Goal: Task Accomplishment & Management: Use online tool/utility

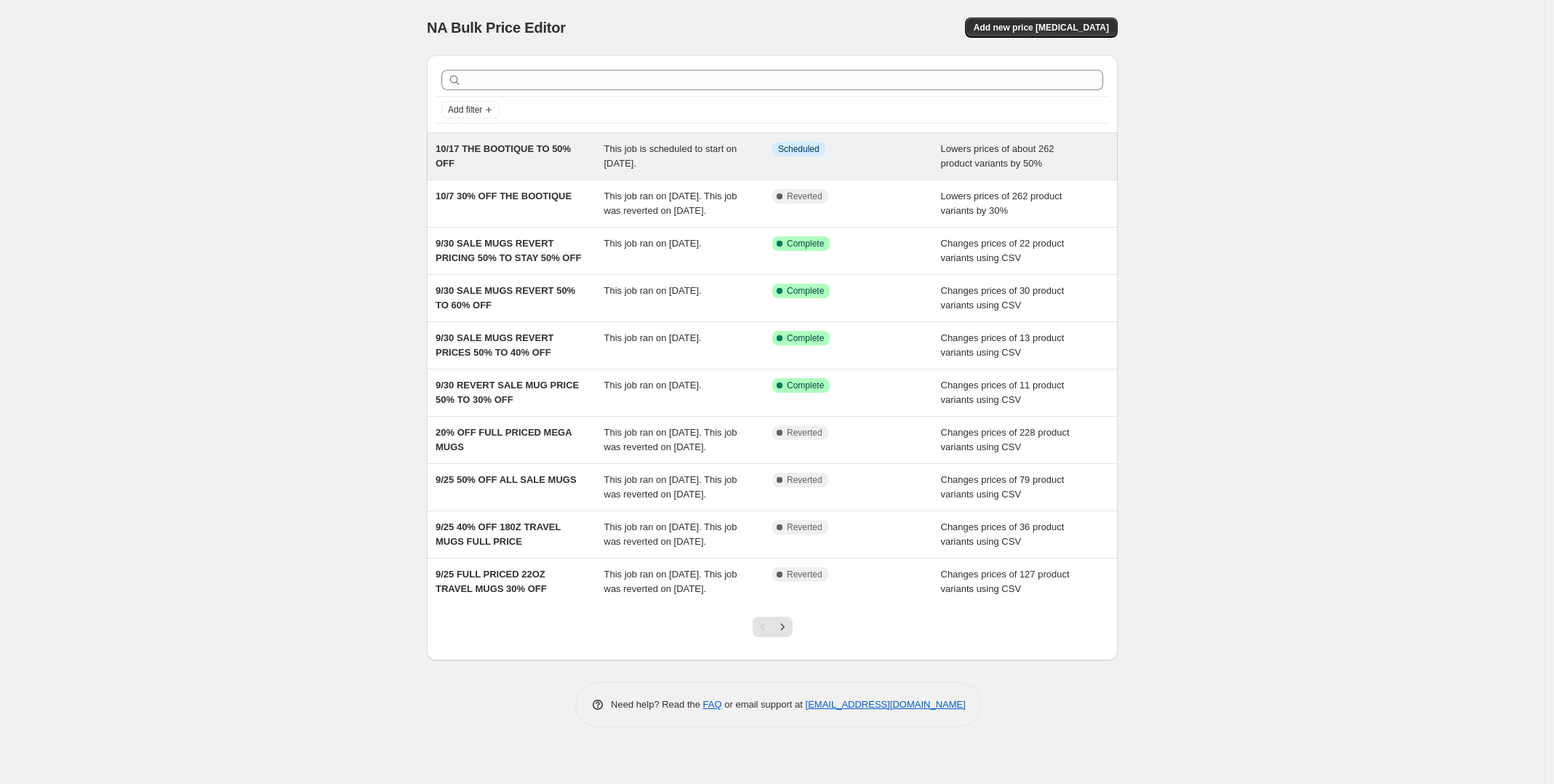
click at [521, 149] on span "10/17 THE BOOTIQUE TO 50% OFF" at bounding box center [503, 156] width 135 height 25
select select "percentage"
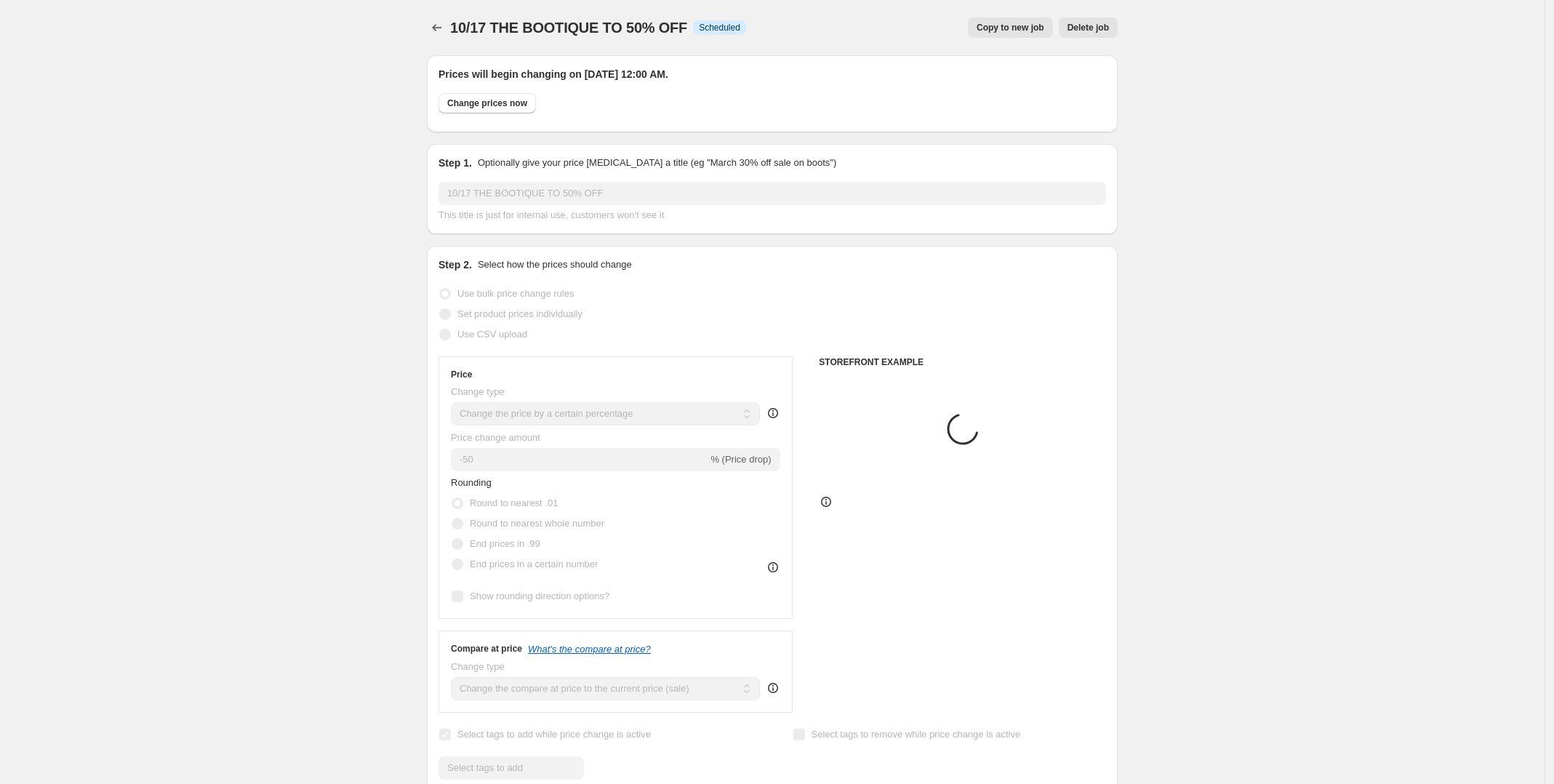
select select "collection"
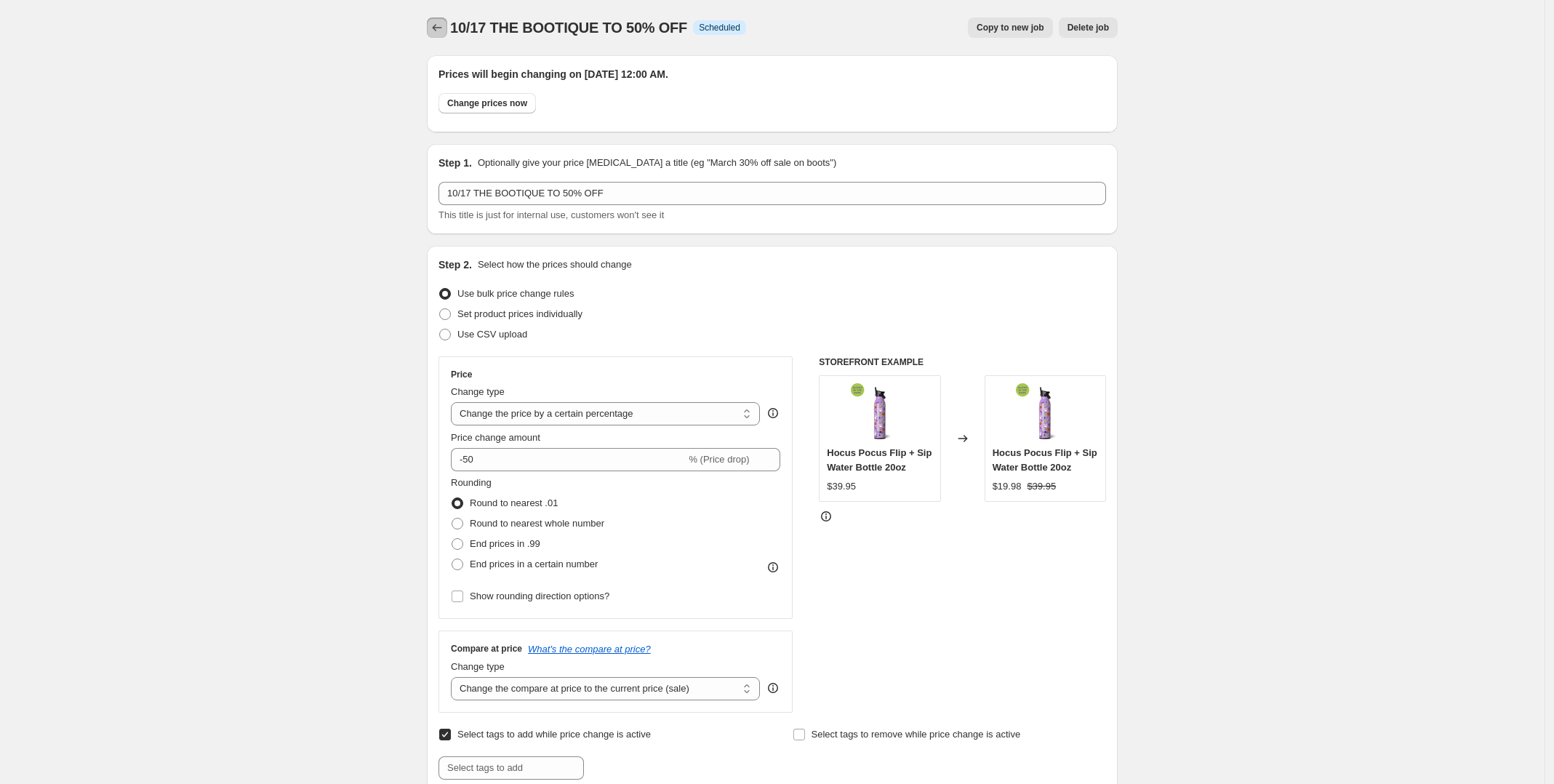
click at [444, 22] on icon "Price change jobs" at bounding box center [437, 28] width 14 height 14
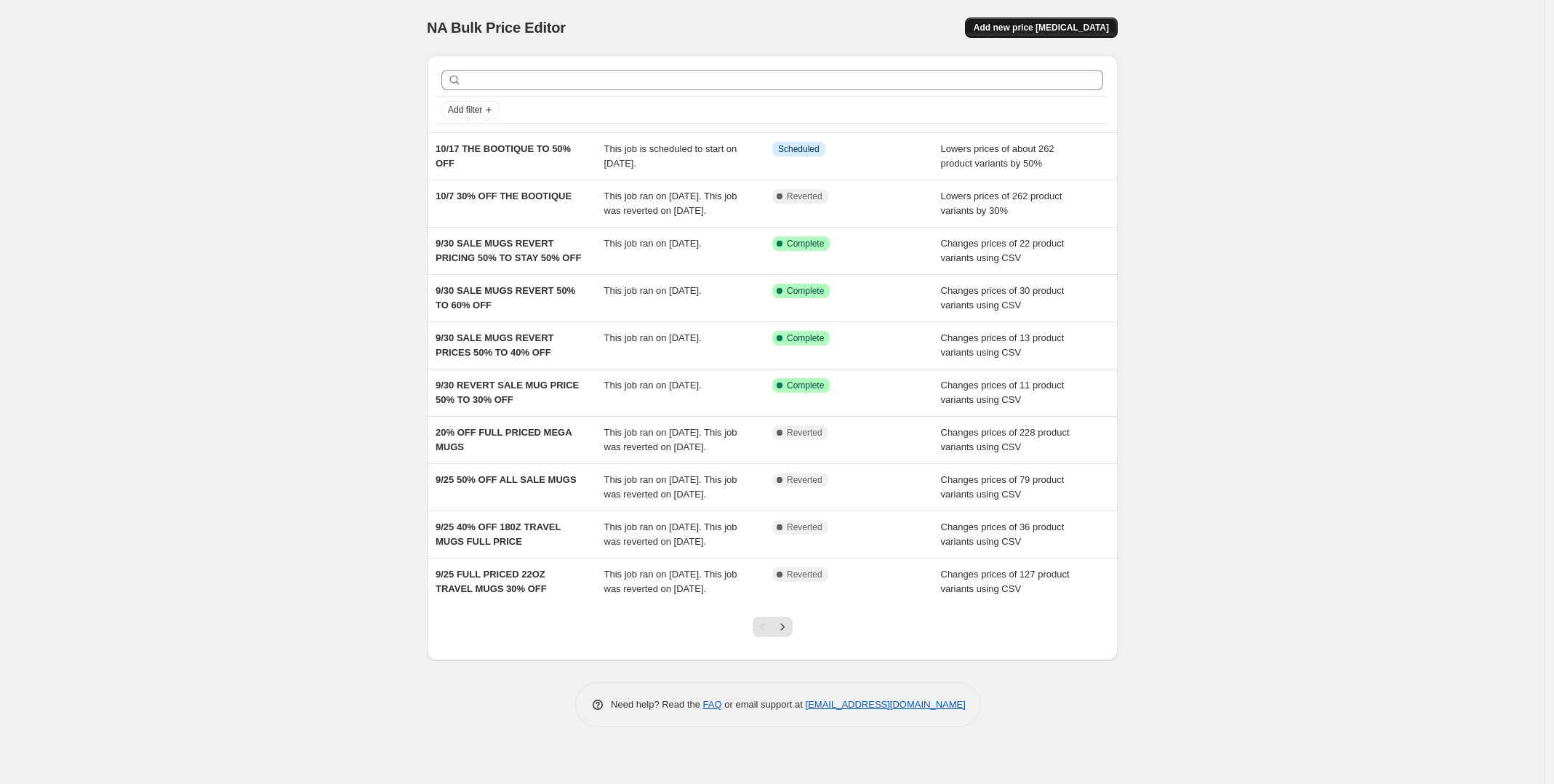
click at [1098, 30] on span "Add new price [MEDICAL_DATA]" at bounding box center [1041, 27] width 135 height 12
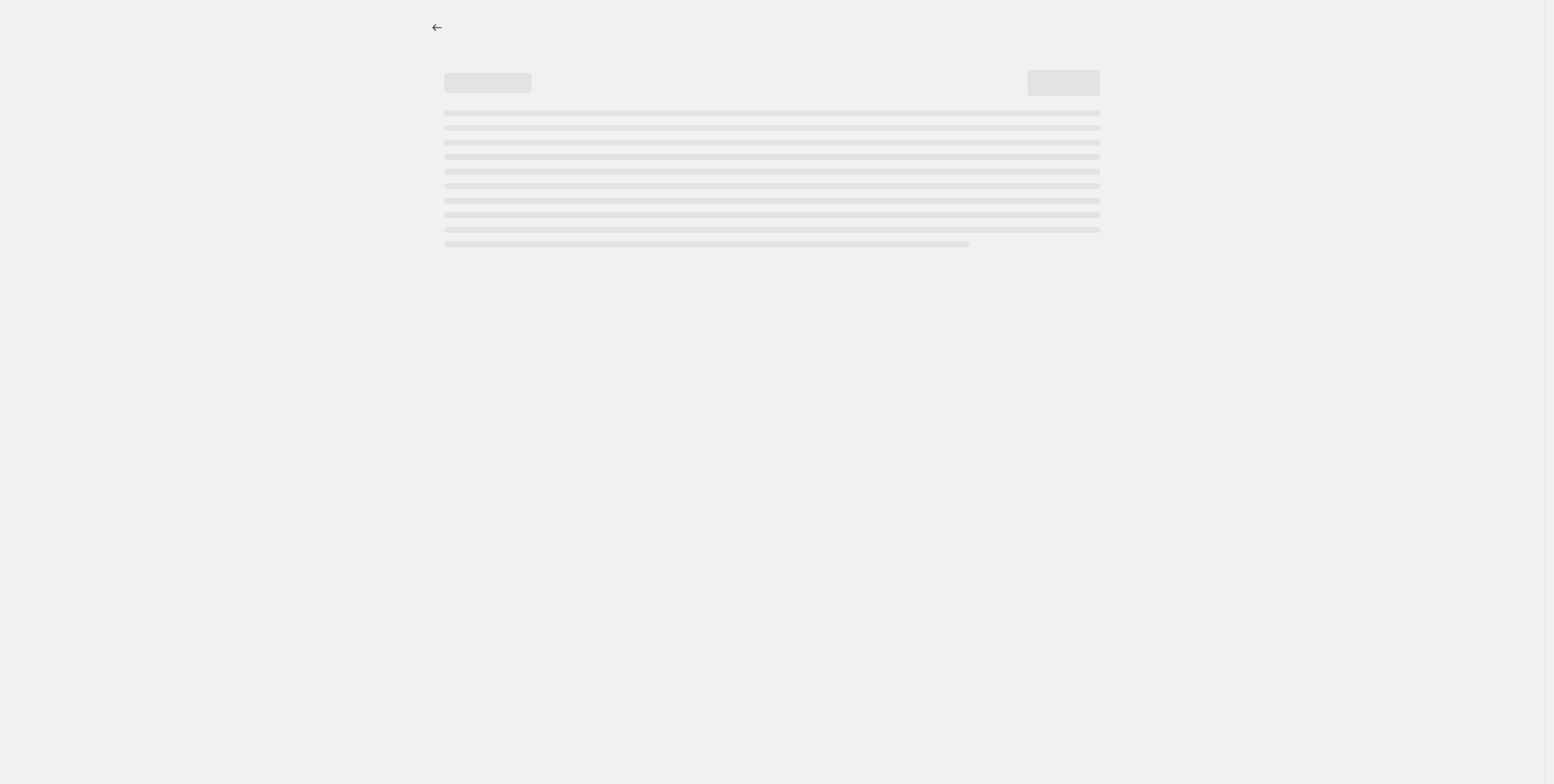
select select "percentage"
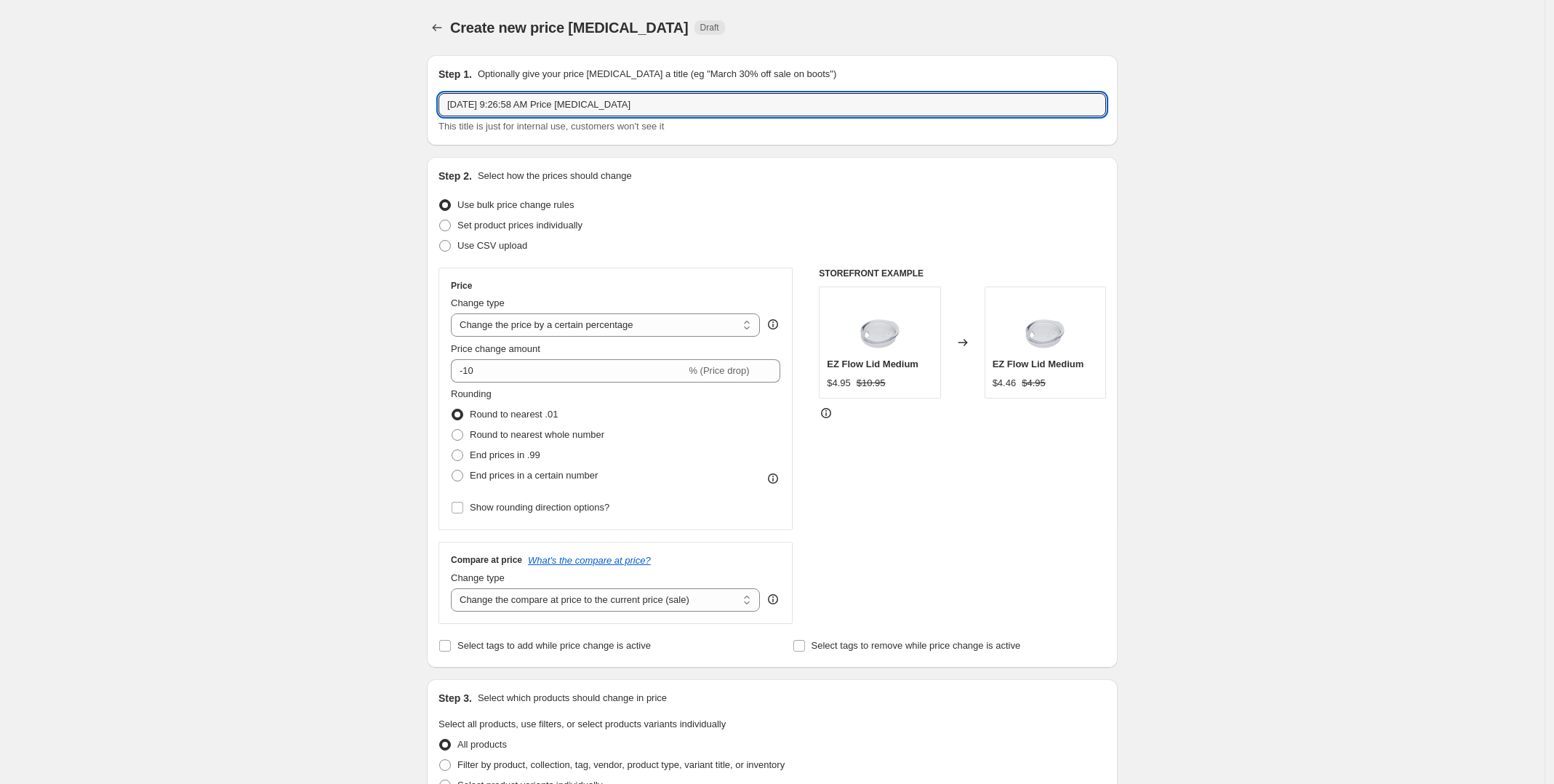
drag, startPoint x: 776, startPoint y: 101, endPoint x: 376, endPoint y: 100, distance: 400.0
click at [376, 100] on div "Create new price [MEDICAL_DATA]. This page is ready Create new price [MEDICAL_D…" at bounding box center [773, 727] width 1545 height 1453
type input "10/31 31% OFF ALMOST EVERYTHING"
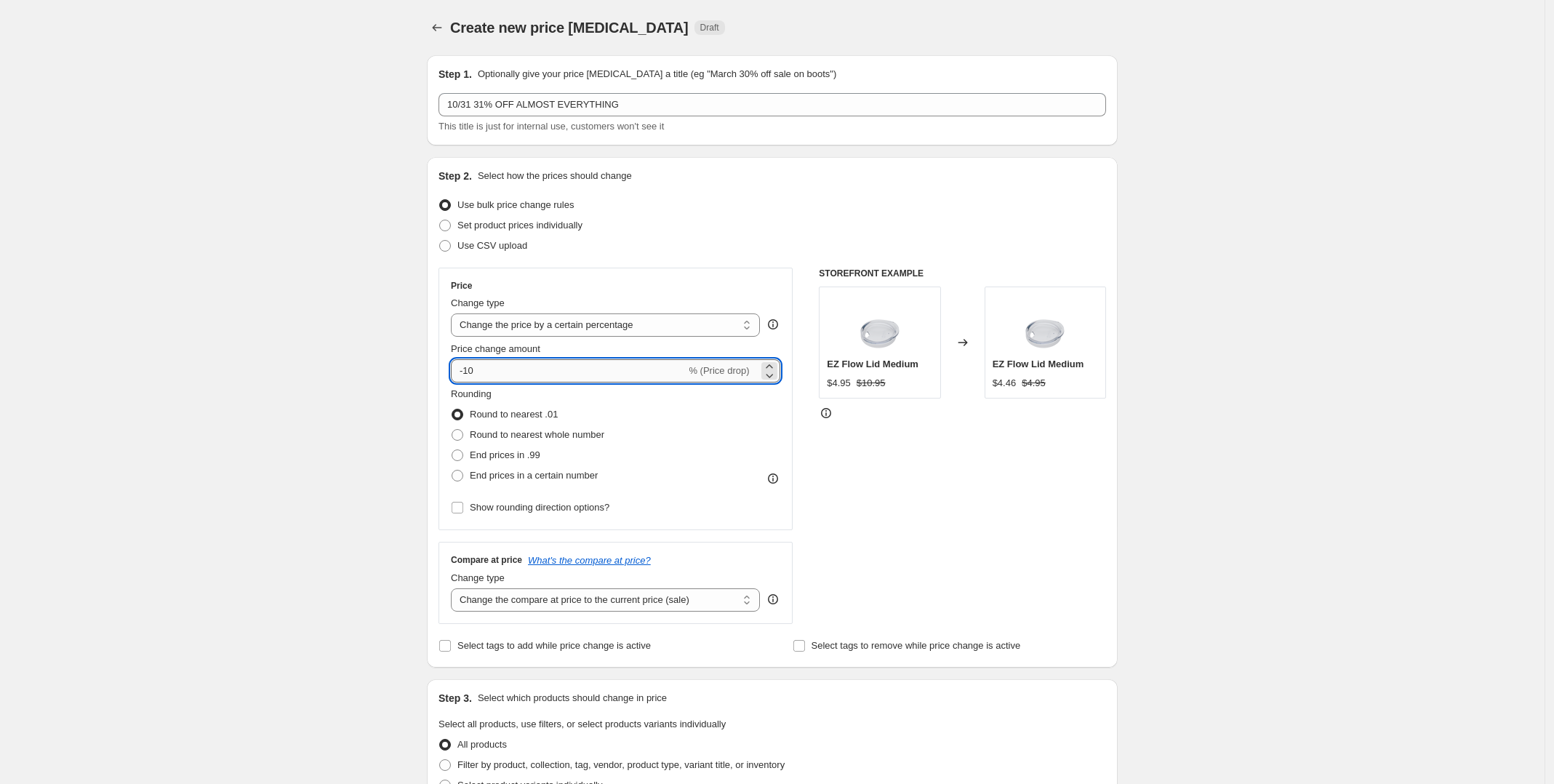
click at [484, 367] on input "-10" at bounding box center [569, 370] width 235 height 23
type input "-1"
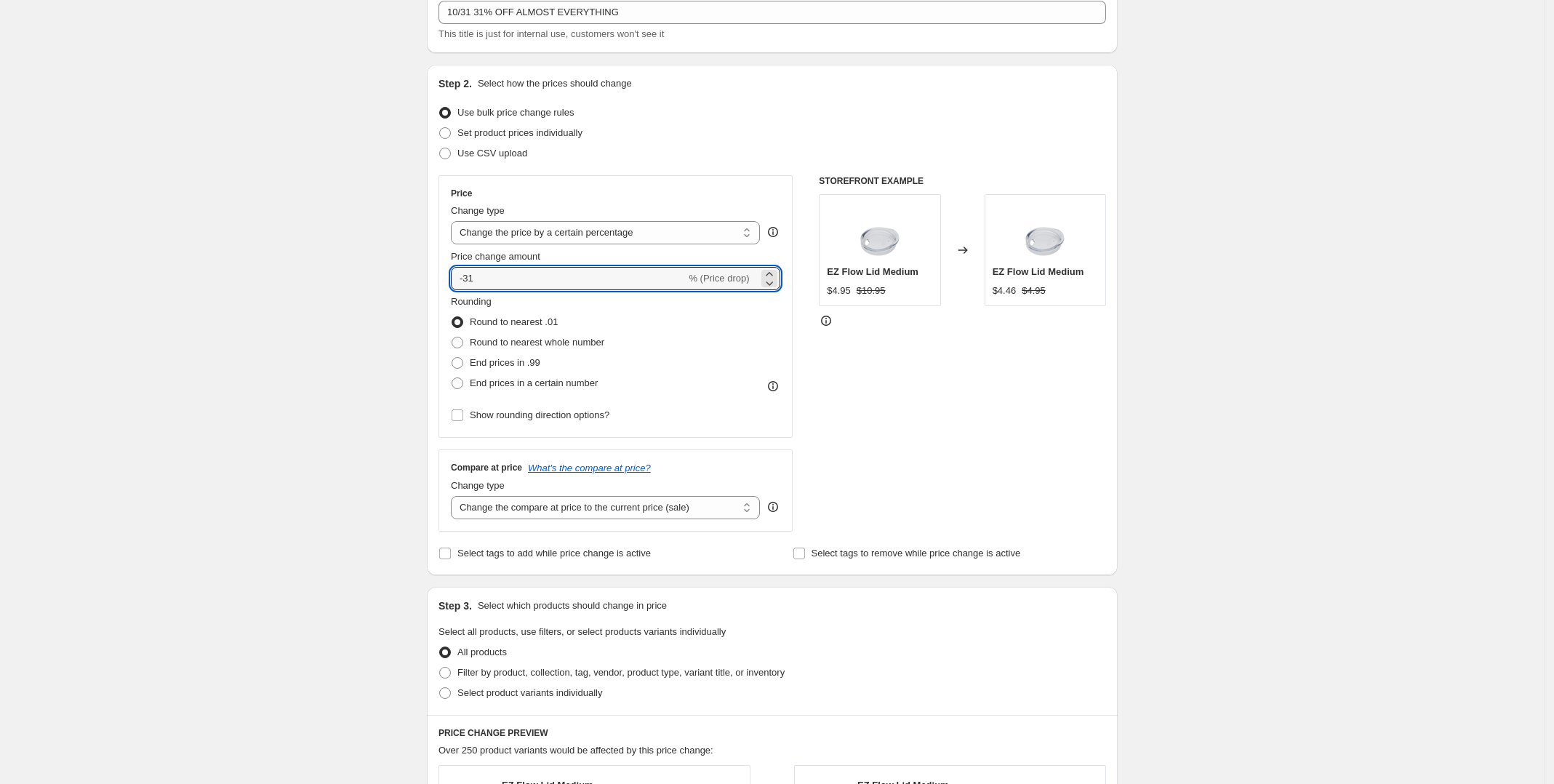
scroll to position [182, 0]
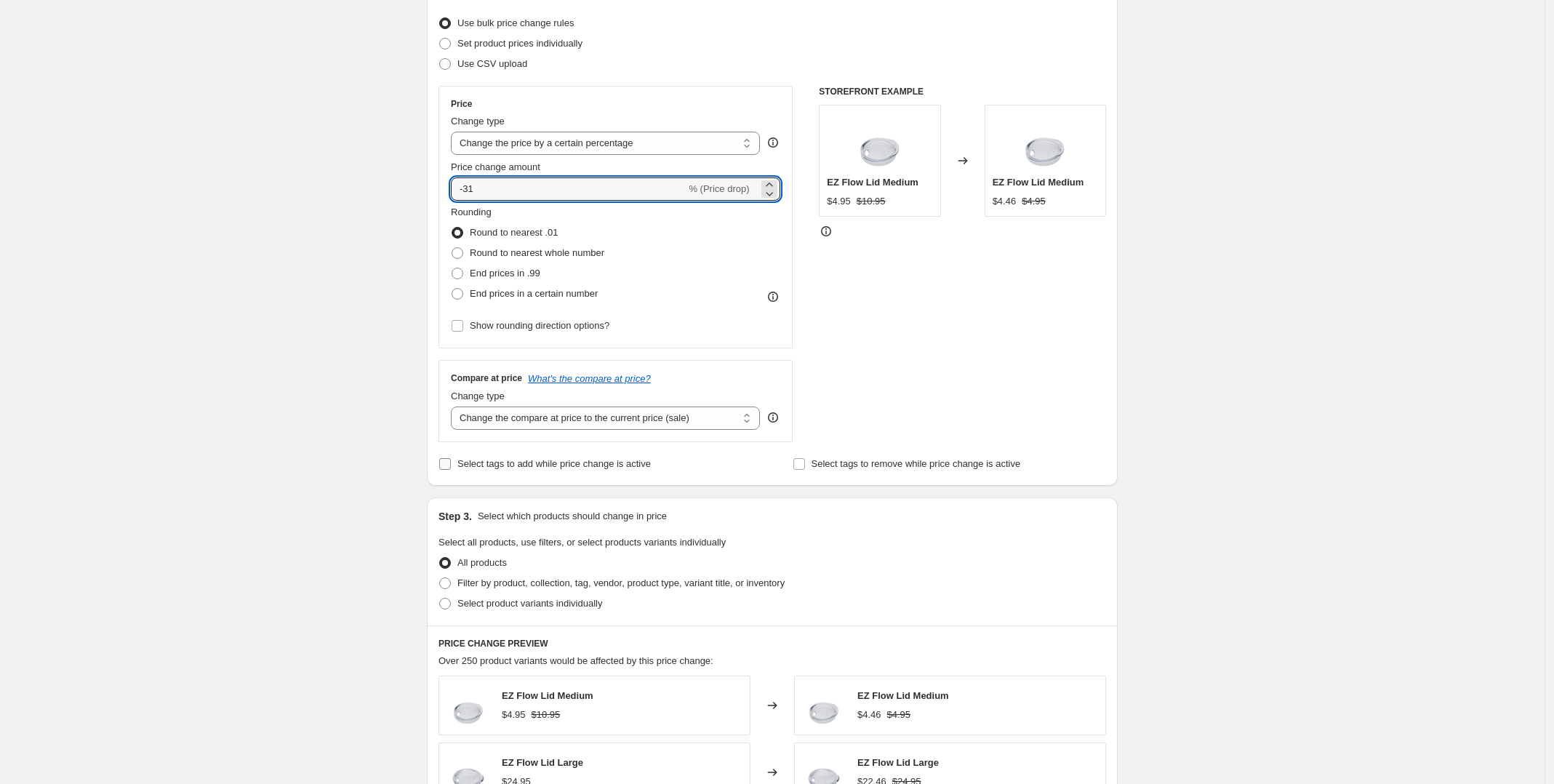
type input "-31"
click at [451, 469] on input "Select tags to add while price change is active" at bounding box center [445, 464] width 12 height 12
checkbox input "true"
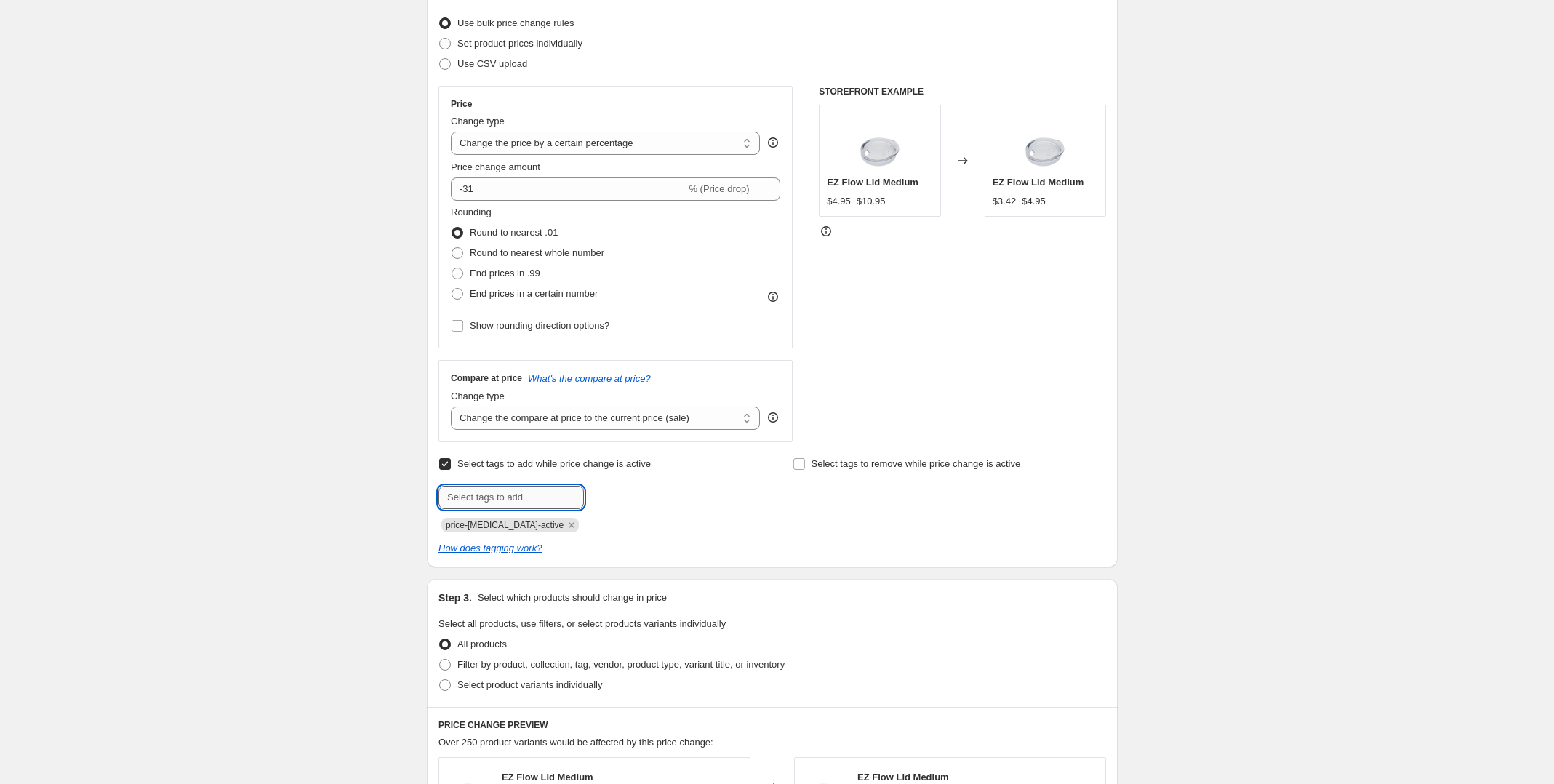
click at [509, 493] on input "text" at bounding box center [511, 497] width 145 height 23
type input "31% Off"
click at [608, 497] on b "Add" at bounding box center [605, 495] width 17 height 10
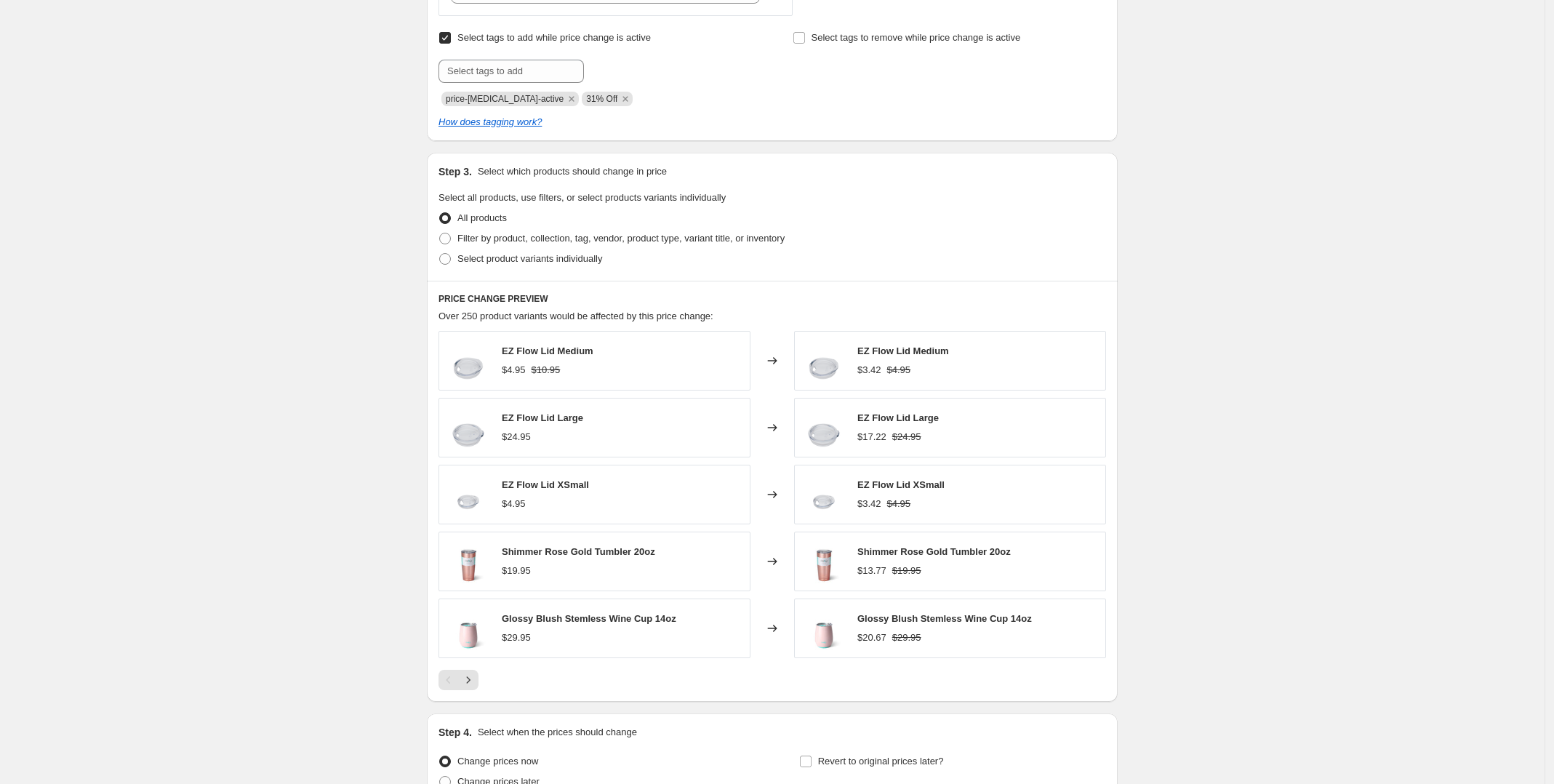
scroll to position [636, 0]
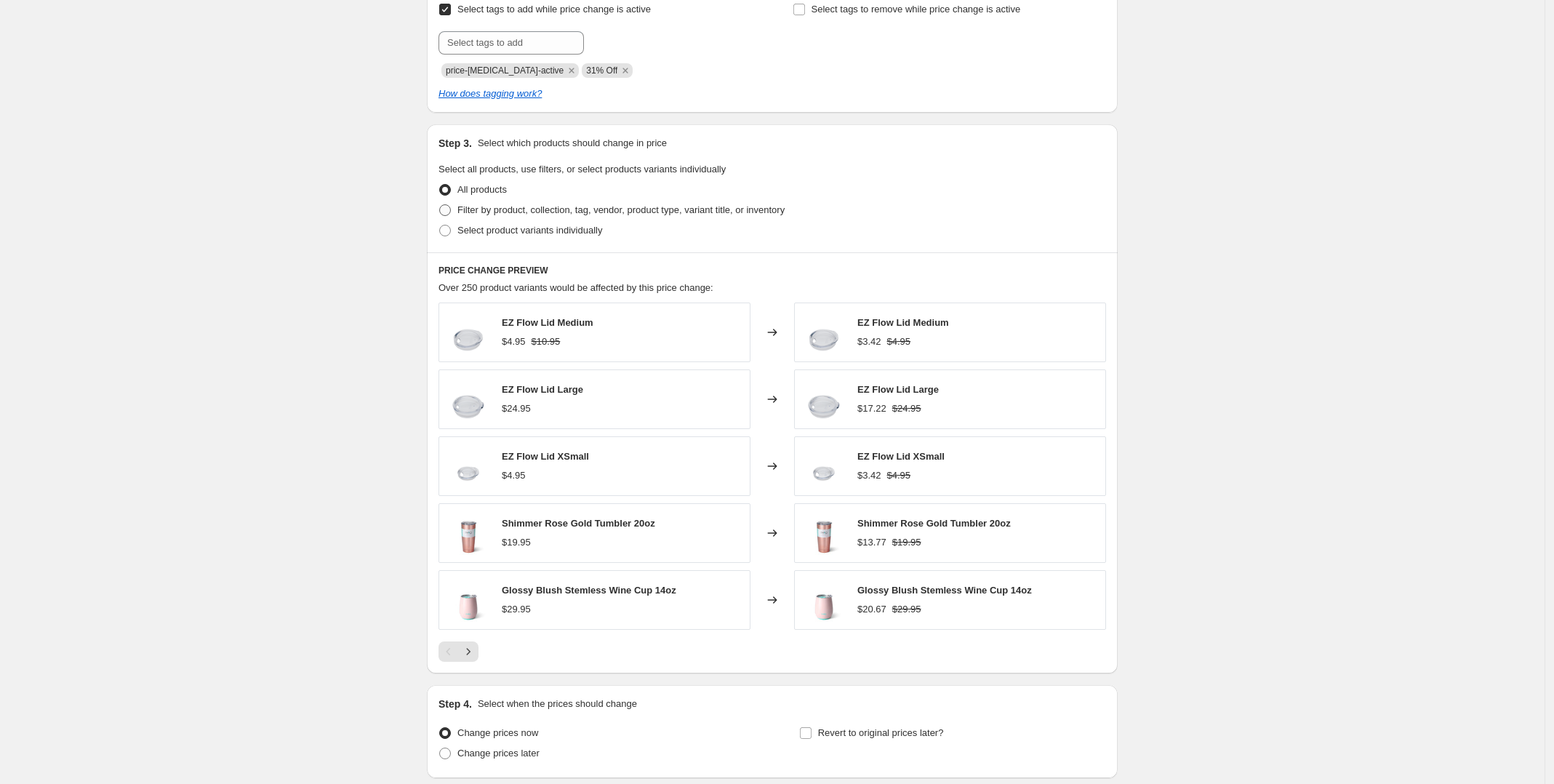
click at [448, 209] on span at bounding box center [445, 210] width 12 height 12
click at [440, 205] on input "Filter by product, collection, tag, vendor, product type, variant title, or inv…" at bounding box center [440, 205] width 1 height 1
radio input "true"
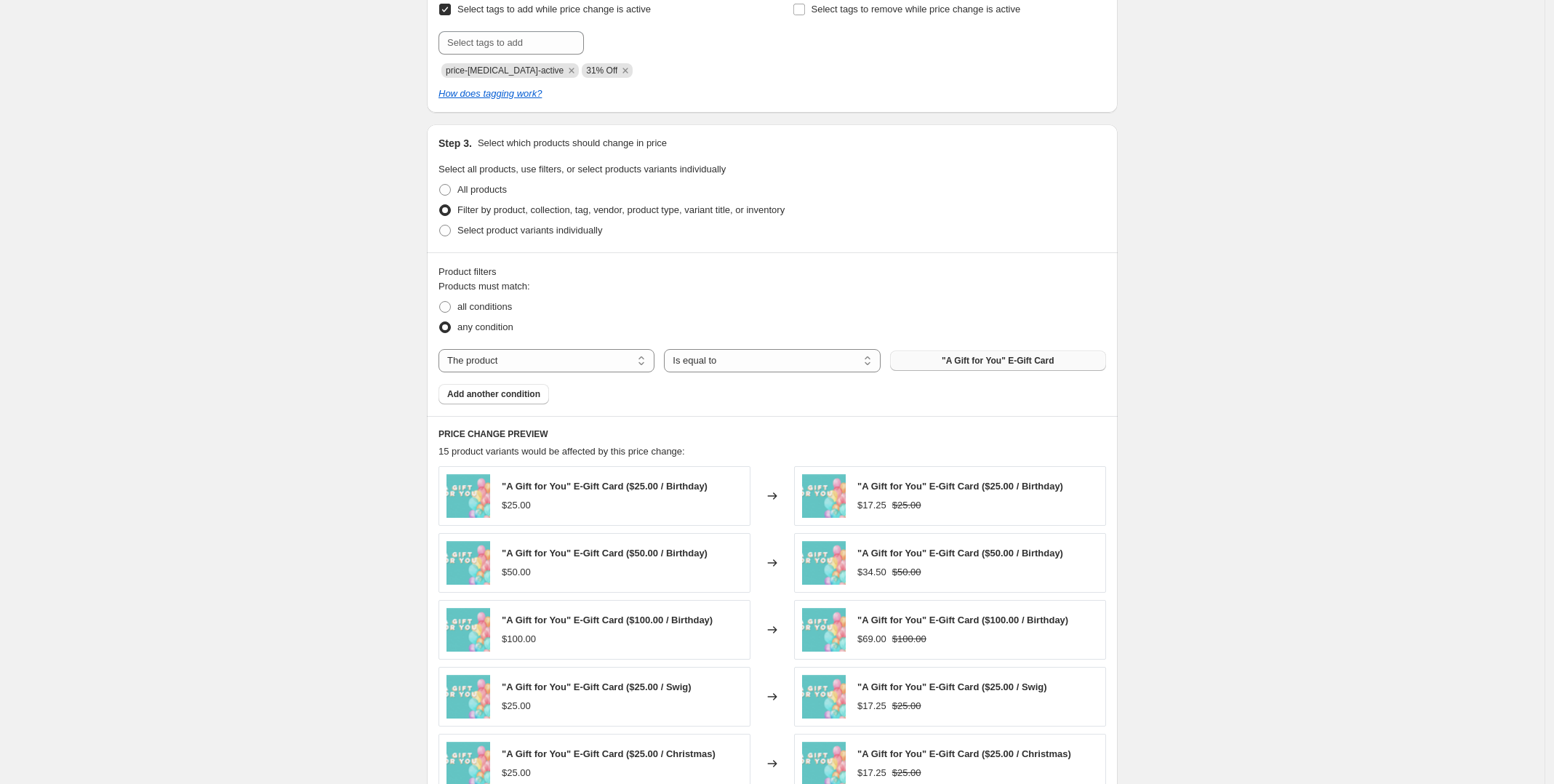
click at [947, 357] on button ""A Gift for You" E-Gift Card" at bounding box center [998, 361] width 216 height 21
click at [554, 356] on select "The product The product's collection The product's tag The product's vendor The…" at bounding box center [546, 361] width 216 height 23
select select "collection"
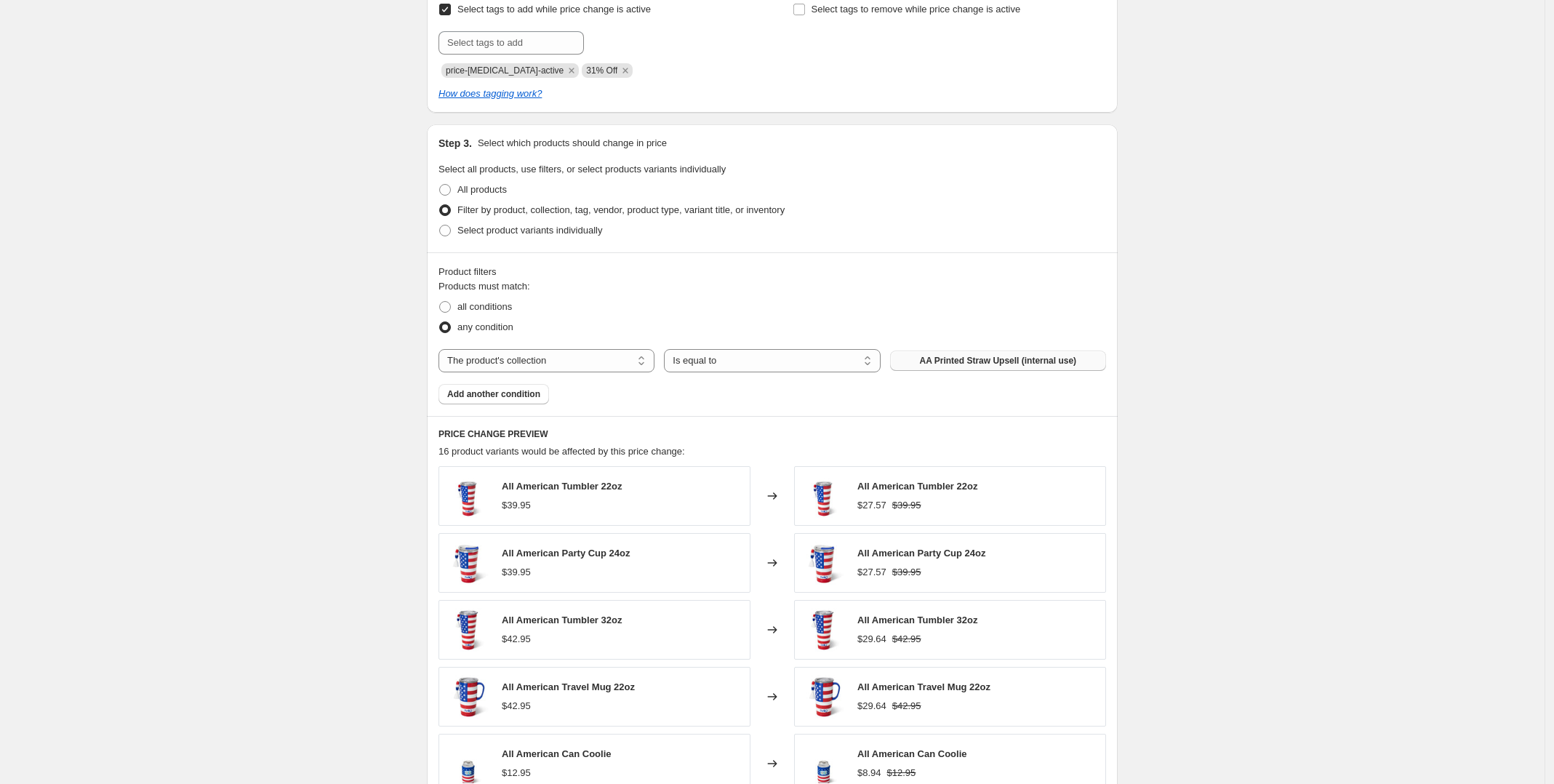
click at [971, 360] on span "AA Printed Straw Upsell (internal use)" at bounding box center [997, 361] width 157 height 12
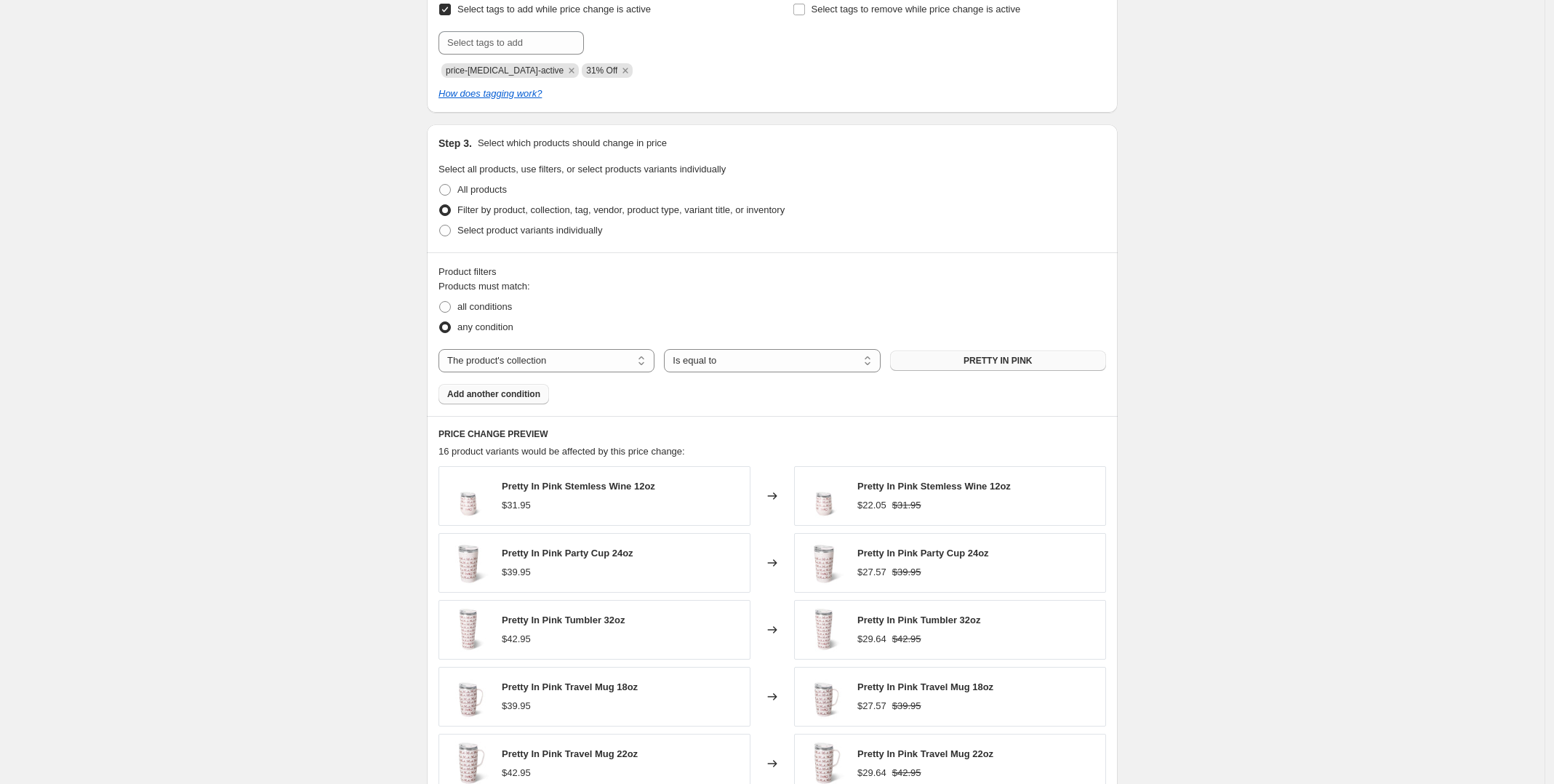
click at [525, 395] on span "Add another condition" at bounding box center [493, 394] width 93 height 12
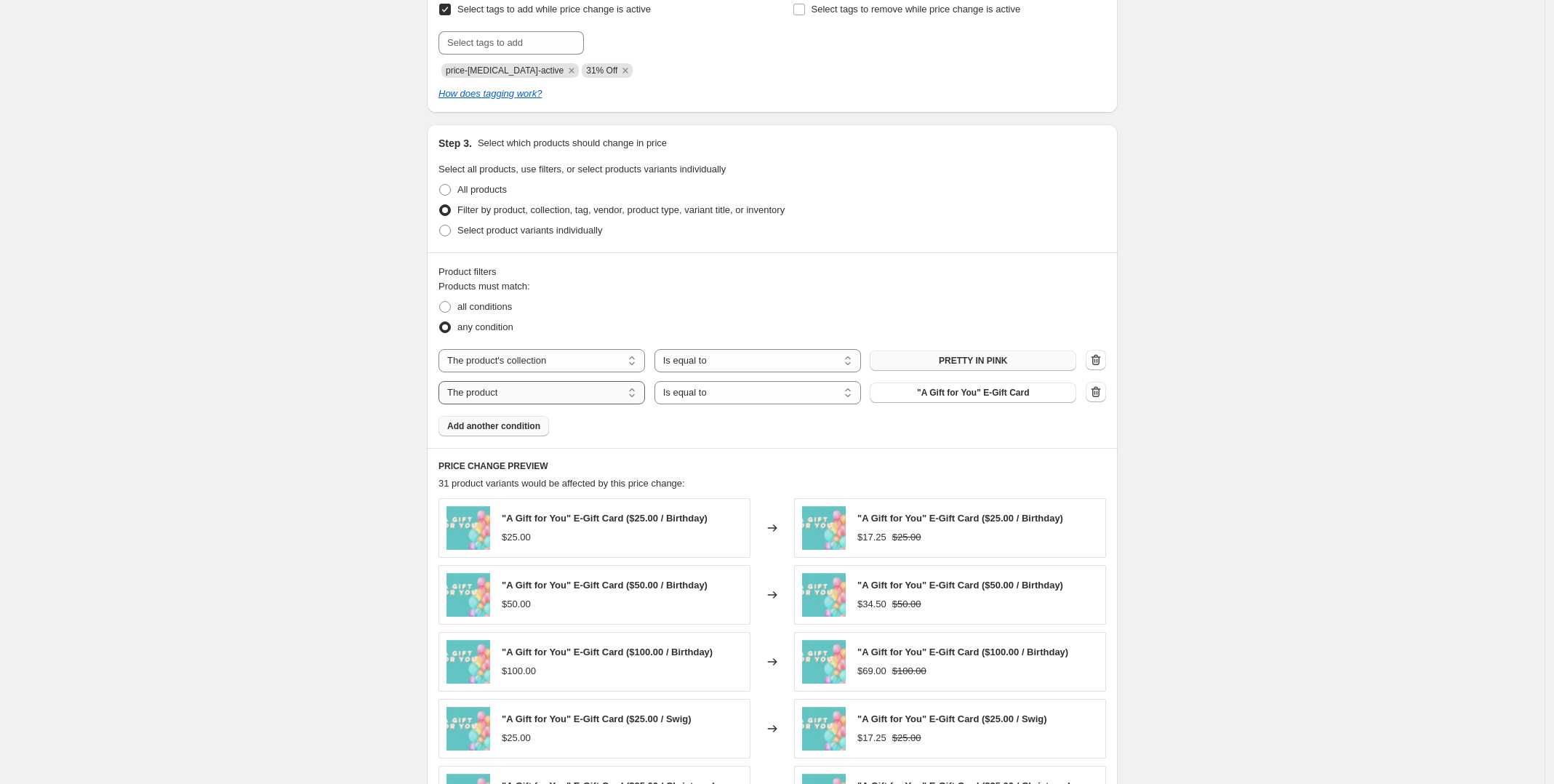
click at [538, 396] on select "The product The product's collection The product's tag The product's vendor The…" at bounding box center [542, 393] width 206 height 23
select select "collection"
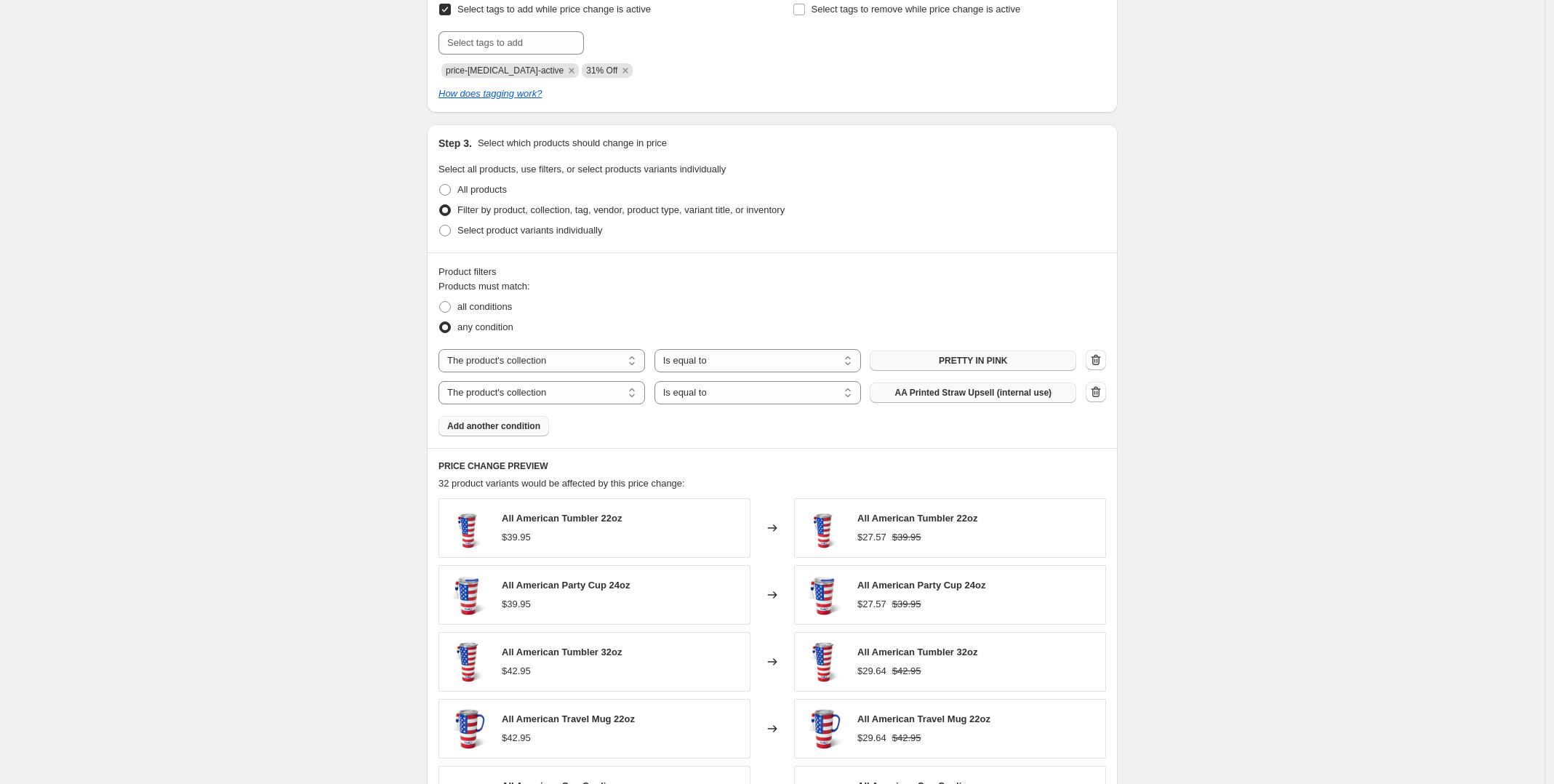
click at [931, 396] on span "AA Printed Straw Upsell (internal use)" at bounding box center [973, 392] width 157 height 12
click at [499, 430] on span "Add another condition" at bounding box center [493, 425] width 93 height 12
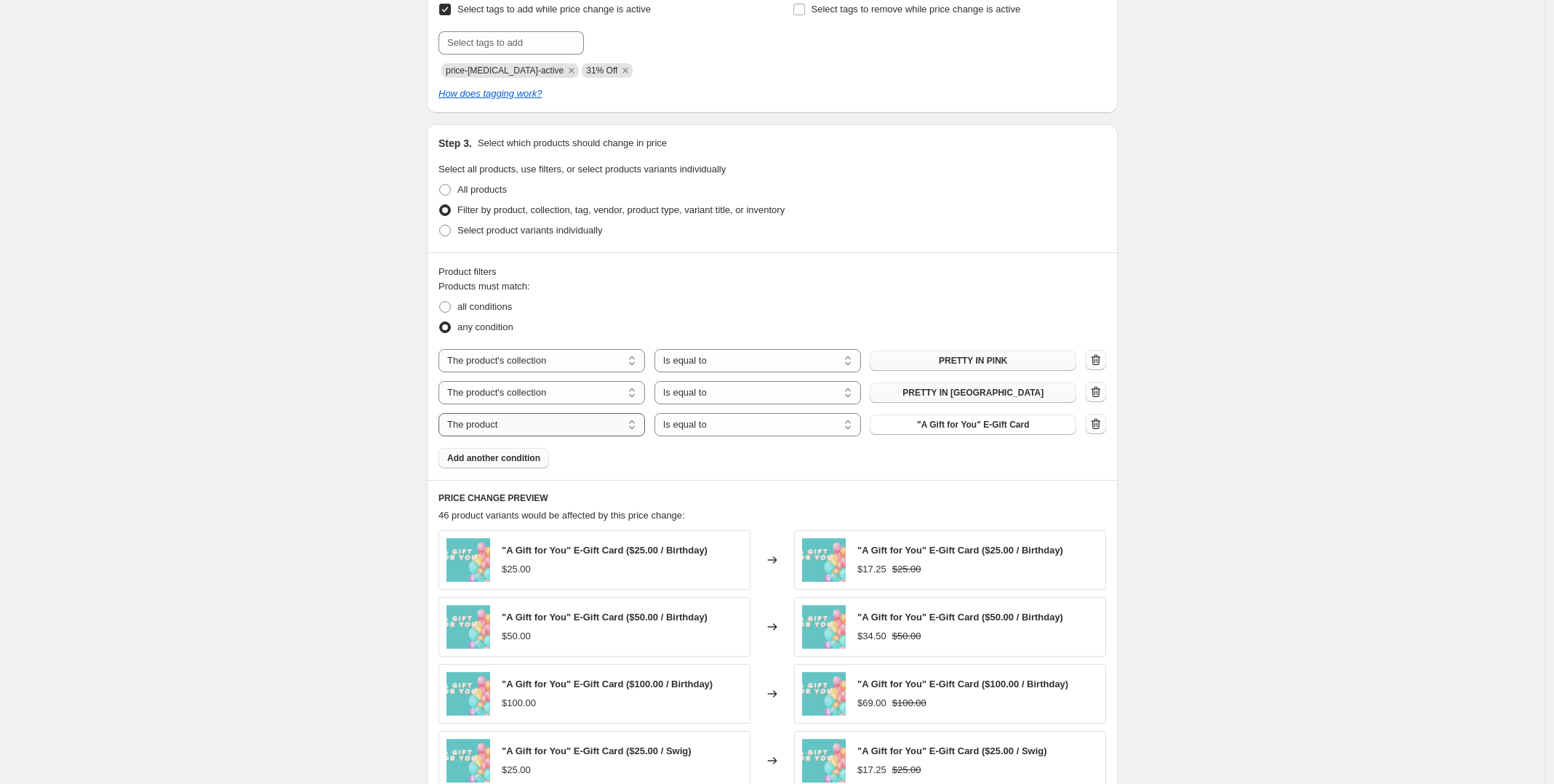
click at [585, 422] on select "The product The product's collection The product's tag The product's vendor The…" at bounding box center [542, 424] width 206 height 23
select select "collection"
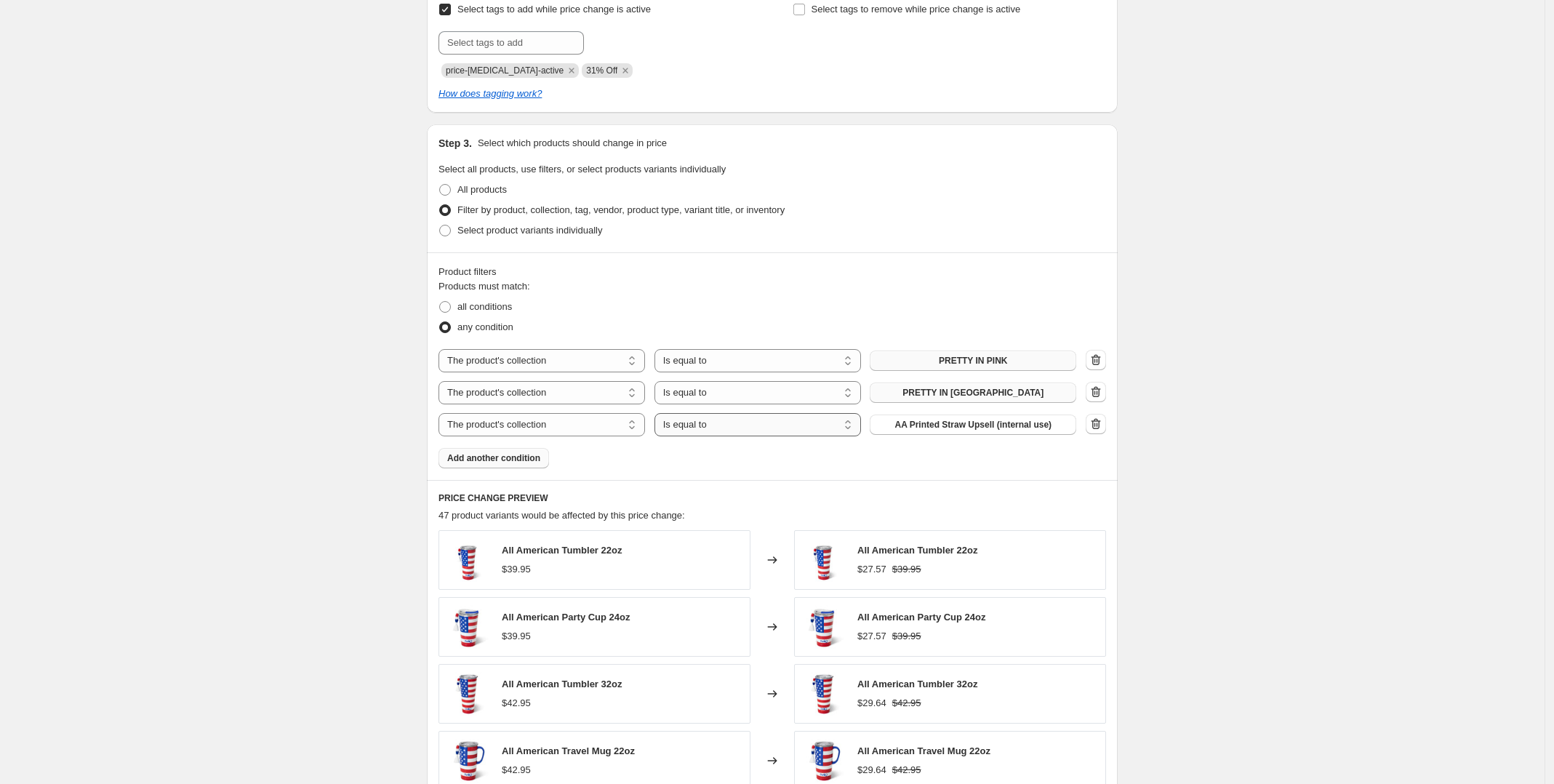
click at [827, 431] on select "Is equal to Is not equal to" at bounding box center [757, 424] width 206 height 23
click at [659, 414] on select "Is equal to Is not equal to" at bounding box center [757, 424] width 206 height 23
click at [1100, 388] on icon "button" at bounding box center [1096, 392] width 14 height 14
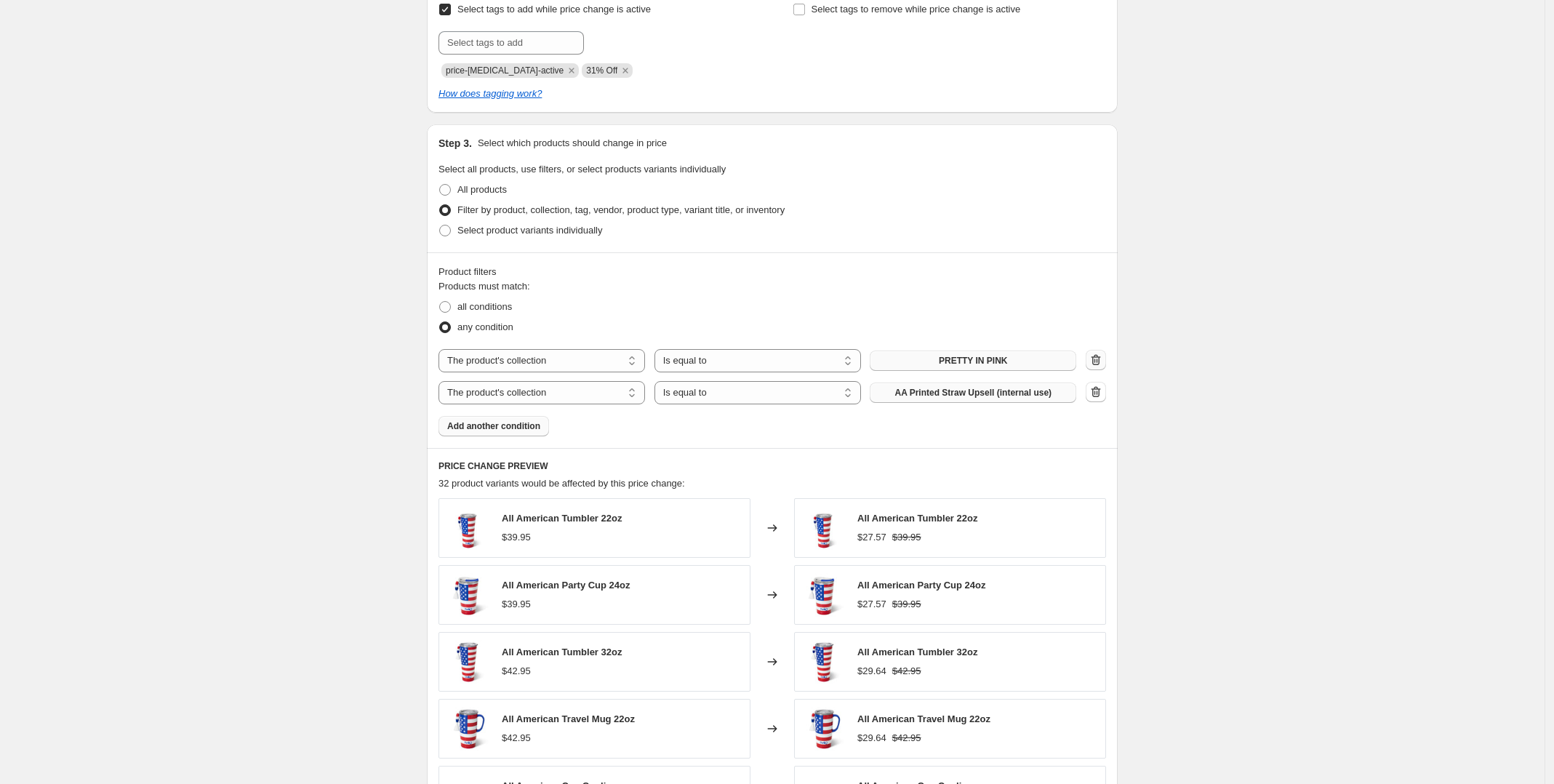
click at [1096, 362] on icon "button" at bounding box center [1096, 360] width 14 height 14
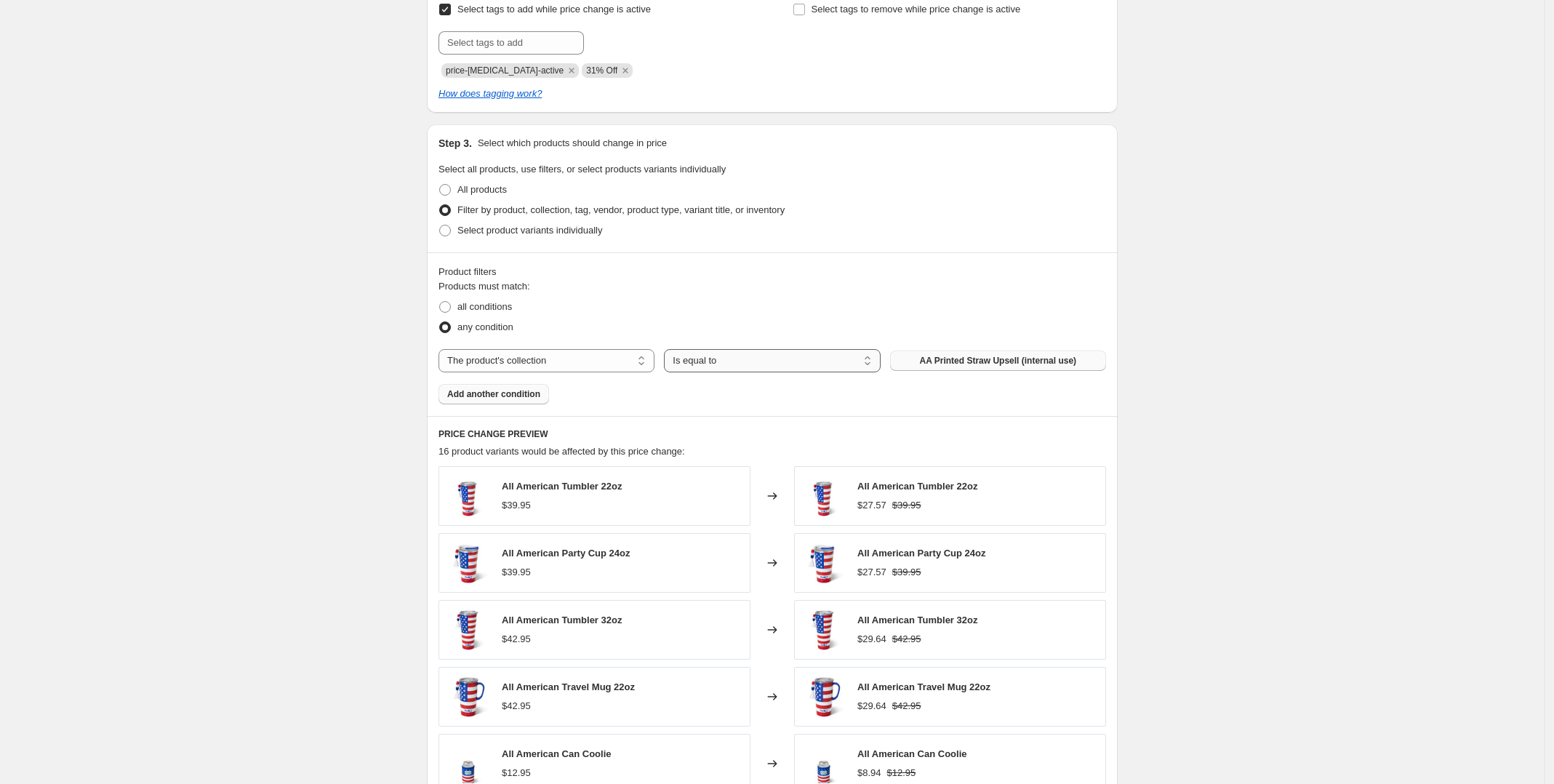
click at [868, 361] on select "Is equal to Is not equal to" at bounding box center [772, 361] width 216 height 23
select select "not_equal"
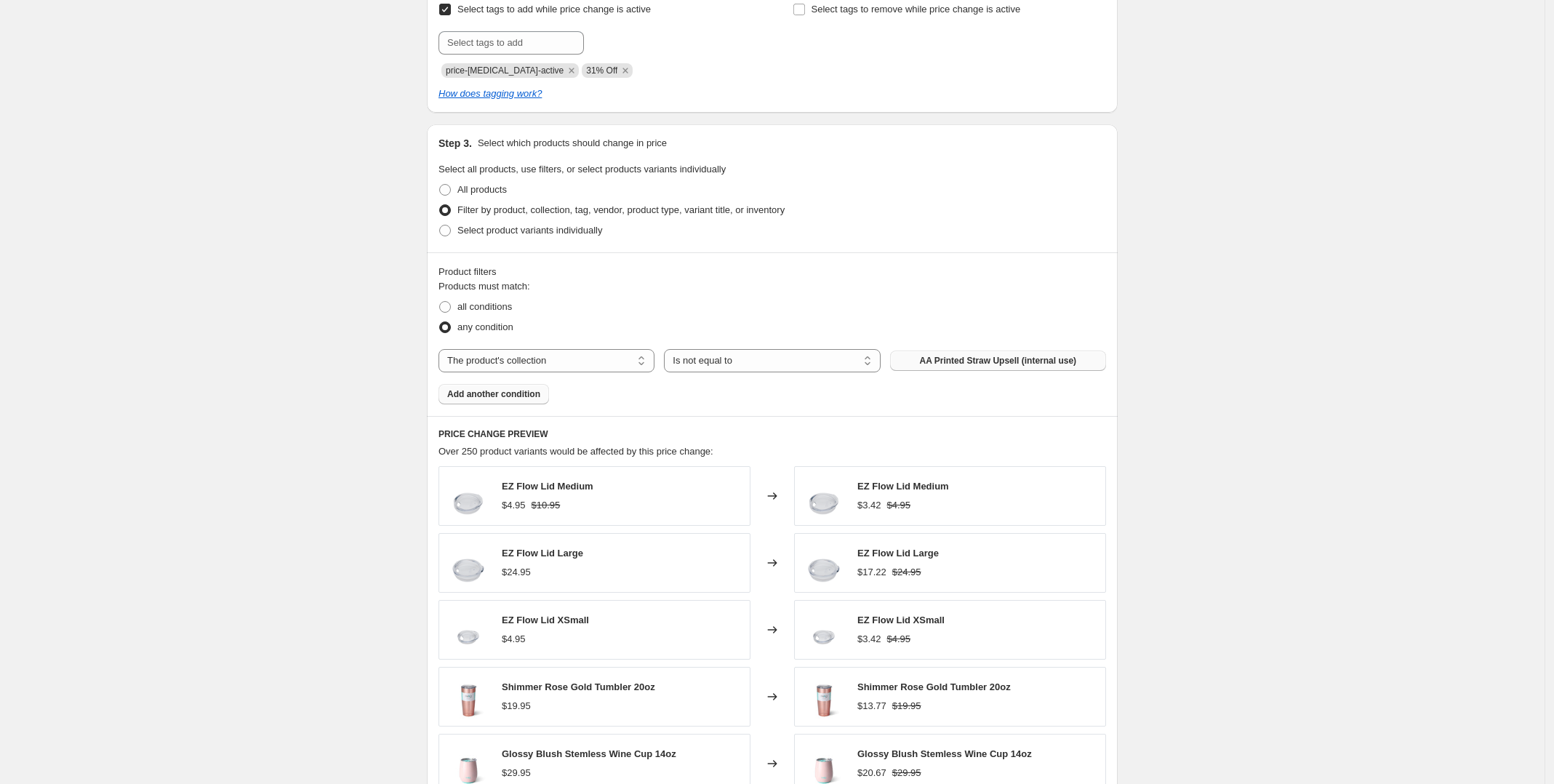
click at [1018, 366] on span "AA Printed Straw Upsell (internal use)" at bounding box center [997, 361] width 157 height 12
click at [525, 395] on span "Add another condition" at bounding box center [493, 394] width 93 height 12
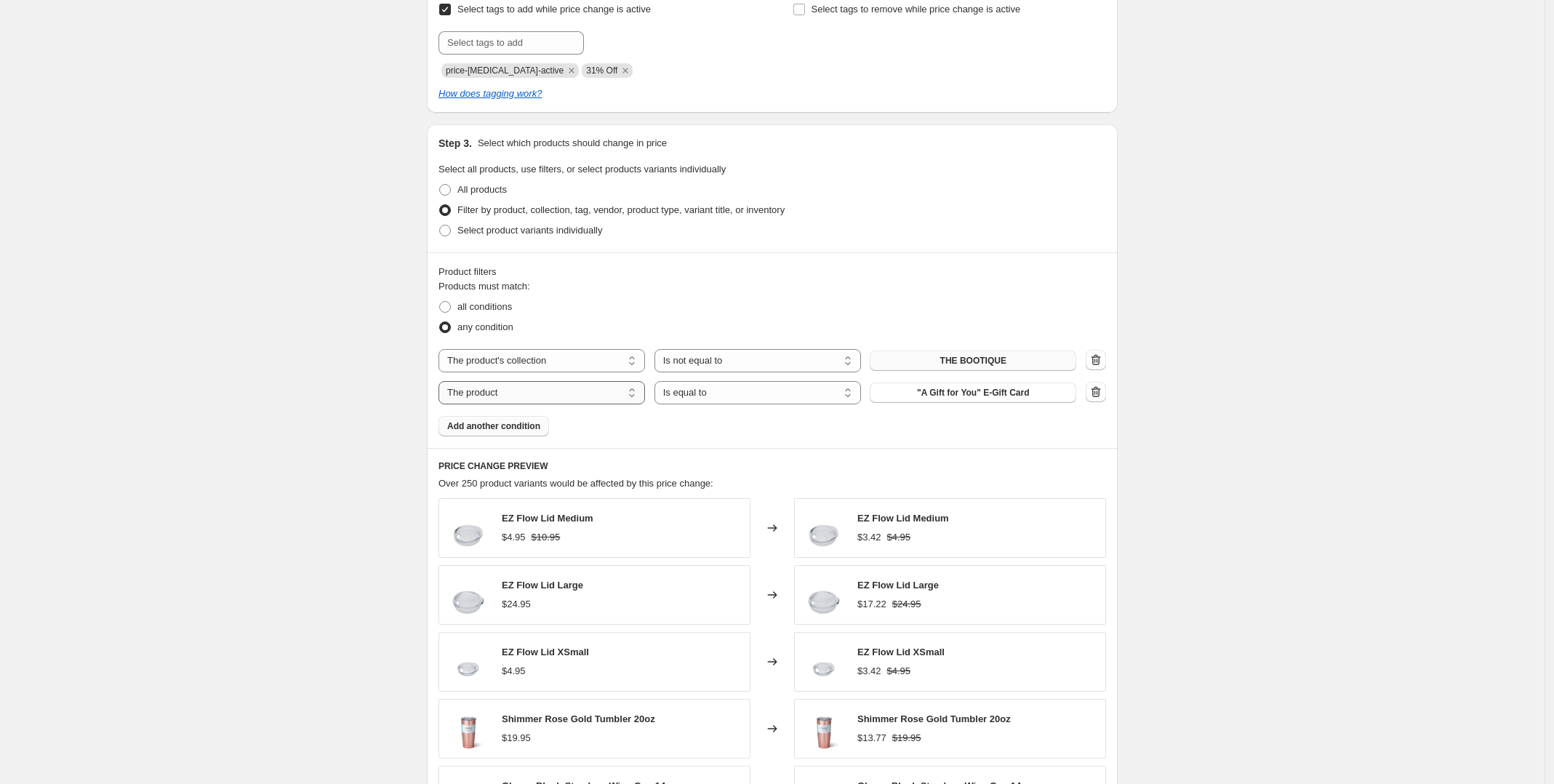
click at [629, 400] on select "The product The product's collection The product's tag The product's vendor The…" at bounding box center [542, 393] width 206 height 23
select select "collection"
click at [815, 393] on select "Is equal to Is not equal to" at bounding box center [757, 393] width 206 height 23
select select "not_equal"
click at [1052, 398] on span "AA Printed Straw Upsell (internal use)" at bounding box center [973, 392] width 157 height 12
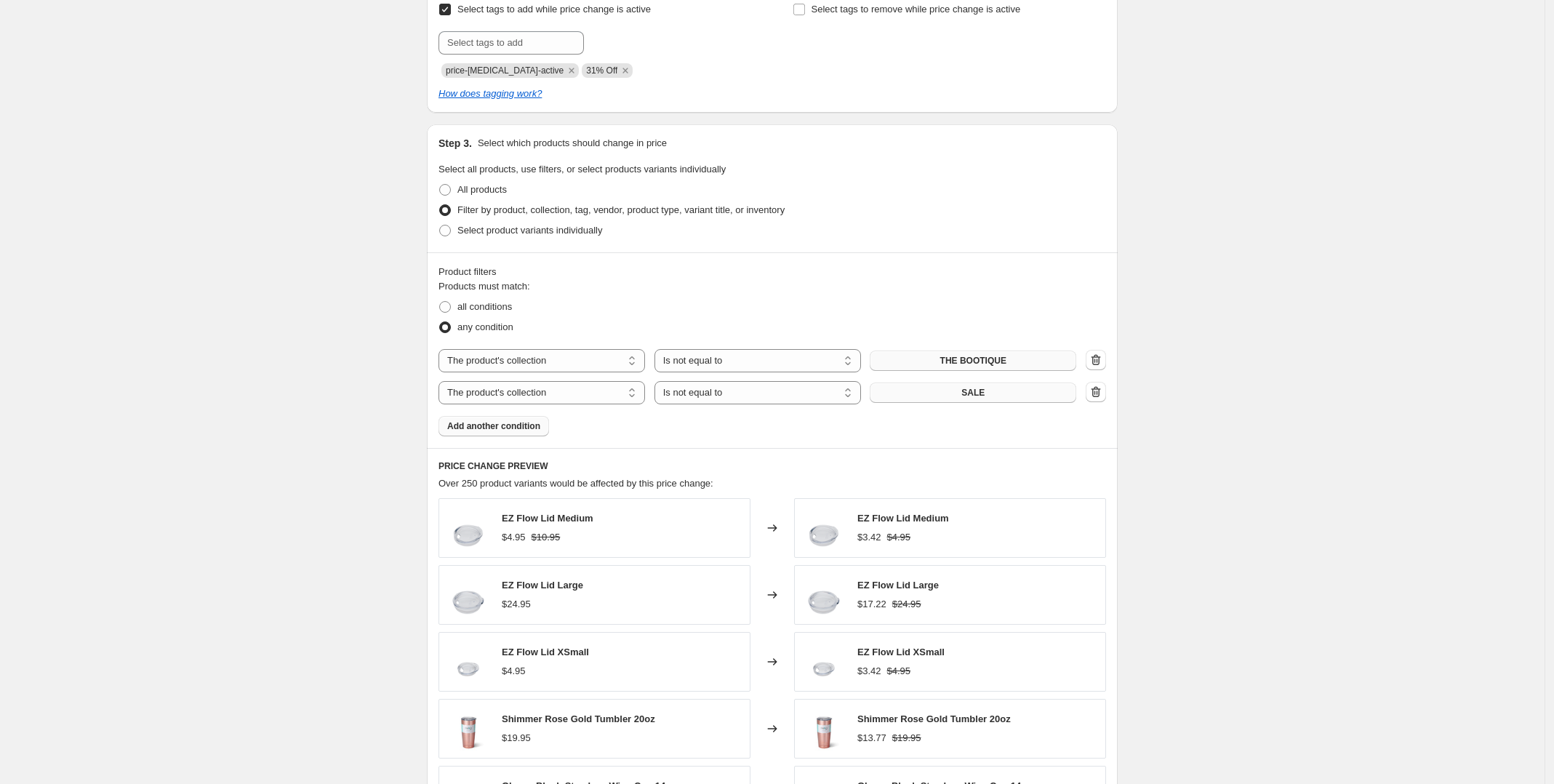
click at [529, 428] on span "Add another condition" at bounding box center [493, 425] width 93 height 12
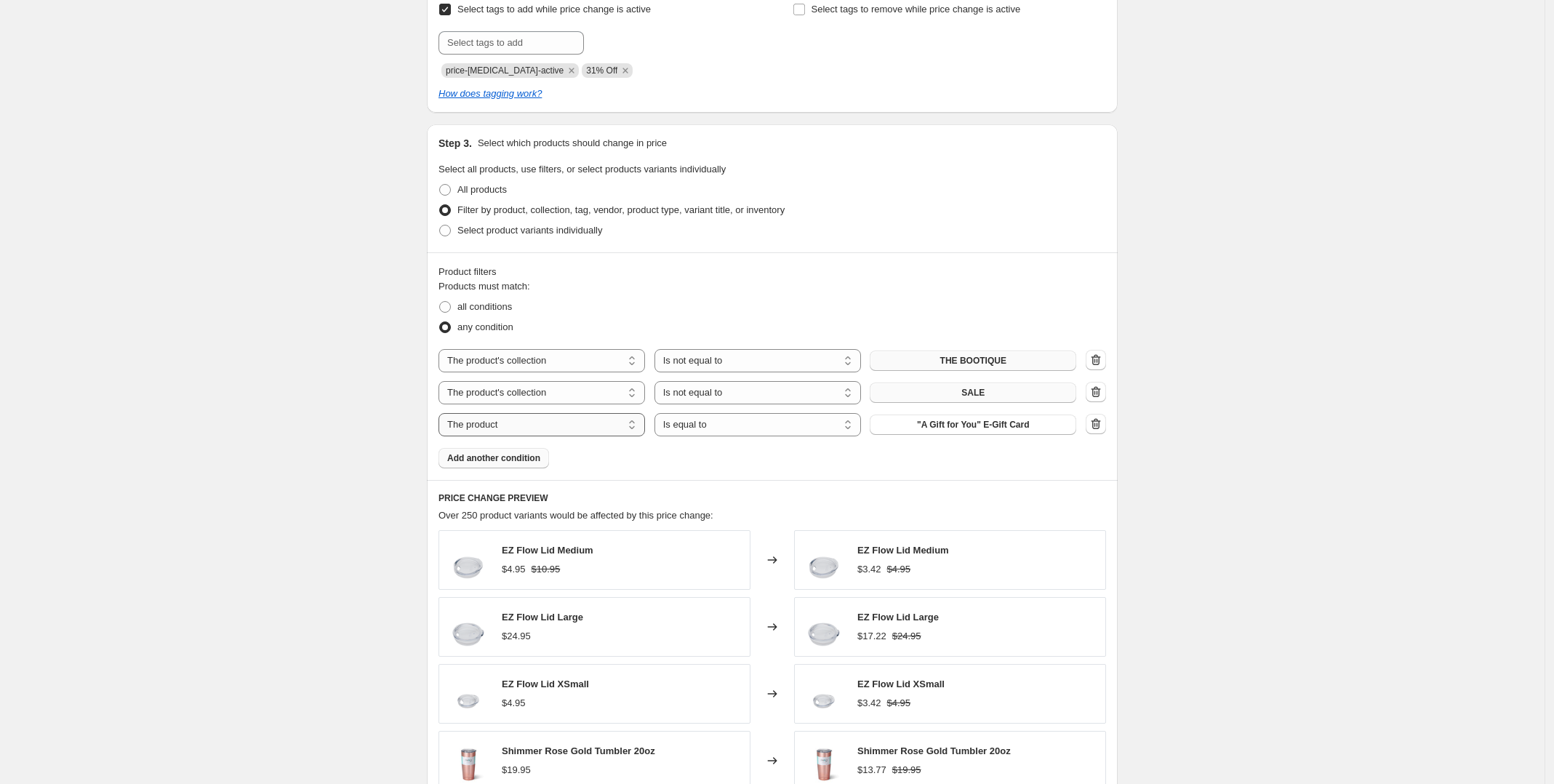
click at [576, 431] on select "The product The product's collection The product's tag The product's vendor The…" at bounding box center [542, 424] width 206 height 23
select select "collection"
click at [813, 430] on select "Is equal to Is not equal to" at bounding box center [757, 424] width 206 height 23
select select "not_equal"
click at [1000, 431] on button "AA Printed Straw Upsell (internal use)" at bounding box center [973, 424] width 206 height 21
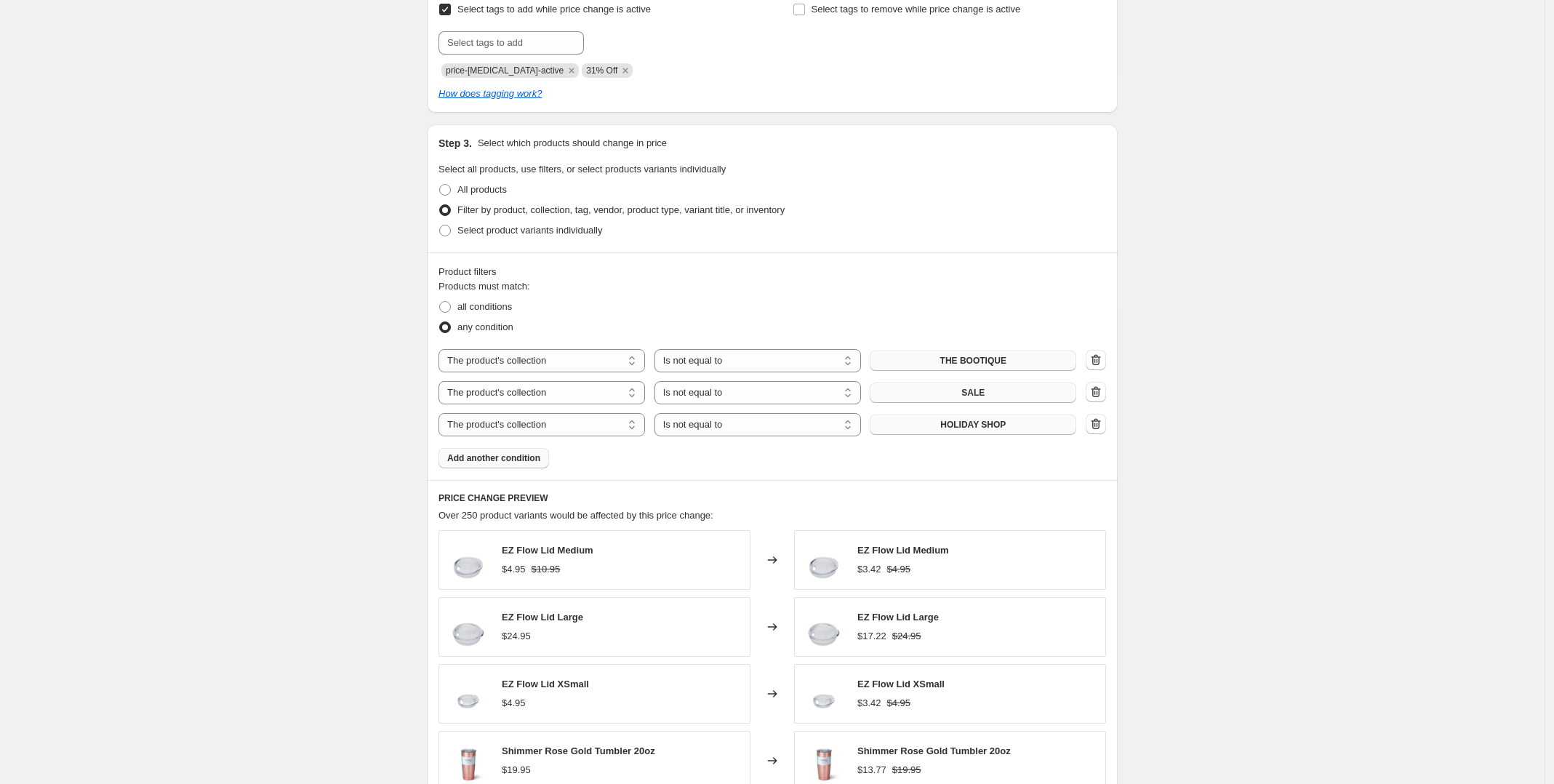
click at [502, 466] on button "Add another condition" at bounding box center [493, 457] width 110 height 21
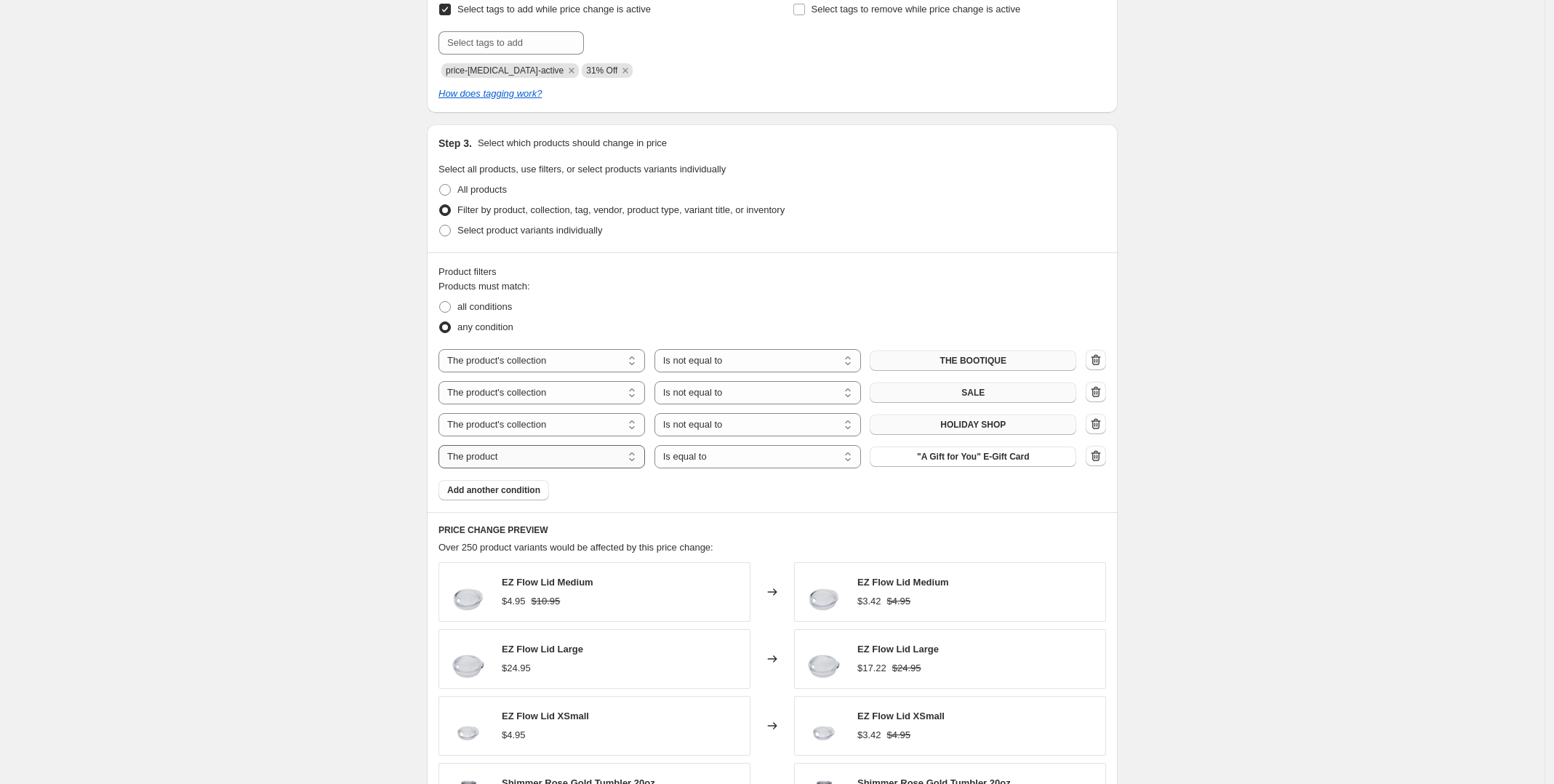
click at [583, 458] on select "The product The product's collection The product's tag The product's vendor The…" at bounding box center [542, 457] width 206 height 23
select select "product_status"
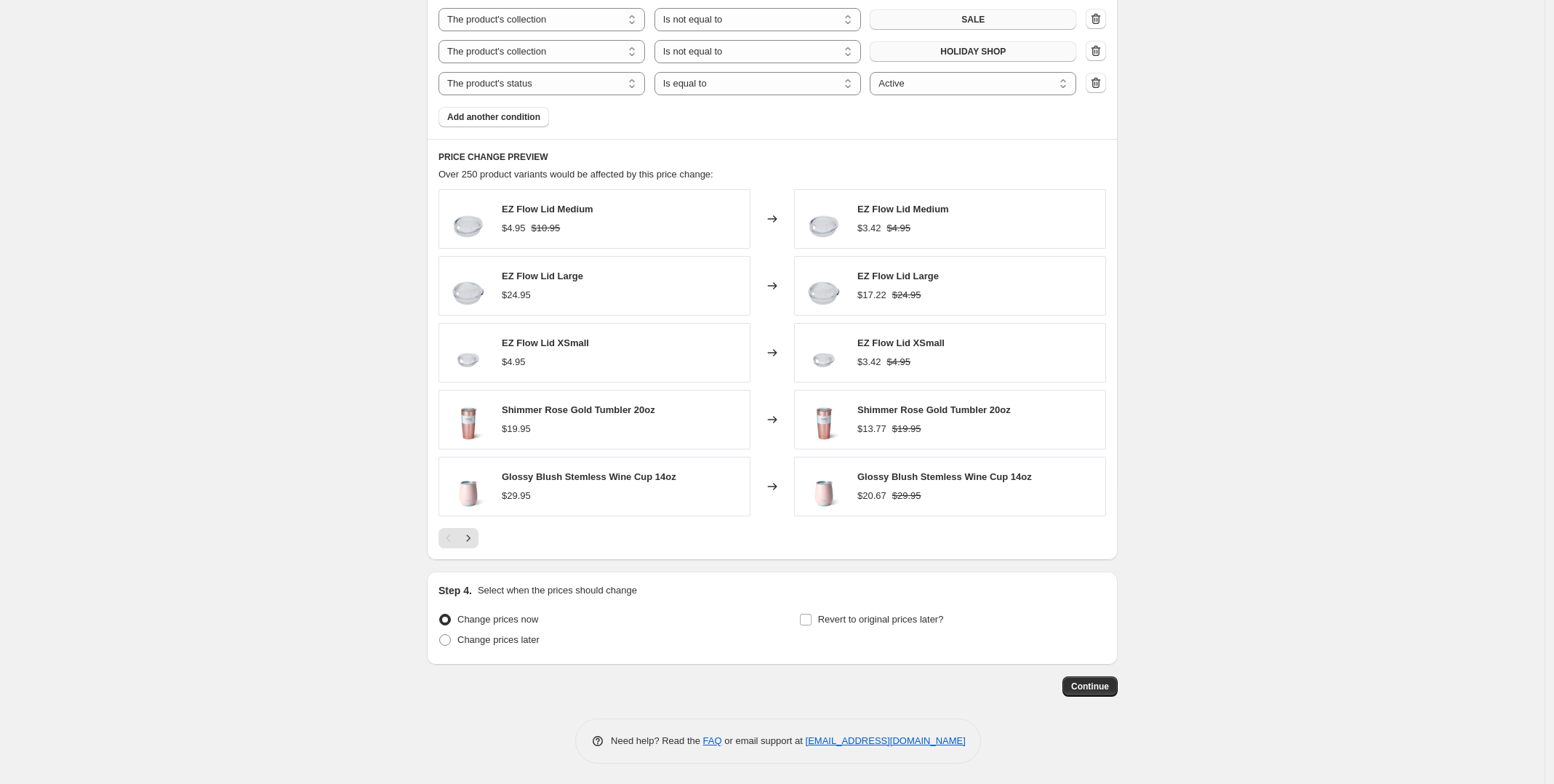
scroll to position [1013, 0]
click at [451, 640] on span at bounding box center [445, 638] width 12 height 12
click at [440, 633] on input "Change prices later" at bounding box center [440, 632] width 1 height 1
radio input "true"
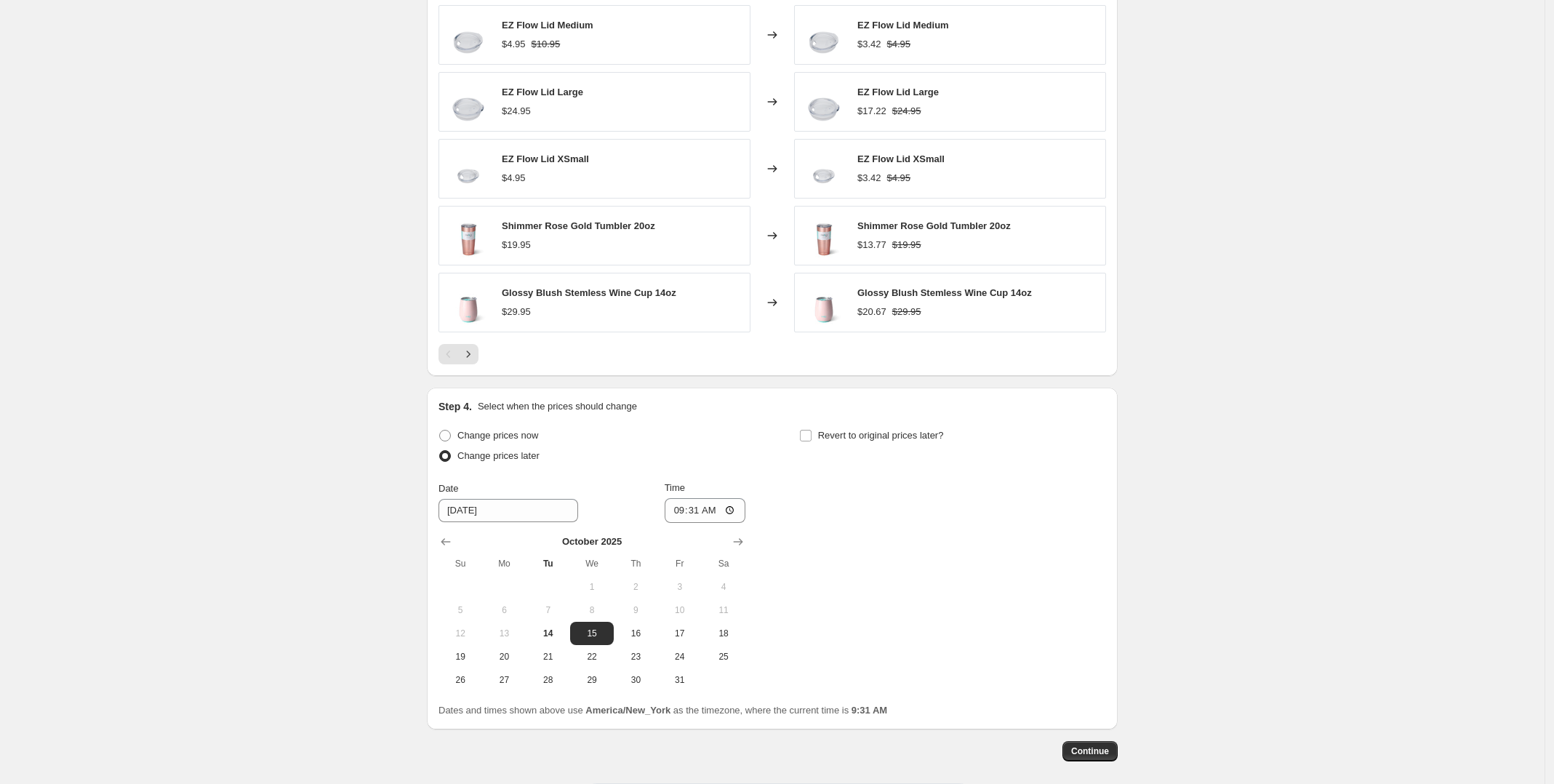
scroll to position [1195, 0]
click at [677, 675] on span "31" at bounding box center [680, 678] width 32 height 12
type input "[DATE]"
click at [715, 509] on input "09:31" at bounding box center [705, 510] width 82 height 25
click at [729, 509] on input "09:31" at bounding box center [705, 510] width 82 height 25
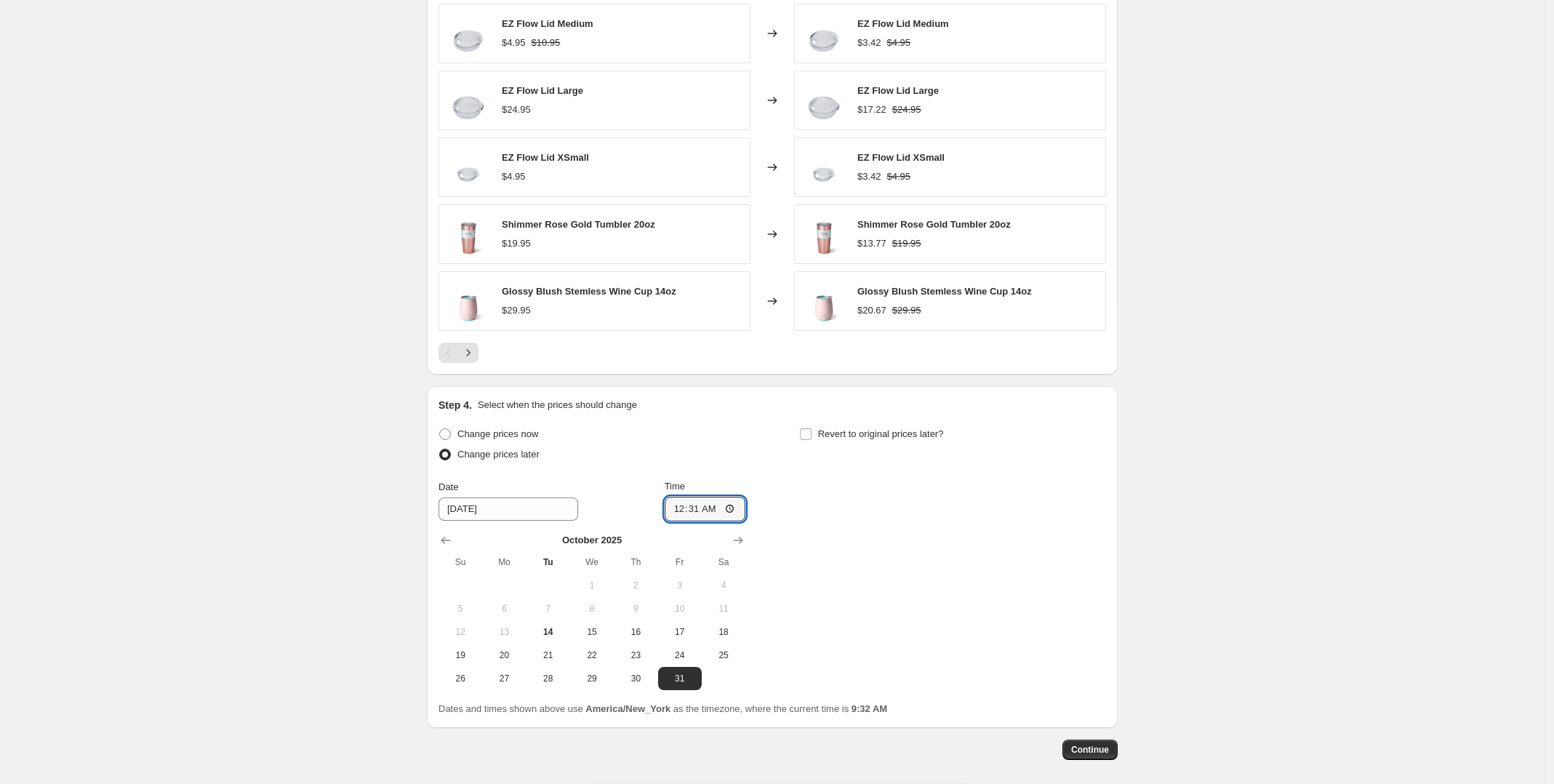
type input "00:31"
click at [983, 651] on div "Change prices now Change prices later Date [DATE] Time 00:[DATE] Mo Tu We Th Fr…" at bounding box center [773, 557] width 668 height 266
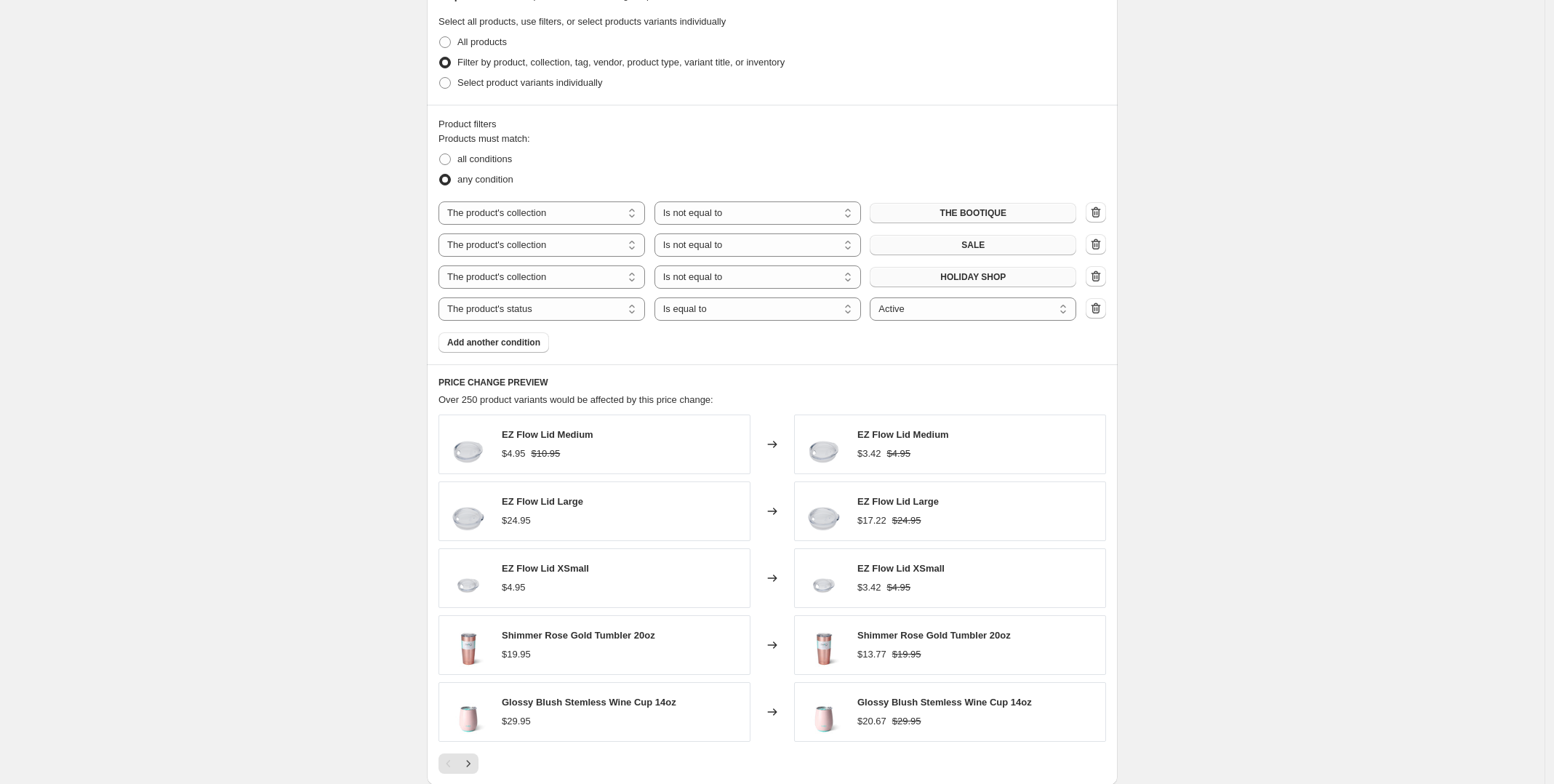
scroll to position [740, 0]
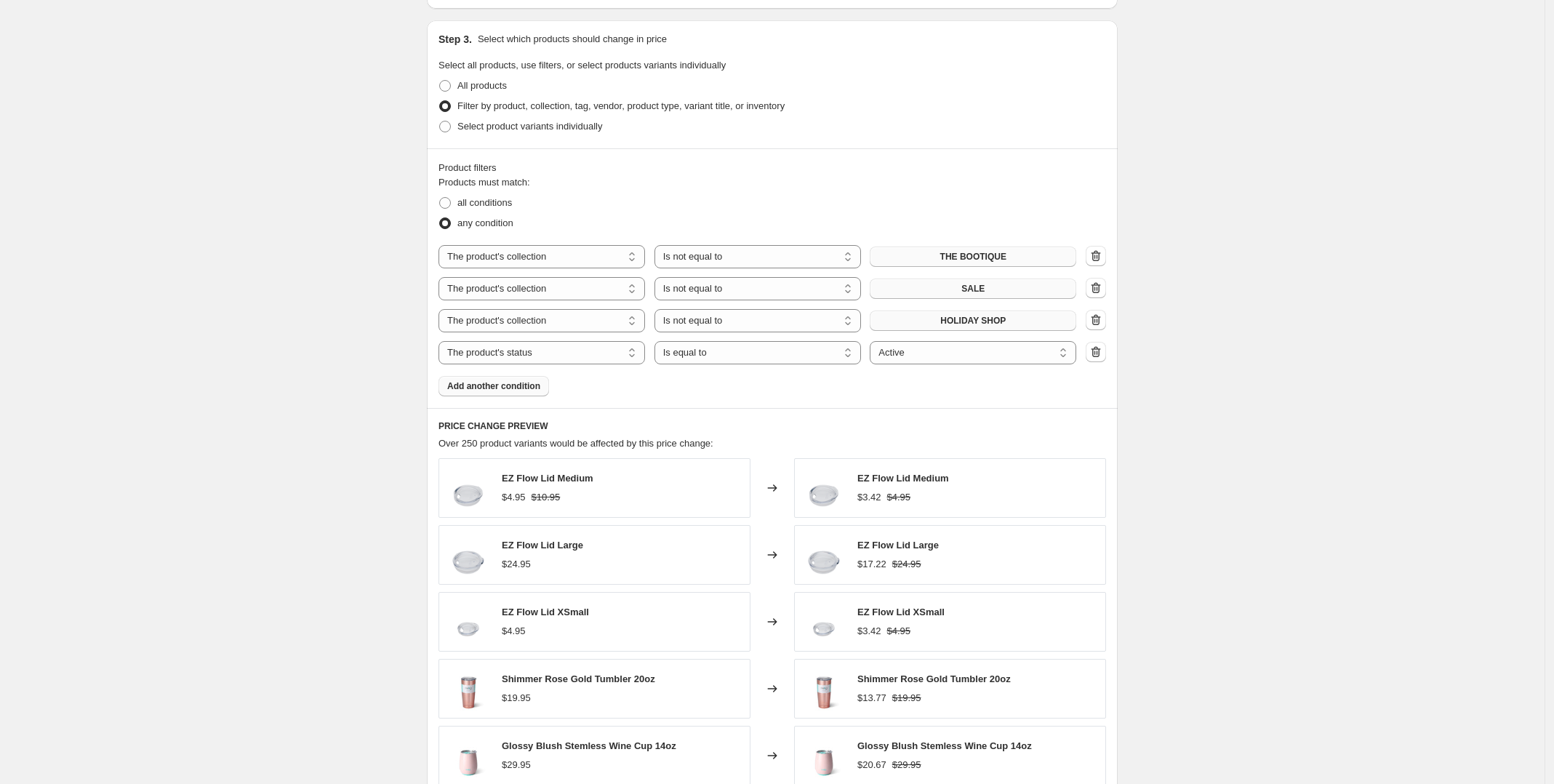
click at [482, 386] on span "Add another condition" at bounding box center [493, 386] width 93 height 12
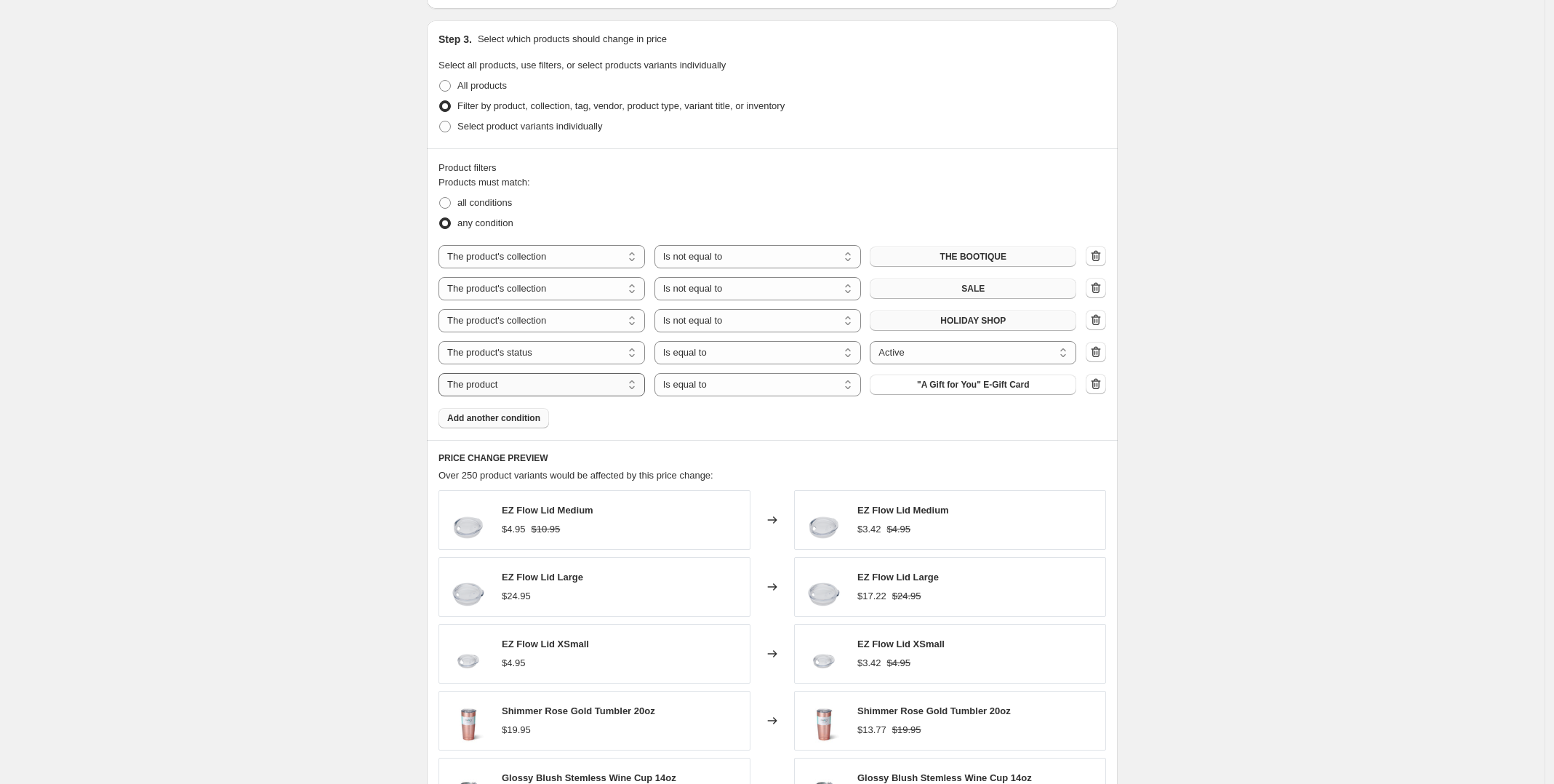
click at [625, 393] on select "The product The product's collection The product's tag The product's vendor The…" at bounding box center [542, 385] width 206 height 23
select select "collection"
click at [746, 384] on select "Is equal to Is not equal to" at bounding box center [757, 385] width 206 height 23
select select "not_equal"
click at [991, 386] on span "AA Printed Straw Upsell (internal use)" at bounding box center [973, 384] width 157 height 12
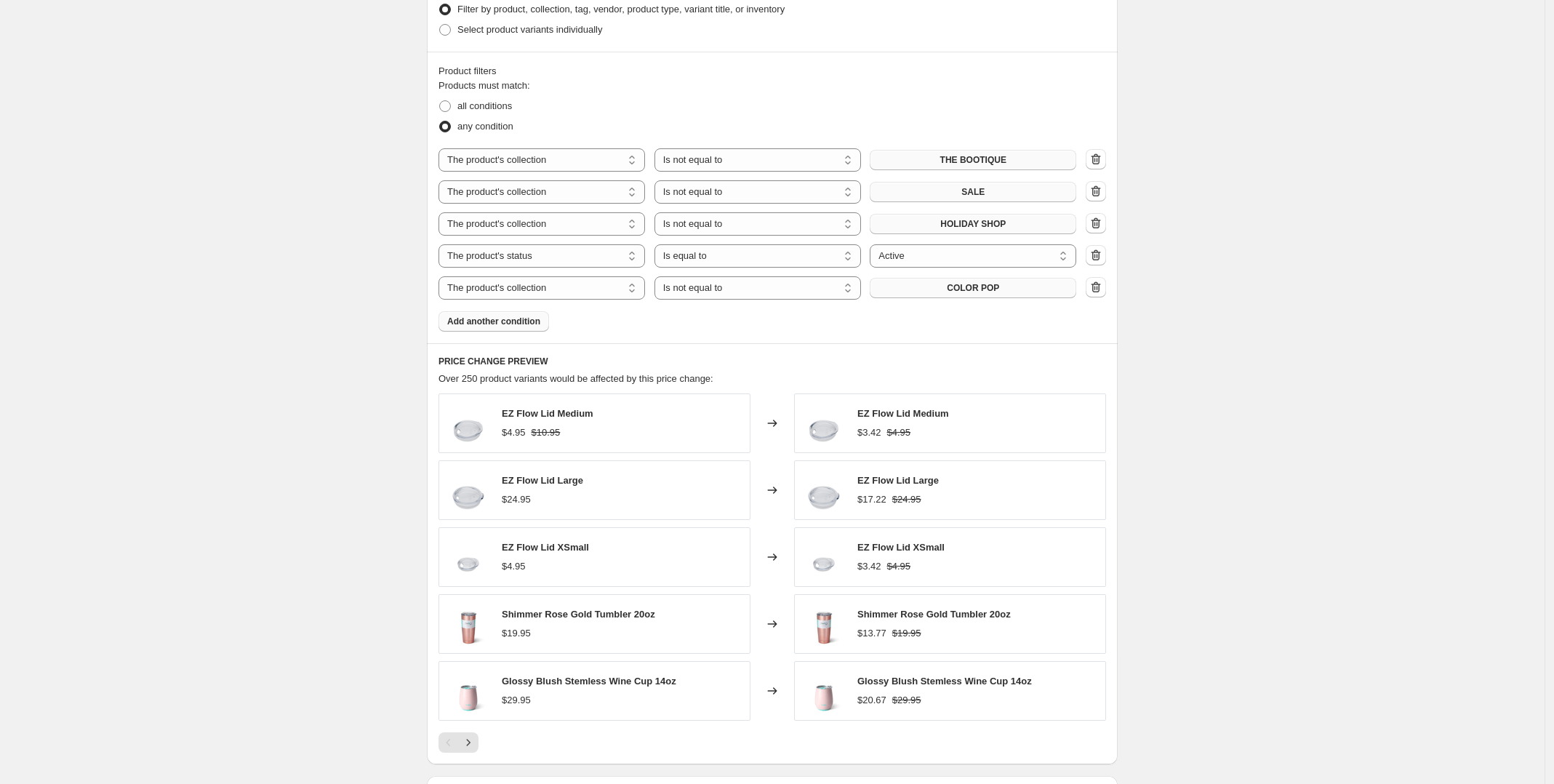
scroll to position [1013, 0]
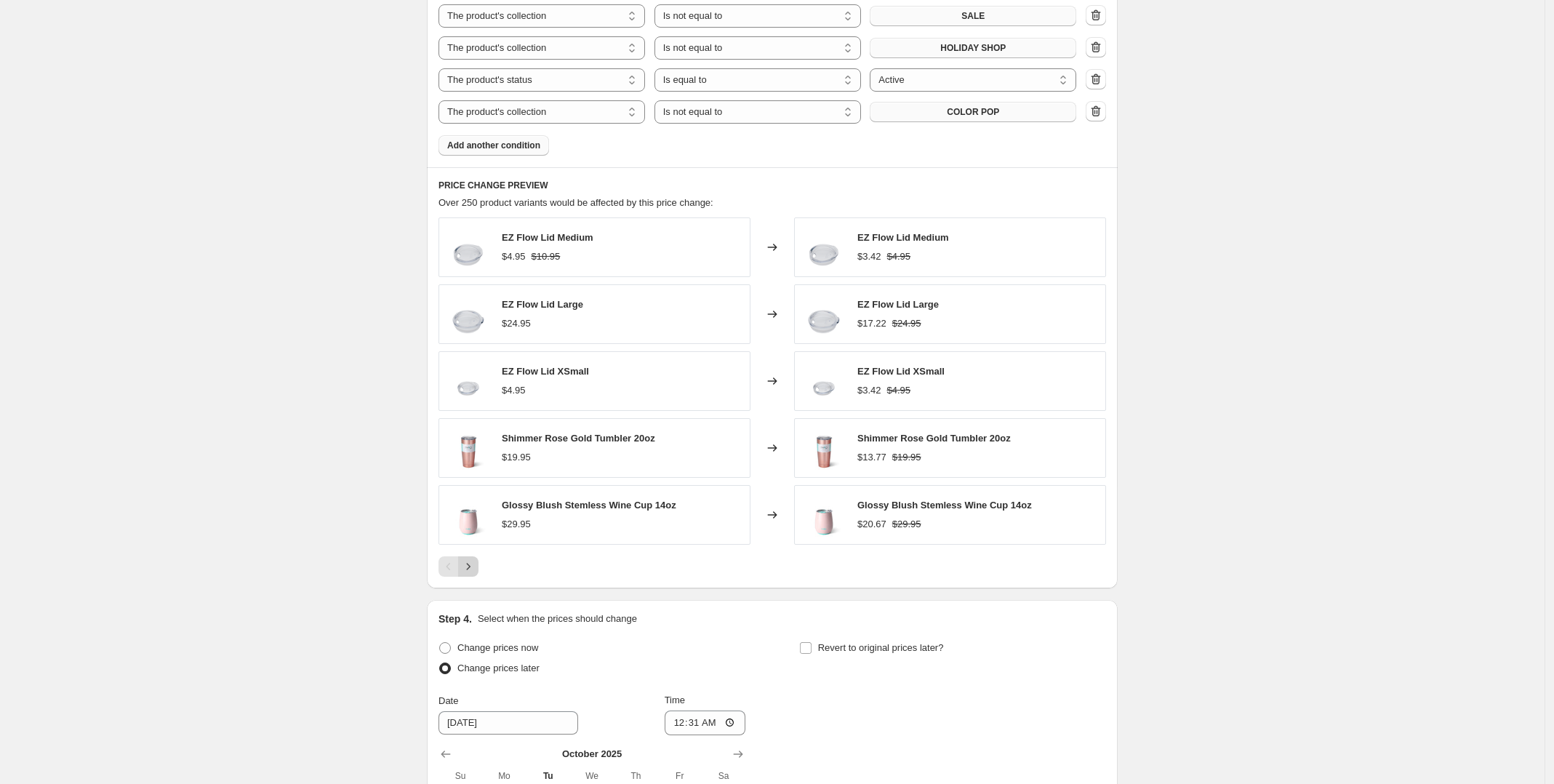
click at [466, 564] on icon "Next" at bounding box center [468, 566] width 14 height 14
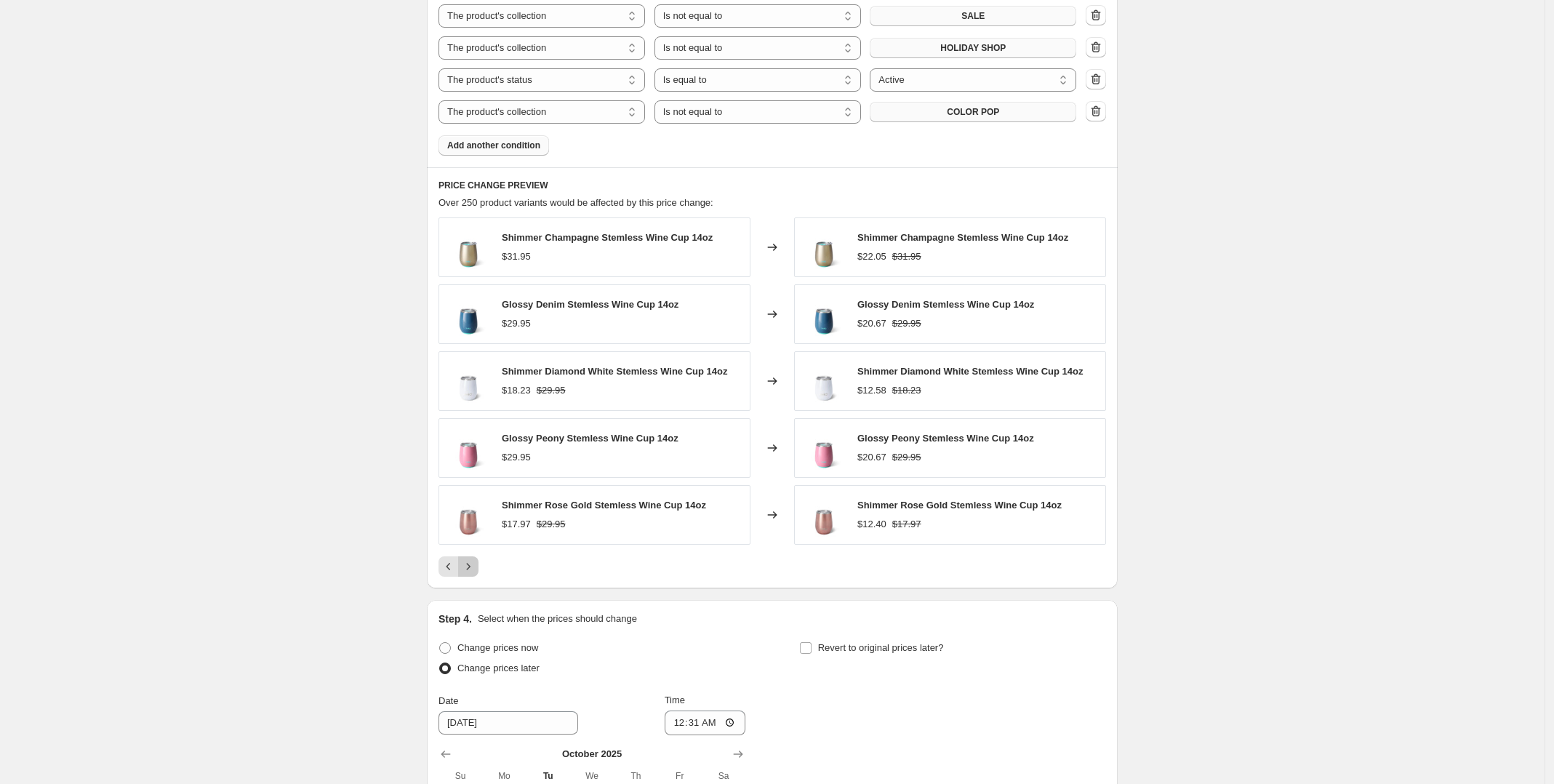
click at [470, 570] on icon "Next" at bounding box center [468, 566] width 14 height 14
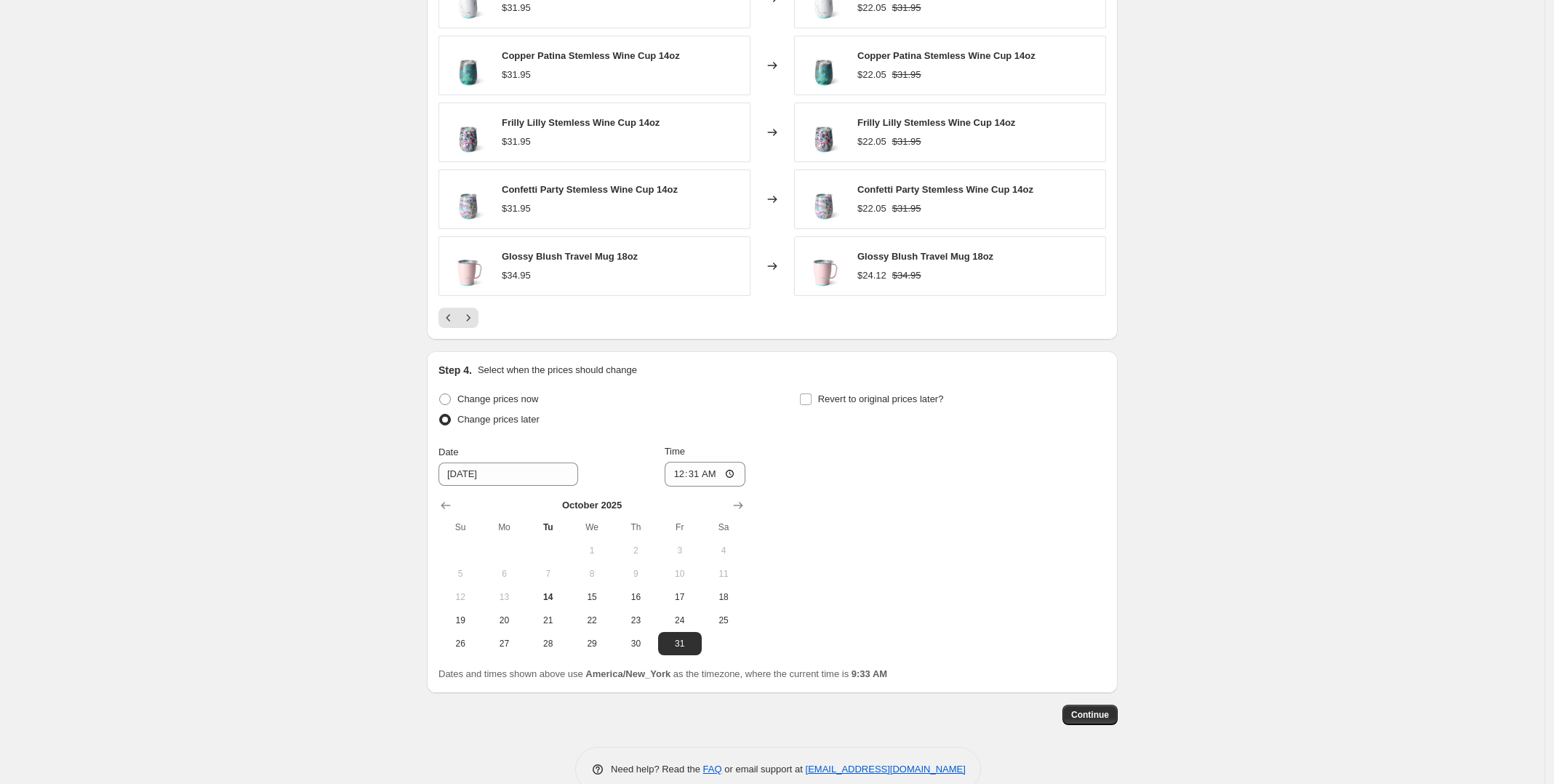
scroll to position [1285, 0]
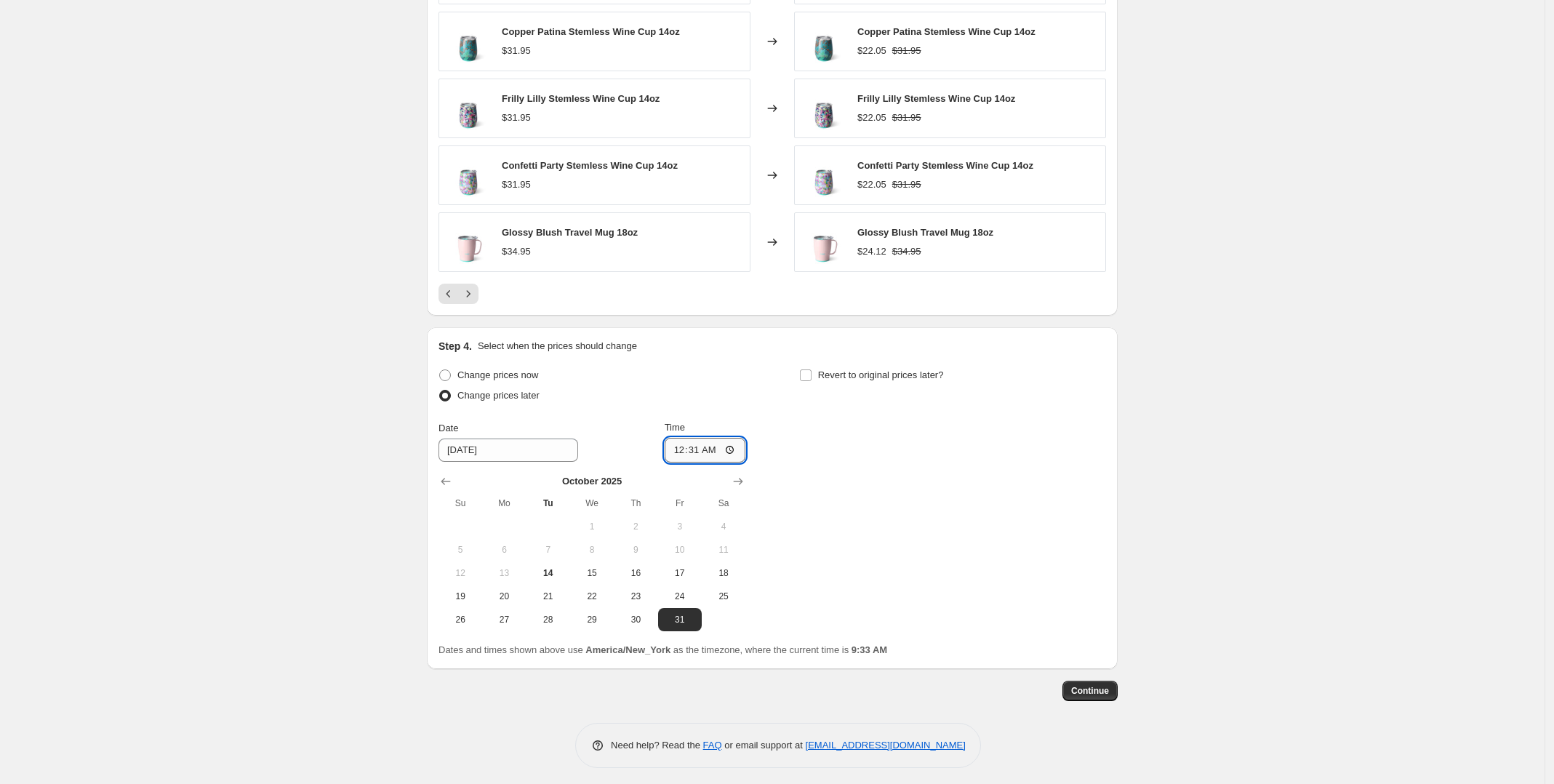
click at [713, 455] on input "00:31" at bounding box center [705, 450] width 82 height 25
click at [728, 451] on input "00:31" at bounding box center [705, 450] width 82 height 25
type input "00:00"
click at [953, 520] on div "Change prices now Change prices later Date [DATE] Time 00:00 [DATE] Su Mo Tu We…" at bounding box center [773, 498] width 668 height 266
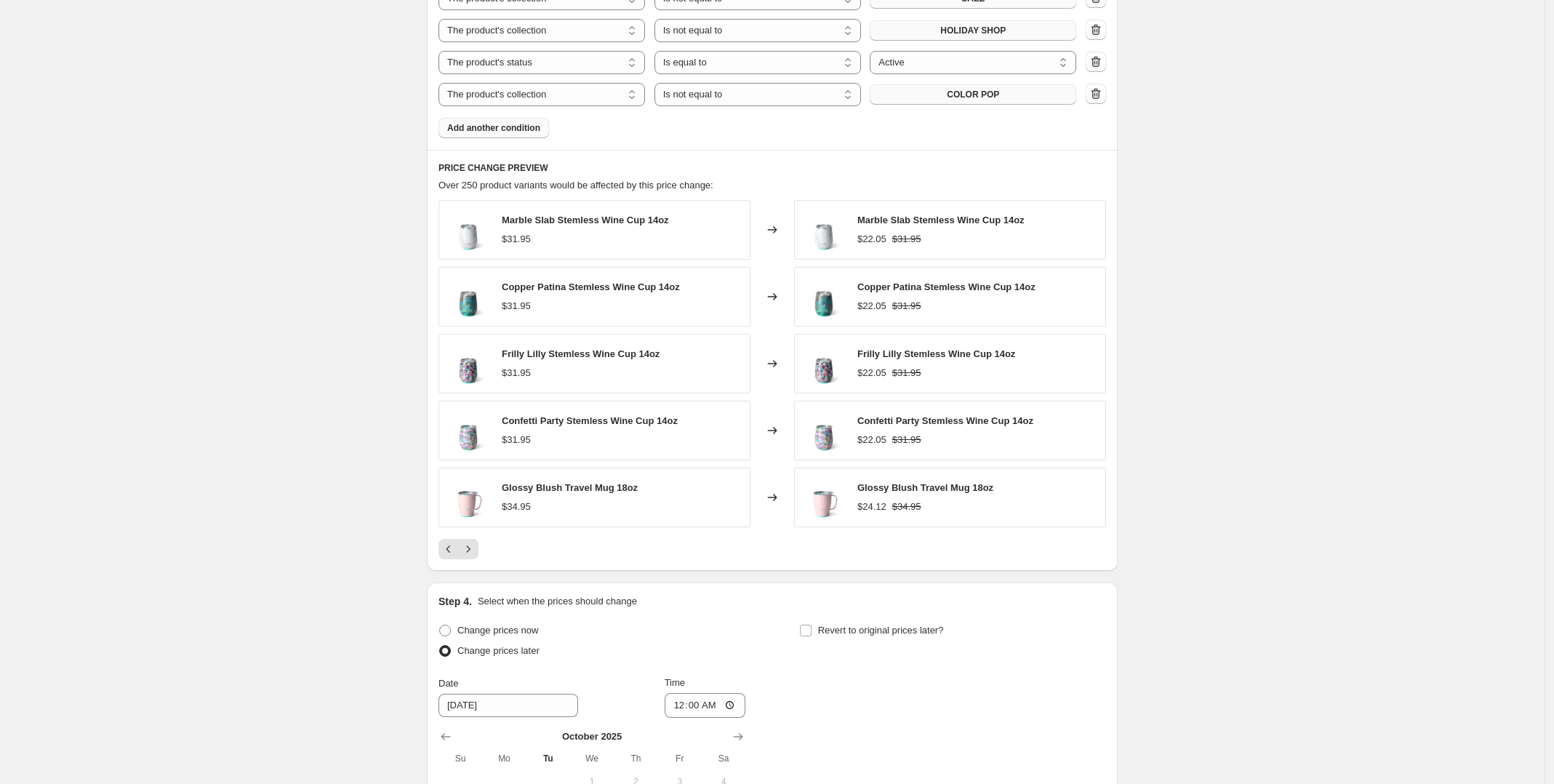
scroll to position [1013, 0]
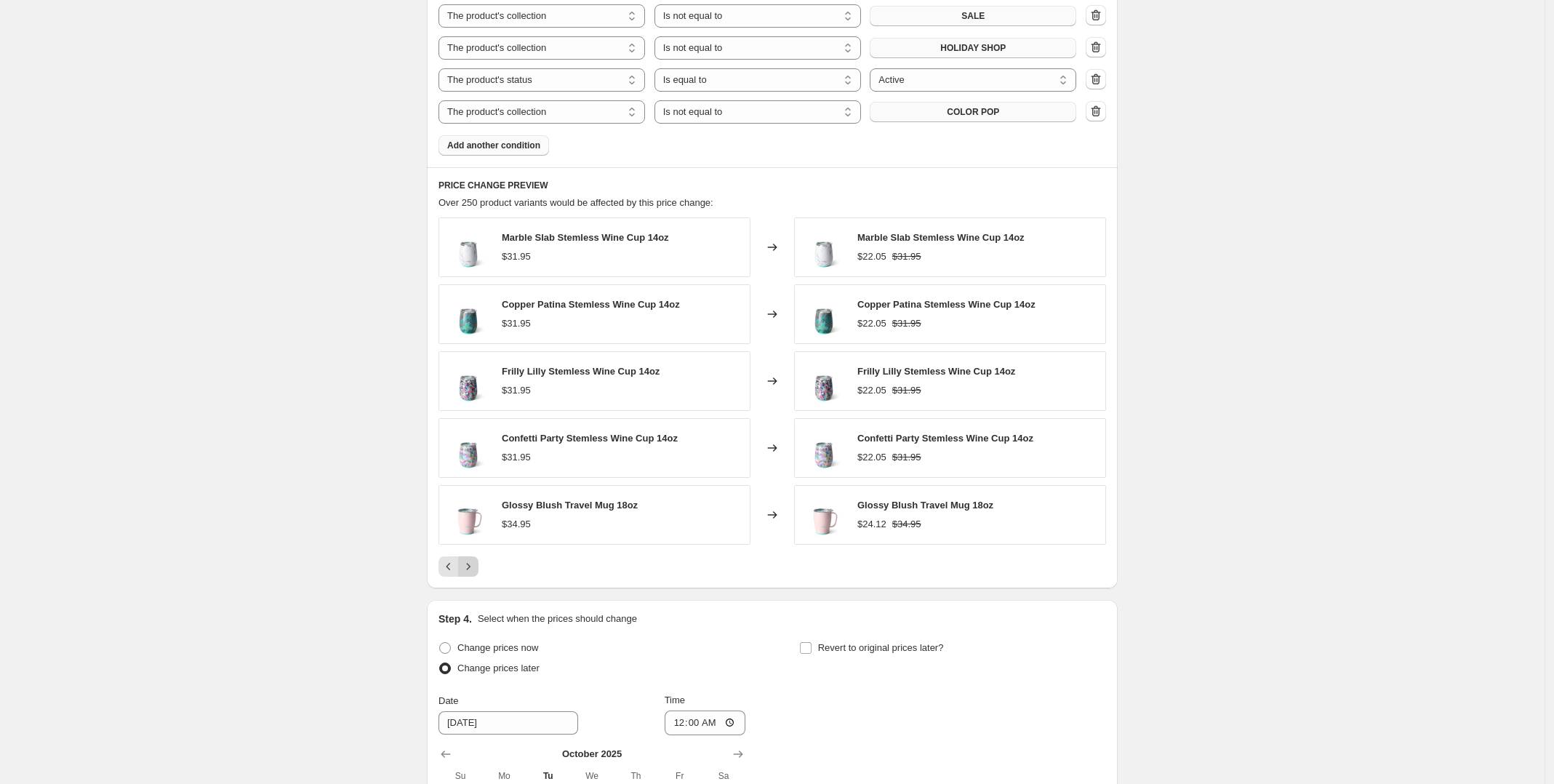
click at [473, 566] on icon "Next" at bounding box center [468, 566] width 14 height 14
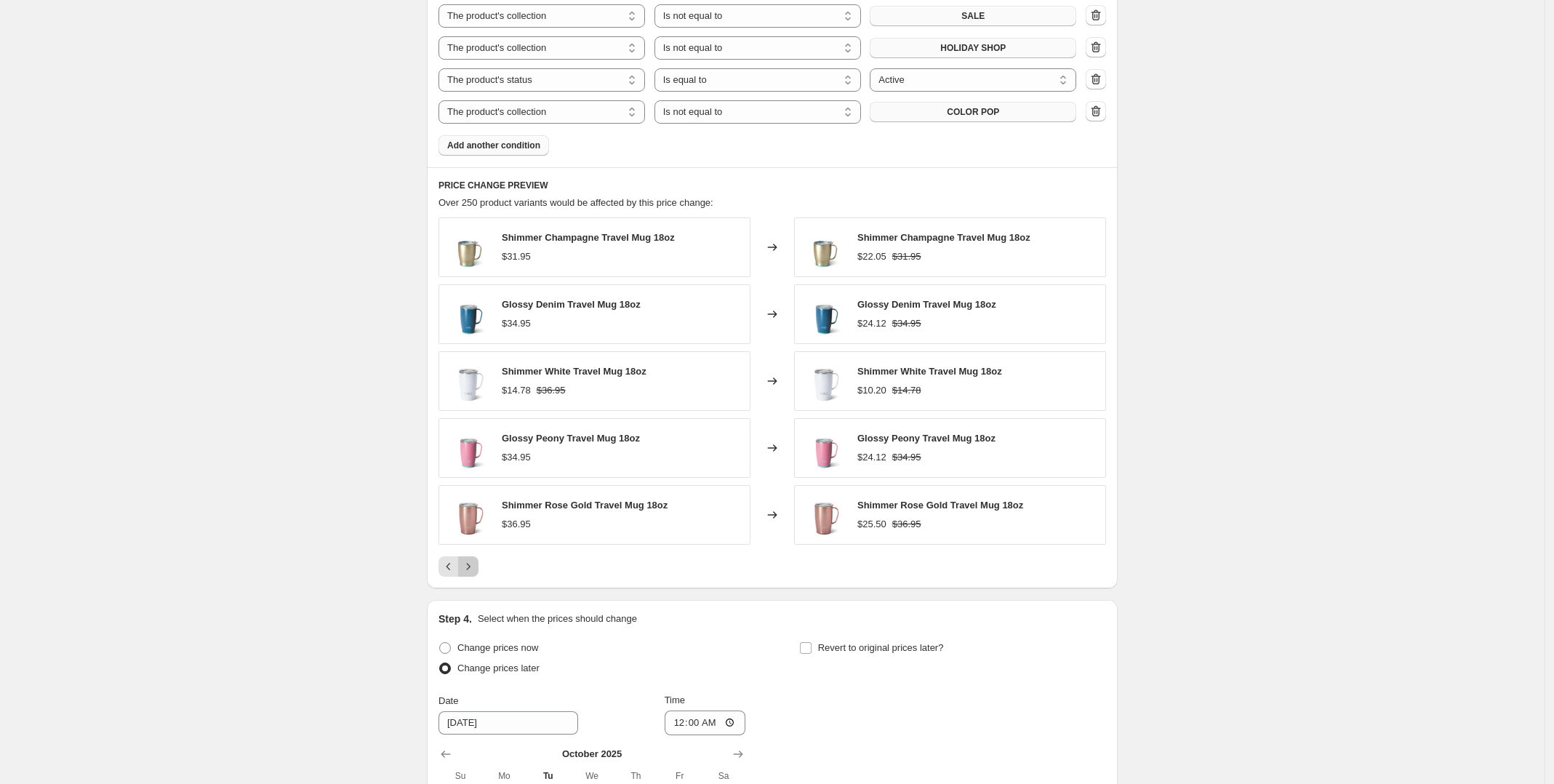
click at [473, 566] on icon "Next" at bounding box center [468, 566] width 14 height 14
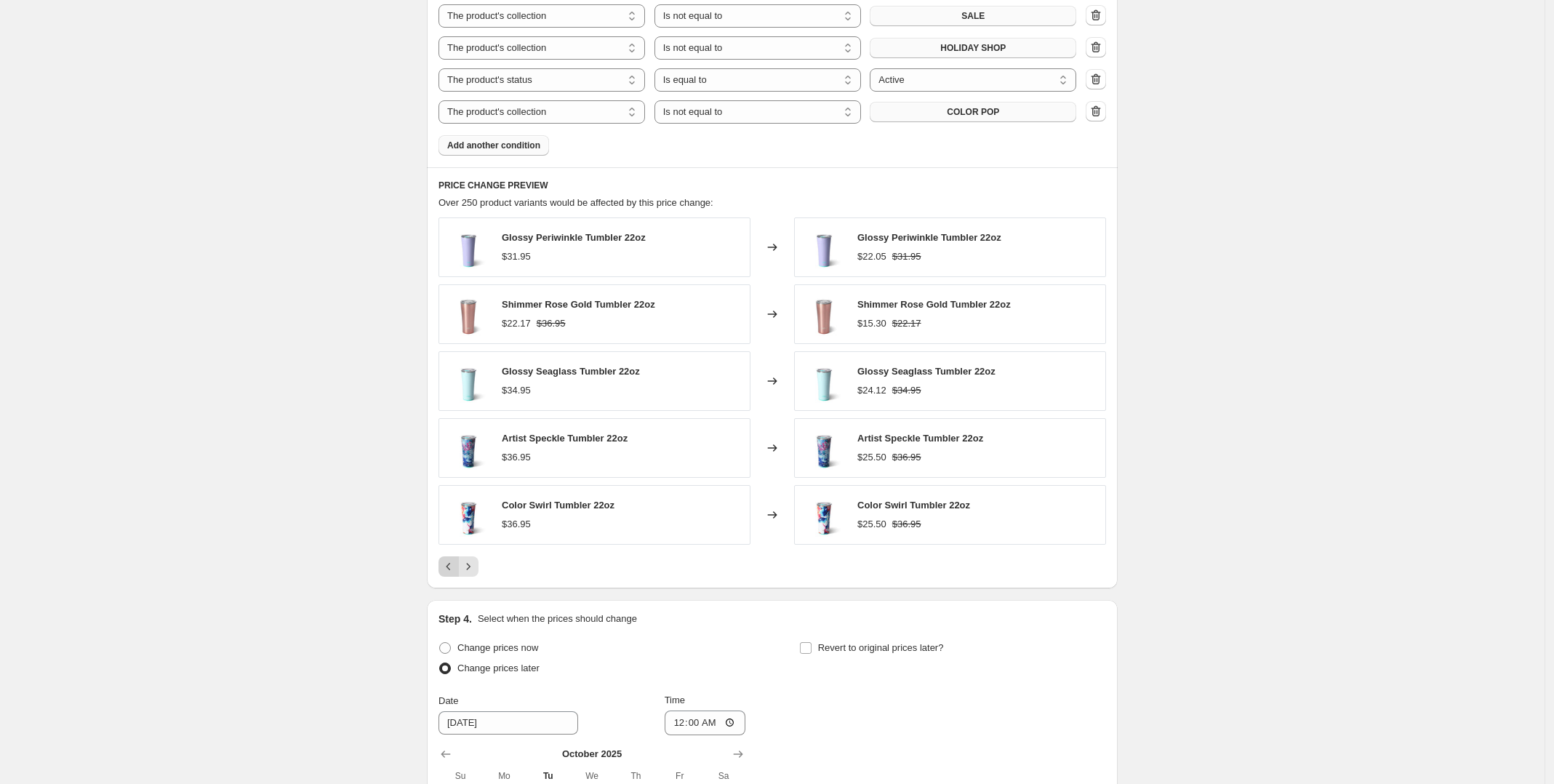
click at [449, 567] on icon "Previous" at bounding box center [449, 566] width 14 height 14
click at [470, 563] on icon "Next" at bounding box center [468, 566] width 14 height 14
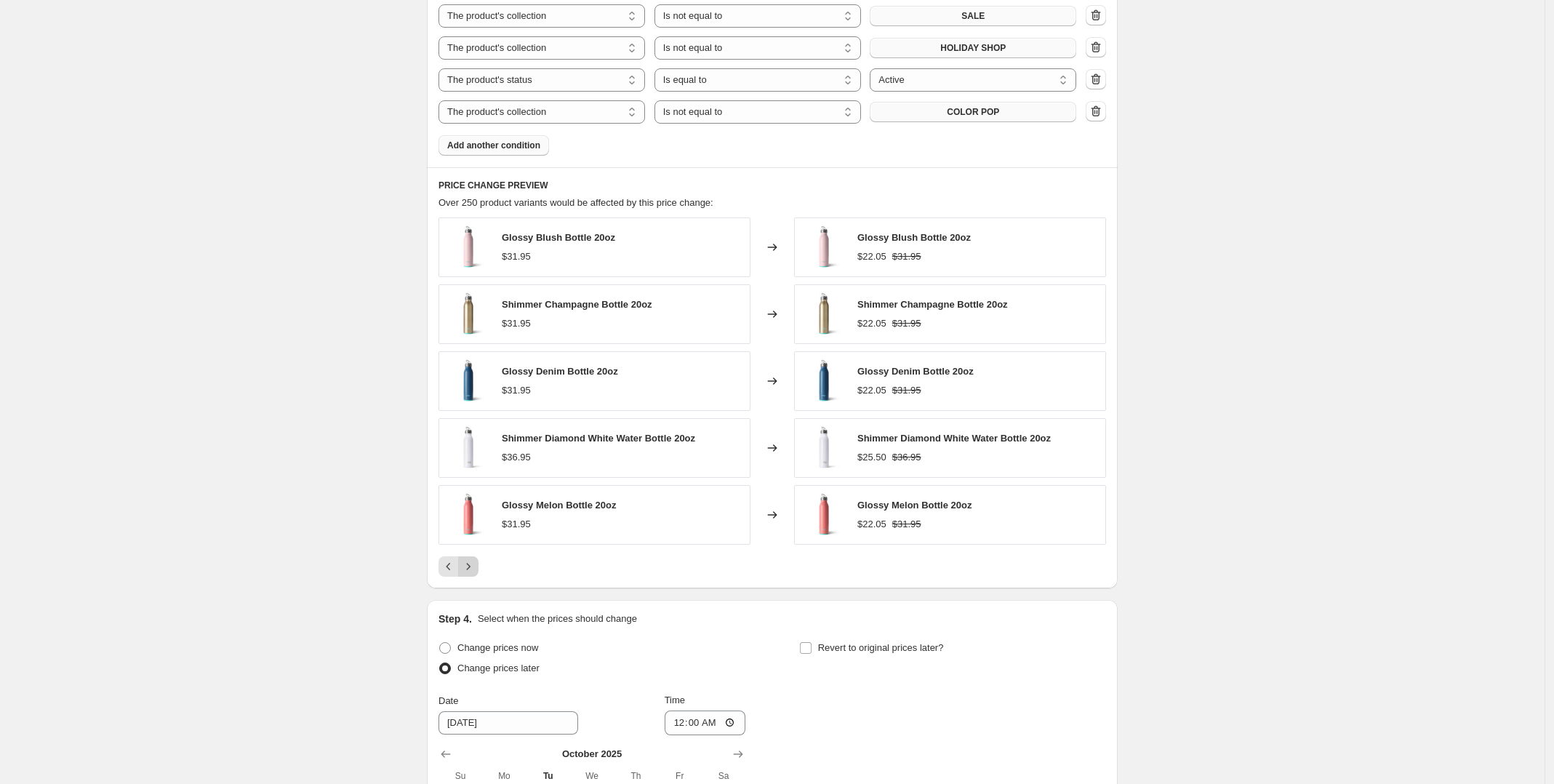
click at [470, 563] on icon "Next" at bounding box center [468, 566] width 14 height 14
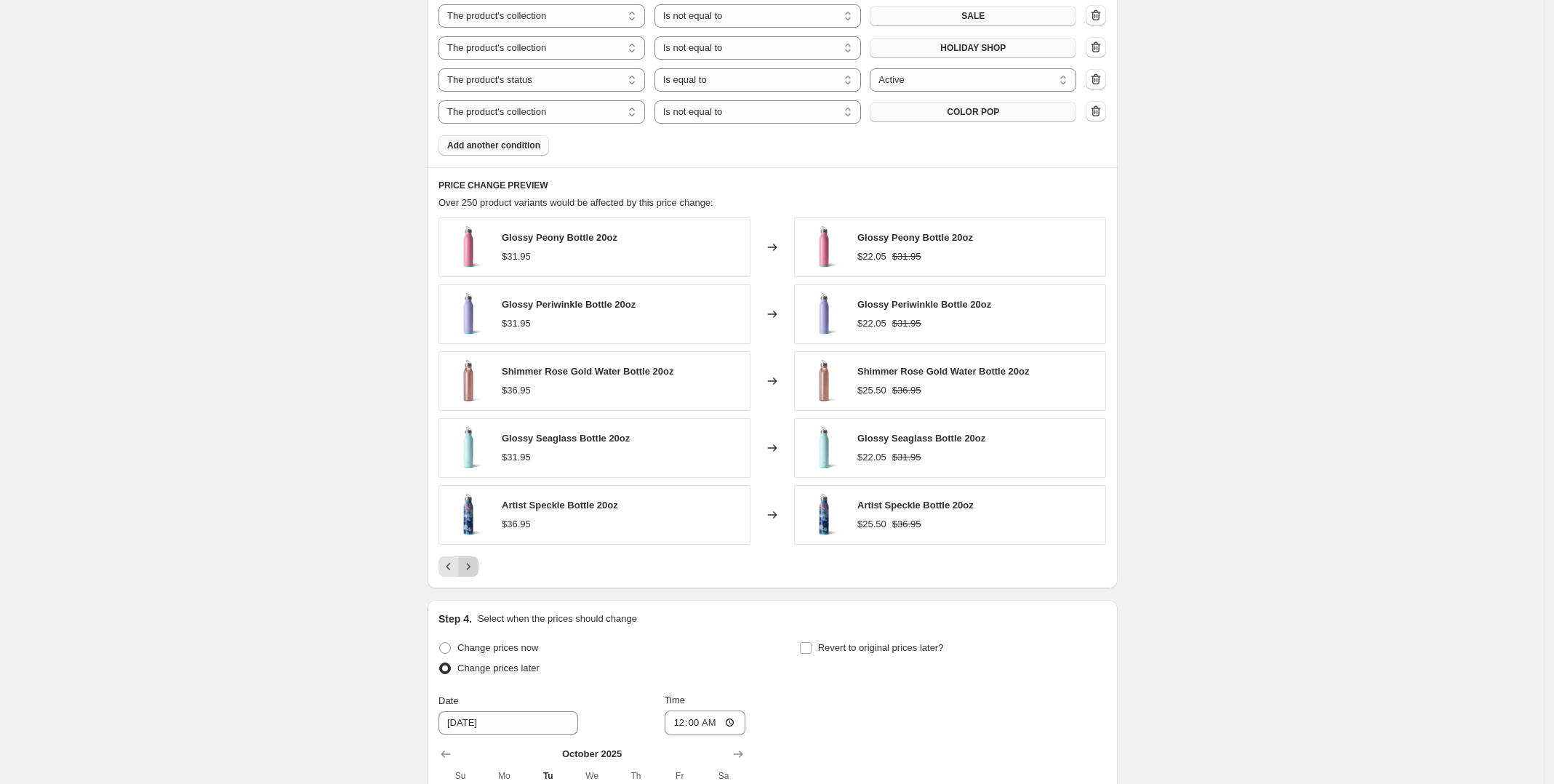
click at [470, 563] on icon "Next" at bounding box center [468, 566] width 14 height 14
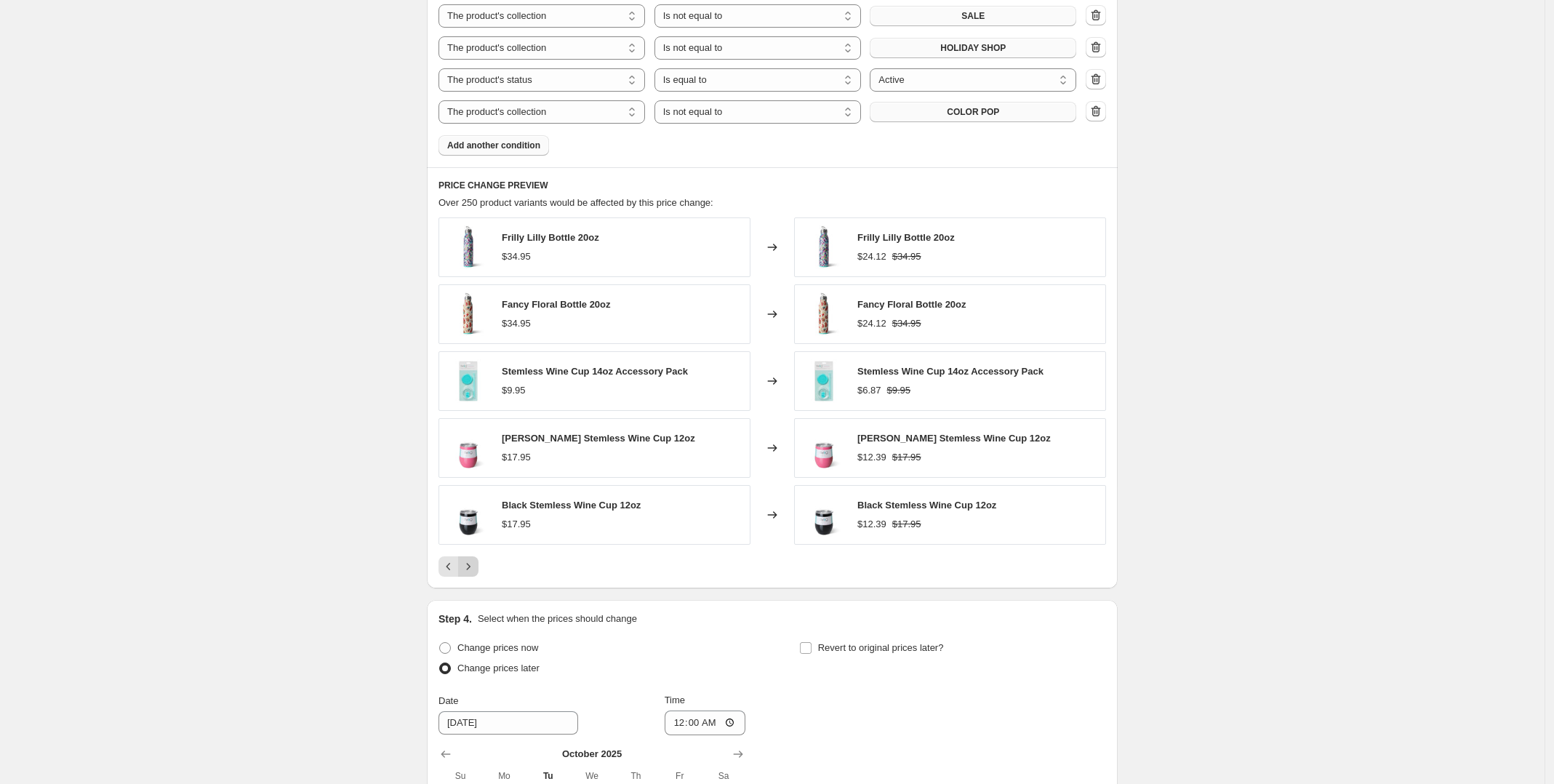
click at [470, 563] on icon "Next" at bounding box center [468, 566] width 14 height 14
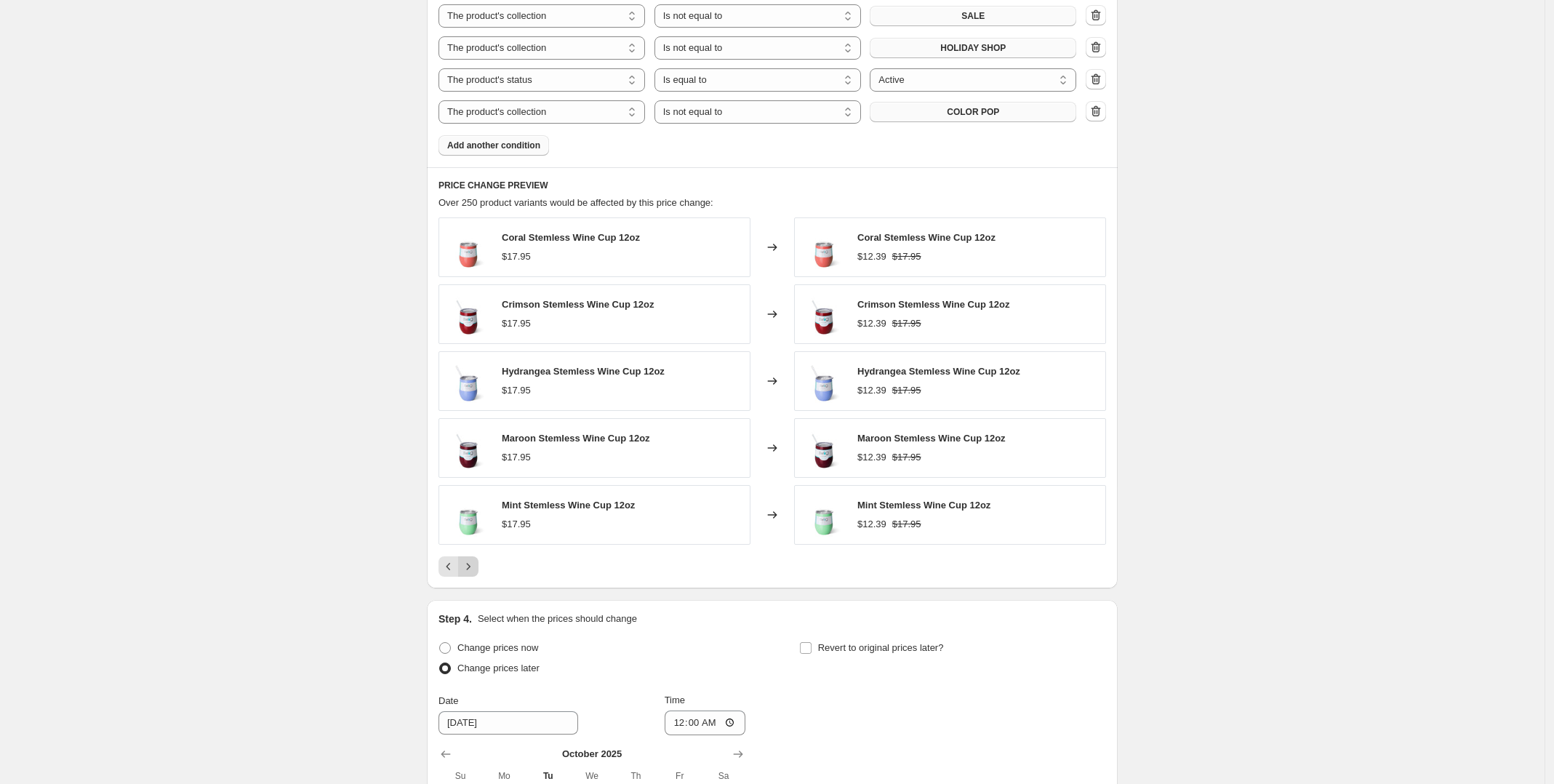
click at [470, 563] on icon "Next" at bounding box center [468, 566] width 14 height 14
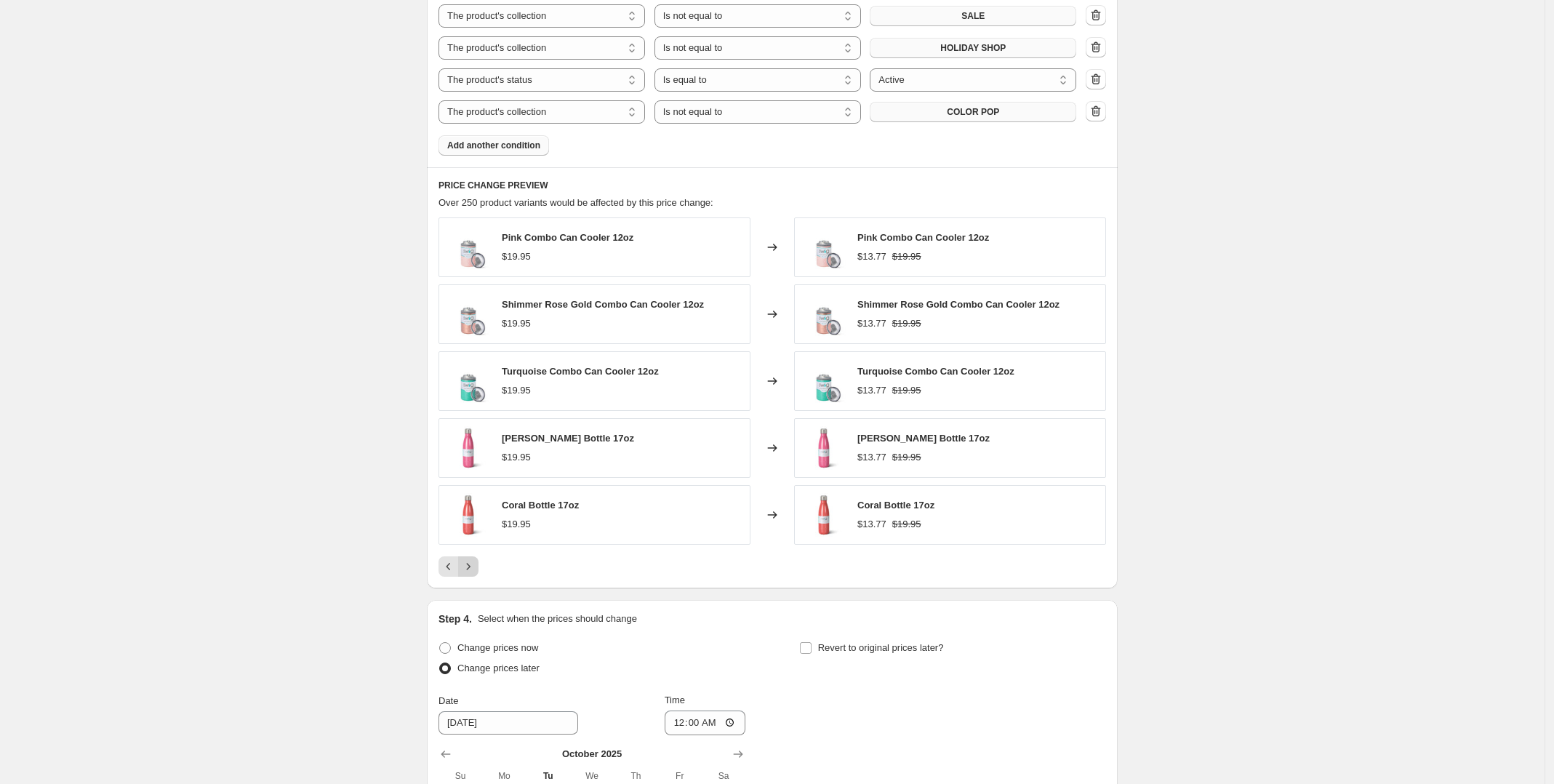
click at [470, 563] on icon "Next" at bounding box center [468, 566] width 14 height 14
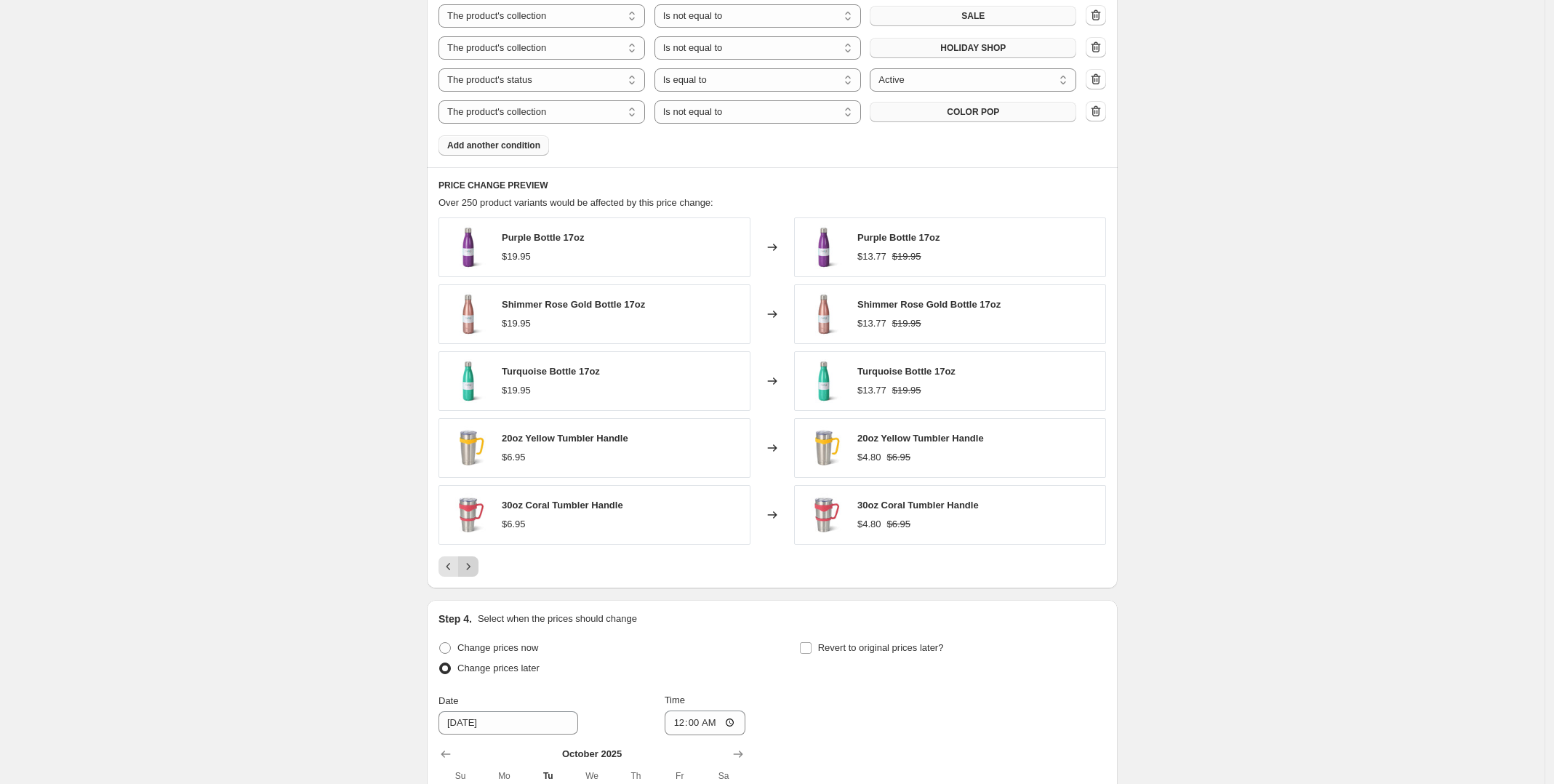
click at [470, 563] on icon "Next" at bounding box center [468, 566] width 14 height 14
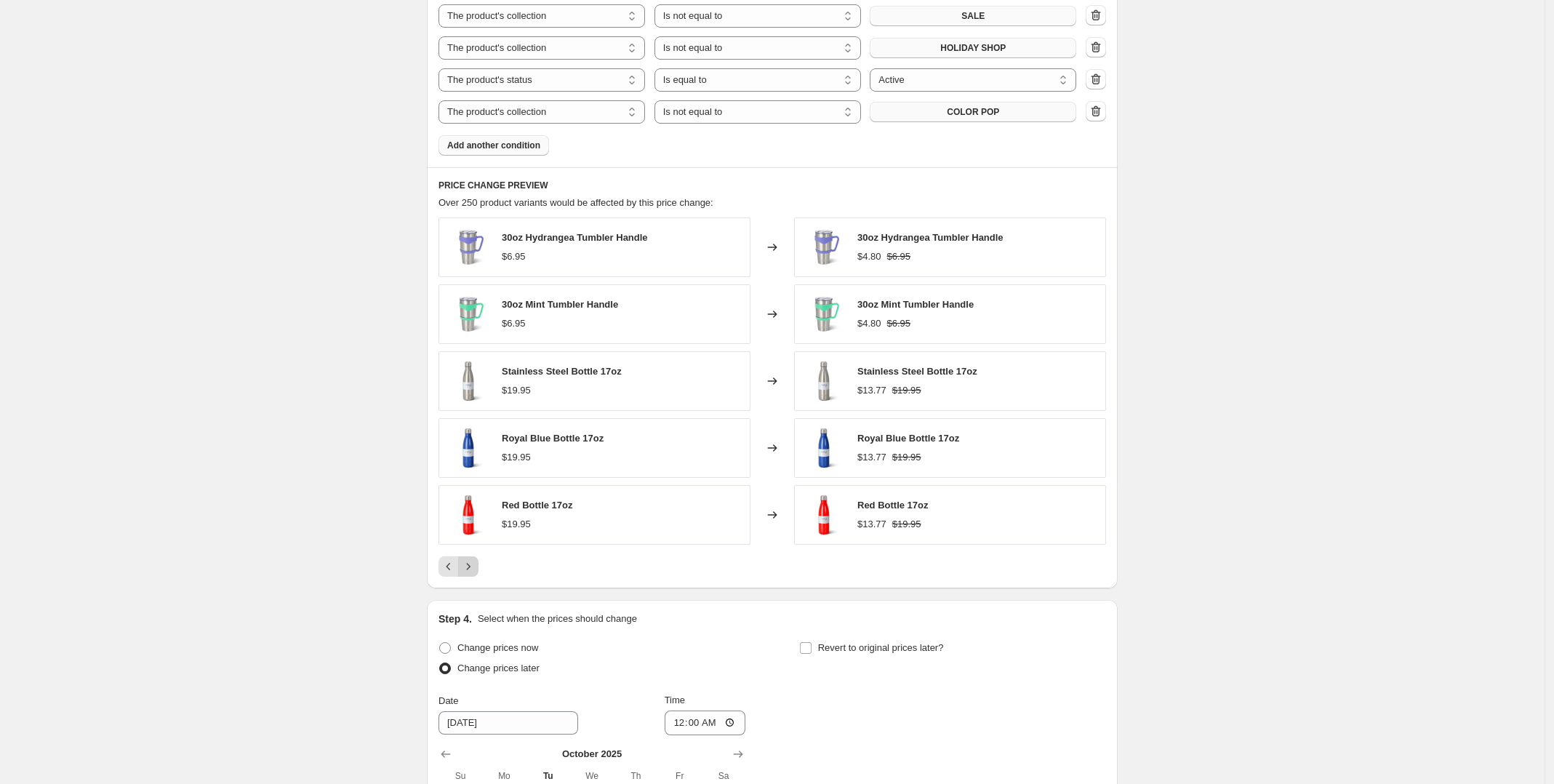
click at [470, 563] on icon "Next" at bounding box center [468, 566] width 14 height 14
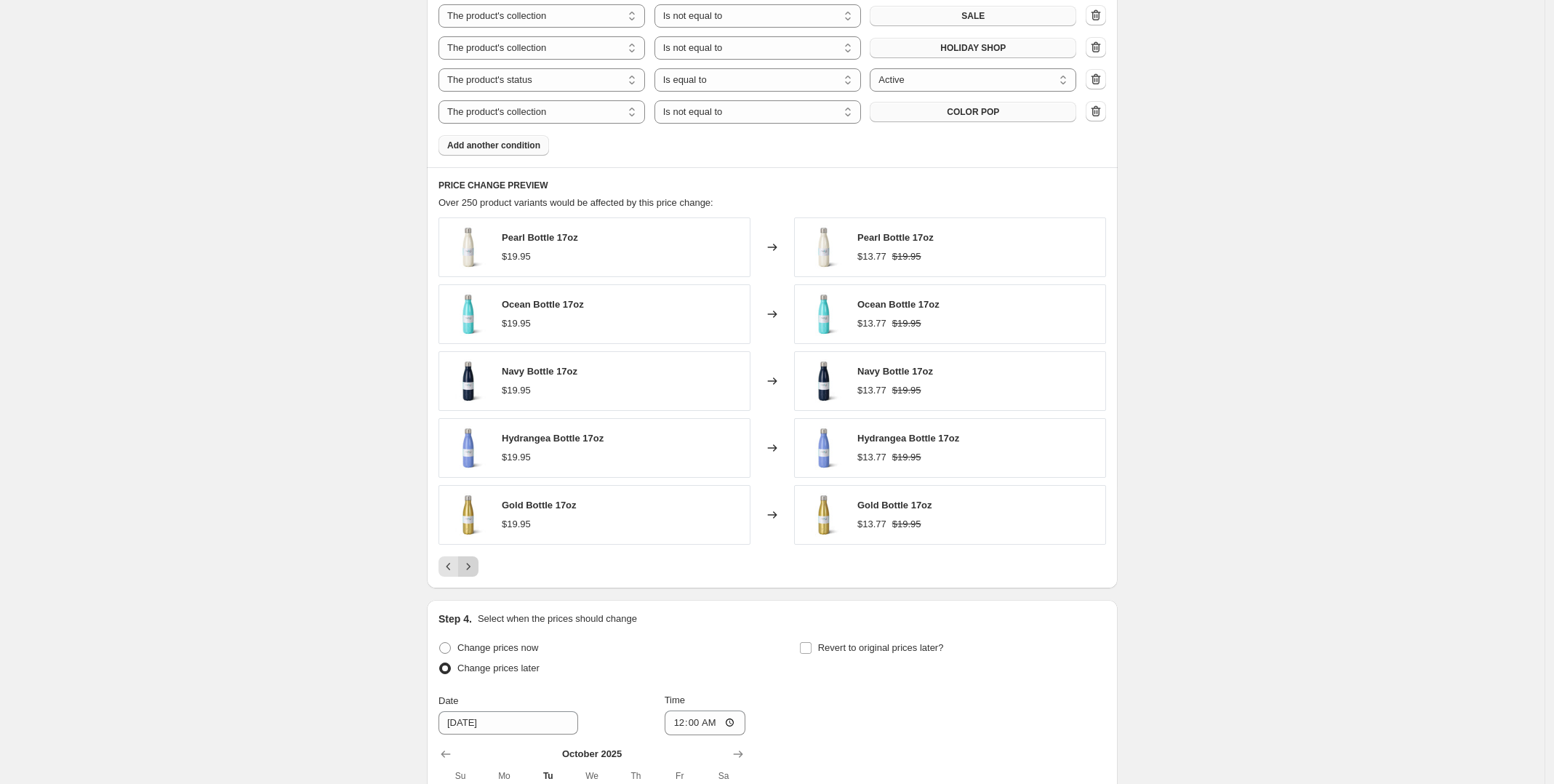
click at [470, 563] on icon "Next" at bounding box center [468, 566] width 14 height 14
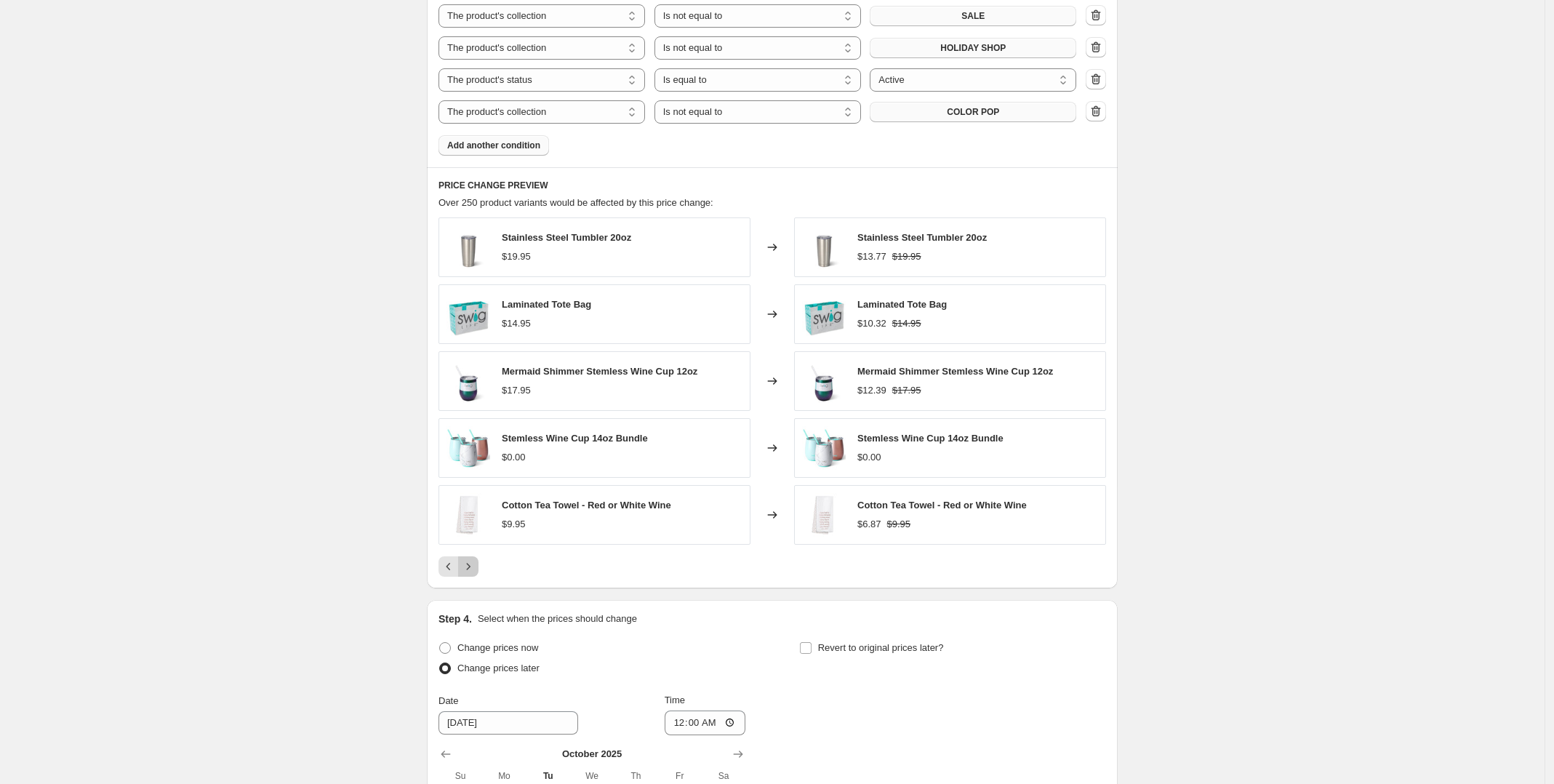
click at [470, 563] on icon "Next" at bounding box center [468, 566] width 14 height 14
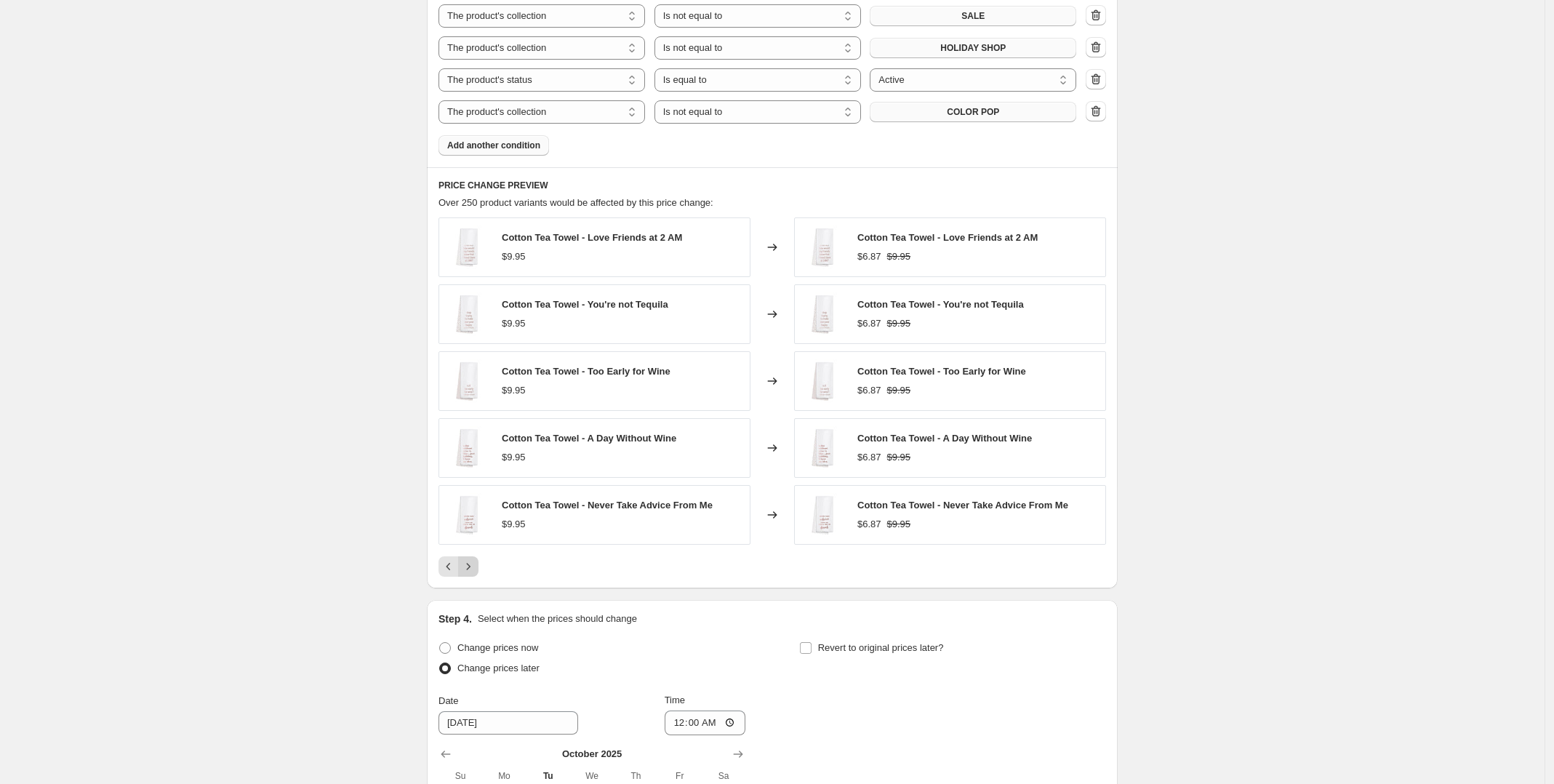
click at [470, 563] on icon "Next" at bounding box center [468, 566] width 14 height 14
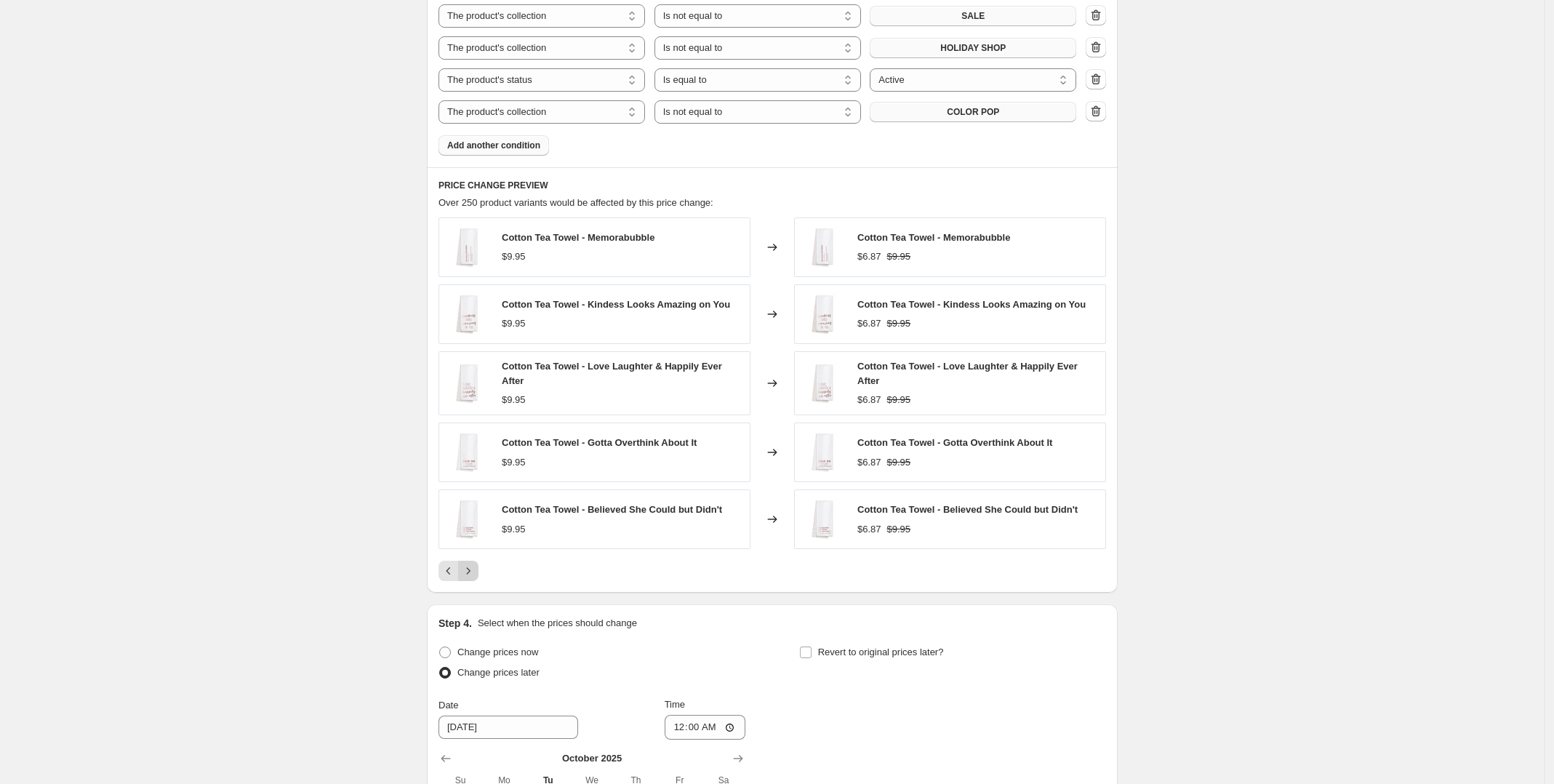
click at [470, 563] on button "Next" at bounding box center [468, 571] width 21 height 21
click at [470, 563] on icon "Next" at bounding box center [468, 566] width 14 height 14
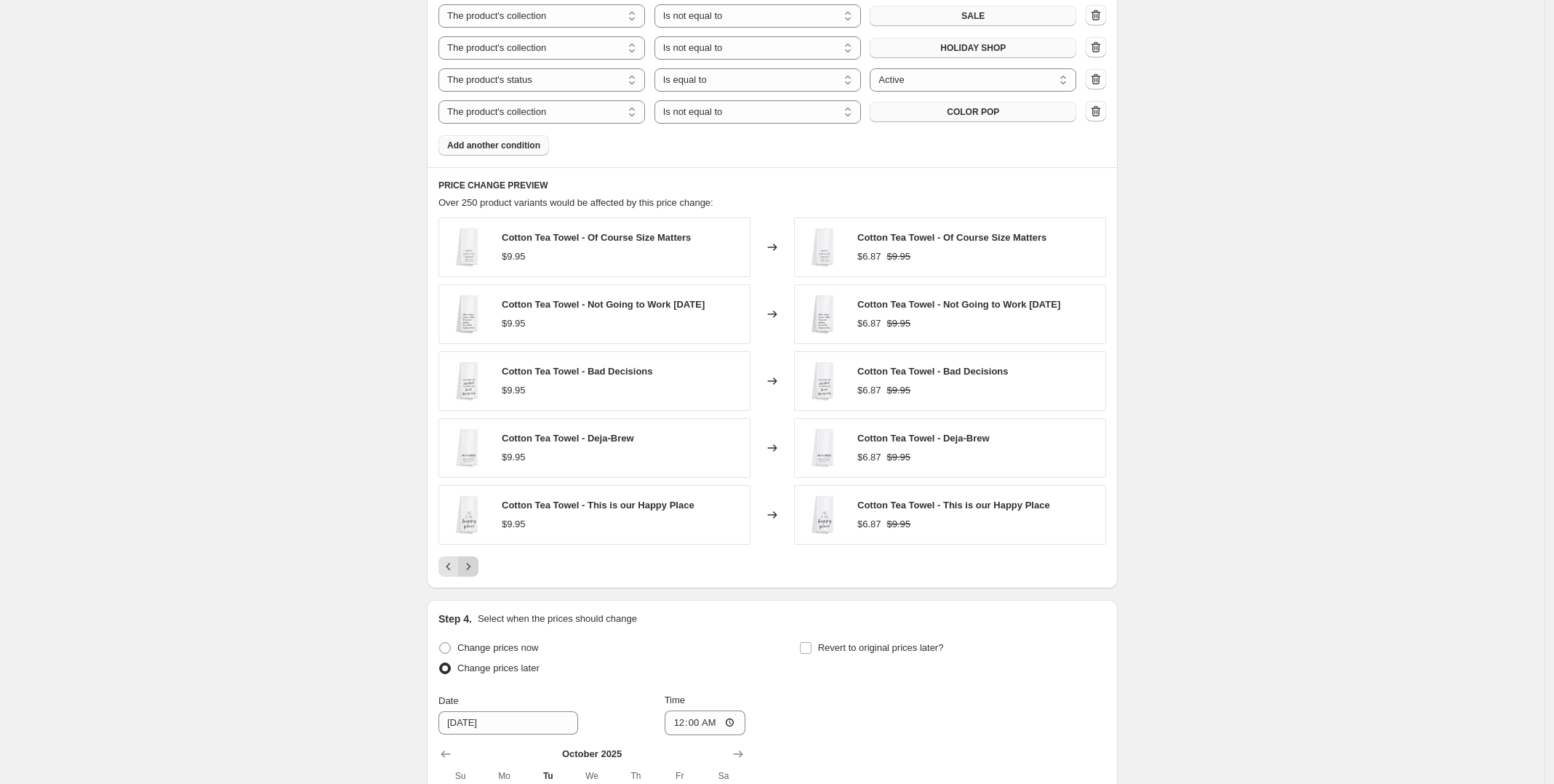
click at [470, 563] on icon "Next" at bounding box center [468, 566] width 14 height 14
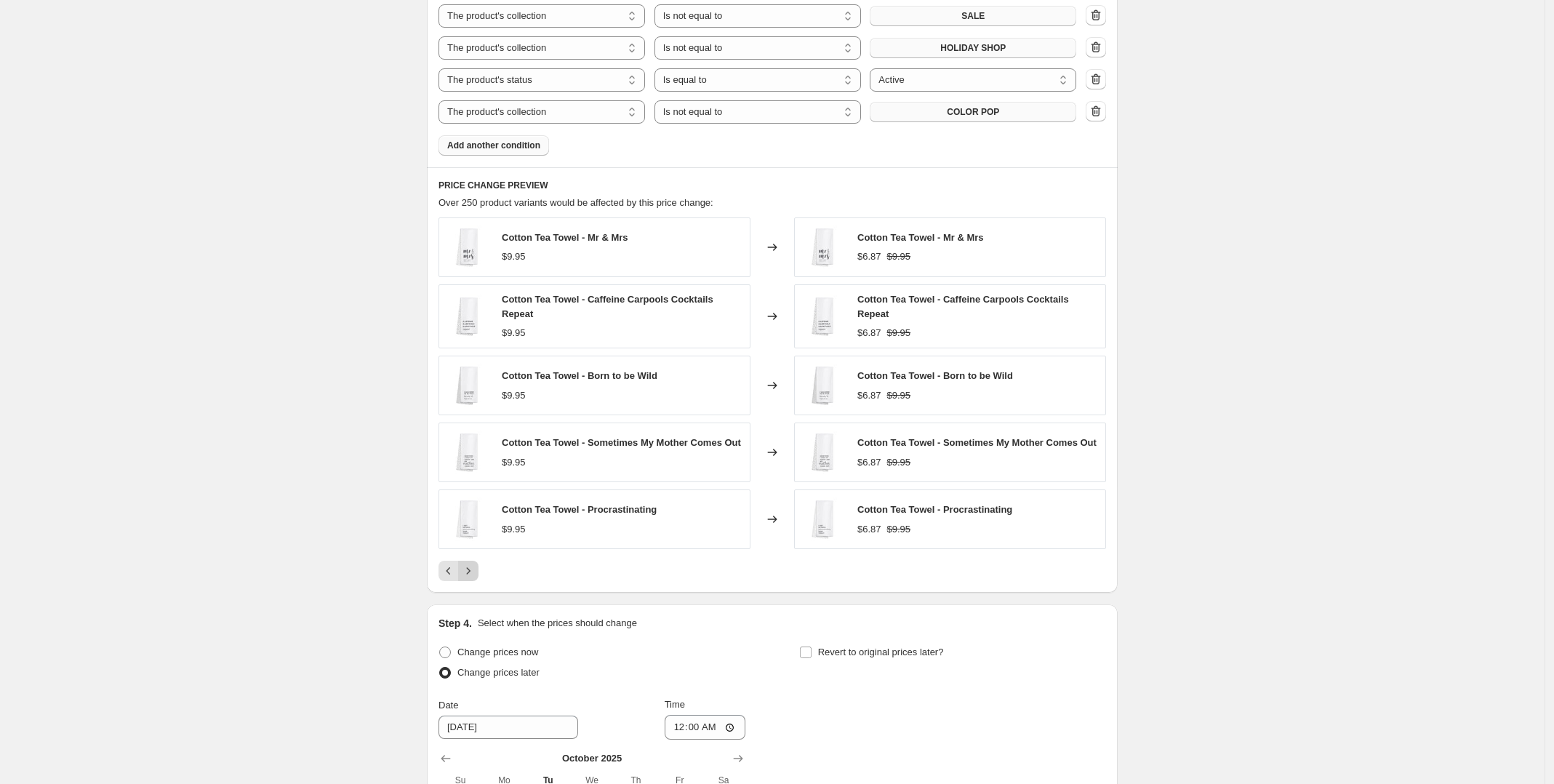
click at [470, 563] on icon "Next" at bounding box center [468, 571] width 14 height 14
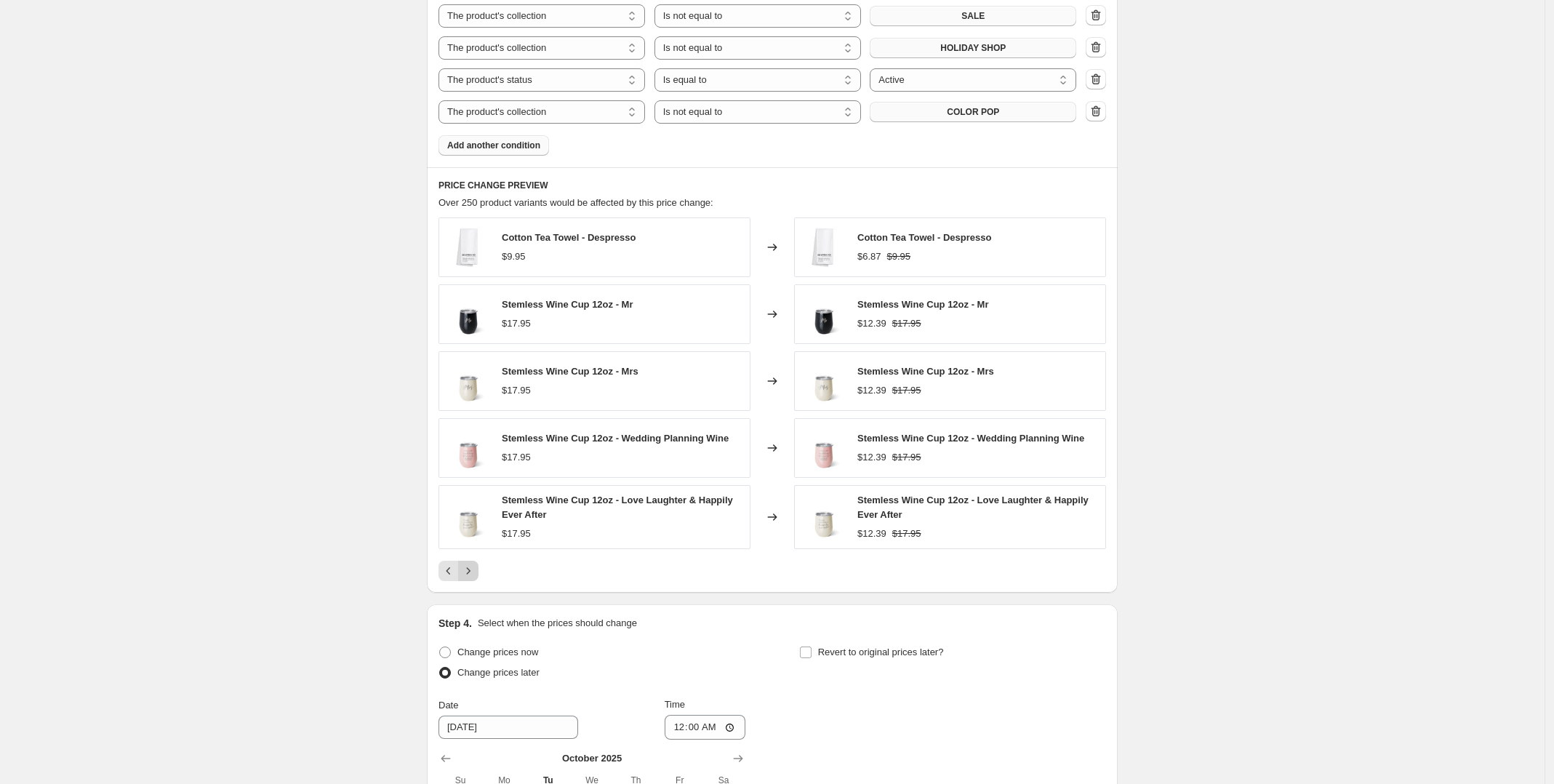
click at [470, 563] on button "Next" at bounding box center [468, 571] width 21 height 21
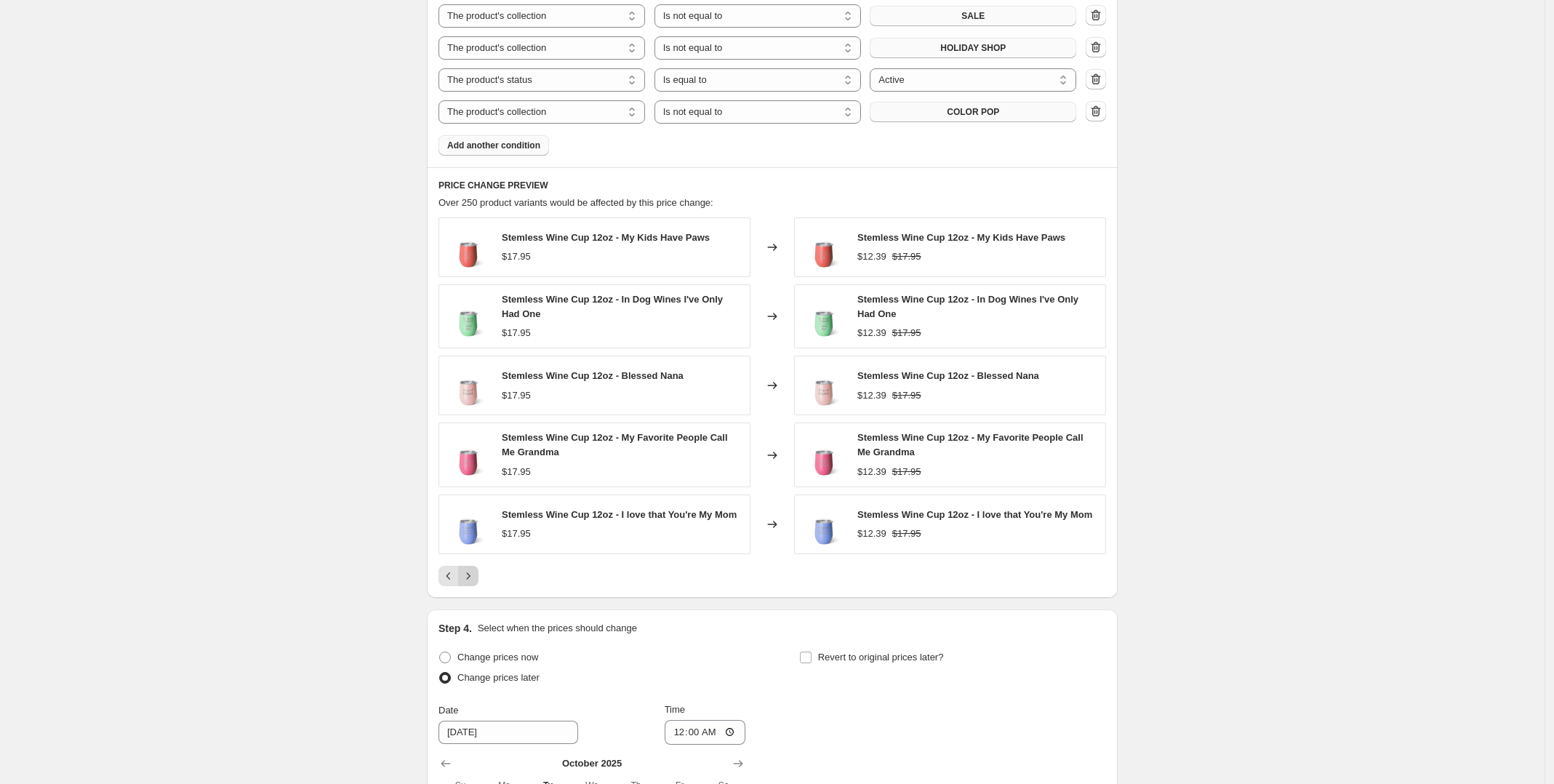
click at [470, 563] on div "Stemless Wine Cup 12oz - My Kids Have Paws $17.95 Changed to Stemless Wine Cup …" at bounding box center [773, 401] width 668 height 369
click at [474, 581] on icon "Next" at bounding box center [468, 576] width 14 height 14
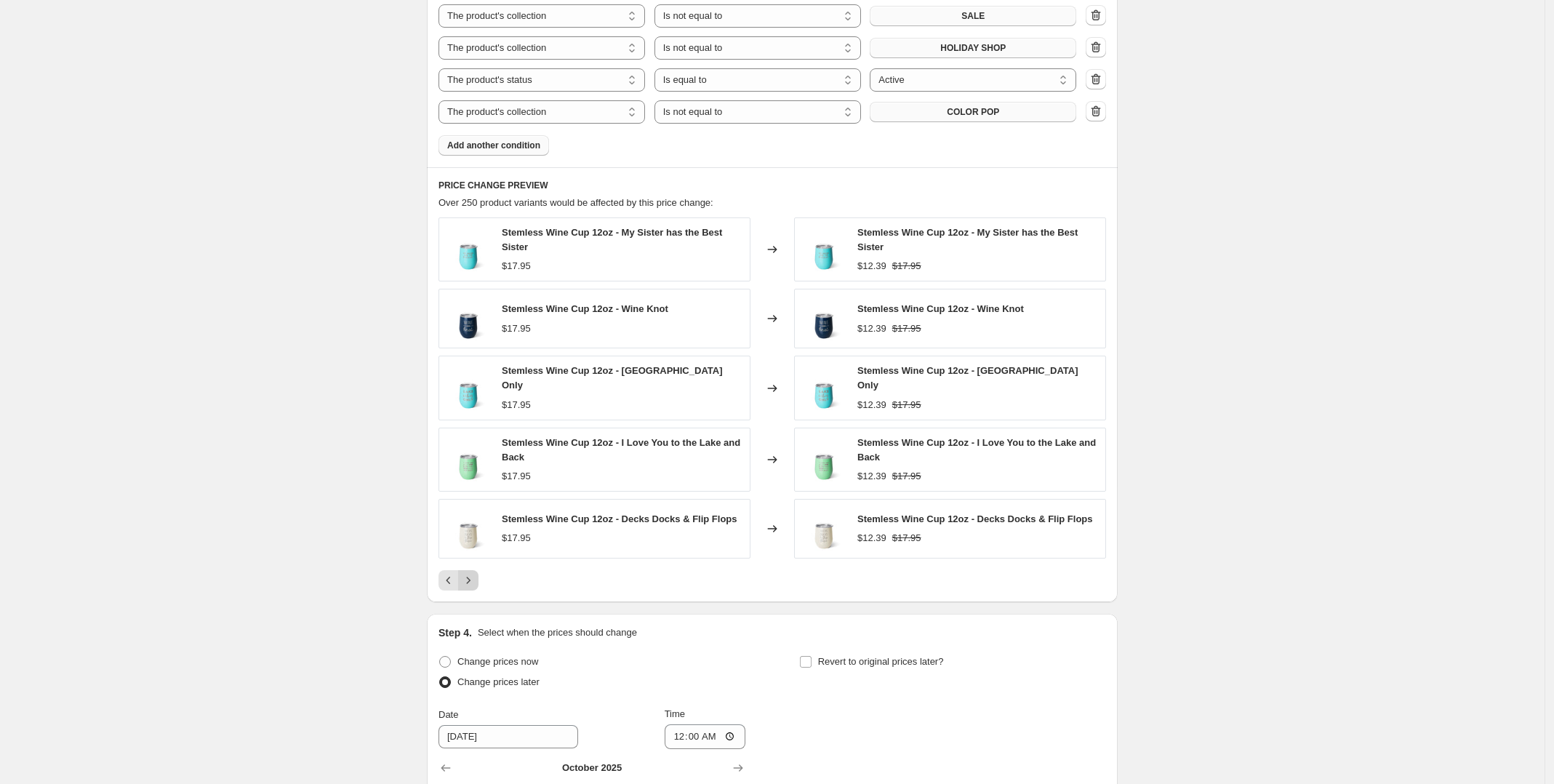
click at [474, 581] on icon "Next" at bounding box center [468, 580] width 14 height 14
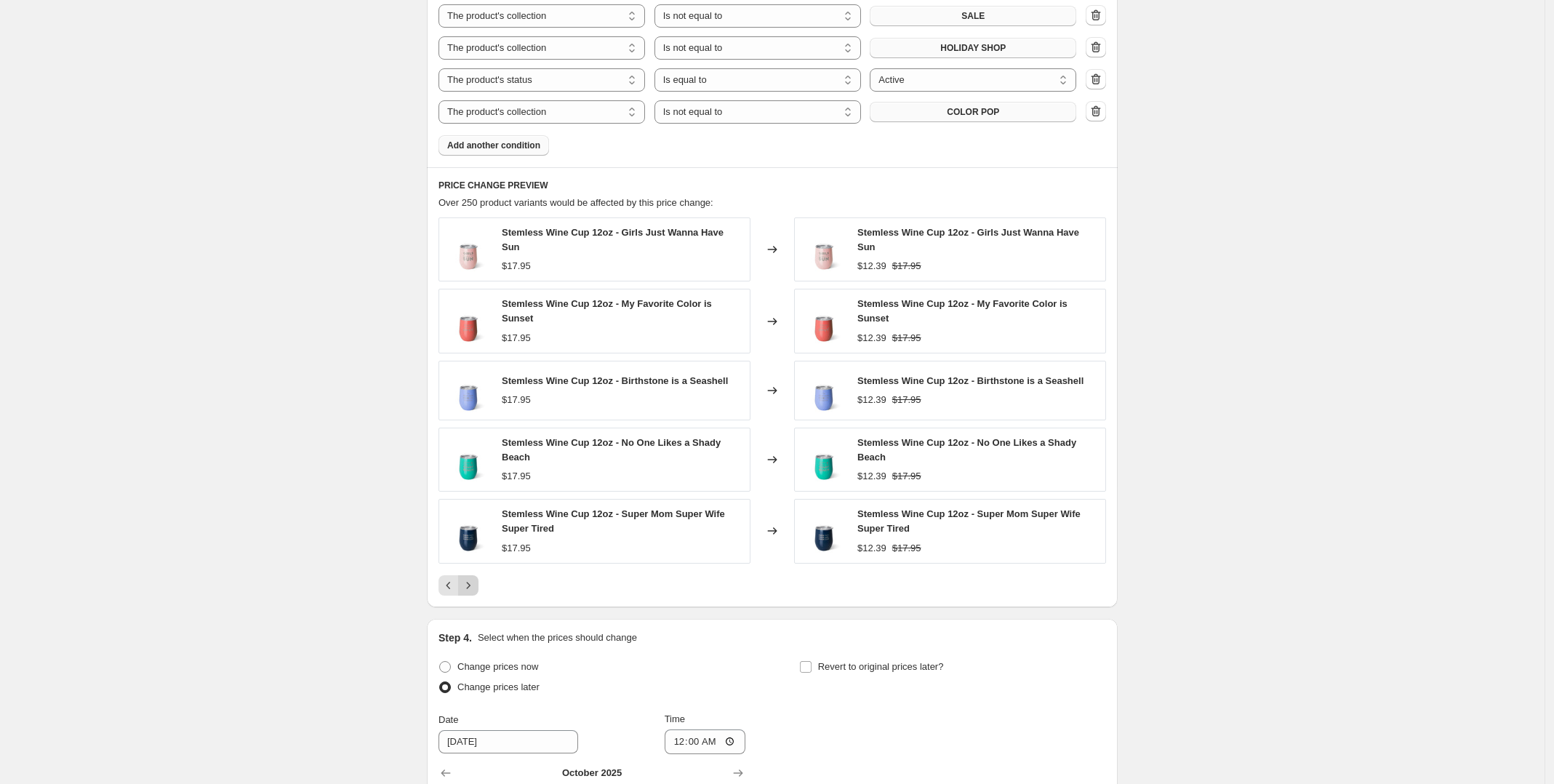
click at [474, 581] on icon "Next" at bounding box center [468, 585] width 14 height 14
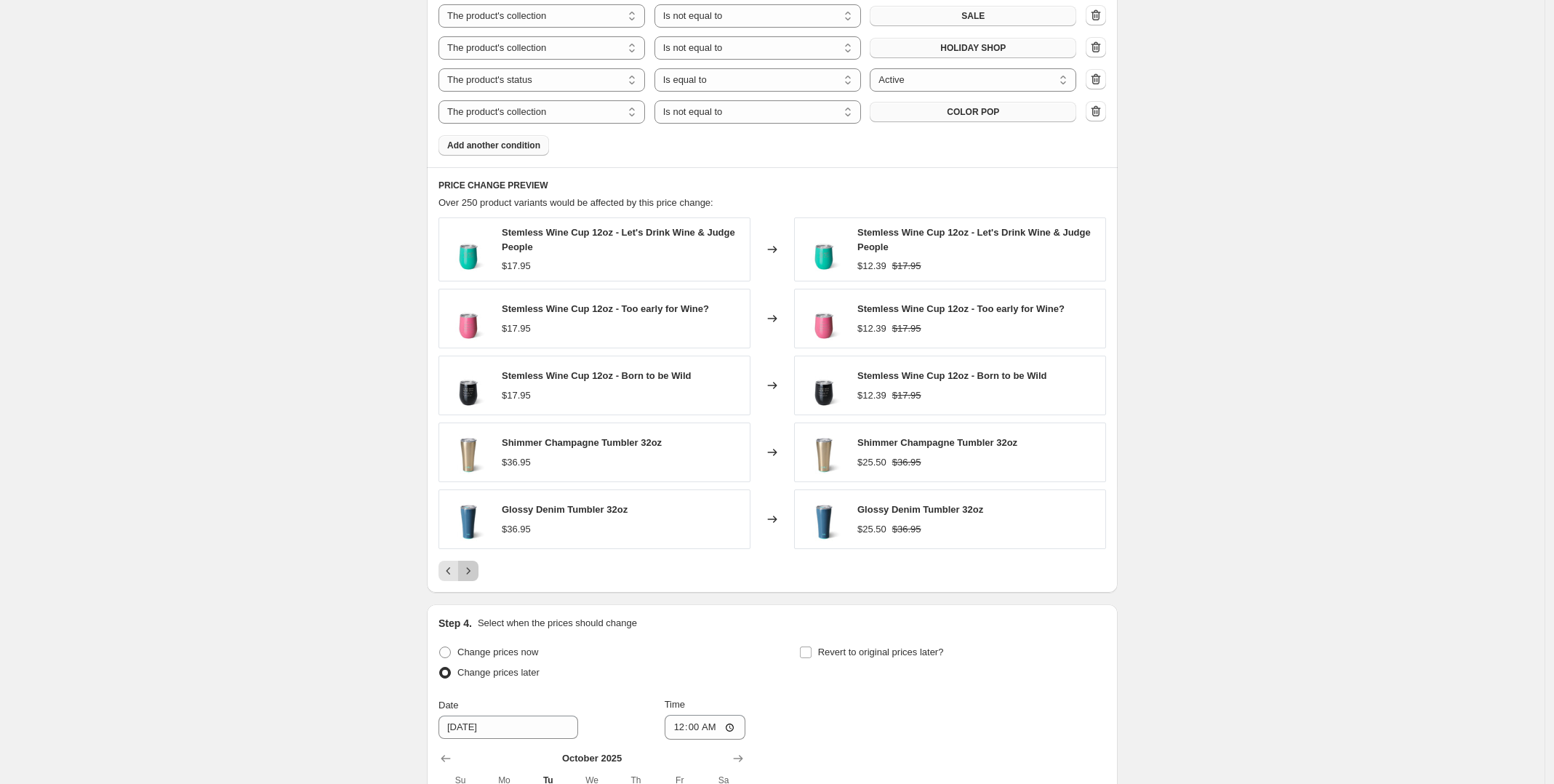
click at [474, 581] on button "Next" at bounding box center [468, 571] width 21 height 21
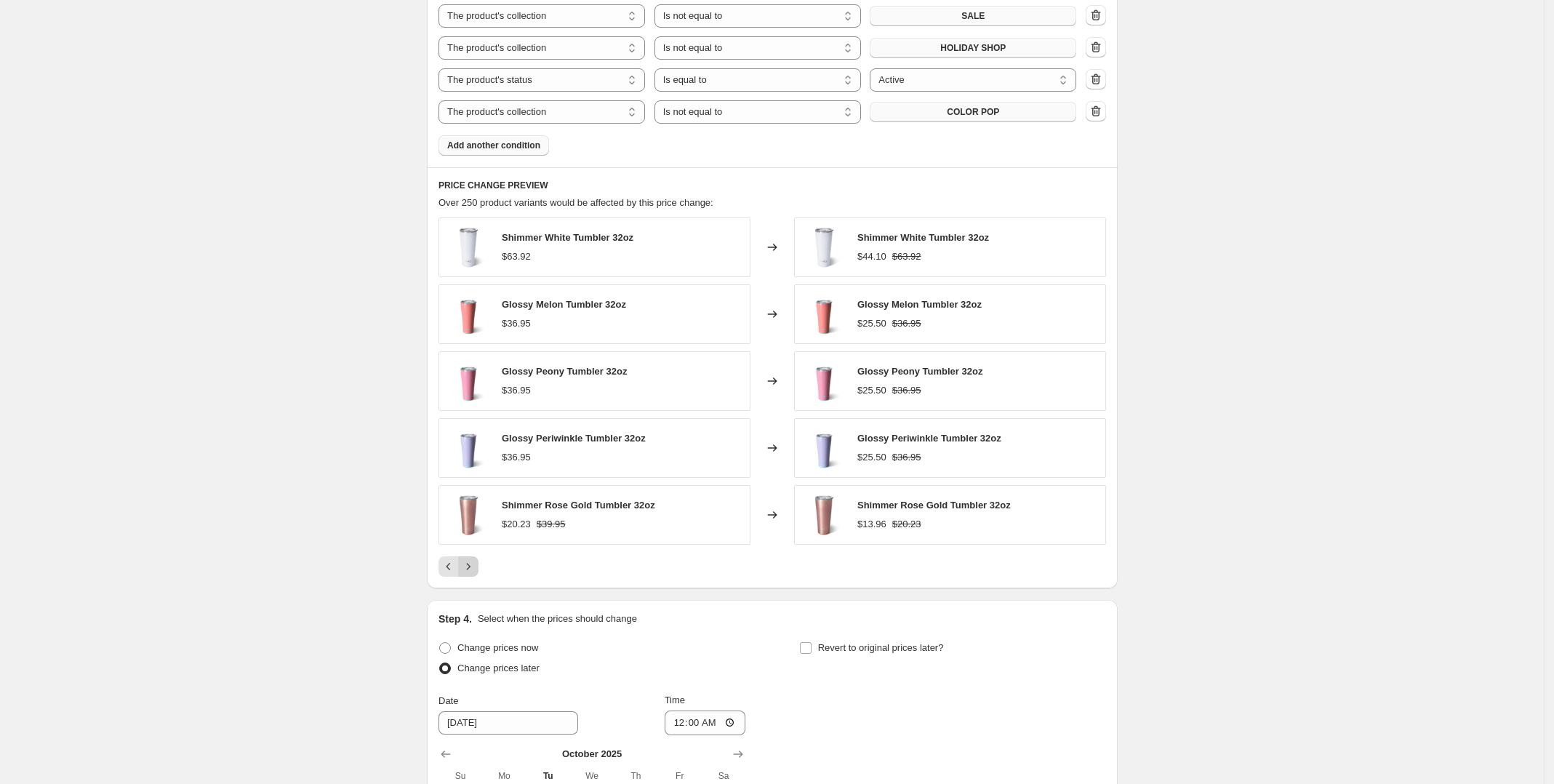
click at [474, 581] on div "PRICE CHANGE PREVIEW Over 250 product variants would be affected by this price …" at bounding box center [773, 377] width 691 height 421
click at [470, 570] on icon "Next" at bounding box center [468, 565] width 4 height 6
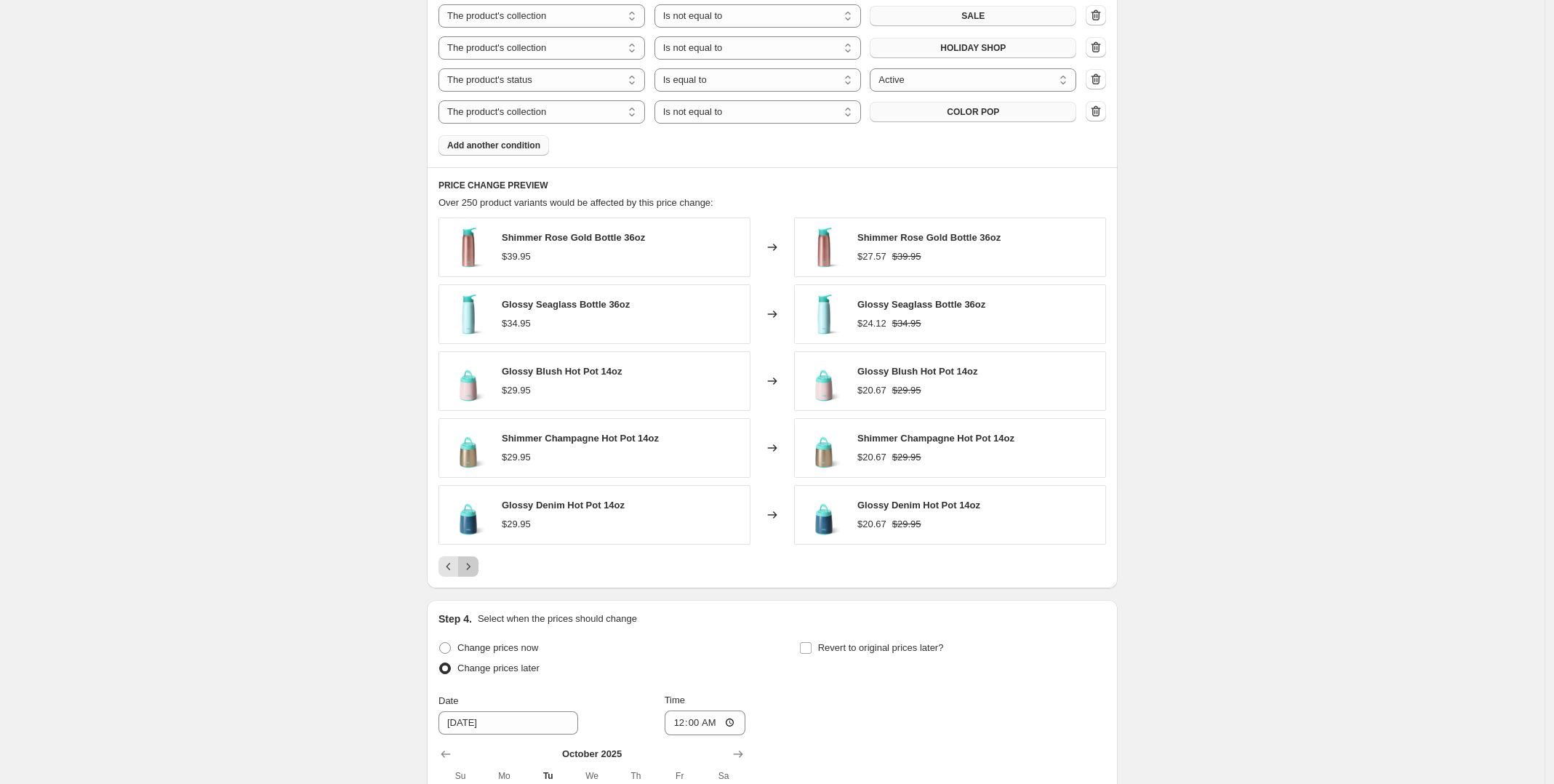
click at [470, 570] on icon "Next" at bounding box center [468, 565] width 4 height 6
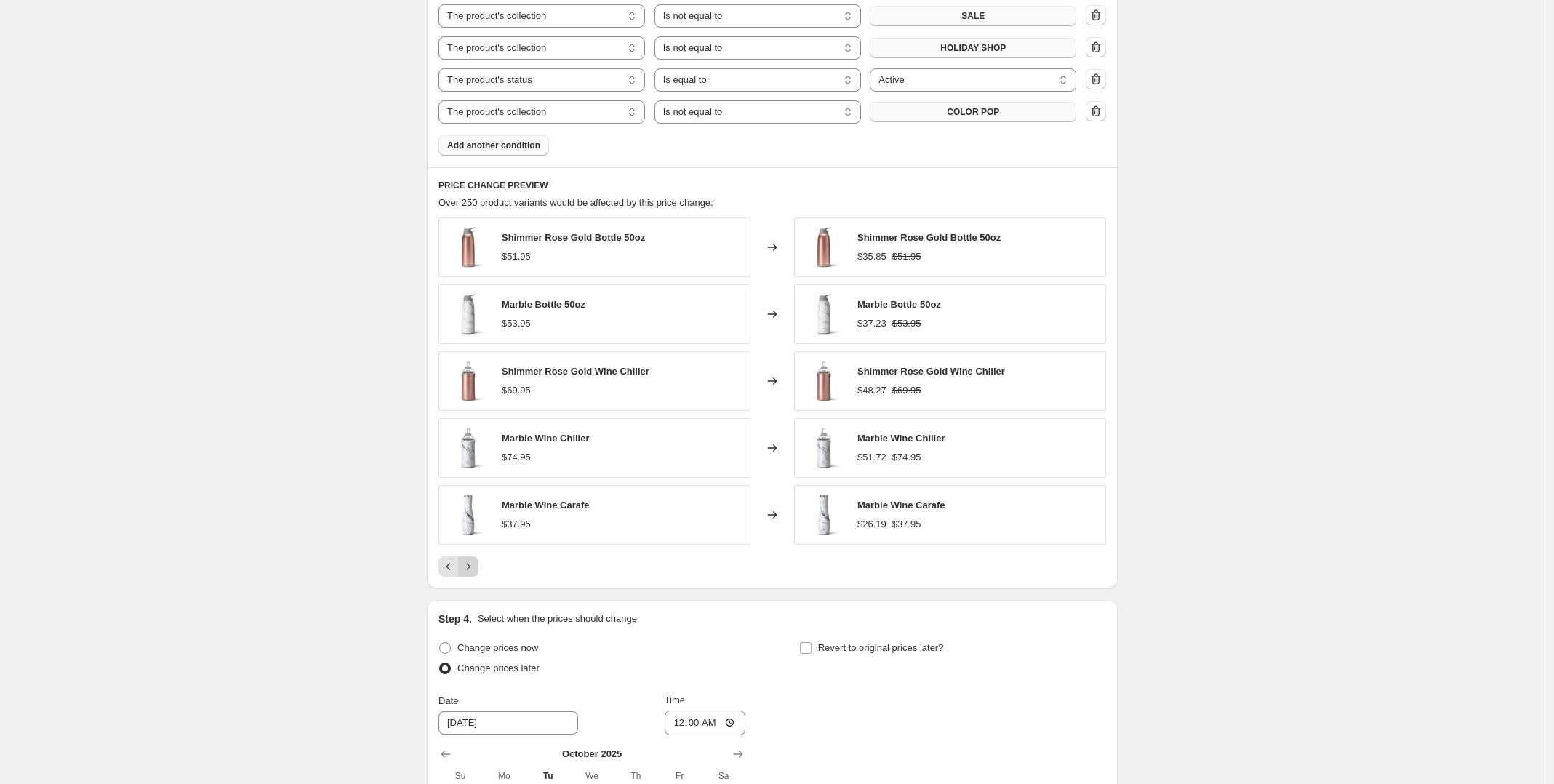
click at [470, 570] on icon "Next" at bounding box center [468, 565] width 4 height 6
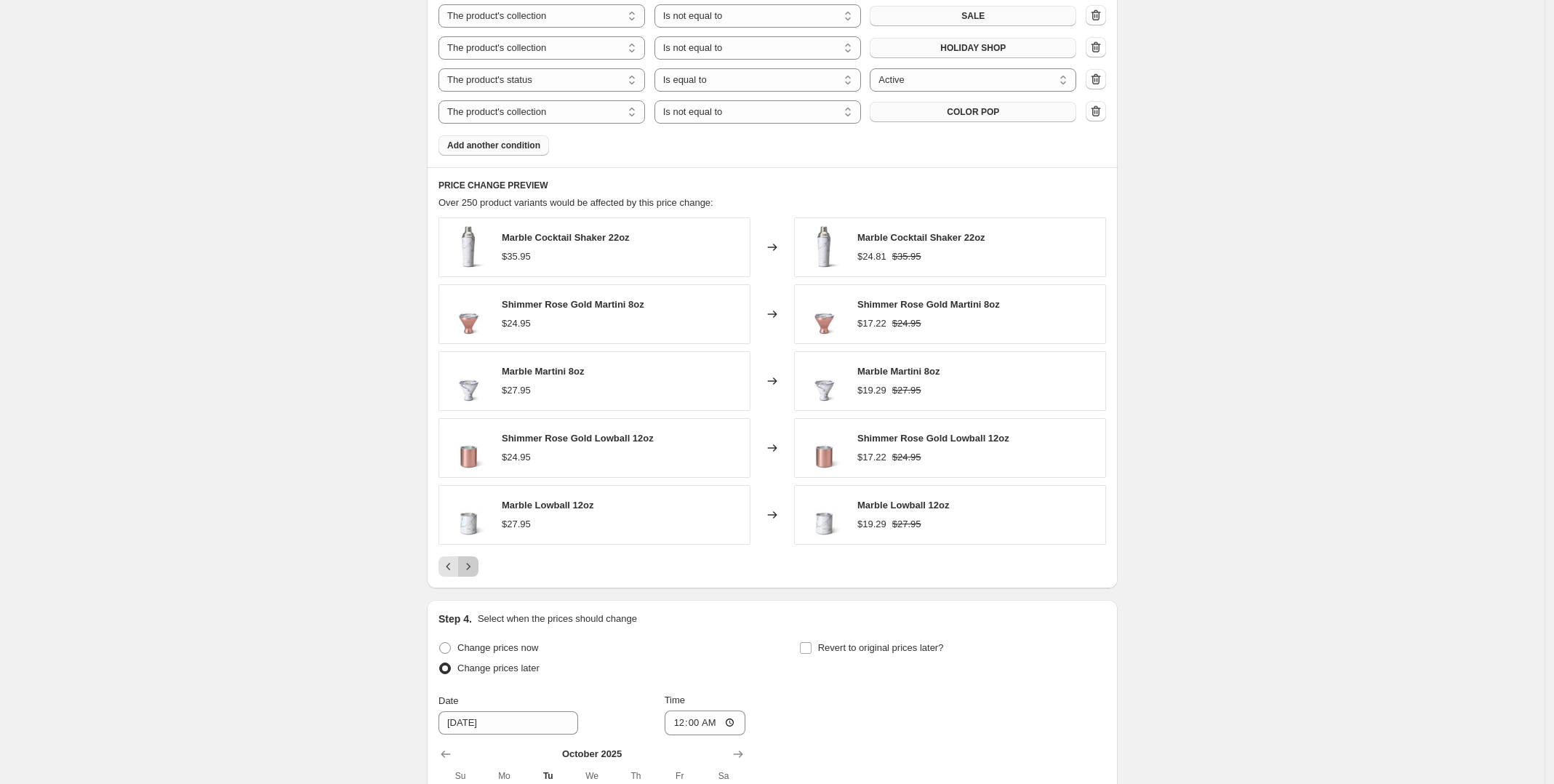
click at [470, 570] on icon "Next" at bounding box center [468, 565] width 4 height 6
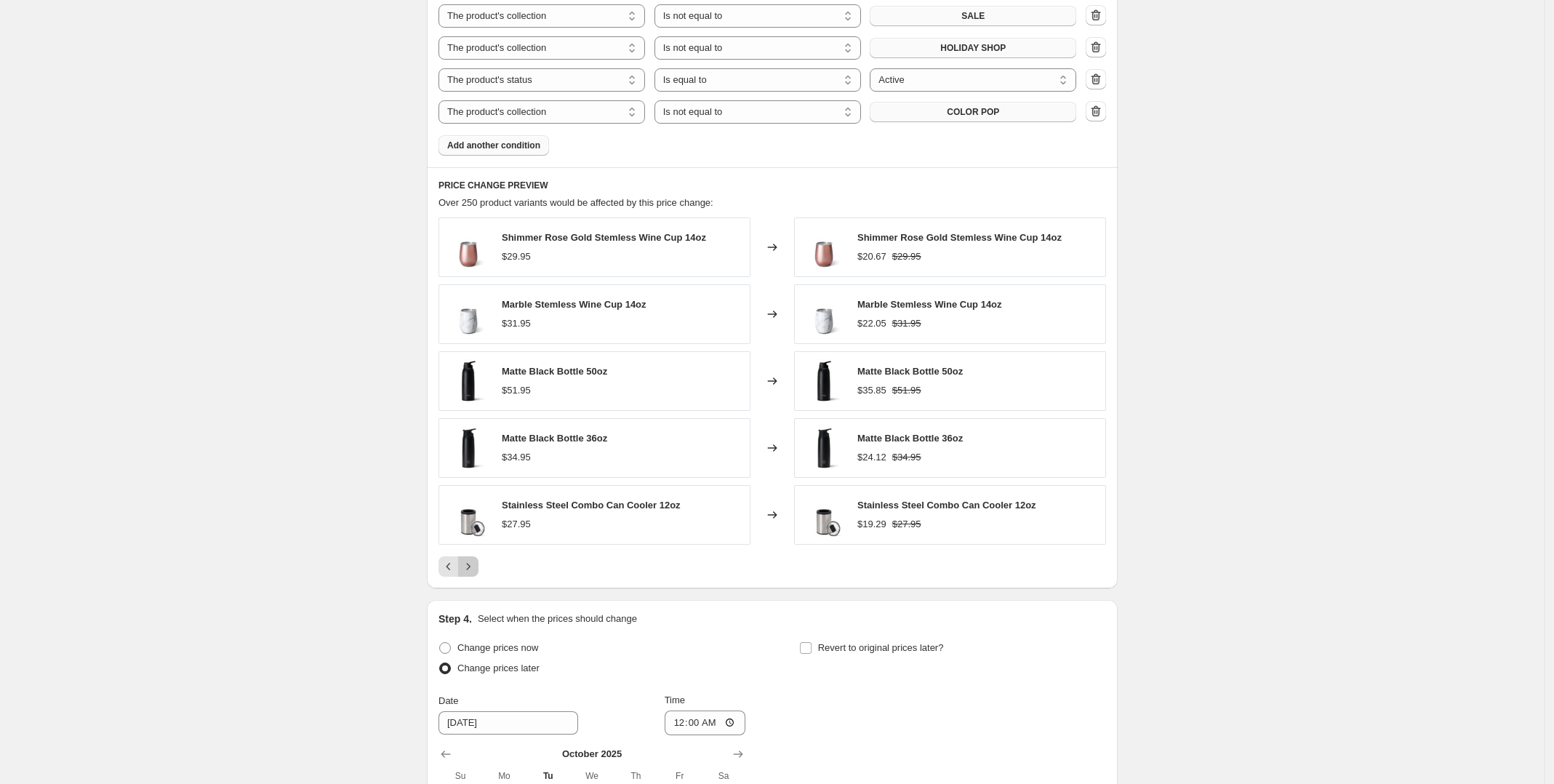
click at [470, 570] on icon "Next" at bounding box center [468, 565] width 4 height 6
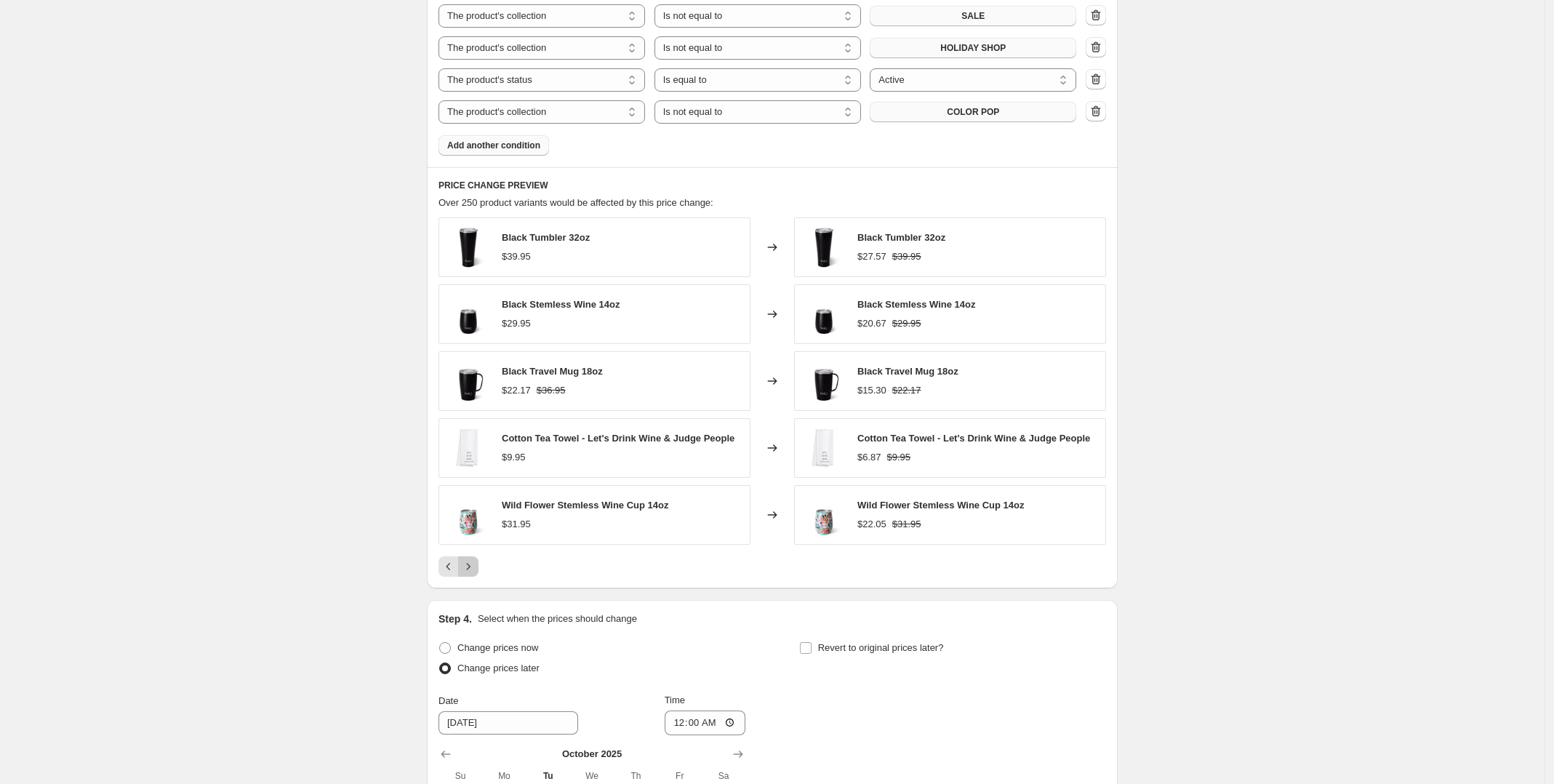
click at [470, 570] on icon "Next" at bounding box center [468, 565] width 4 height 6
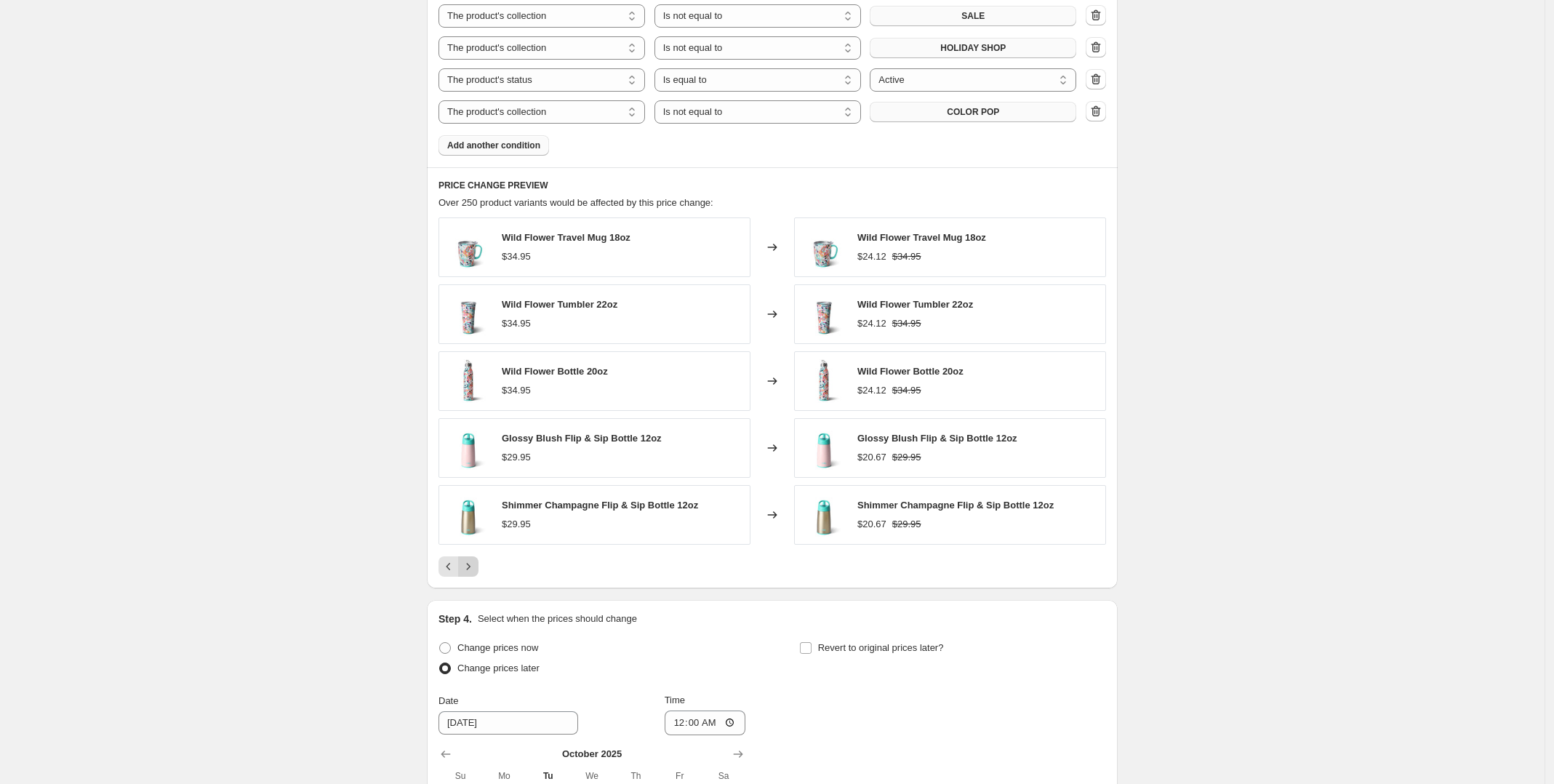
click at [470, 570] on icon "Next" at bounding box center [468, 565] width 4 height 6
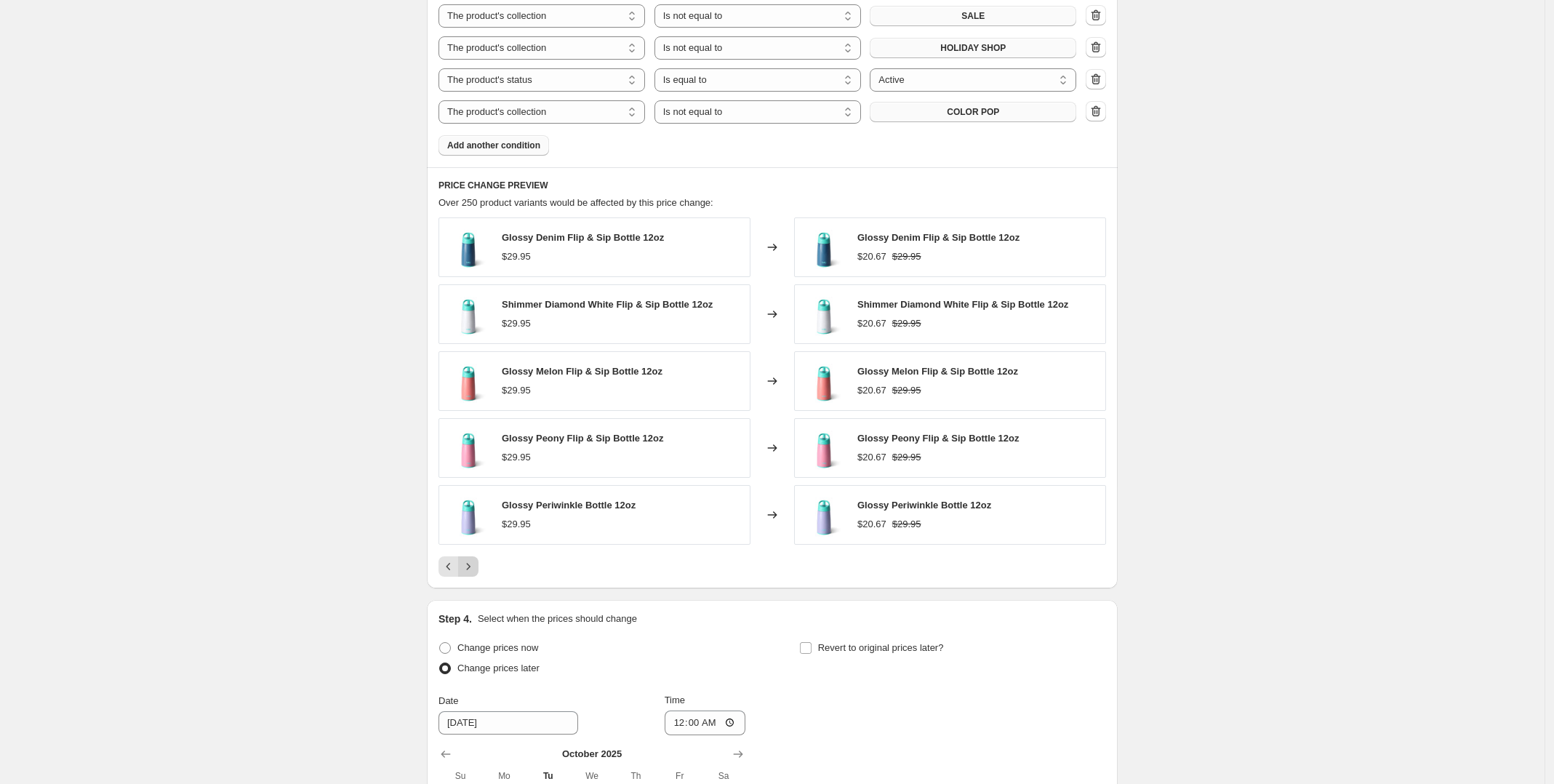
click at [470, 570] on icon "Next" at bounding box center [468, 565] width 4 height 6
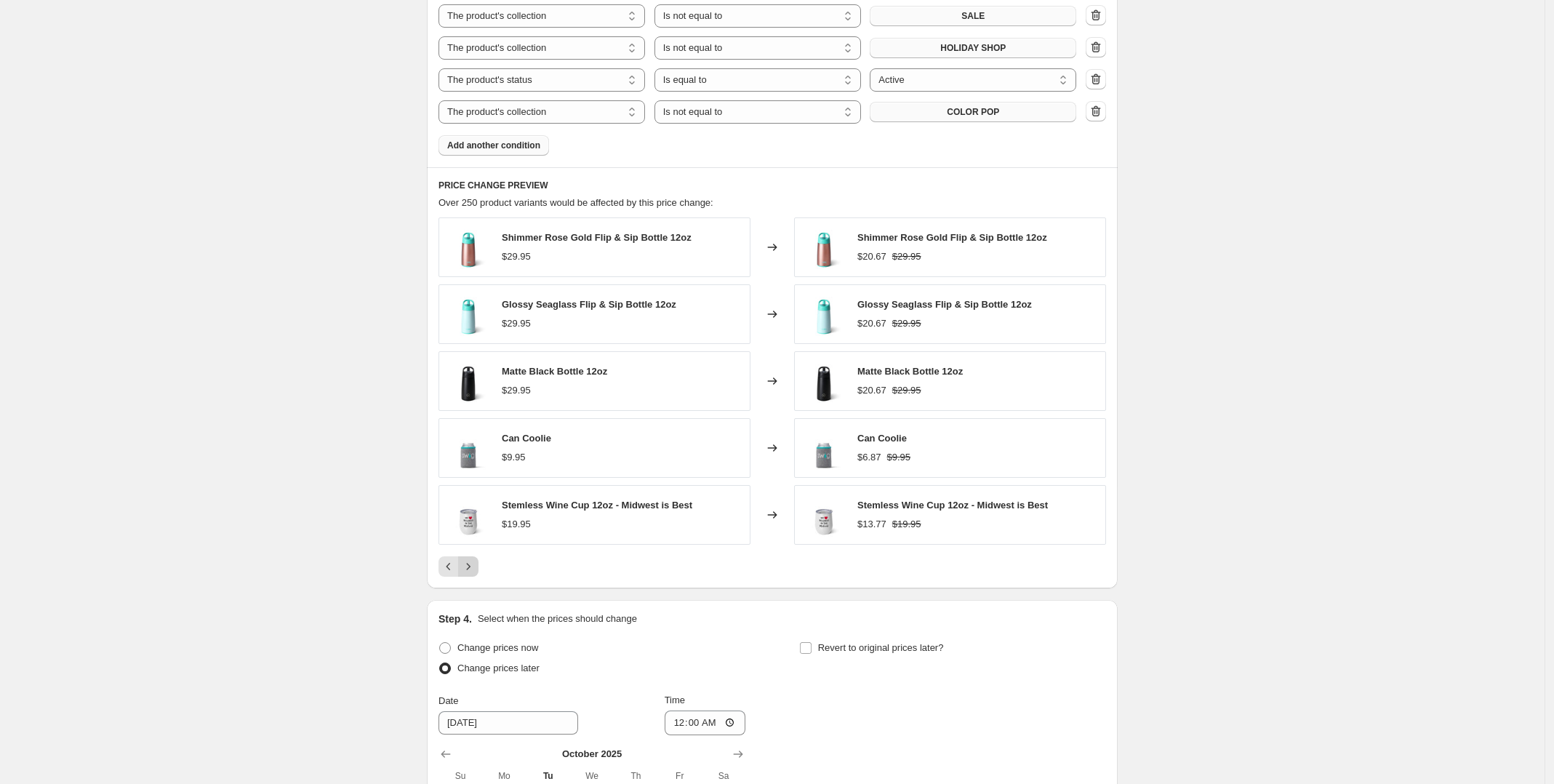
click at [470, 570] on icon "Next" at bounding box center [468, 565] width 4 height 6
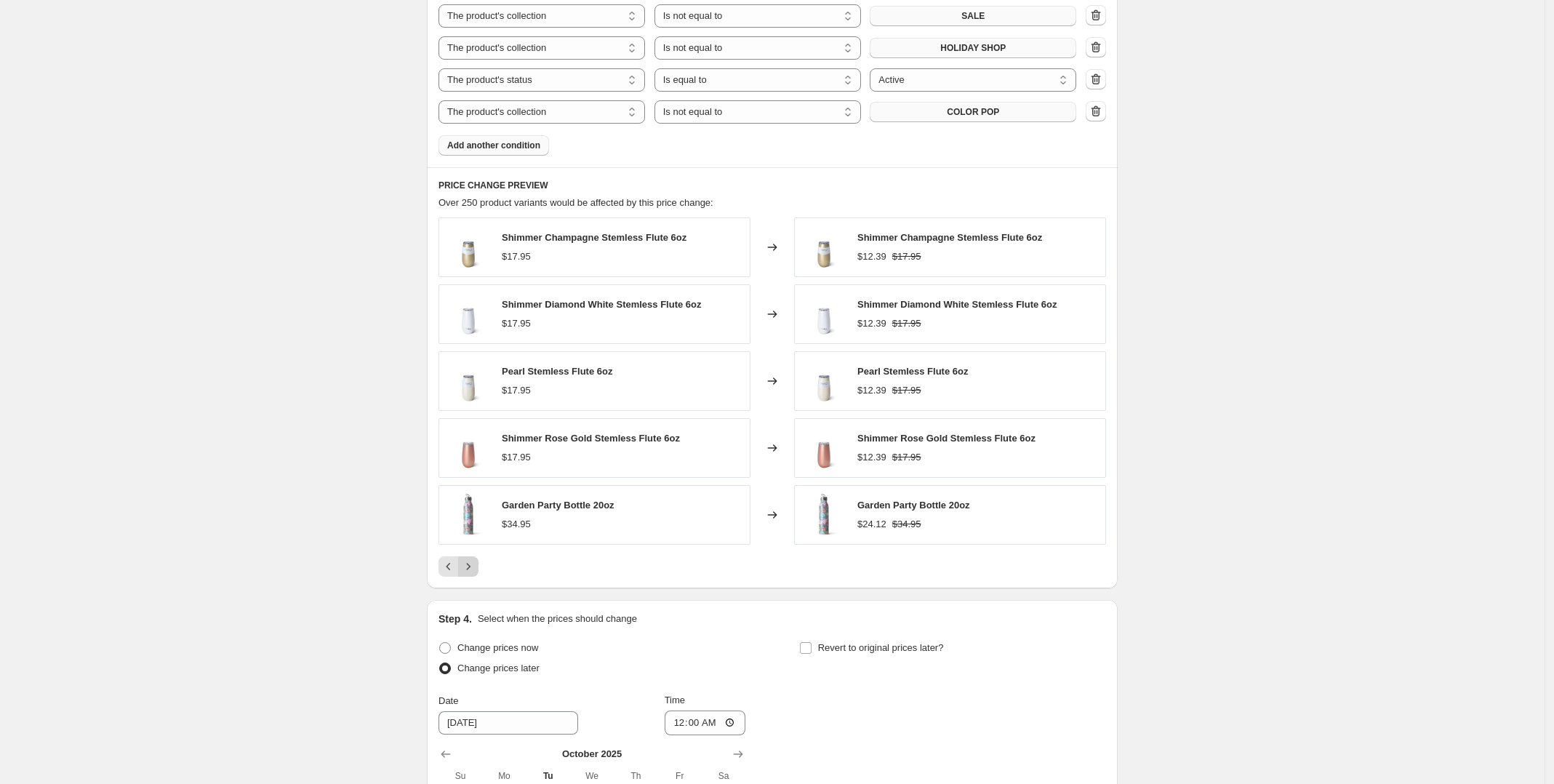
click at [470, 570] on icon "Next" at bounding box center [468, 565] width 4 height 6
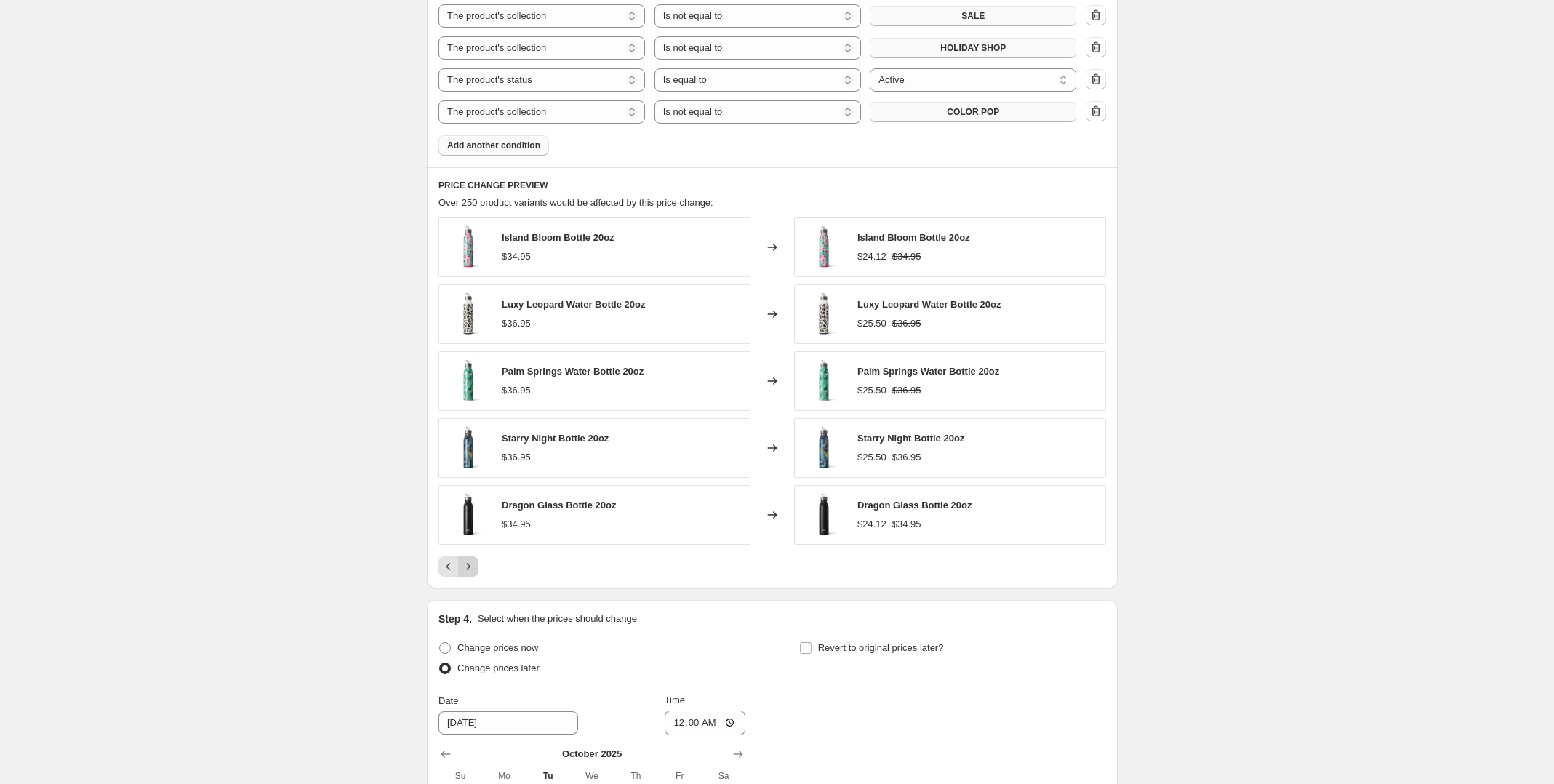
click at [470, 570] on icon "Next" at bounding box center [468, 565] width 4 height 6
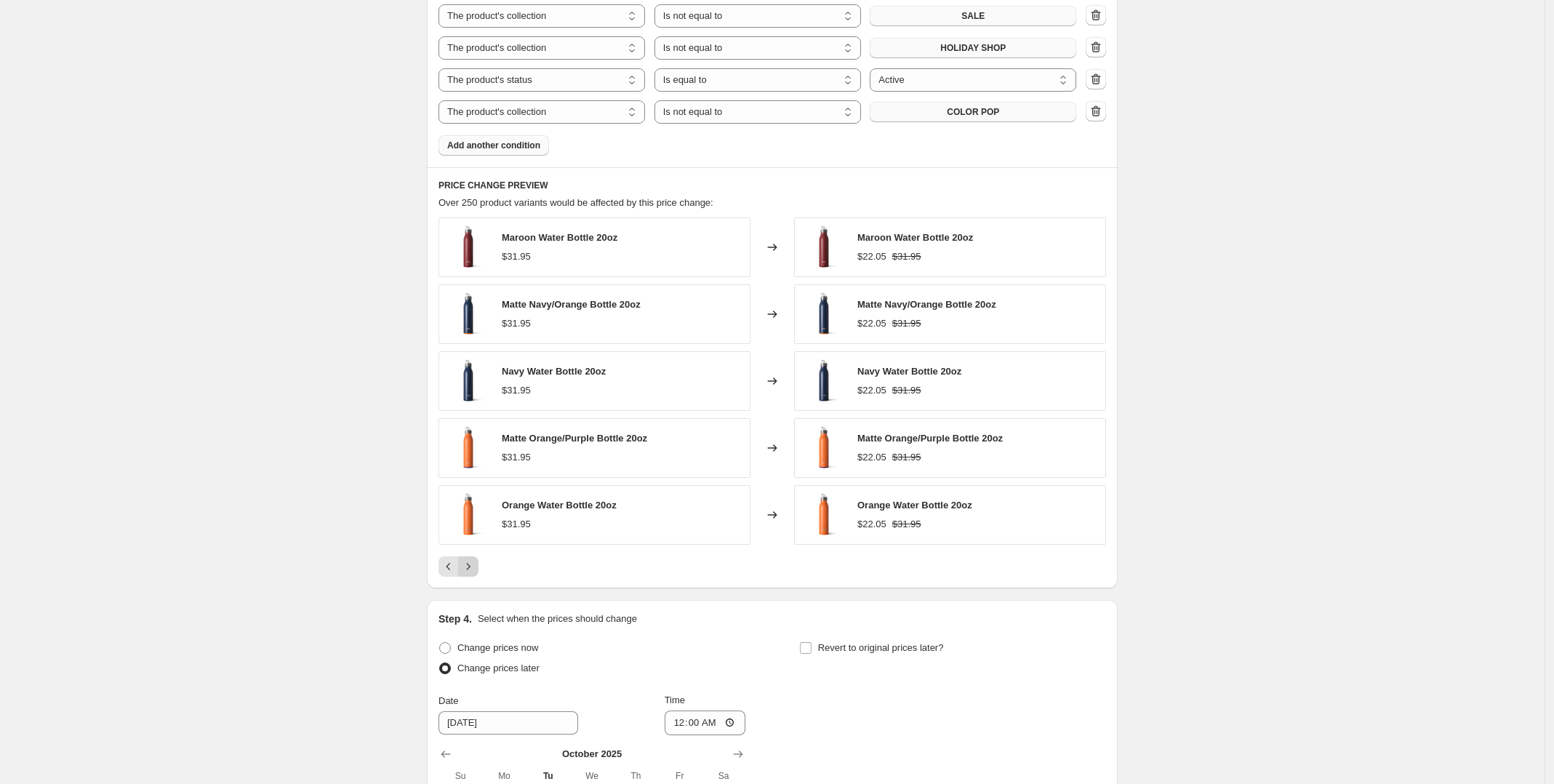
click at [470, 570] on icon "Next" at bounding box center [468, 565] width 4 height 6
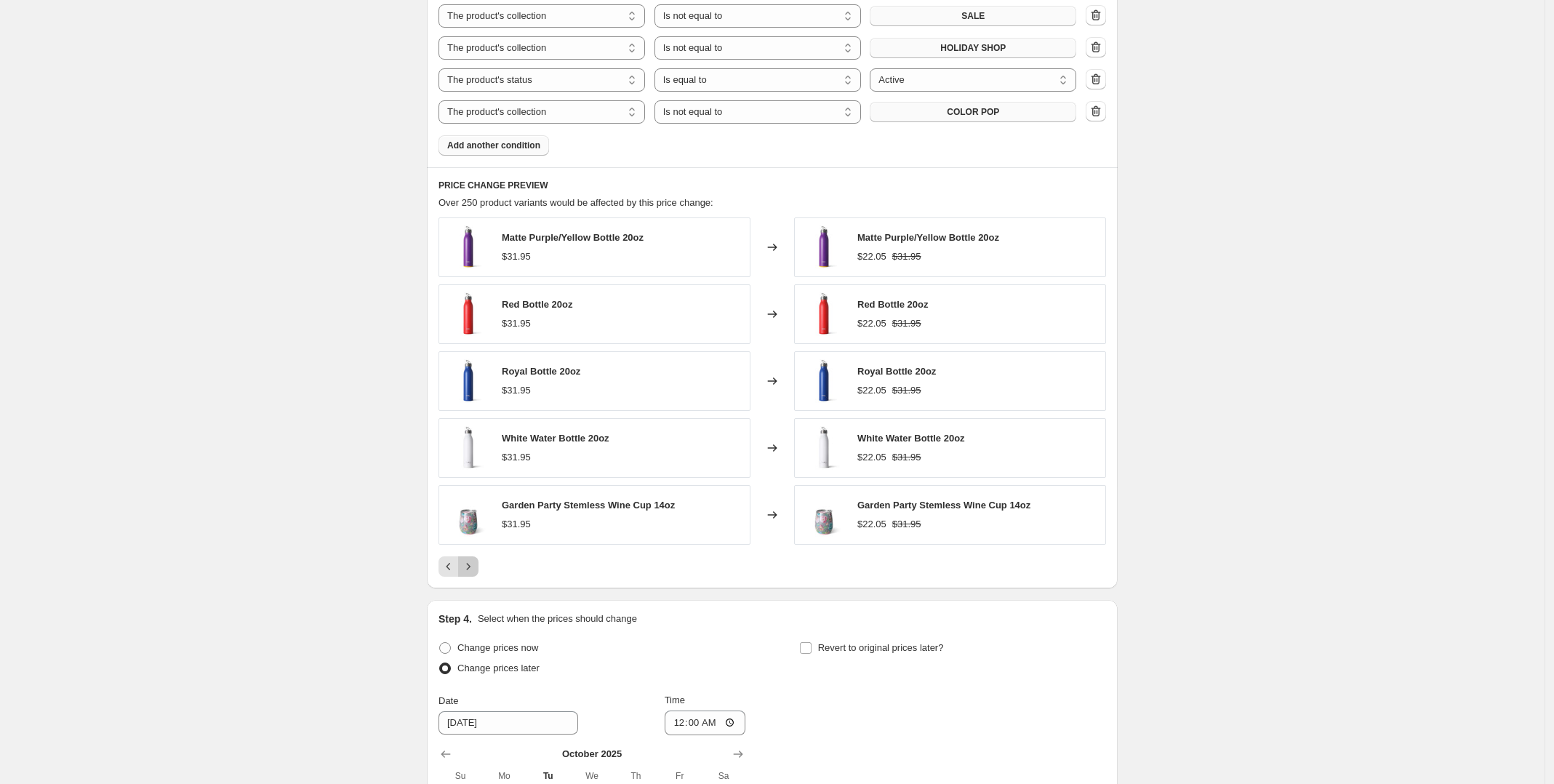
click at [470, 570] on icon "Next" at bounding box center [468, 565] width 4 height 6
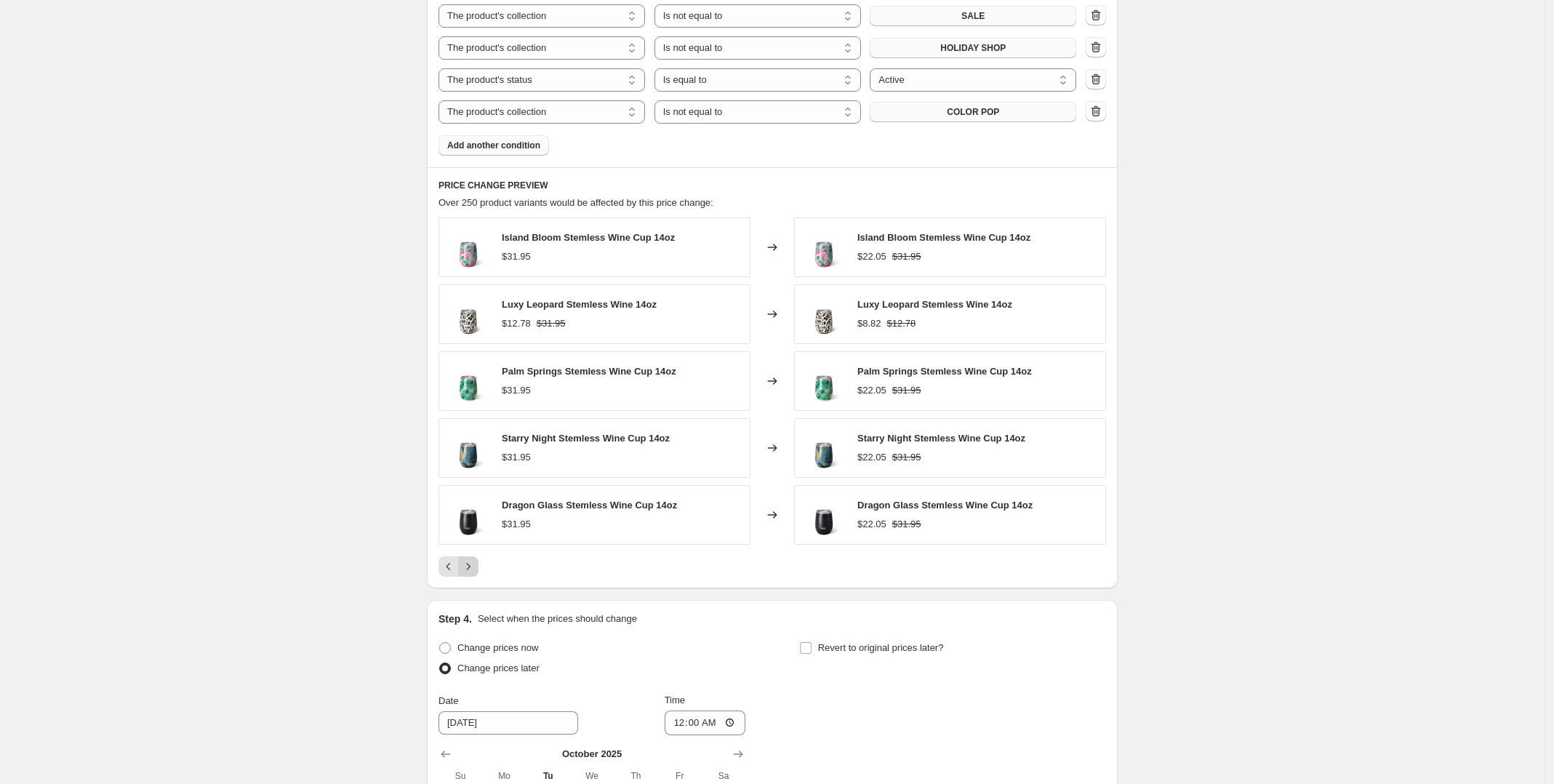
click at [470, 570] on icon "Next" at bounding box center [468, 565] width 4 height 6
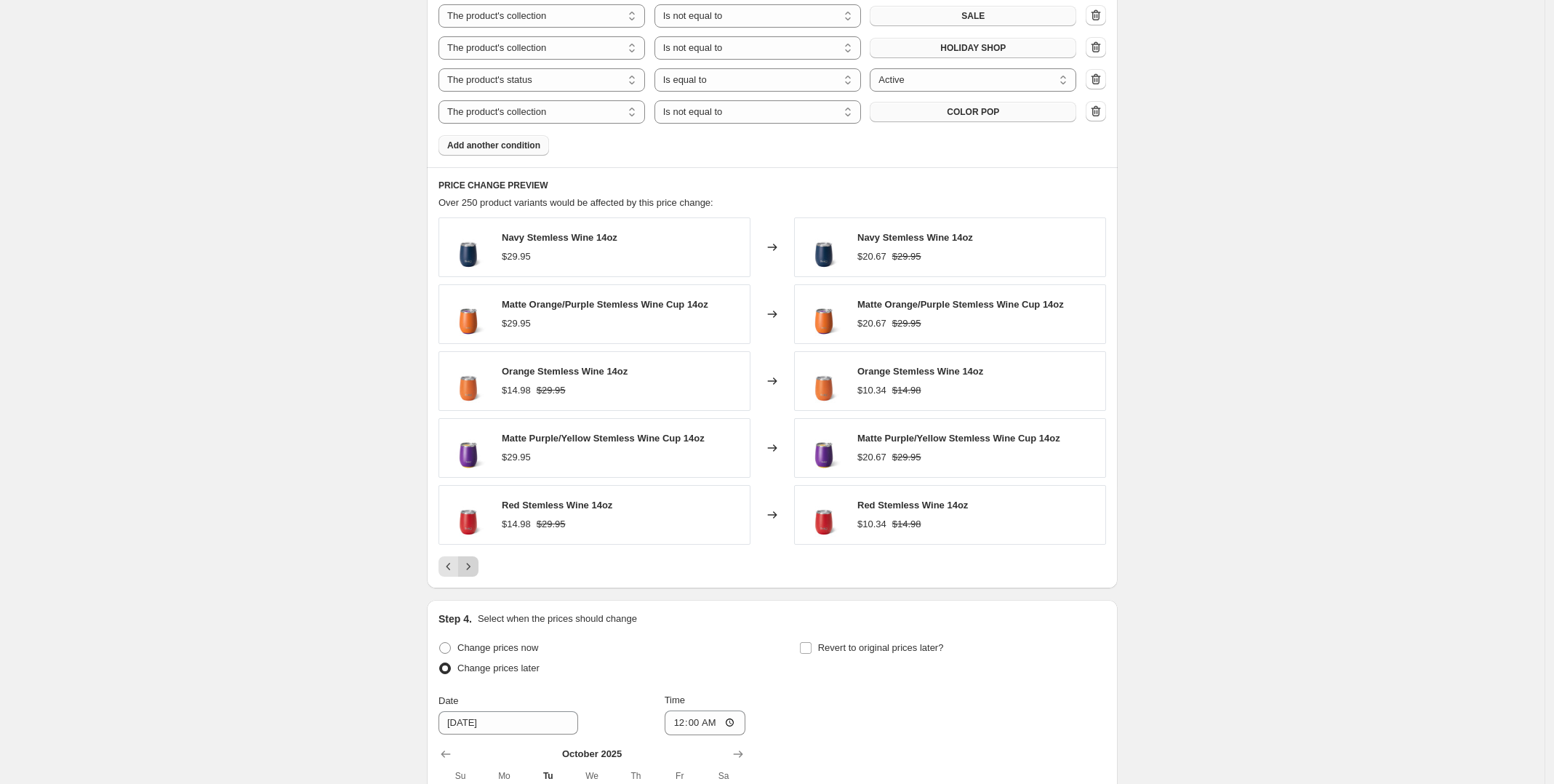
click at [470, 570] on icon "Next" at bounding box center [468, 565] width 4 height 6
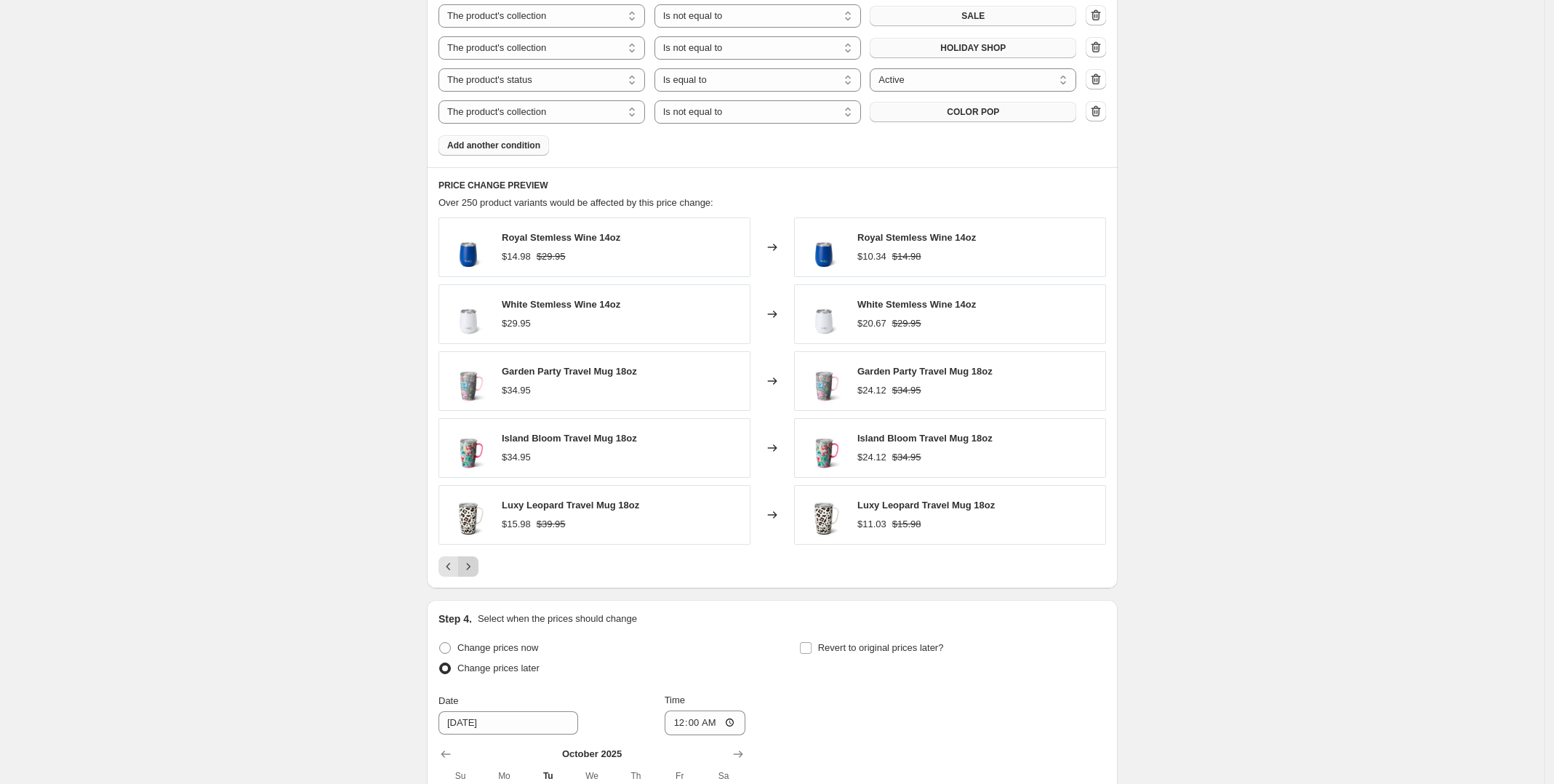
click at [470, 570] on icon "Next" at bounding box center [468, 565] width 4 height 6
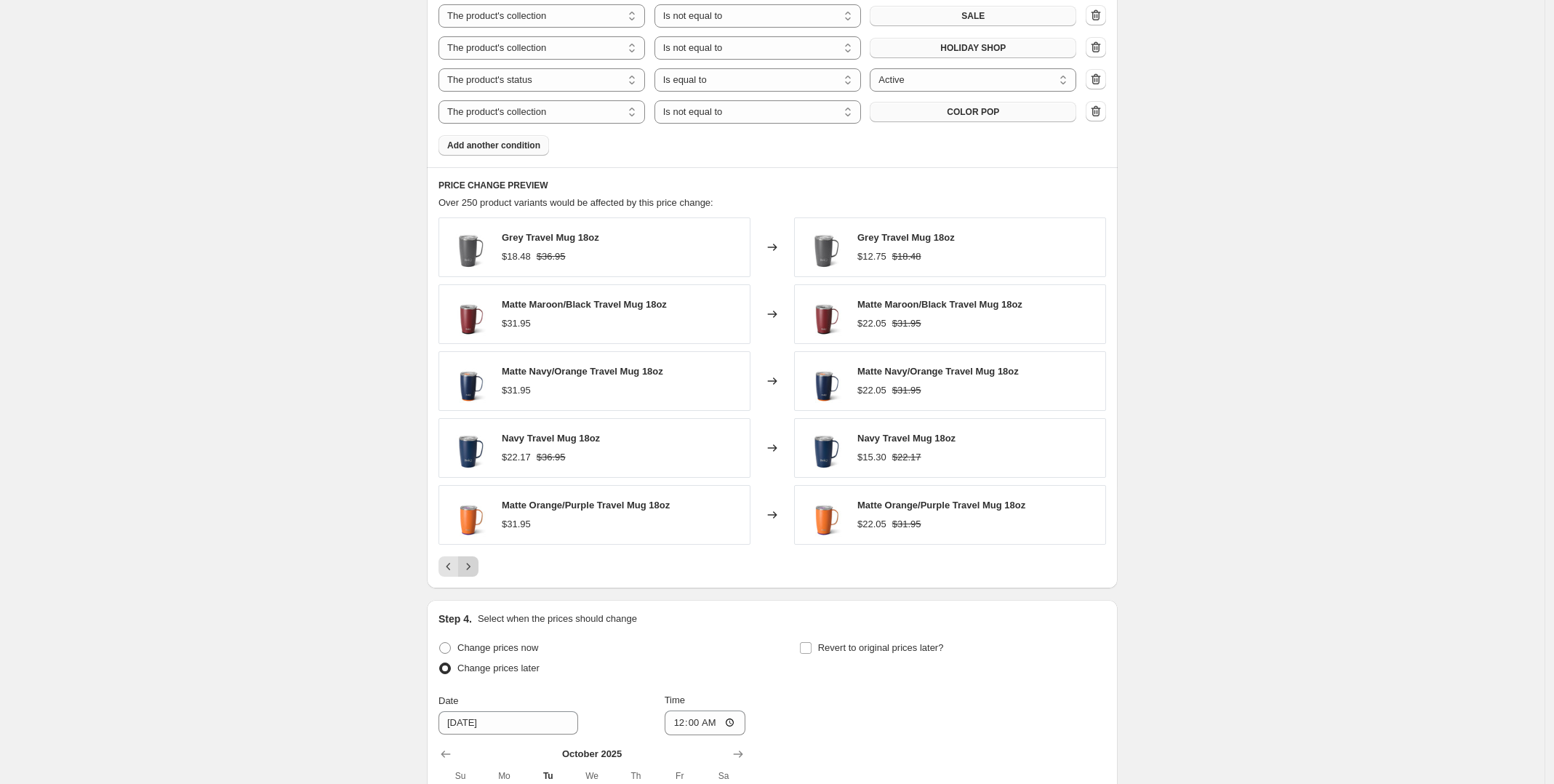
click at [470, 570] on icon "Next" at bounding box center [468, 565] width 4 height 6
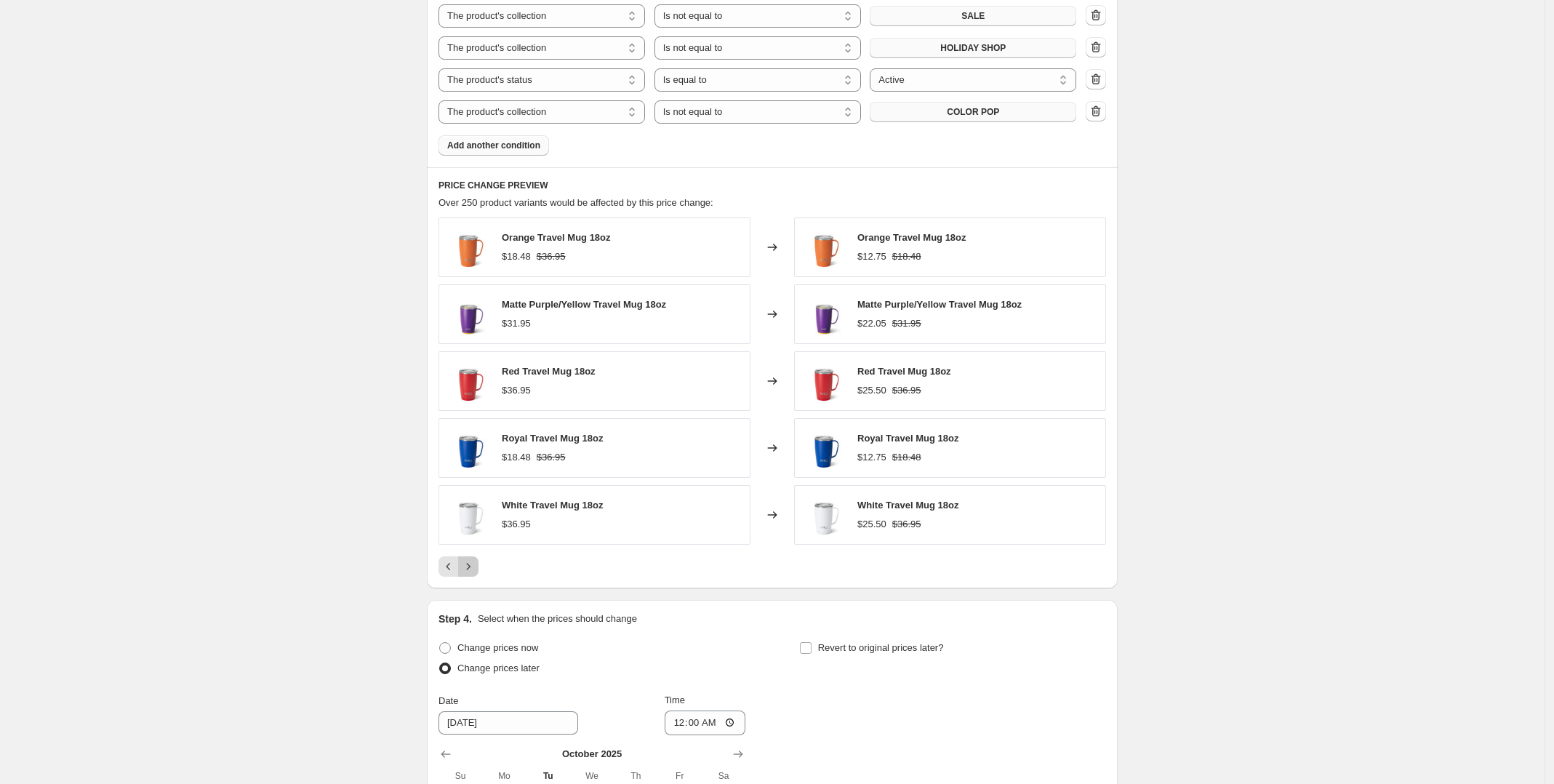
click at [470, 570] on icon "Next" at bounding box center [468, 565] width 4 height 6
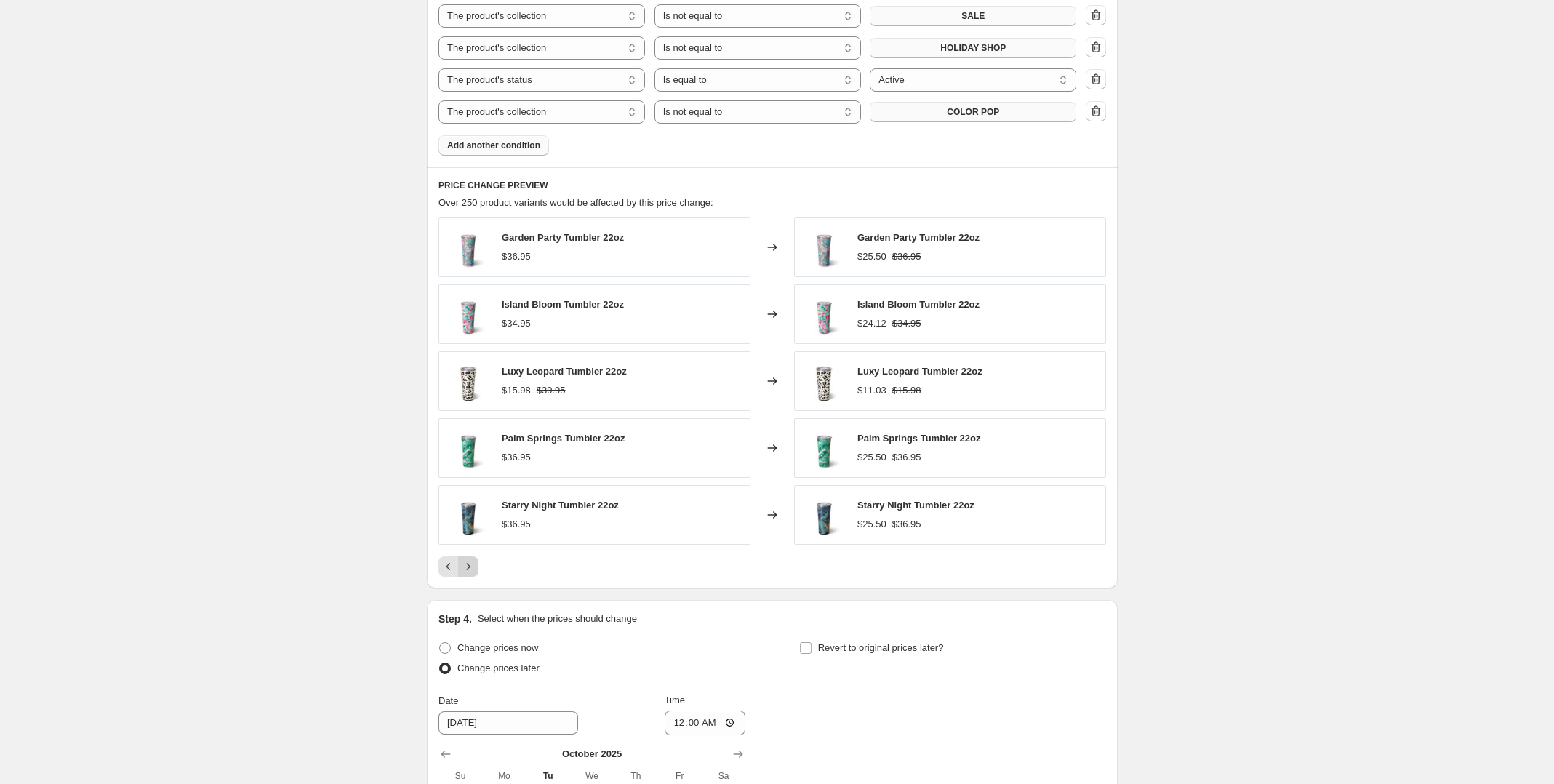
click at [470, 570] on icon "Next" at bounding box center [468, 565] width 4 height 6
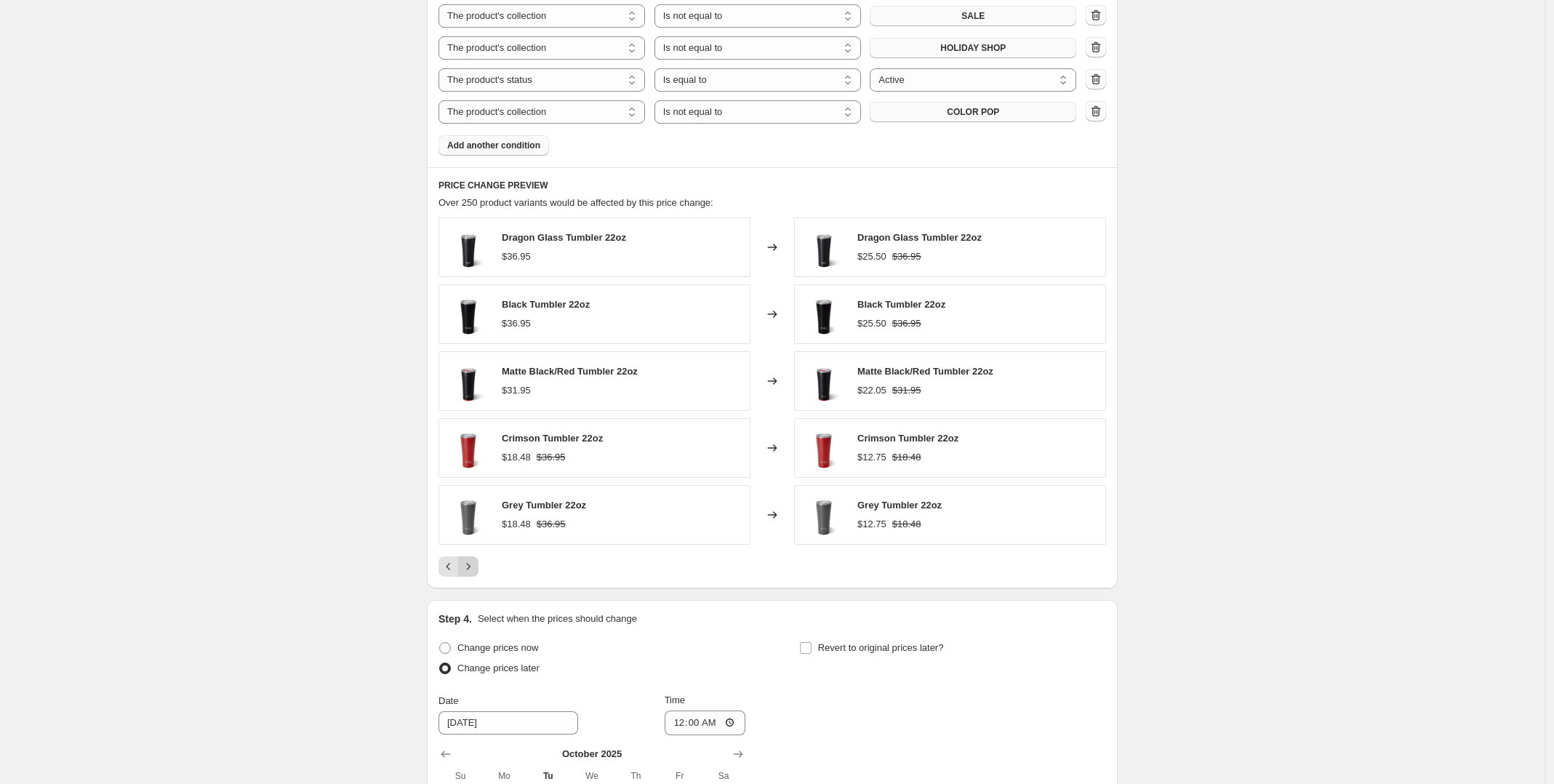
click at [470, 570] on icon "Next" at bounding box center [468, 565] width 4 height 6
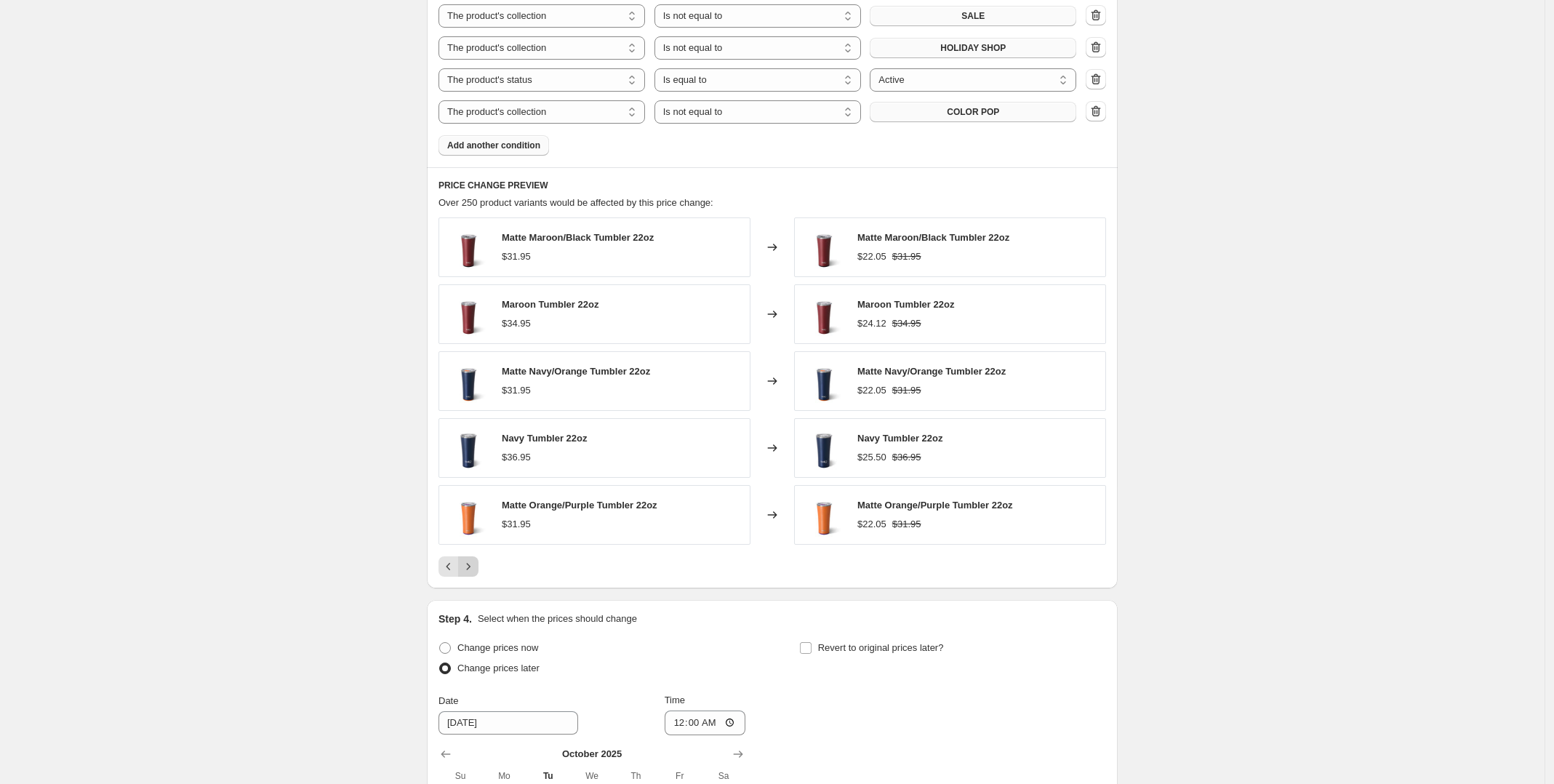
click at [470, 570] on icon "Next" at bounding box center [468, 565] width 4 height 6
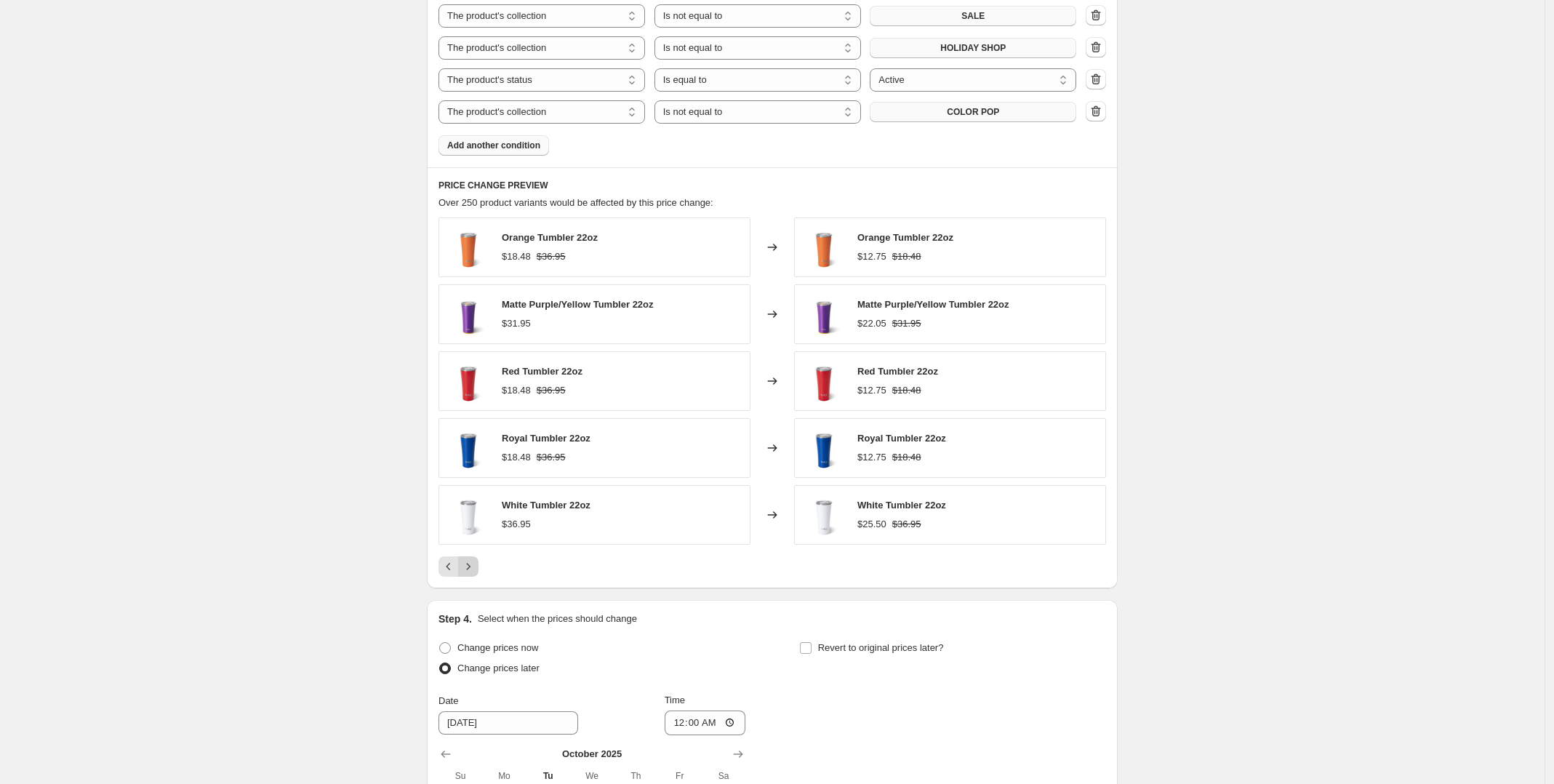
click at [470, 570] on icon "Next" at bounding box center [468, 565] width 4 height 6
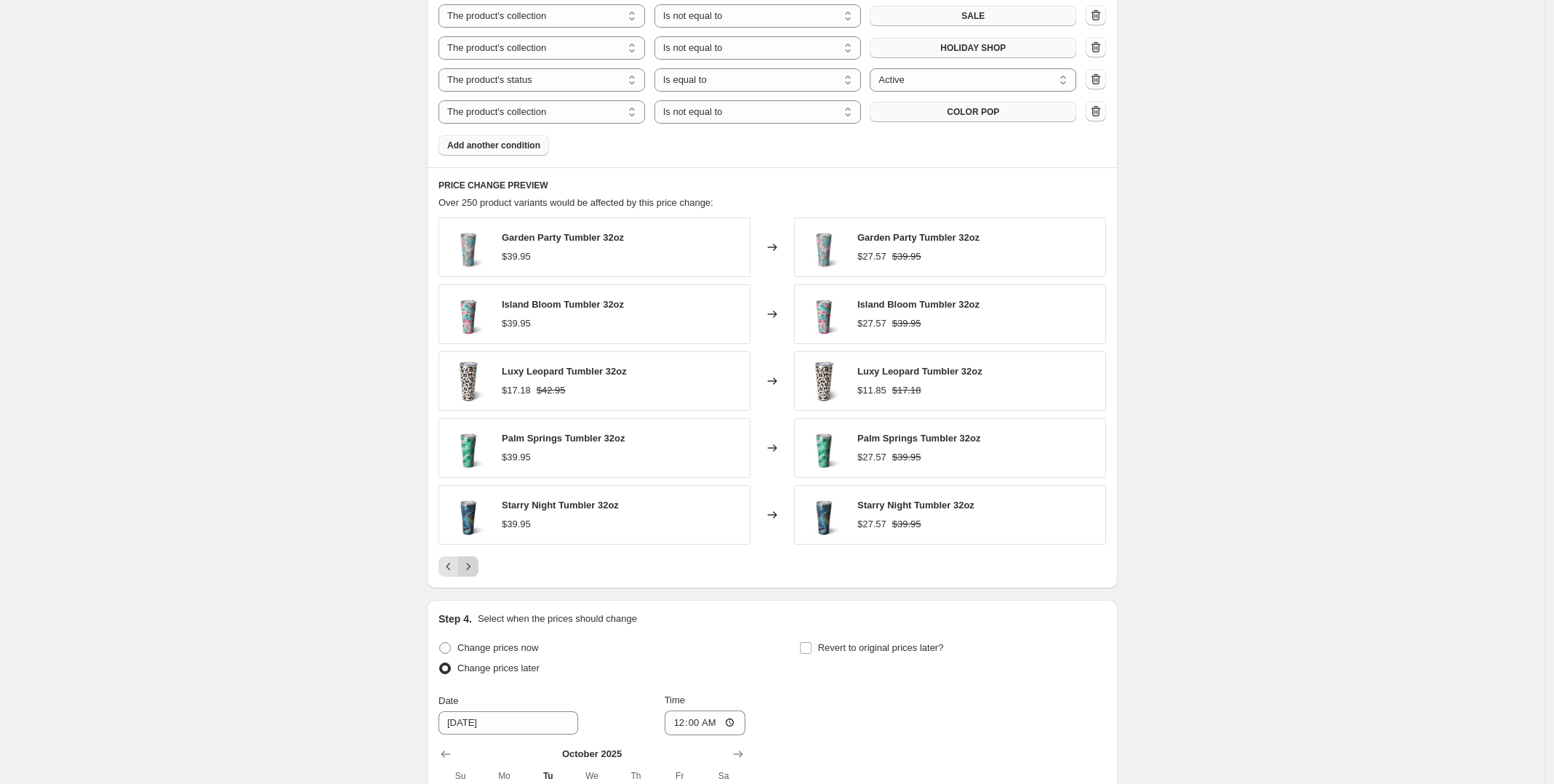
click at [470, 570] on icon "Next" at bounding box center [468, 565] width 4 height 6
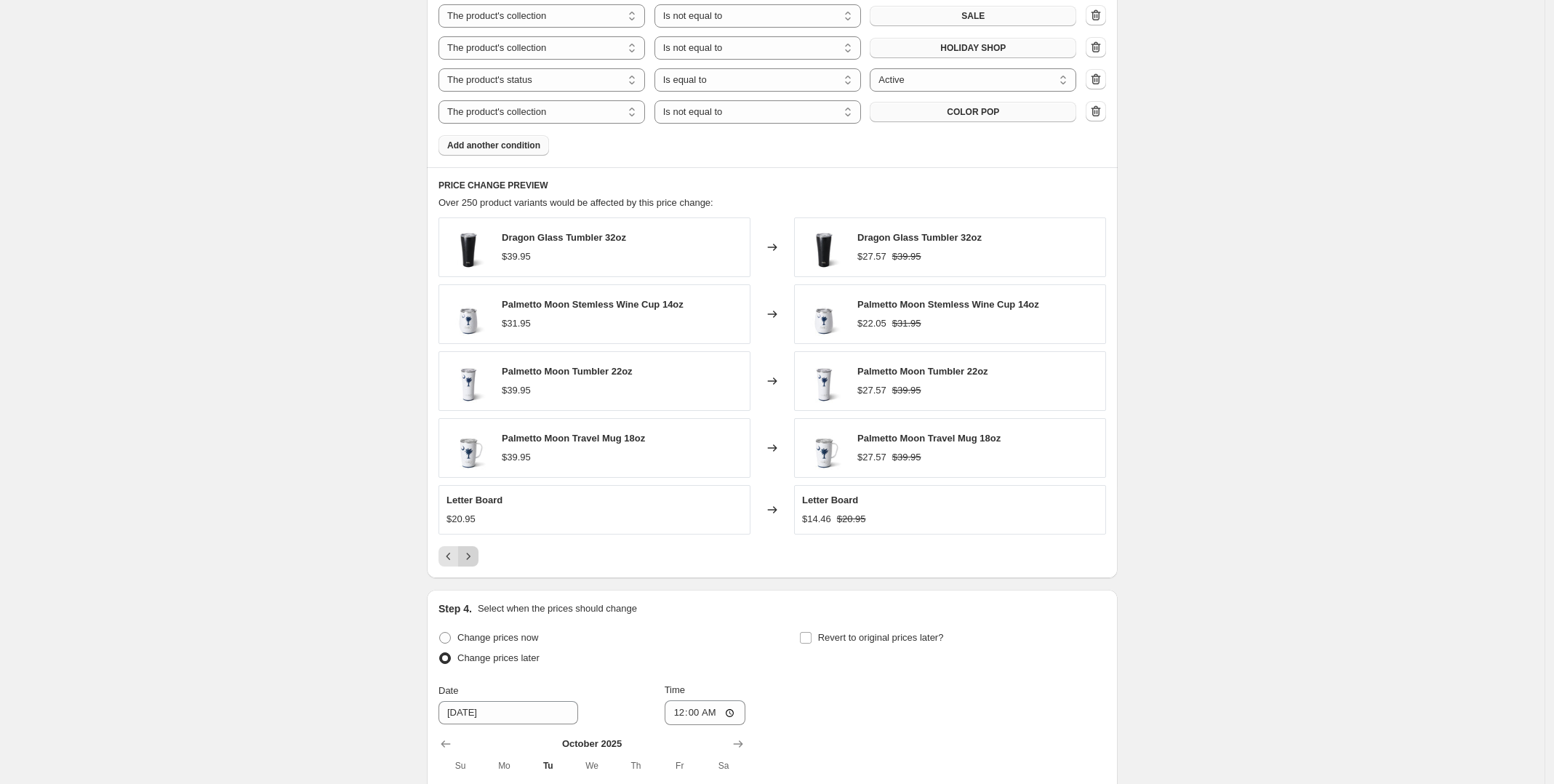
click at [474, 566] on button "Next" at bounding box center [468, 556] width 21 height 21
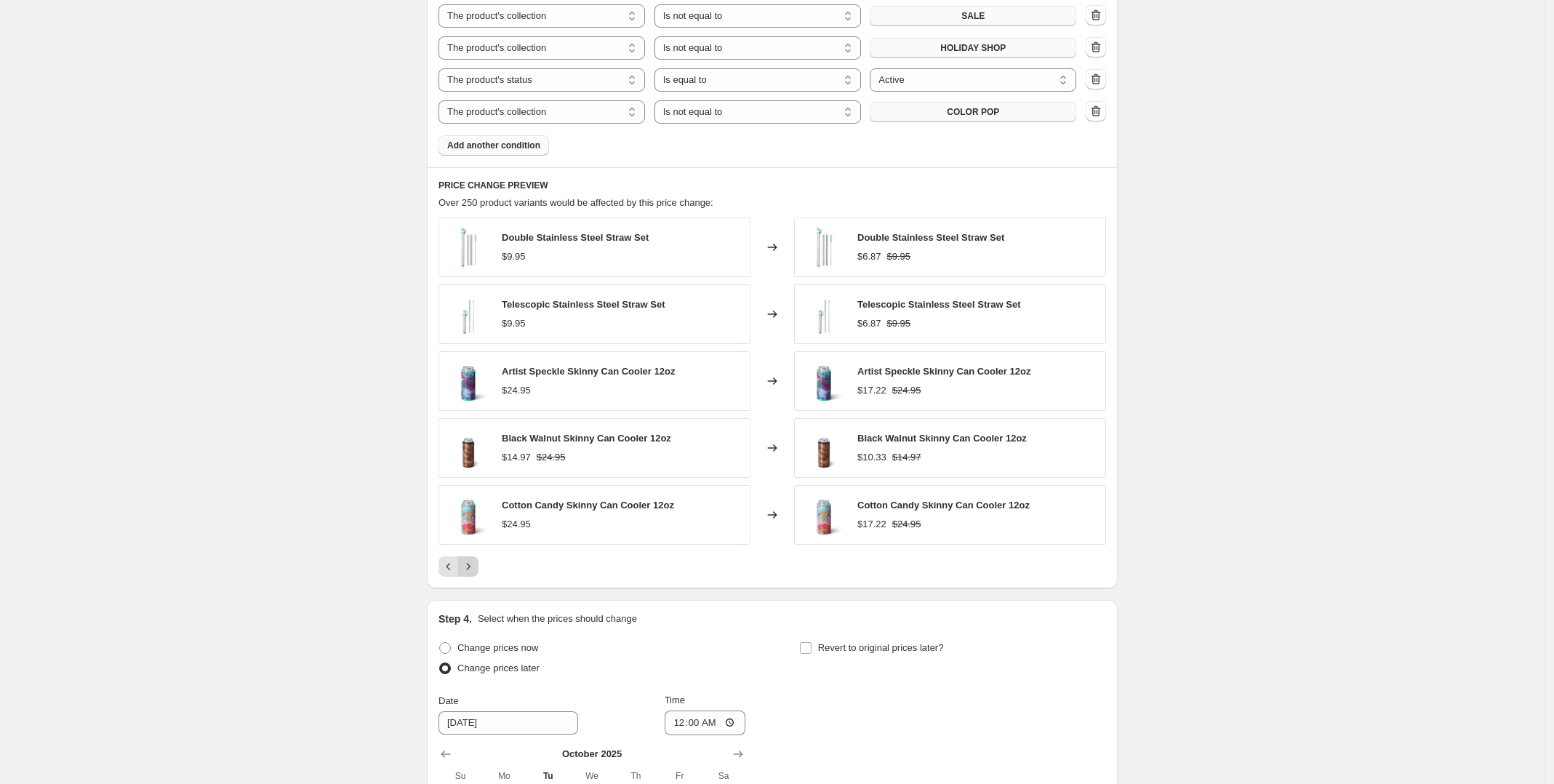
click at [470, 570] on icon "Next" at bounding box center [468, 565] width 4 height 6
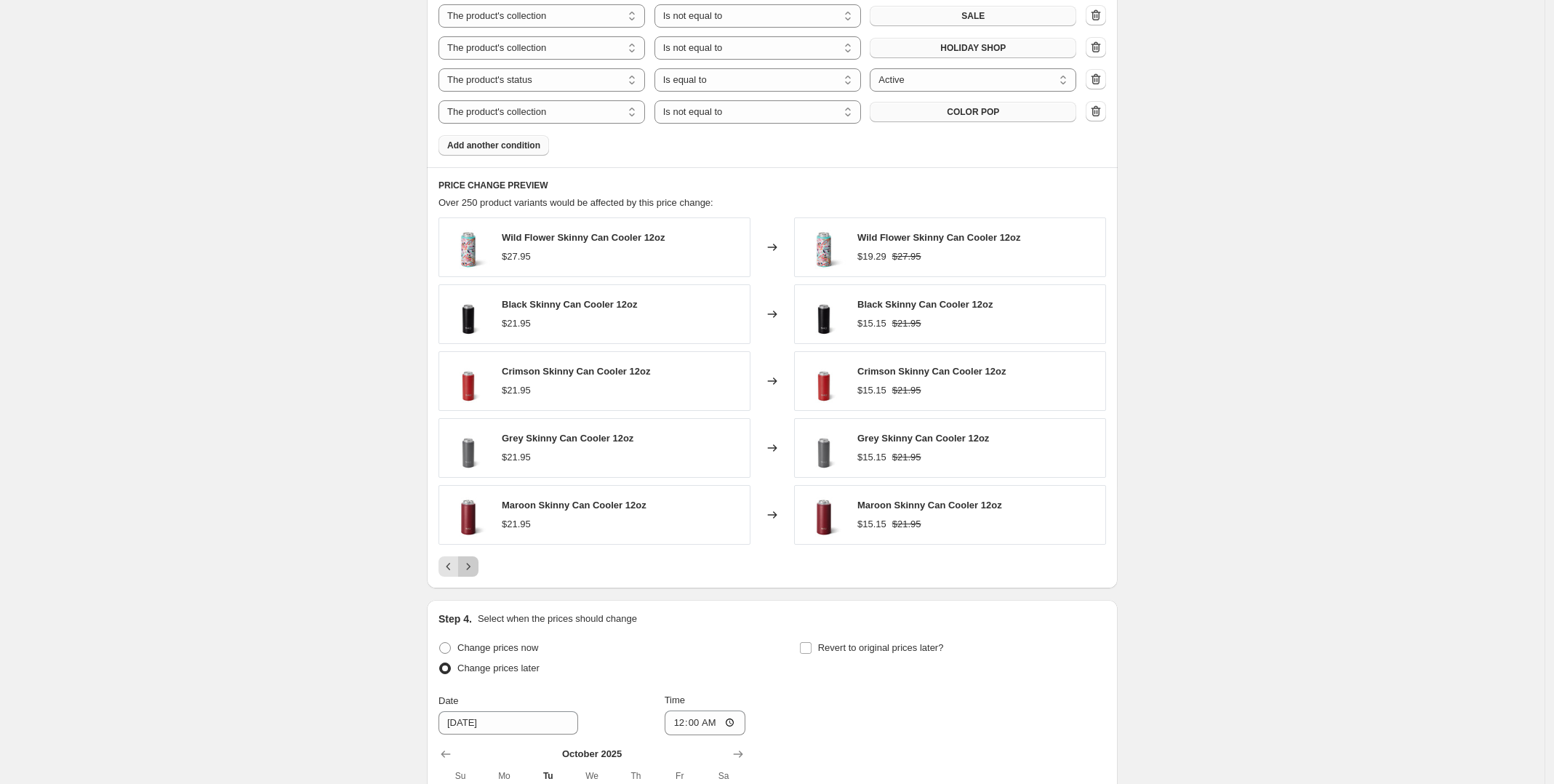
click at [470, 570] on icon "Next" at bounding box center [468, 565] width 4 height 6
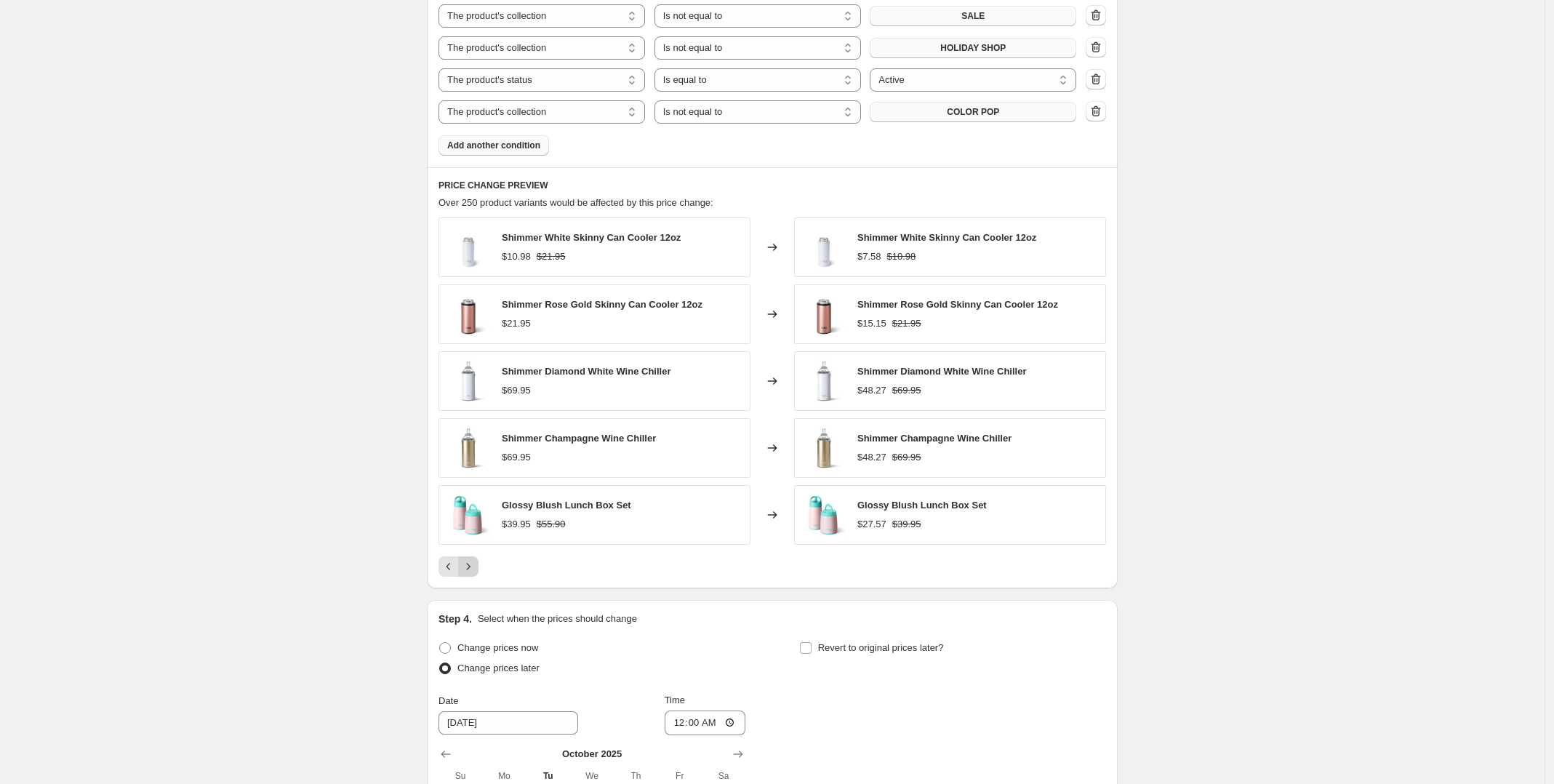
click at [470, 570] on icon "Next" at bounding box center [468, 565] width 4 height 6
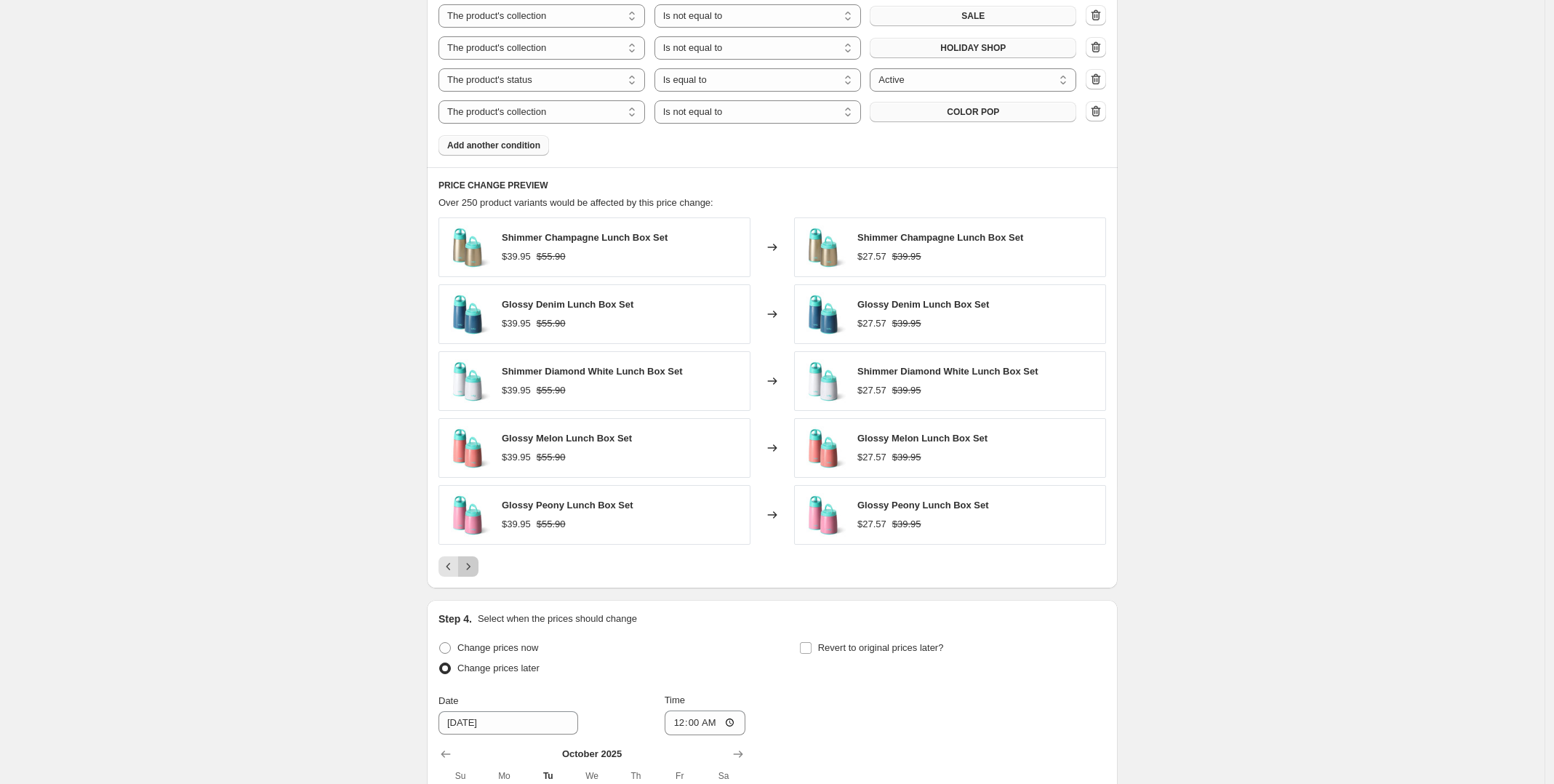
click at [470, 570] on icon "Next" at bounding box center [468, 565] width 4 height 6
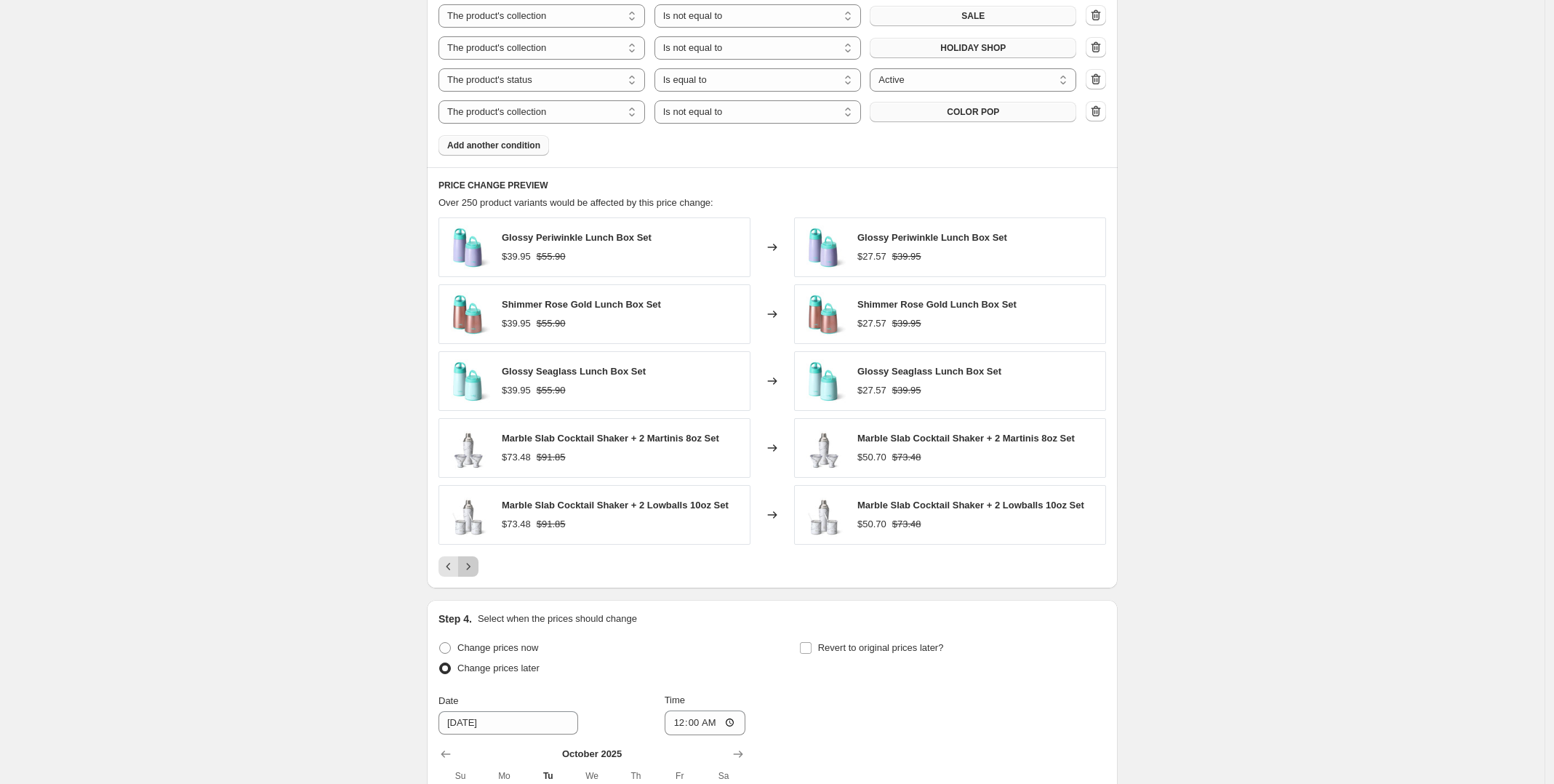
click at [470, 570] on icon "Next" at bounding box center [468, 565] width 4 height 6
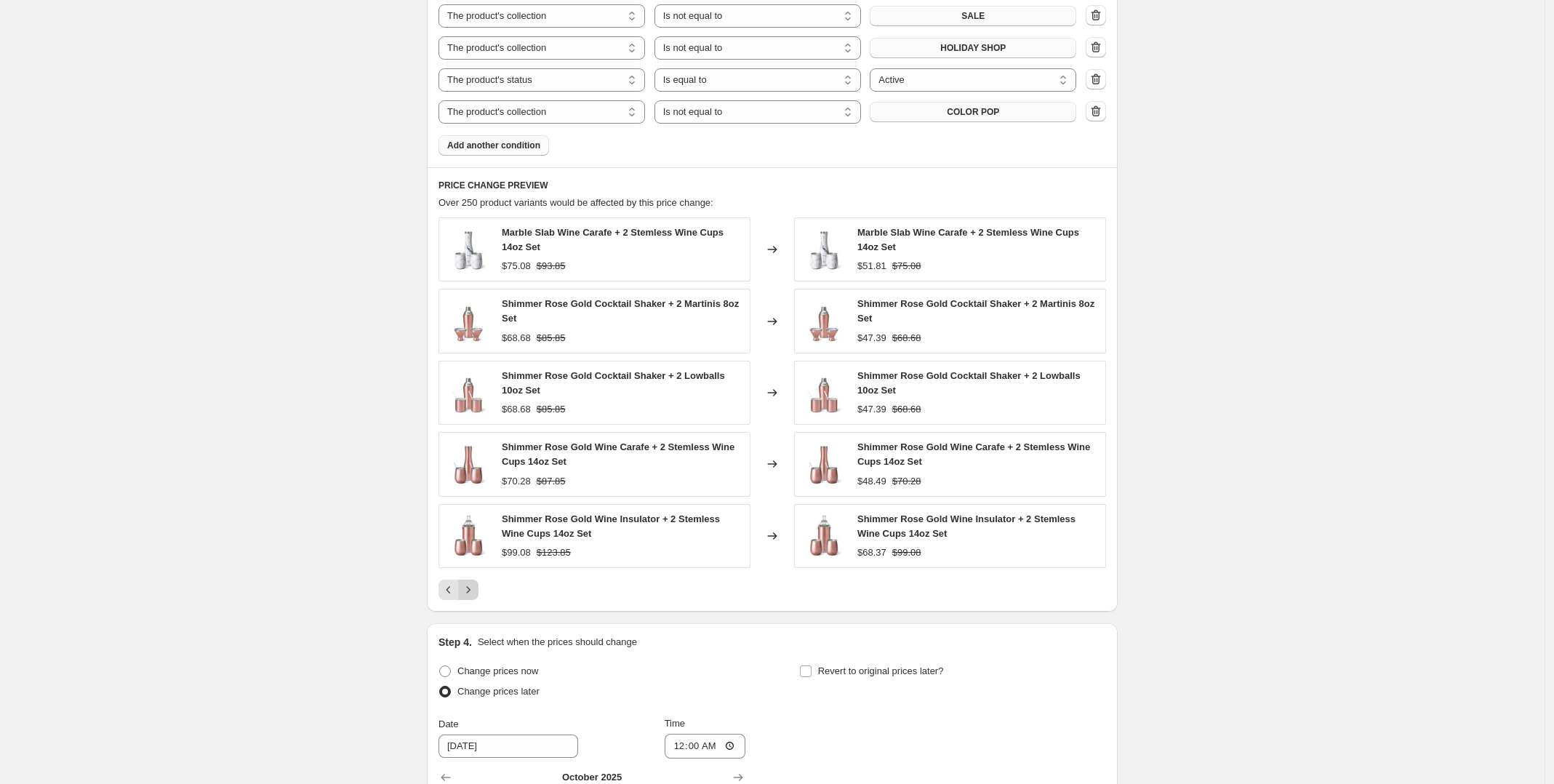
click at [474, 568] on div "Shimmer Rose Gold Wine Insulator + 2 Stemless Wine Cups 14oz Set $99.08 $123.85" at bounding box center [595, 536] width 312 height 64
click at [474, 600] on button "Next" at bounding box center [468, 589] width 21 height 21
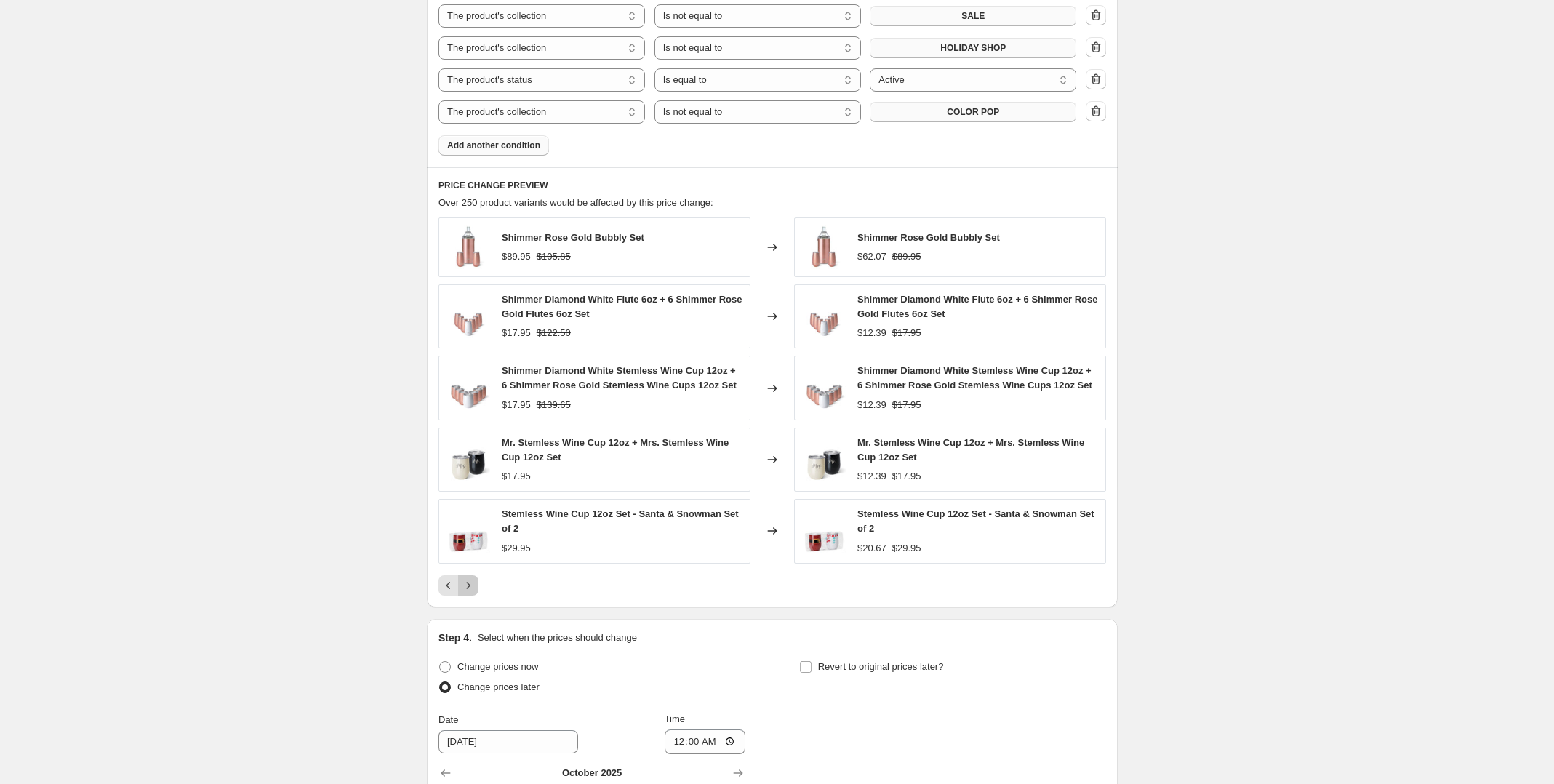
click at [476, 592] on icon "Next" at bounding box center [468, 585] width 14 height 14
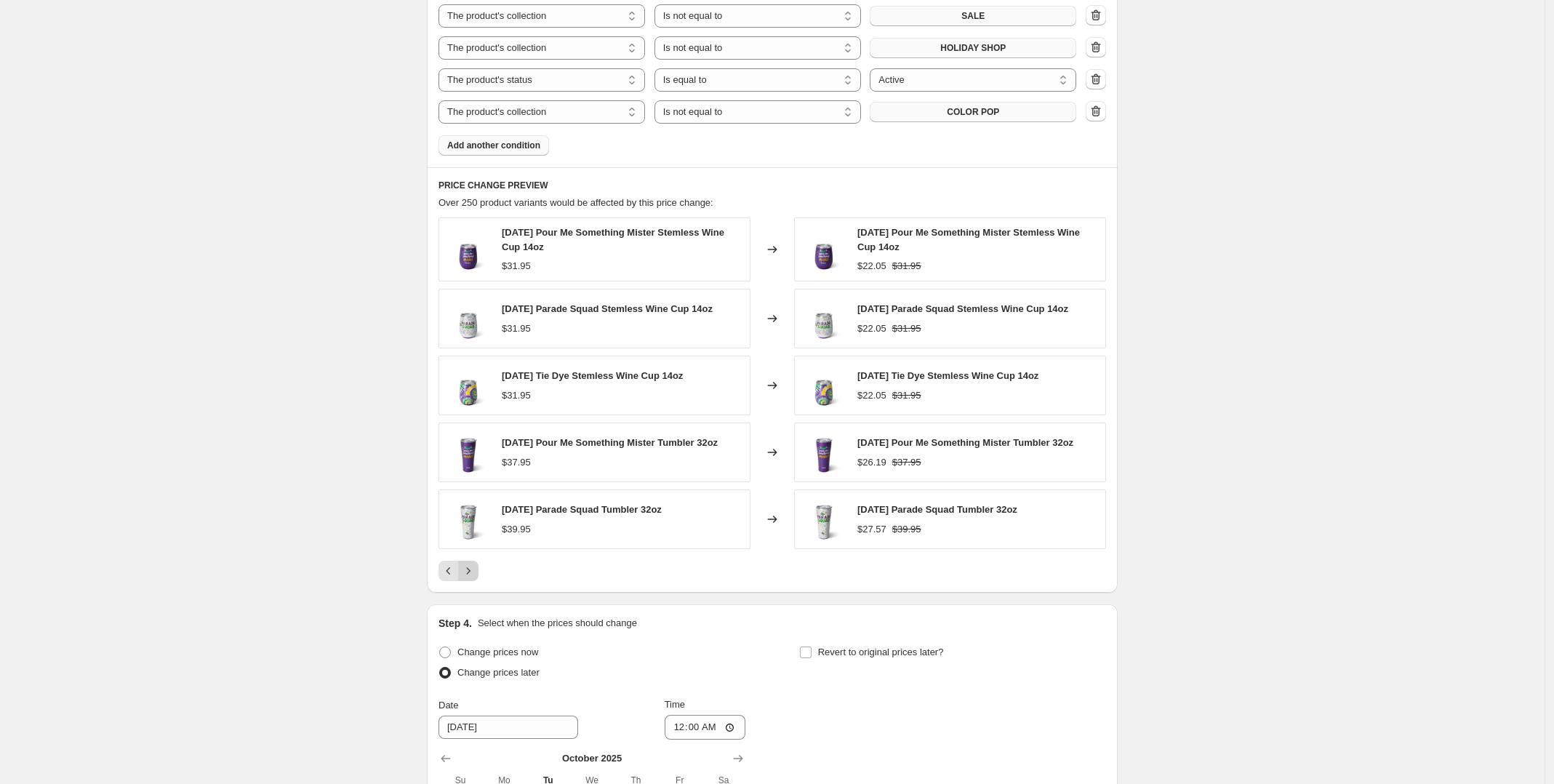
click at [475, 573] on icon "Next" at bounding box center [468, 571] width 14 height 14
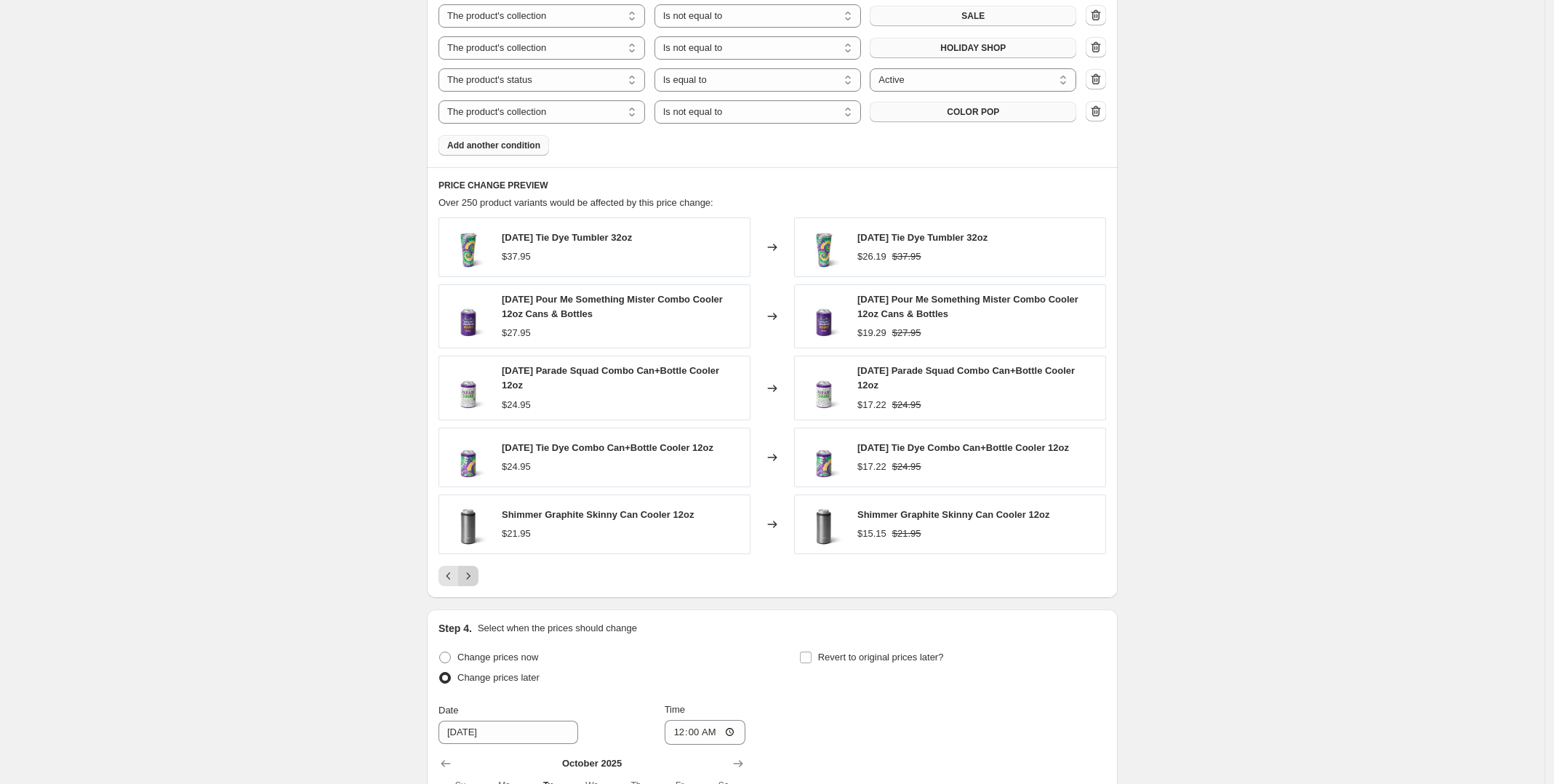
click at [475, 573] on icon "Next" at bounding box center [468, 576] width 14 height 14
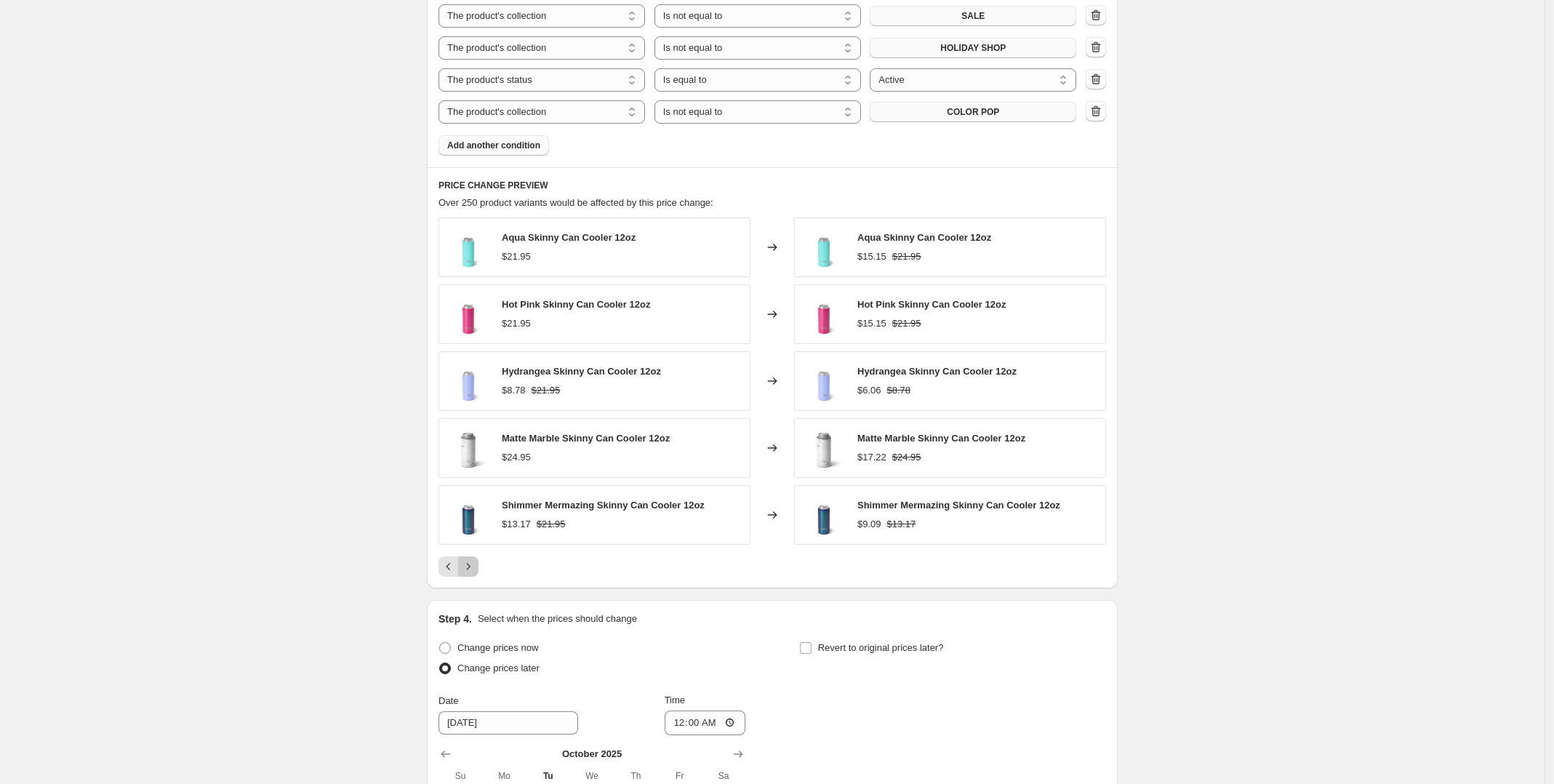
click at [475, 573] on icon "Next" at bounding box center [468, 566] width 14 height 14
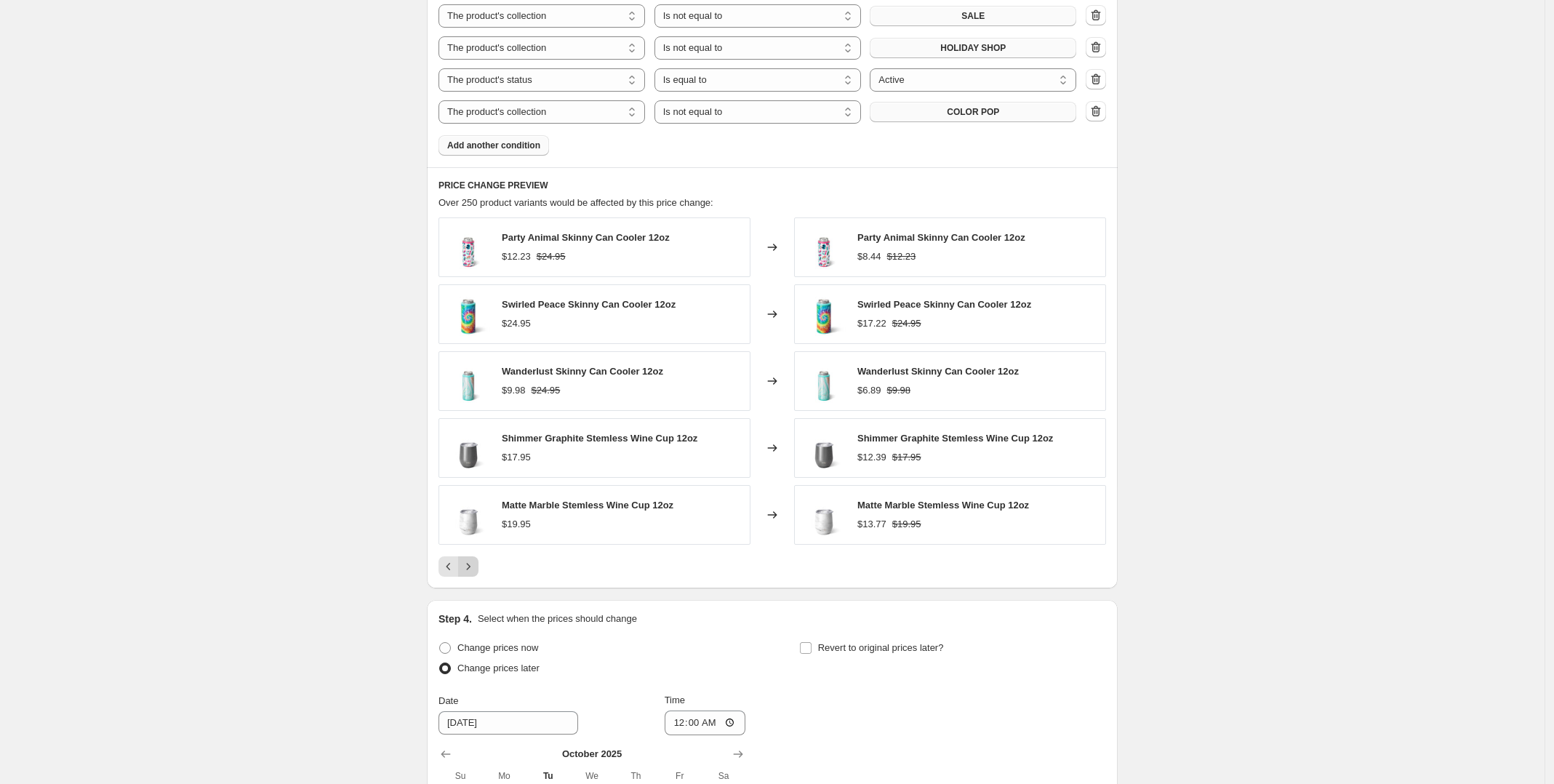
click at [475, 573] on icon "Next" at bounding box center [468, 566] width 14 height 14
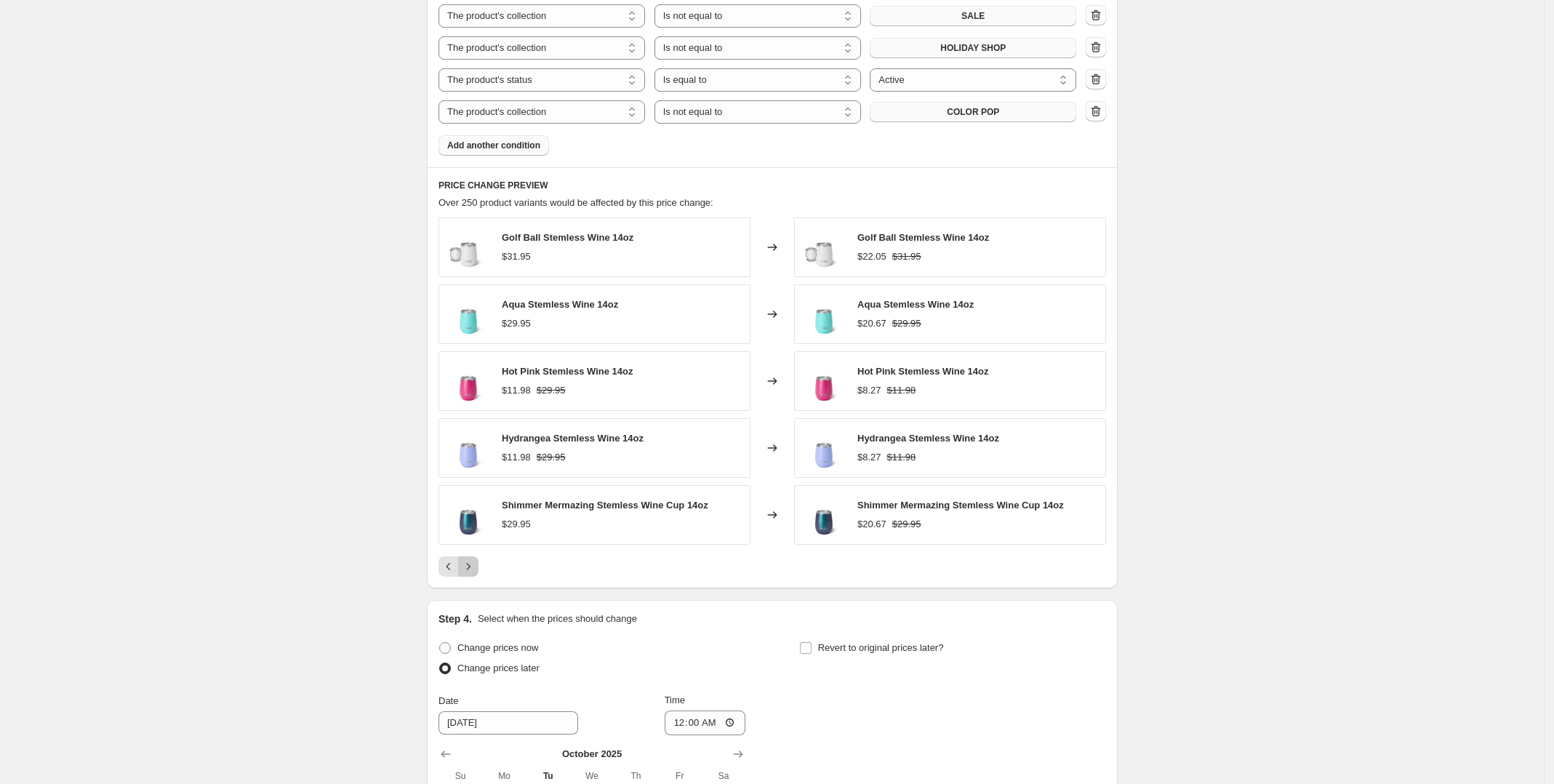
click at [475, 573] on icon "Next" at bounding box center [468, 566] width 14 height 14
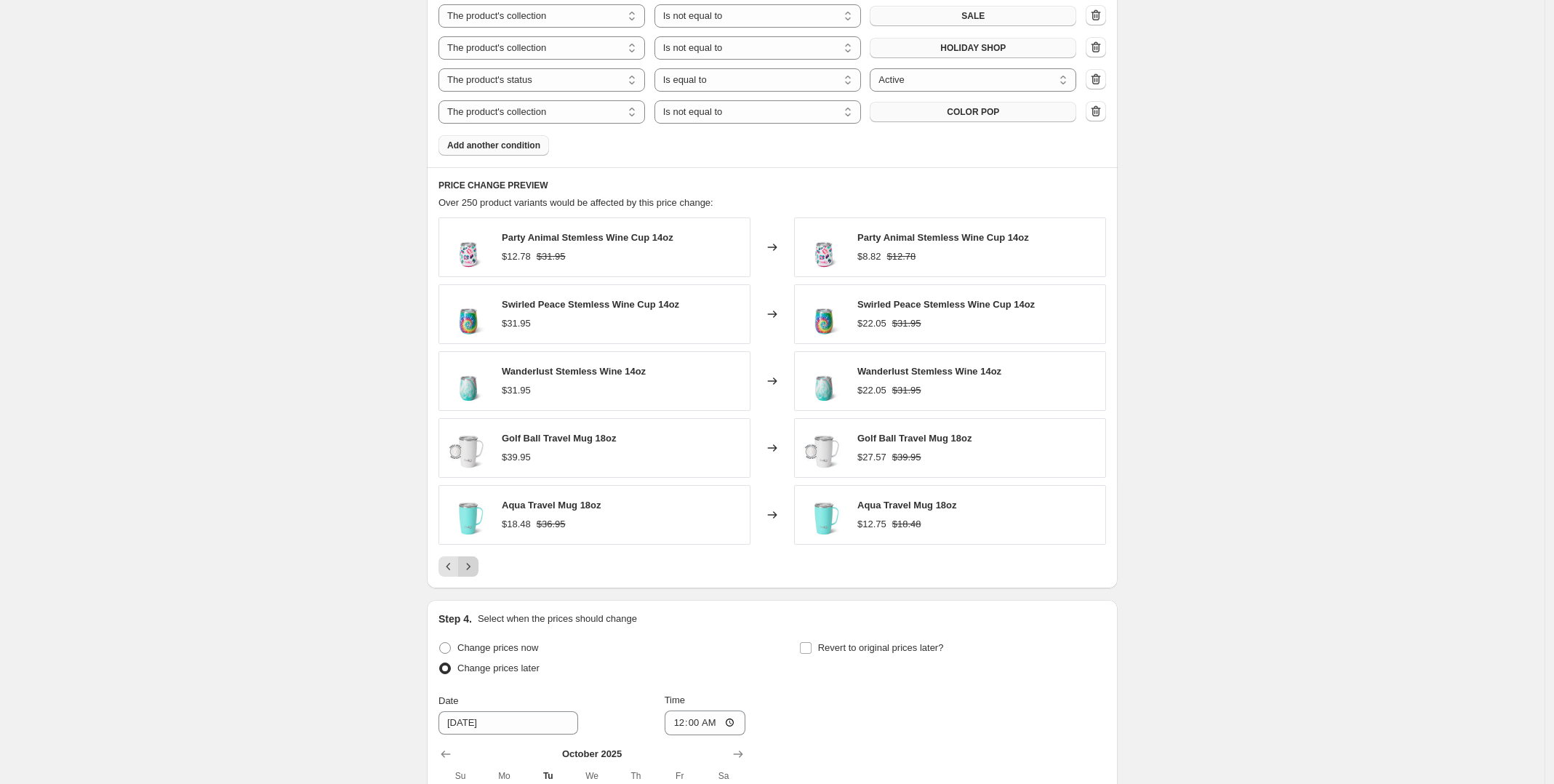
click at [475, 573] on icon "Next" at bounding box center [468, 566] width 14 height 14
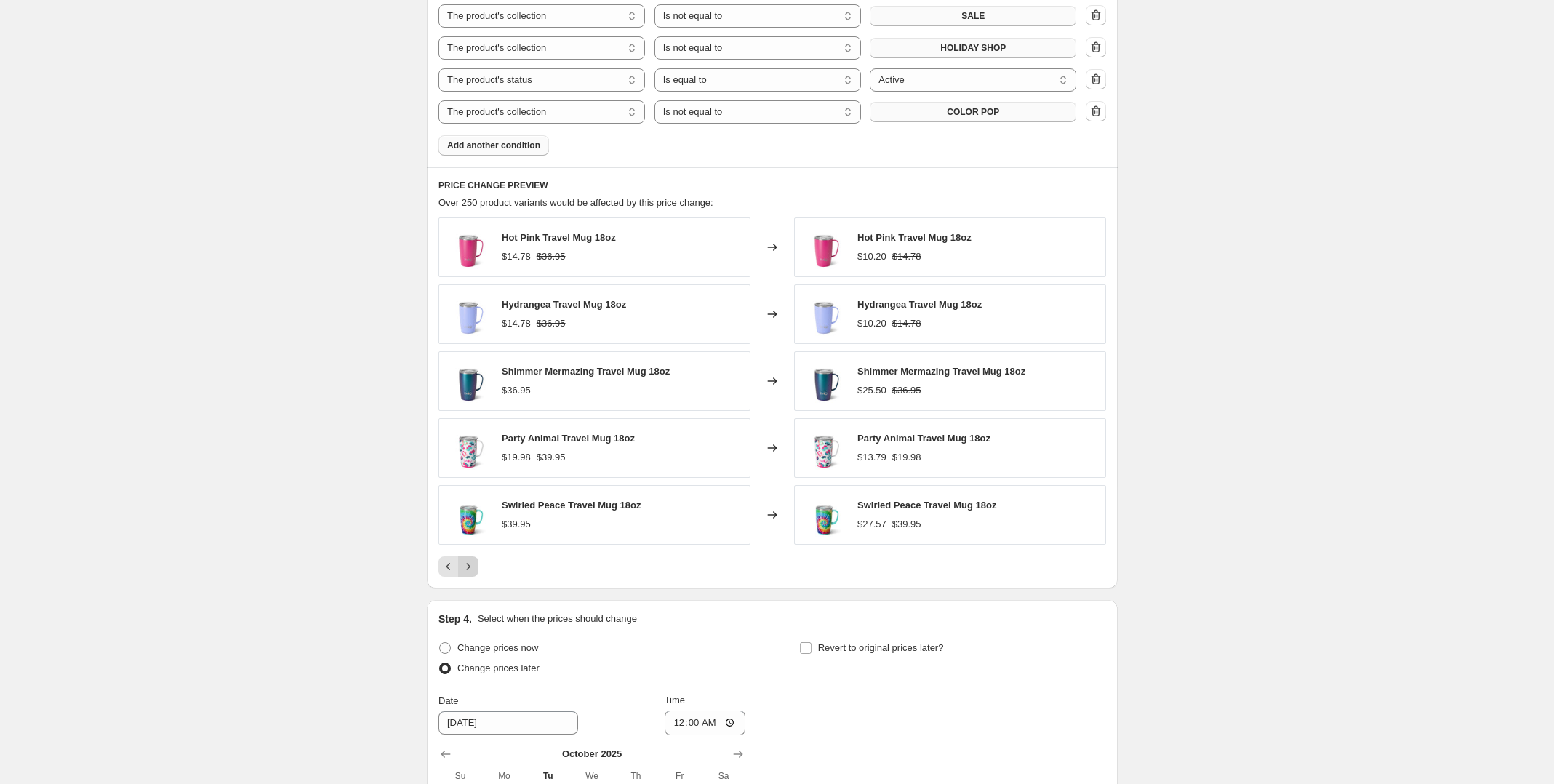
click at [475, 573] on icon "Next" at bounding box center [468, 566] width 14 height 14
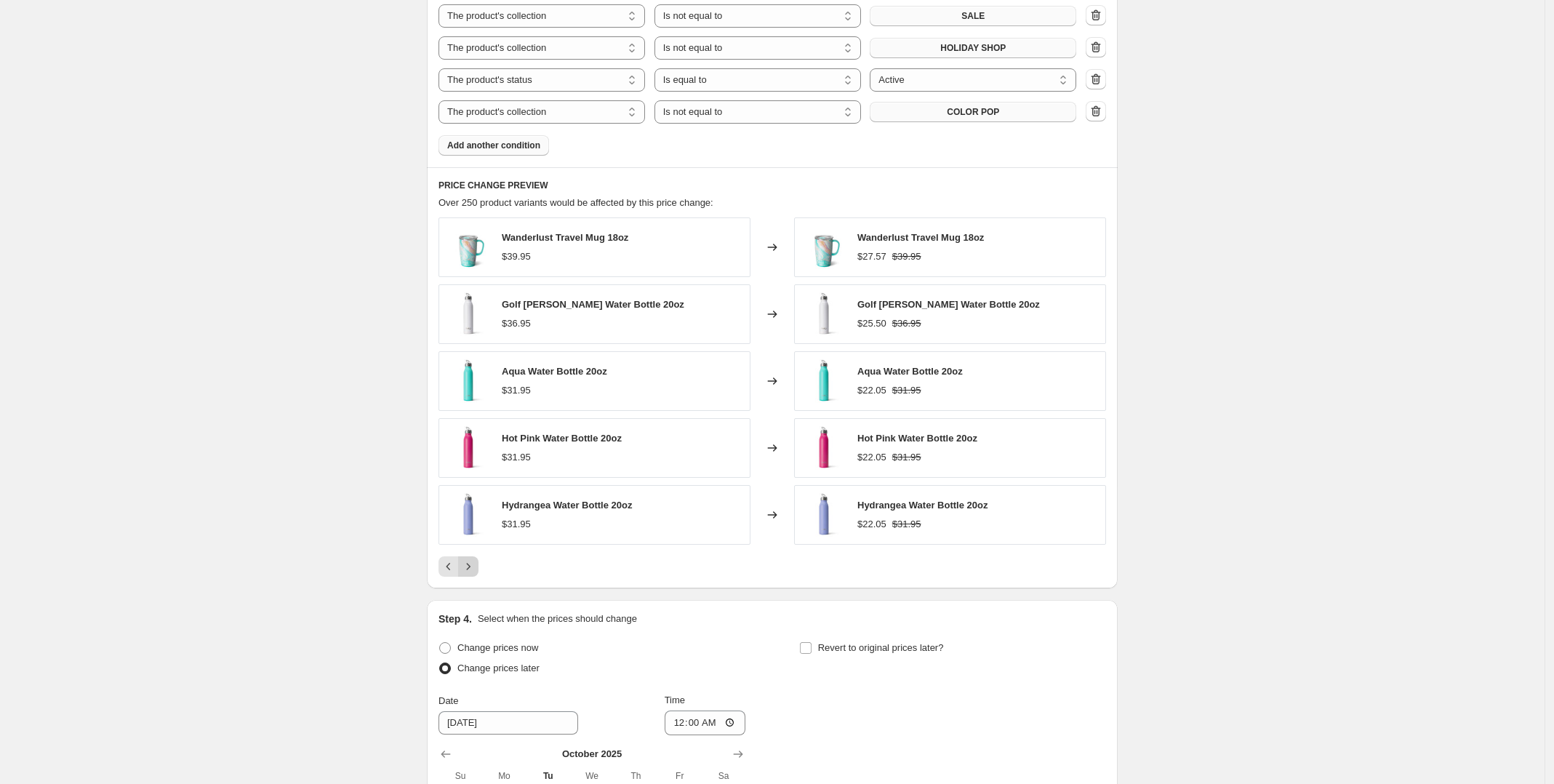
click at [475, 573] on icon "Next" at bounding box center [468, 566] width 14 height 14
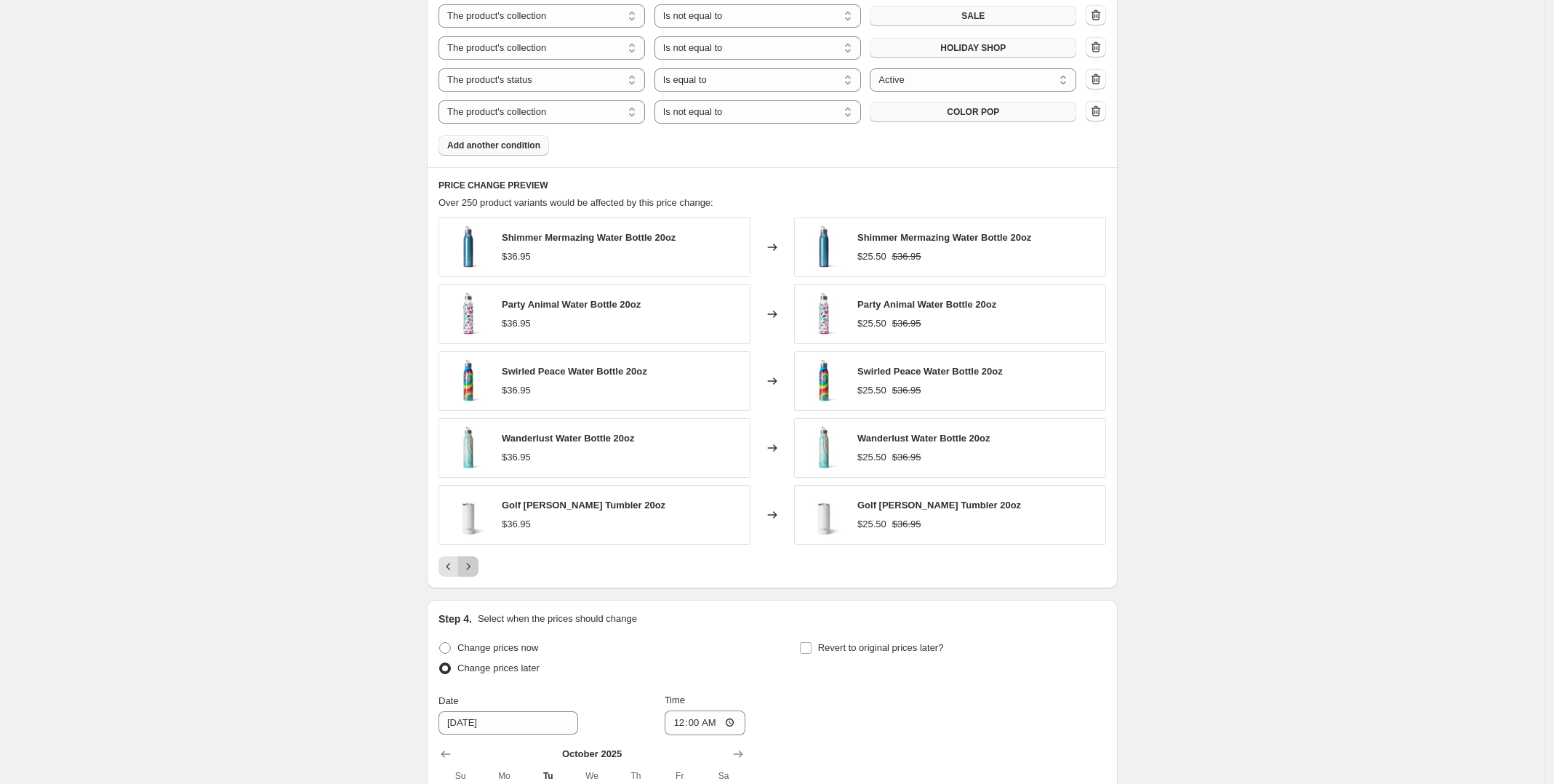
click at [475, 573] on icon "Next" at bounding box center [468, 566] width 14 height 14
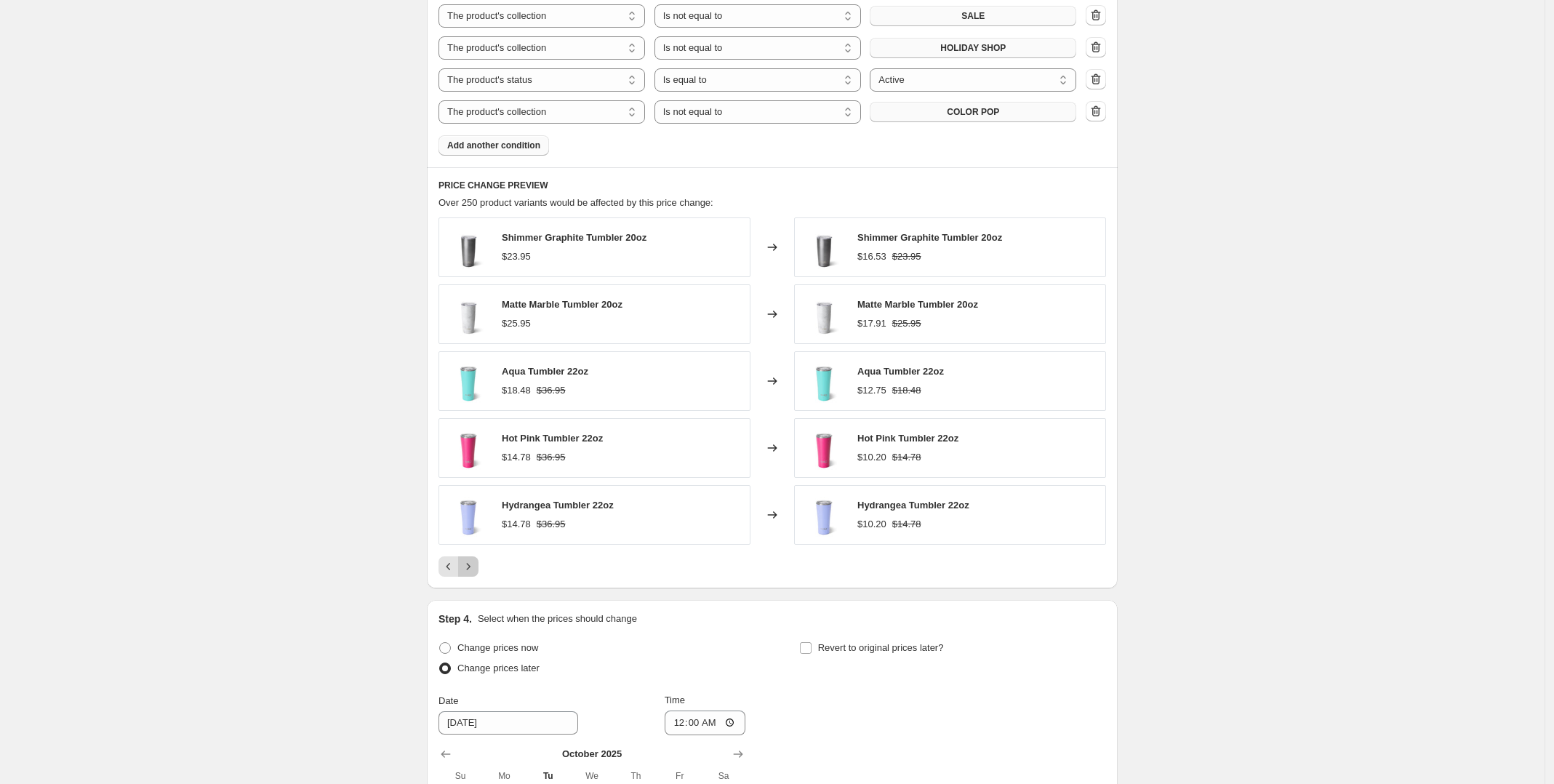
click at [475, 573] on icon "Next" at bounding box center [468, 566] width 14 height 14
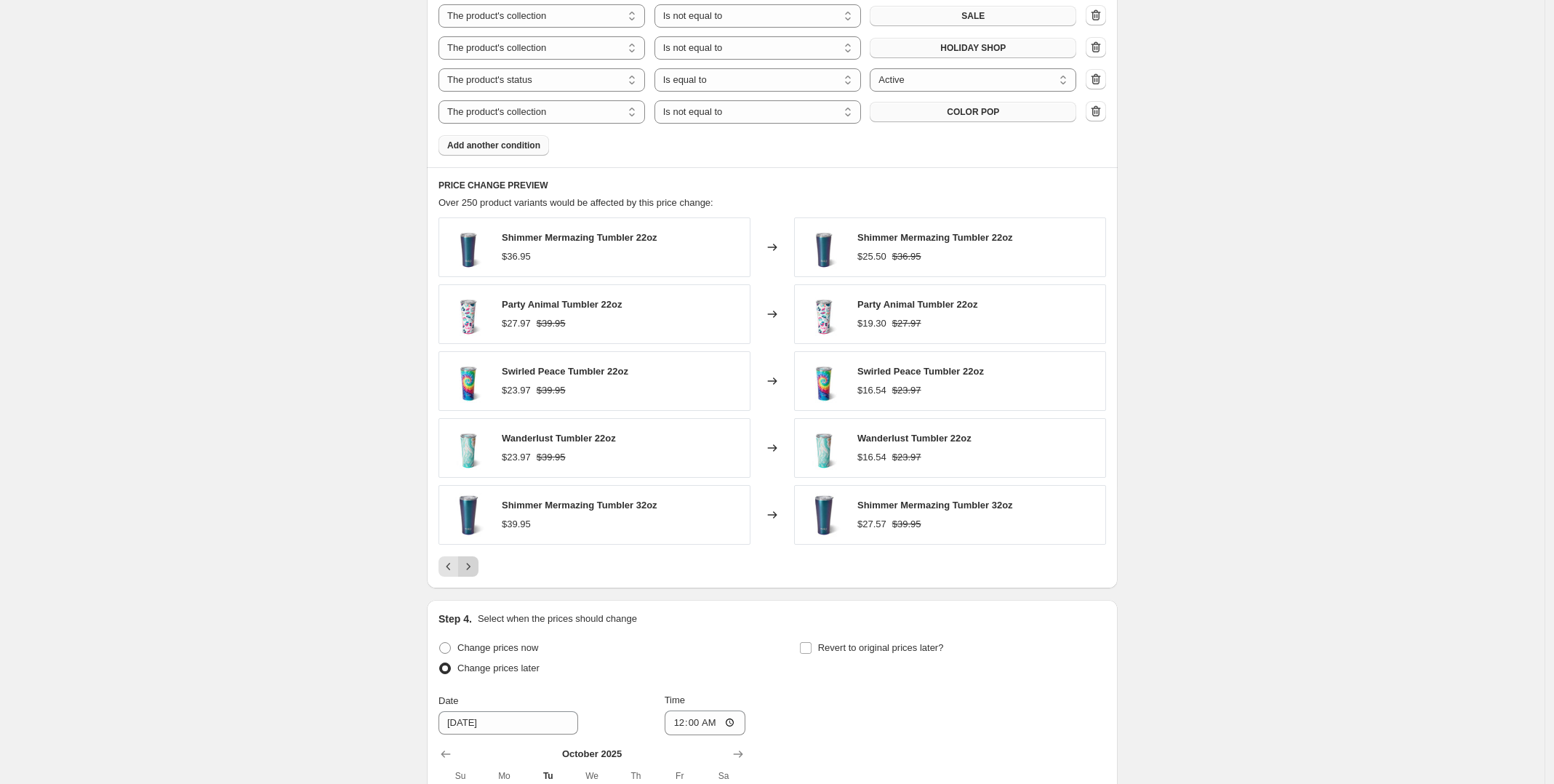
click at [475, 573] on icon "Next" at bounding box center [468, 566] width 14 height 14
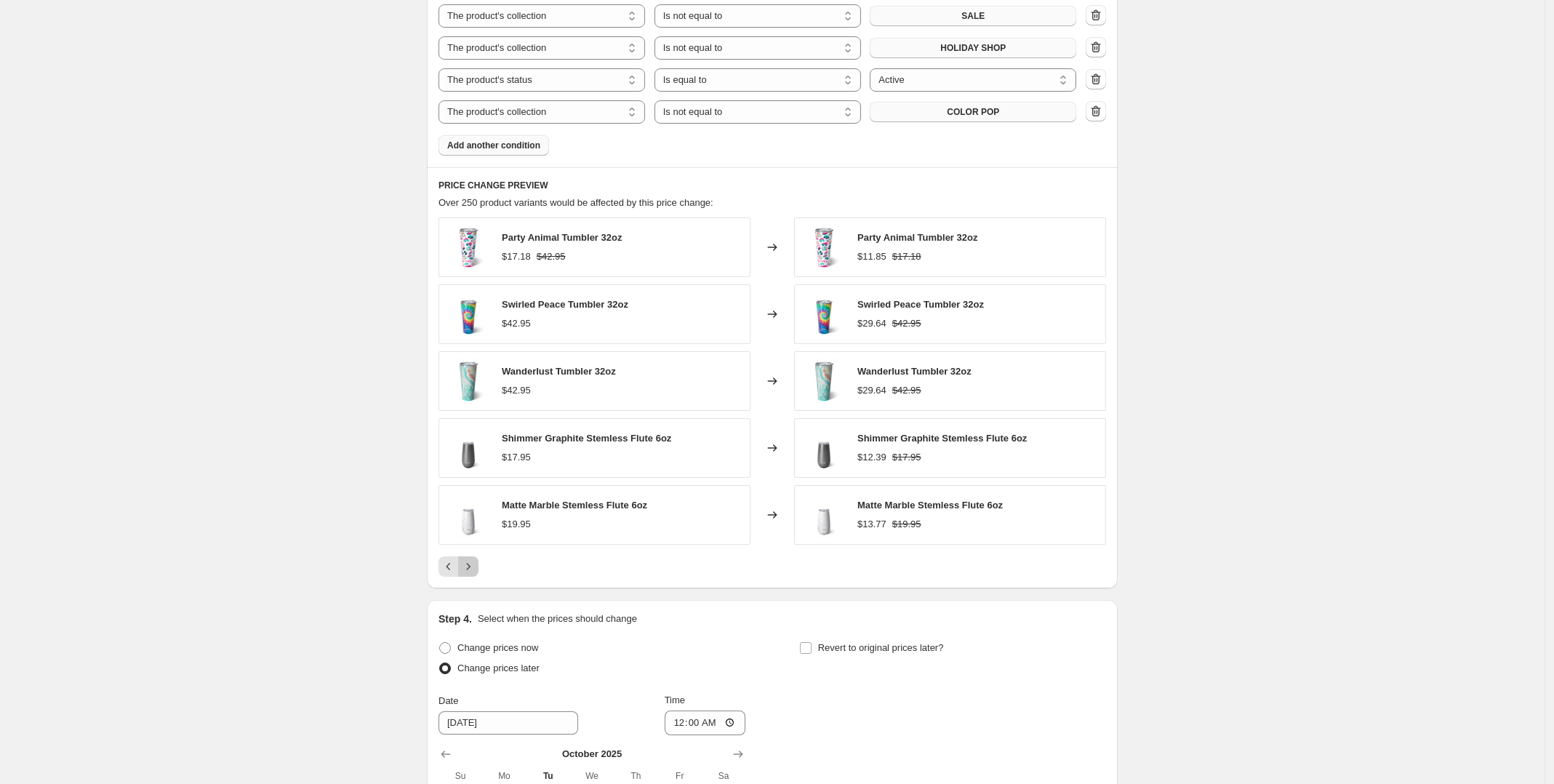
click at [475, 573] on icon "Next" at bounding box center [468, 566] width 14 height 14
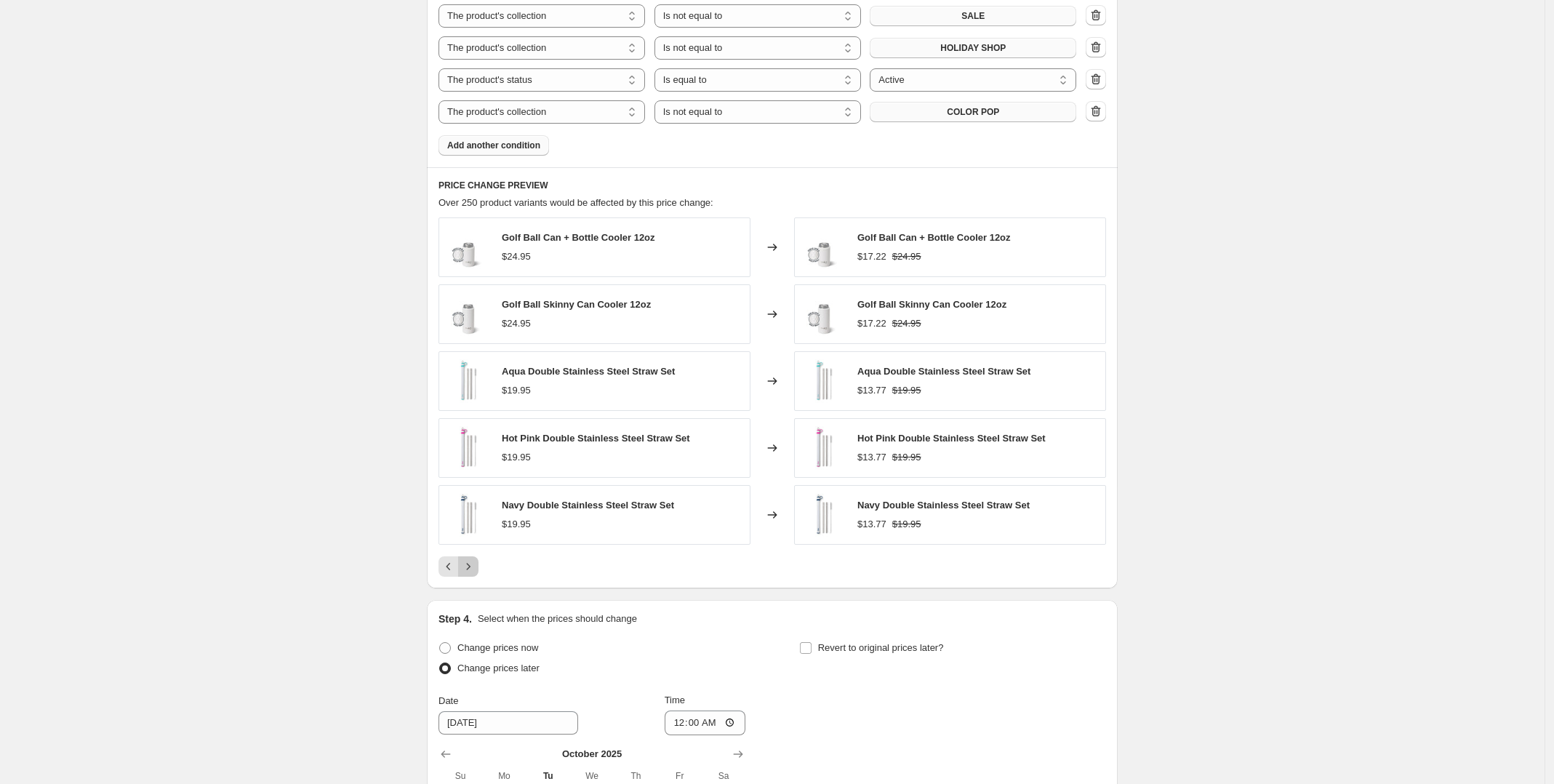
click at [475, 573] on icon "Next" at bounding box center [468, 566] width 14 height 14
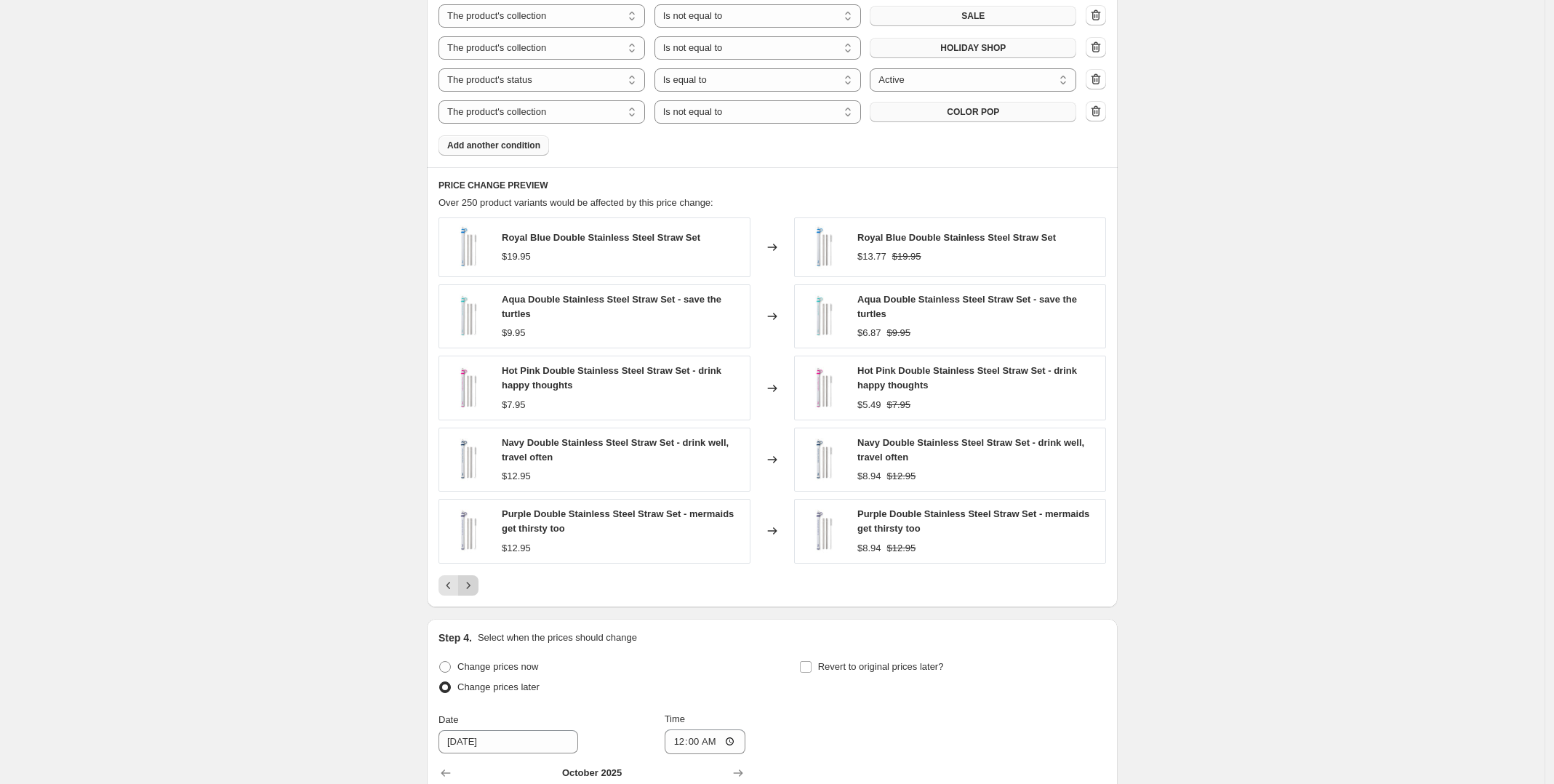
click at [475, 573] on div "Royal Blue Double Stainless Steel Straw Set $19.95 Changed to Royal Blue Double…" at bounding box center [773, 405] width 668 height 378
click at [474, 593] on icon "Next" at bounding box center [468, 585] width 14 height 14
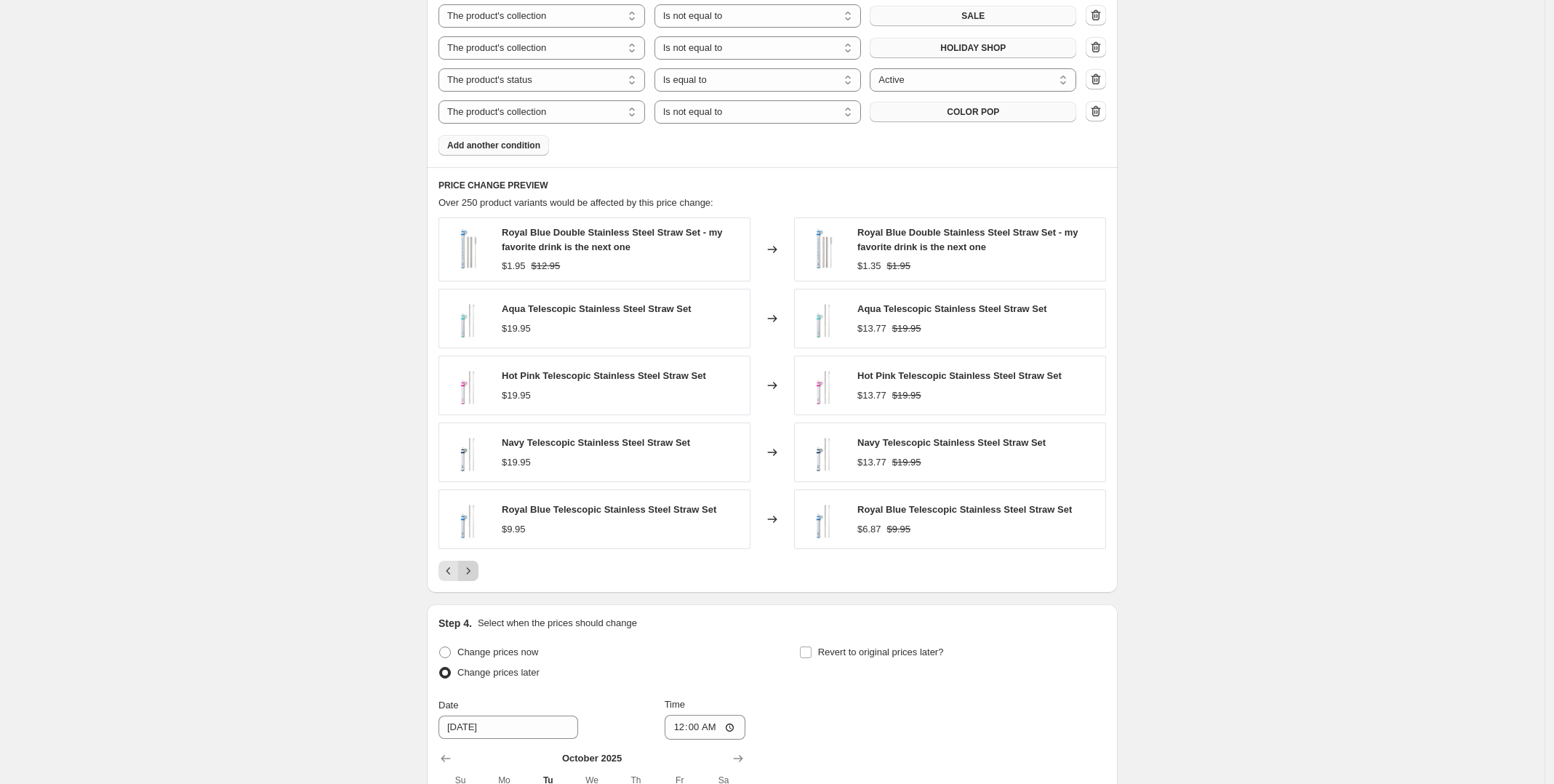
click at [474, 578] on icon "Next" at bounding box center [468, 571] width 14 height 14
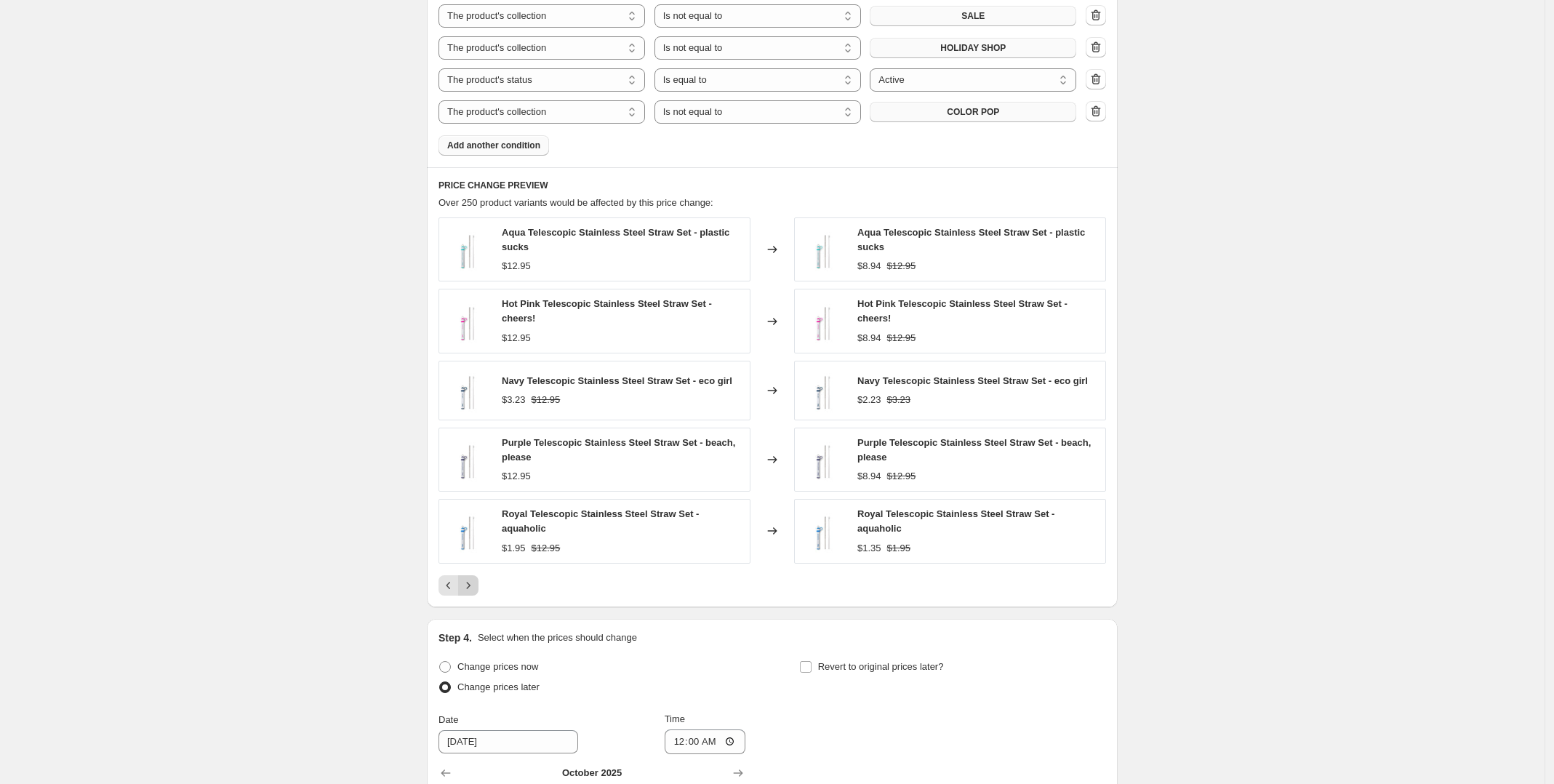
click at [470, 581] on icon "Next" at bounding box center [468, 584] width 4 height 6
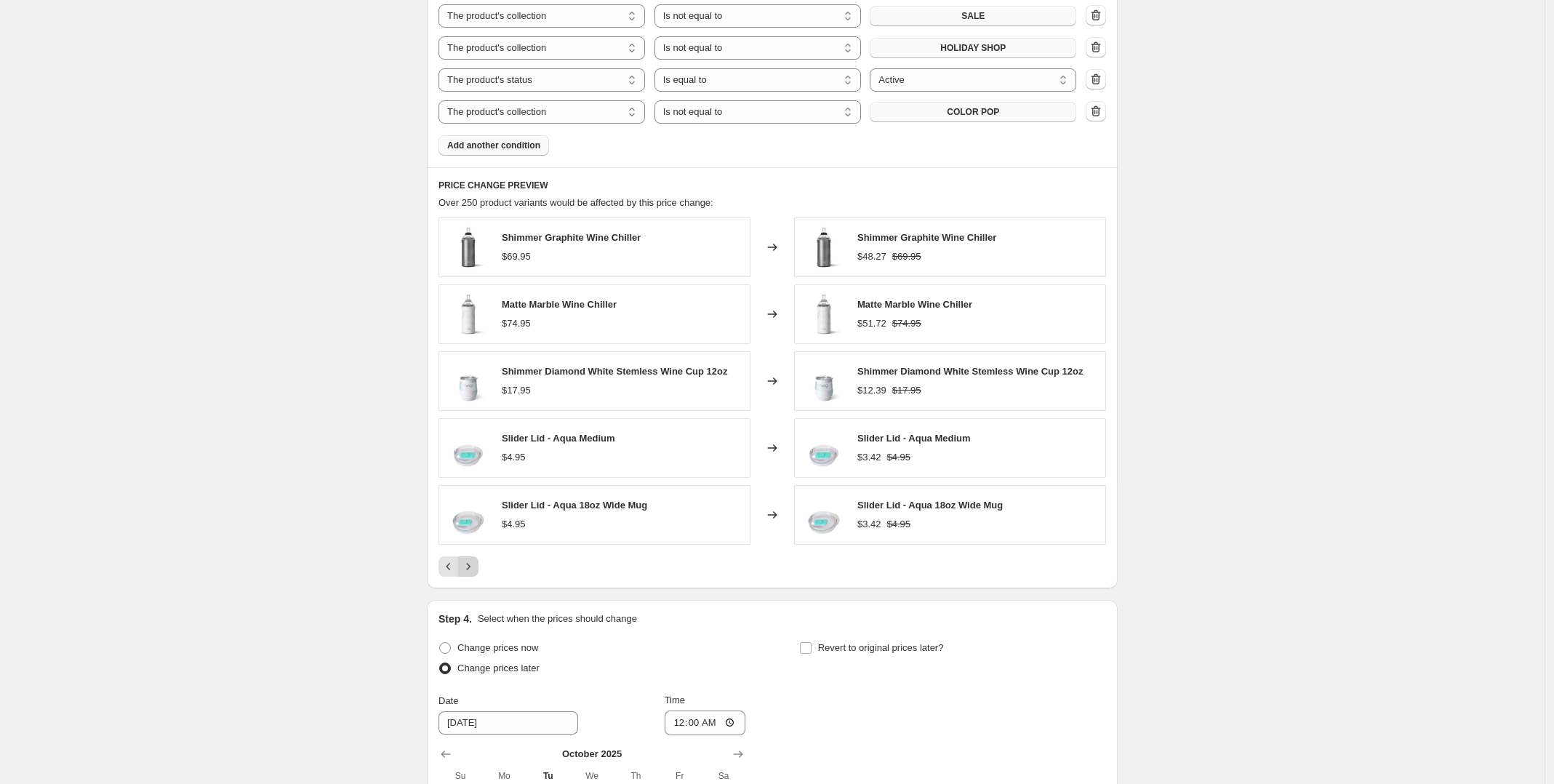
click at [474, 577] on button "Next" at bounding box center [468, 566] width 21 height 21
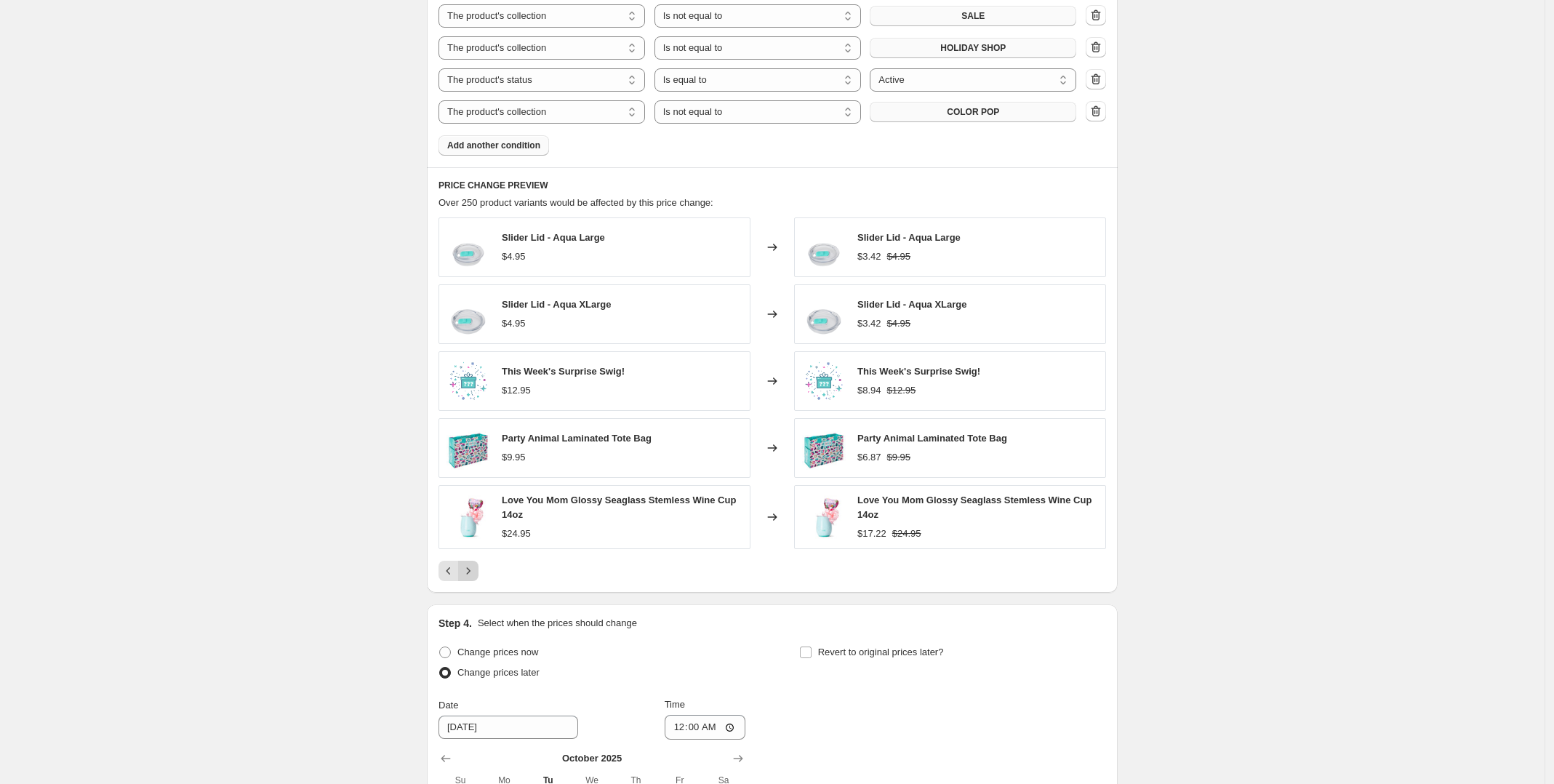
click at [474, 578] on icon "Next" at bounding box center [468, 571] width 14 height 14
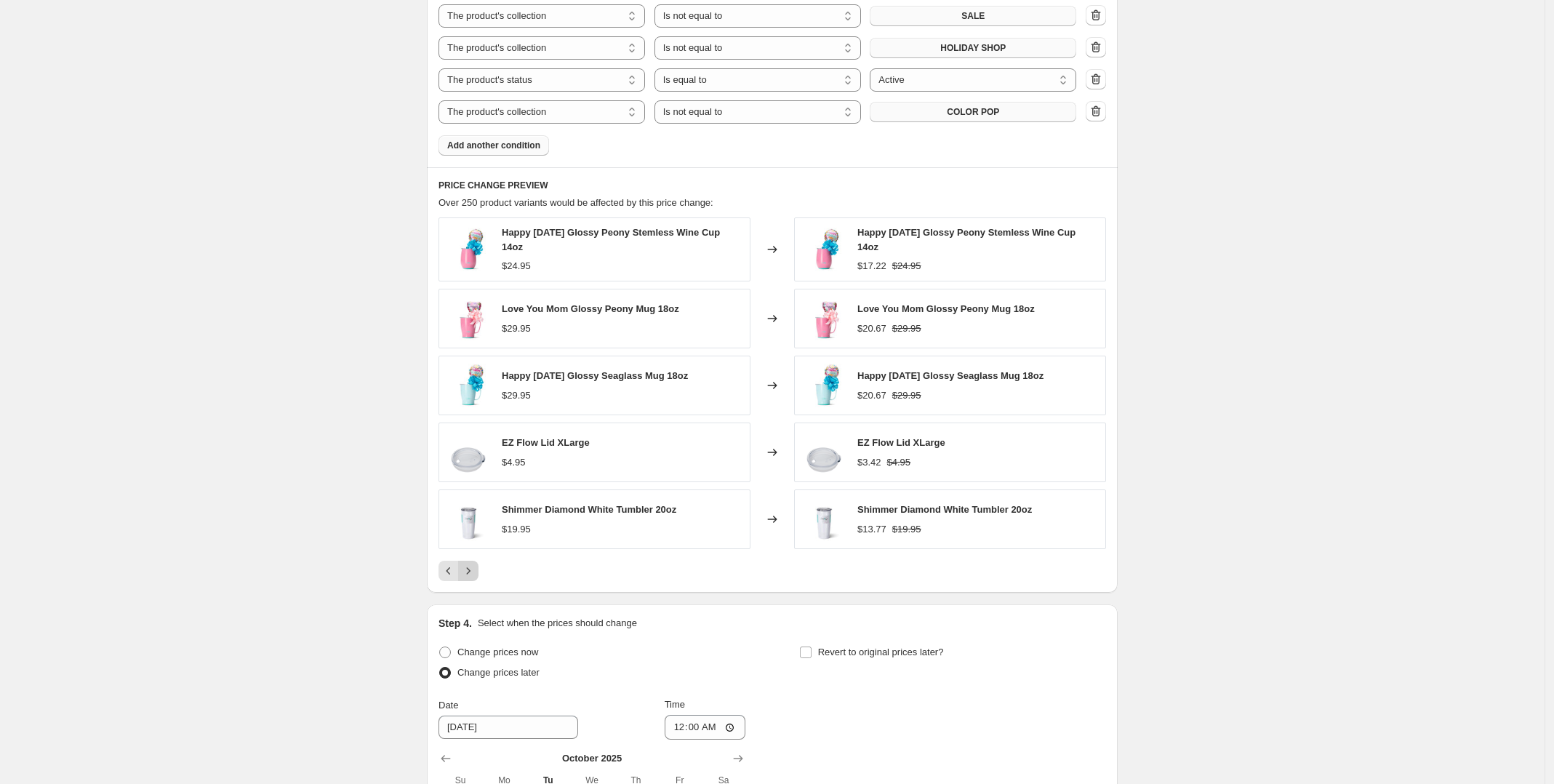
click at [474, 578] on icon "Next" at bounding box center [468, 571] width 14 height 14
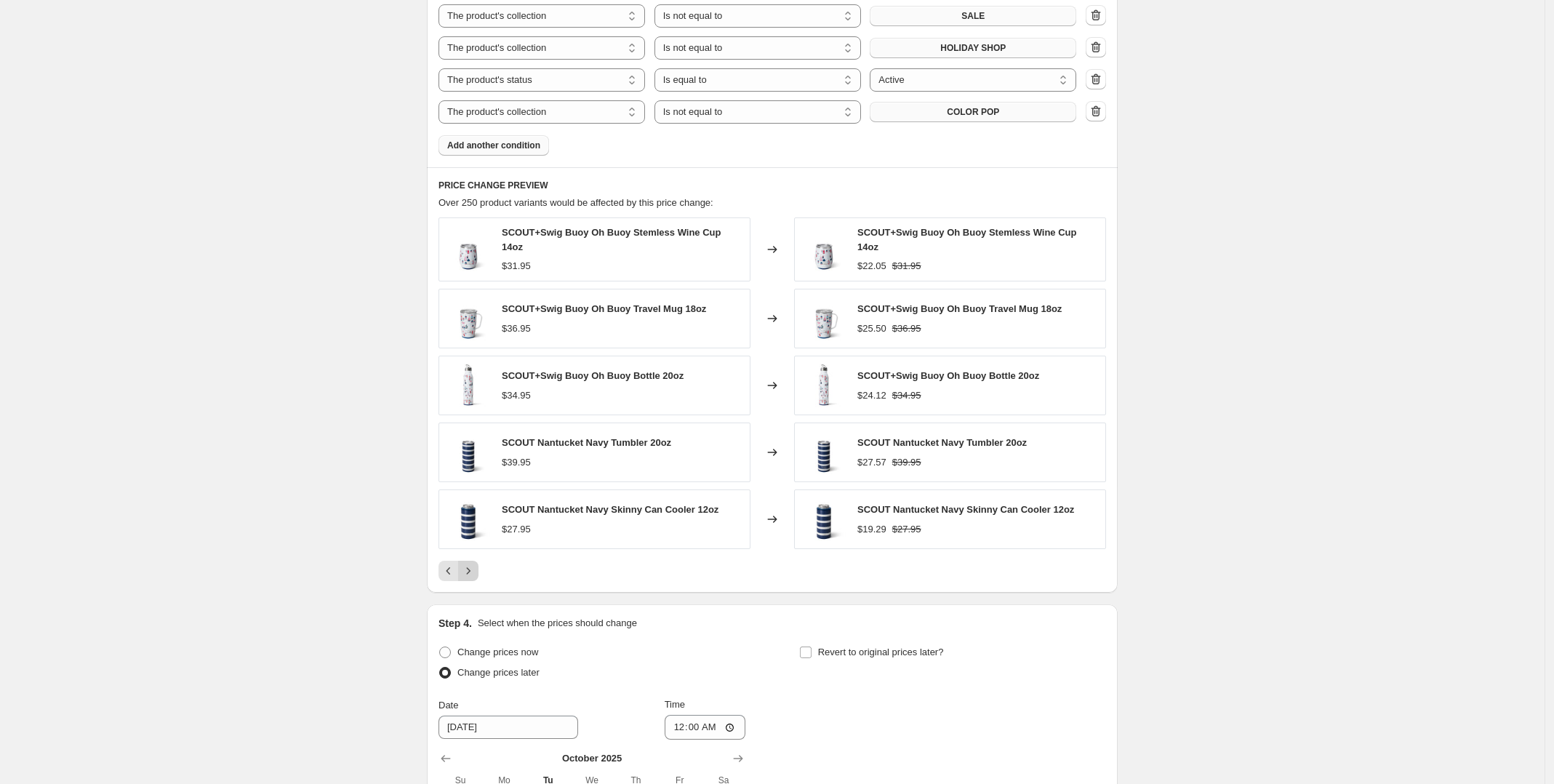
click at [474, 578] on button "Next" at bounding box center [468, 571] width 21 height 21
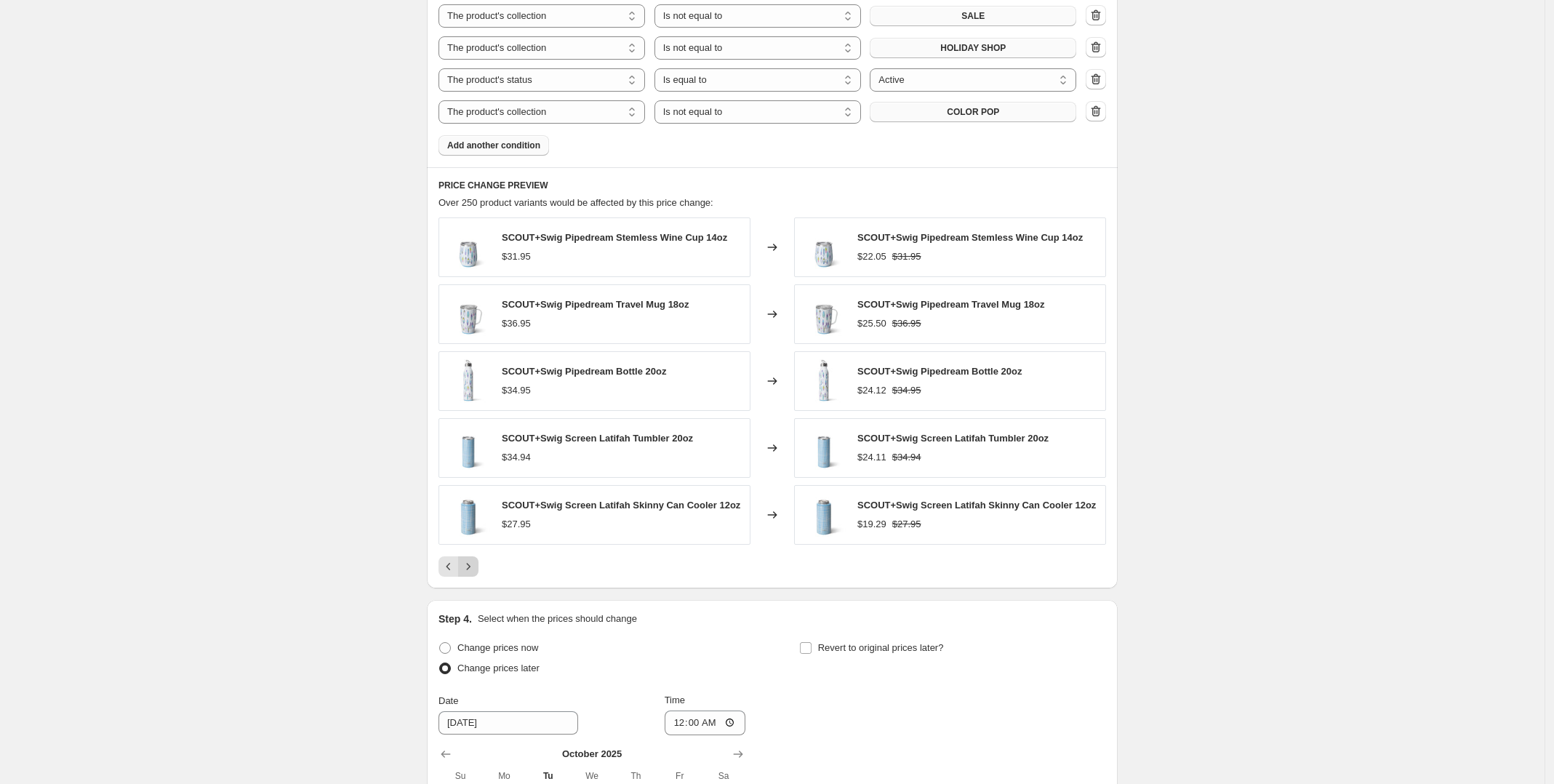
click at [474, 577] on button "Next" at bounding box center [468, 566] width 21 height 21
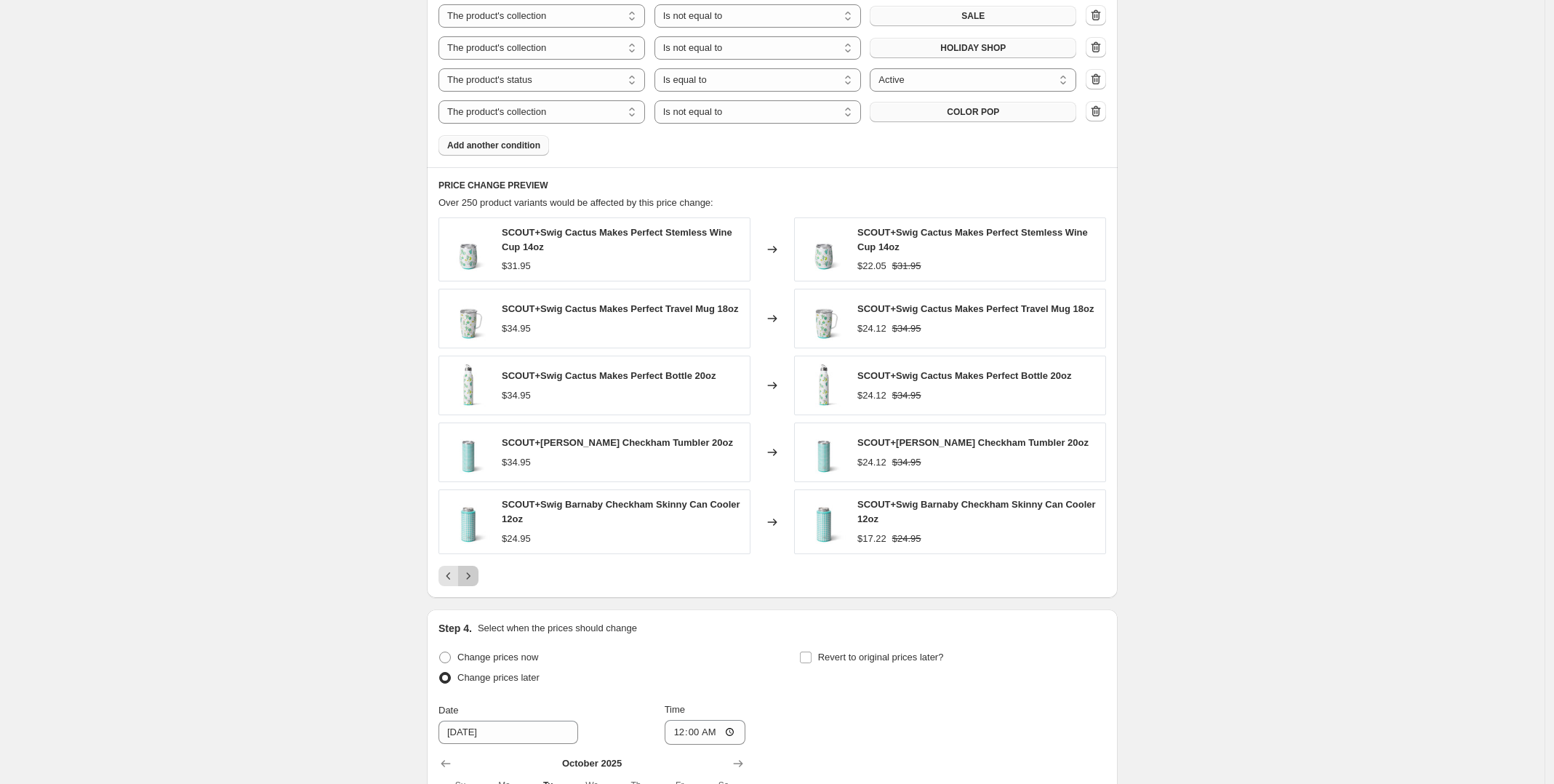
click at [470, 578] on icon "Next" at bounding box center [468, 575] width 4 height 6
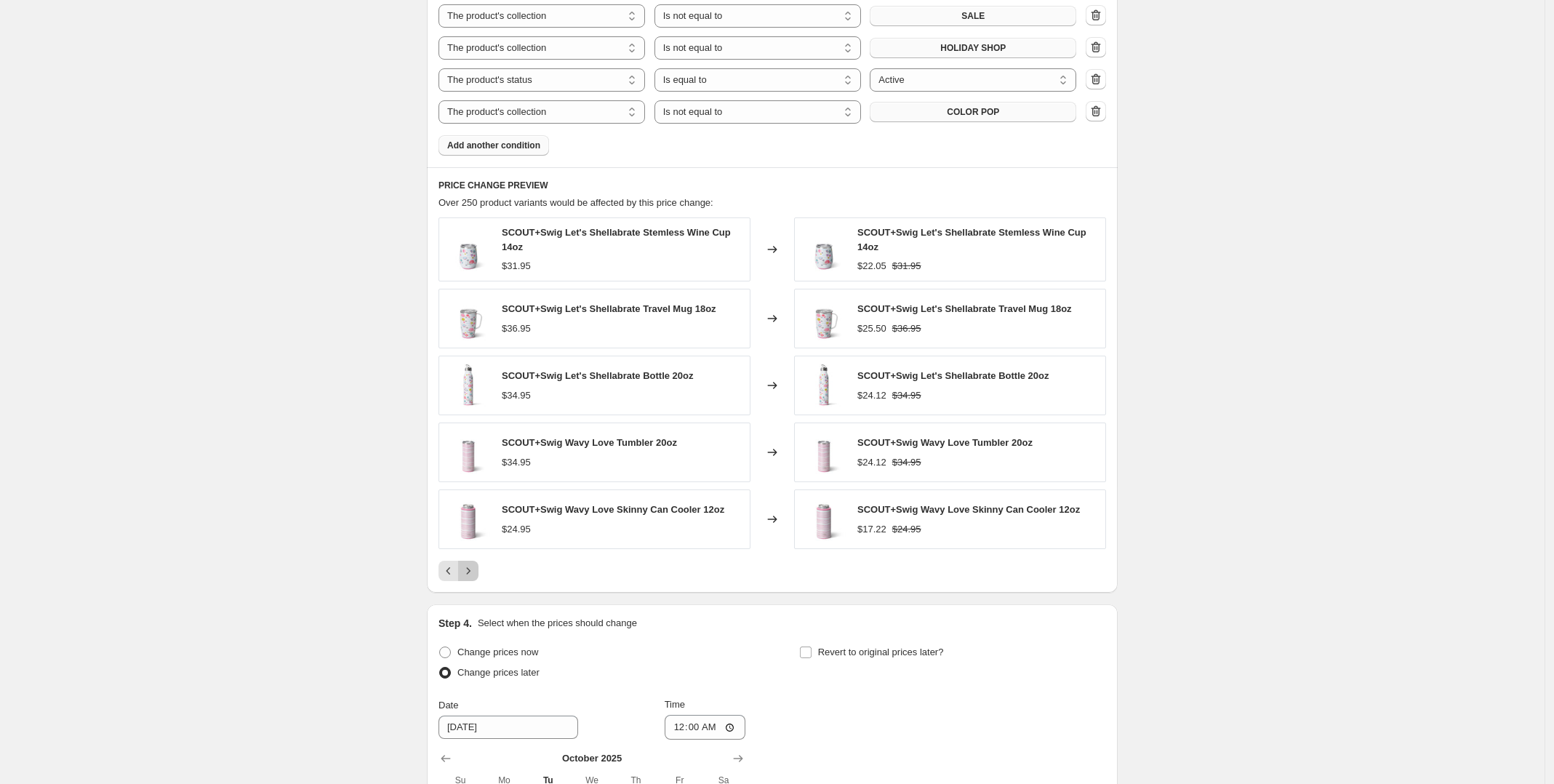
click at [474, 578] on icon "Next" at bounding box center [468, 571] width 14 height 14
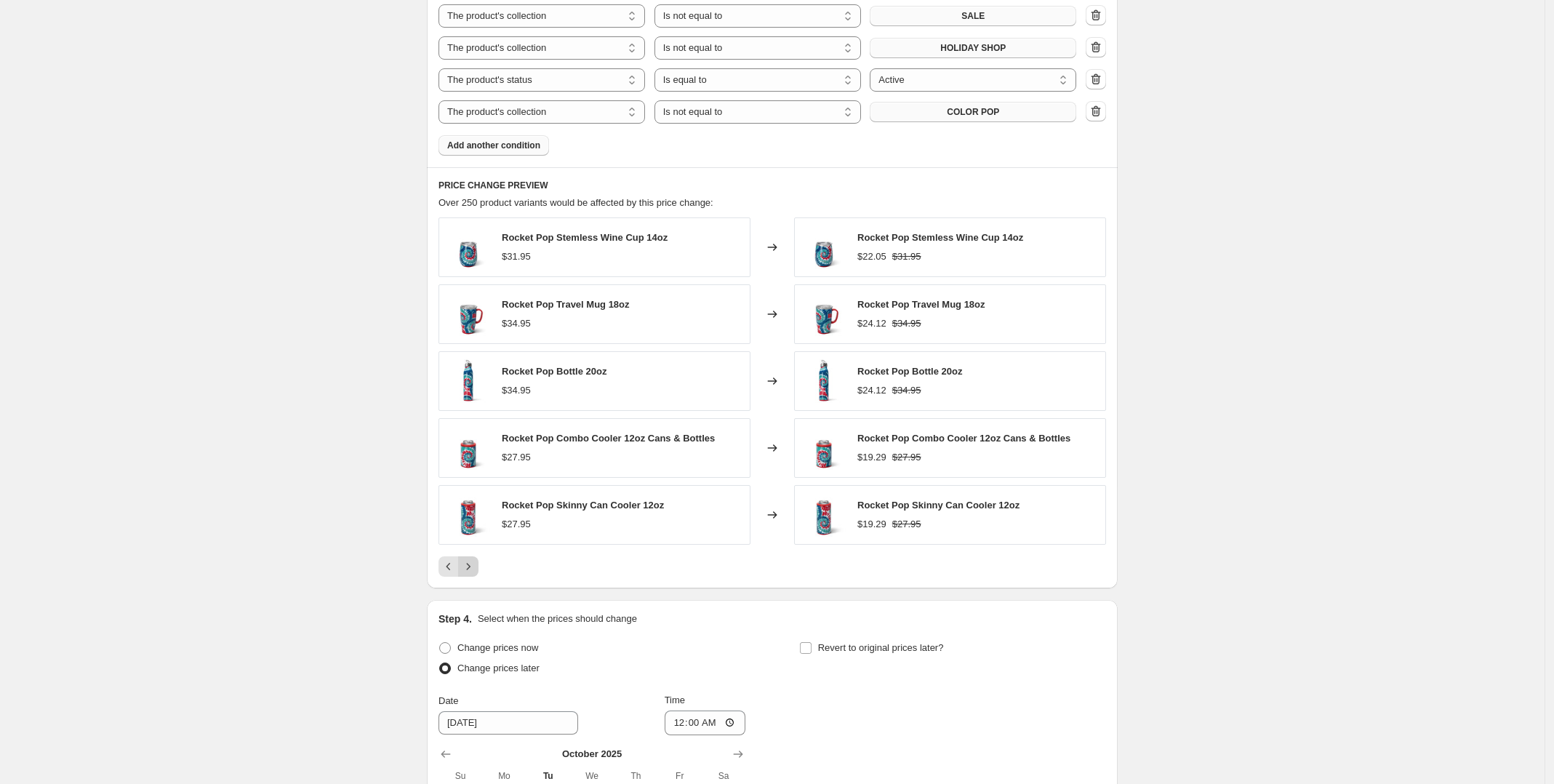
click at [474, 577] on button "Next" at bounding box center [468, 566] width 21 height 21
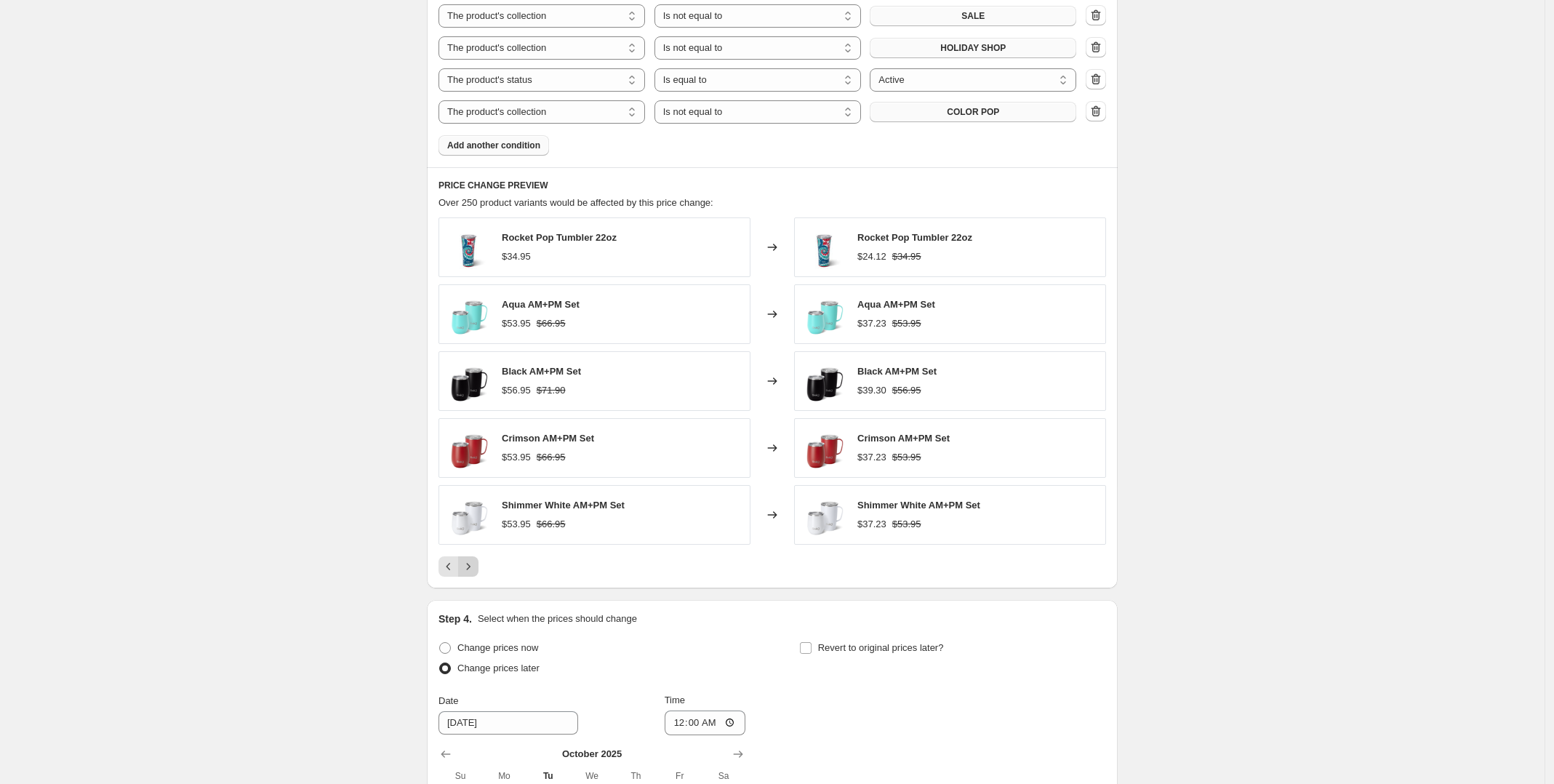
click at [474, 577] on button "Next" at bounding box center [468, 566] width 21 height 21
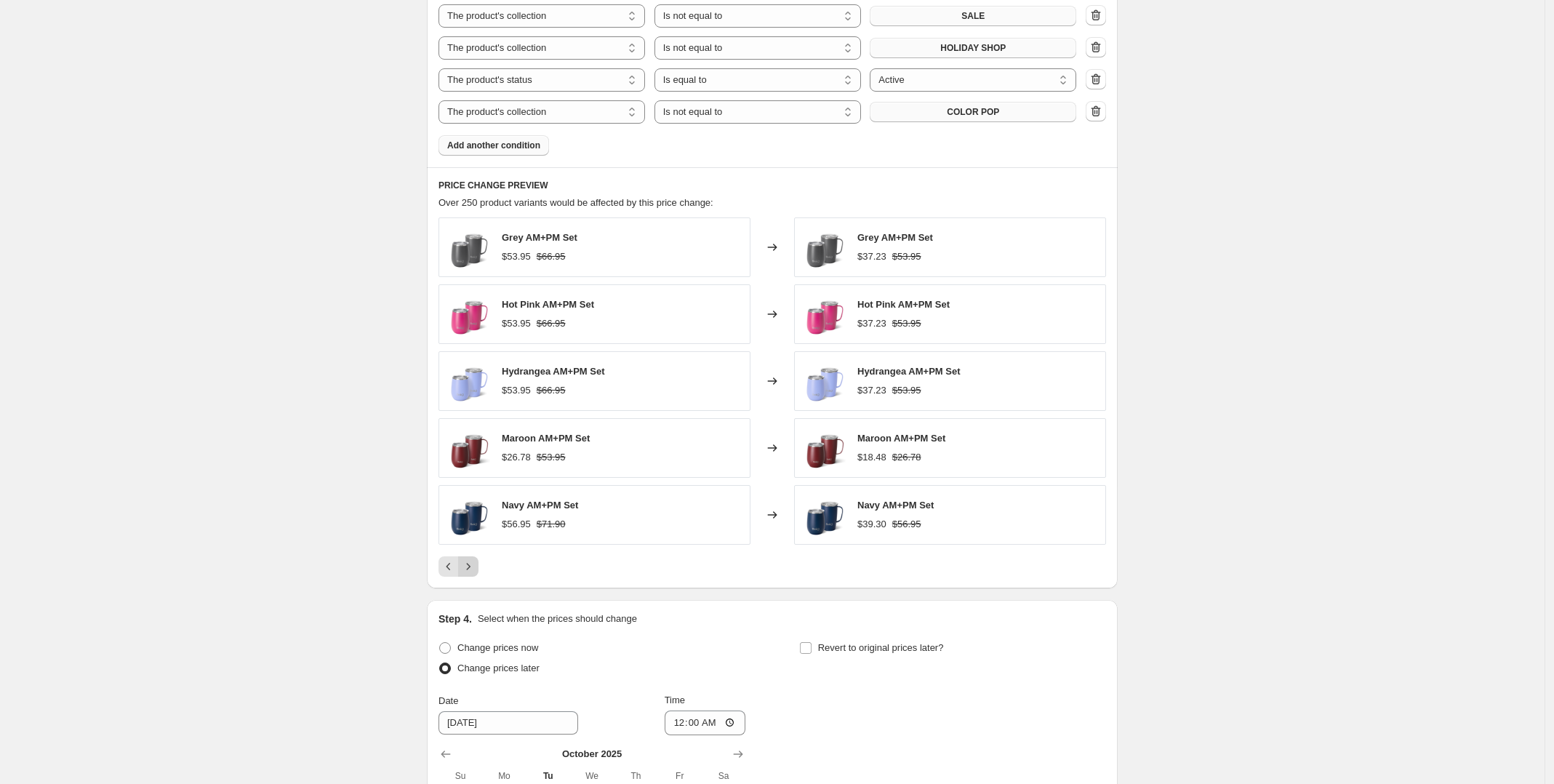
click at [475, 570] on icon "Next" at bounding box center [468, 566] width 14 height 14
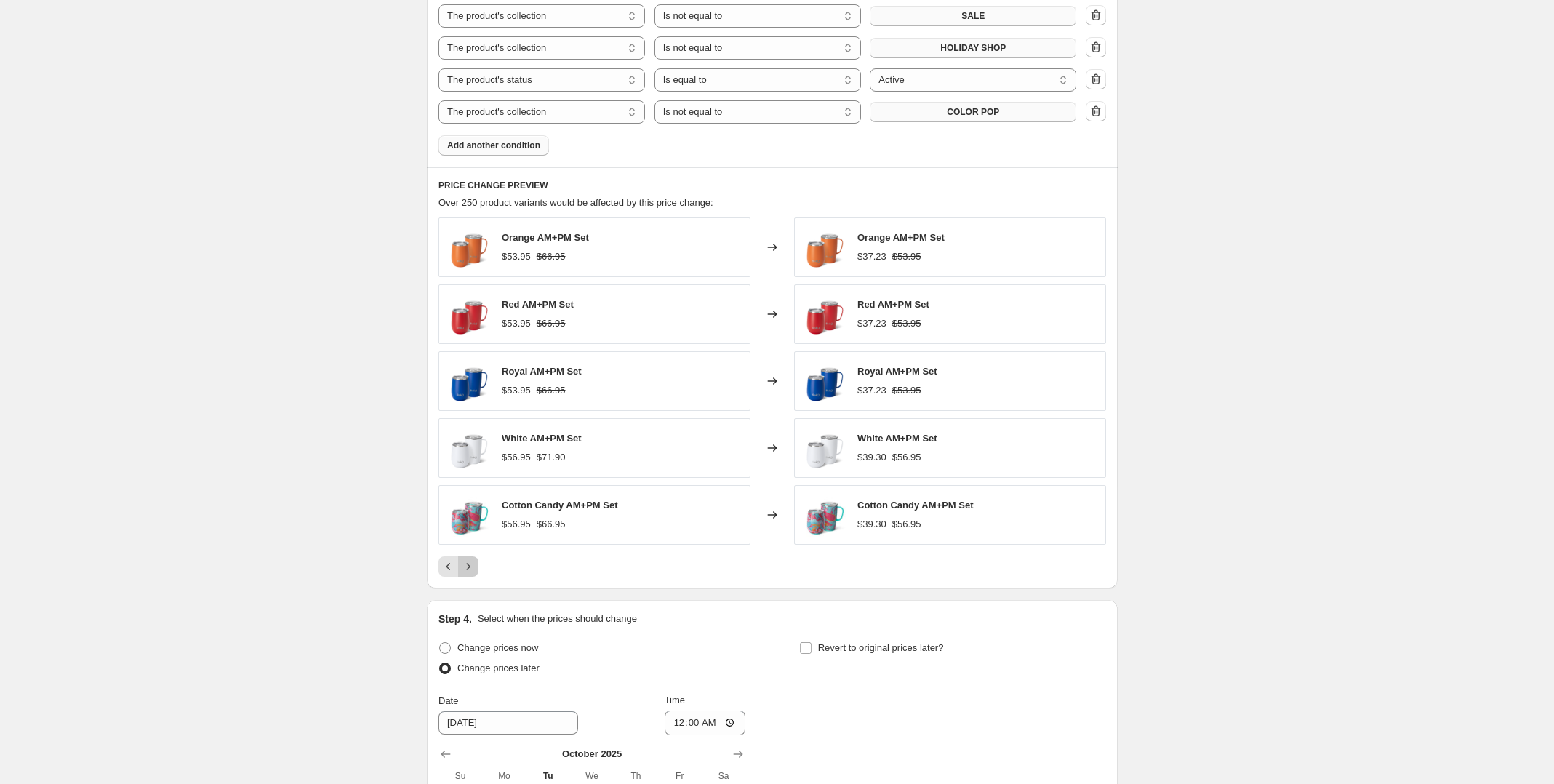
click at [475, 570] on icon "Next" at bounding box center [468, 566] width 14 height 14
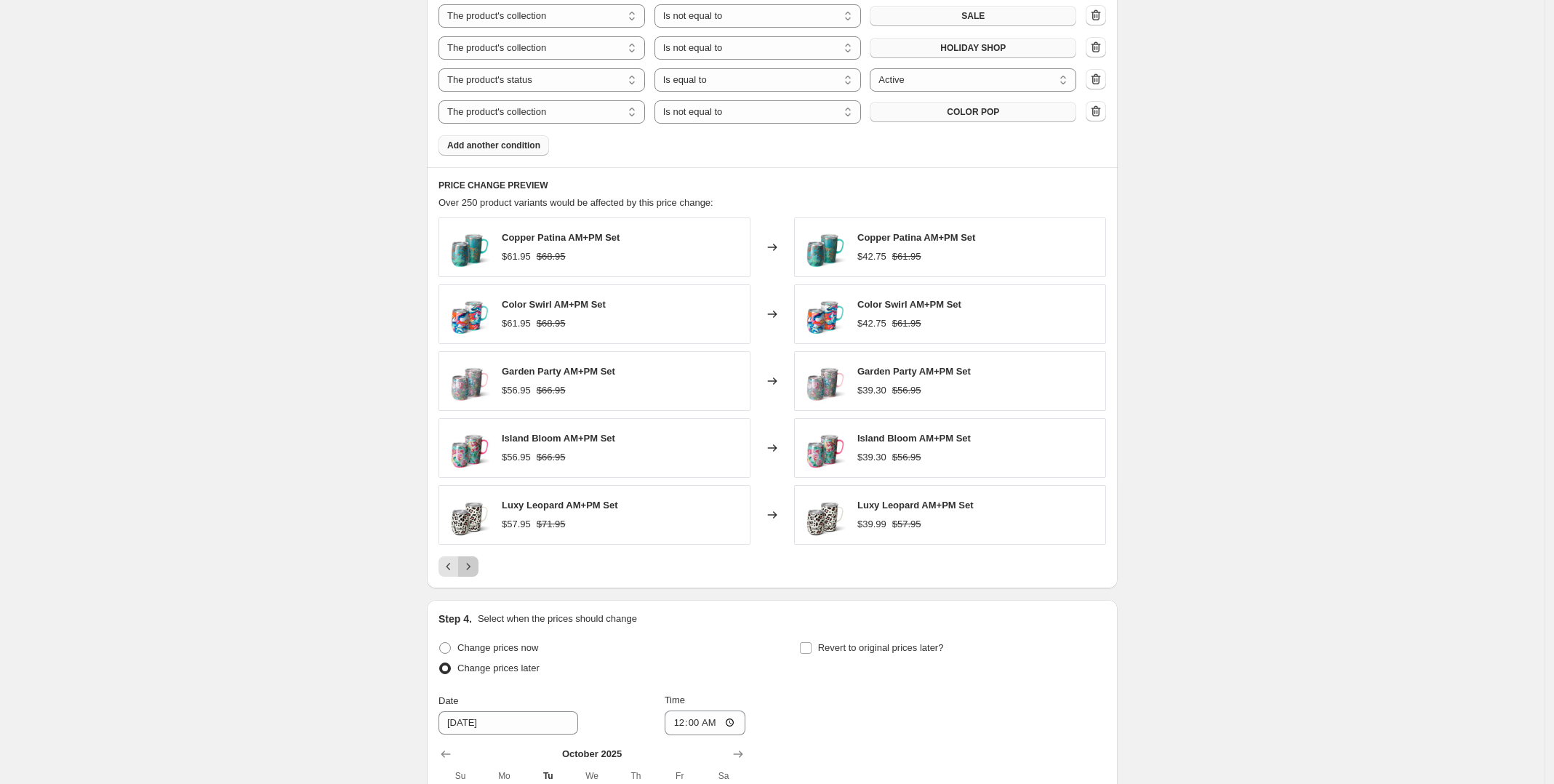
click at [475, 570] on icon "Next" at bounding box center [468, 566] width 14 height 14
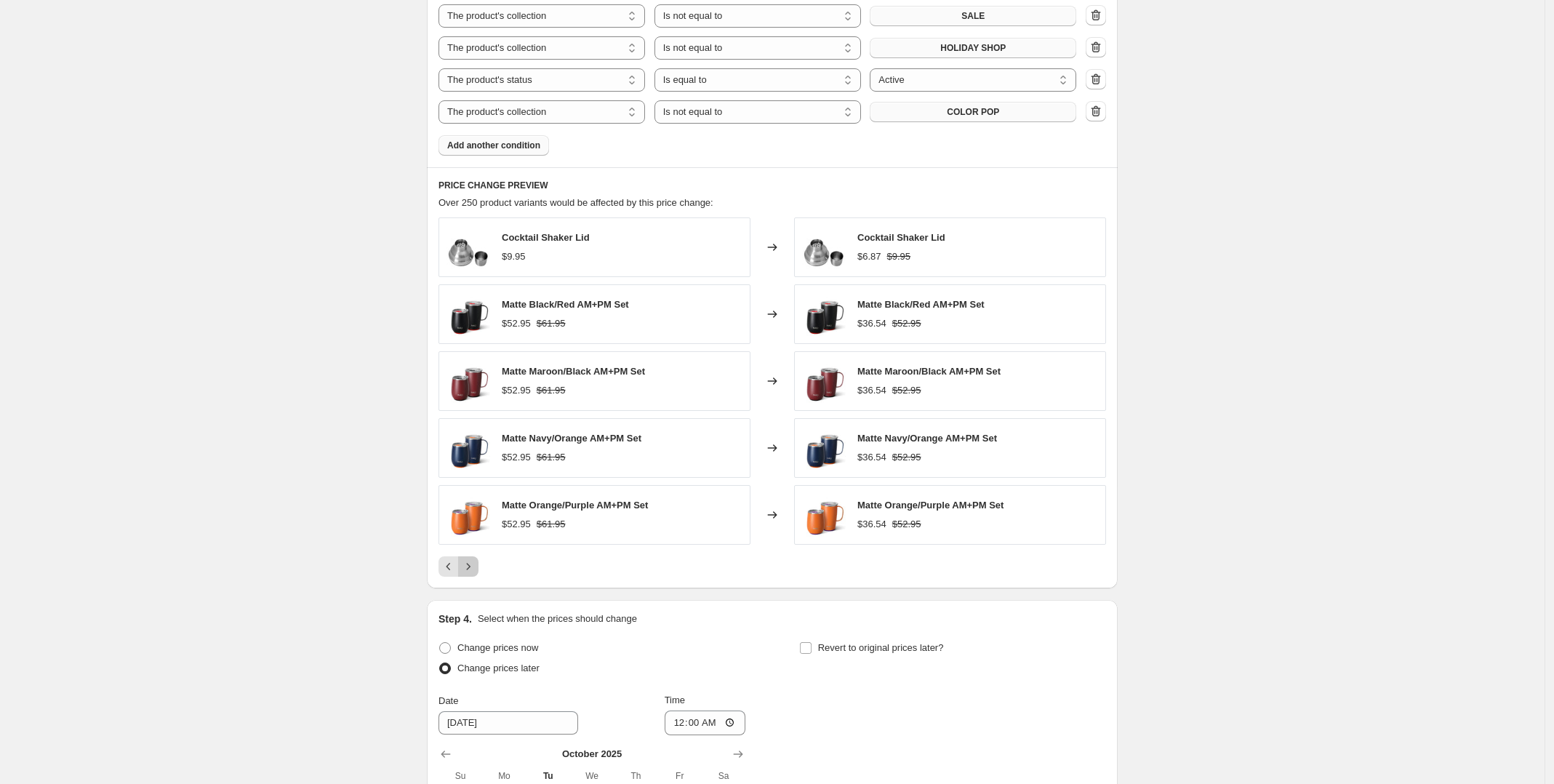
click at [475, 570] on icon "Next" at bounding box center [468, 566] width 14 height 14
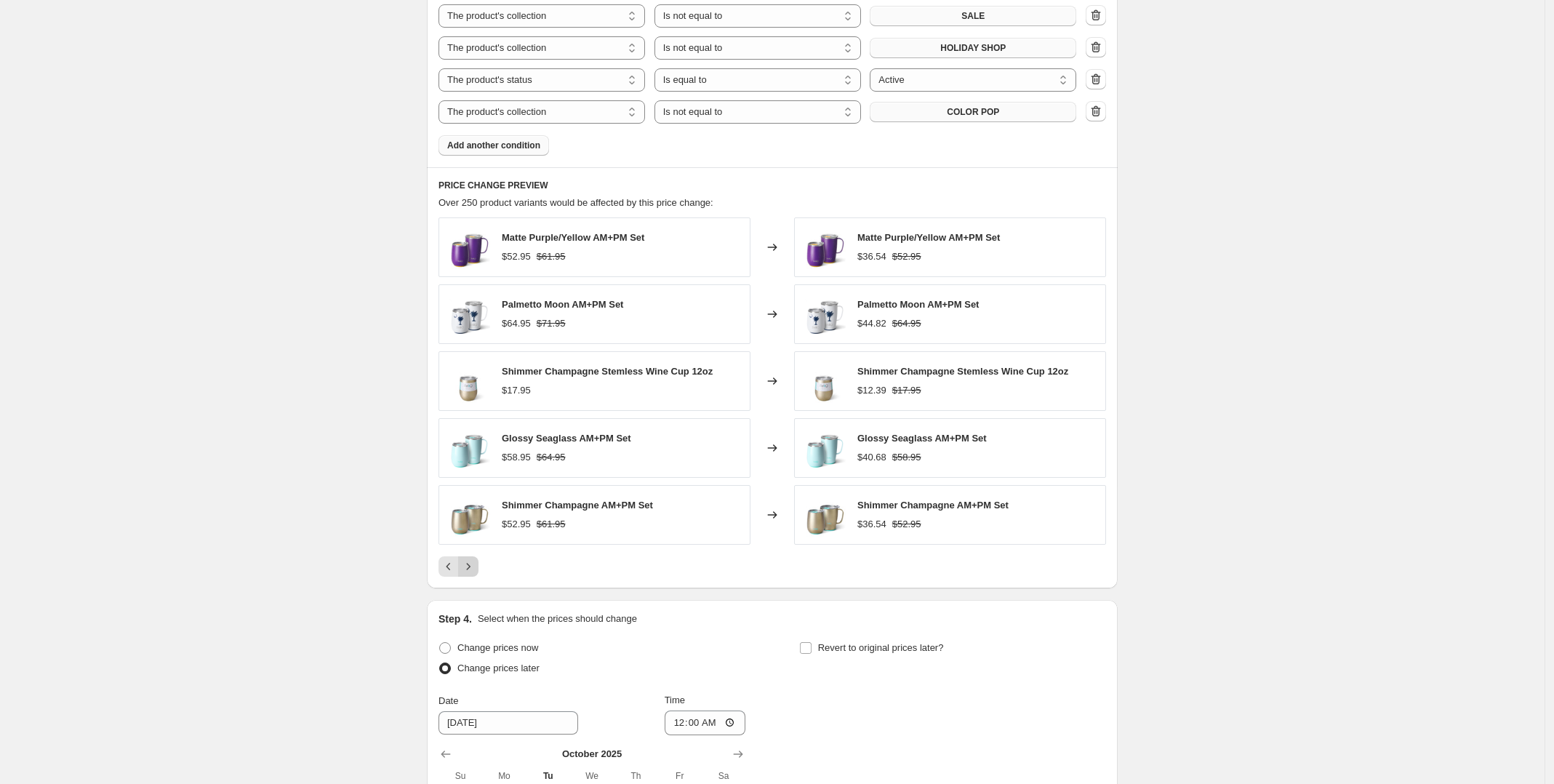
click at [475, 570] on icon "Next" at bounding box center [468, 566] width 14 height 14
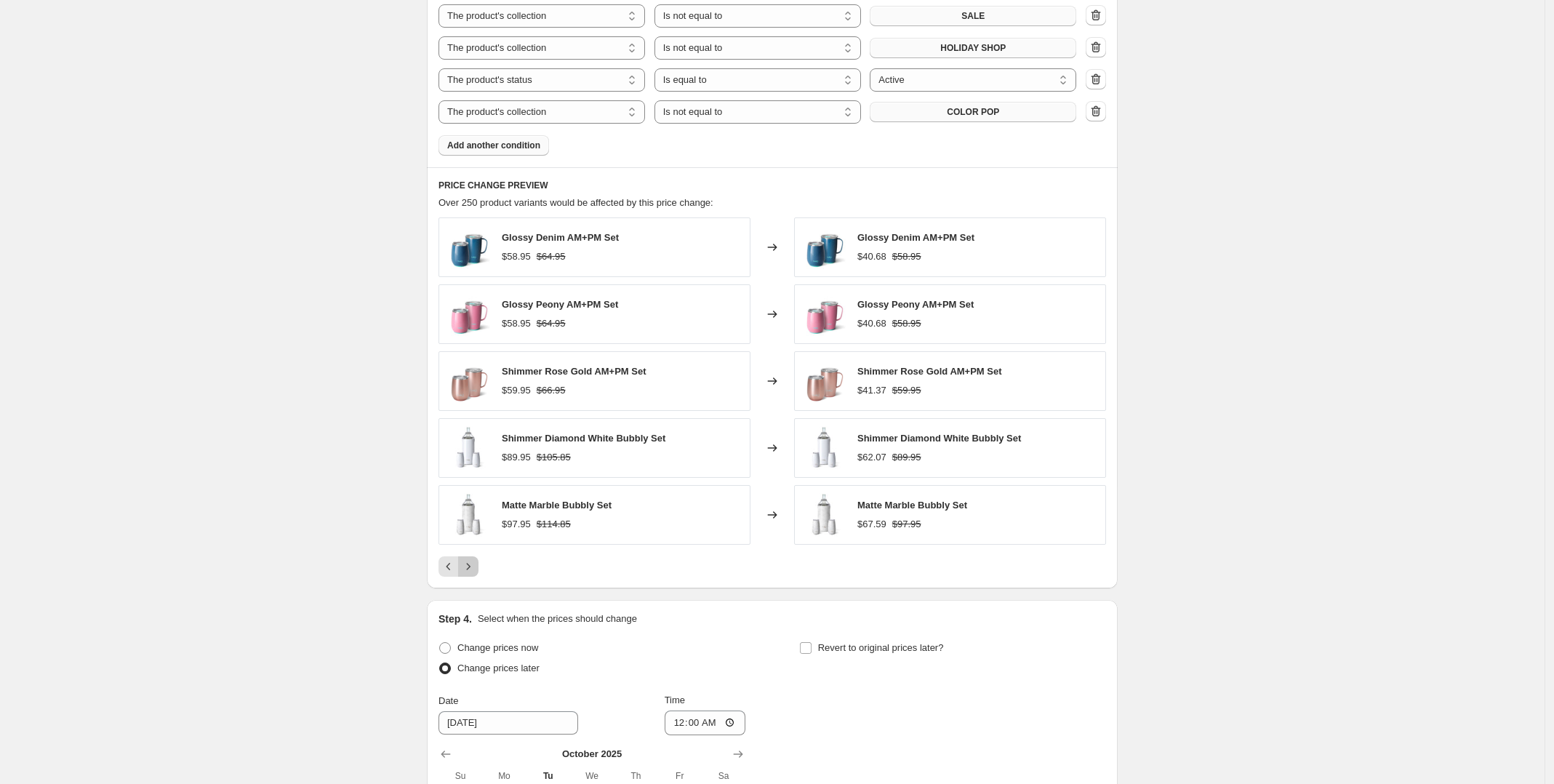
click at [475, 570] on icon "Next" at bounding box center [468, 566] width 14 height 14
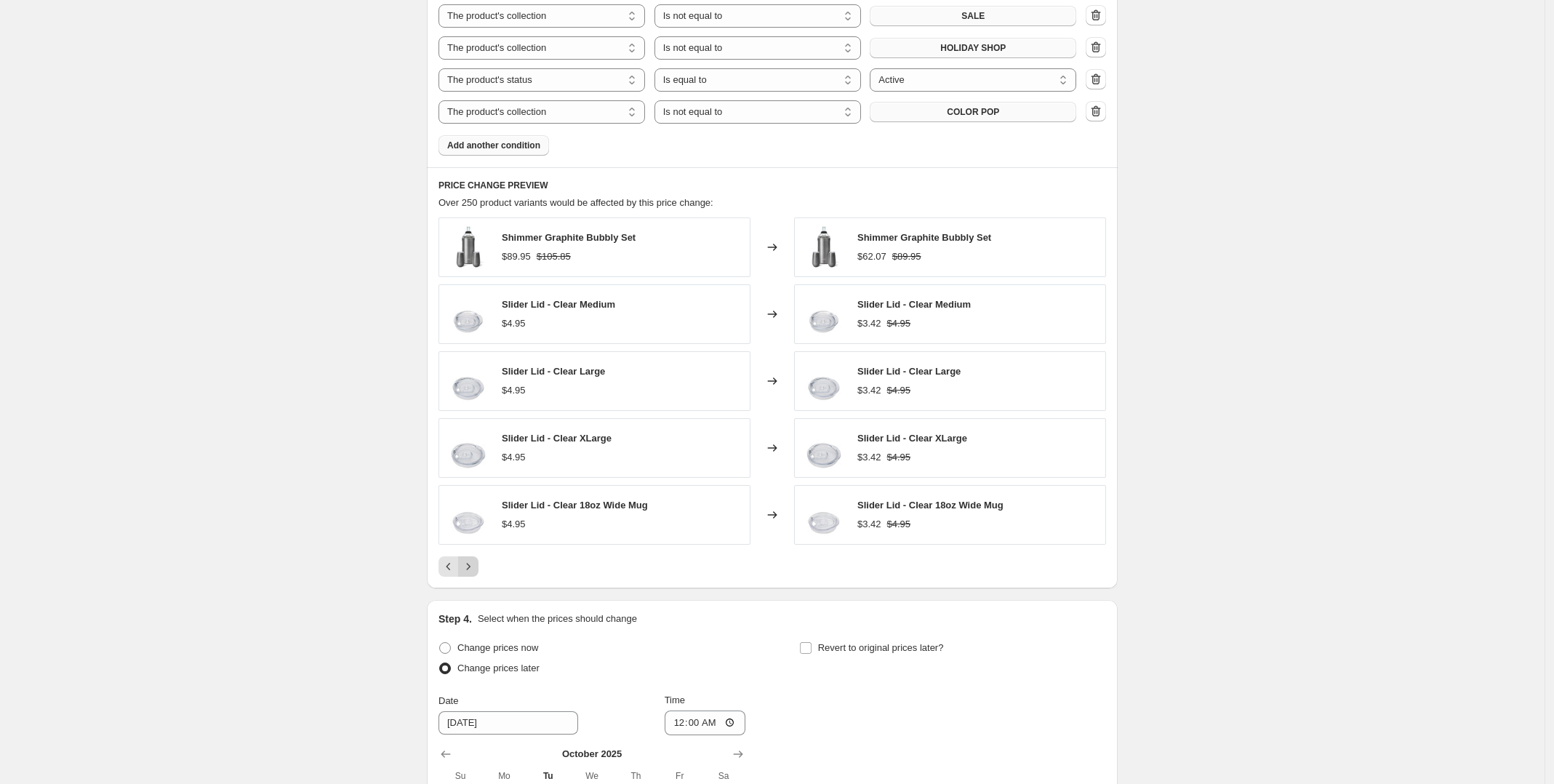
click at [475, 570] on icon "Next" at bounding box center [468, 566] width 14 height 14
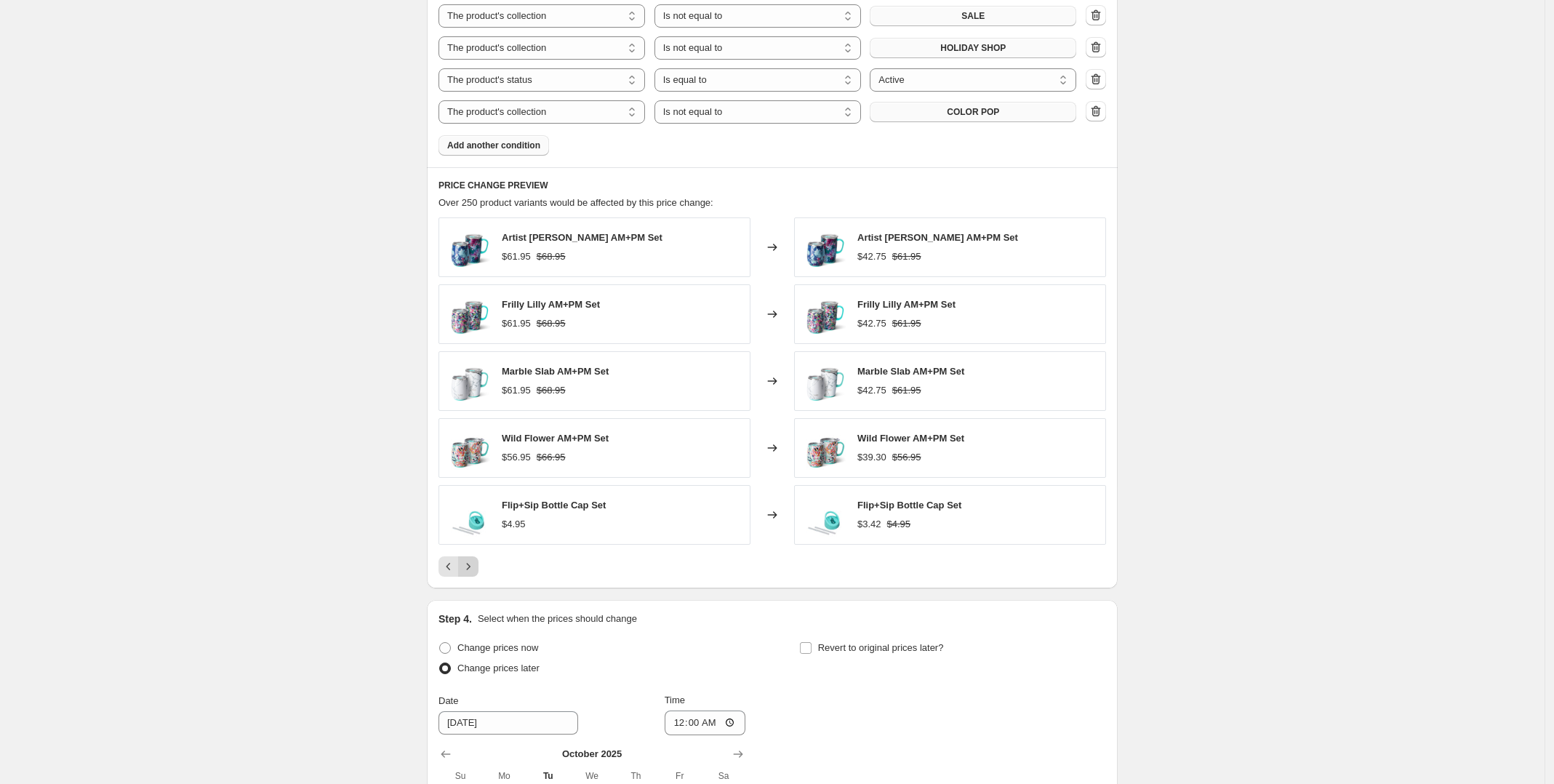
click at [475, 570] on icon "Next" at bounding box center [468, 566] width 14 height 14
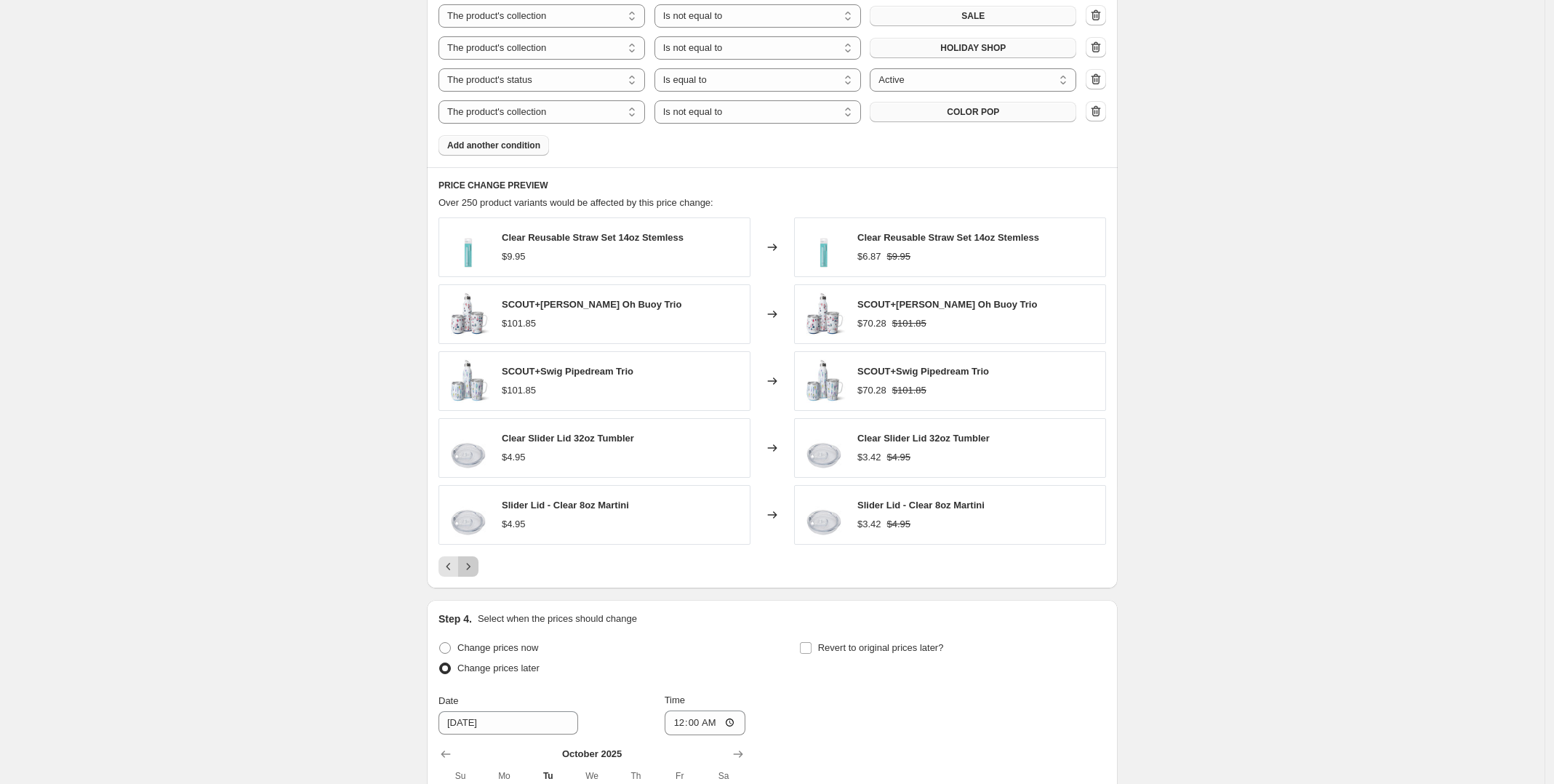
click at [475, 570] on icon "Next" at bounding box center [468, 566] width 14 height 14
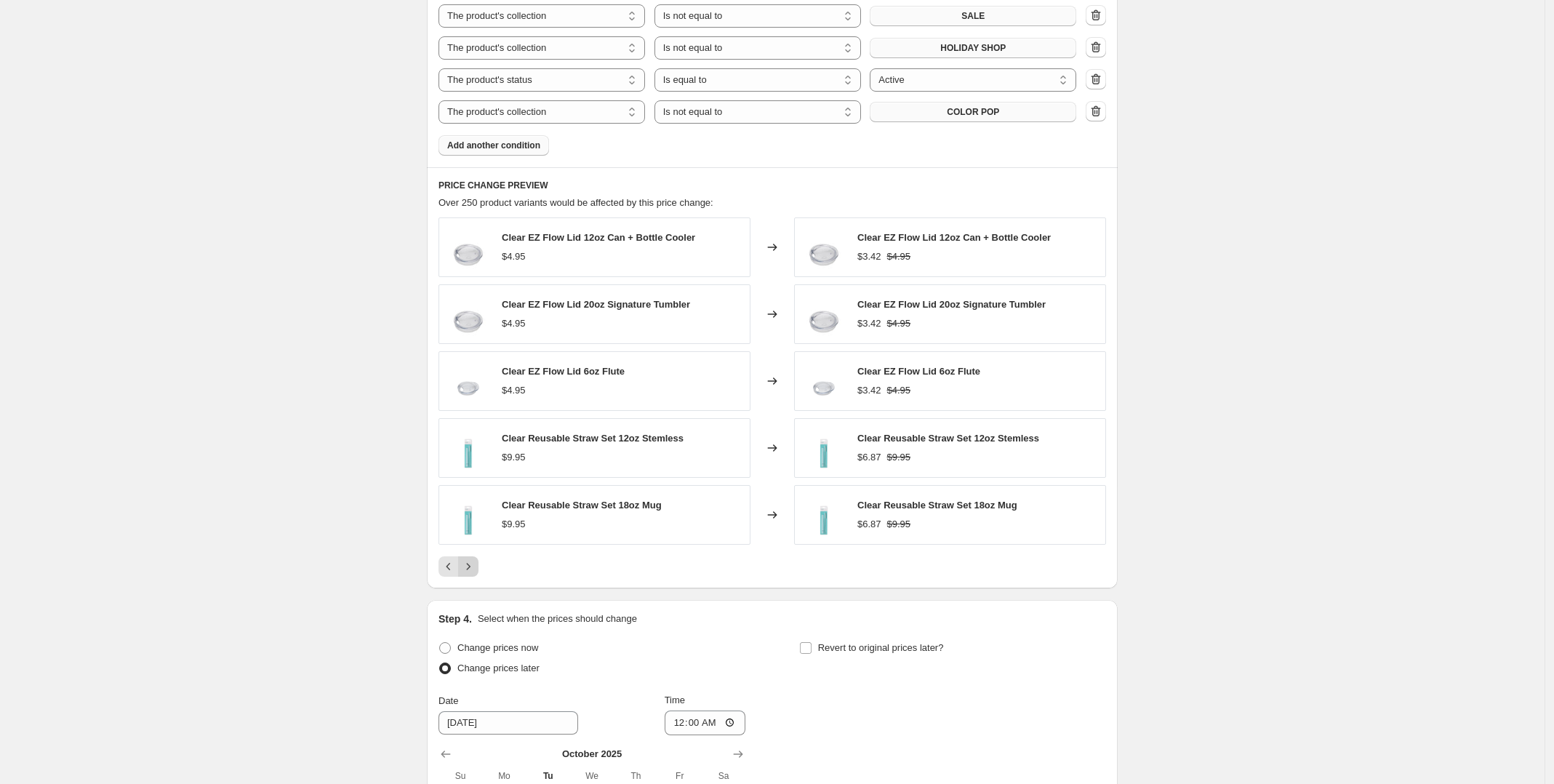
click at [475, 570] on icon "Next" at bounding box center [468, 566] width 14 height 14
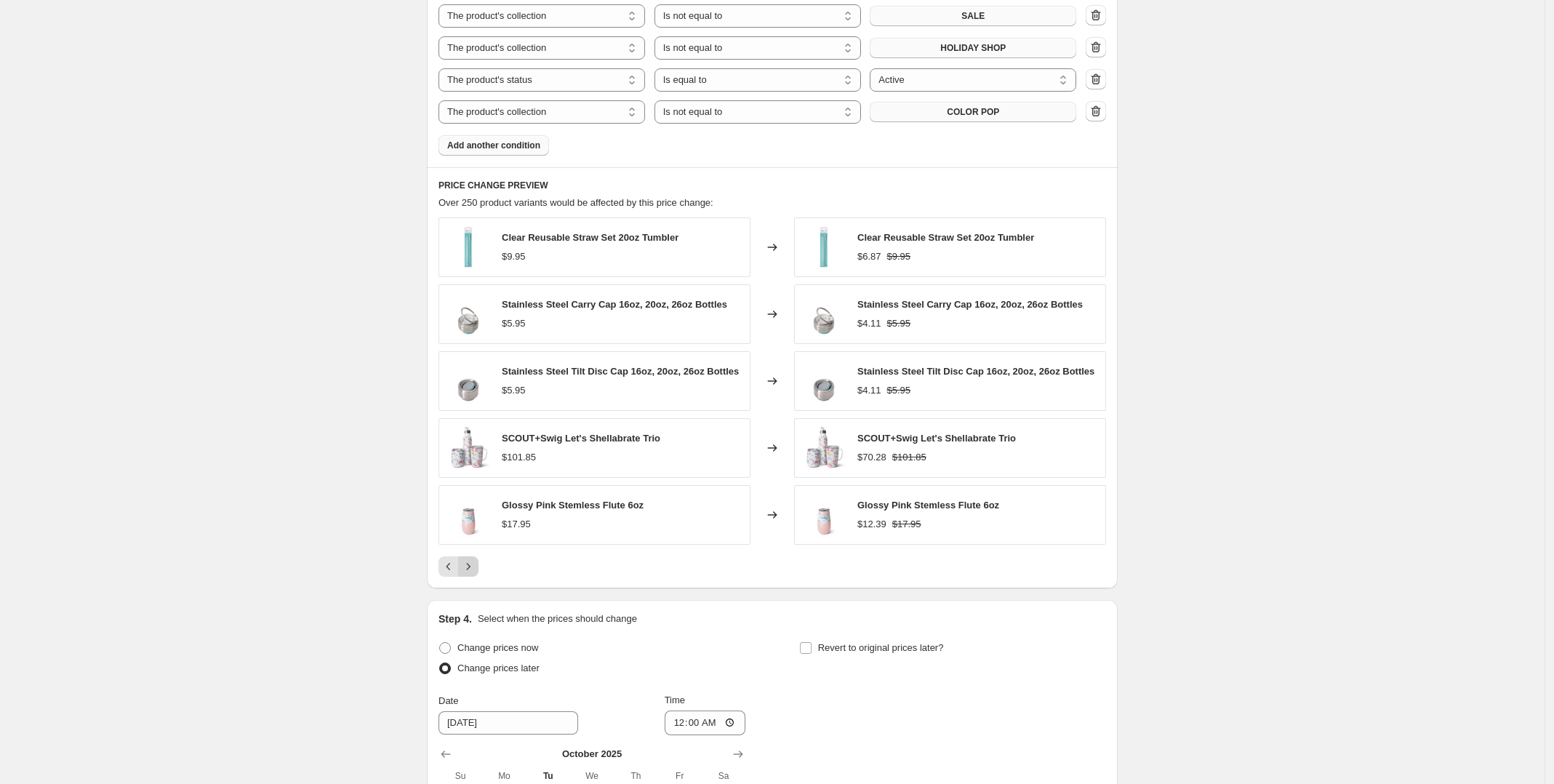
click at [475, 570] on icon "Next" at bounding box center [468, 566] width 14 height 14
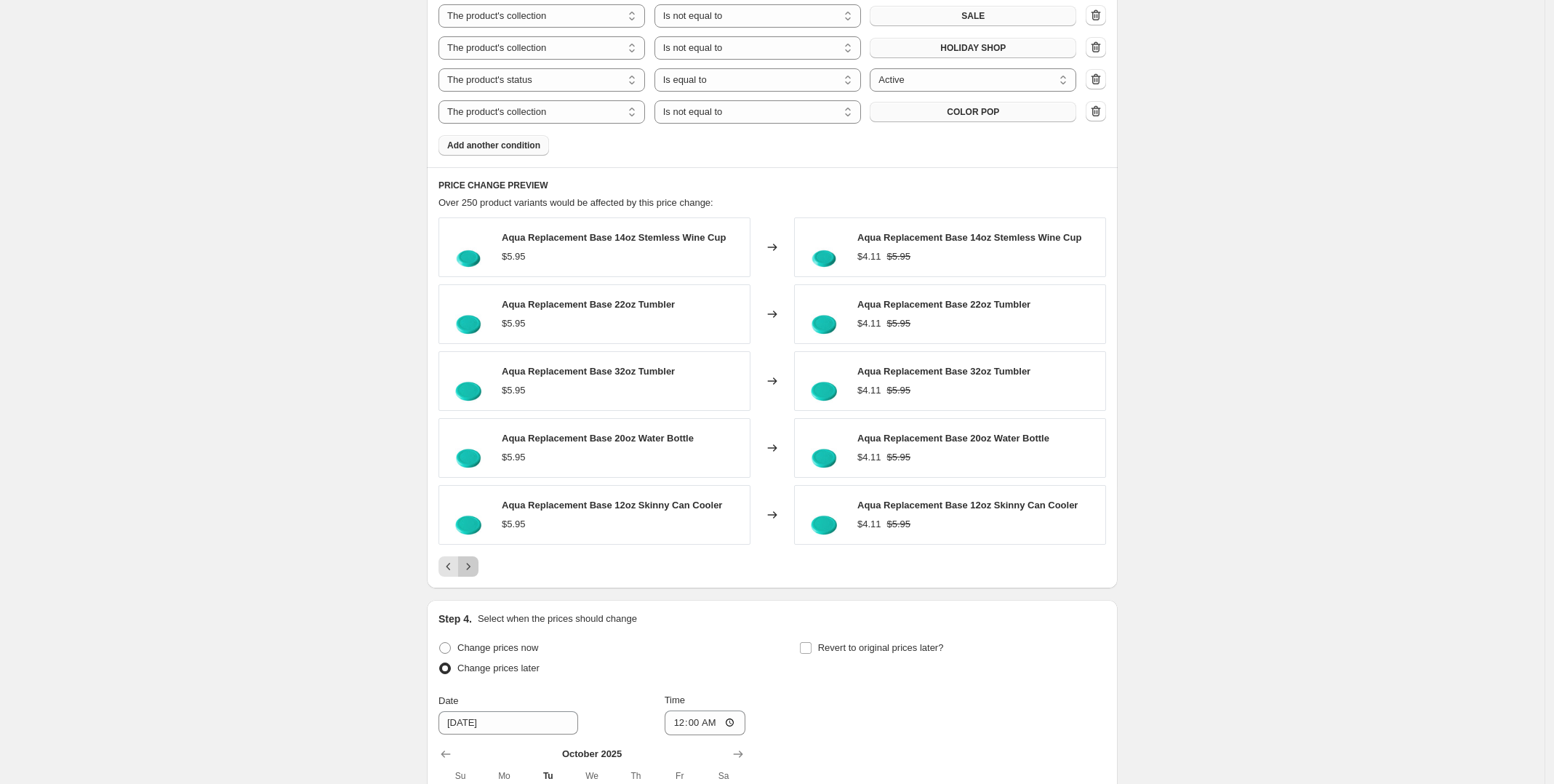
click at [475, 570] on icon "Next" at bounding box center [468, 566] width 14 height 14
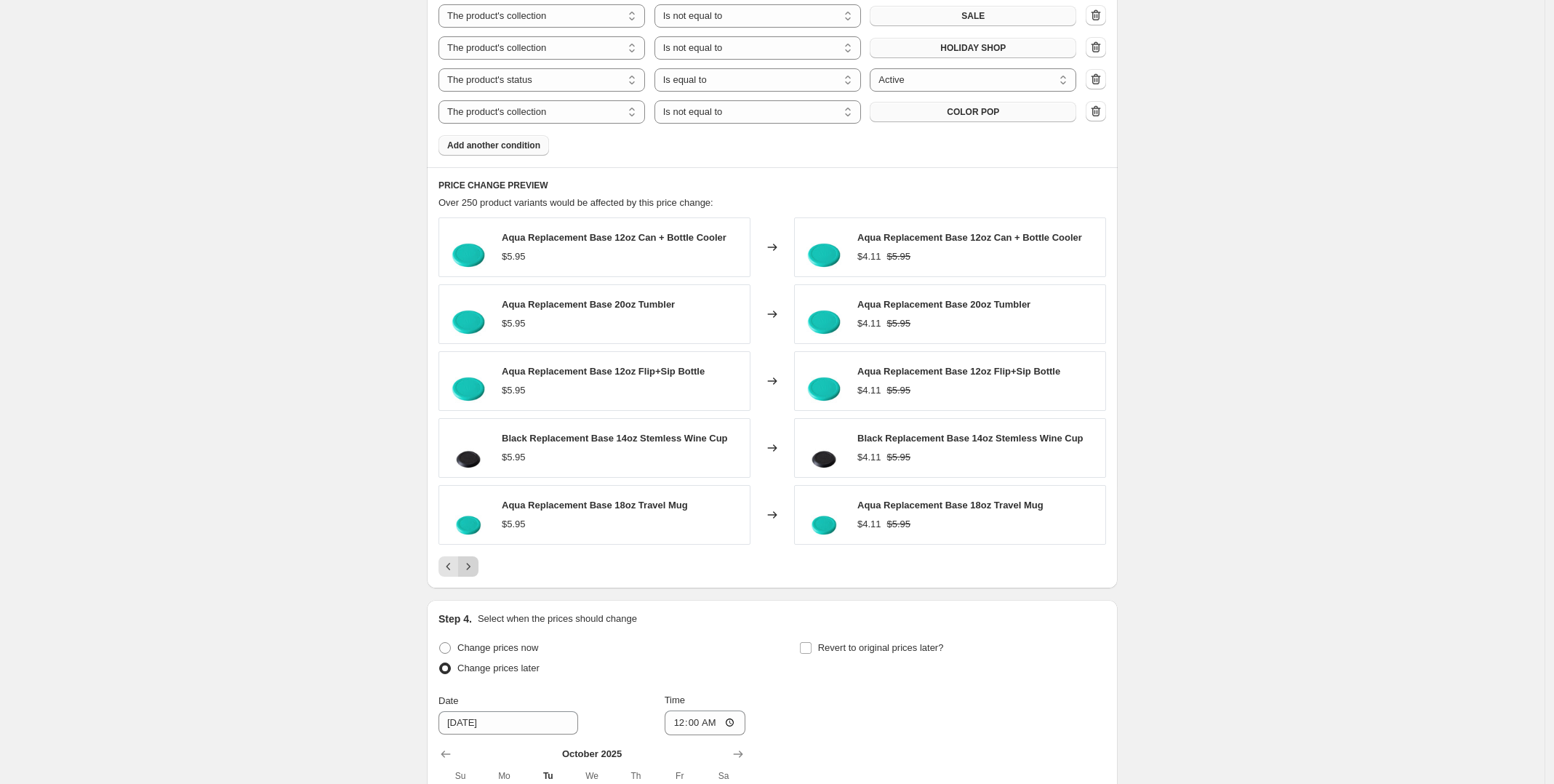
click at [475, 570] on icon "Next" at bounding box center [468, 566] width 14 height 14
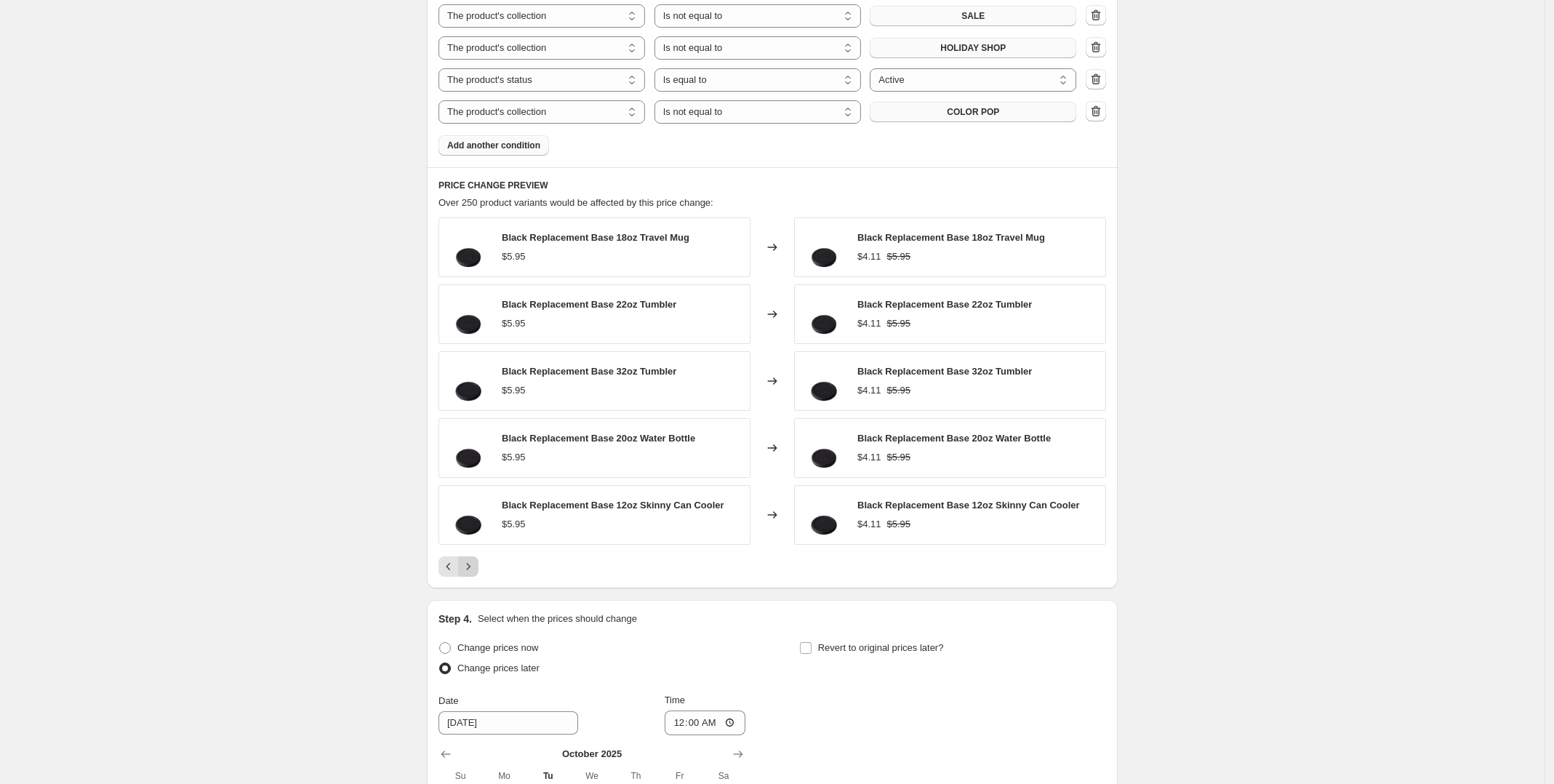
click at [475, 570] on icon "Next" at bounding box center [468, 566] width 14 height 14
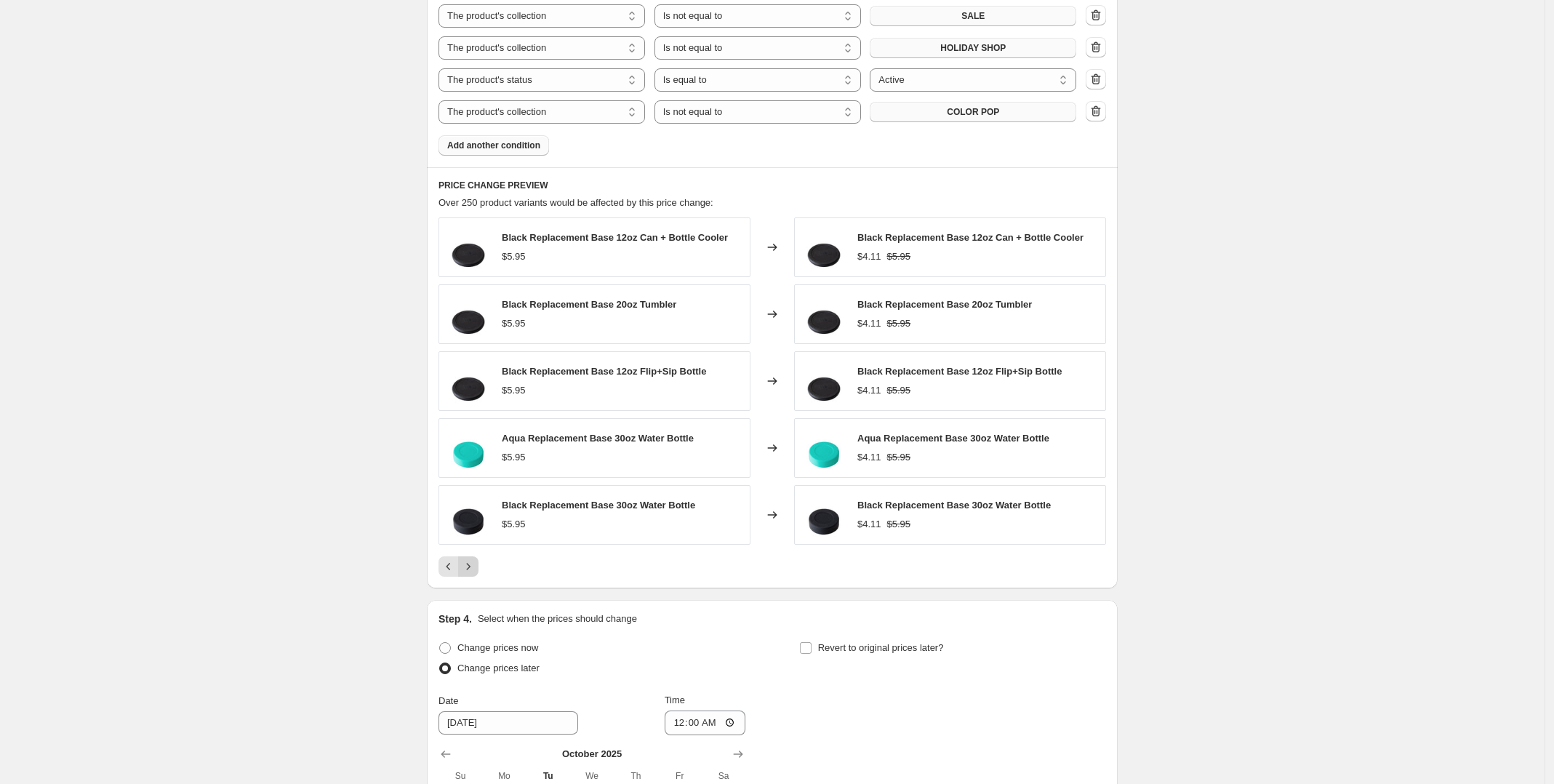
click at [475, 570] on icon "Next" at bounding box center [468, 566] width 14 height 14
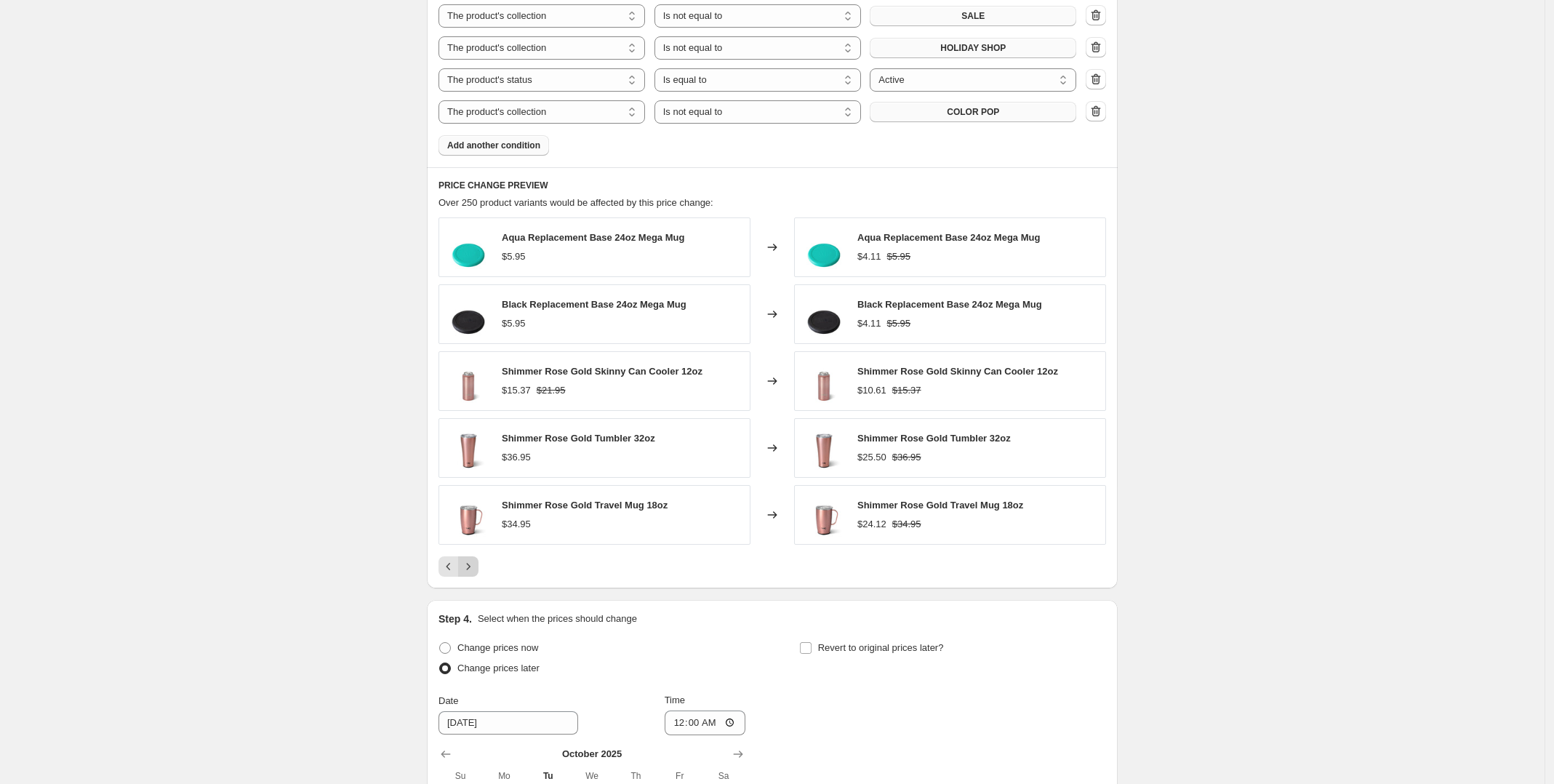
click at [475, 570] on icon "Next" at bounding box center [468, 566] width 14 height 14
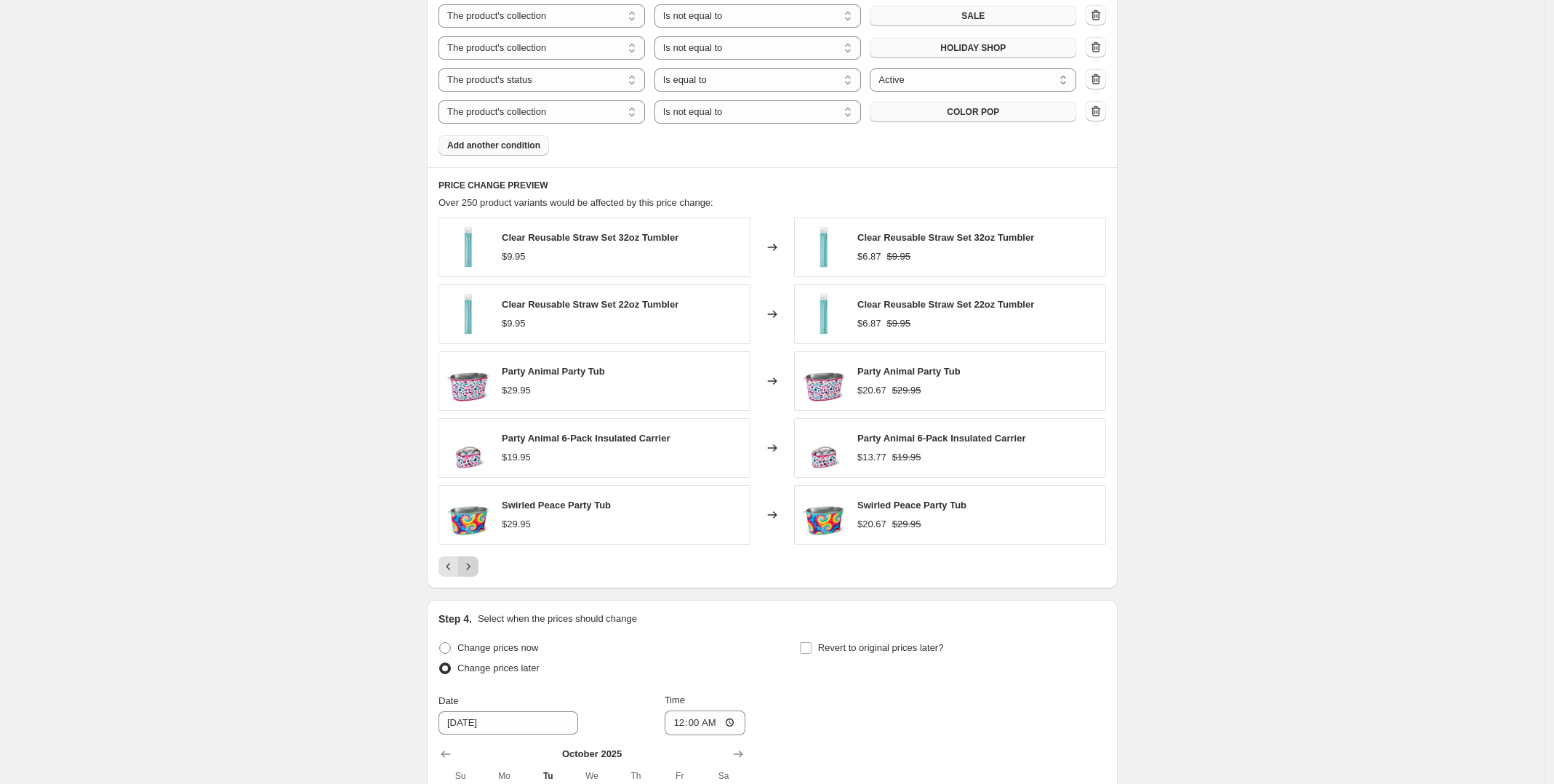
click at [475, 570] on icon "Next" at bounding box center [468, 566] width 14 height 14
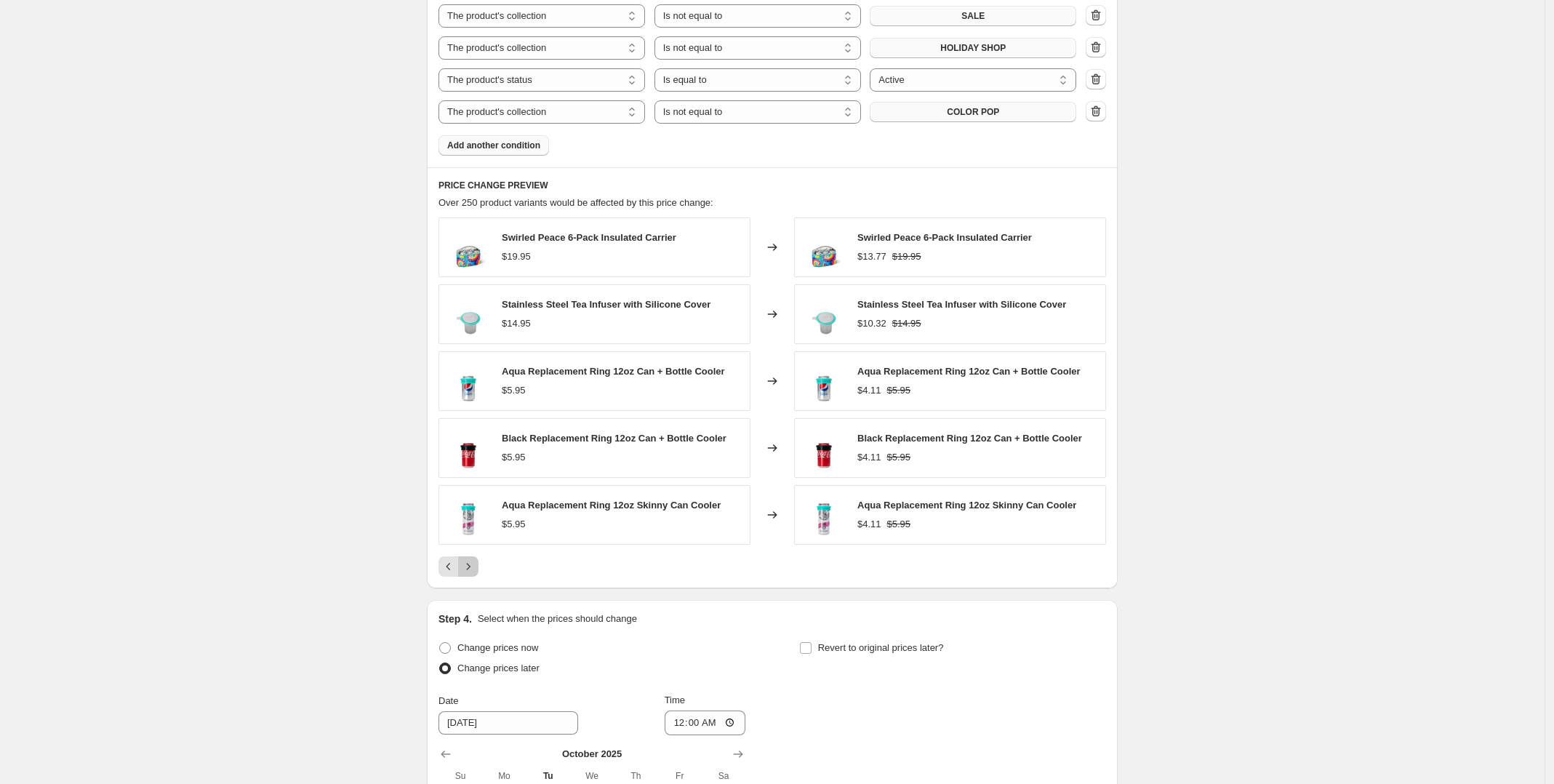
click at [475, 570] on icon "Next" at bounding box center [468, 566] width 14 height 14
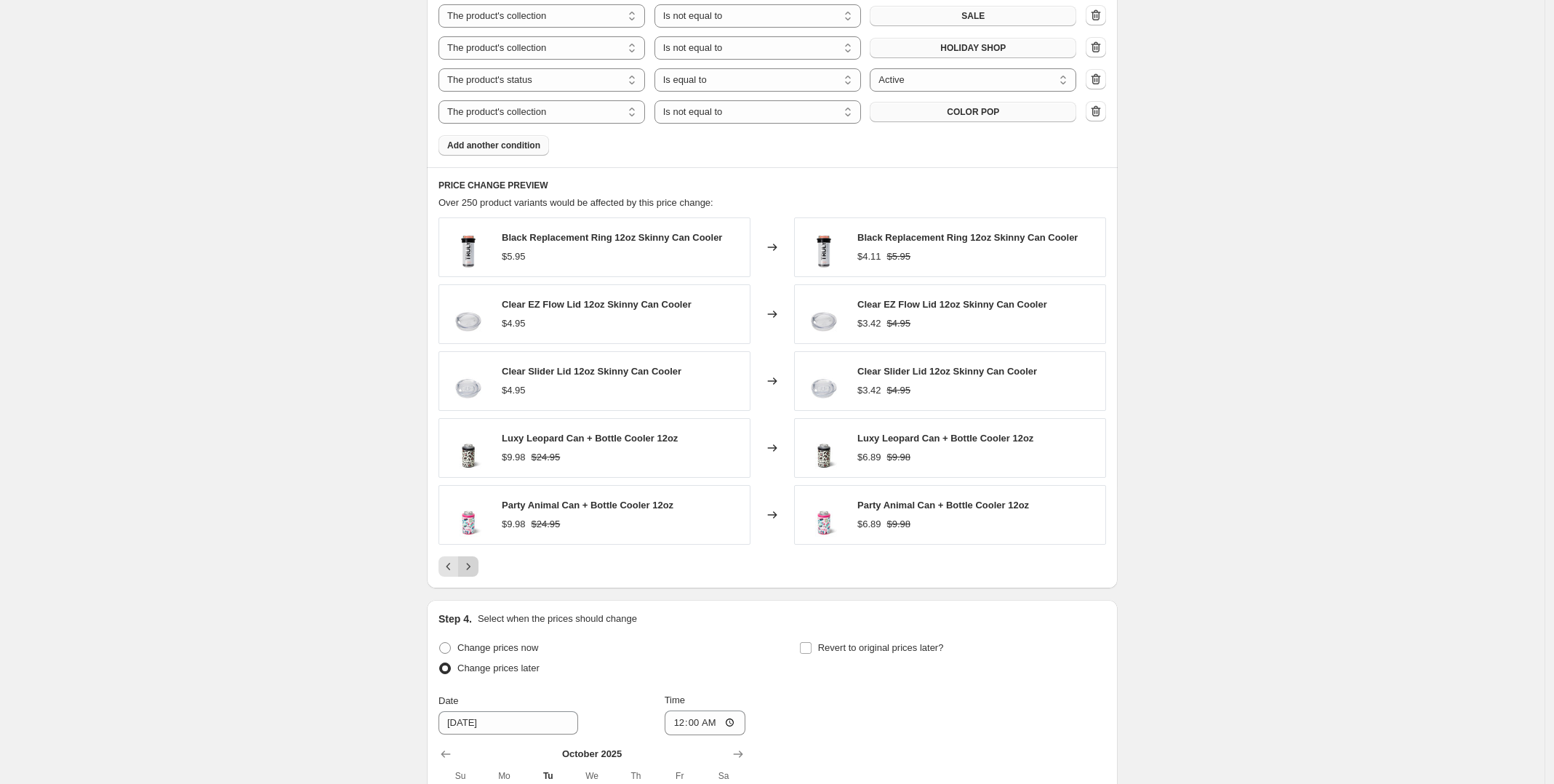
click at [475, 570] on icon "Next" at bounding box center [468, 566] width 14 height 14
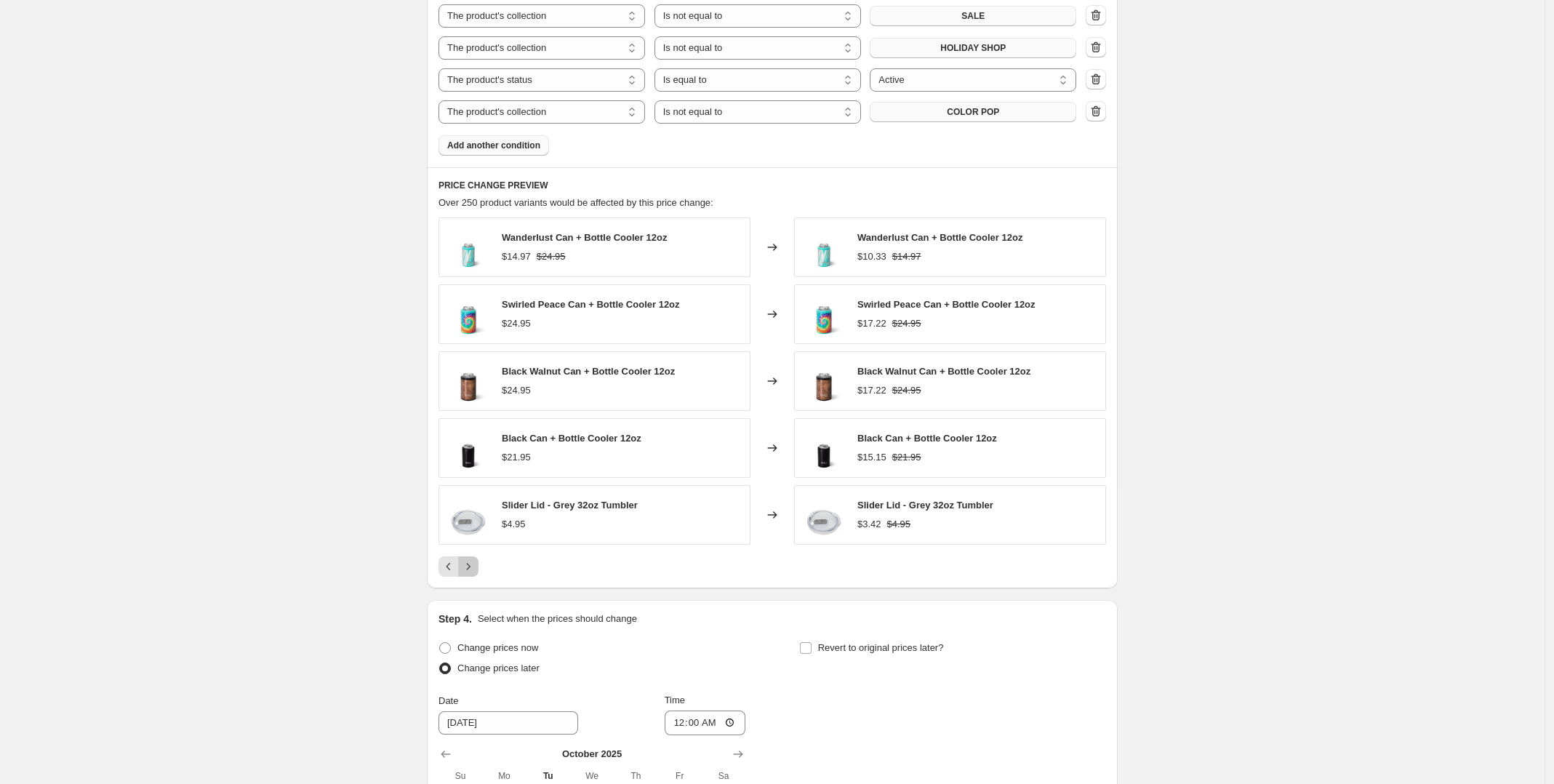
click at [475, 570] on icon "Next" at bounding box center [468, 566] width 14 height 14
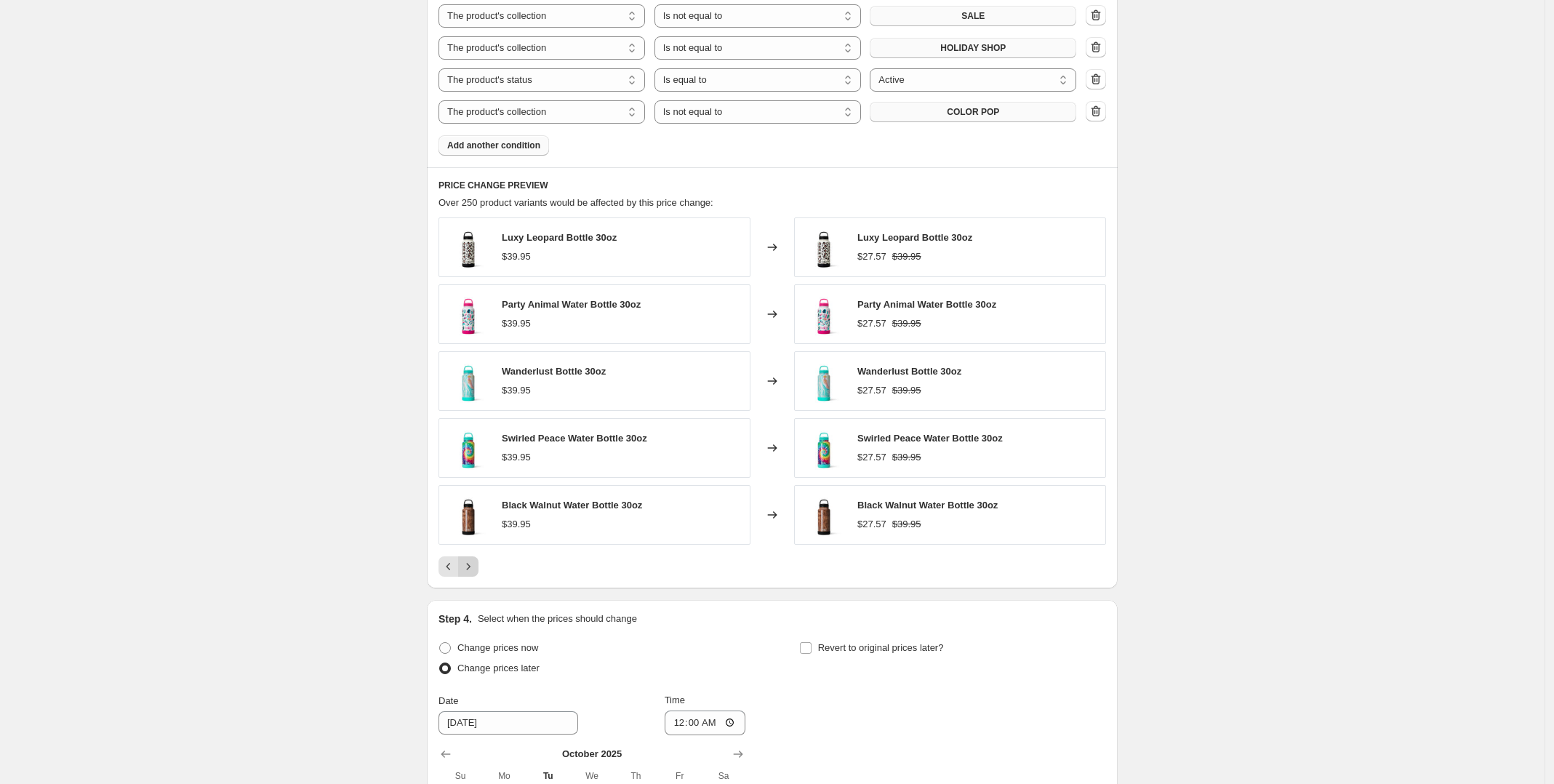
click at [475, 570] on icon "Next" at bounding box center [468, 566] width 14 height 14
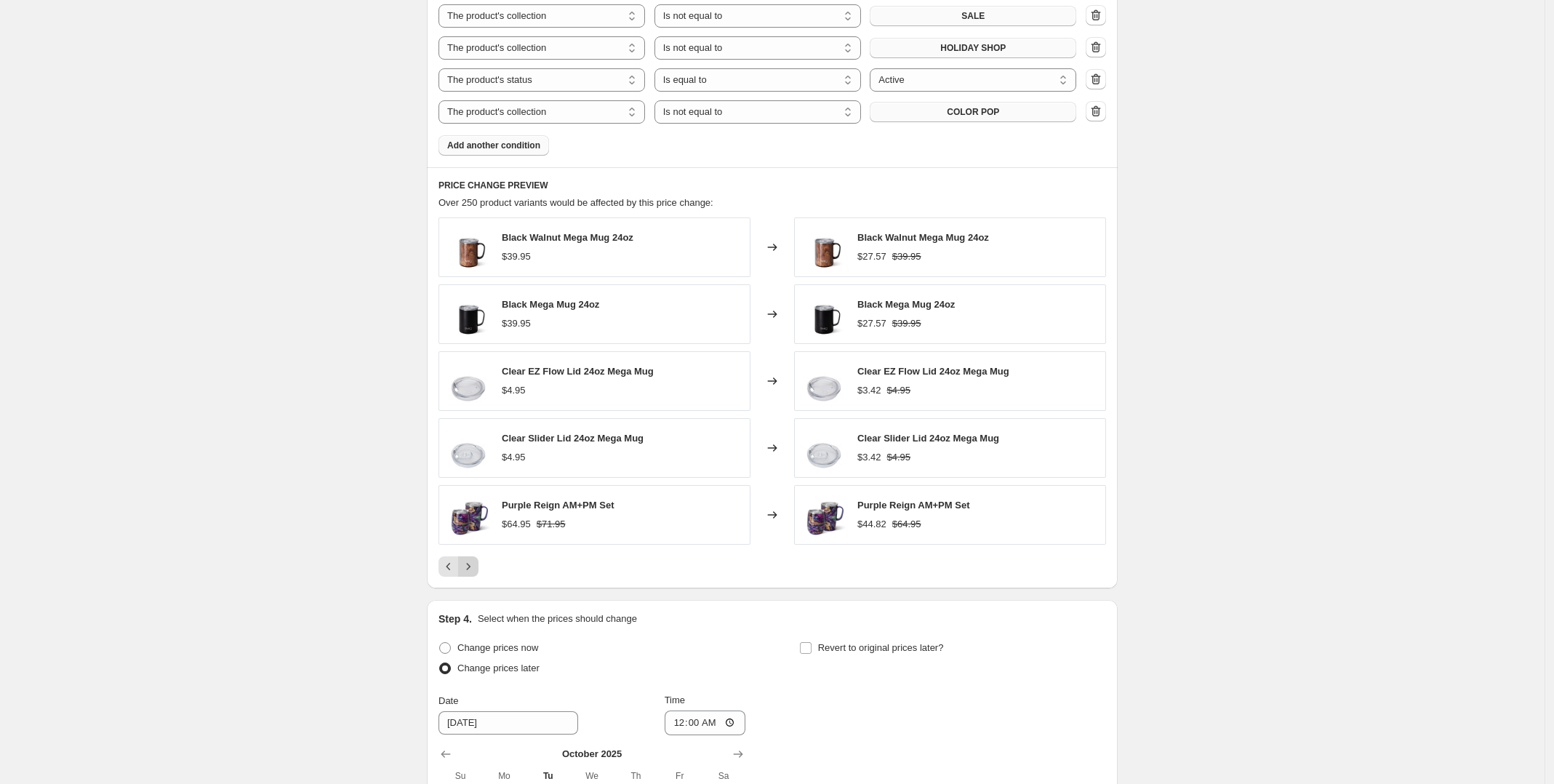
click at [475, 570] on icon "Next" at bounding box center [468, 566] width 14 height 14
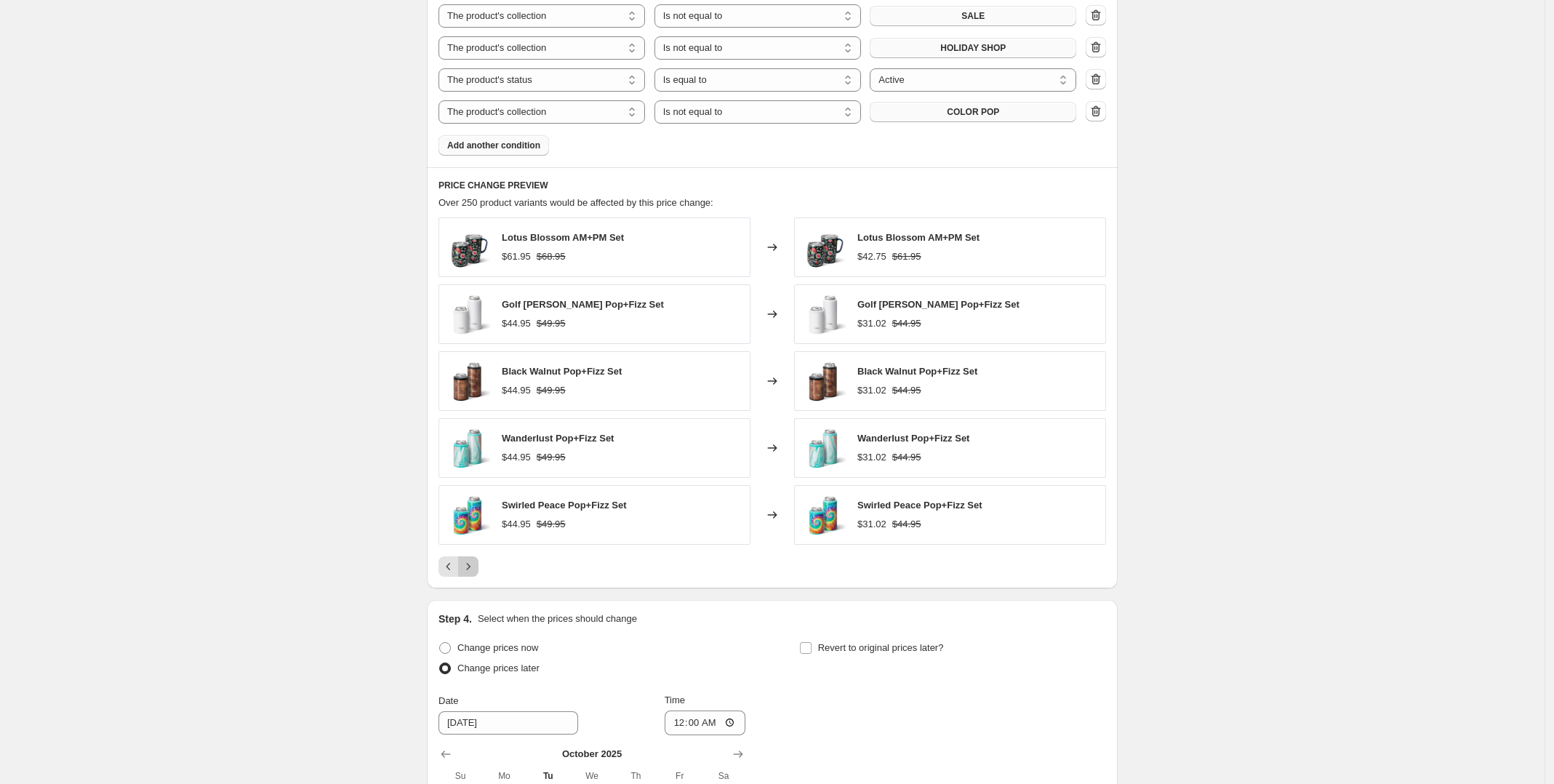
click at [475, 570] on icon "Next" at bounding box center [468, 566] width 14 height 14
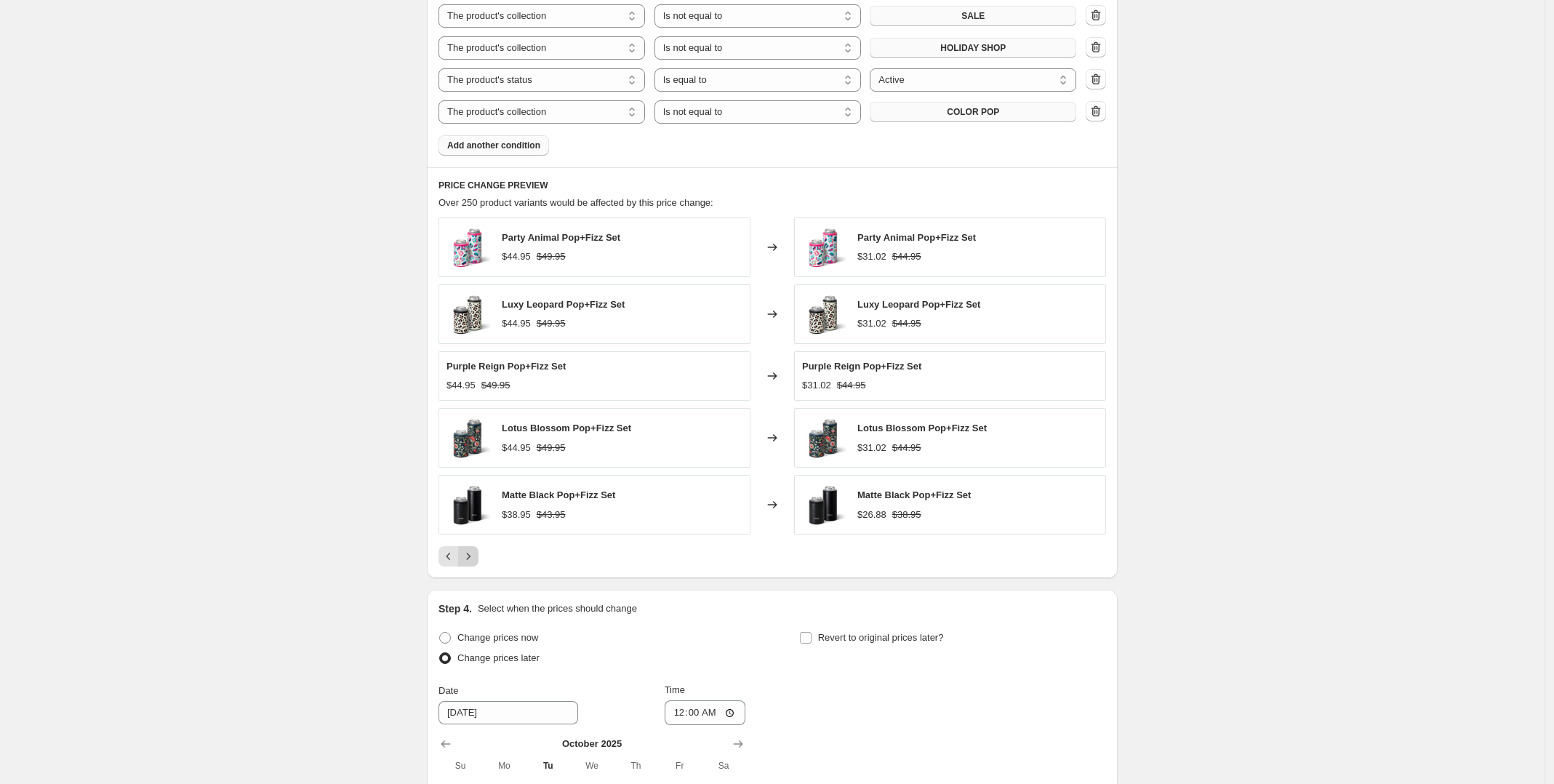
click at [475, 566] on button "Next" at bounding box center [468, 556] width 21 height 21
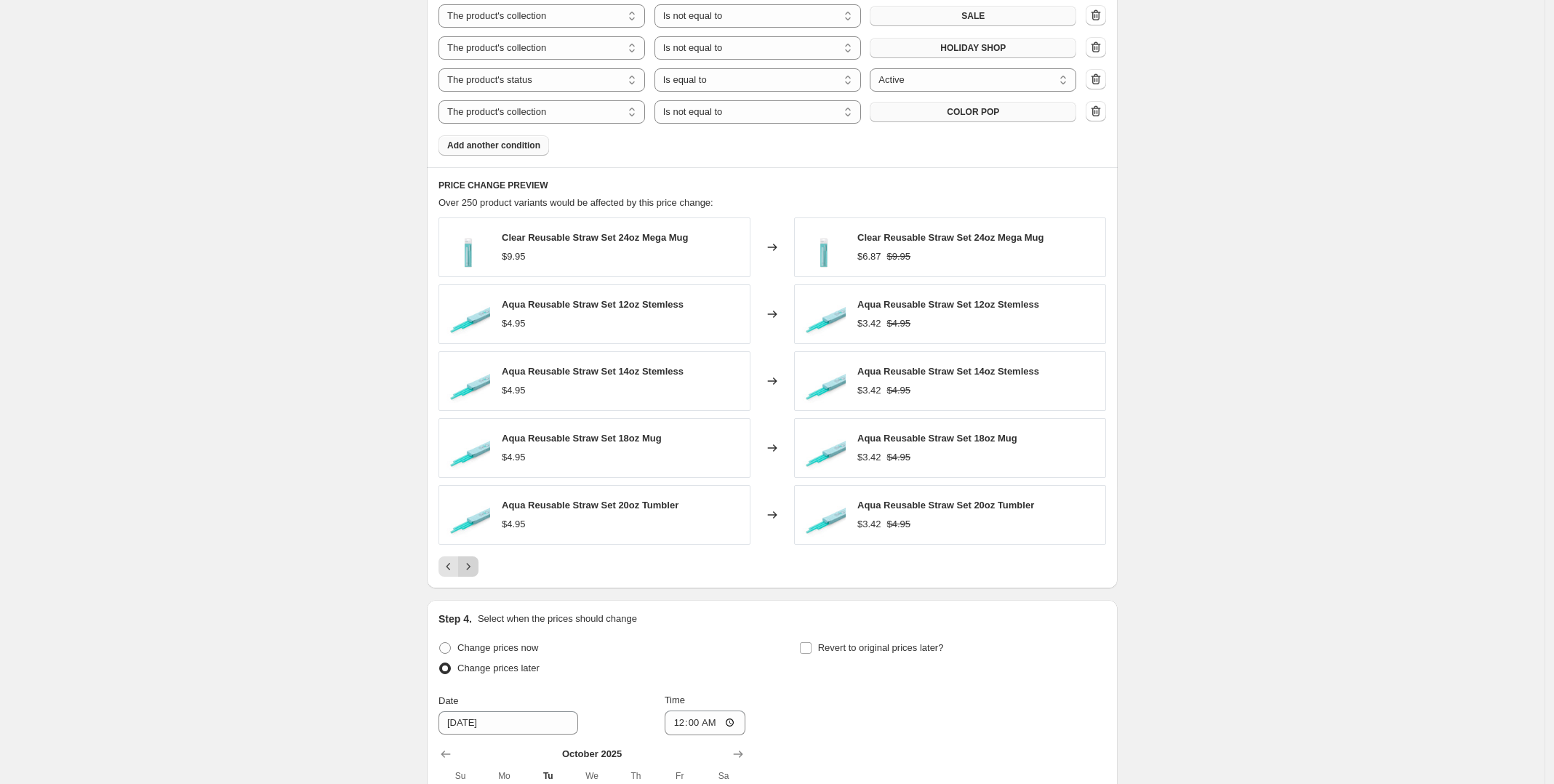
click at [475, 570] on icon "Next" at bounding box center [468, 566] width 14 height 14
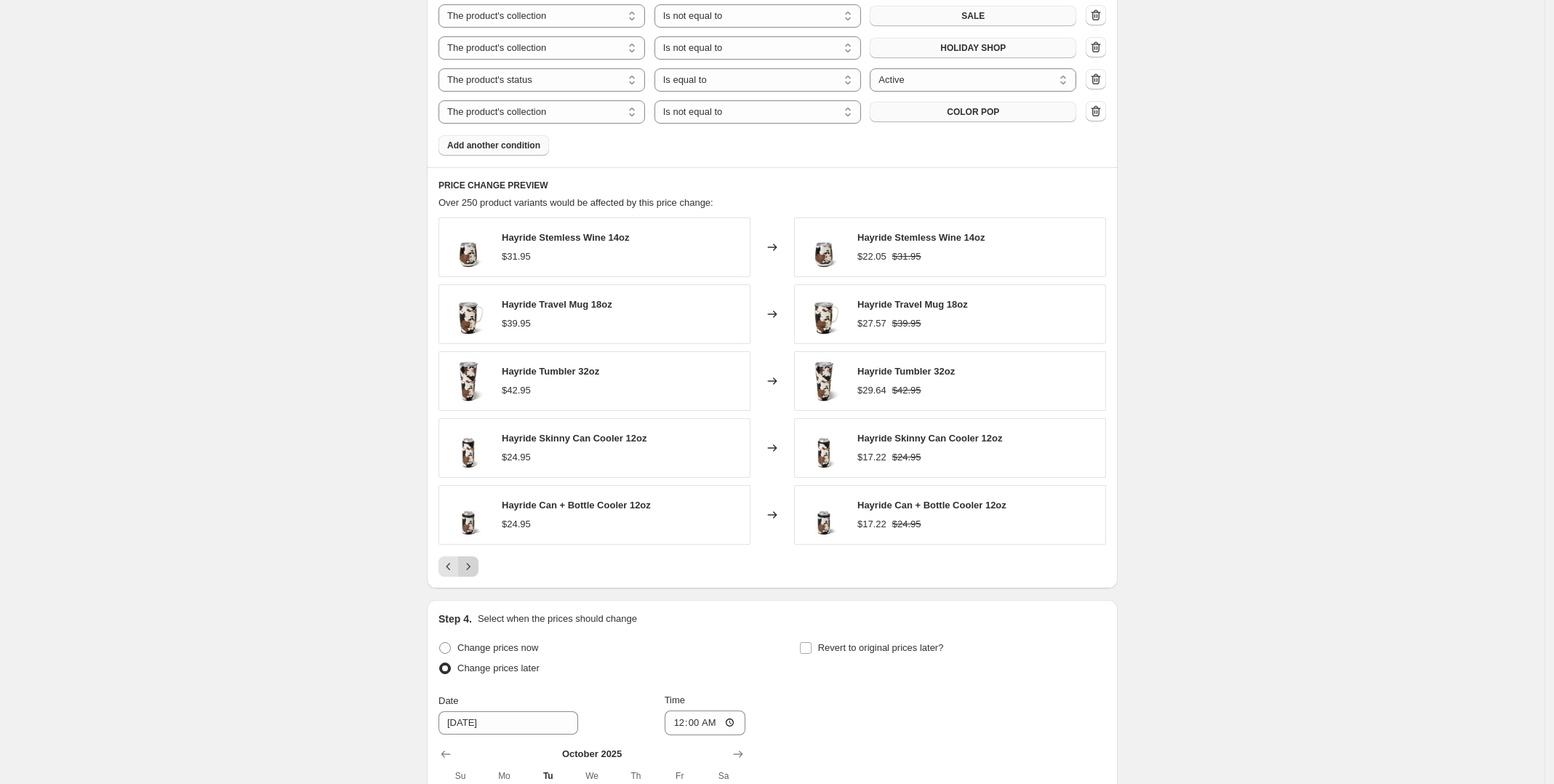
click at [475, 570] on icon "Next" at bounding box center [468, 566] width 14 height 14
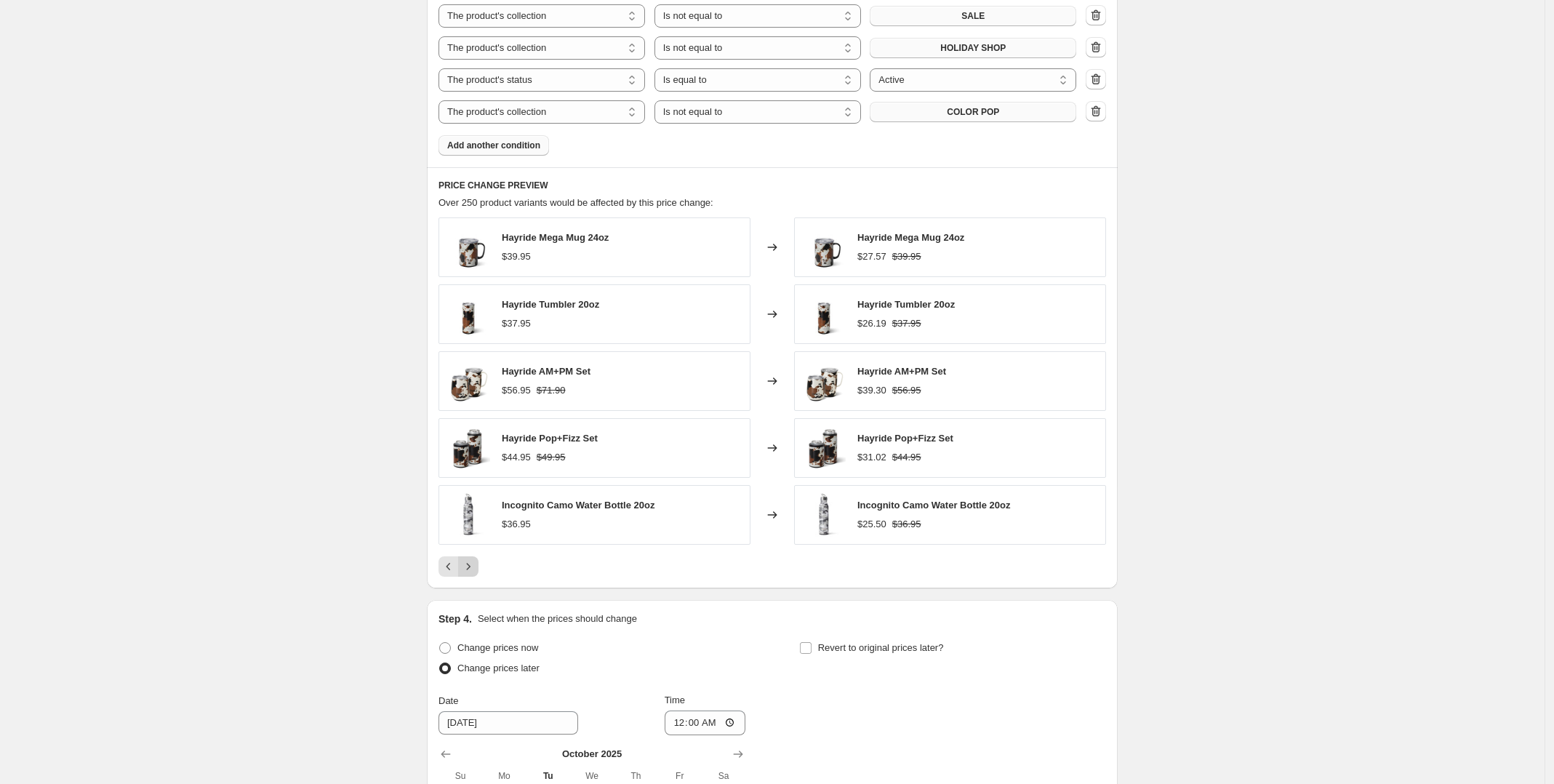
click at [475, 570] on icon "Next" at bounding box center [468, 566] width 14 height 14
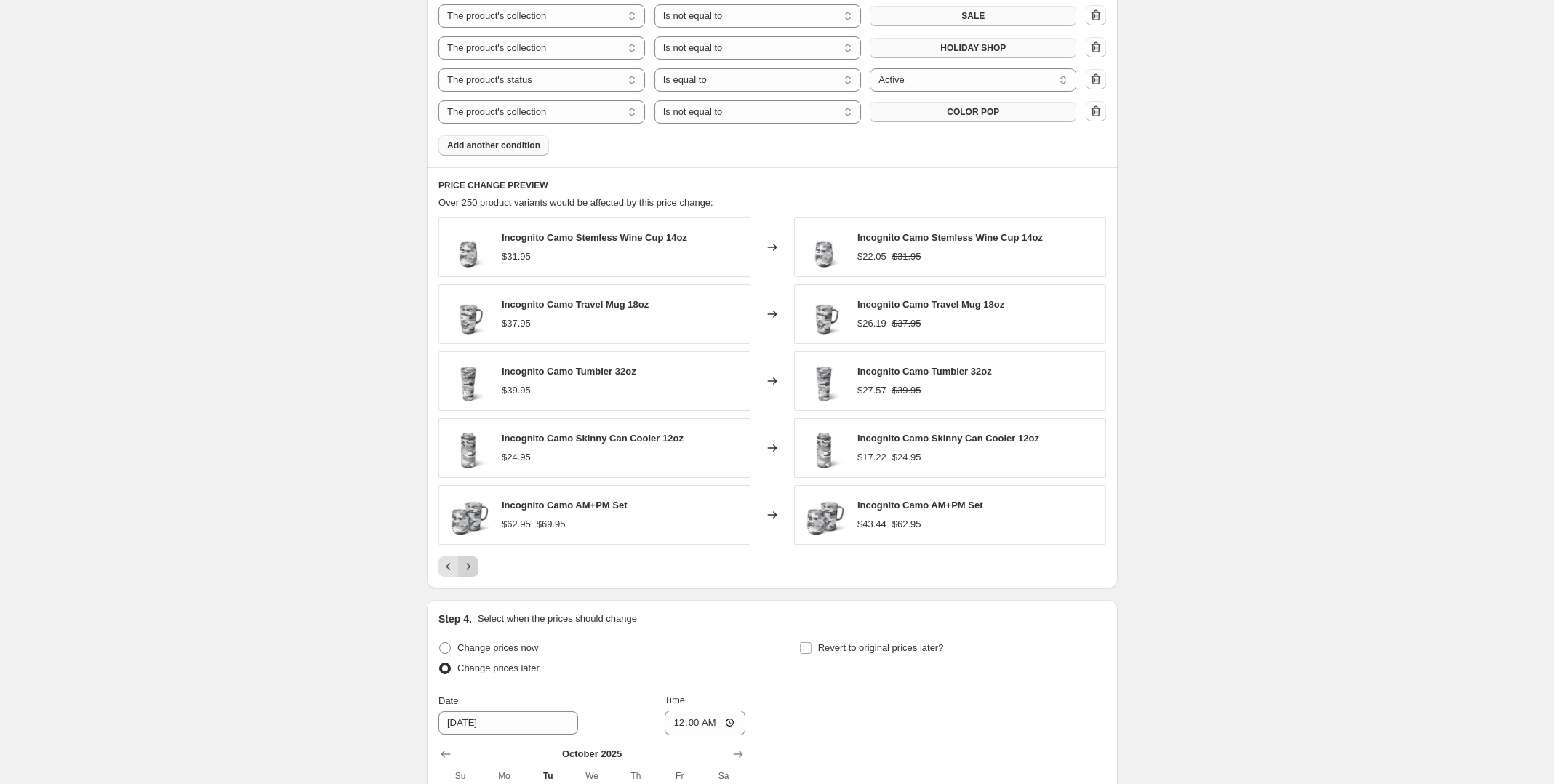
click at [475, 570] on icon "Next" at bounding box center [468, 566] width 14 height 14
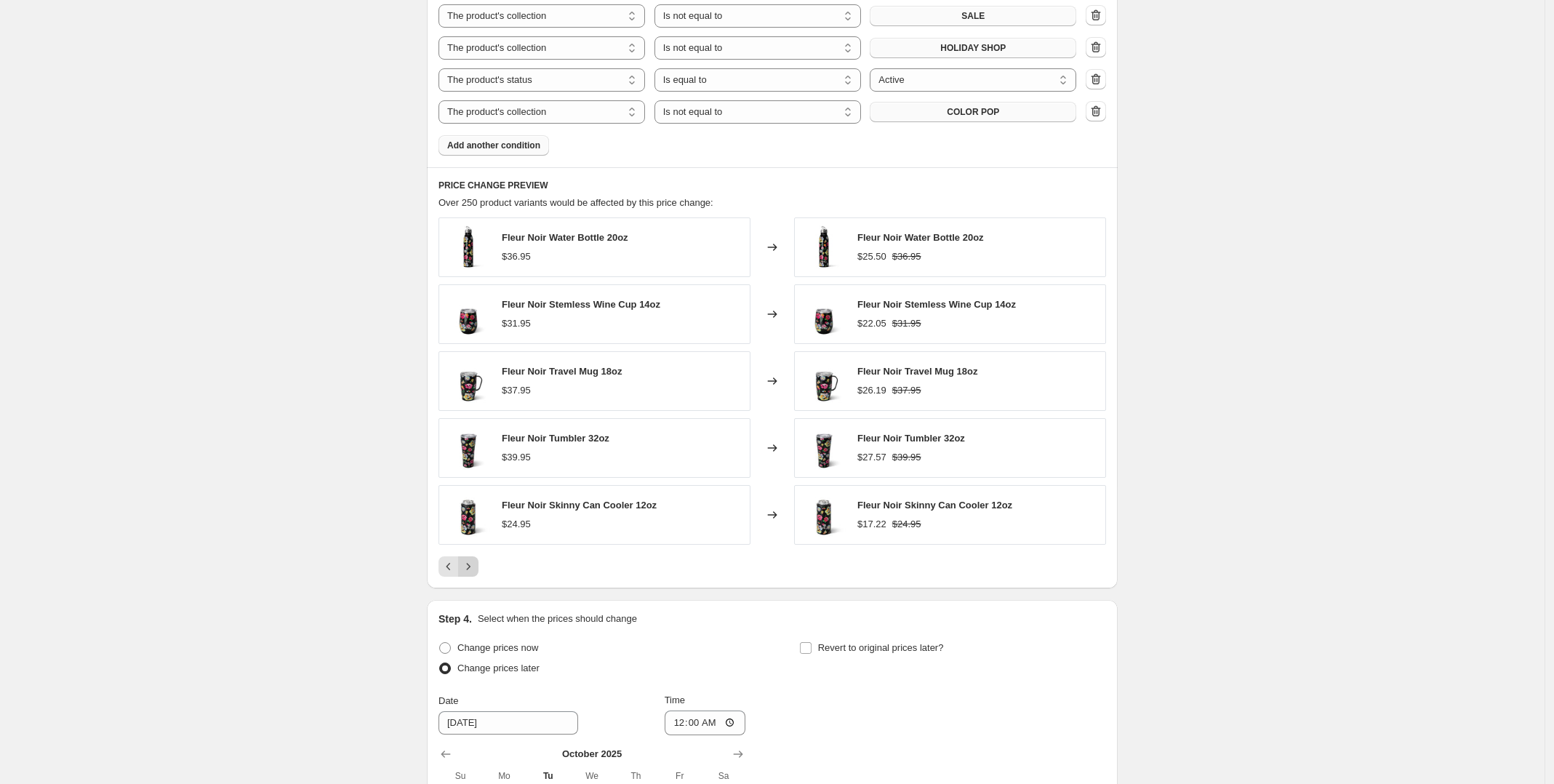
click at [475, 570] on icon "Next" at bounding box center [468, 566] width 14 height 14
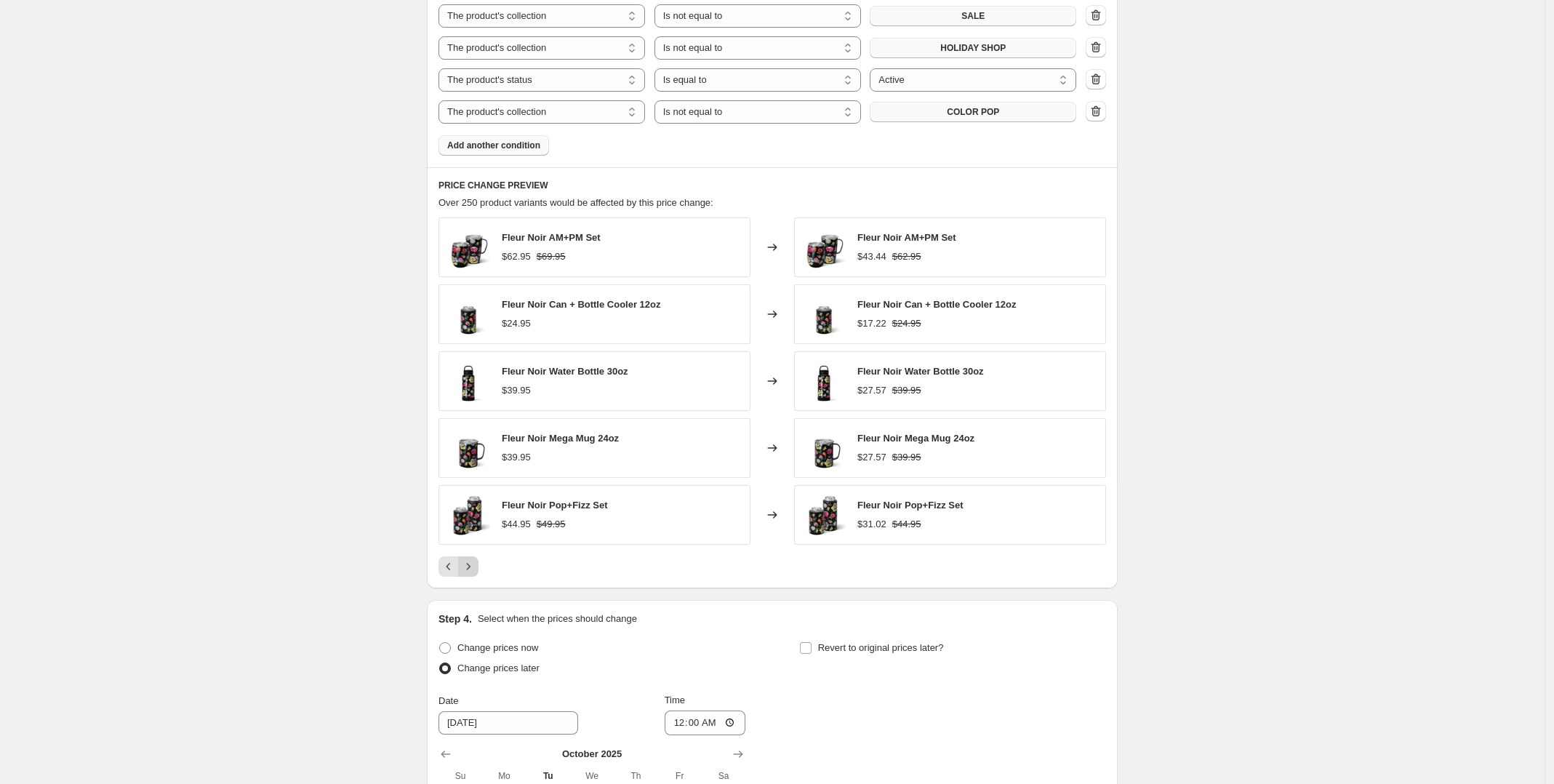
click at [475, 570] on icon "Next" at bounding box center [468, 566] width 14 height 14
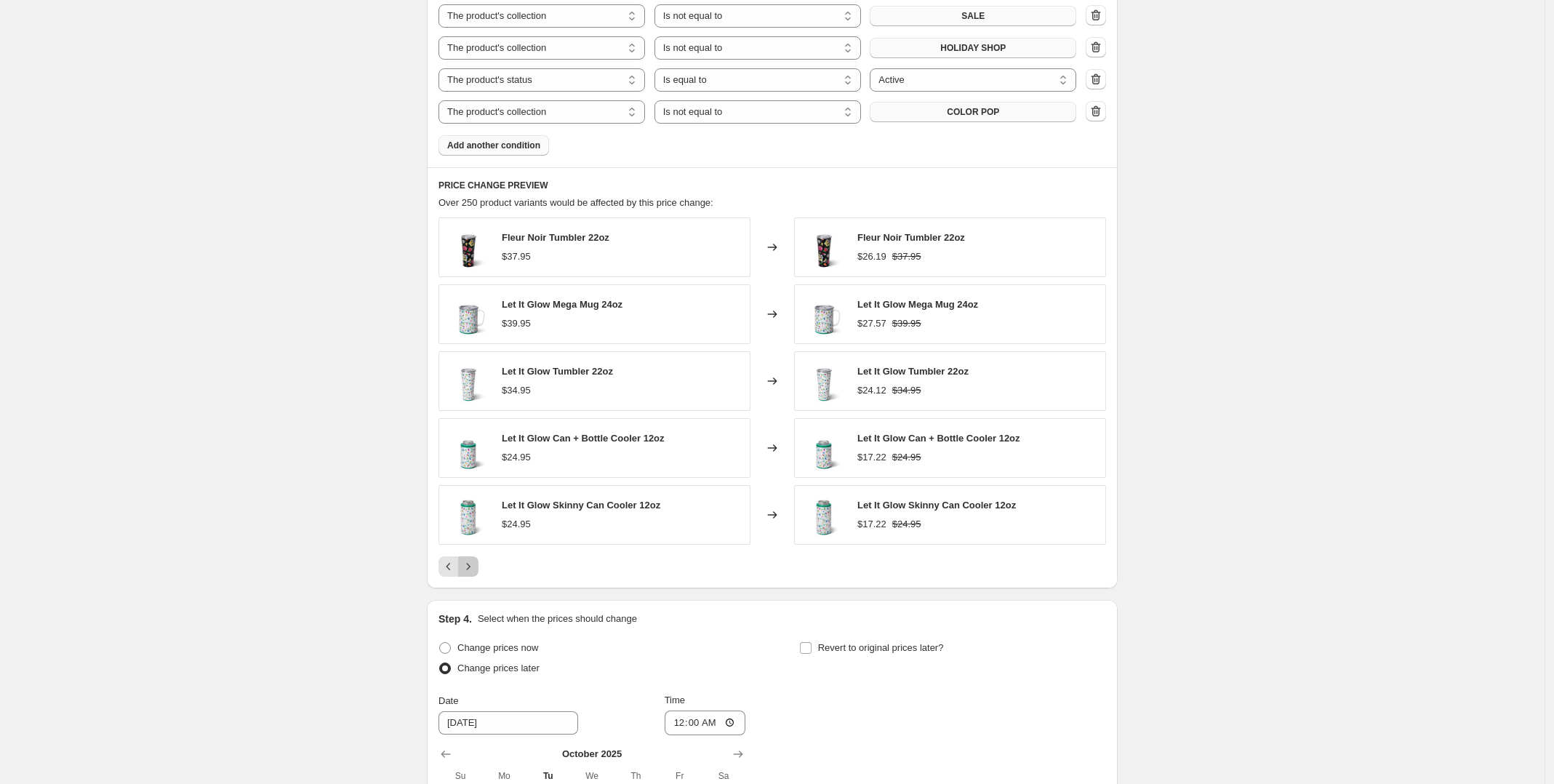
click at [475, 570] on icon "Next" at bounding box center [468, 566] width 14 height 14
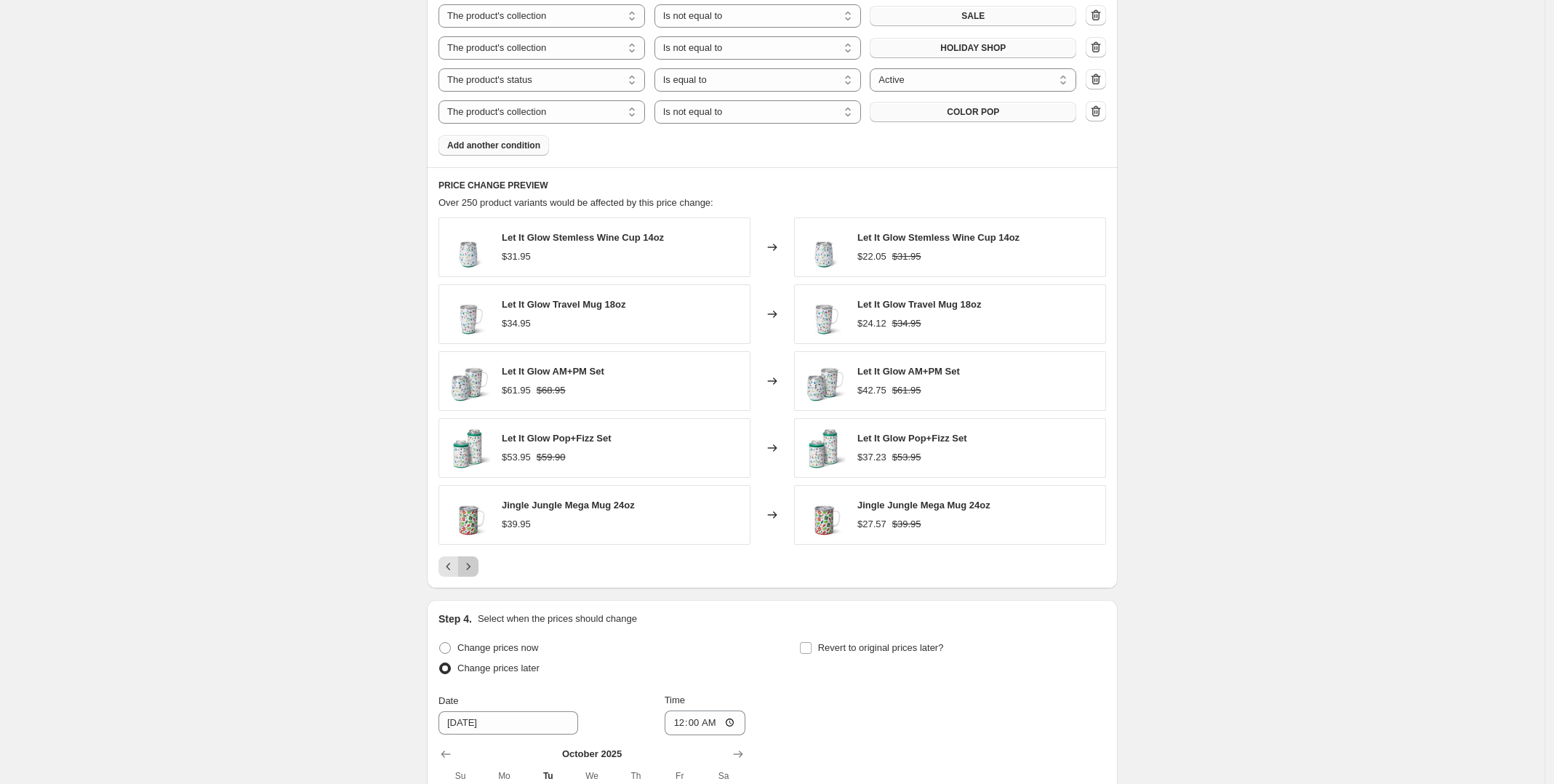
click at [475, 570] on icon "Next" at bounding box center [468, 566] width 14 height 14
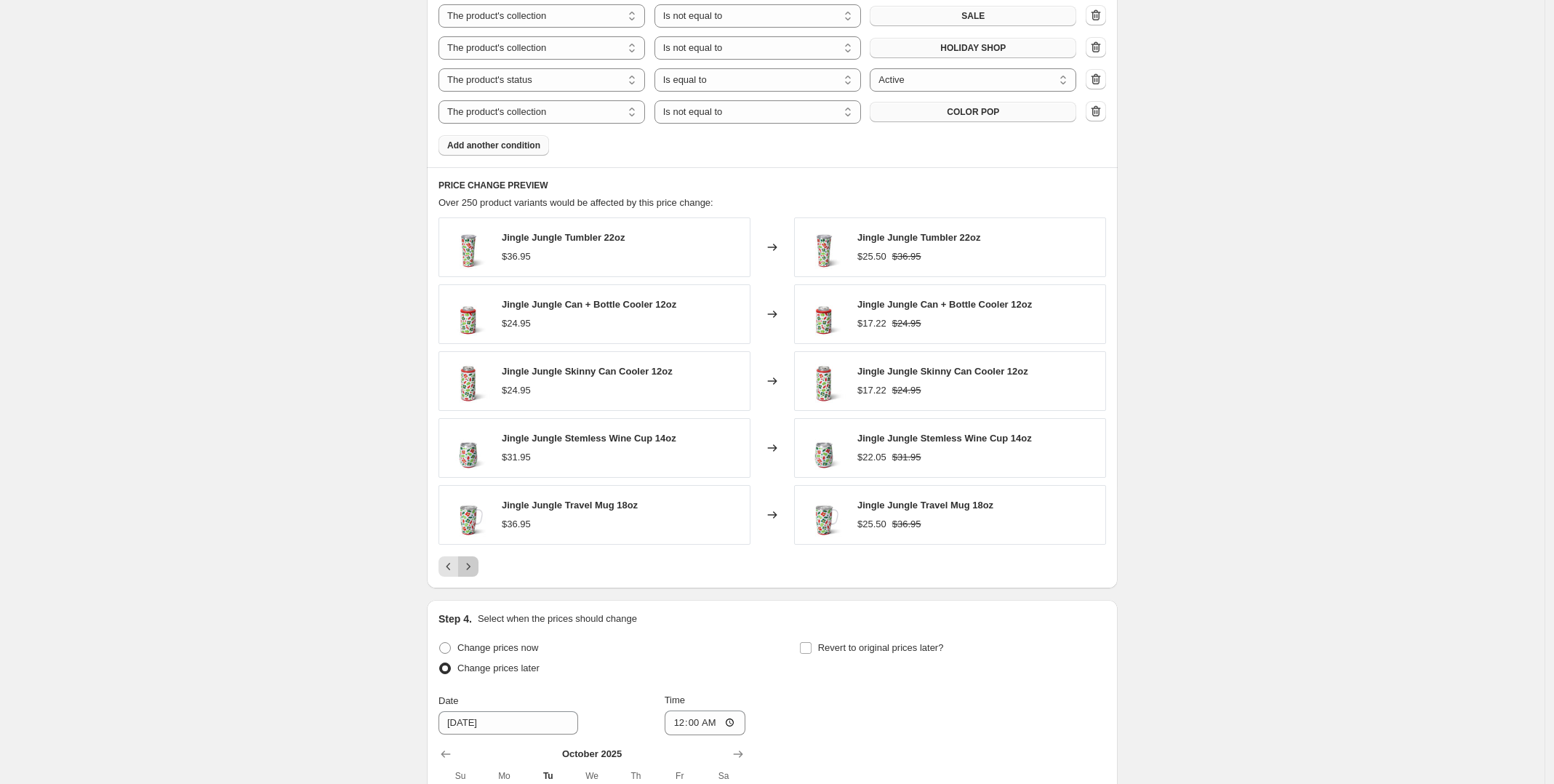
click at [475, 570] on icon "Next" at bounding box center [468, 566] width 14 height 14
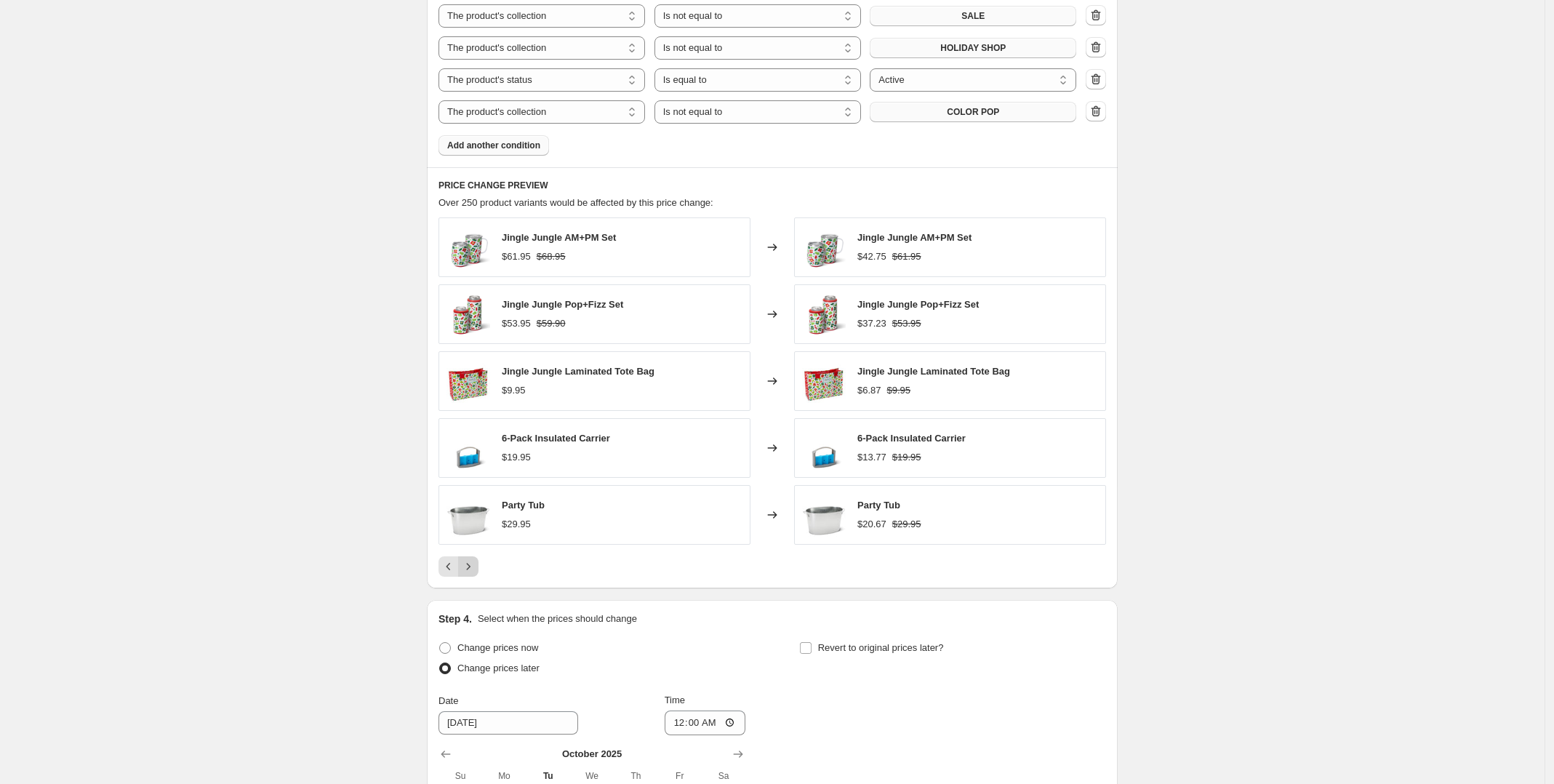
click at [475, 570] on icon "Next" at bounding box center [468, 566] width 14 height 14
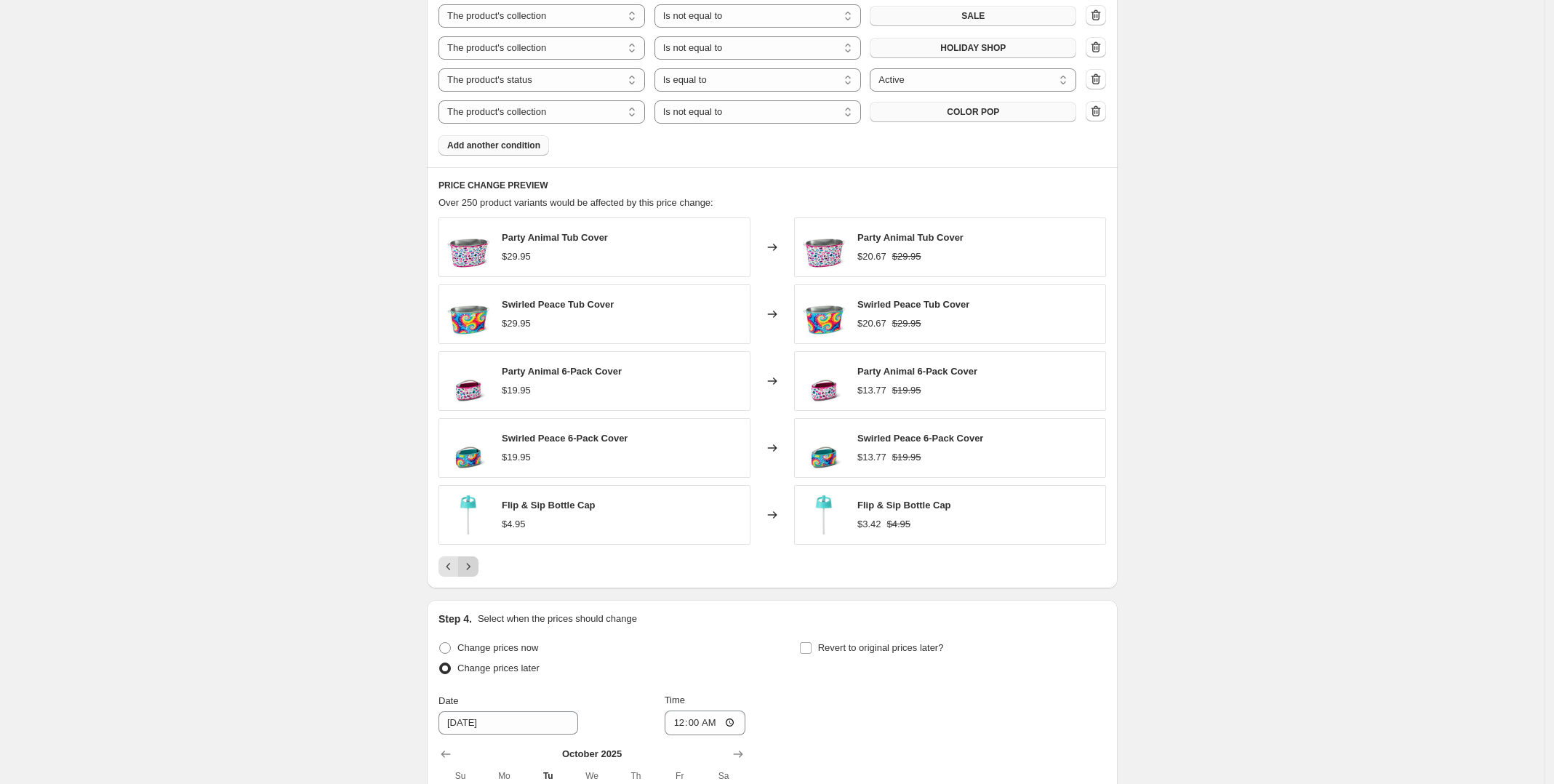
click at [475, 570] on icon "Next" at bounding box center [468, 566] width 14 height 14
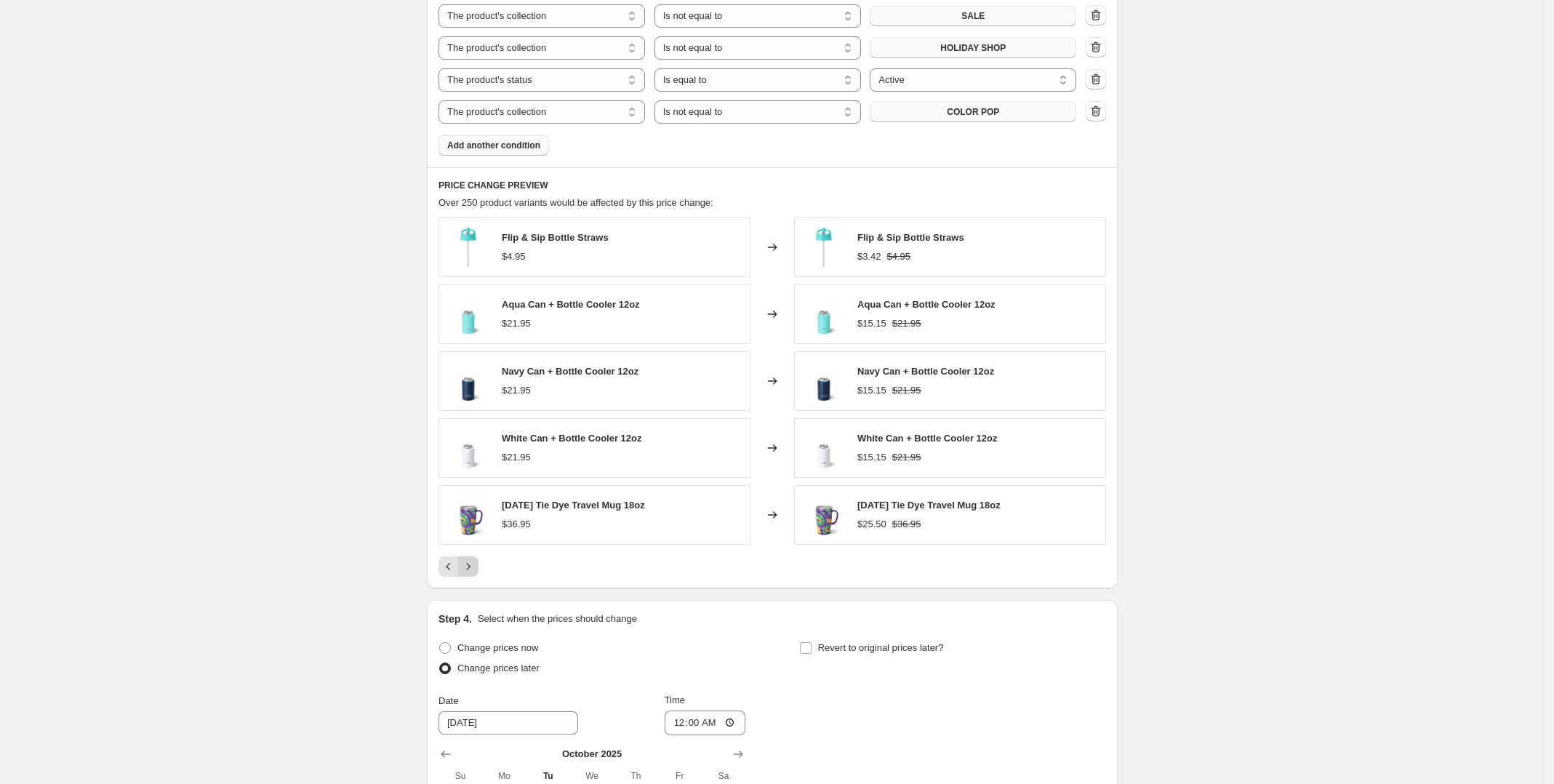
click at [475, 570] on icon "Next" at bounding box center [468, 566] width 14 height 14
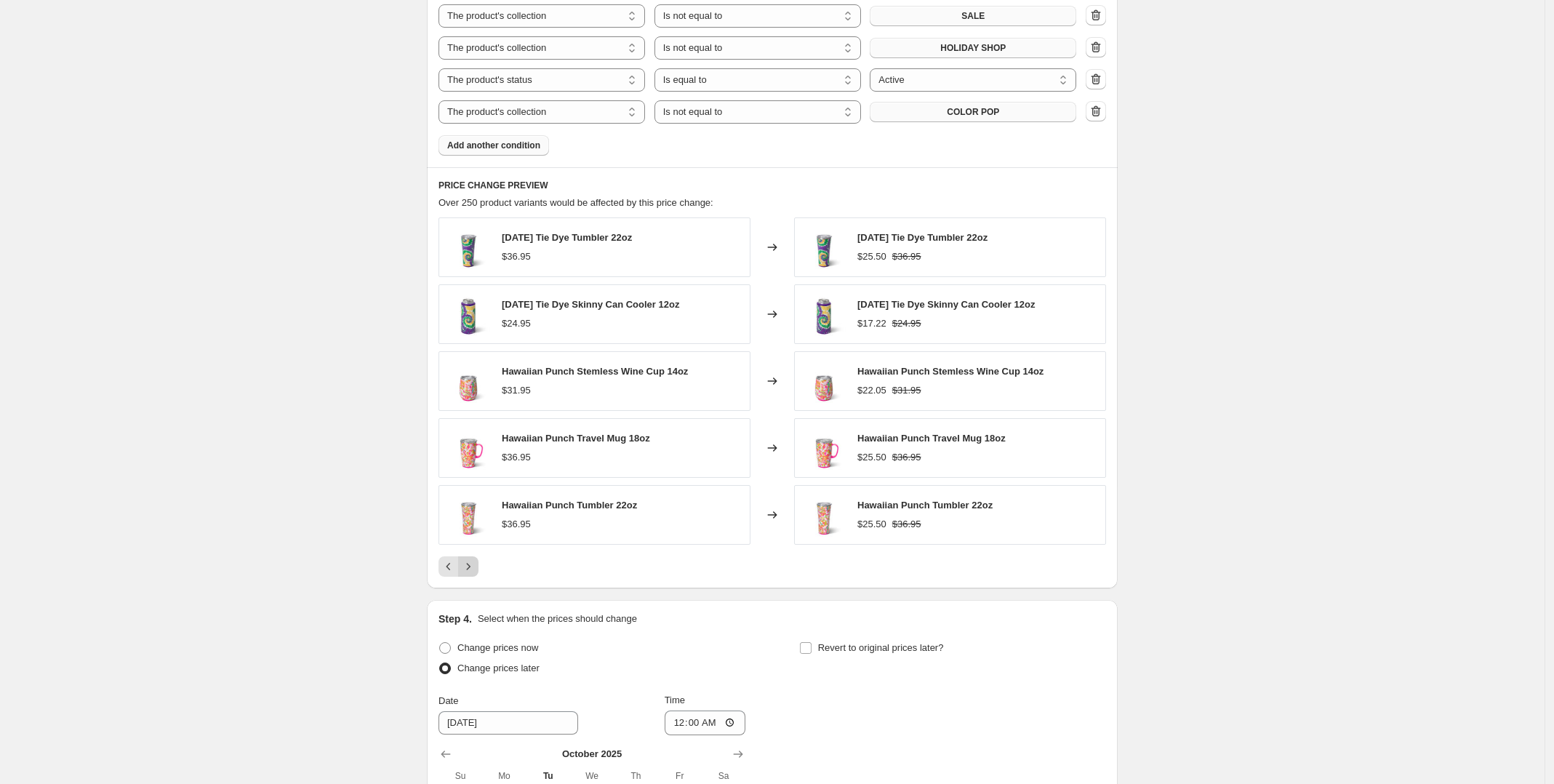
click at [475, 570] on icon "Next" at bounding box center [468, 566] width 14 height 14
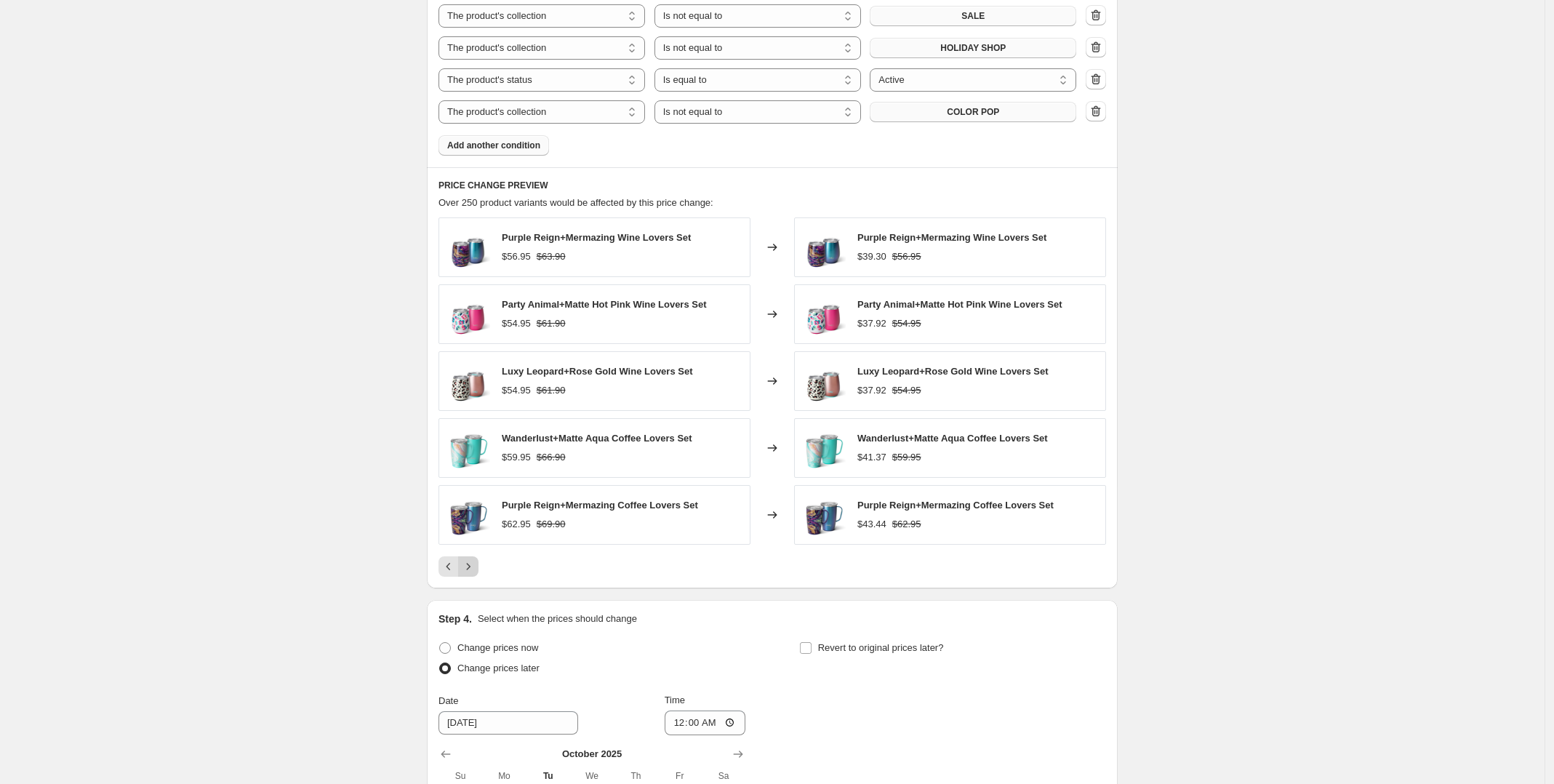
click at [475, 570] on icon "Next" at bounding box center [468, 566] width 14 height 14
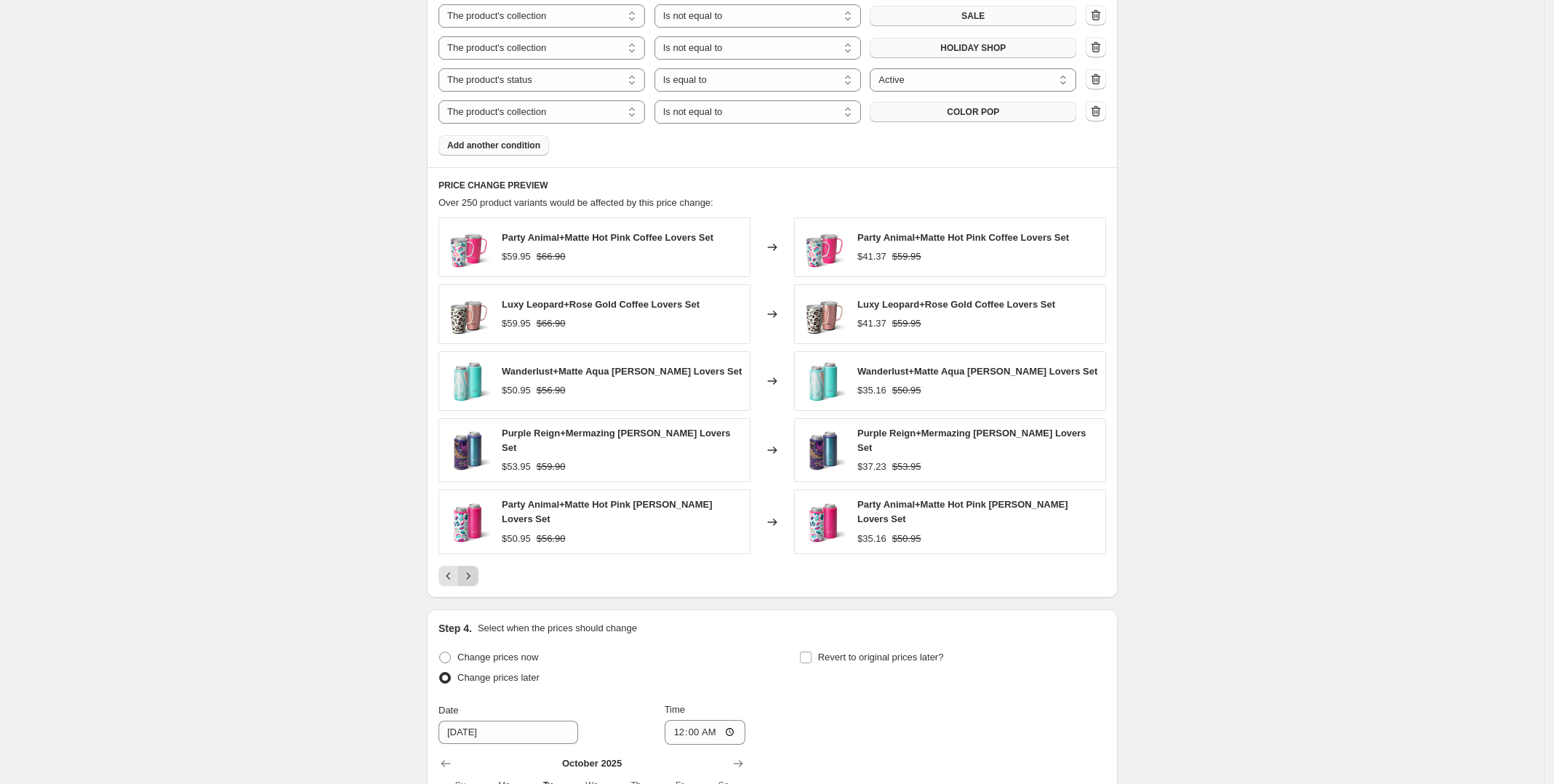
click at [475, 570] on icon "Next" at bounding box center [468, 576] width 14 height 14
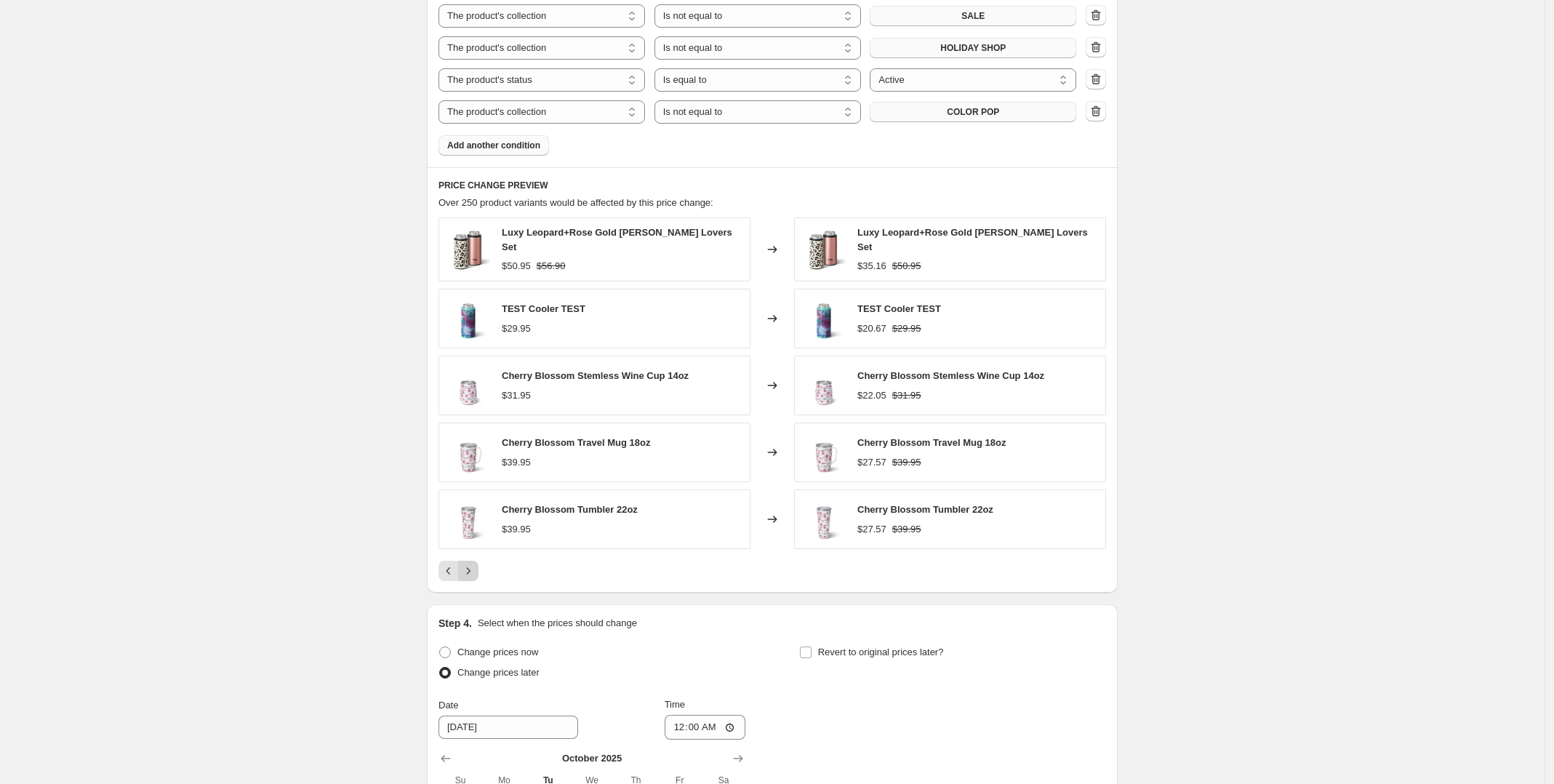
click at [475, 570] on icon "Next" at bounding box center [468, 571] width 14 height 14
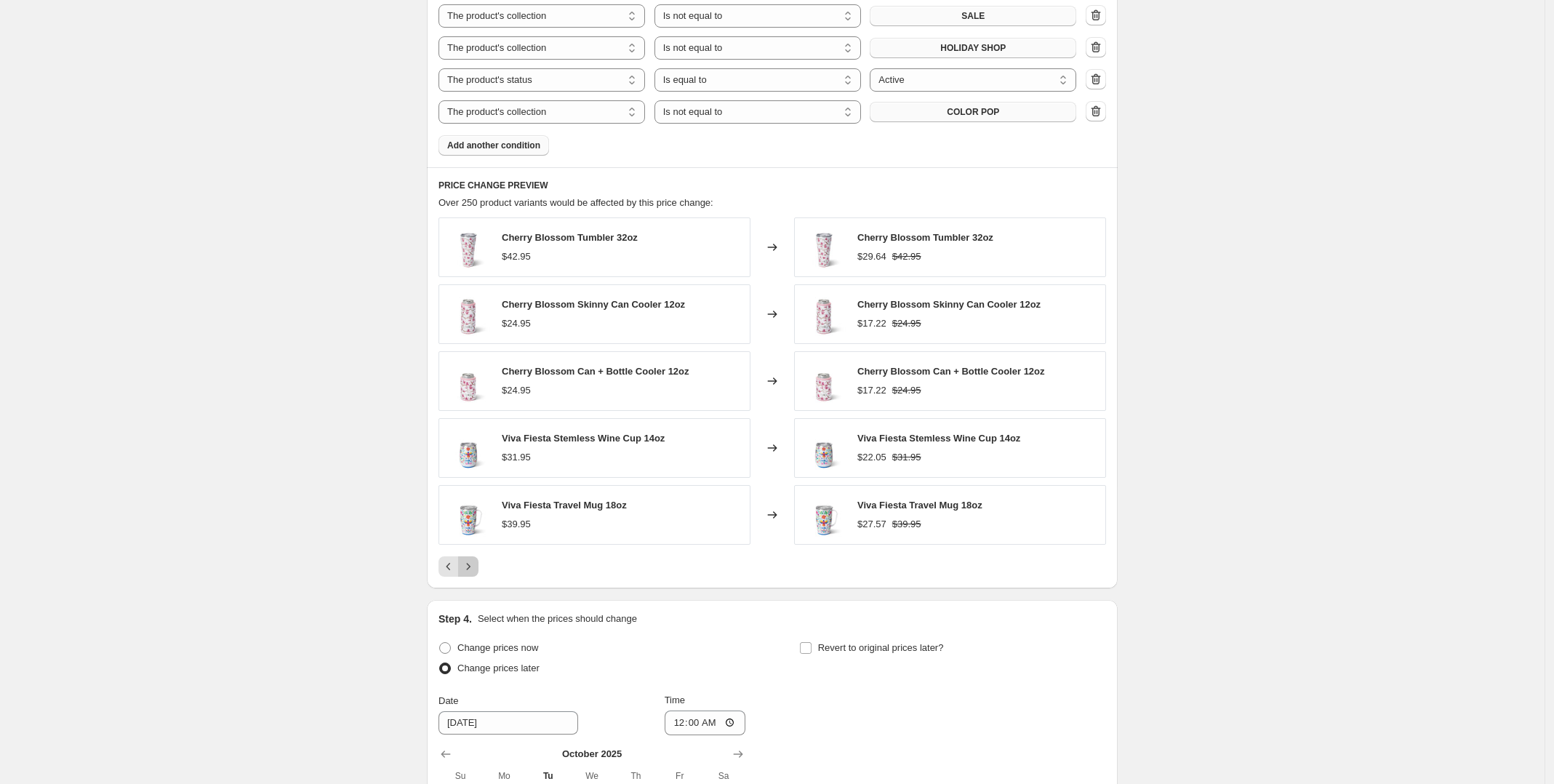
click at [475, 570] on icon "Next" at bounding box center [468, 566] width 14 height 14
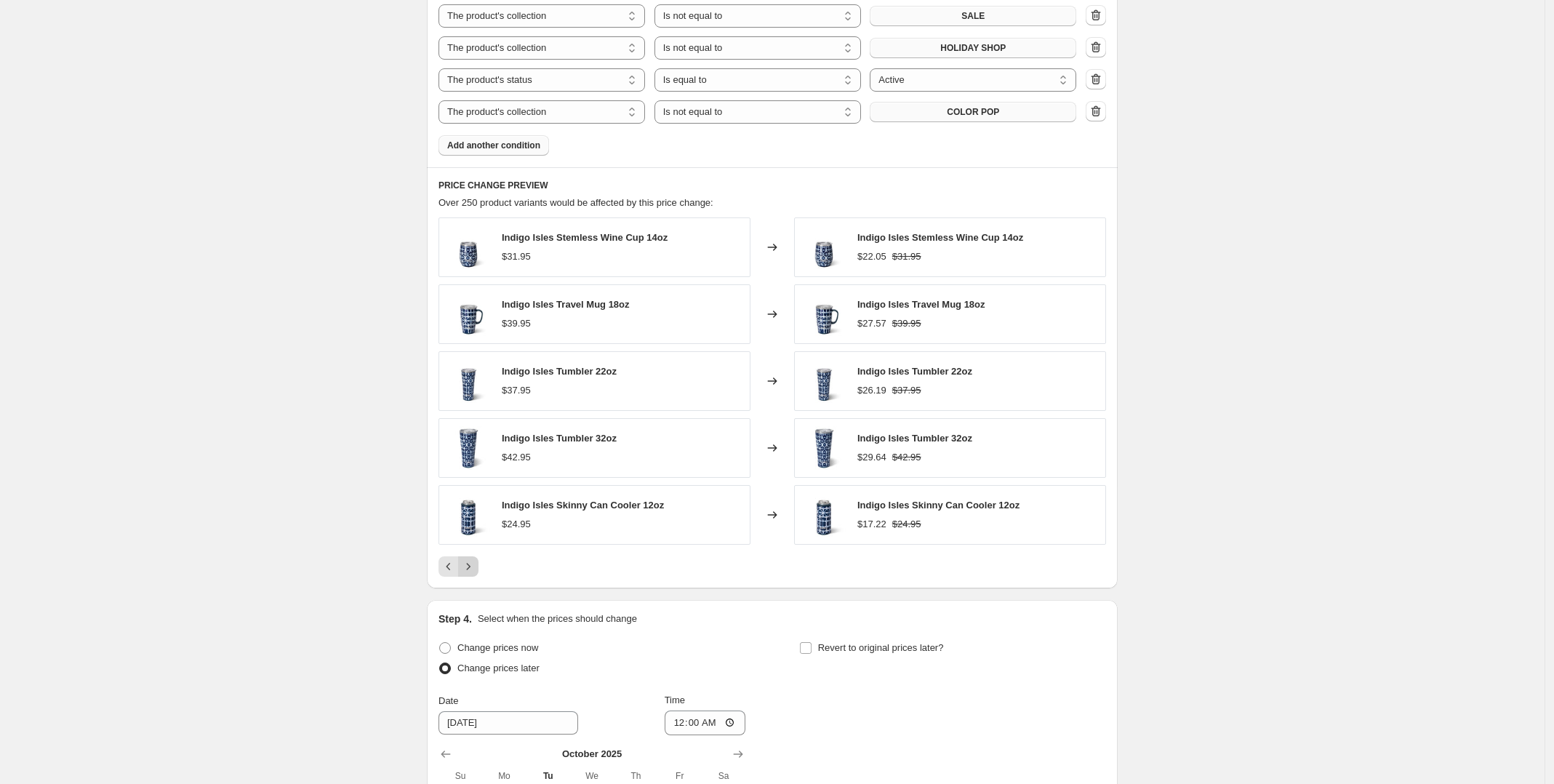
click at [475, 570] on icon "Next" at bounding box center [468, 566] width 14 height 14
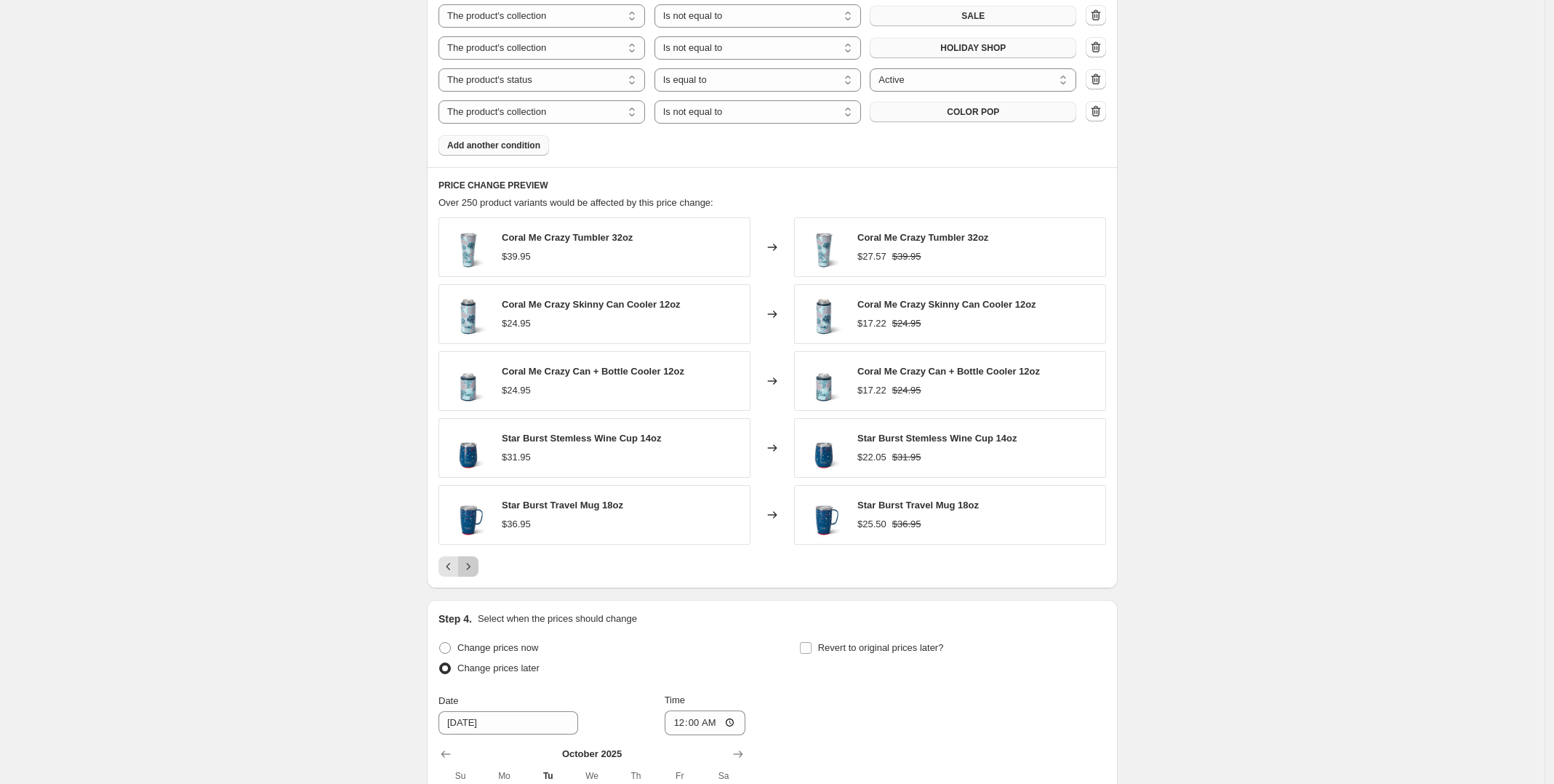
click at [475, 570] on icon "Next" at bounding box center [468, 566] width 14 height 14
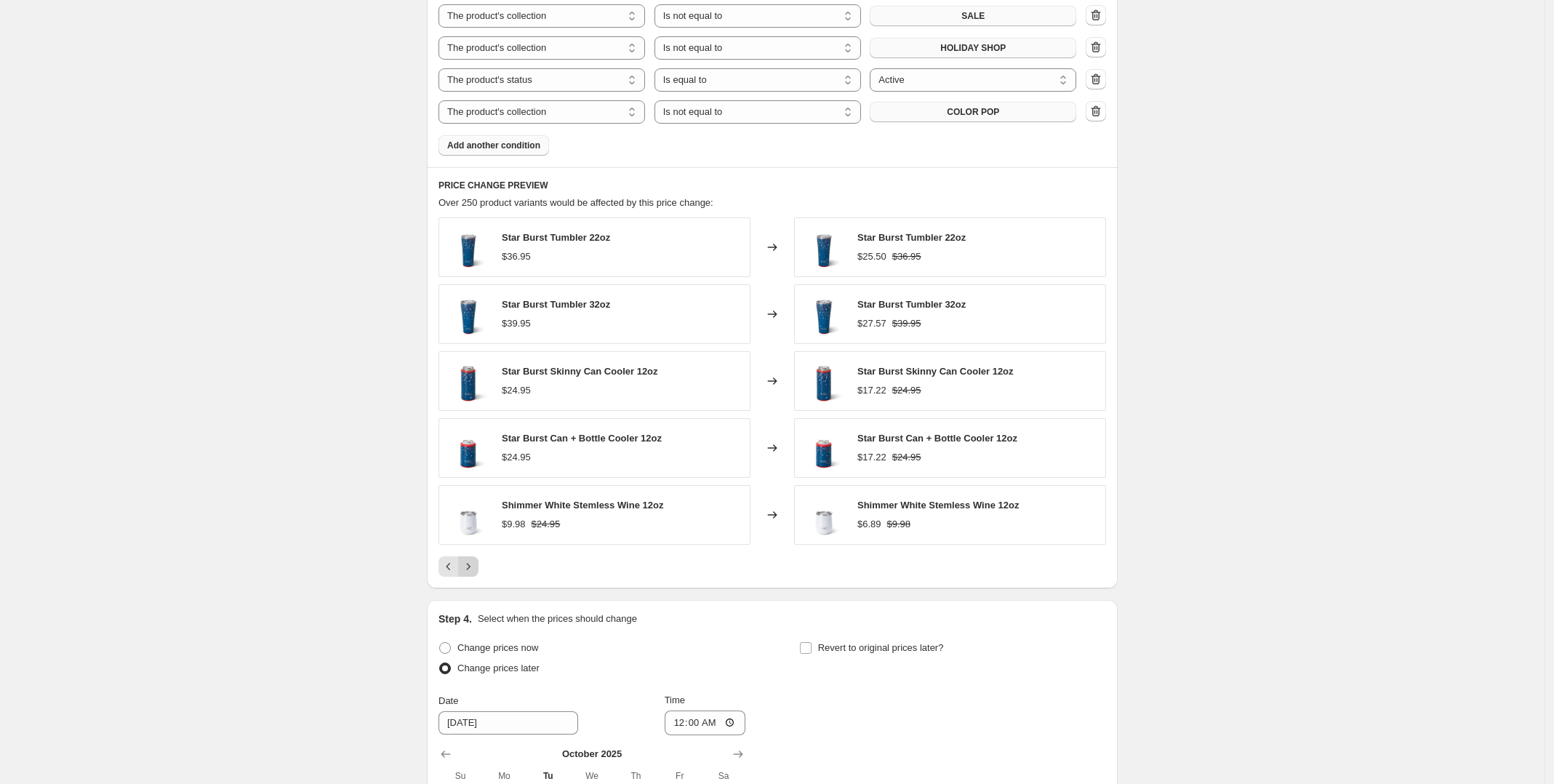
click at [475, 570] on icon "Next" at bounding box center [468, 566] width 14 height 14
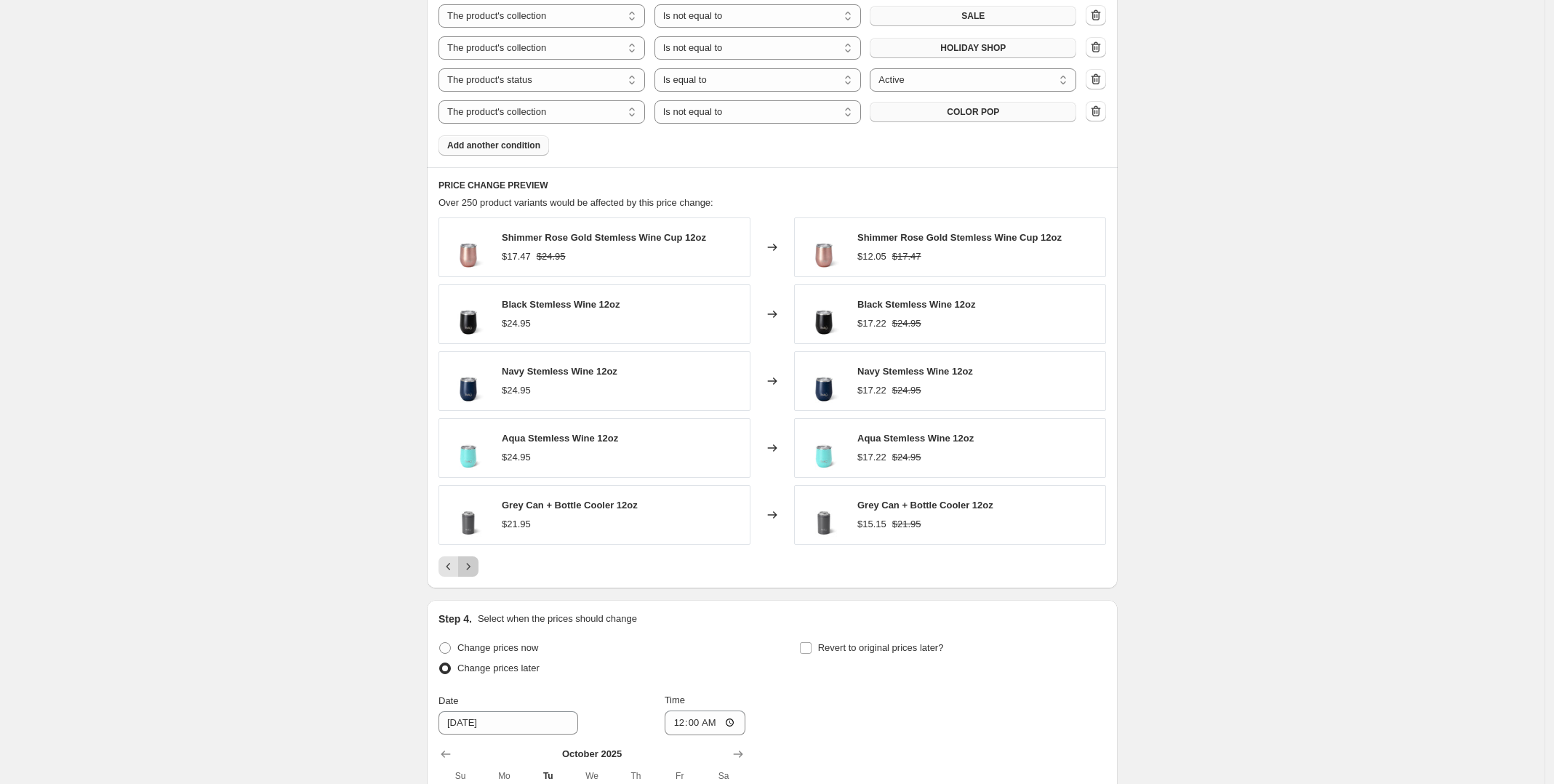
click at [475, 570] on icon "Next" at bounding box center [468, 566] width 14 height 14
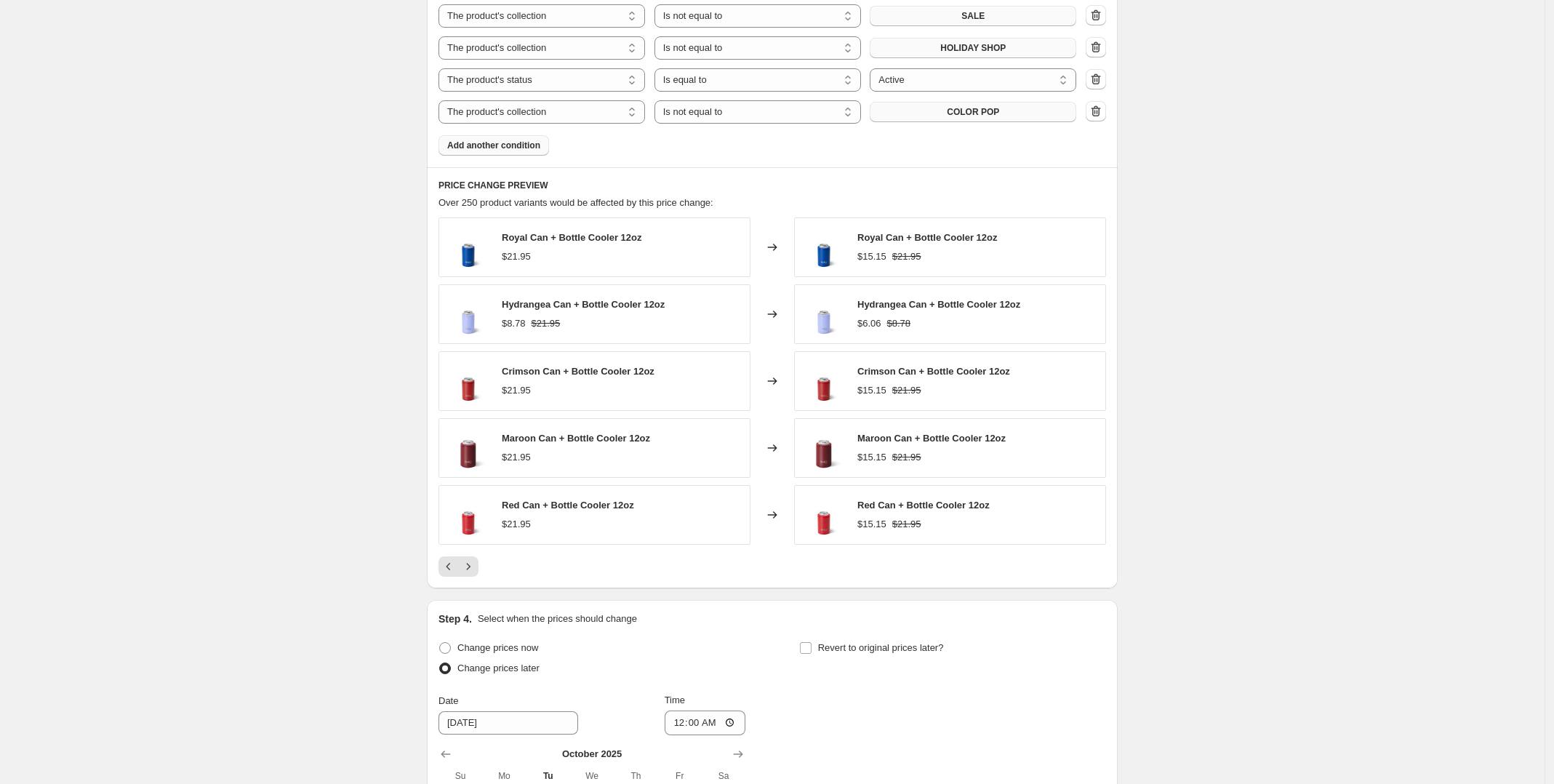
click at [535, 143] on span "Add another condition" at bounding box center [493, 145] width 93 height 12
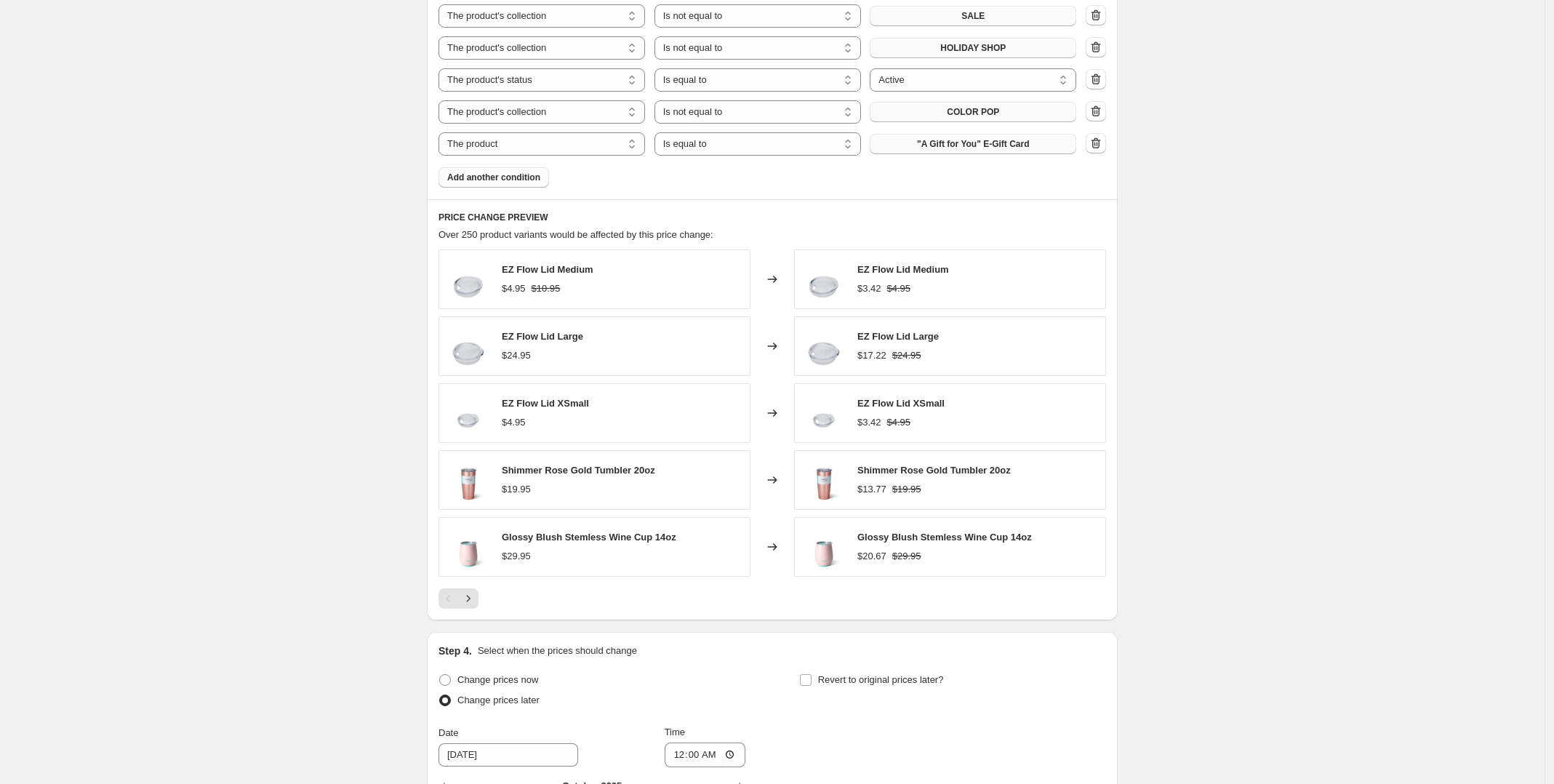
click at [957, 144] on span ""A Gift for You" E-Gift Card" at bounding box center [973, 144] width 112 height 12
click at [601, 148] on select "The product The product's collection The product's tag The product's vendor The…" at bounding box center [542, 144] width 206 height 23
select select "collection"
click at [809, 146] on select "Is equal to Is not equal to" at bounding box center [757, 144] width 206 height 23
click at [940, 139] on span "AA Printed Straw Upsell (internal use)" at bounding box center [973, 144] width 157 height 12
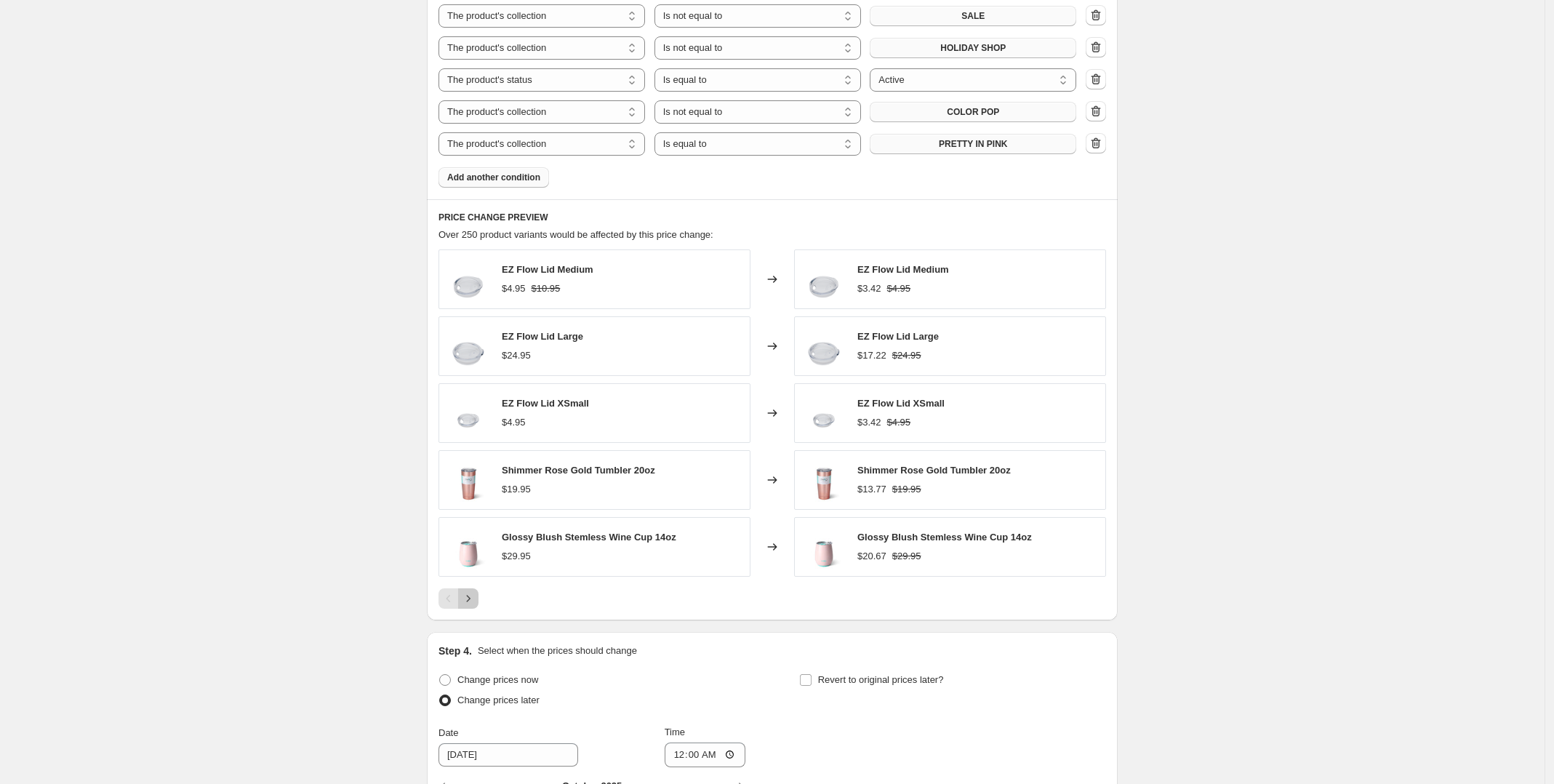
click at [476, 602] on icon "Next" at bounding box center [468, 598] width 14 height 14
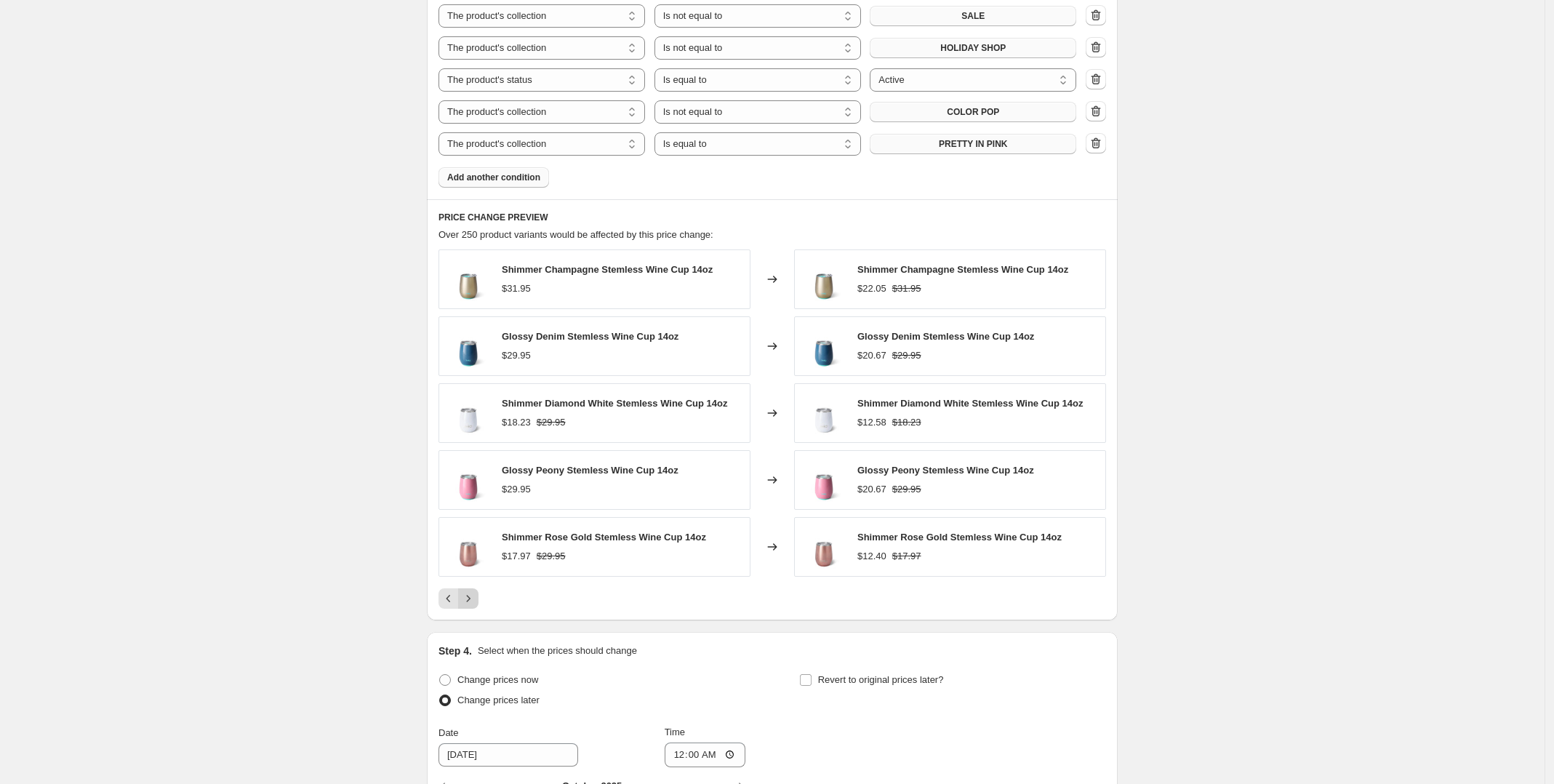
click at [476, 602] on icon "Next" at bounding box center [468, 598] width 14 height 14
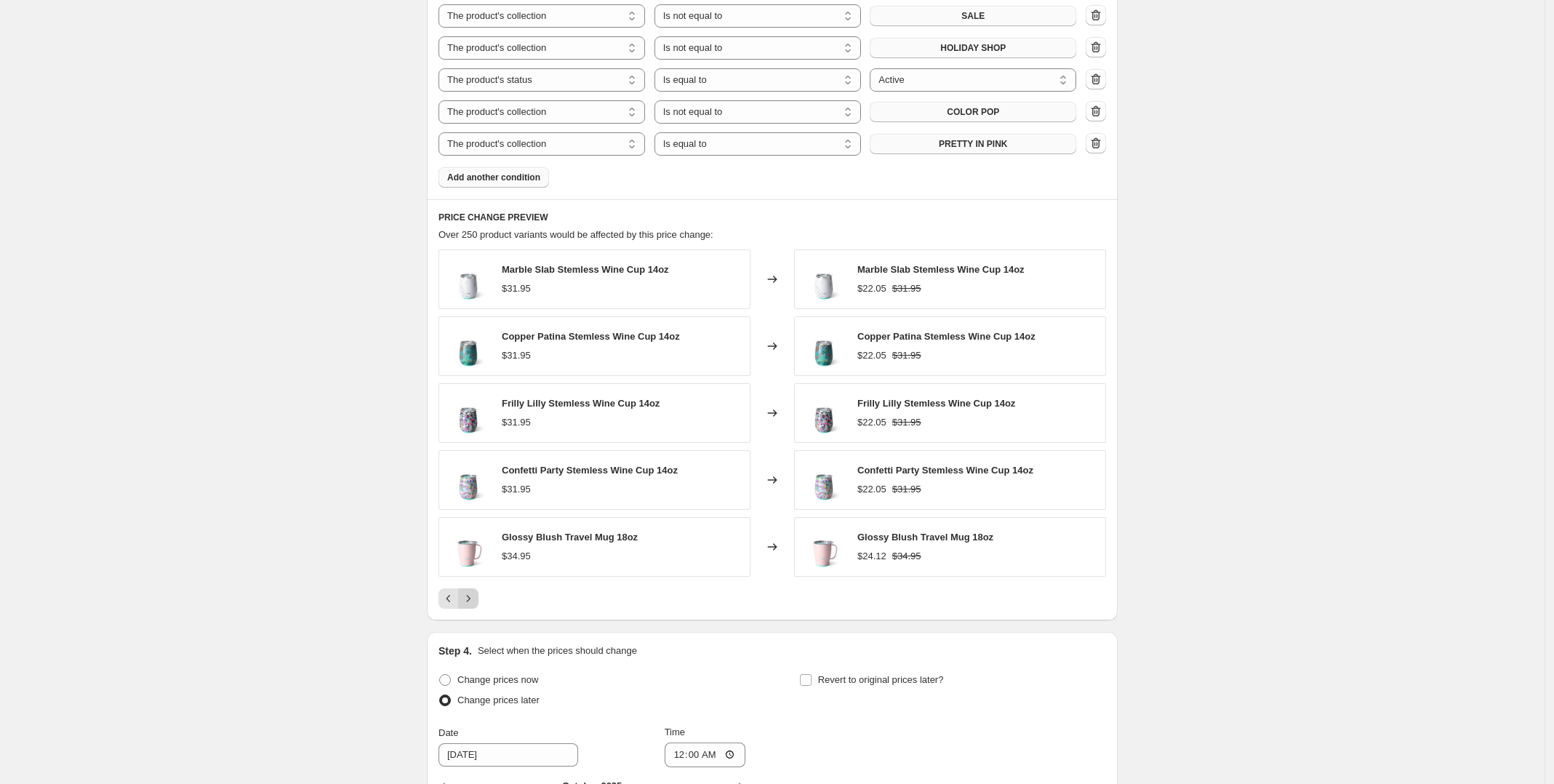
click at [476, 602] on icon "Next" at bounding box center [468, 598] width 14 height 14
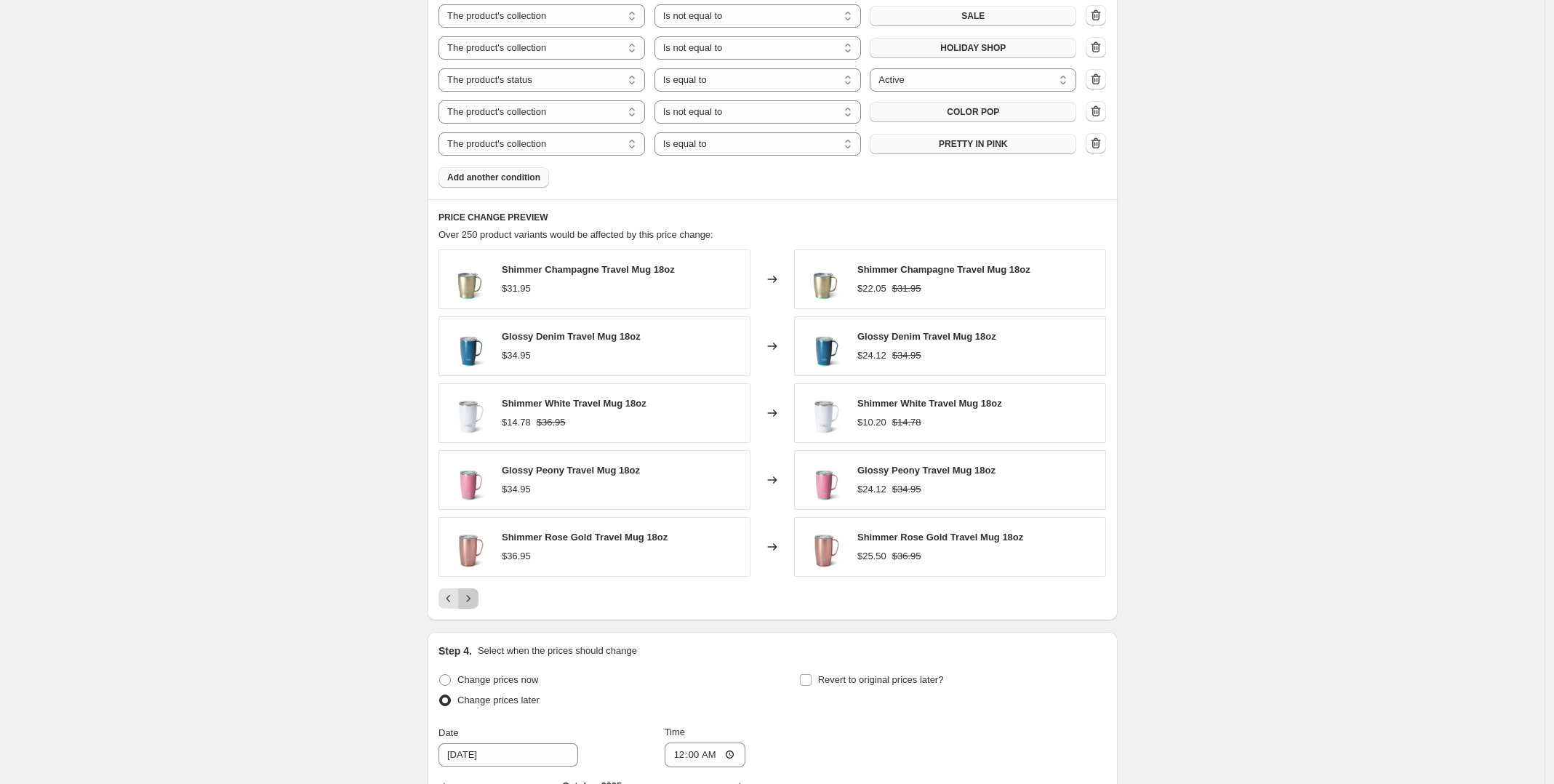
click at [476, 602] on icon "Next" at bounding box center [468, 598] width 14 height 14
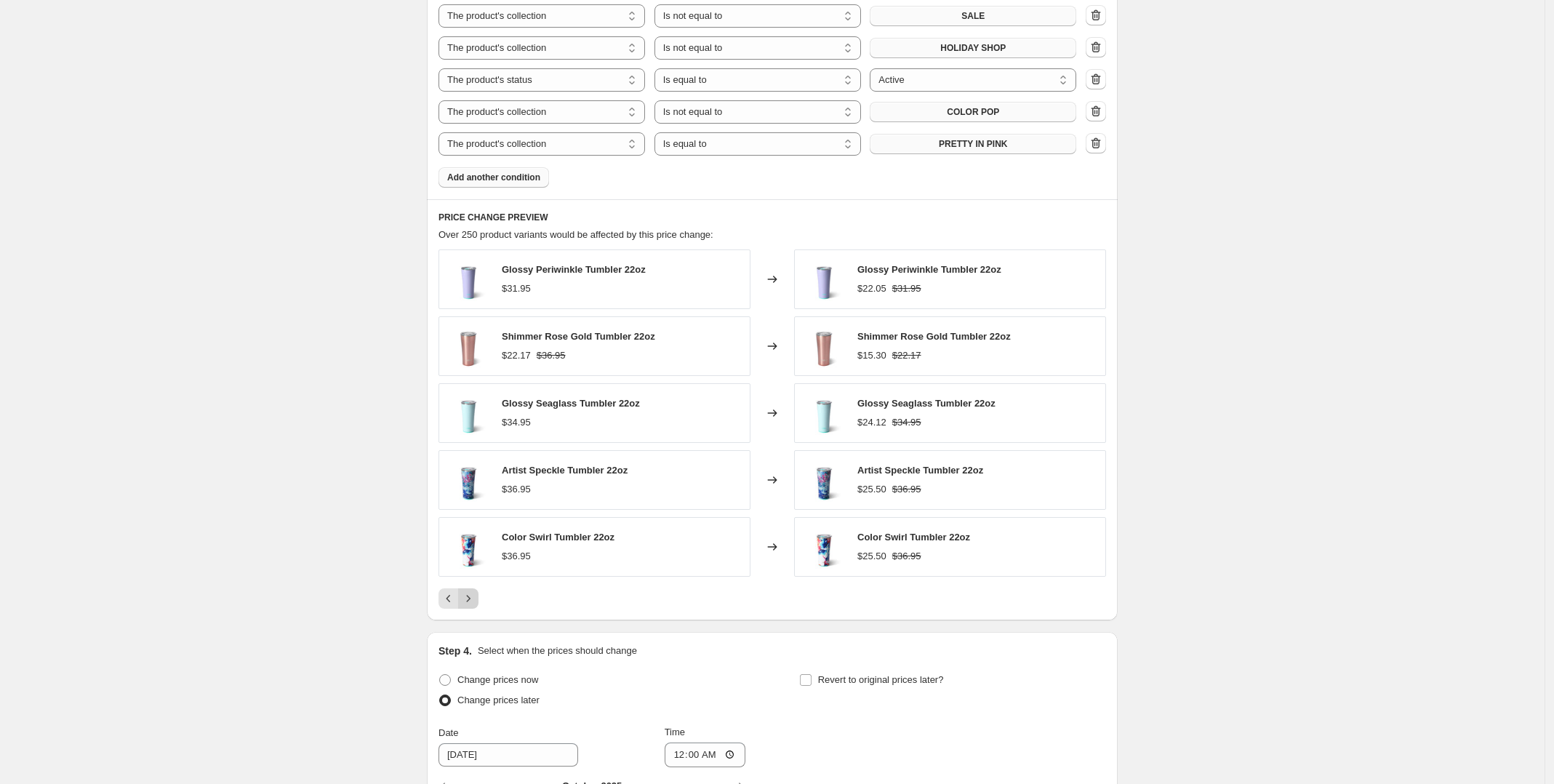
click at [476, 602] on icon "Next" at bounding box center [468, 598] width 14 height 14
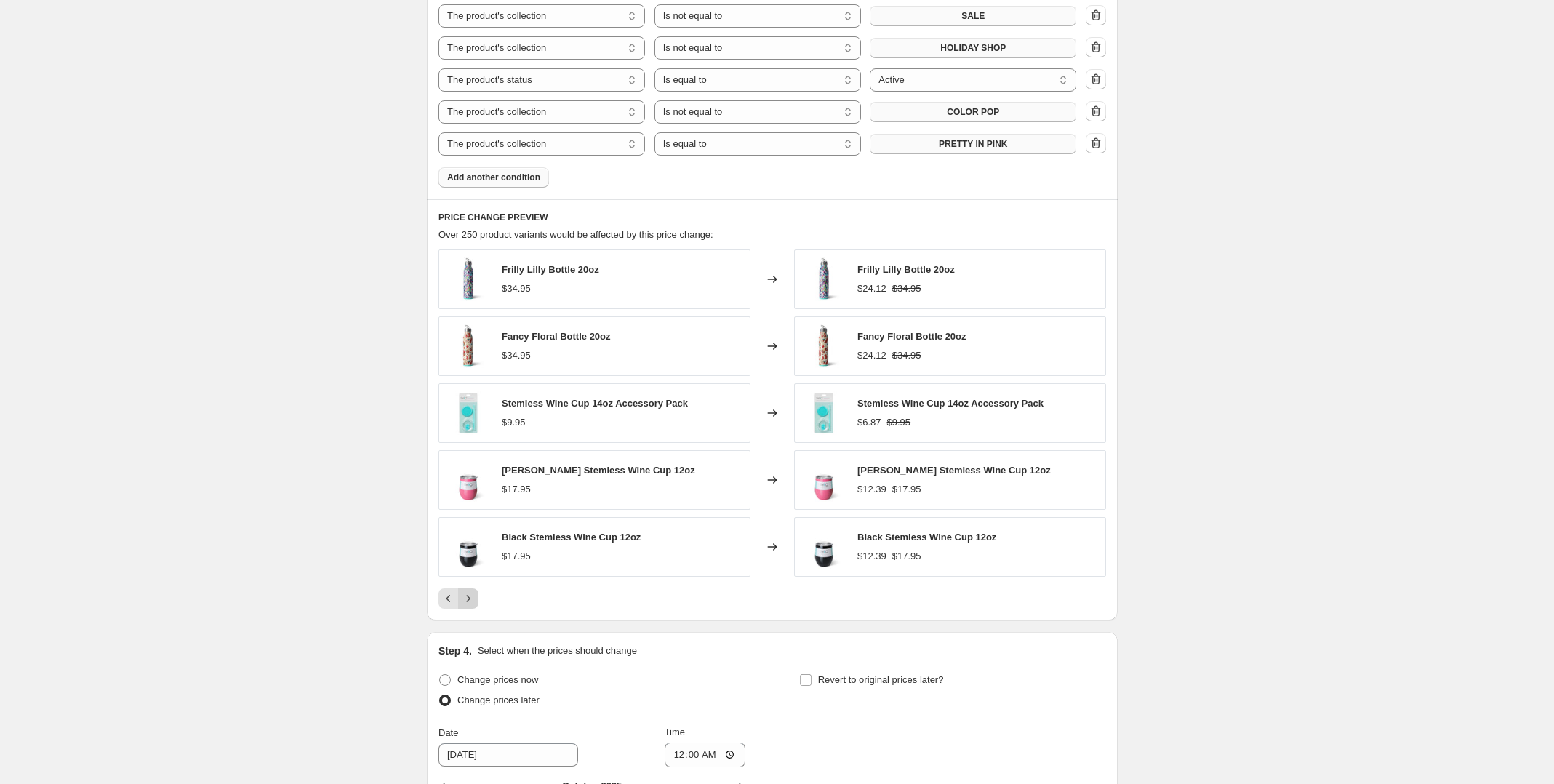
click at [476, 602] on icon "Next" at bounding box center [468, 598] width 14 height 14
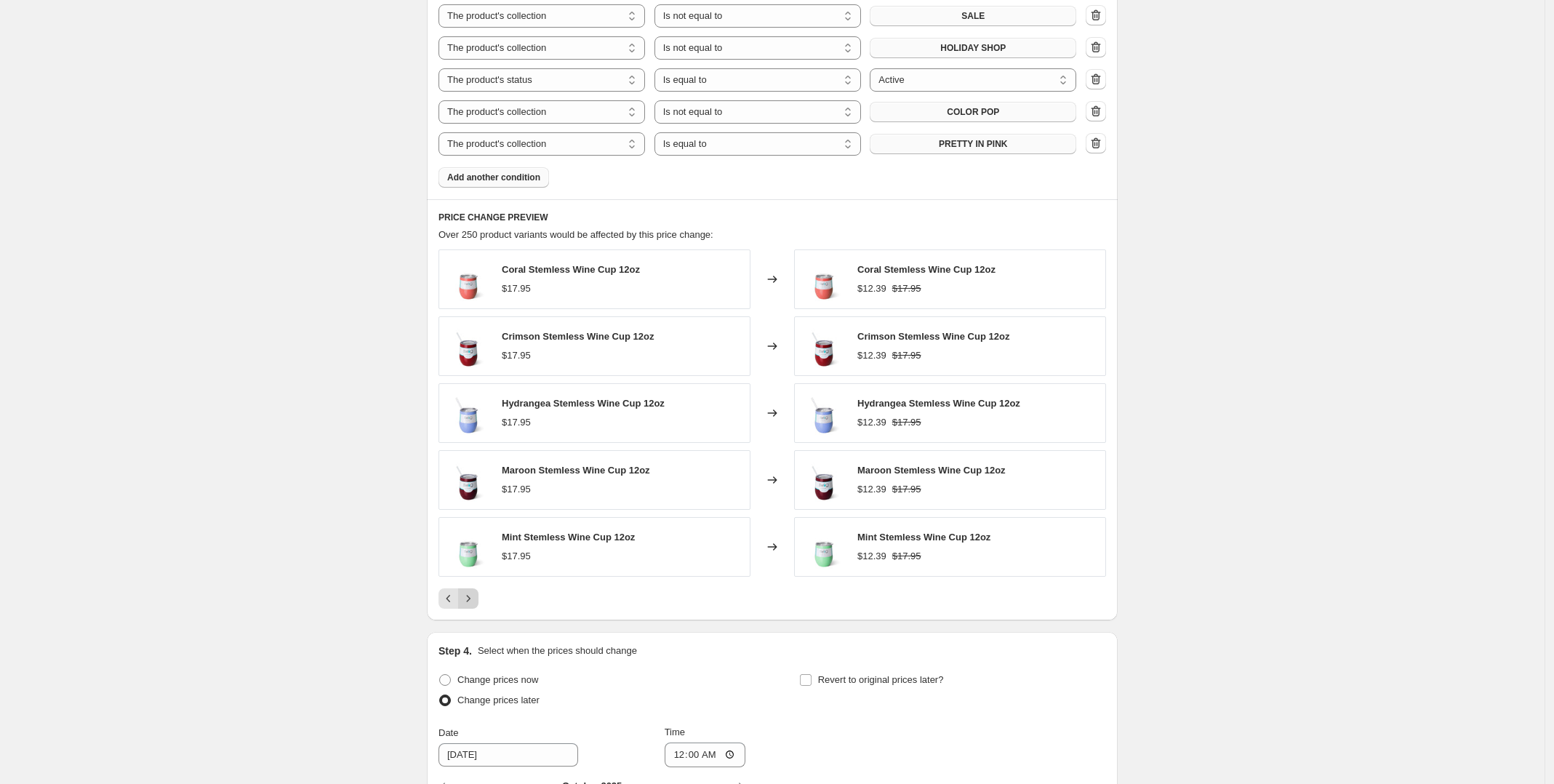
click at [476, 602] on icon "Next" at bounding box center [468, 598] width 14 height 14
click at [1098, 146] on icon "button" at bounding box center [1097, 144] width 2 height 4
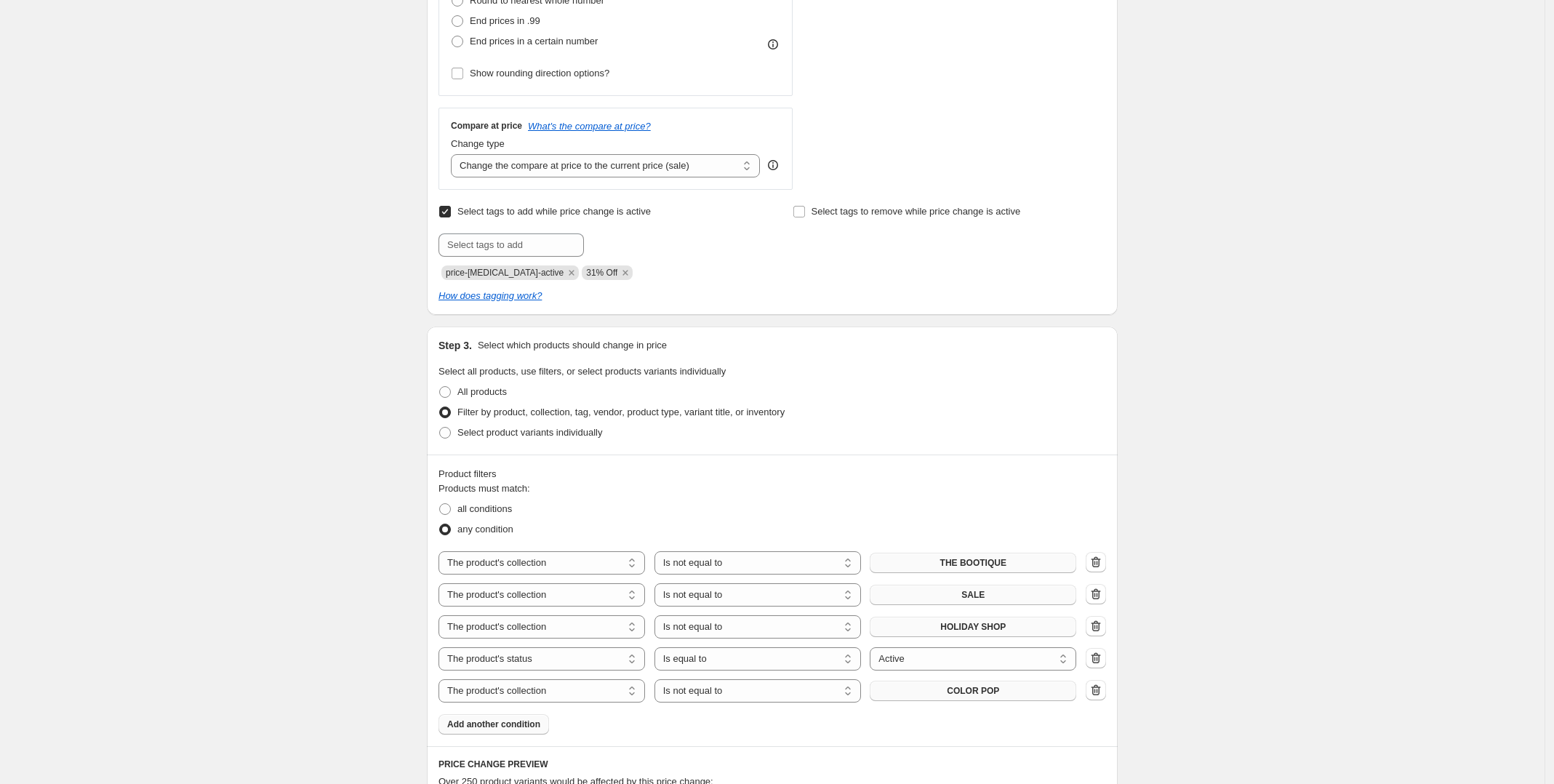
scroll to position [558, 0]
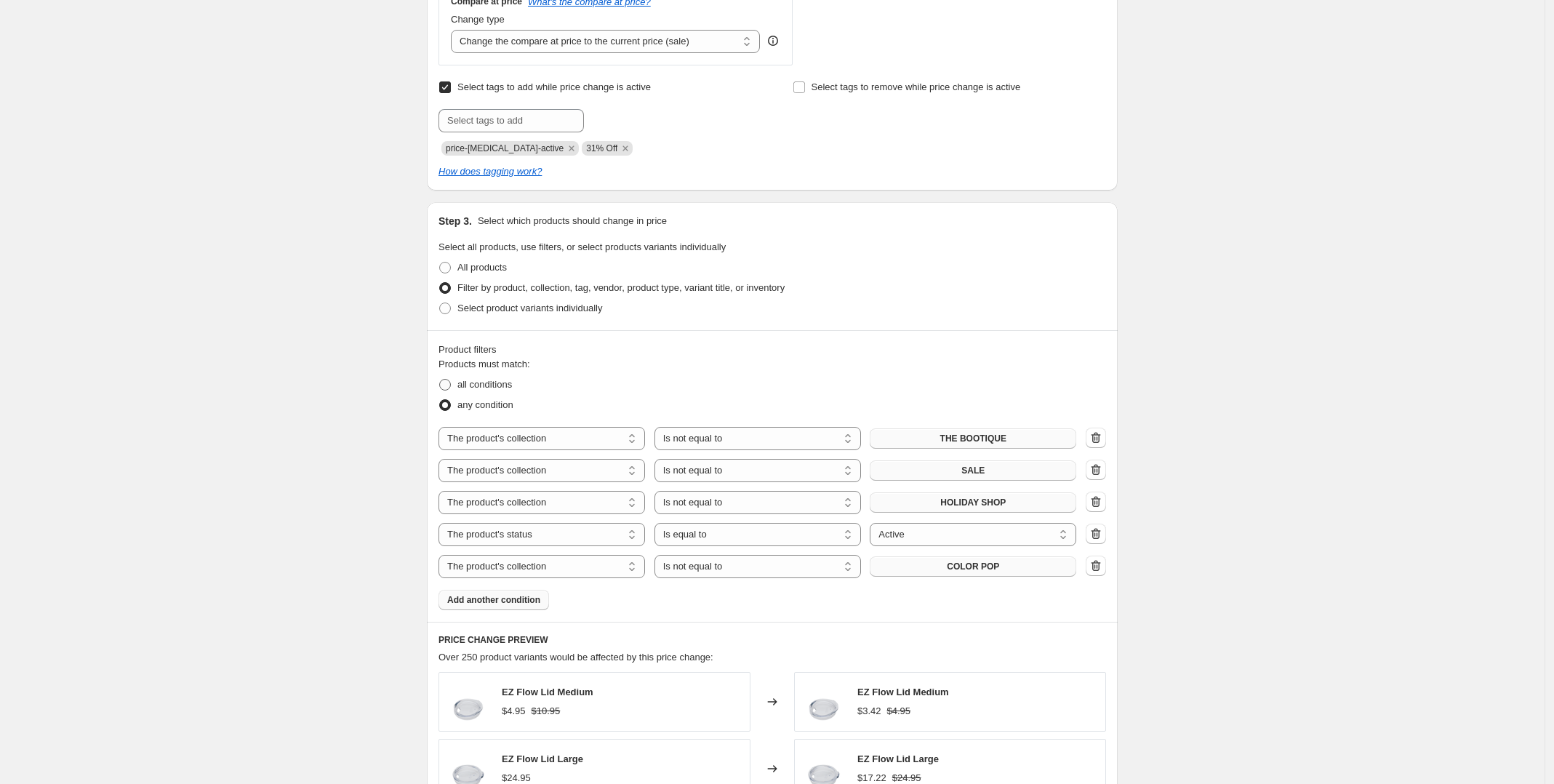
click at [450, 382] on span at bounding box center [445, 384] width 12 height 12
click at [440, 379] on input "all conditions" at bounding box center [440, 379] width 1 height 1
radio input "true"
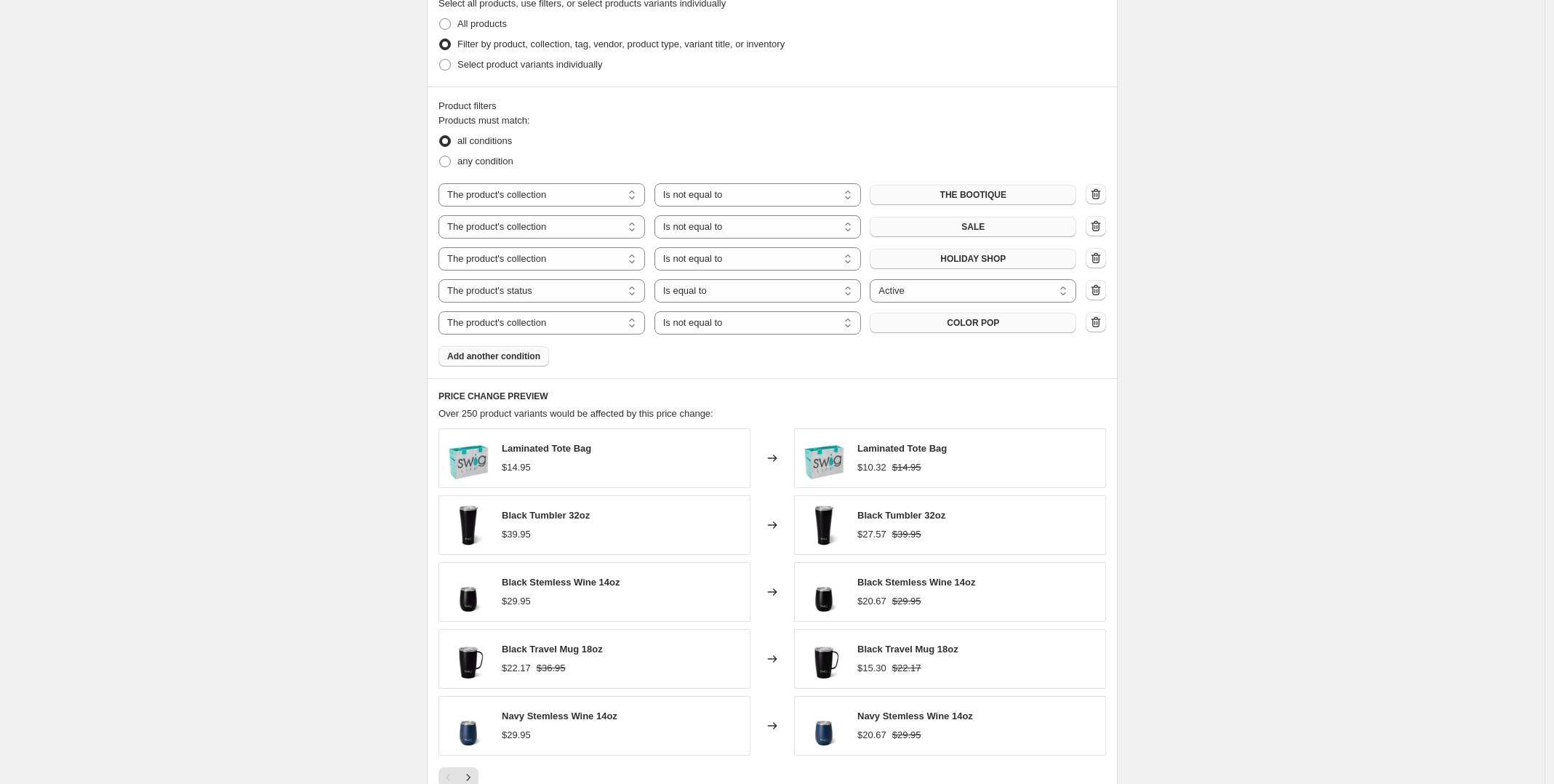
scroll to position [831, 0]
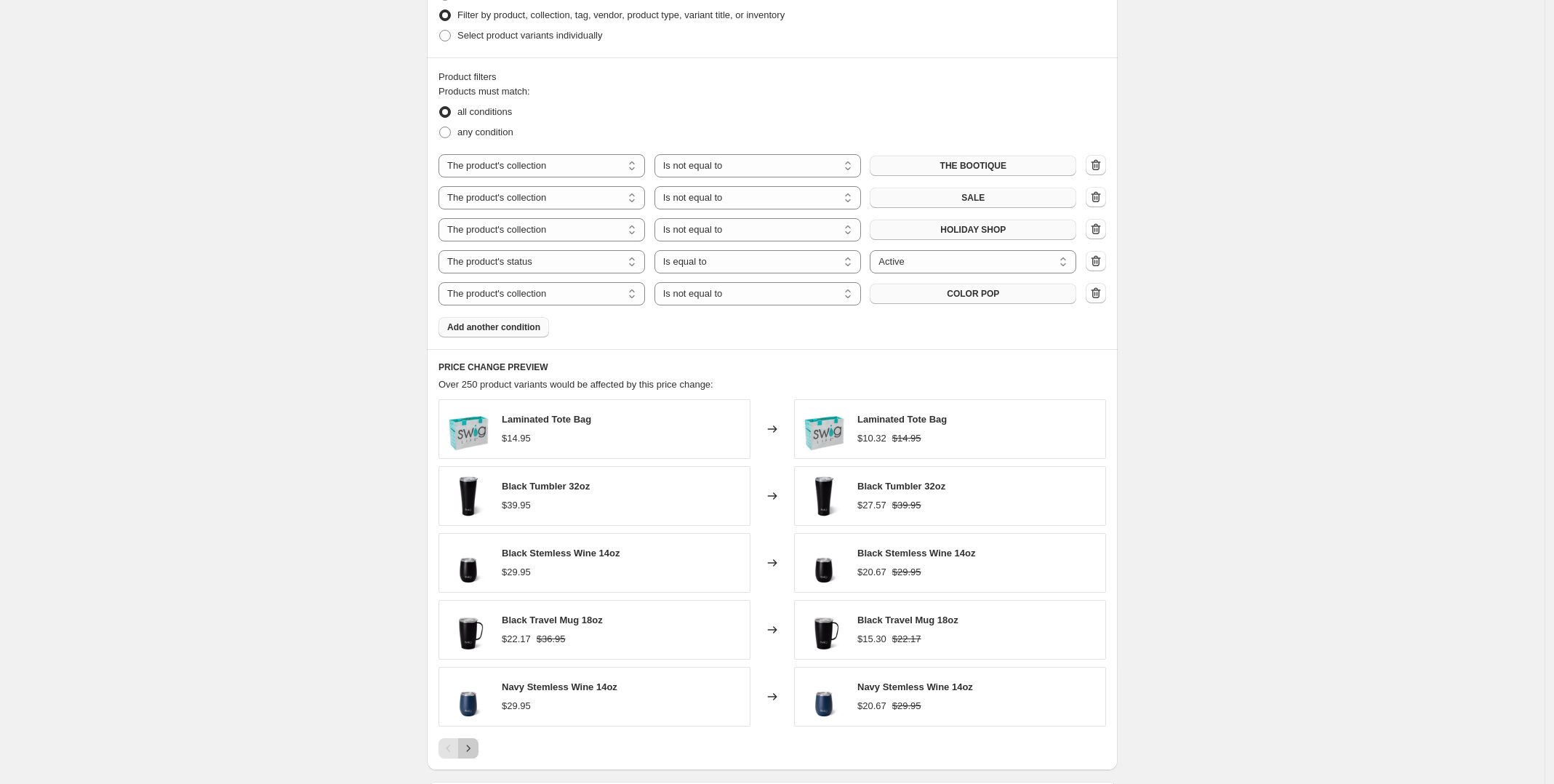
click at [467, 745] on icon "Next" at bounding box center [468, 748] width 14 height 14
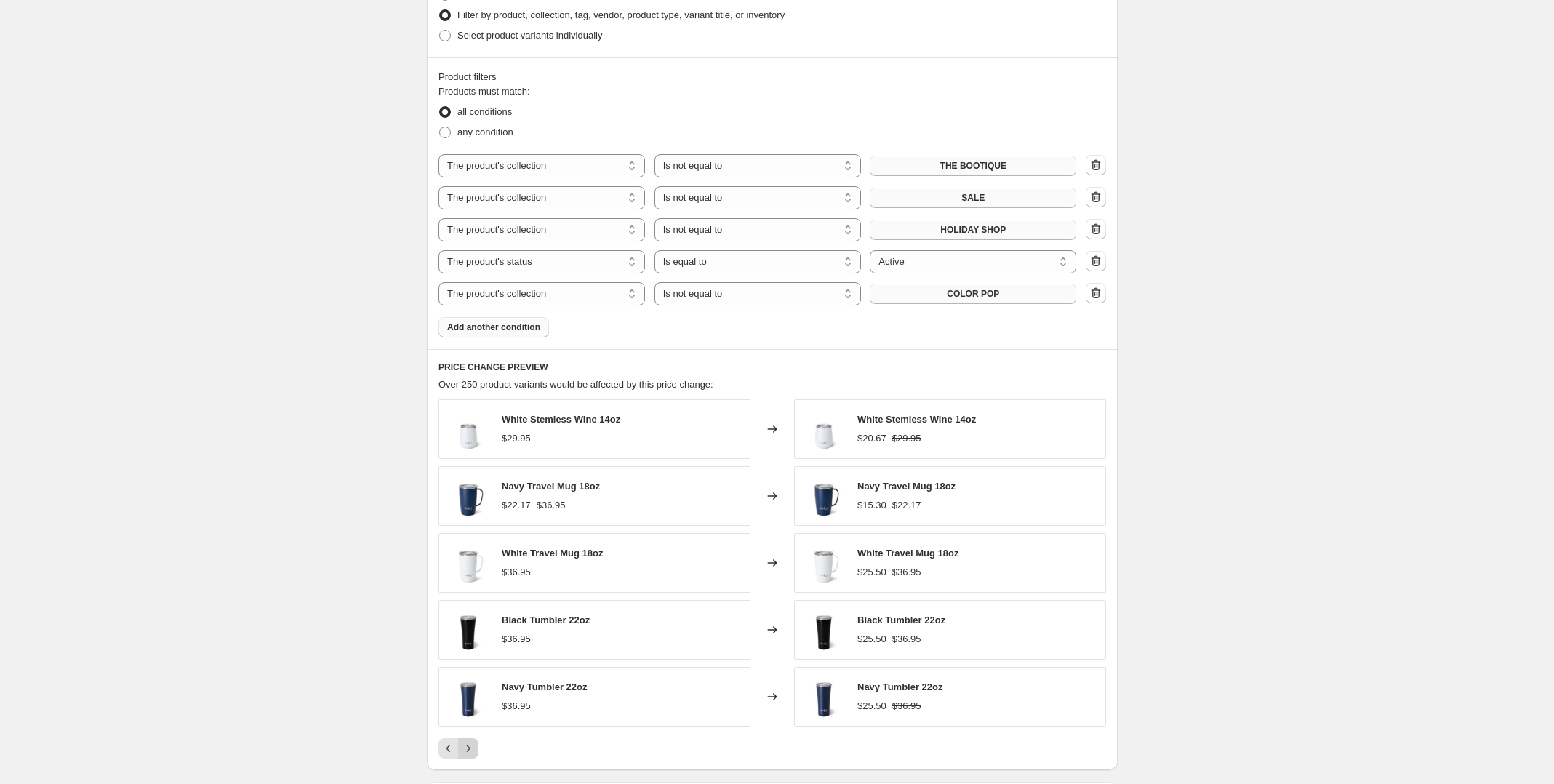
click at [467, 745] on icon "Next" at bounding box center [468, 748] width 14 height 14
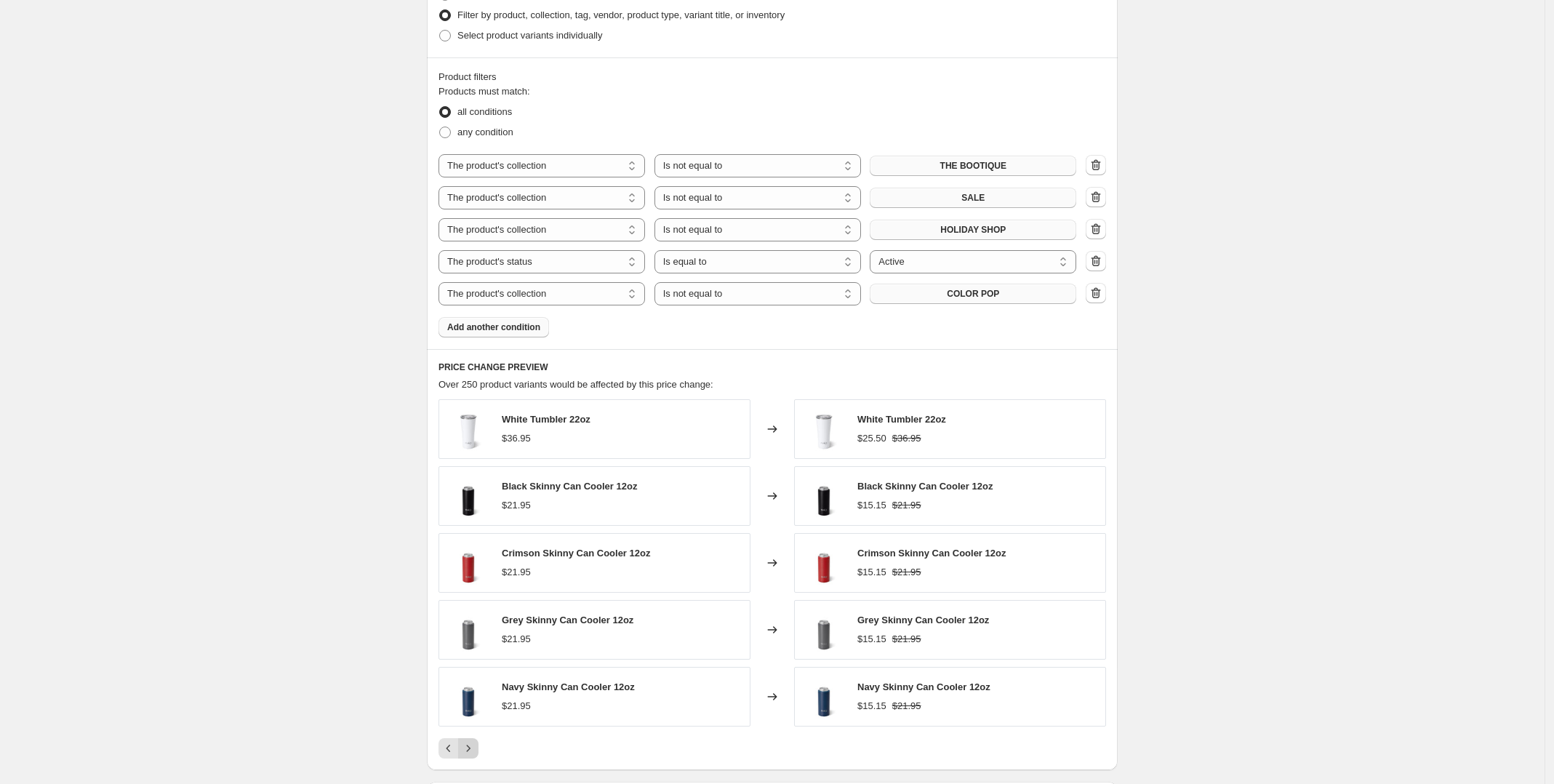
click at [466, 746] on icon "Next" at bounding box center [468, 748] width 14 height 14
click at [467, 747] on icon "Next" at bounding box center [468, 748] width 14 height 14
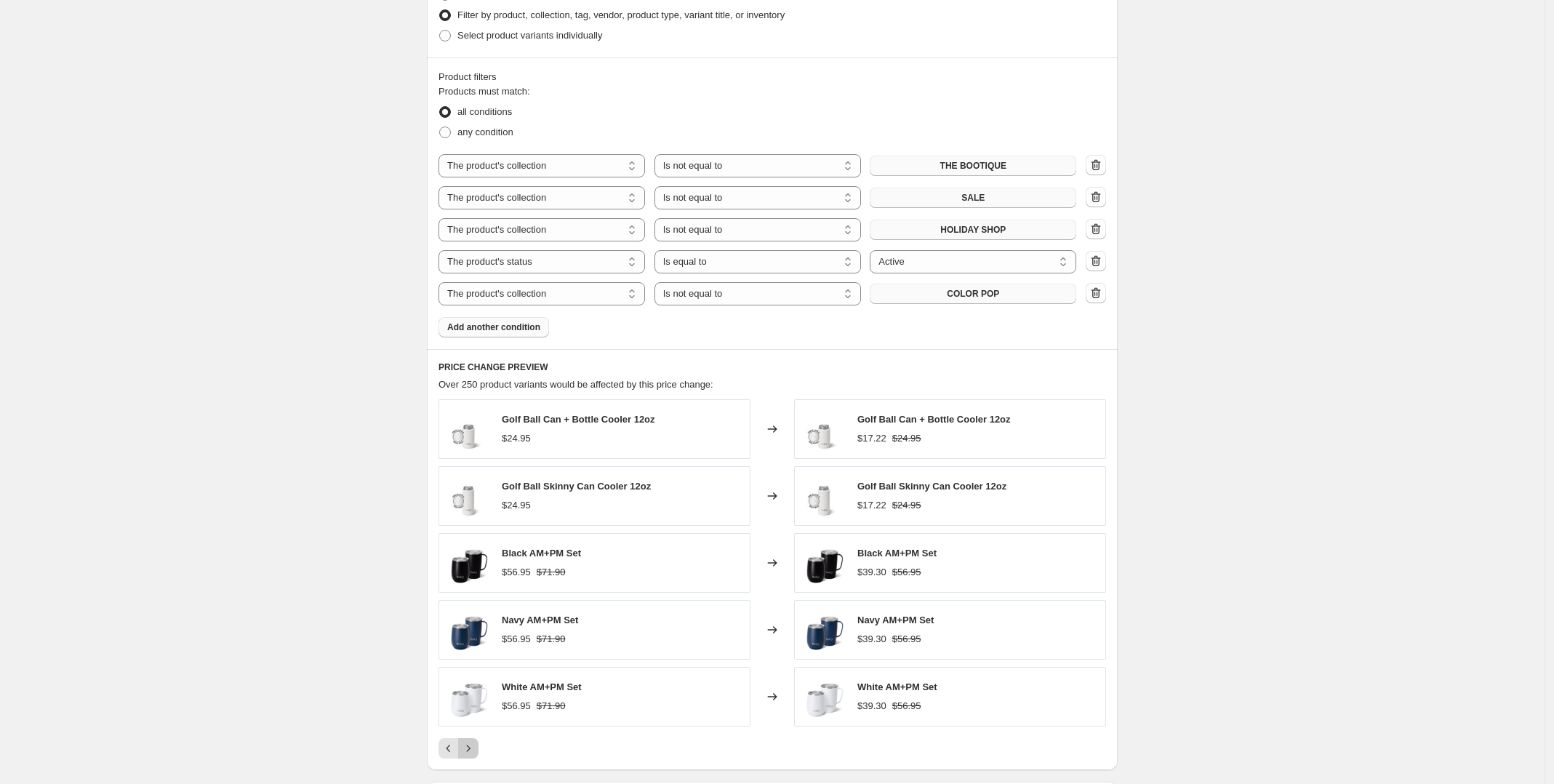
click at [467, 747] on icon "Next" at bounding box center [468, 748] width 14 height 14
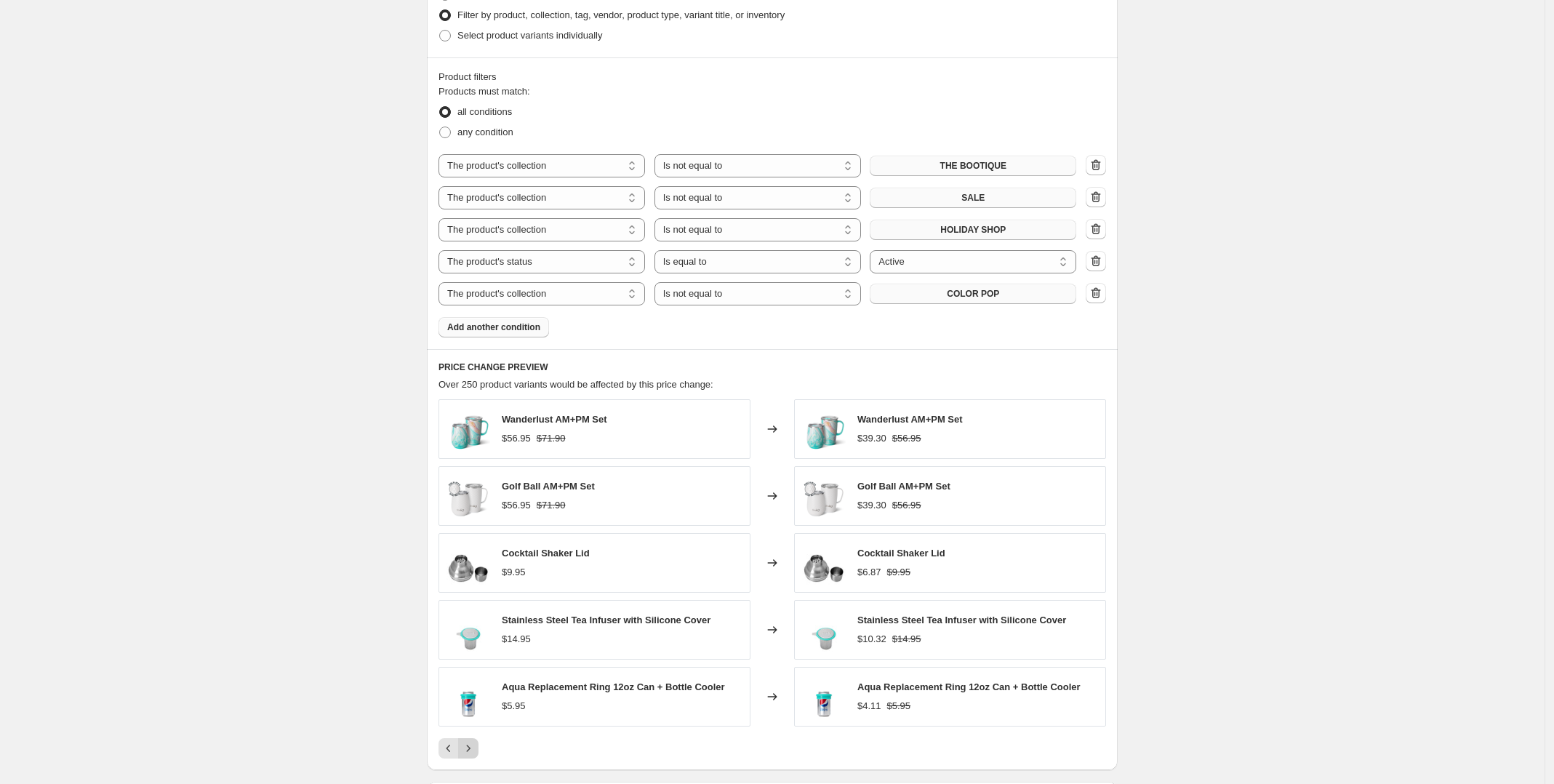
click at [470, 751] on icon "Next" at bounding box center [468, 747] width 4 height 6
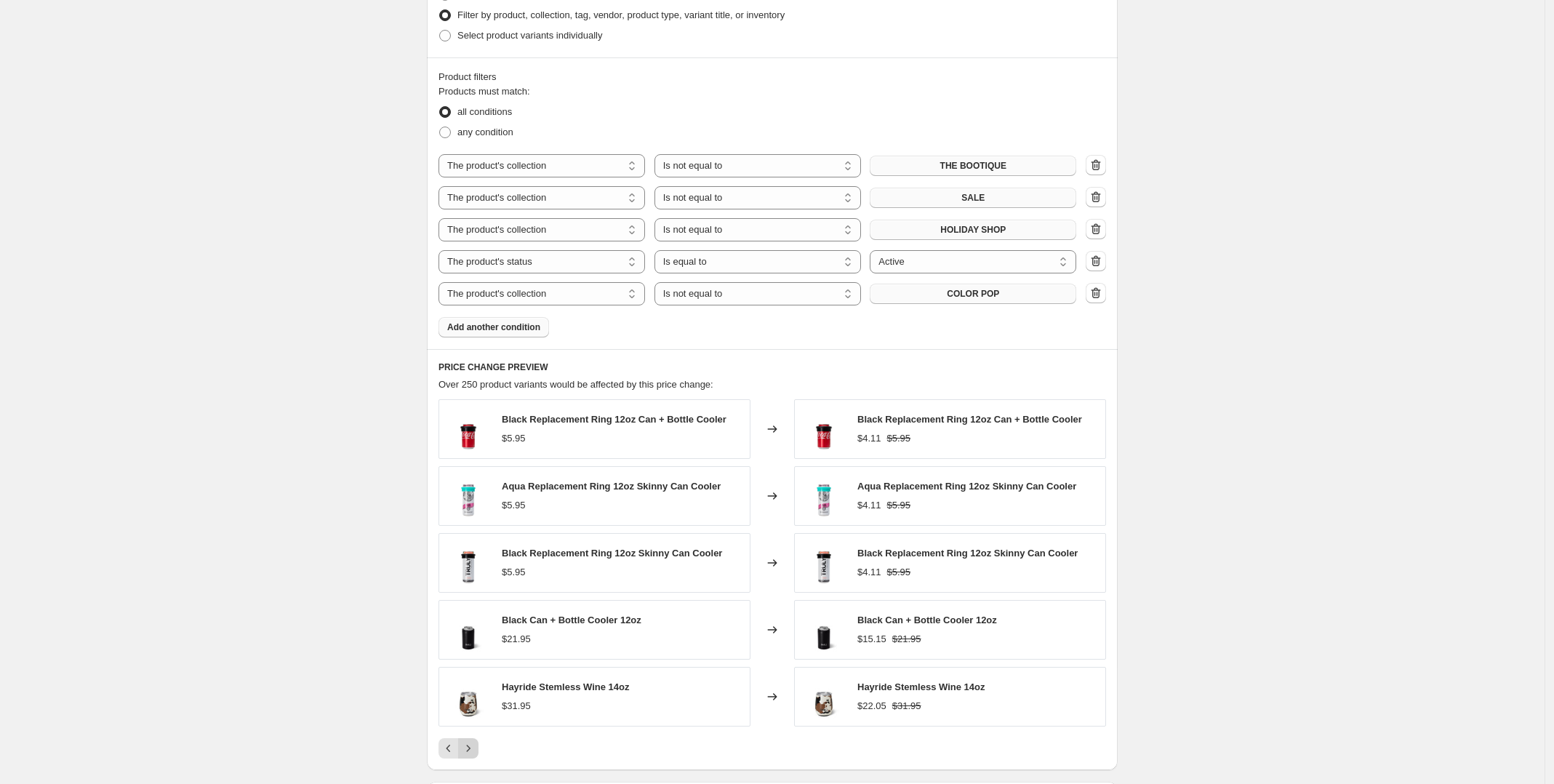
click at [470, 750] on icon "Next" at bounding box center [468, 747] width 4 height 6
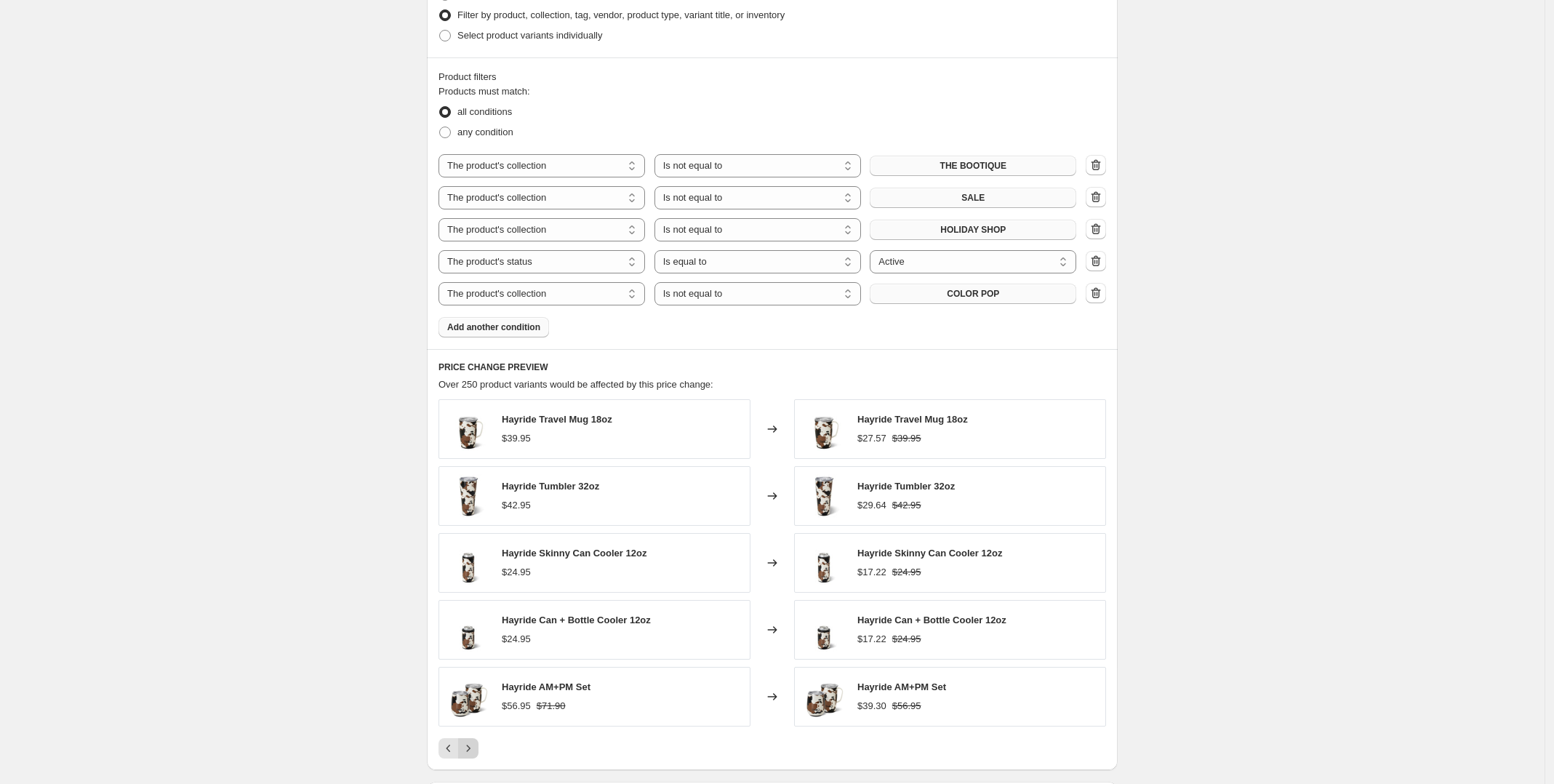
click at [471, 746] on icon "Next" at bounding box center [468, 748] width 14 height 14
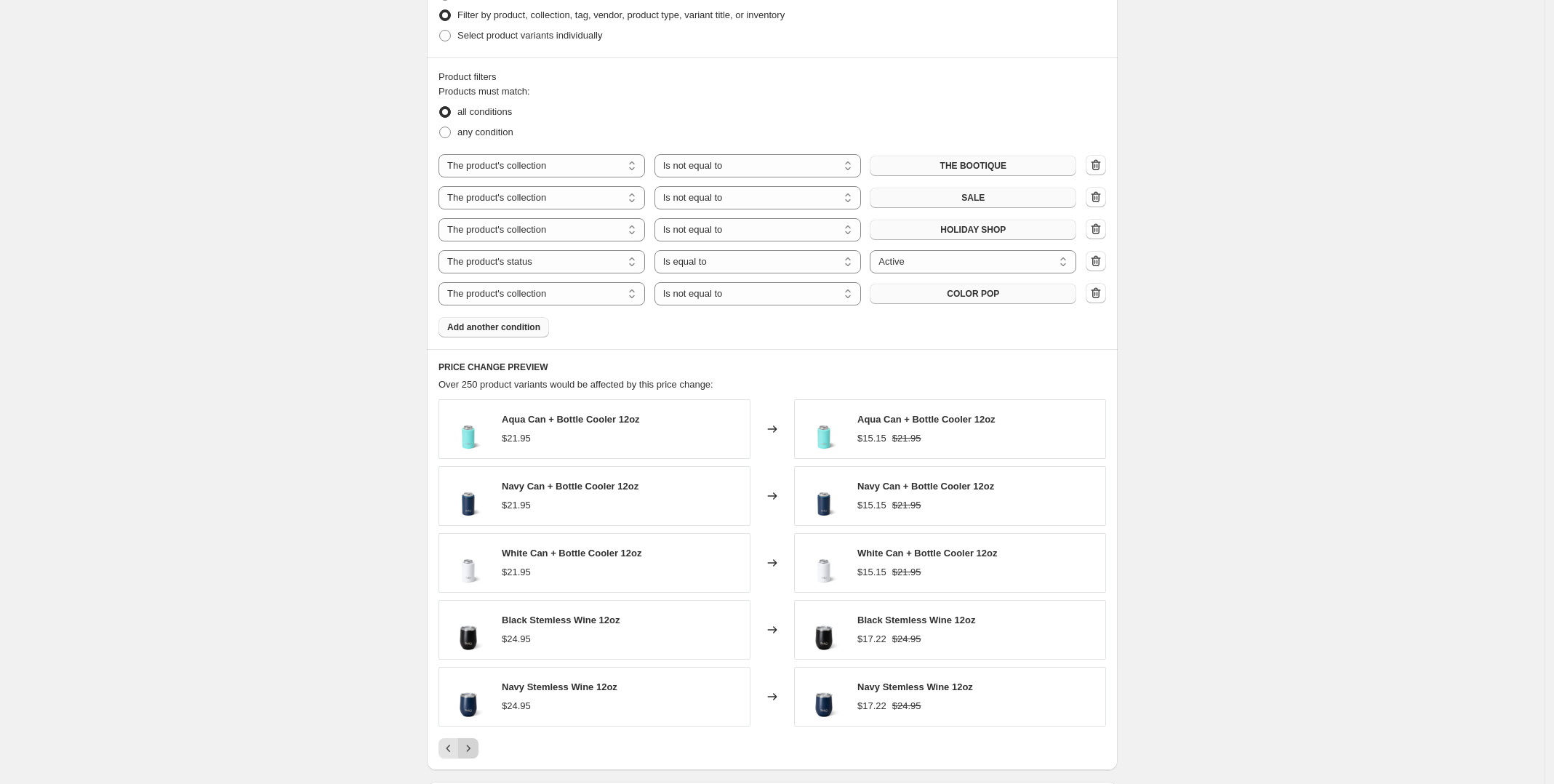
click at [471, 746] on icon "Next" at bounding box center [468, 748] width 14 height 14
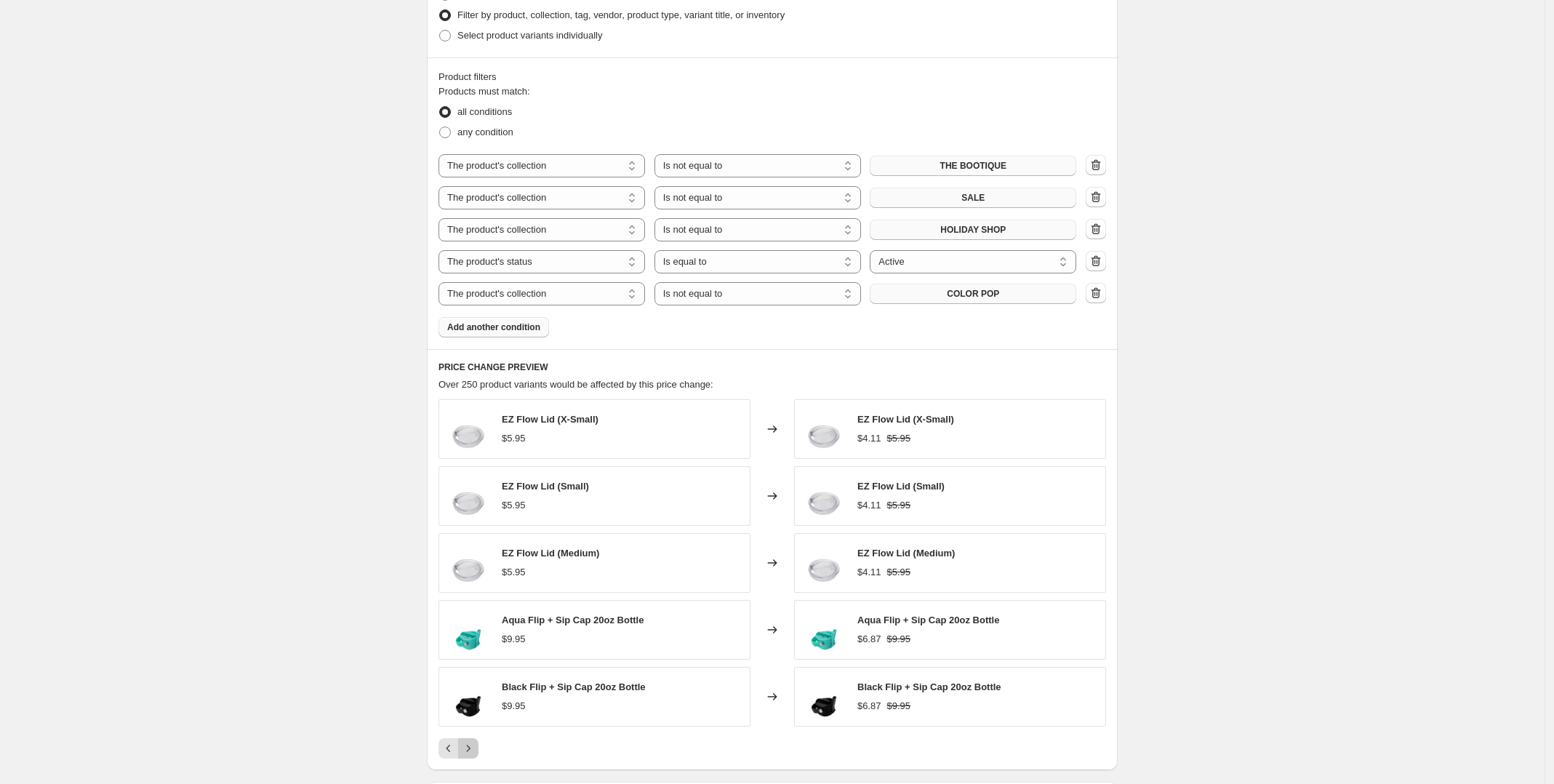
click at [471, 746] on icon "Next" at bounding box center [468, 748] width 14 height 14
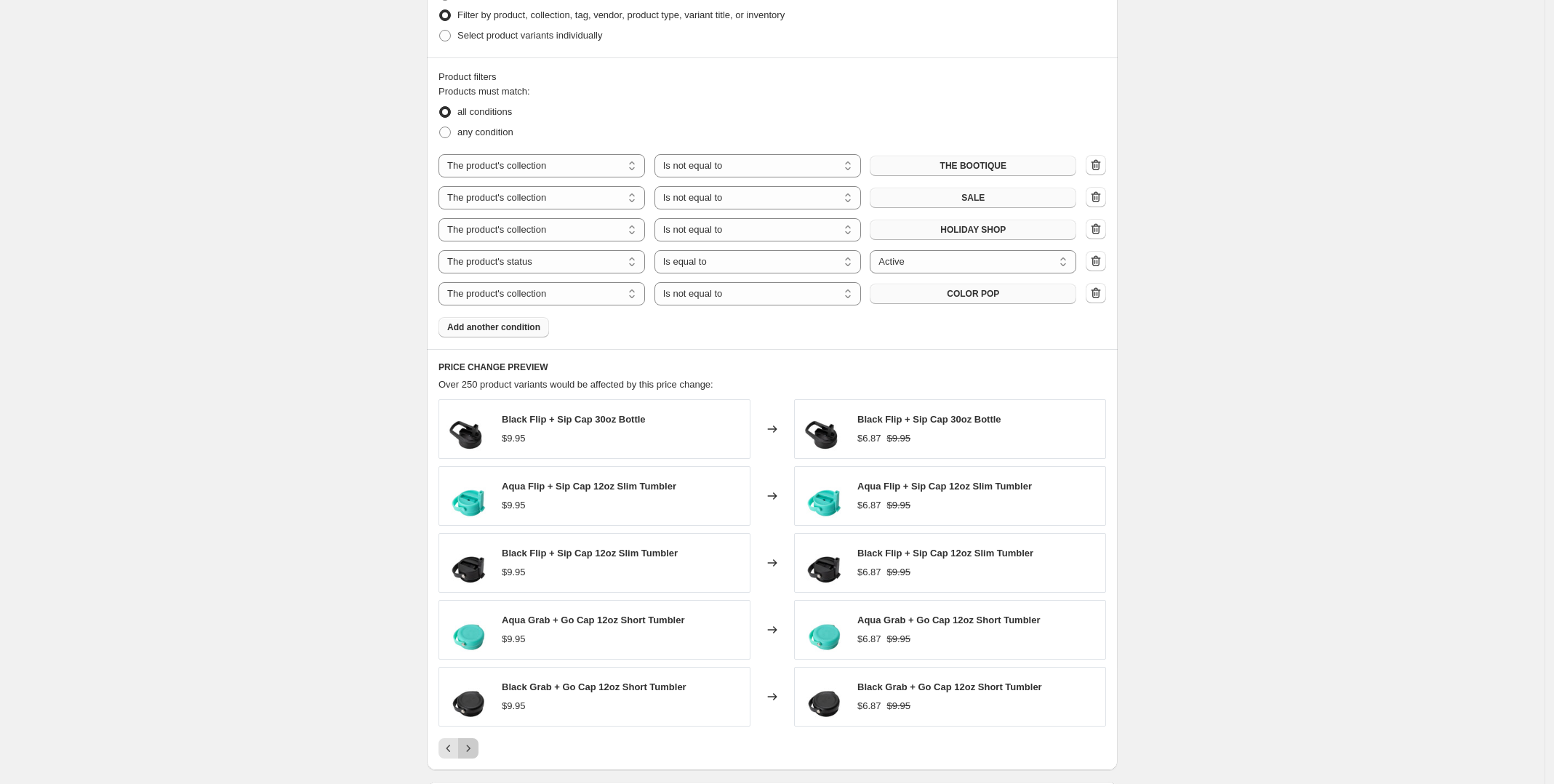
click at [471, 746] on icon "Next" at bounding box center [468, 748] width 14 height 14
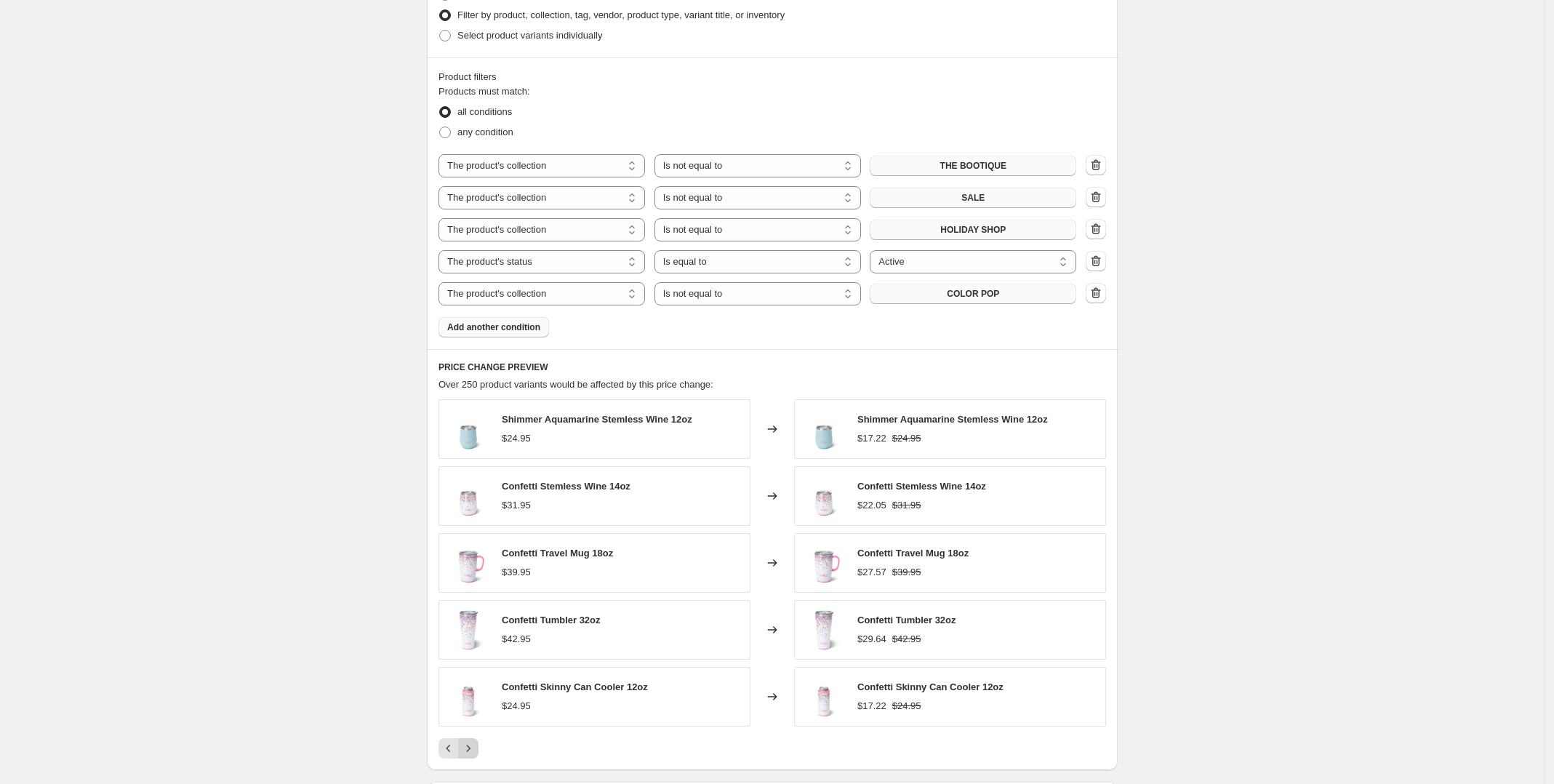
click at [471, 747] on icon "Next" at bounding box center [468, 748] width 14 height 14
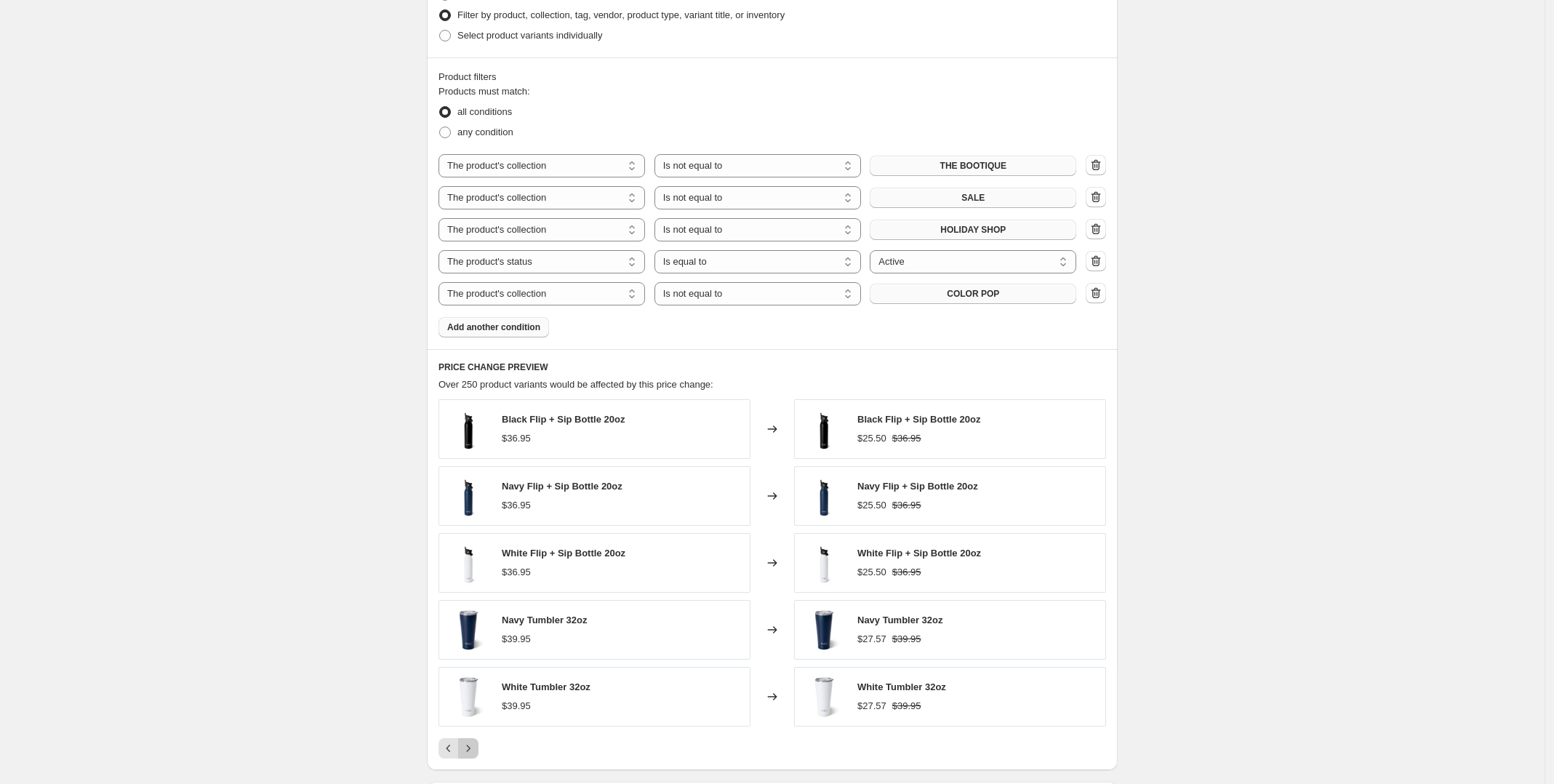
click at [471, 747] on icon "Next" at bounding box center [468, 748] width 14 height 14
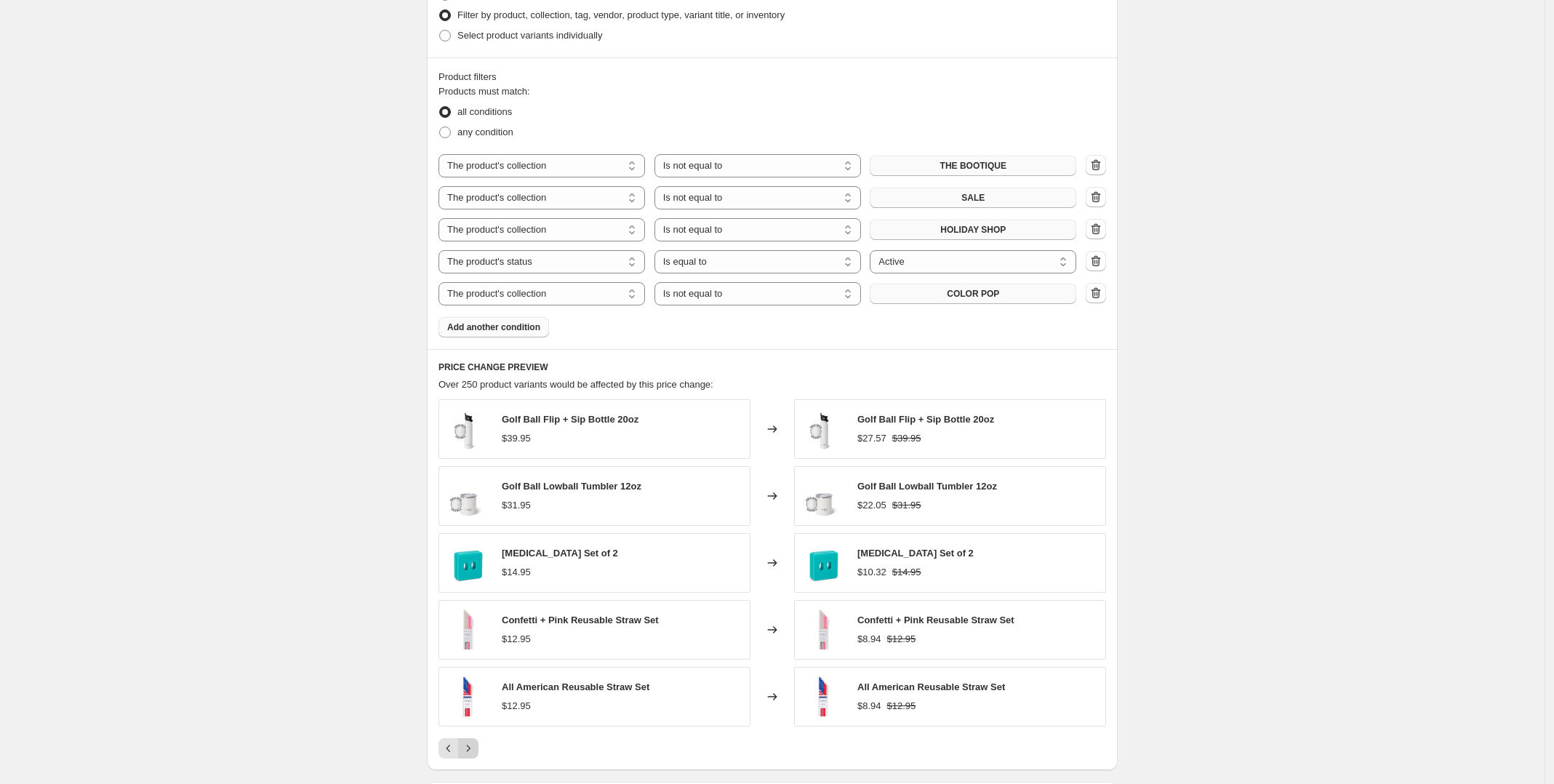
click at [471, 747] on icon "Next" at bounding box center [468, 748] width 14 height 14
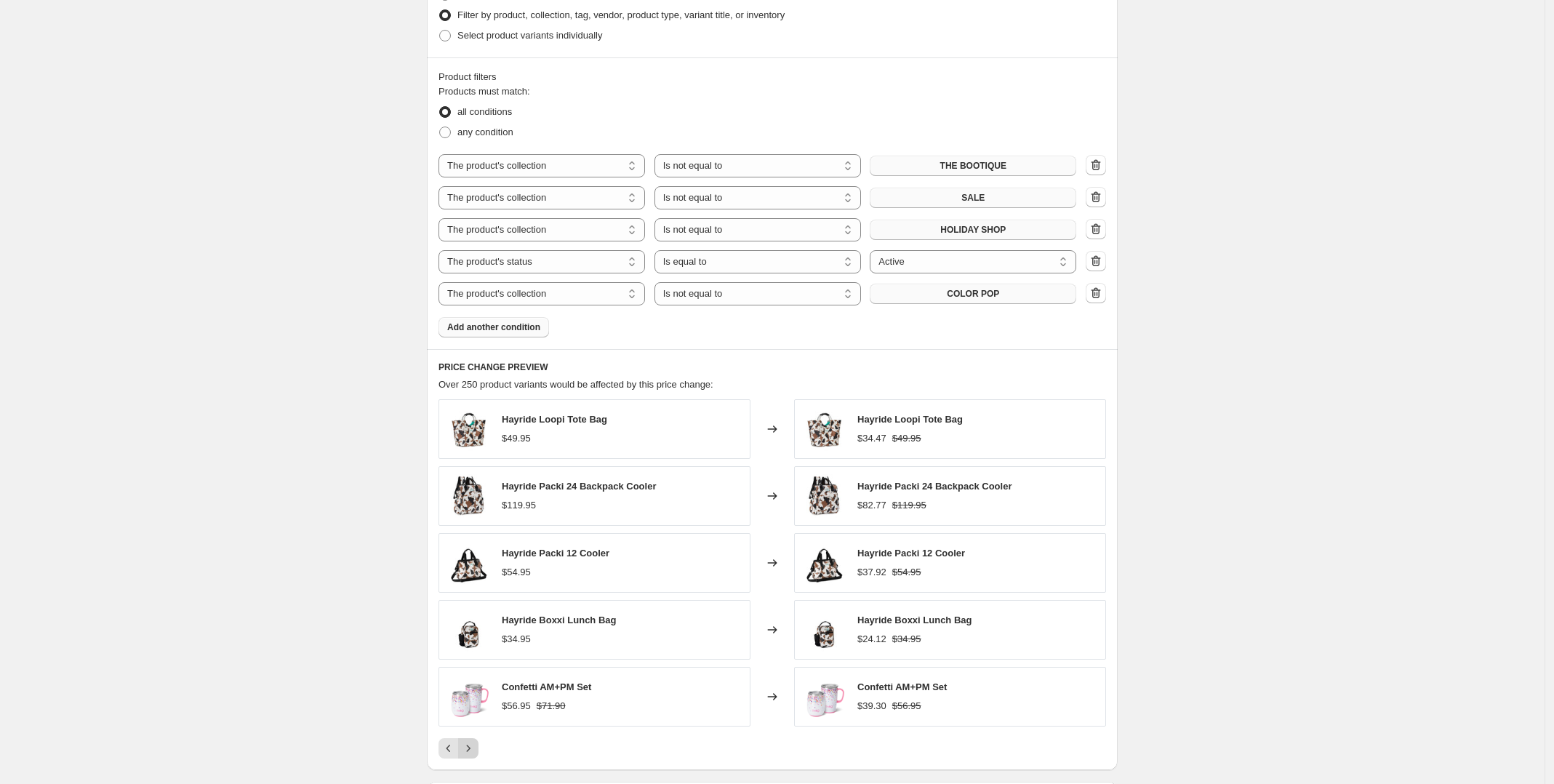
click at [471, 747] on icon "Next" at bounding box center [468, 748] width 14 height 14
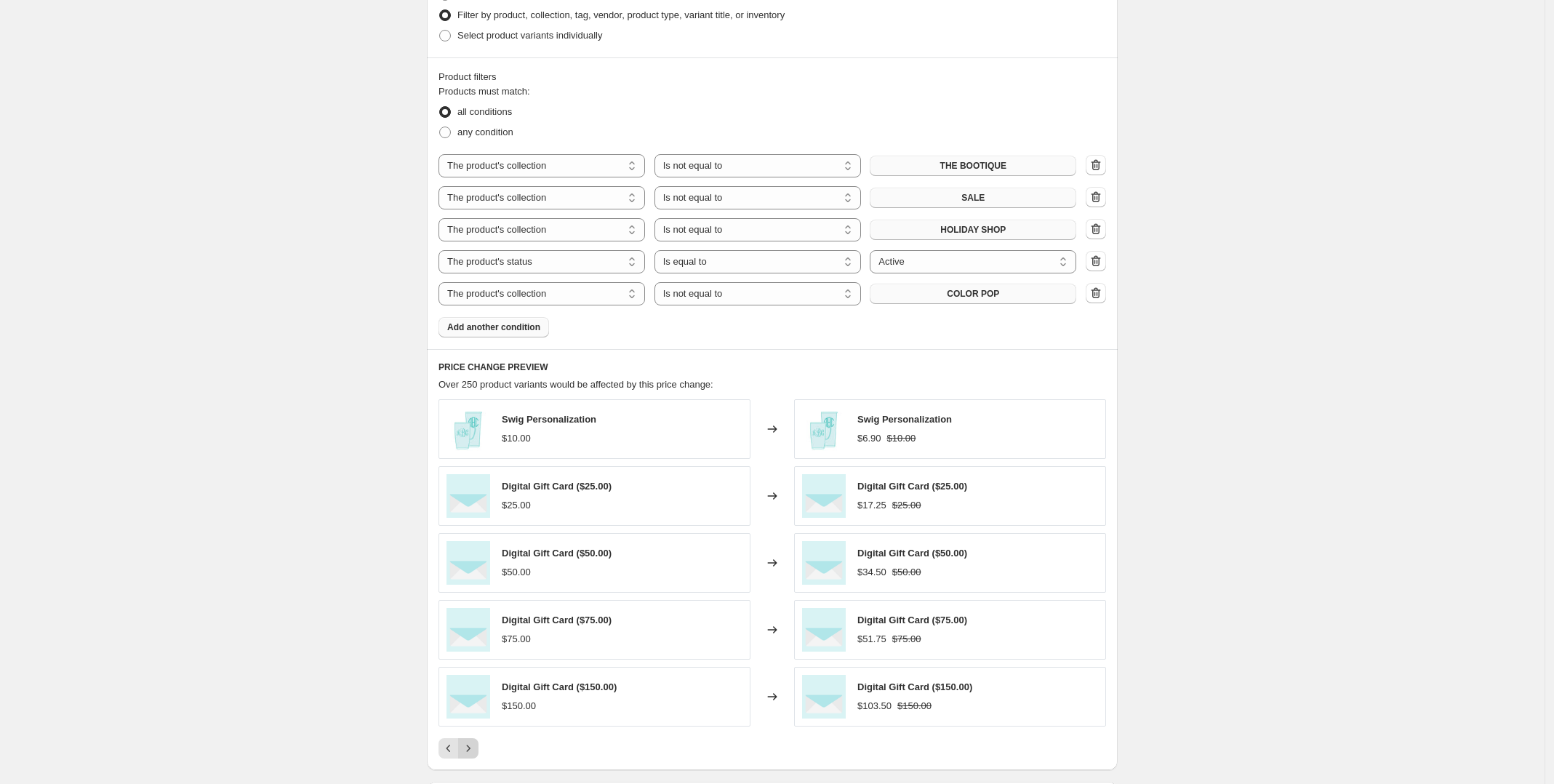
click at [471, 747] on icon "Next" at bounding box center [468, 748] width 14 height 14
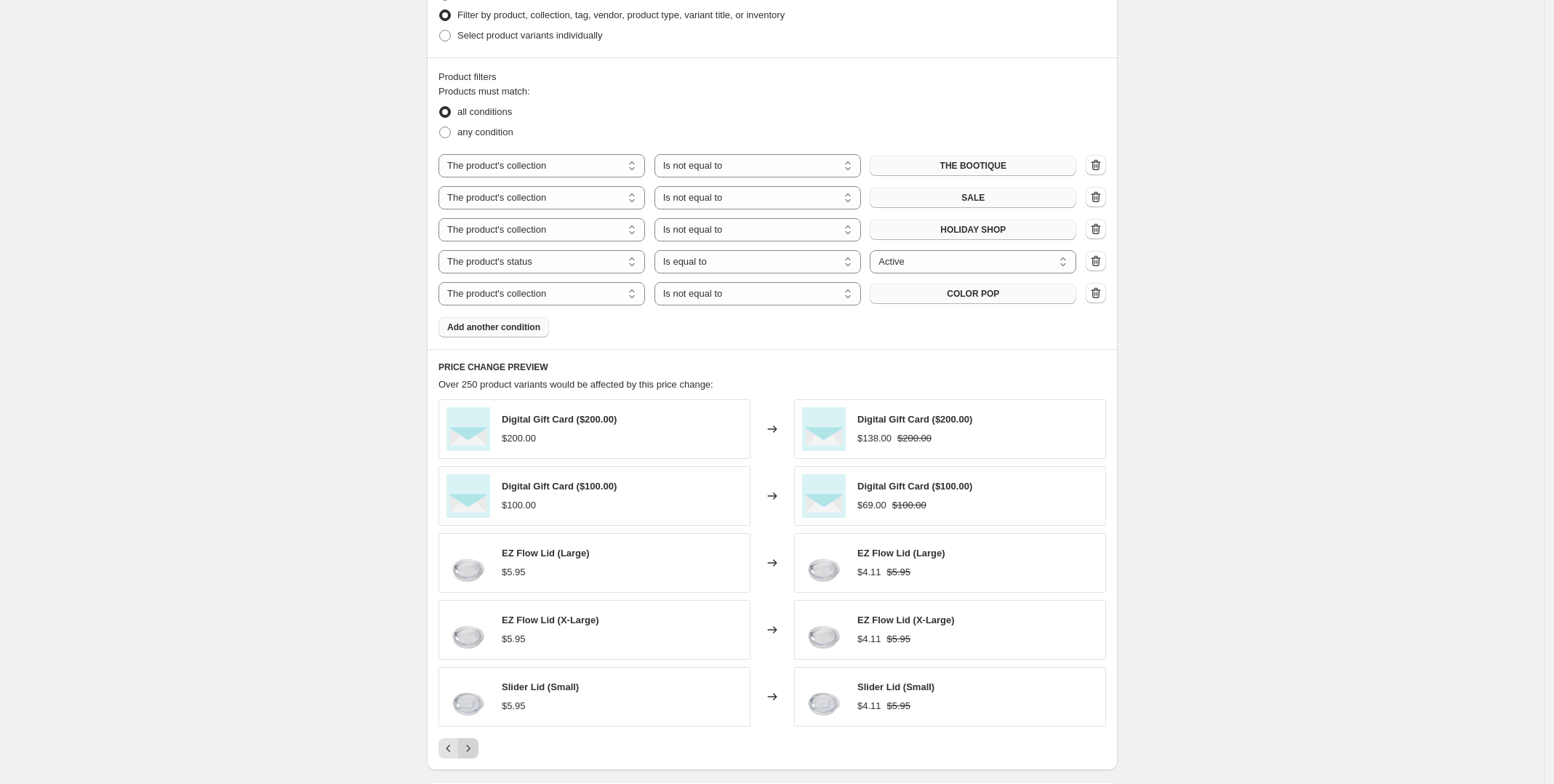
click at [471, 754] on icon "Next" at bounding box center [468, 748] width 14 height 14
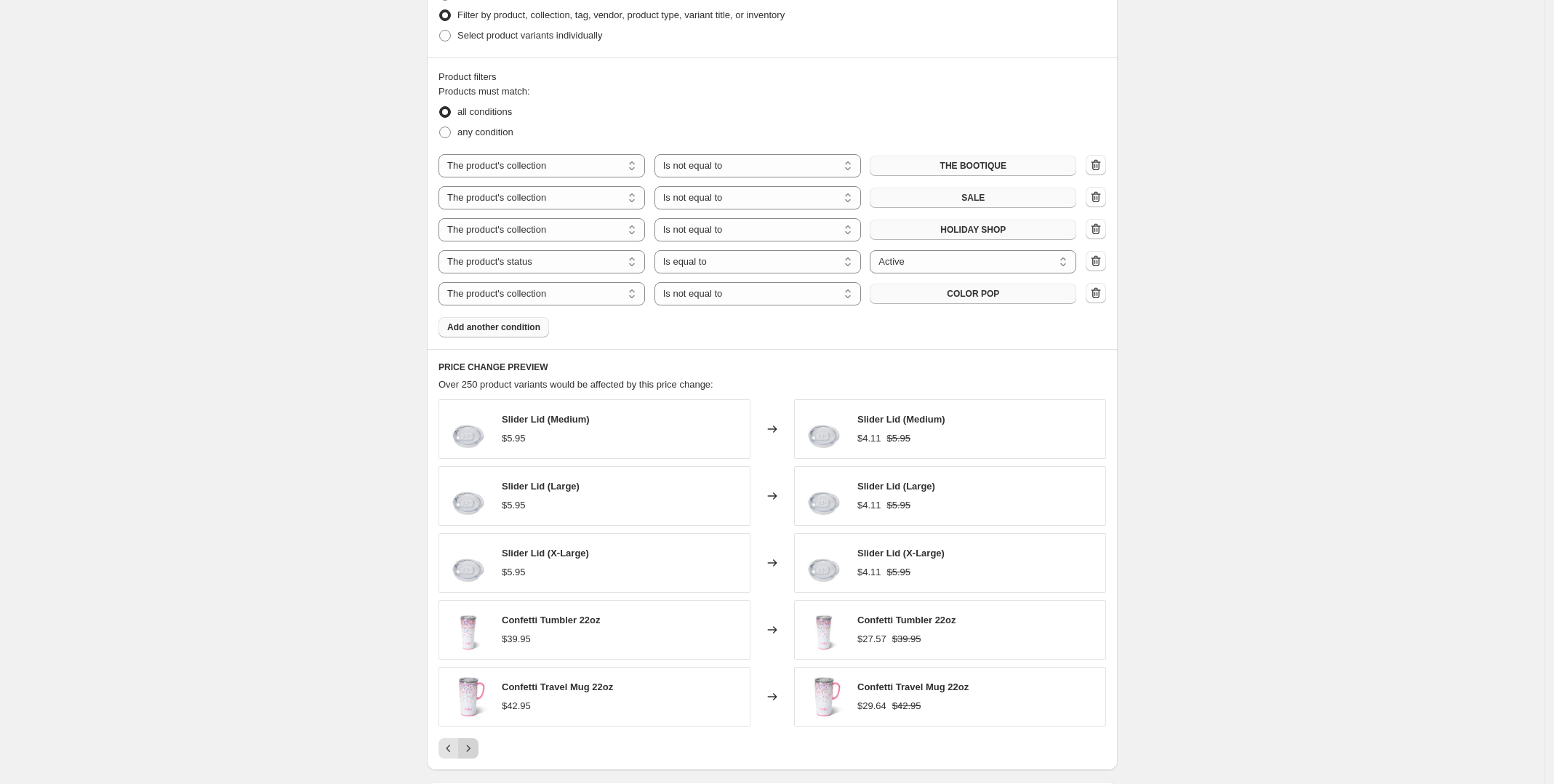
click at [471, 754] on icon "Next" at bounding box center [468, 748] width 14 height 14
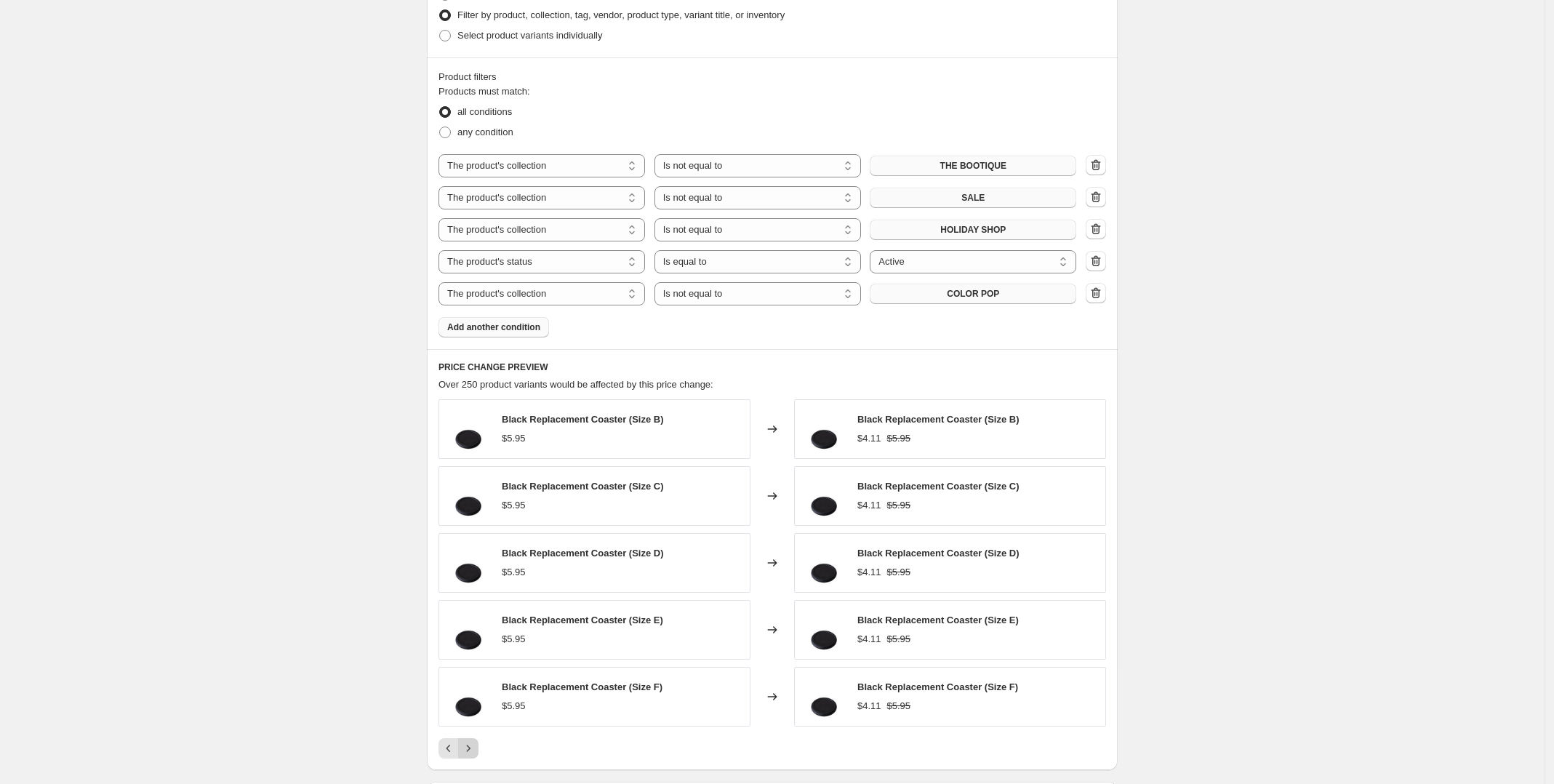
click at [471, 754] on icon "Next" at bounding box center [468, 748] width 14 height 14
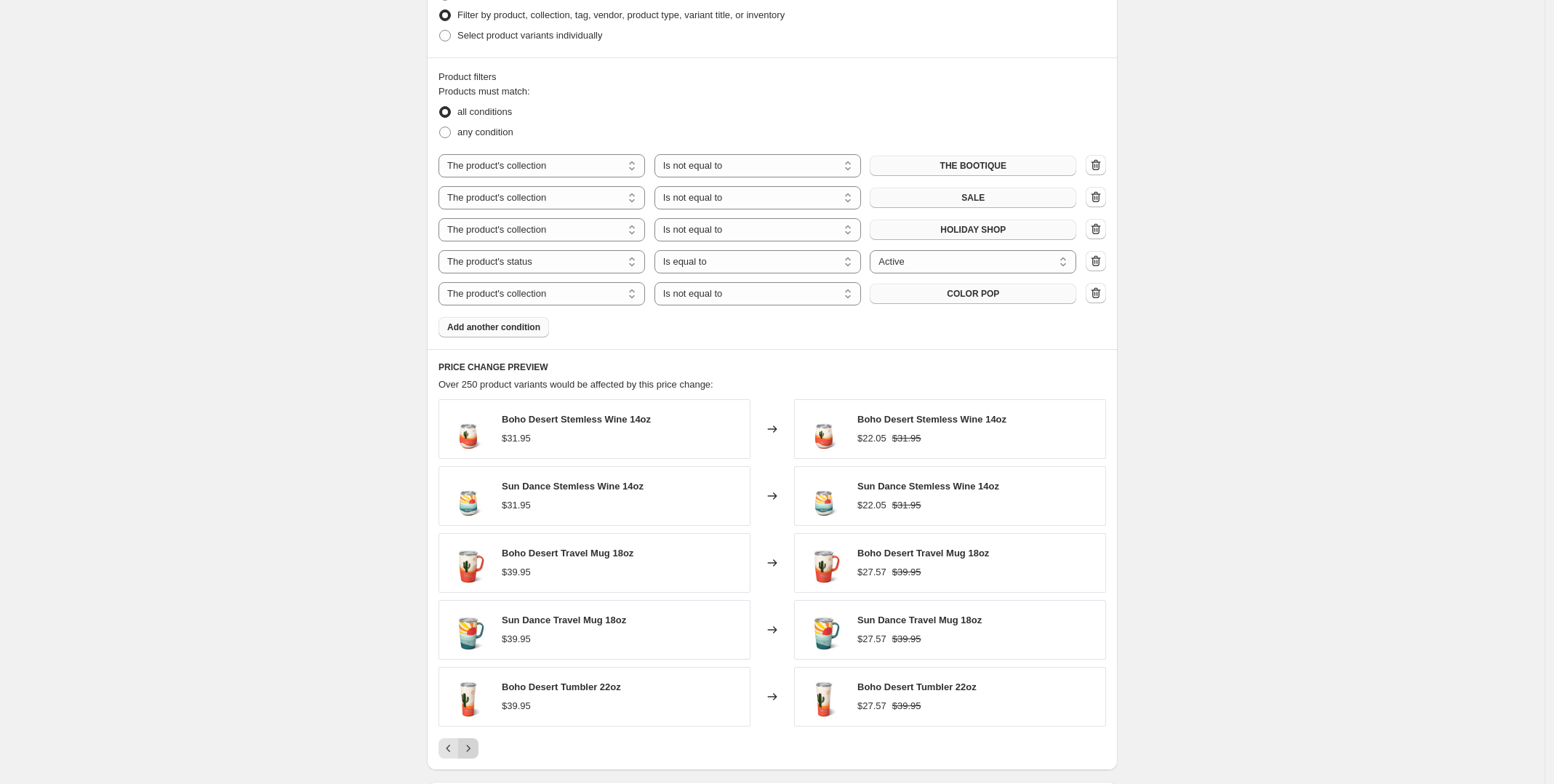
click at [471, 754] on icon "Next" at bounding box center [468, 748] width 14 height 14
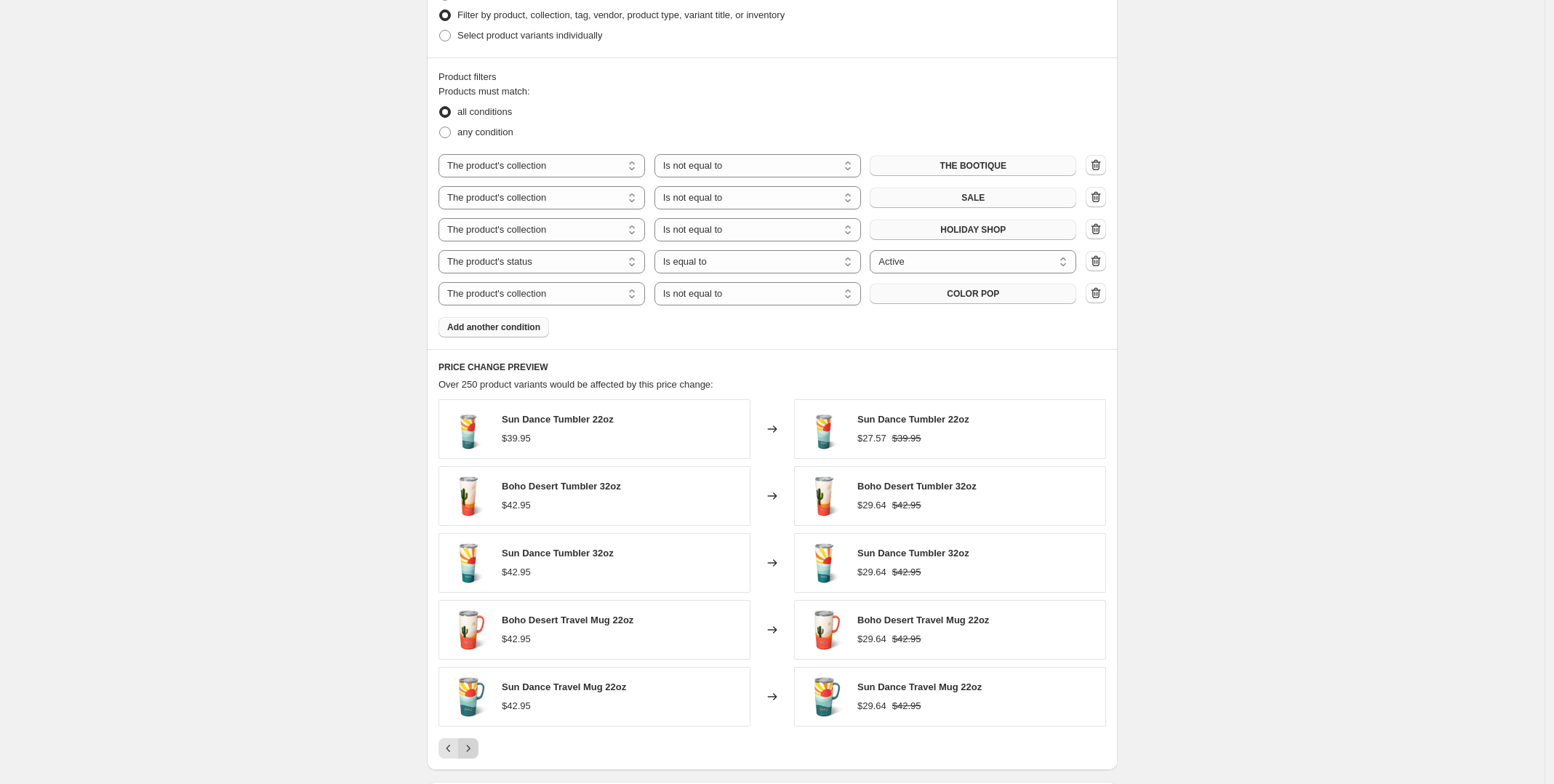
click at [475, 749] on icon "Next" at bounding box center [468, 748] width 14 height 14
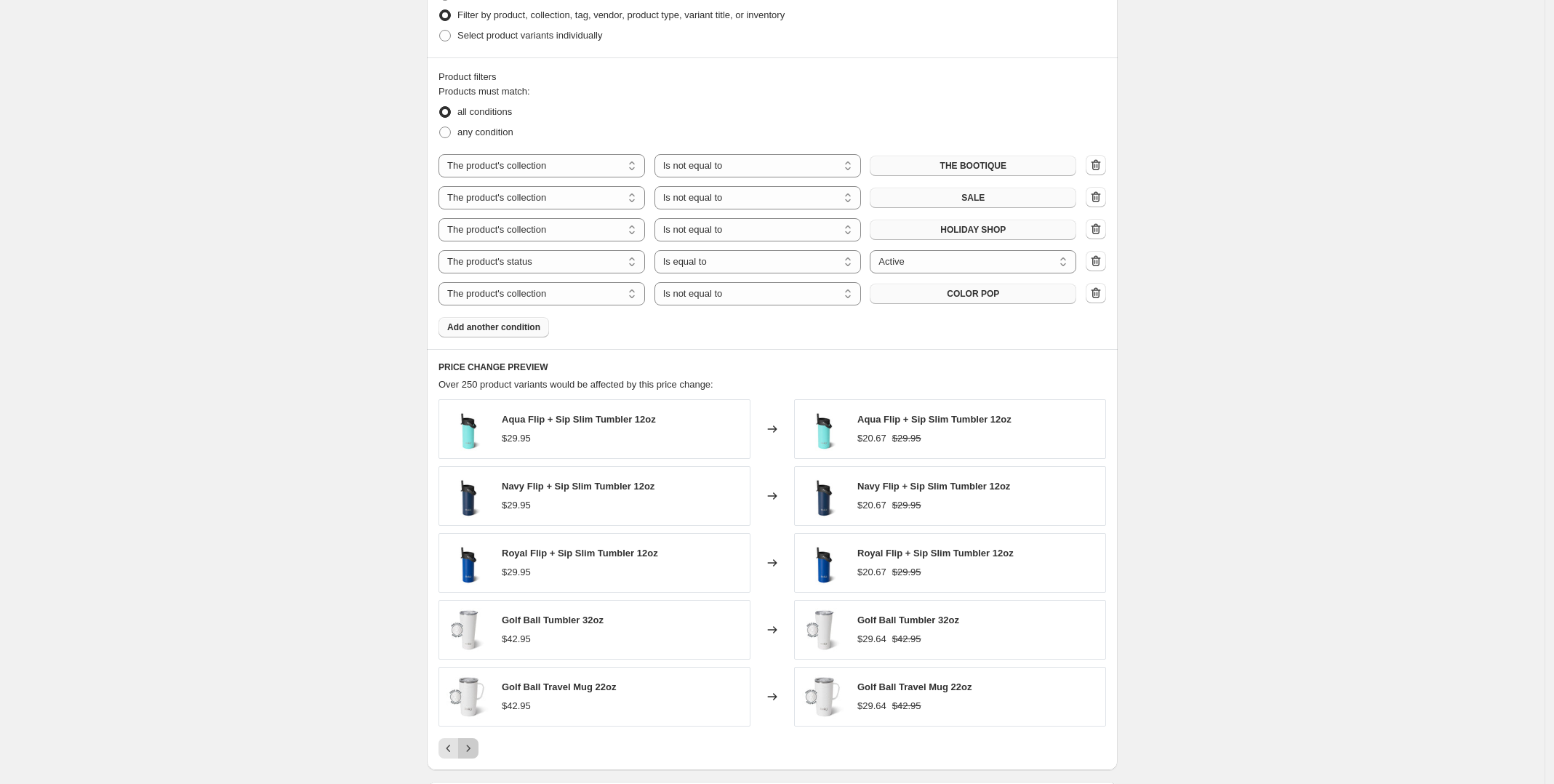
click at [475, 749] on icon "Next" at bounding box center [468, 748] width 14 height 14
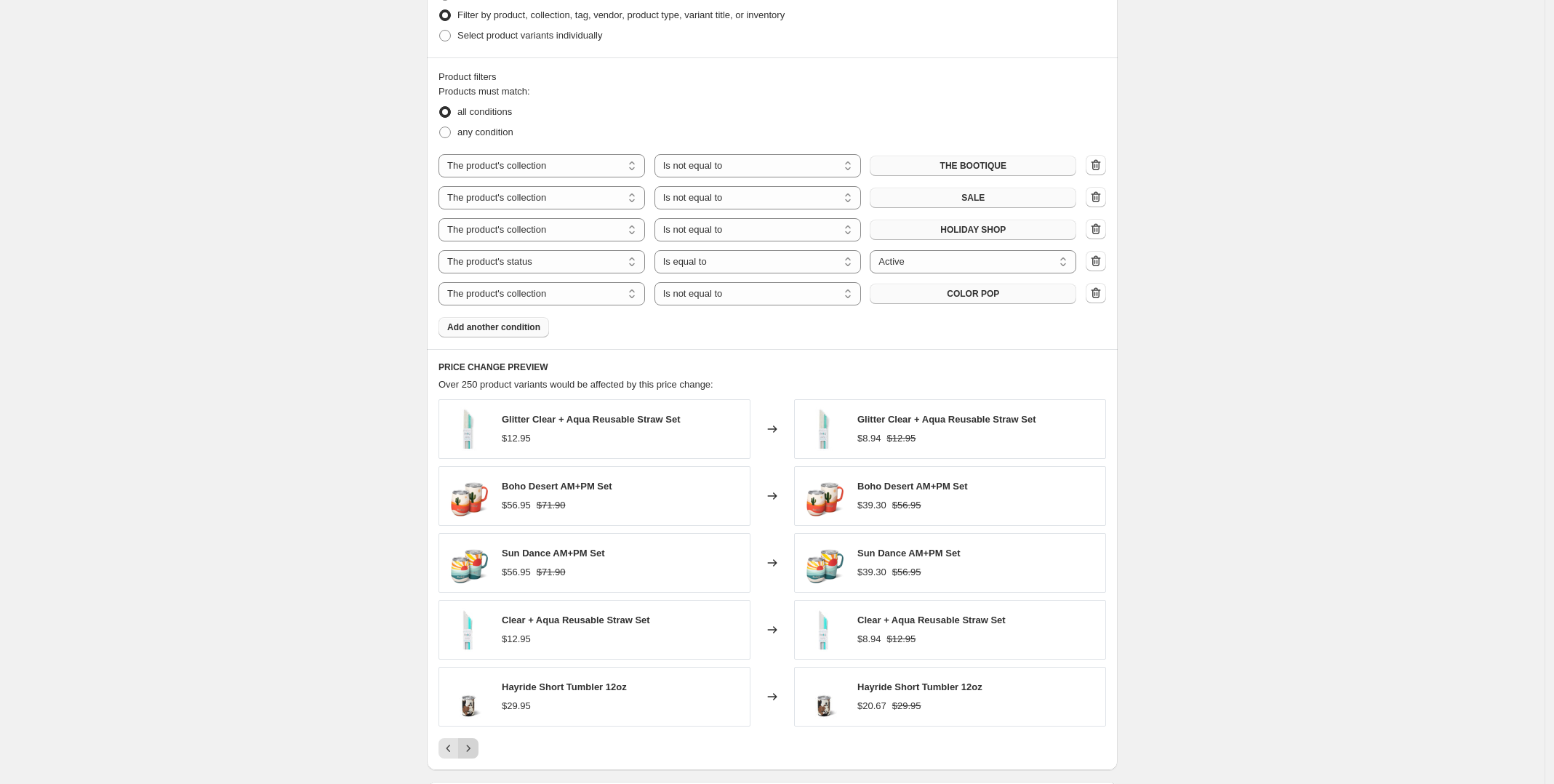
click at [475, 749] on icon "Next" at bounding box center [468, 748] width 14 height 14
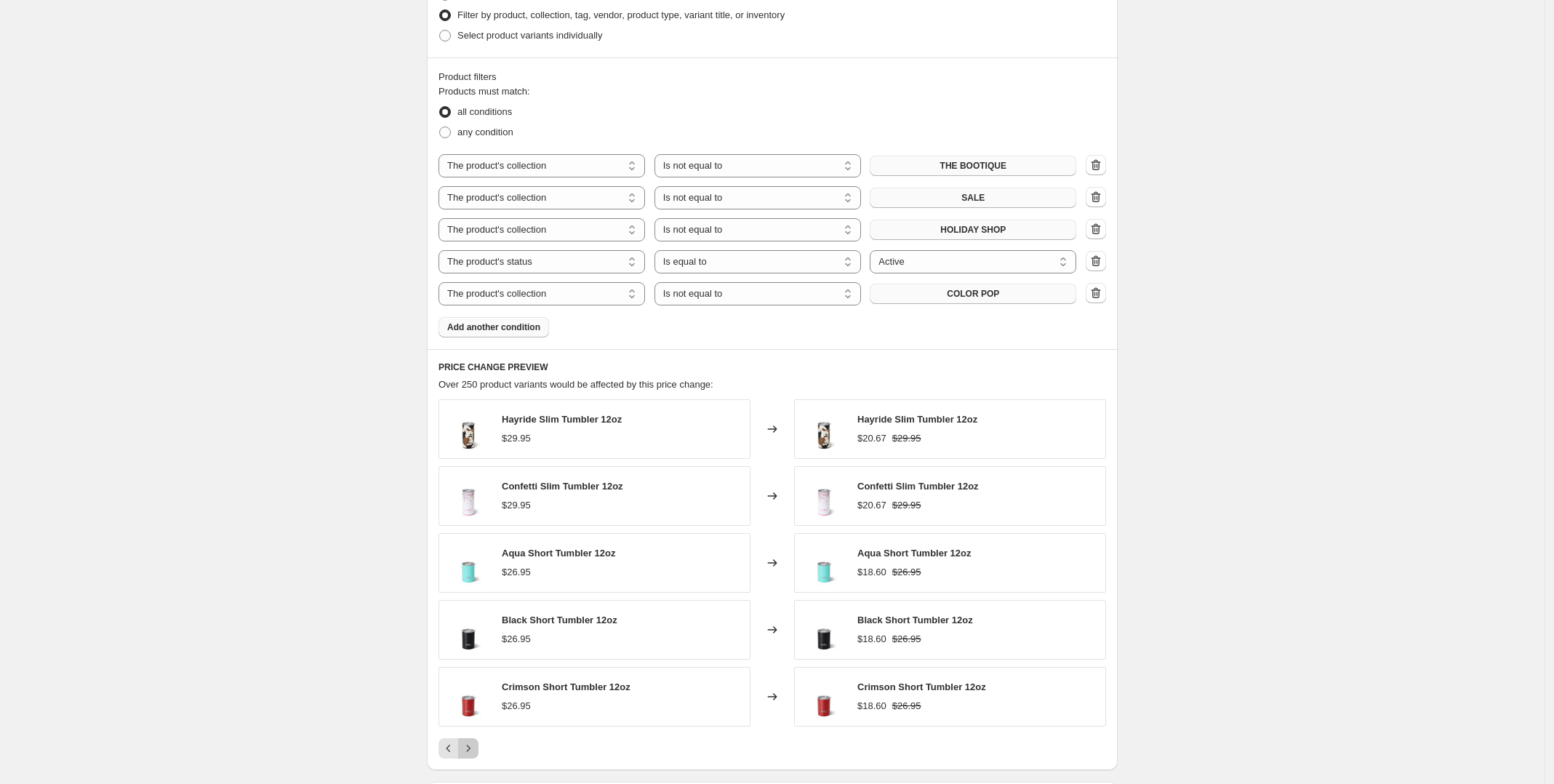
click at [475, 749] on icon "Next" at bounding box center [468, 748] width 14 height 14
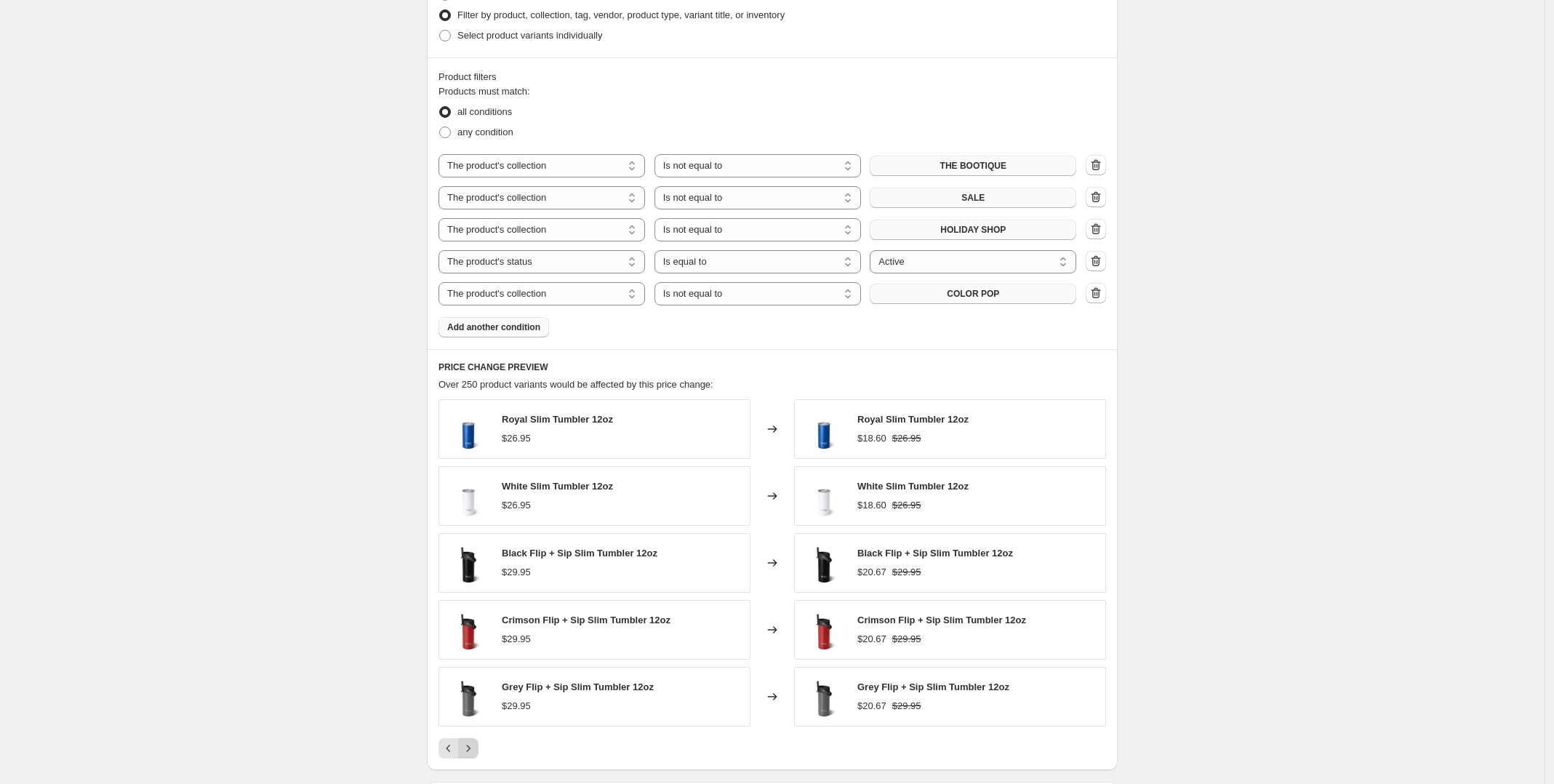
click at [475, 749] on icon "Next" at bounding box center [468, 748] width 14 height 14
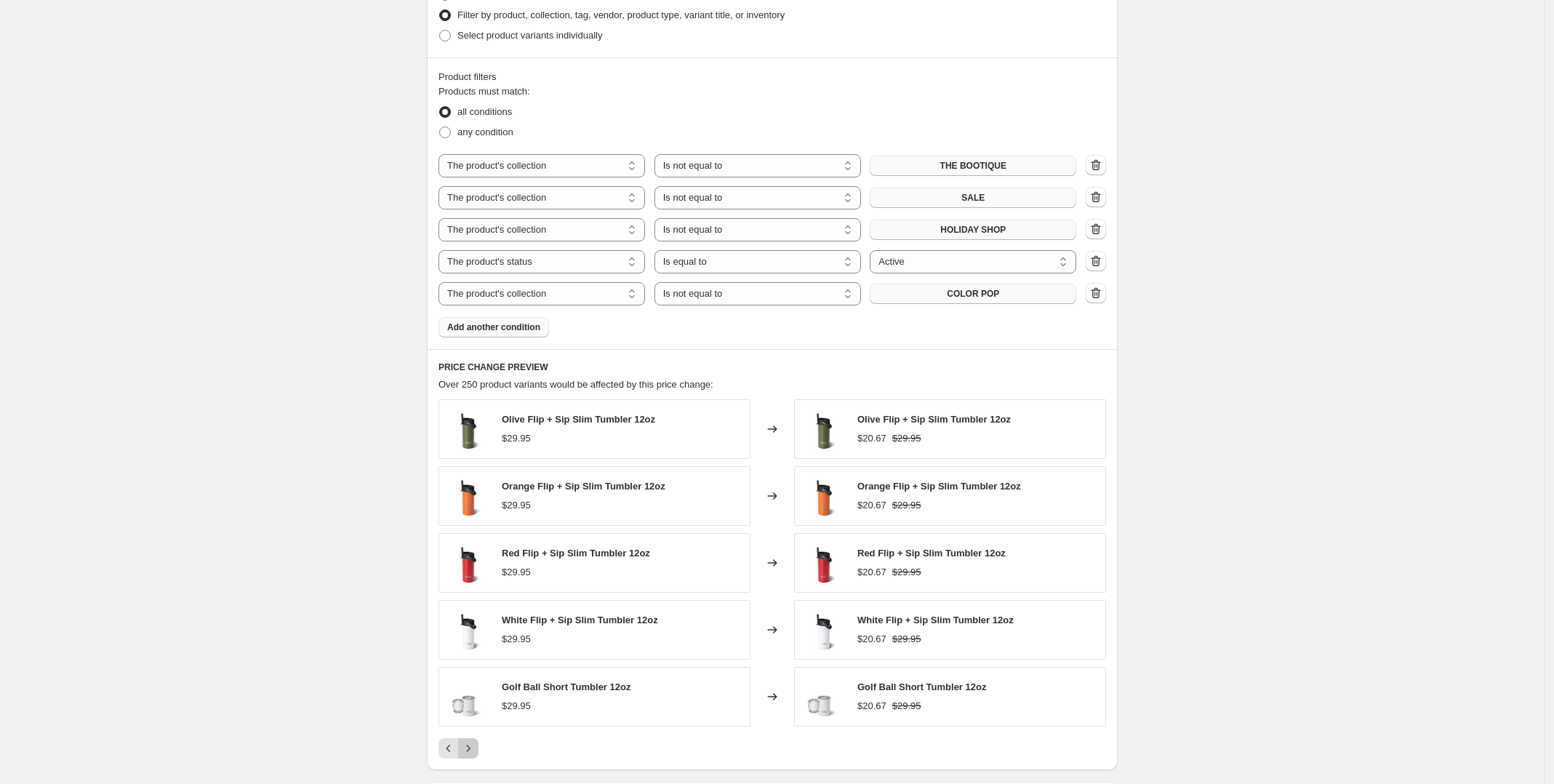
click at [475, 749] on icon "Next" at bounding box center [468, 748] width 14 height 14
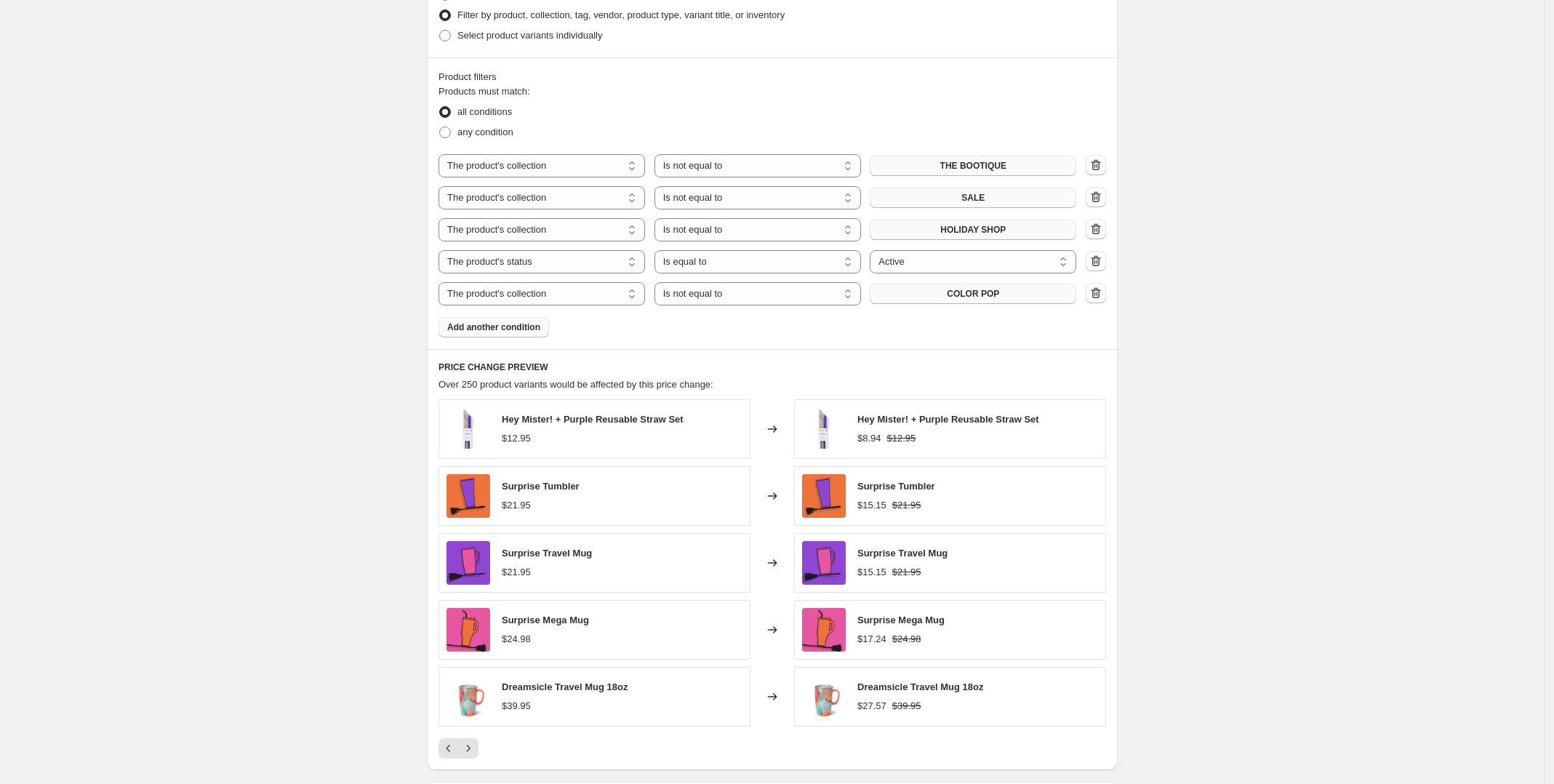
click at [518, 334] on button "Add another condition" at bounding box center [493, 327] width 110 height 21
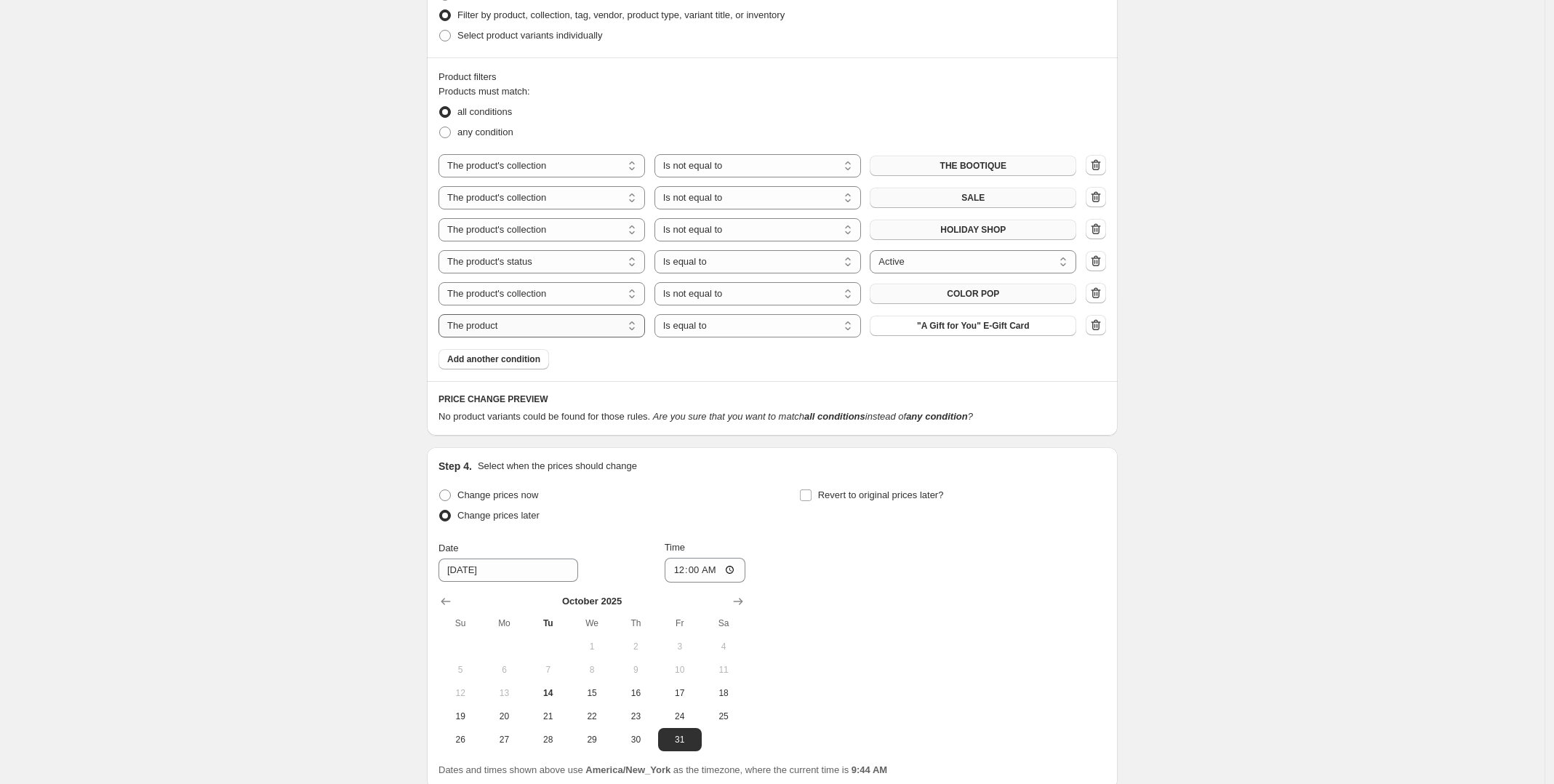
click at [624, 332] on select "The product The product's collection The product's tag The product's vendor The…" at bounding box center [542, 326] width 206 height 23
select select "collection"
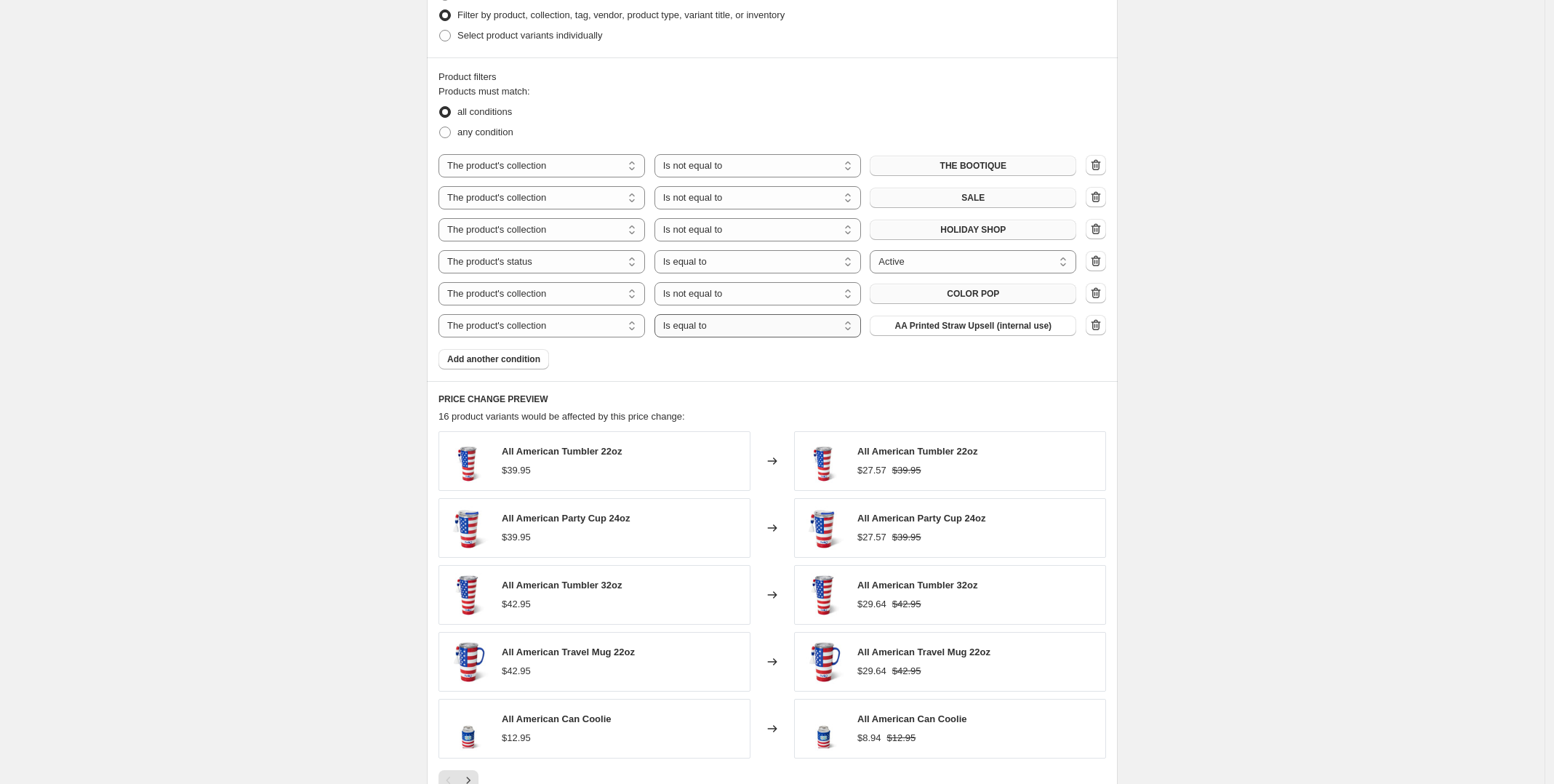
click at [718, 327] on select "Is equal to Is not equal to" at bounding box center [757, 326] width 206 height 23
select select "not_equal"
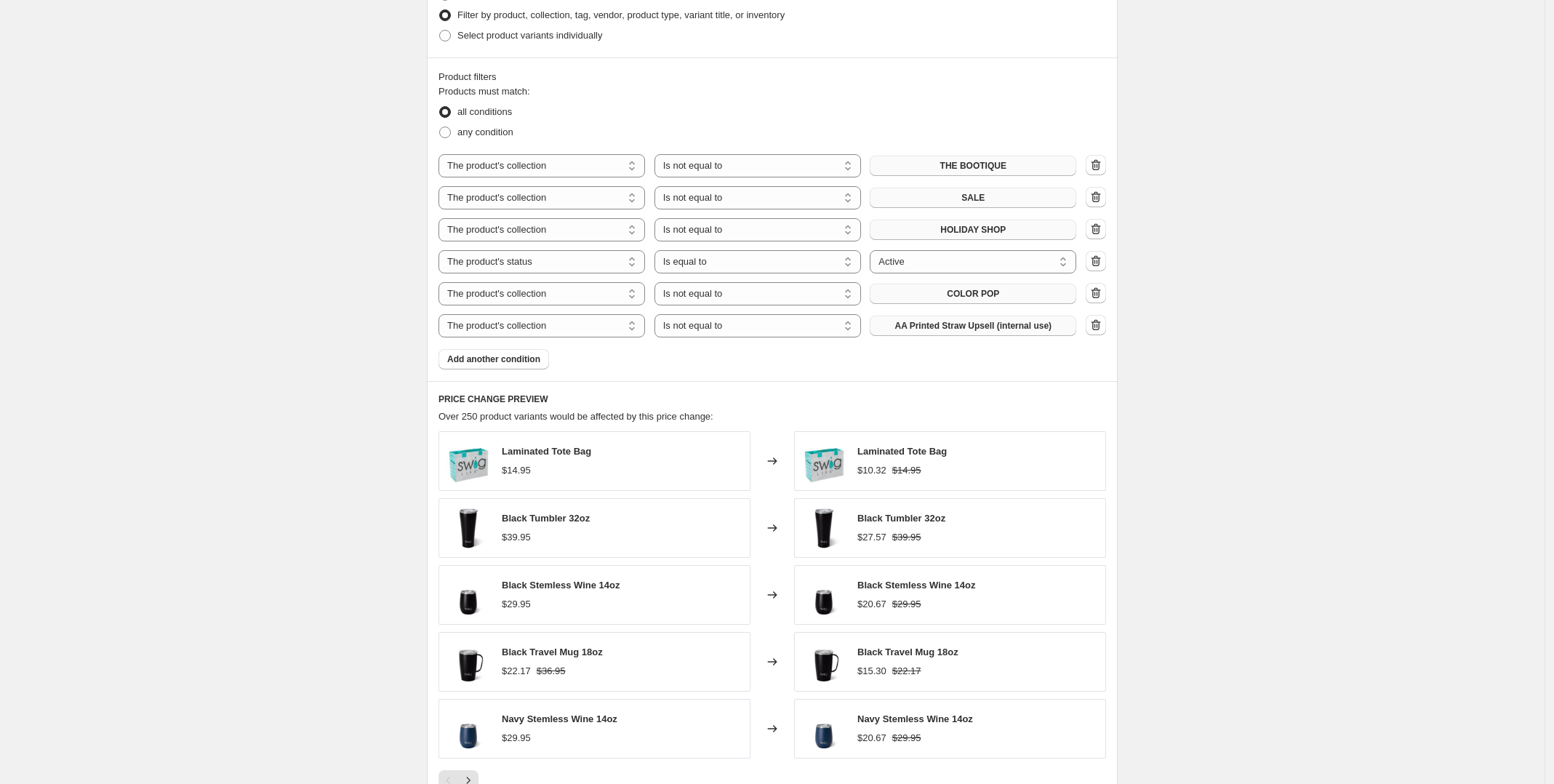
click at [984, 327] on span "AA Printed Straw Upsell (internal use)" at bounding box center [973, 326] width 157 height 12
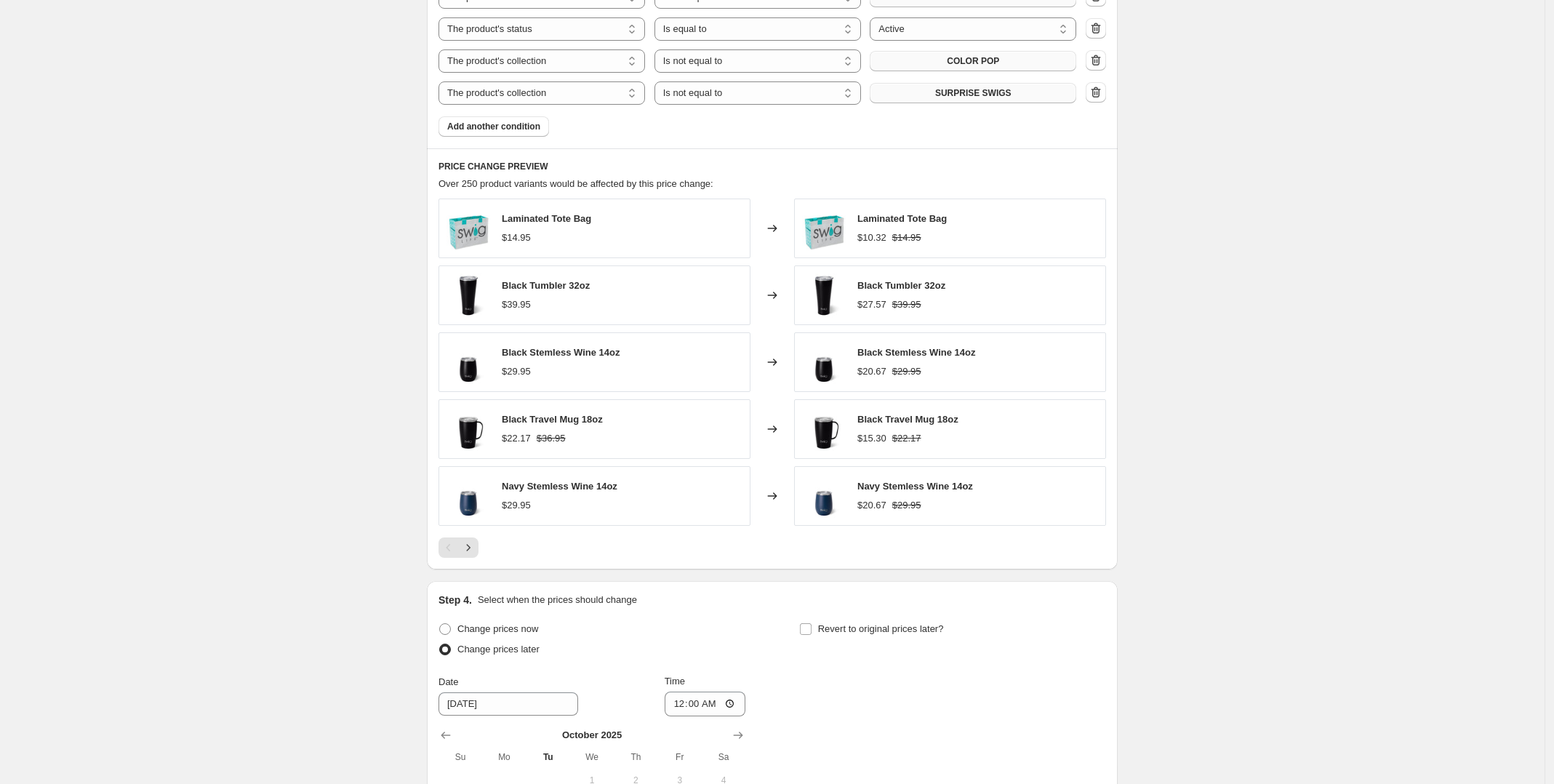
scroll to position [1103, 0]
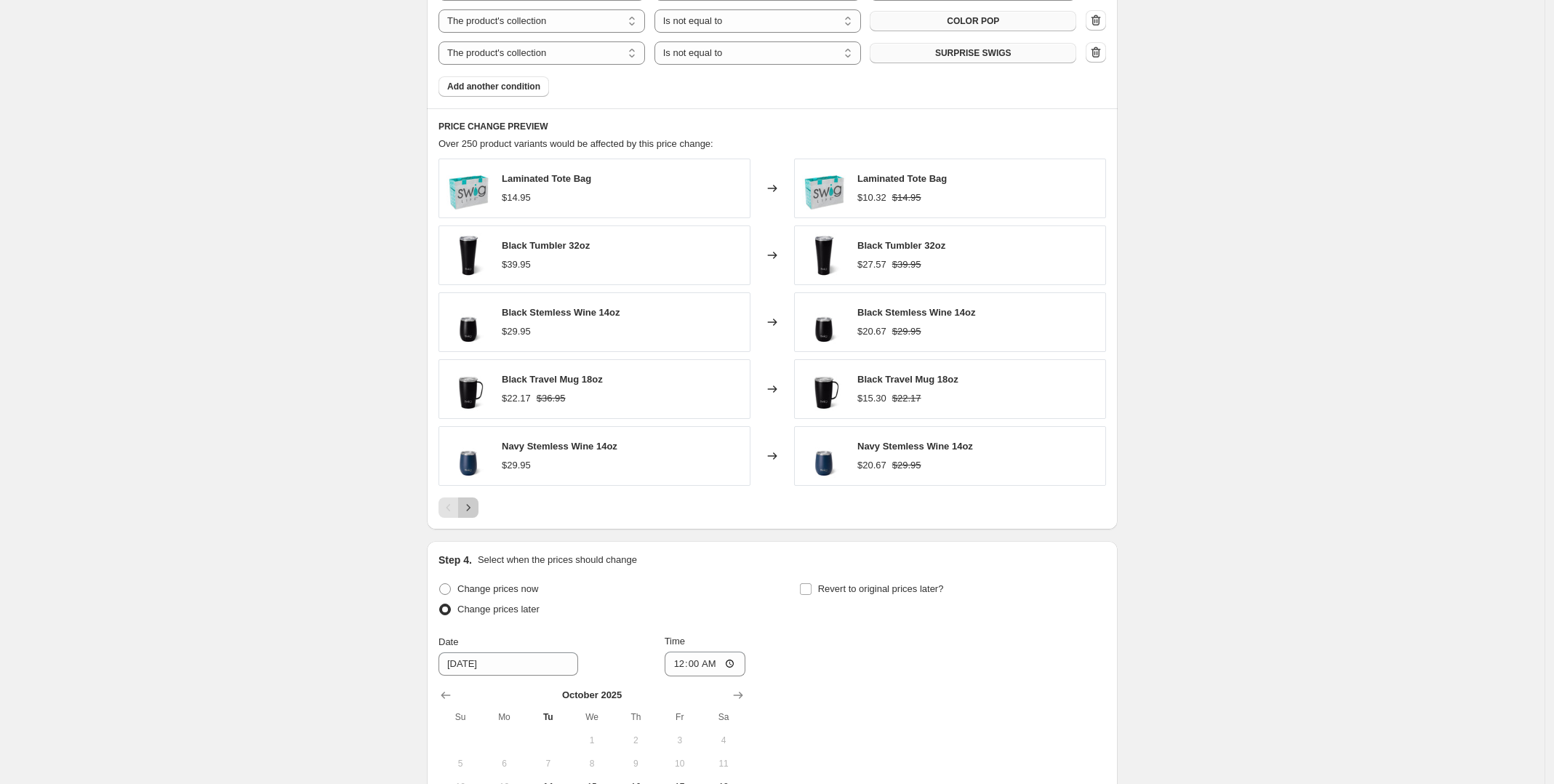
click at [476, 512] on icon "Next" at bounding box center [468, 508] width 14 height 14
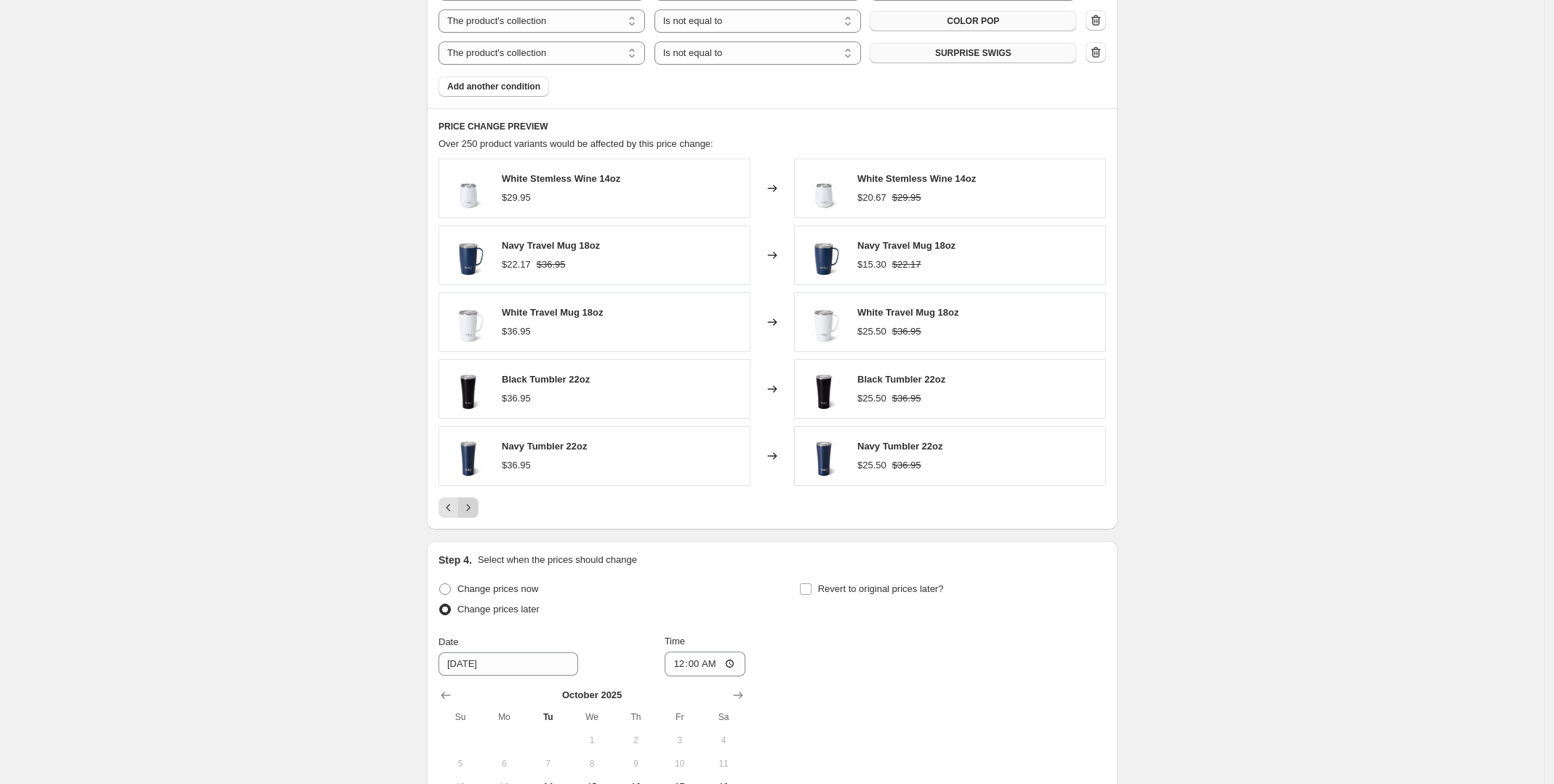
click at [476, 512] on icon "Next" at bounding box center [468, 508] width 14 height 14
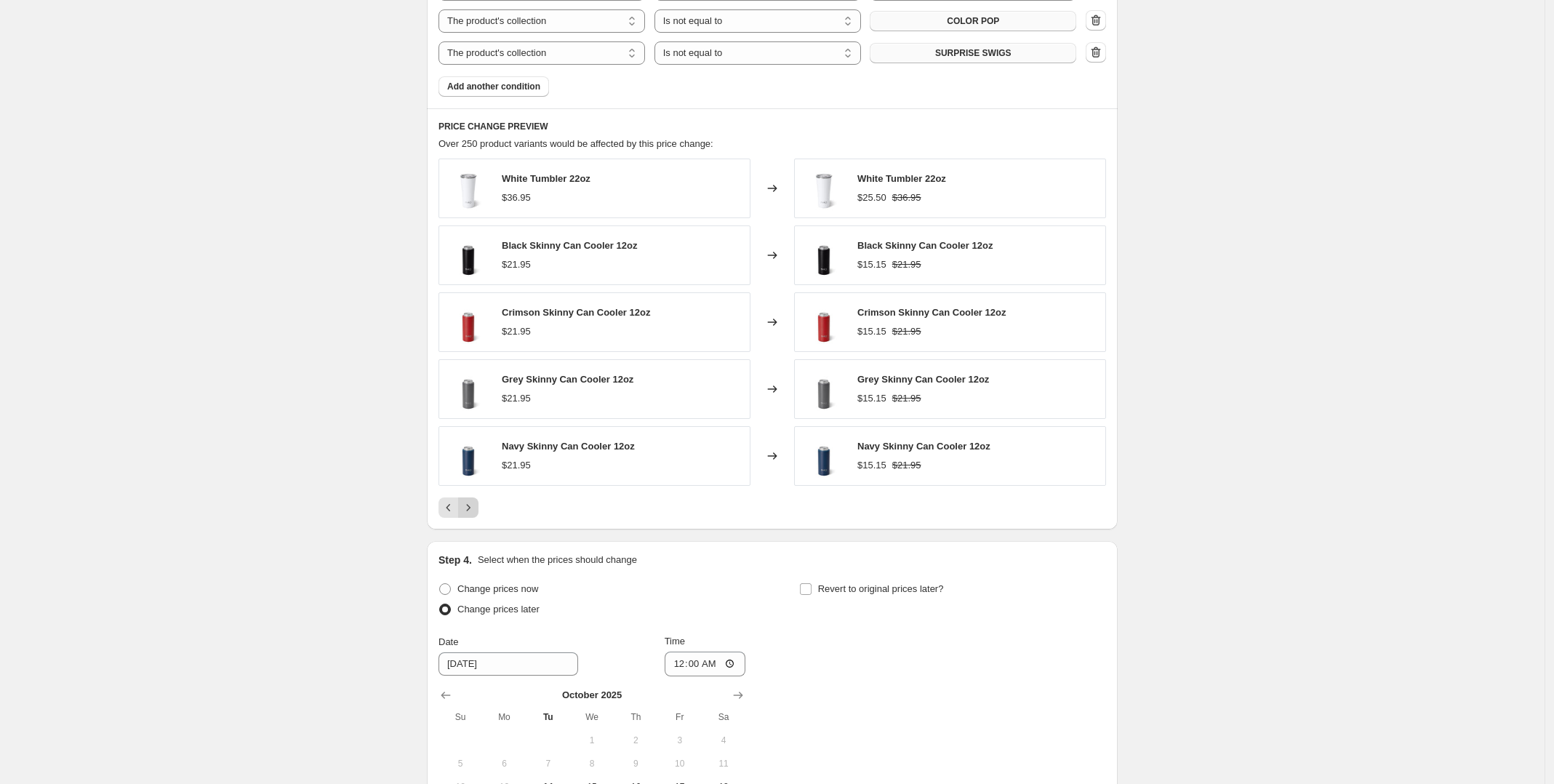
click at [476, 512] on icon "Next" at bounding box center [468, 508] width 14 height 14
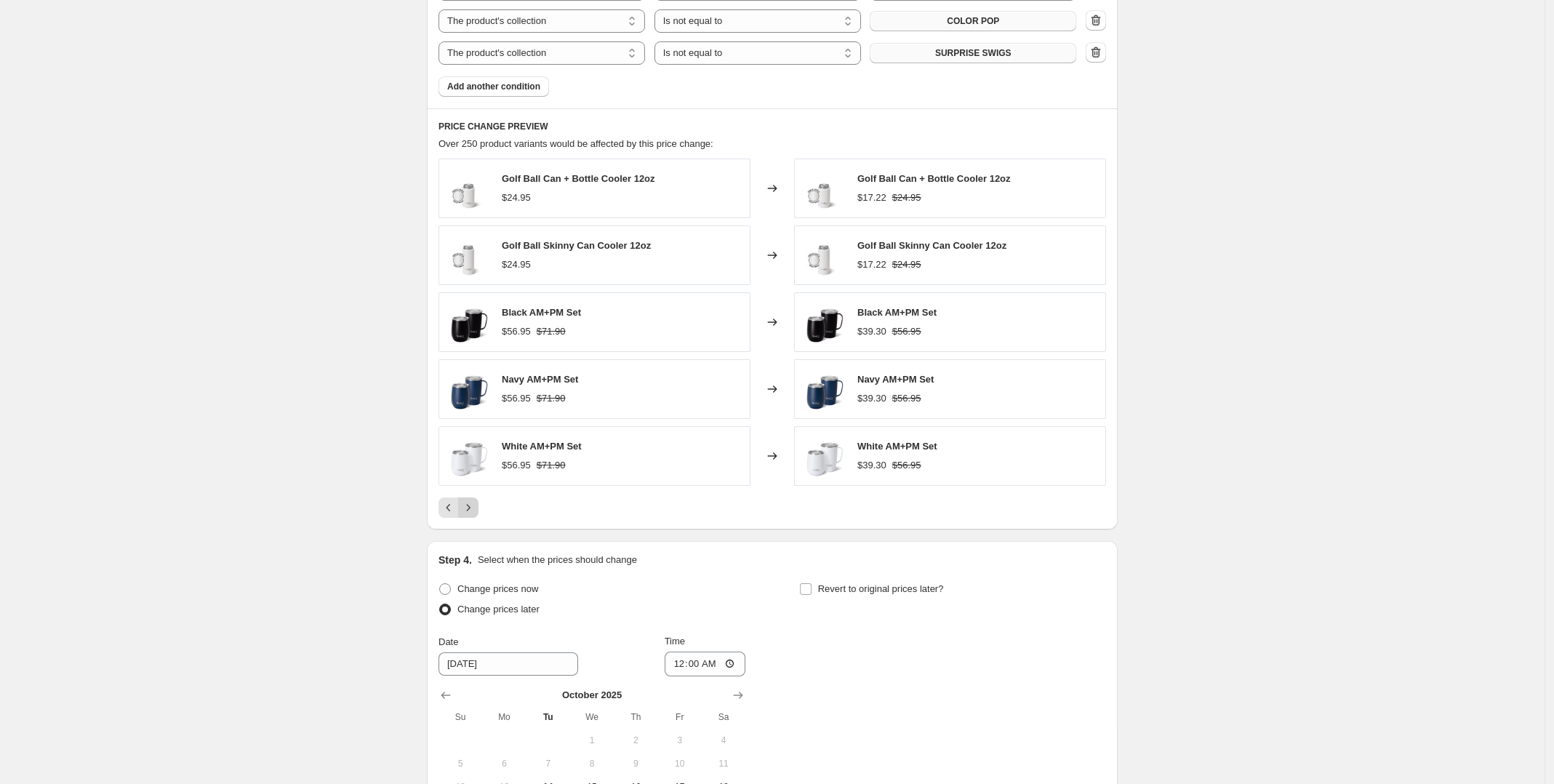
click at [476, 512] on icon "Next" at bounding box center [468, 508] width 14 height 14
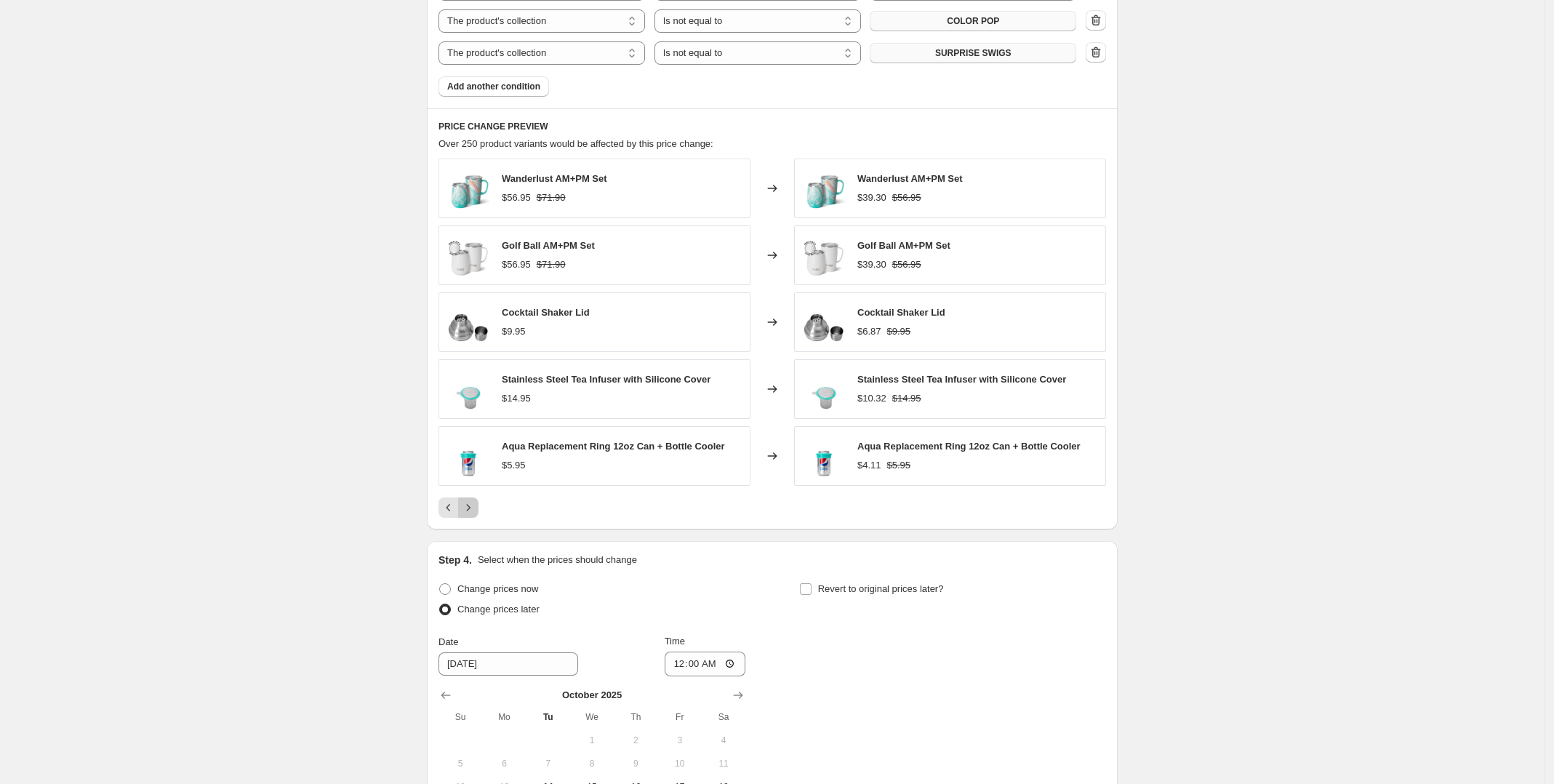
click at [476, 512] on icon "Next" at bounding box center [468, 508] width 14 height 14
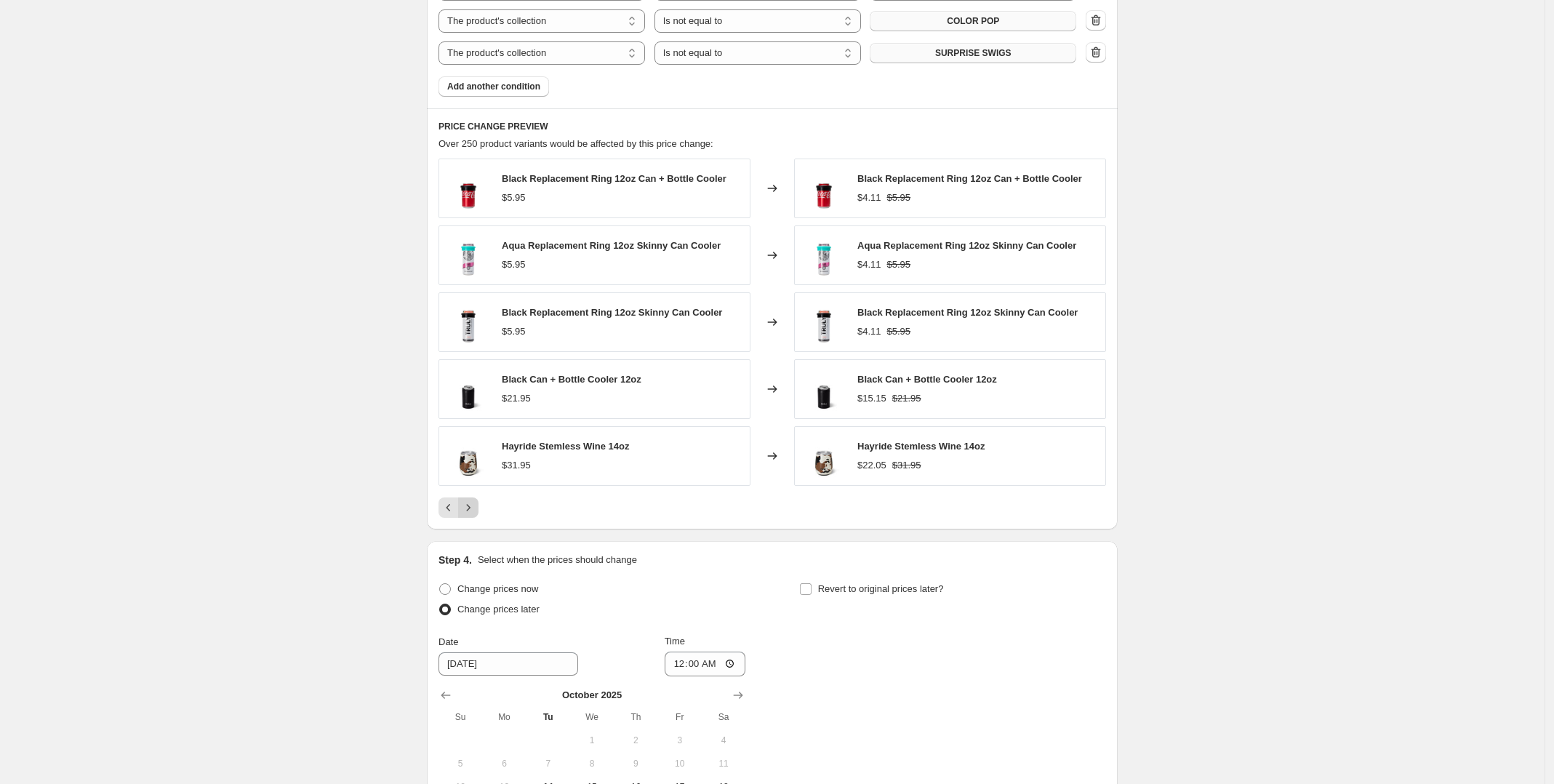
click at [476, 512] on icon "Next" at bounding box center [468, 508] width 14 height 14
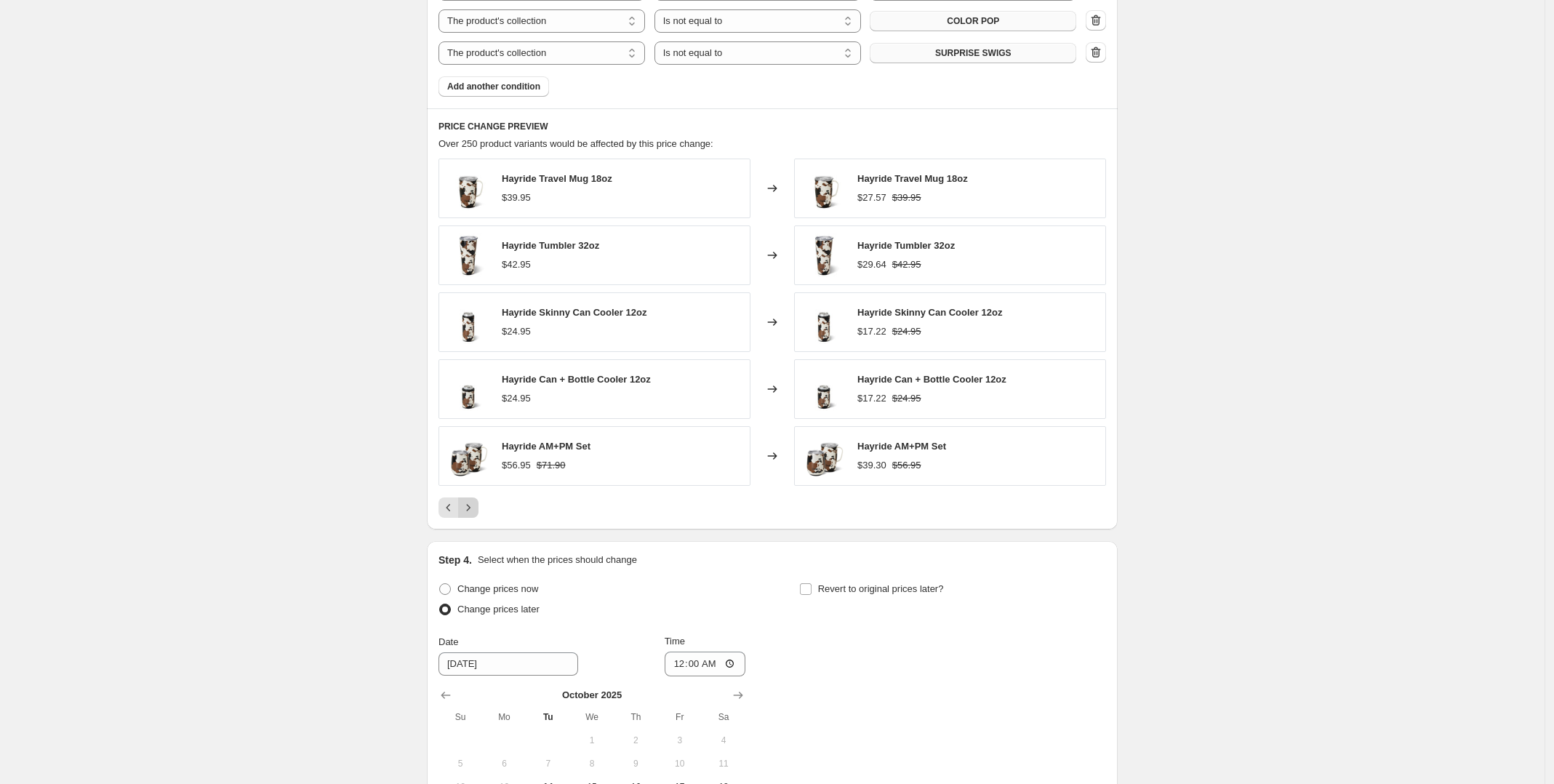
click at [476, 512] on icon "Next" at bounding box center [468, 508] width 14 height 14
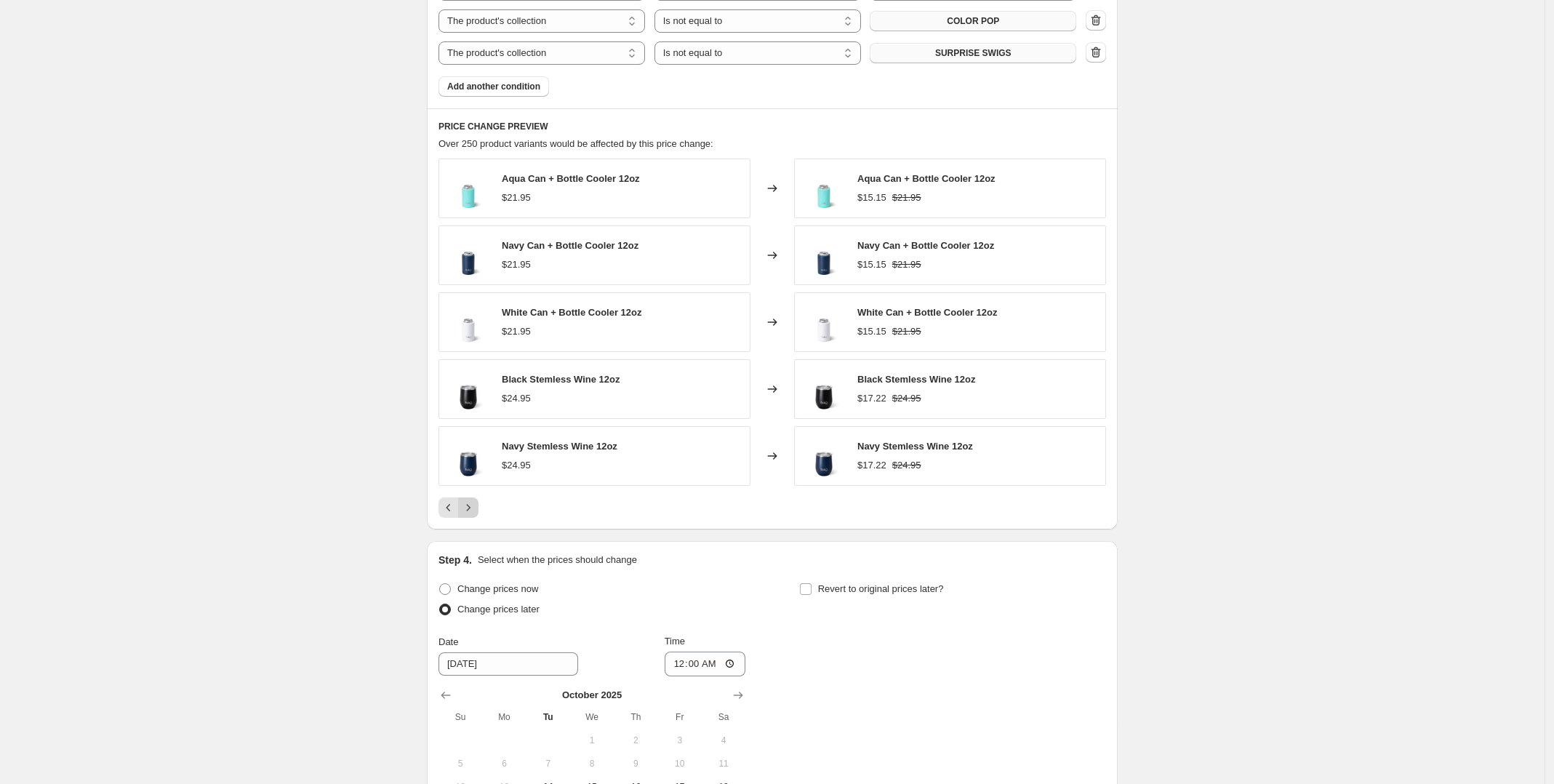
click at [476, 512] on icon "Next" at bounding box center [468, 508] width 14 height 14
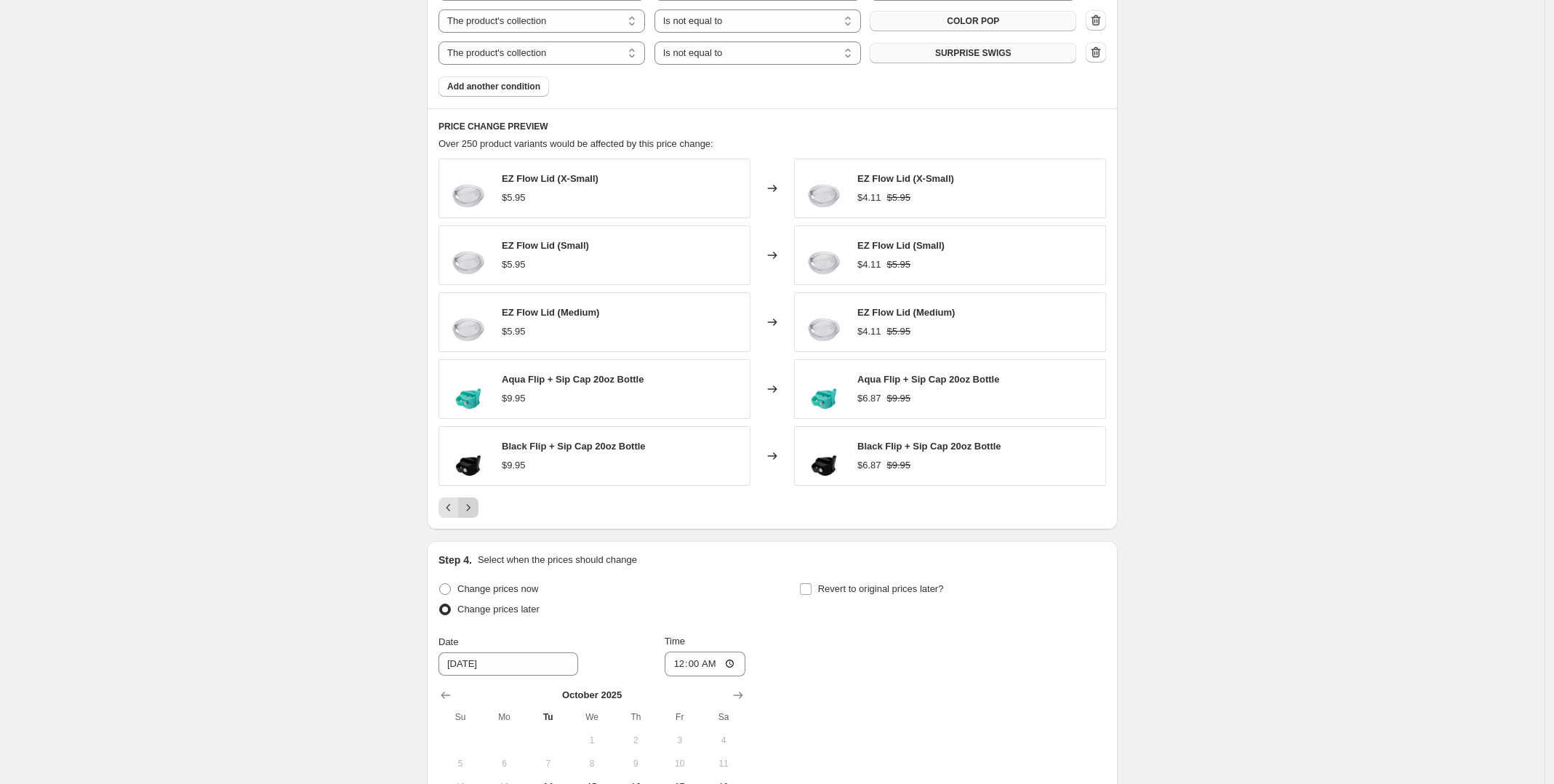
click at [476, 512] on icon "Next" at bounding box center [468, 508] width 14 height 14
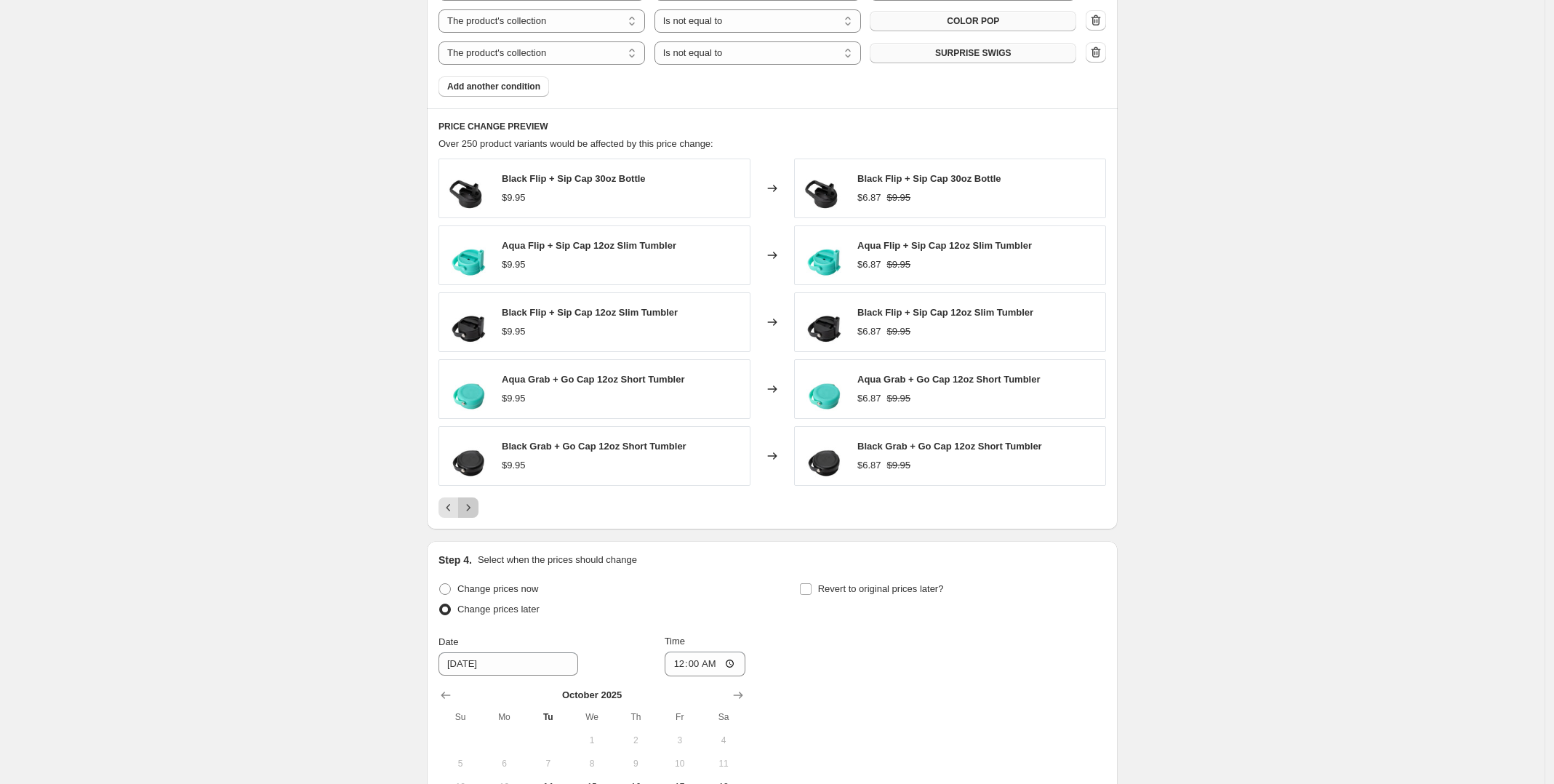
click at [476, 512] on icon "Next" at bounding box center [468, 508] width 14 height 14
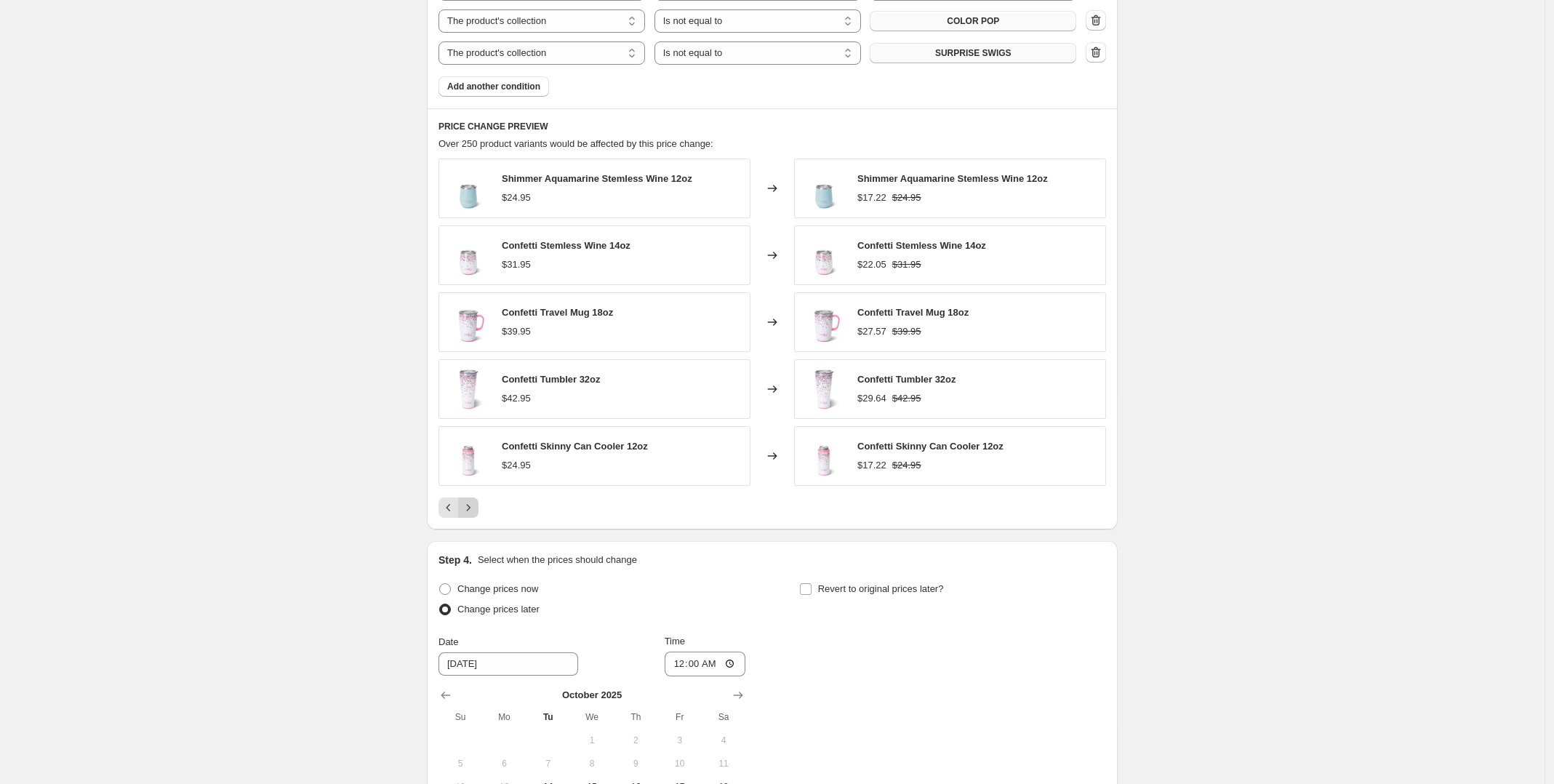
click at [476, 512] on icon "Next" at bounding box center [468, 508] width 14 height 14
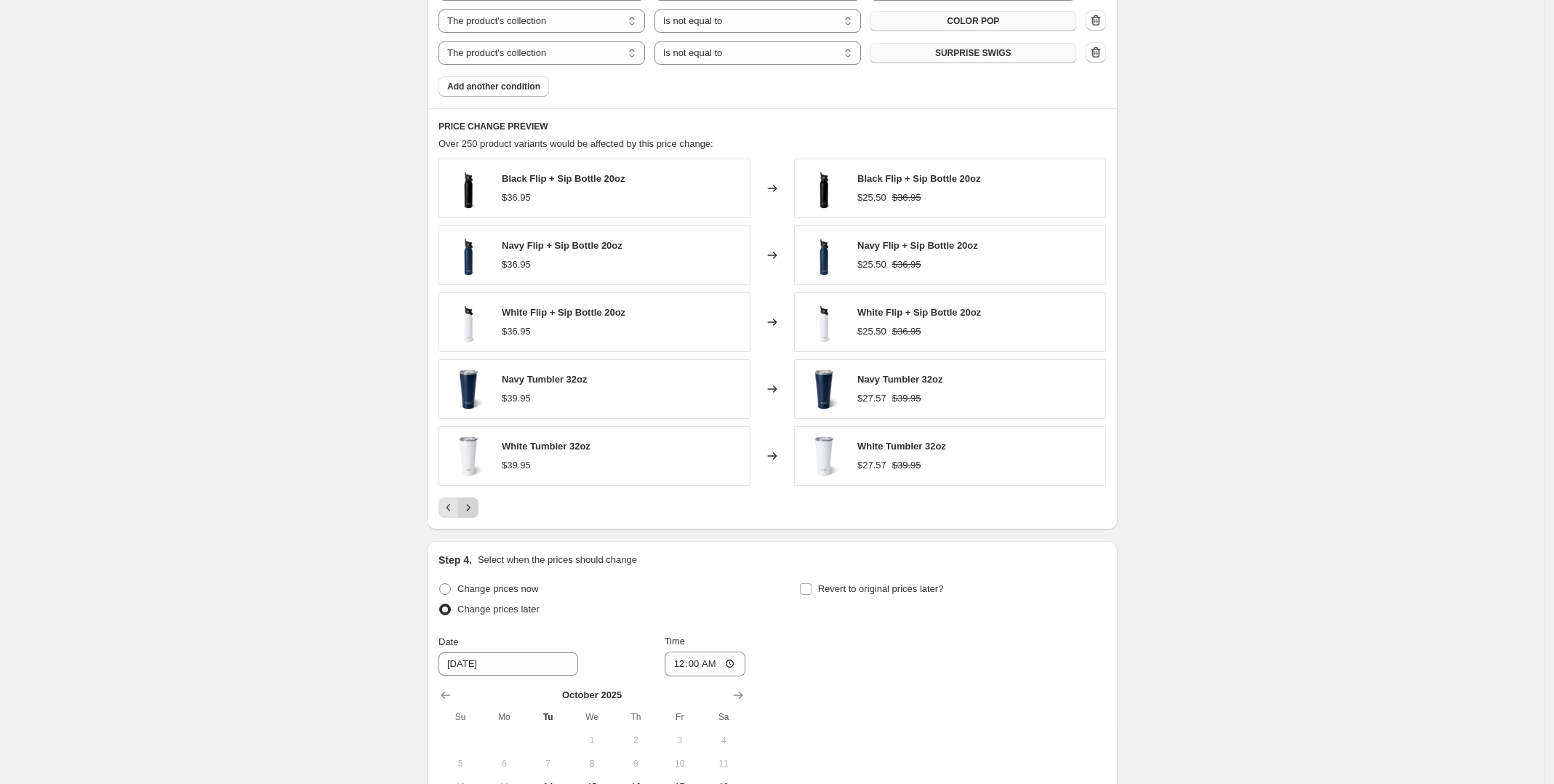
click at [476, 512] on icon "Next" at bounding box center [468, 508] width 14 height 14
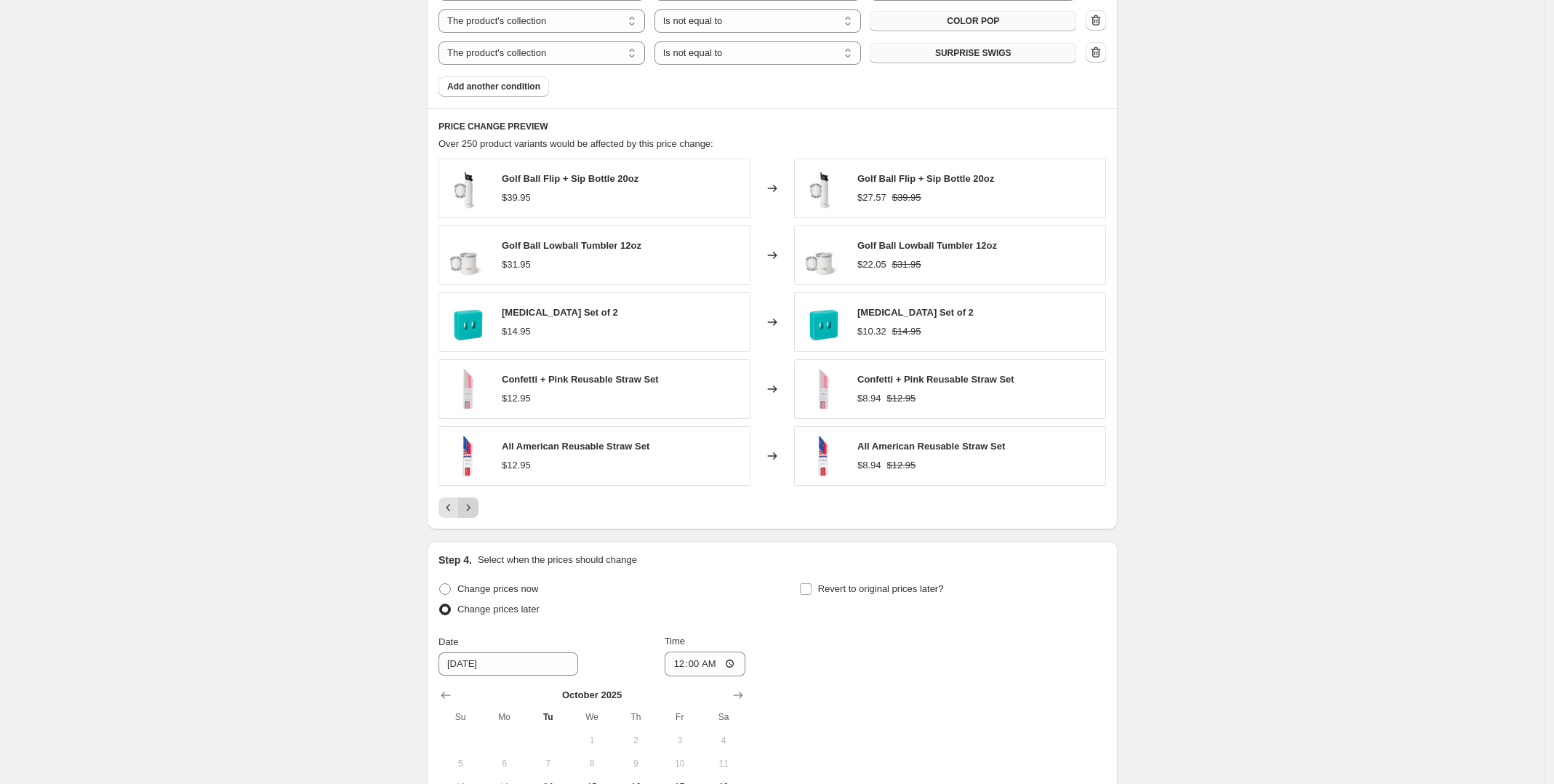
click at [476, 512] on icon "Next" at bounding box center [468, 508] width 14 height 14
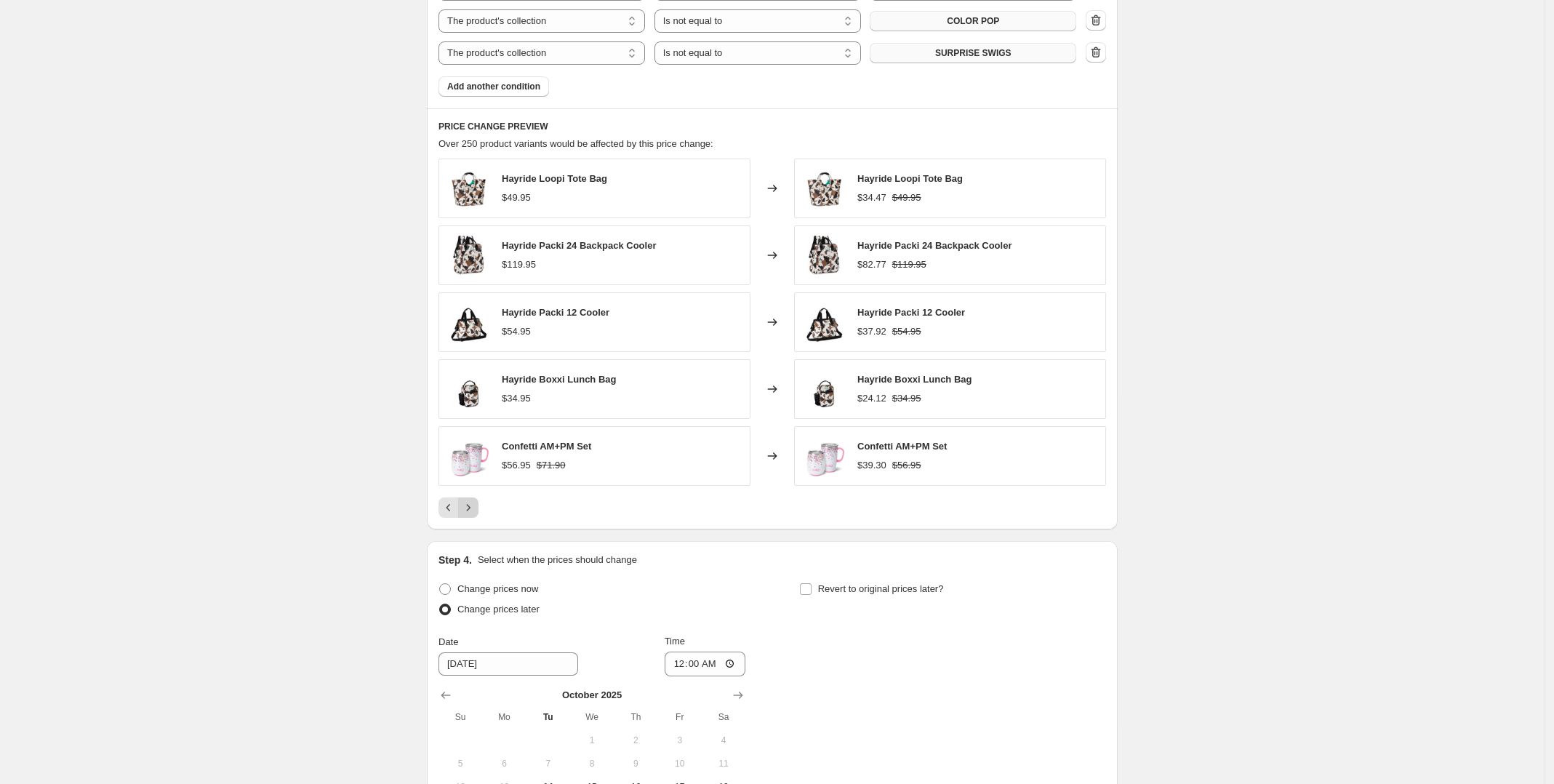
click at [476, 512] on icon "Next" at bounding box center [468, 508] width 14 height 14
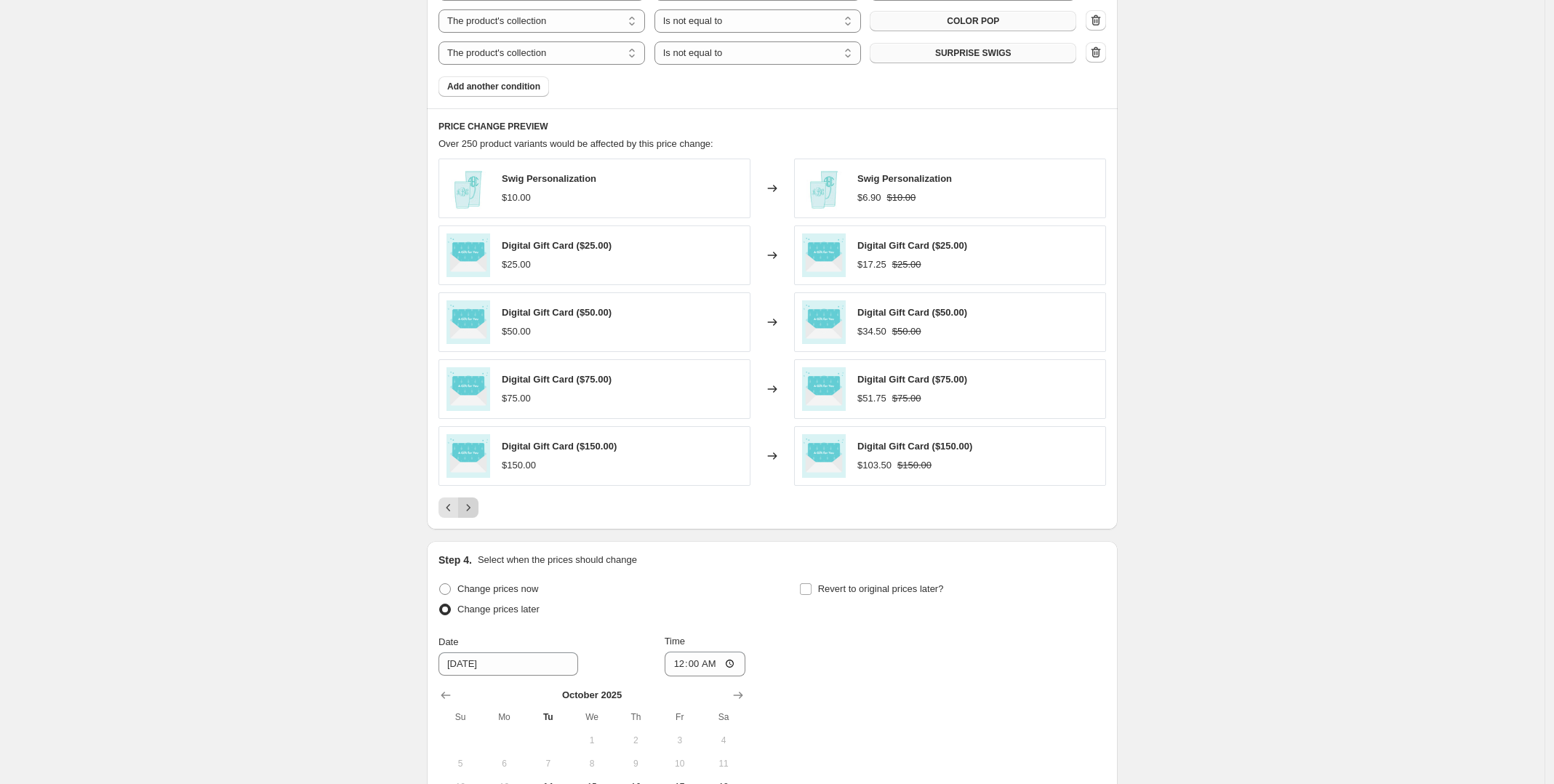
click at [476, 512] on icon "Next" at bounding box center [468, 508] width 14 height 14
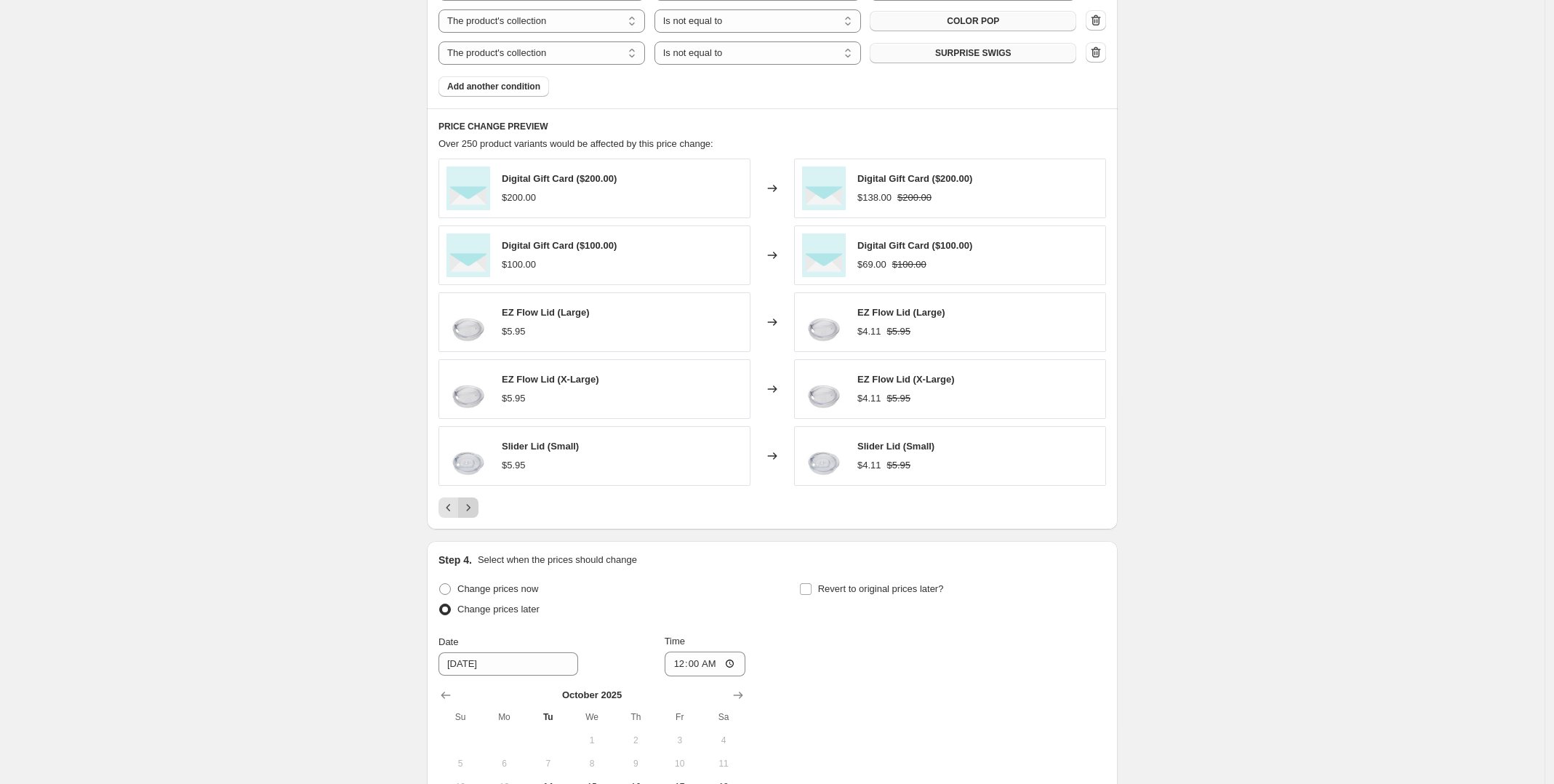
click at [476, 512] on icon "Next" at bounding box center [468, 508] width 14 height 14
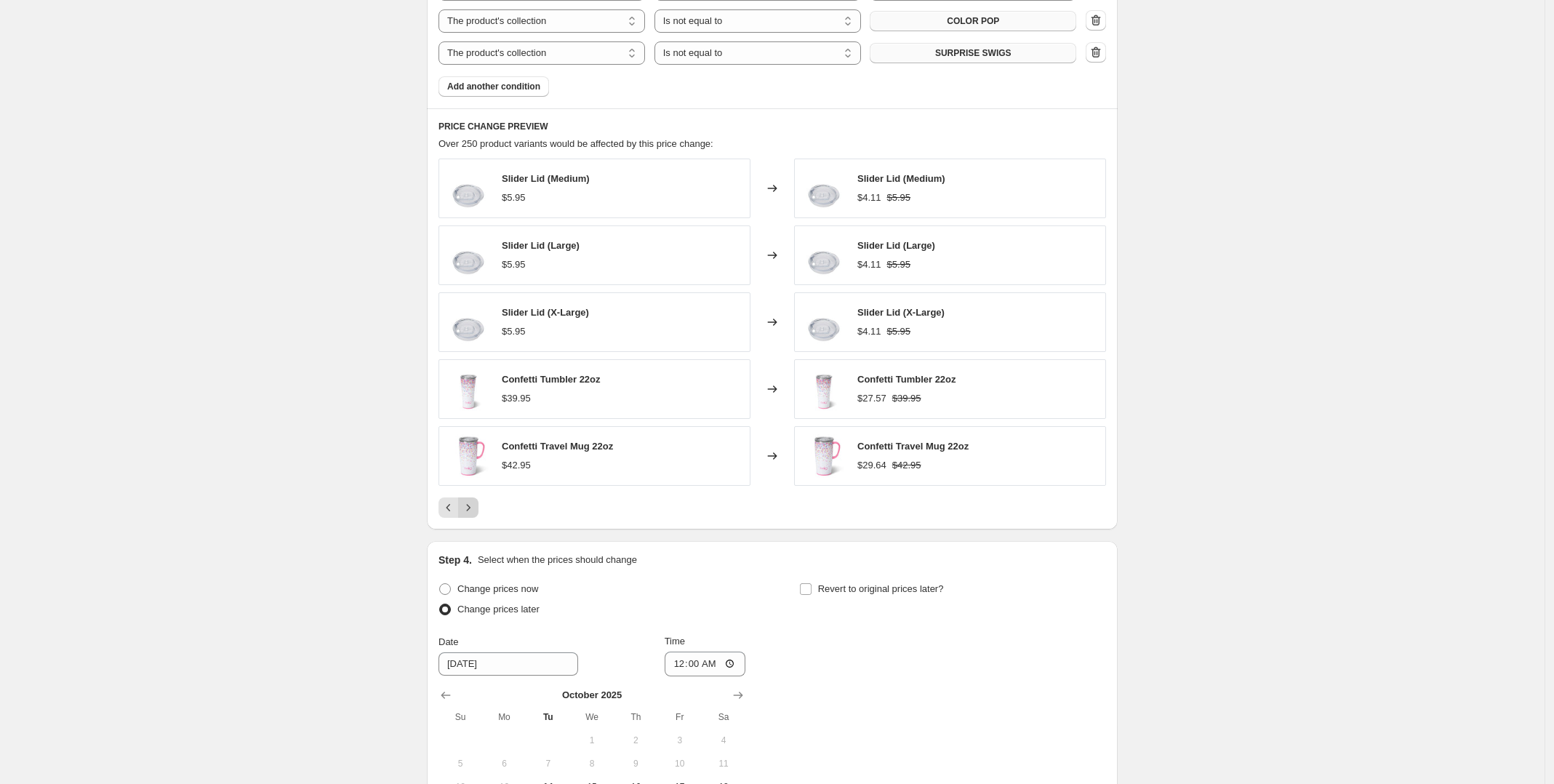
click at [476, 512] on icon "Next" at bounding box center [468, 508] width 14 height 14
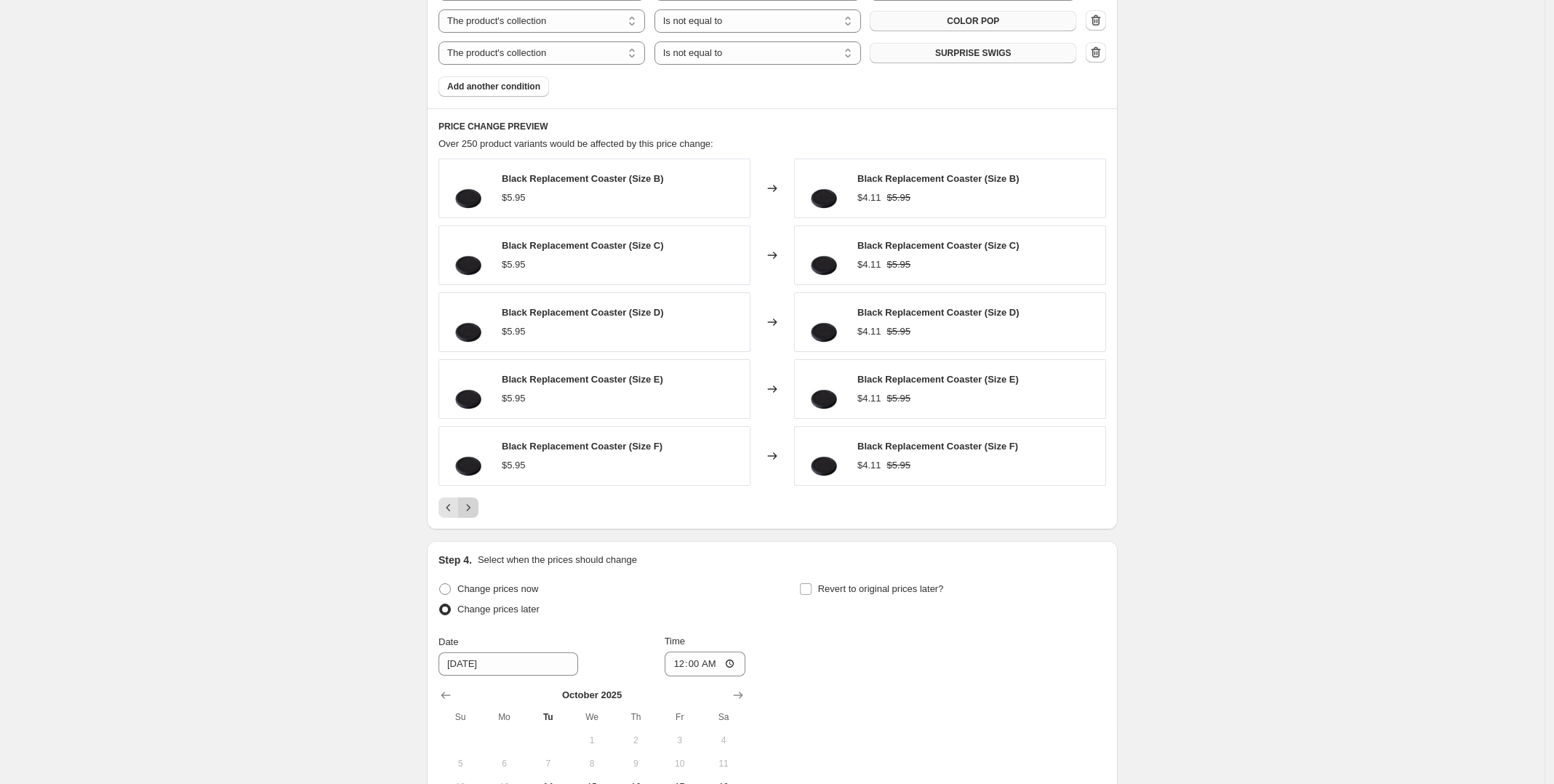
click at [476, 512] on icon "Next" at bounding box center [468, 508] width 14 height 14
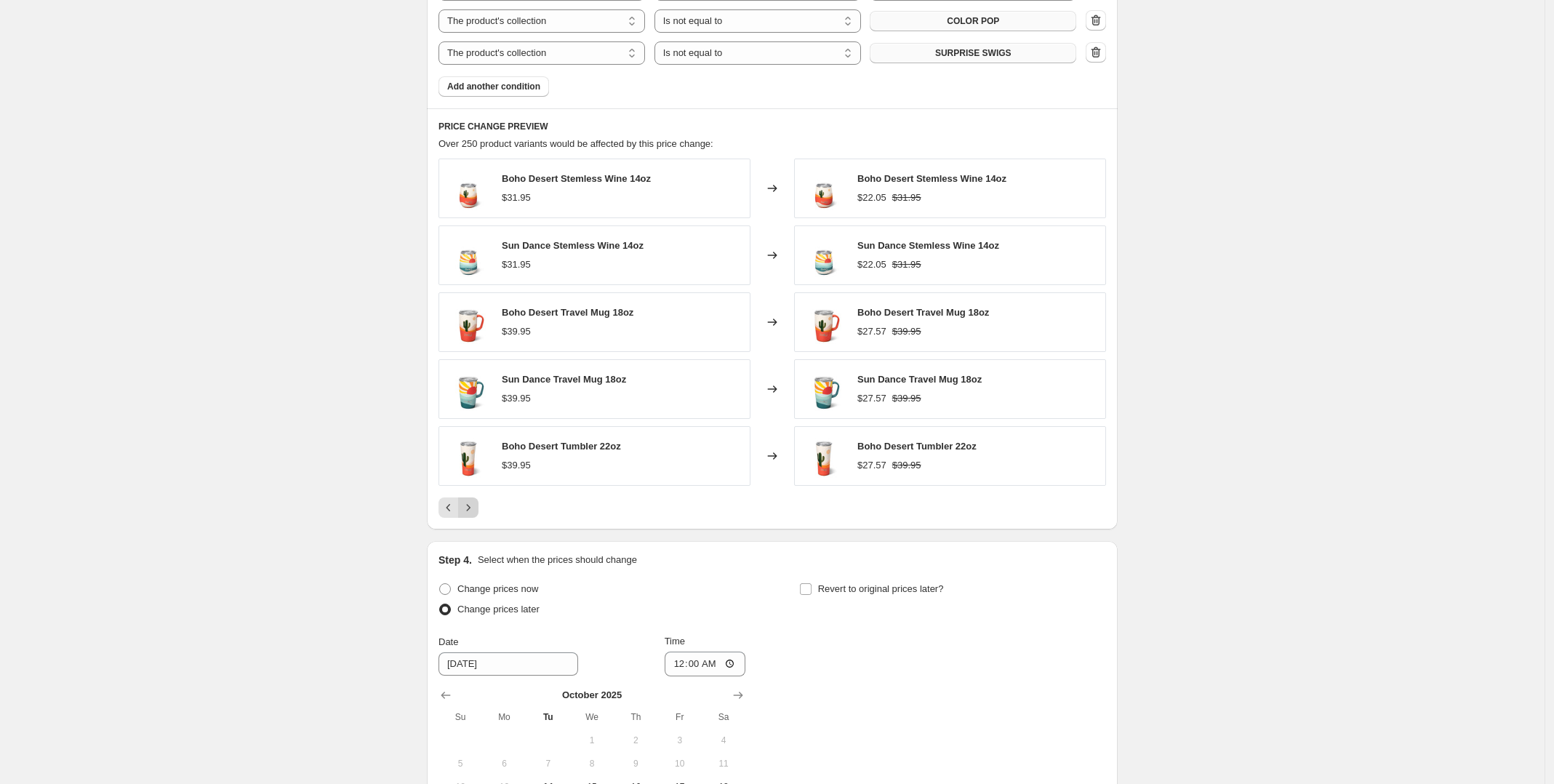
click at [476, 512] on icon "Next" at bounding box center [468, 508] width 14 height 14
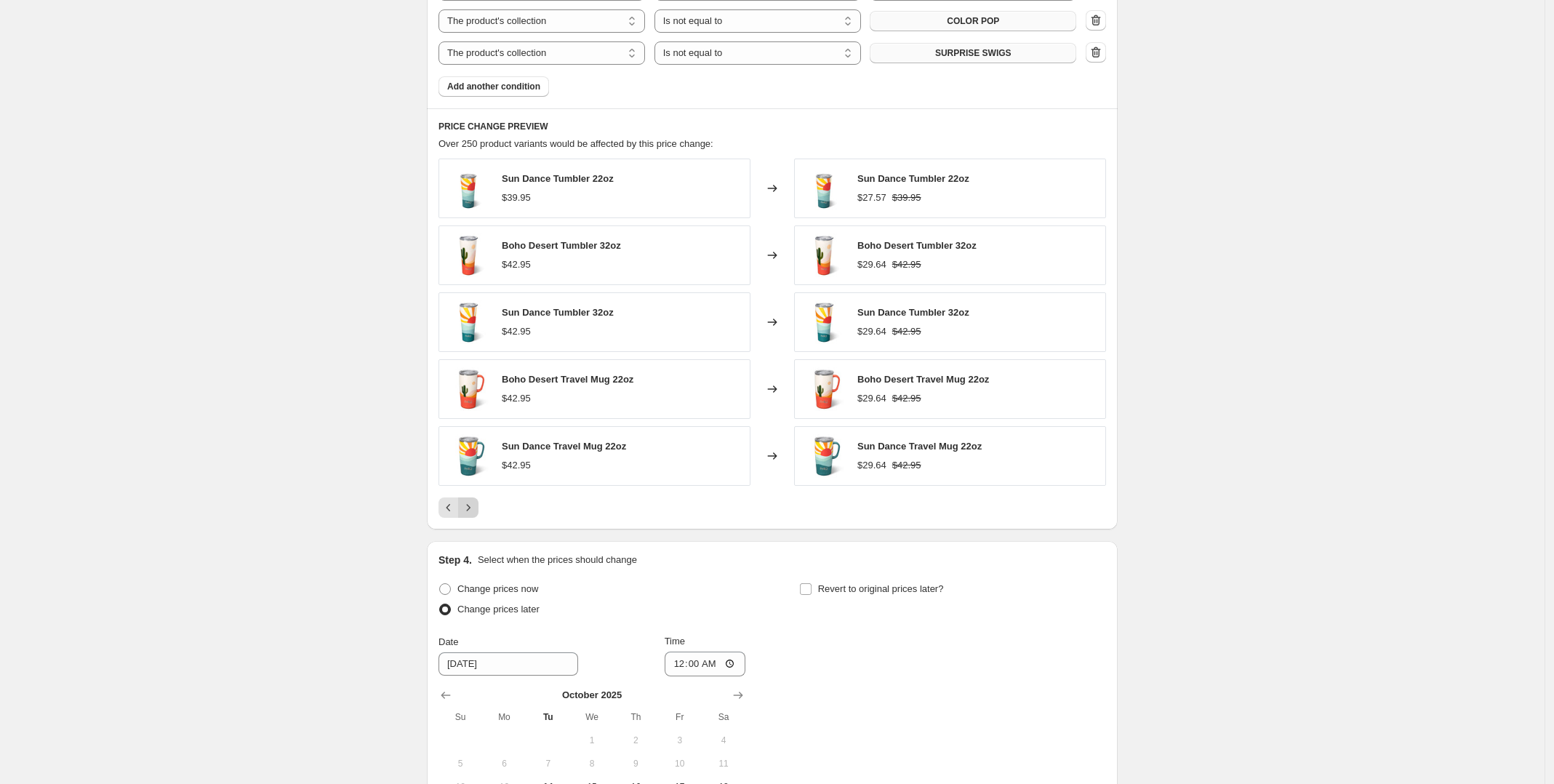
click at [476, 512] on icon "Next" at bounding box center [468, 508] width 14 height 14
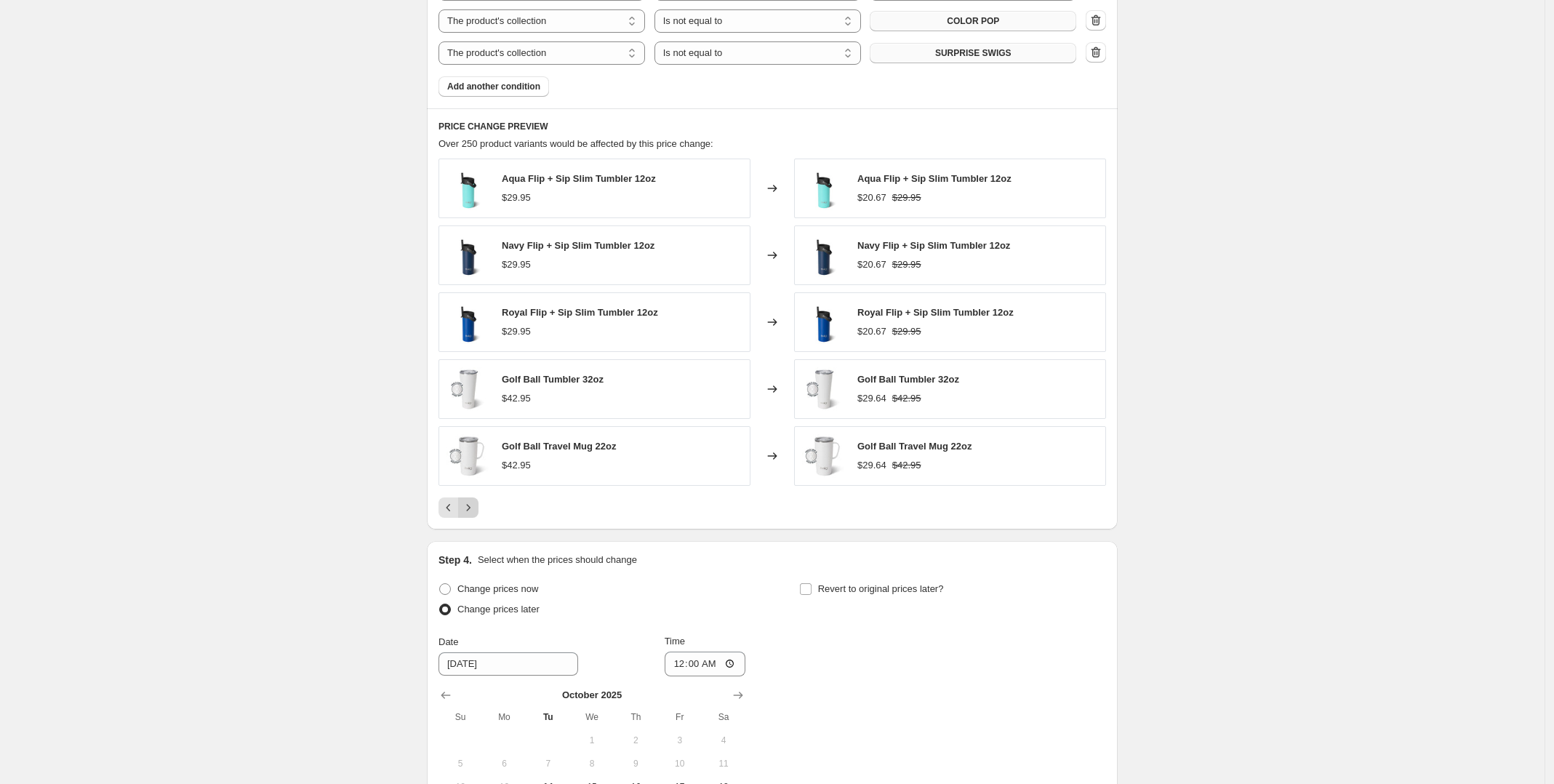
click at [476, 512] on icon "Next" at bounding box center [468, 508] width 14 height 14
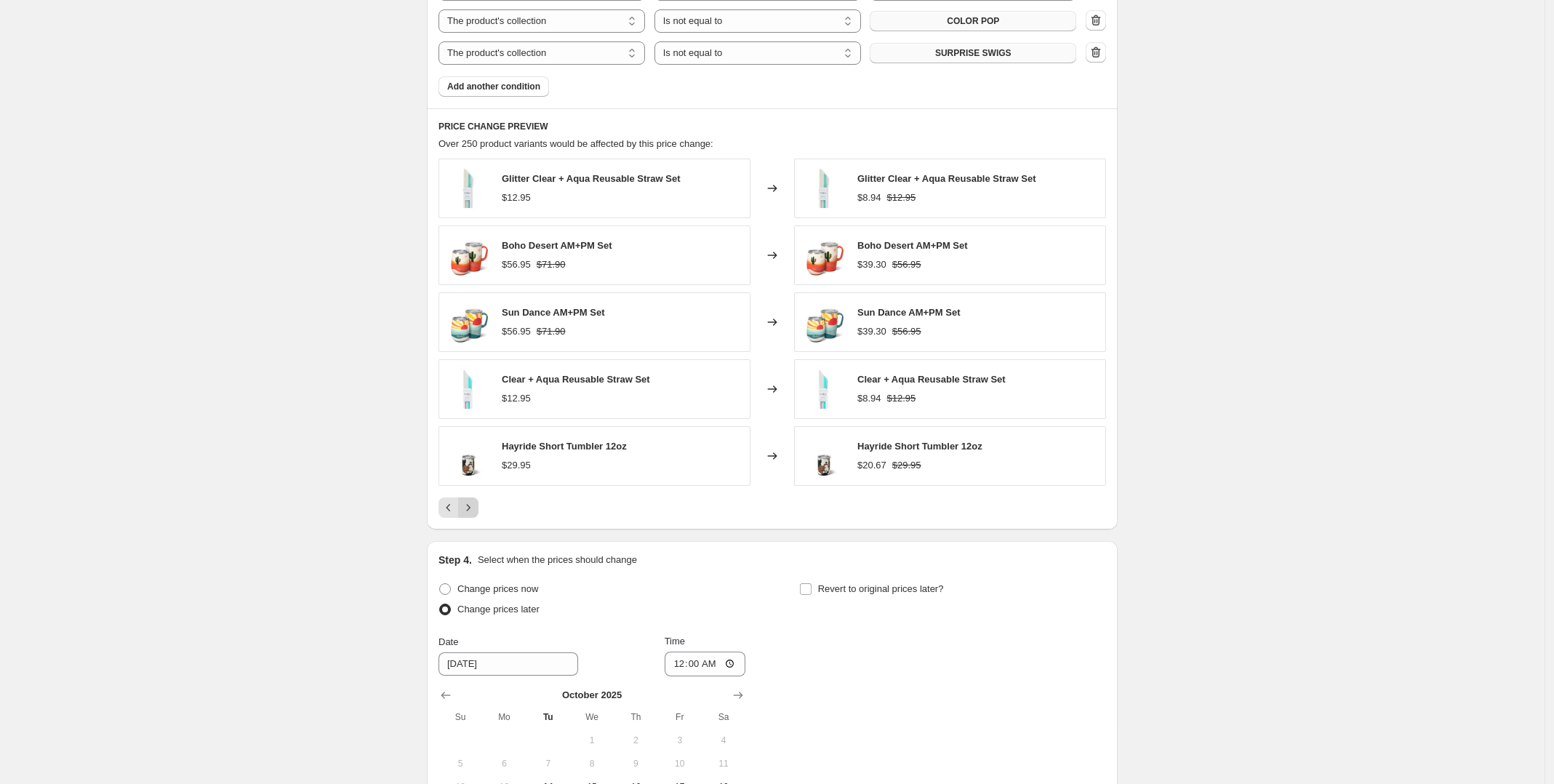
click at [476, 512] on icon "Next" at bounding box center [468, 508] width 14 height 14
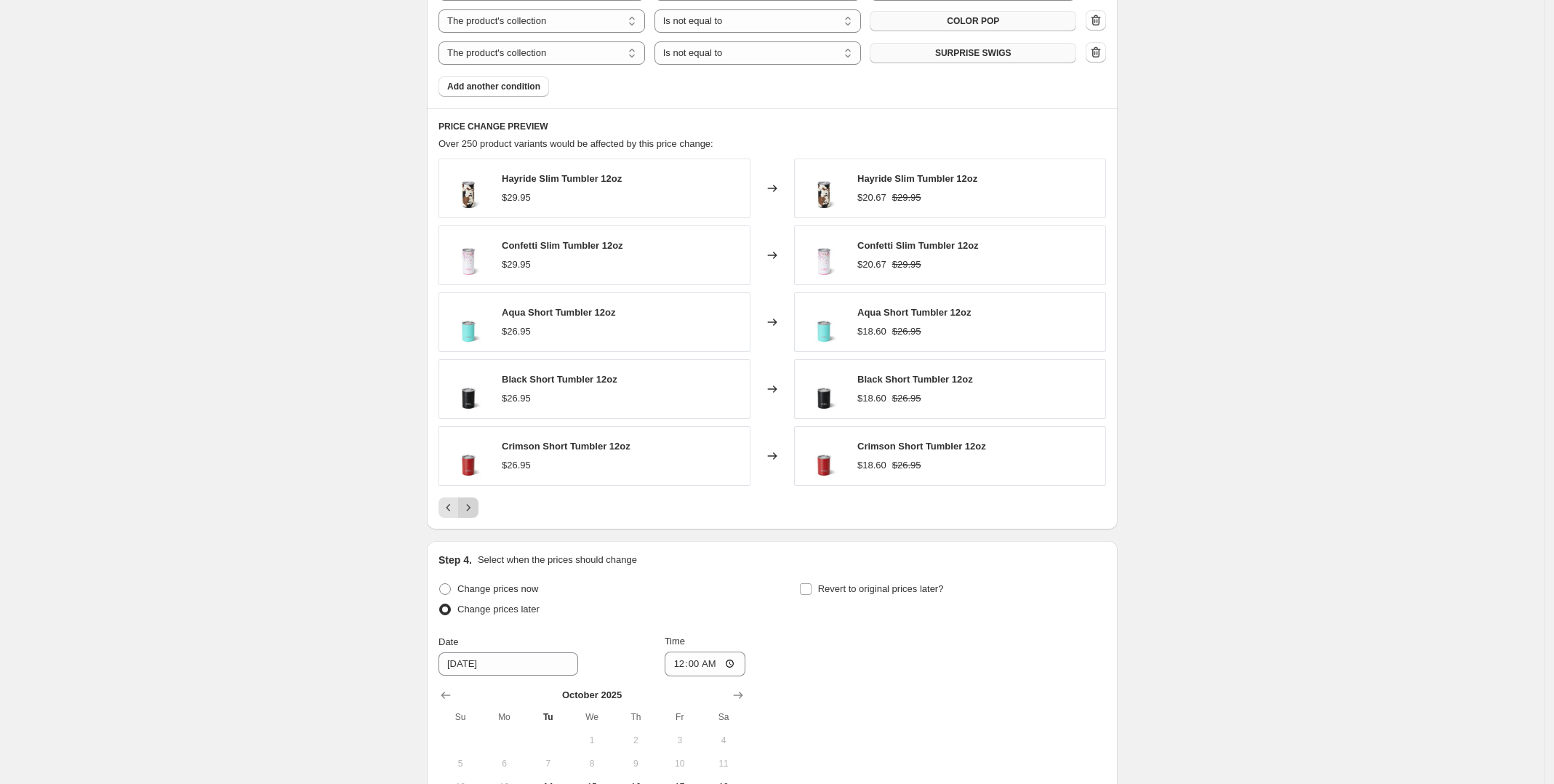
click at [476, 512] on icon "Next" at bounding box center [468, 508] width 14 height 14
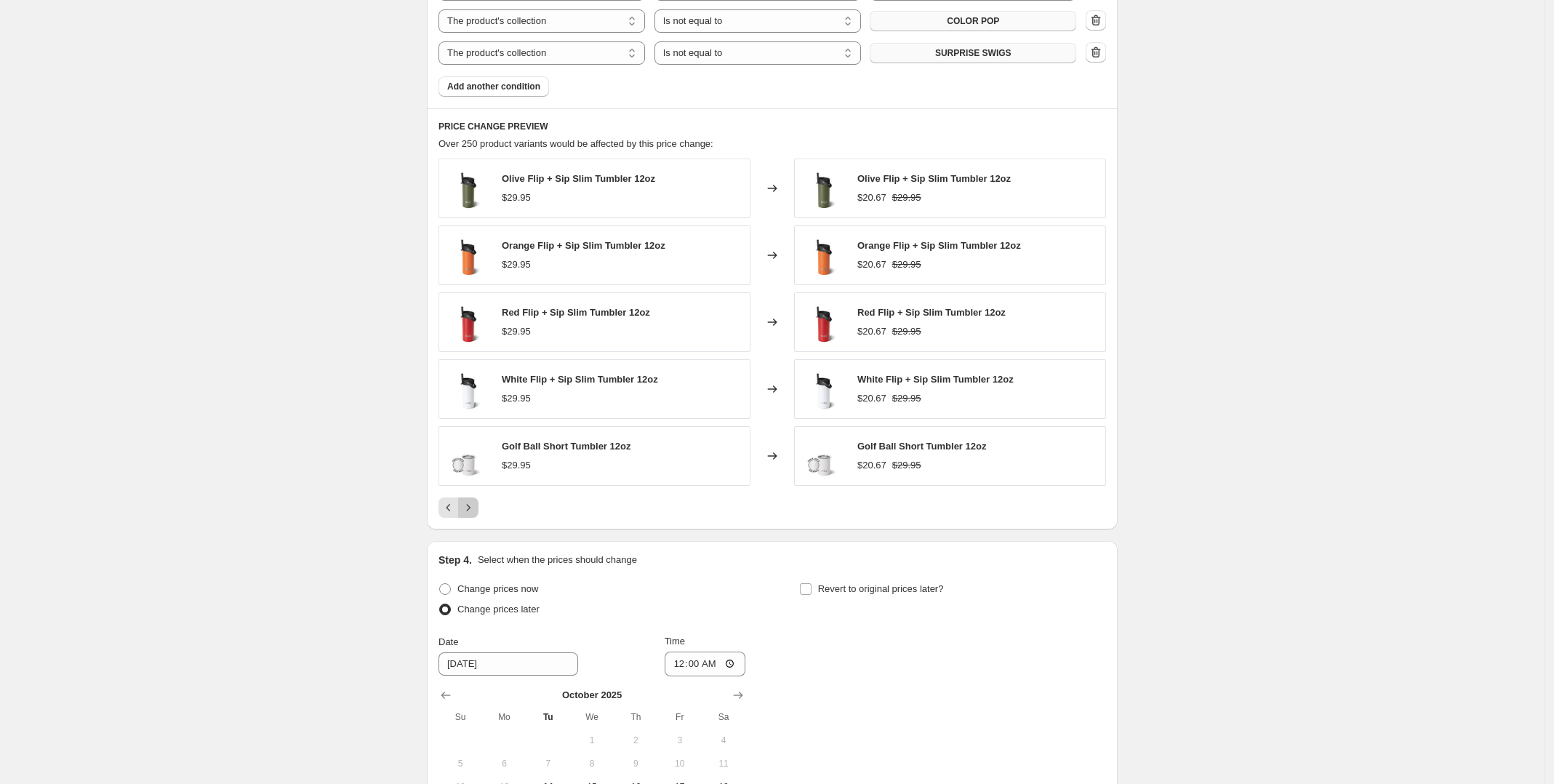
click at [476, 512] on icon "Next" at bounding box center [468, 508] width 14 height 14
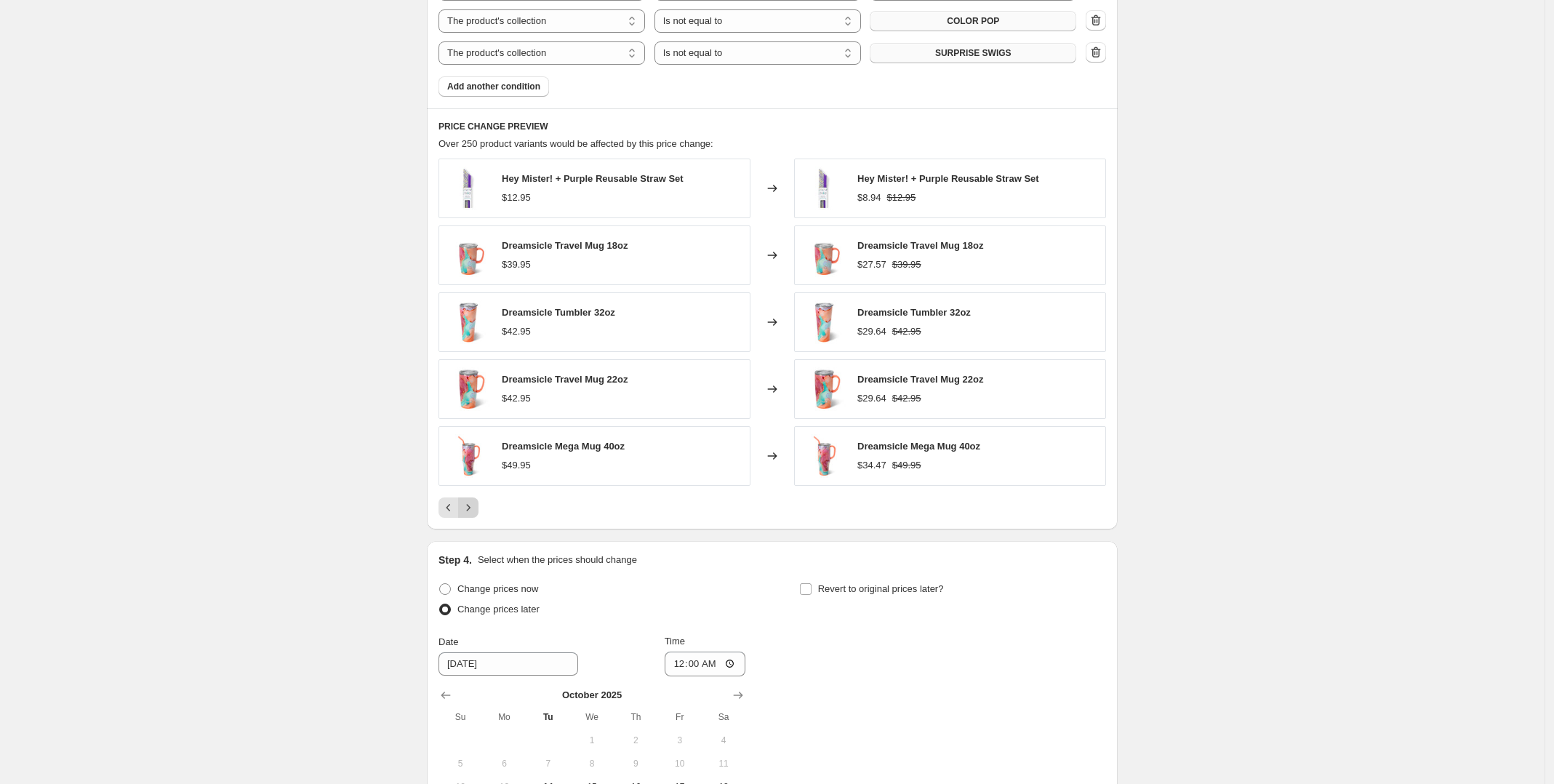
click at [476, 512] on icon "Next" at bounding box center [468, 508] width 14 height 14
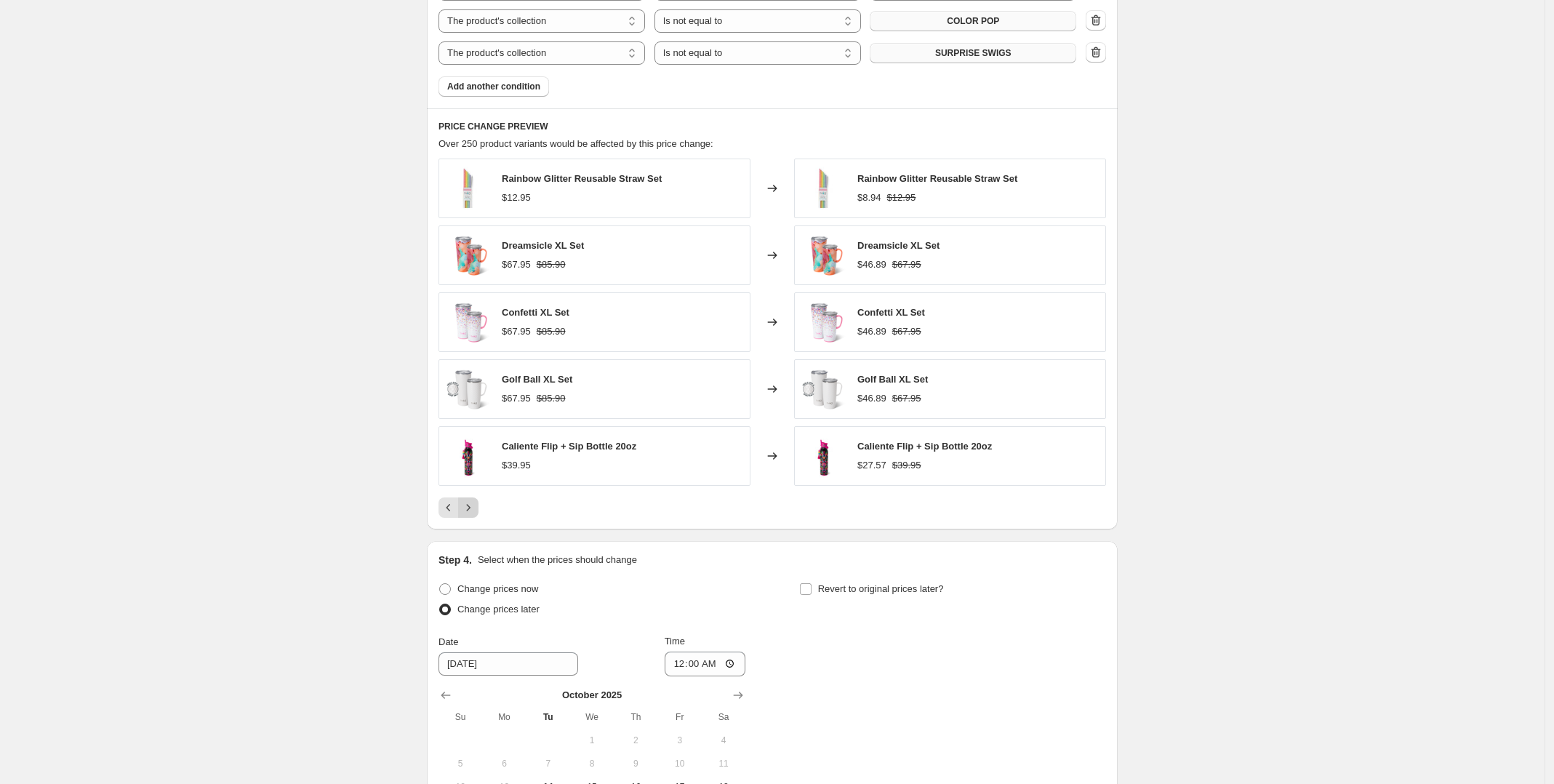
click at [476, 512] on icon "Next" at bounding box center [468, 508] width 14 height 14
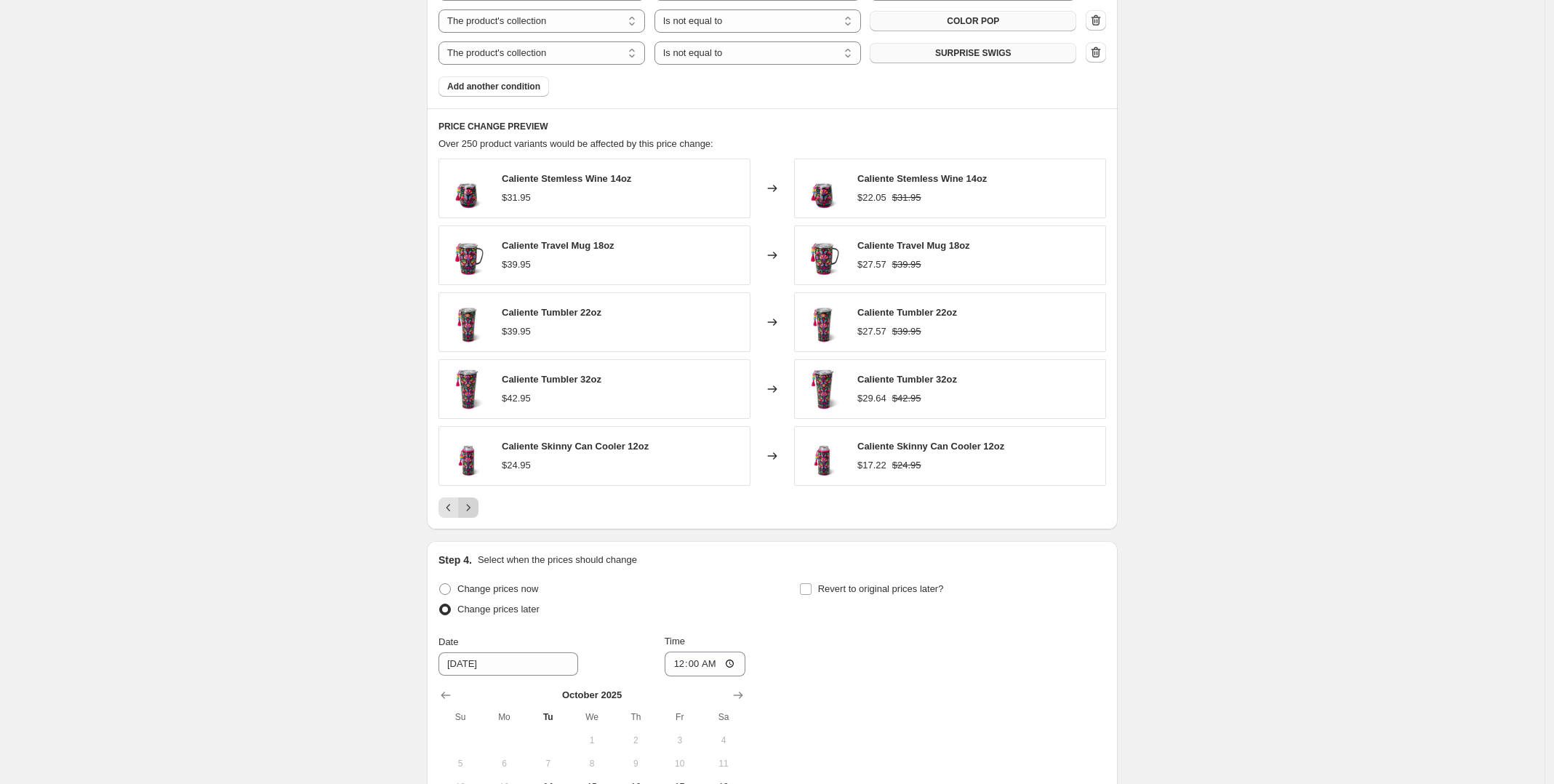
click at [476, 512] on icon "Next" at bounding box center [468, 508] width 14 height 14
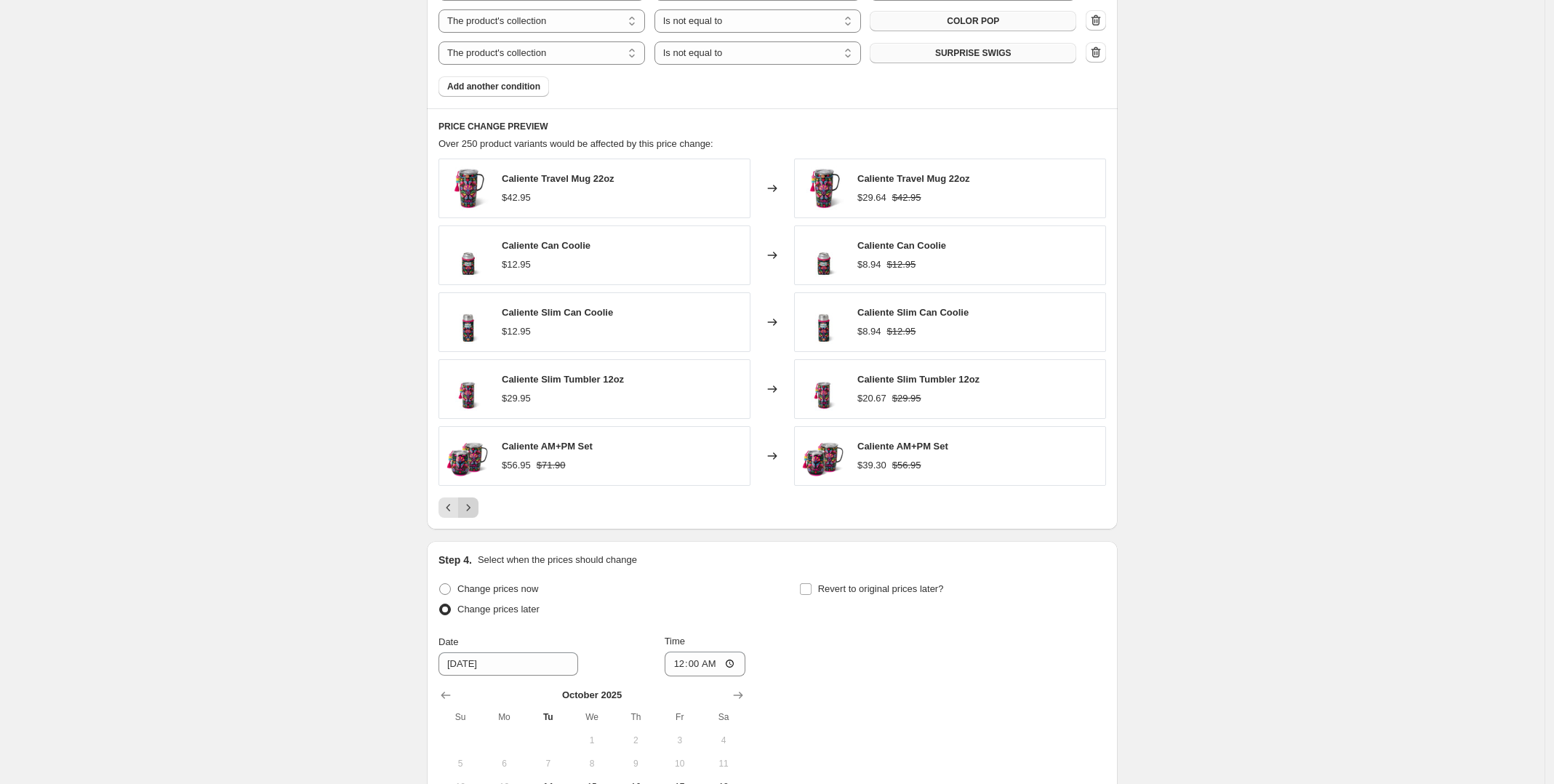
click at [476, 512] on icon "Next" at bounding box center [468, 508] width 14 height 14
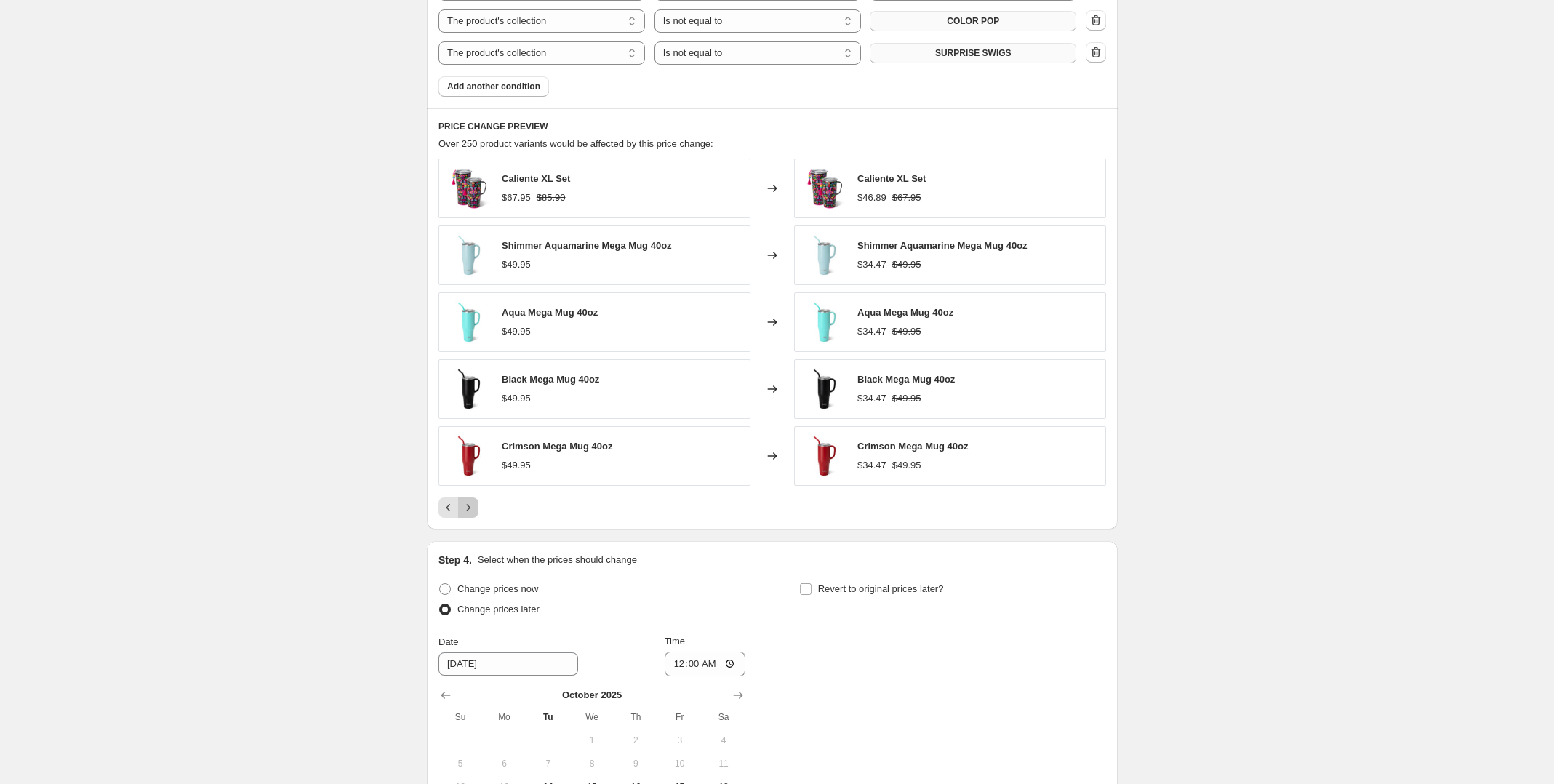
click at [476, 512] on icon "Next" at bounding box center [468, 508] width 14 height 14
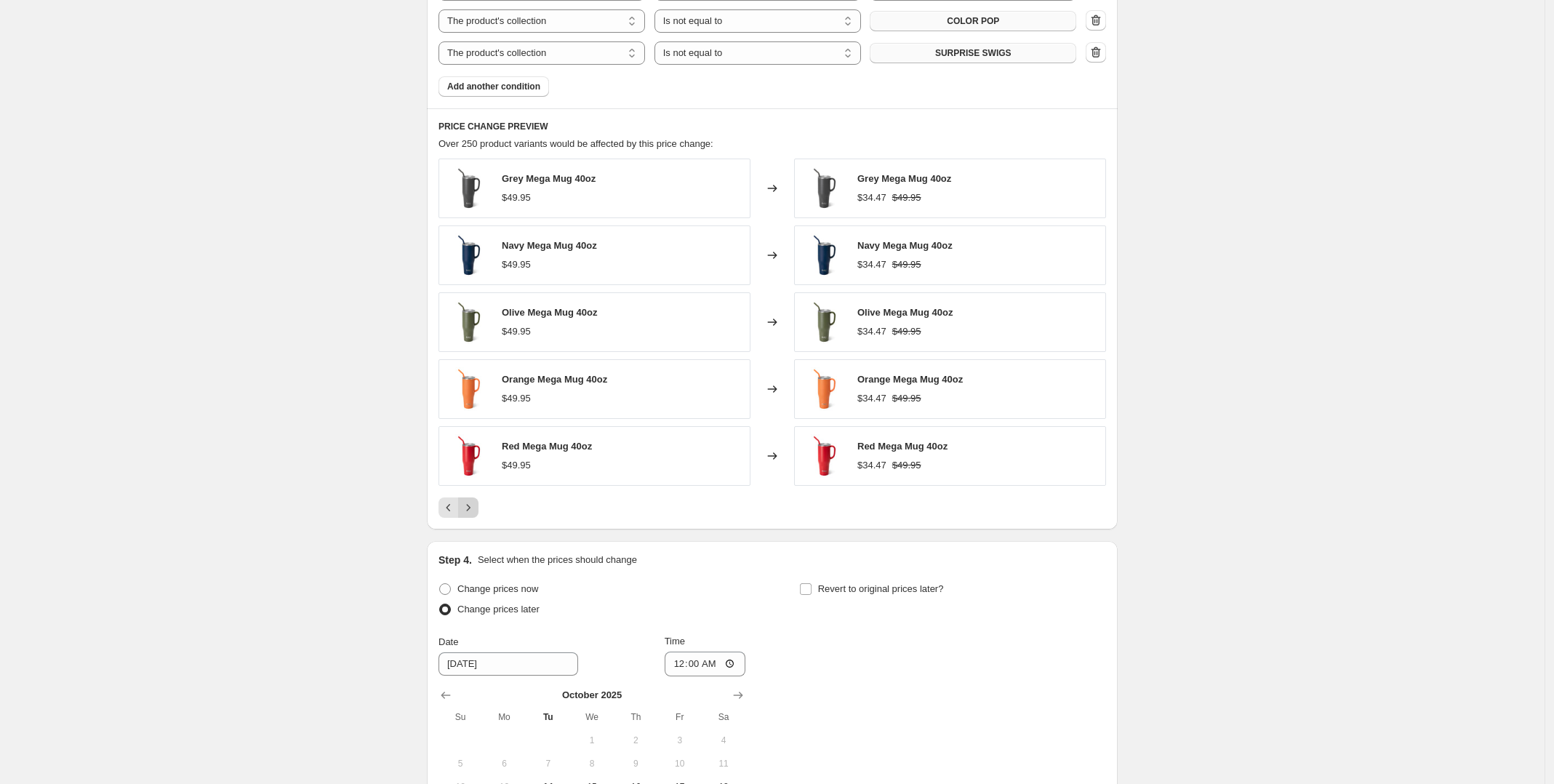
click at [476, 512] on icon "Next" at bounding box center [468, 508] width 14 height 14
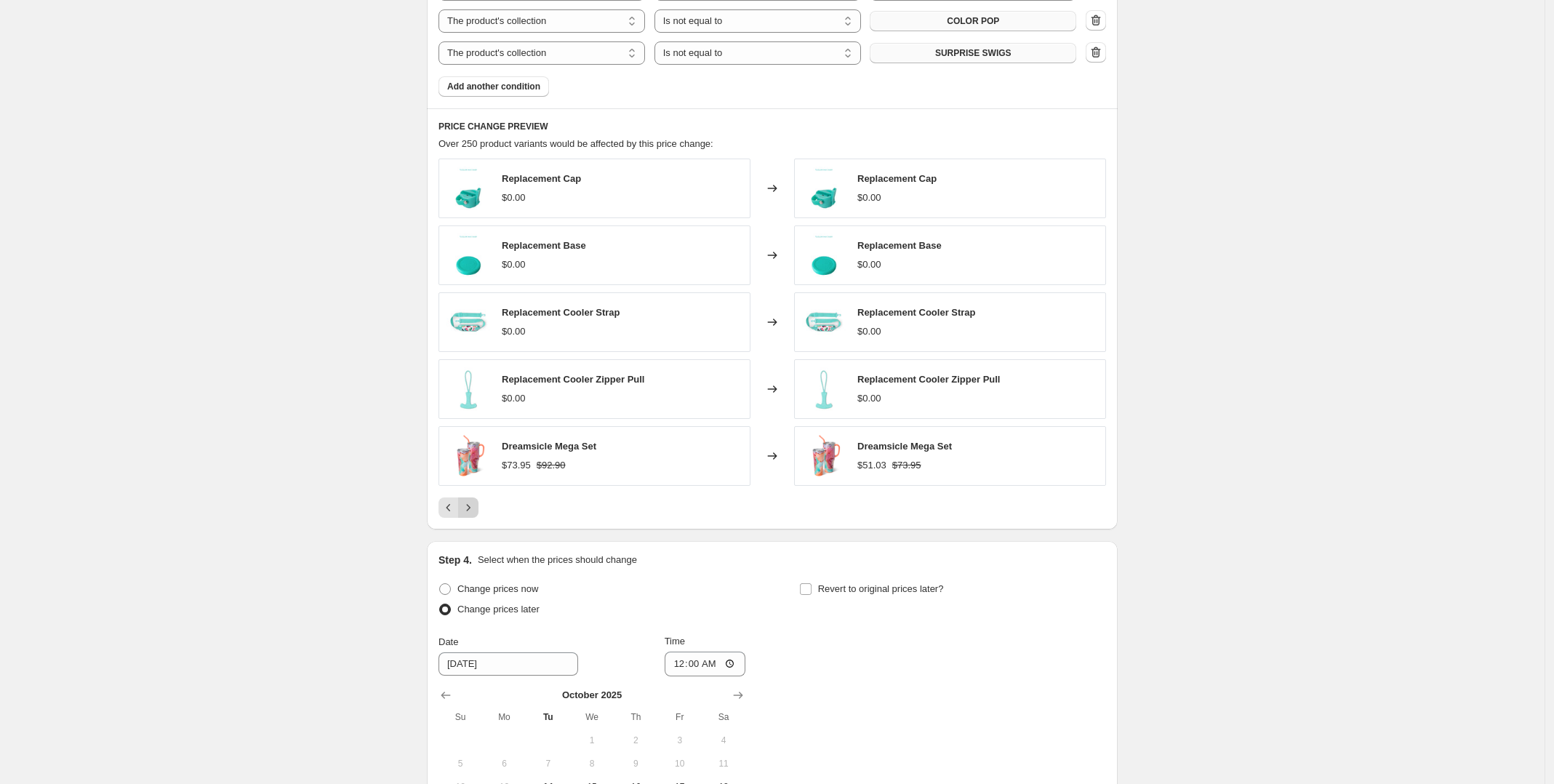
click at [476, 512] on icon "Next" at bounding box center [468, 508] width 14 height 14
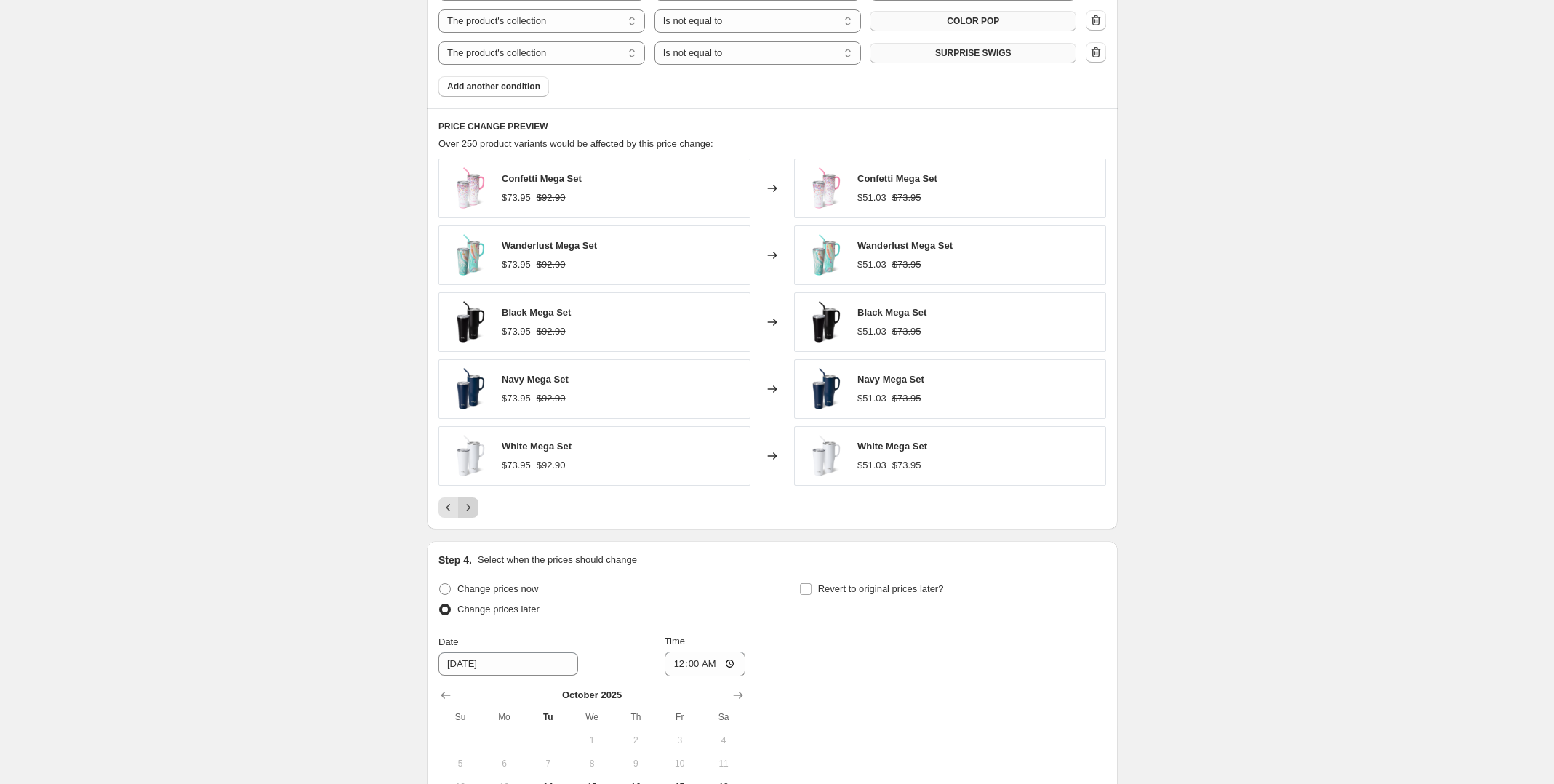
click at [476, 512] on icon "Next" at bounding box center [468, 508] width 14 height 14
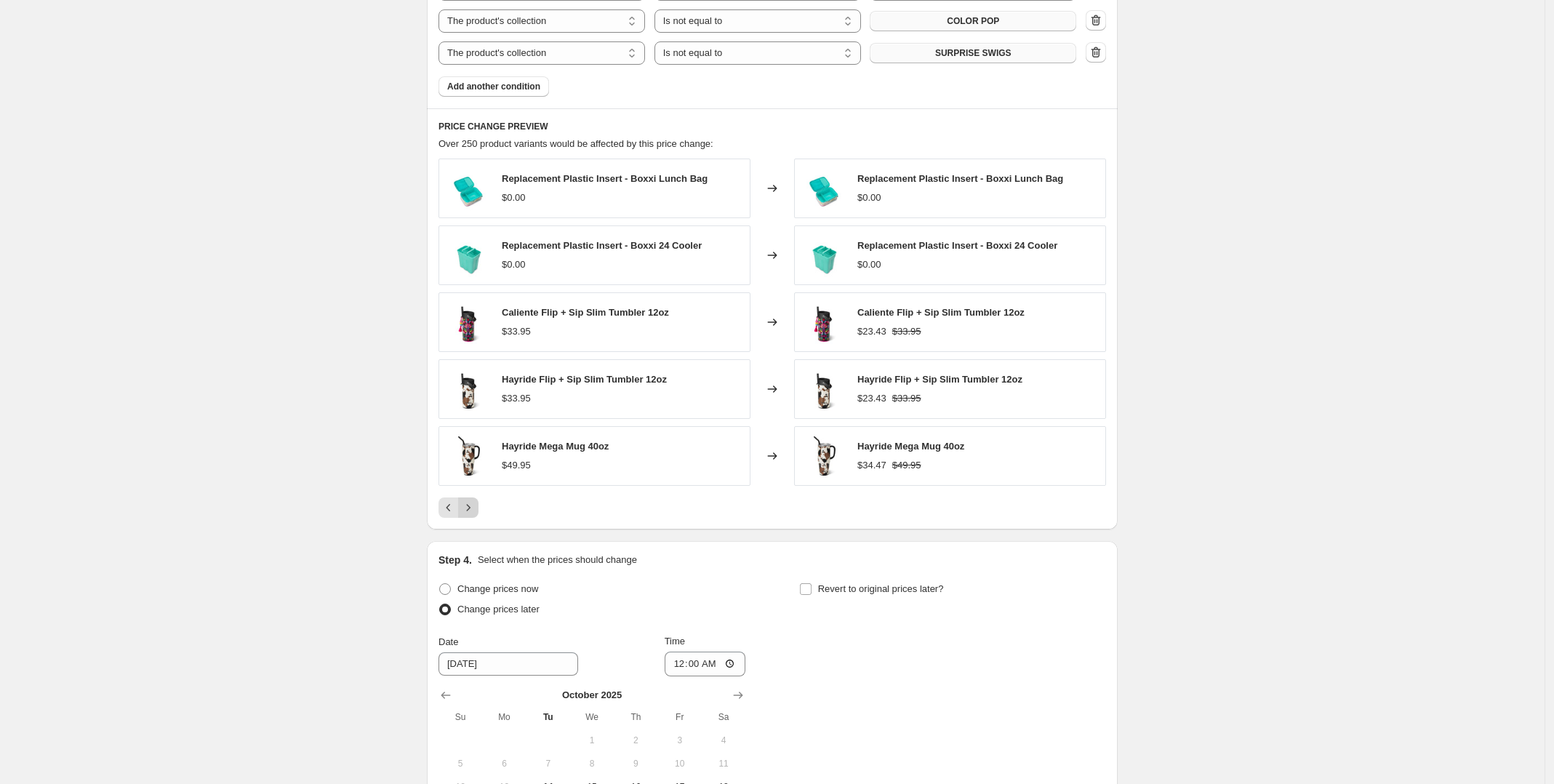
click at [476, 512] on icon "Next" at bounding box center [468, 508] width 14 height 14
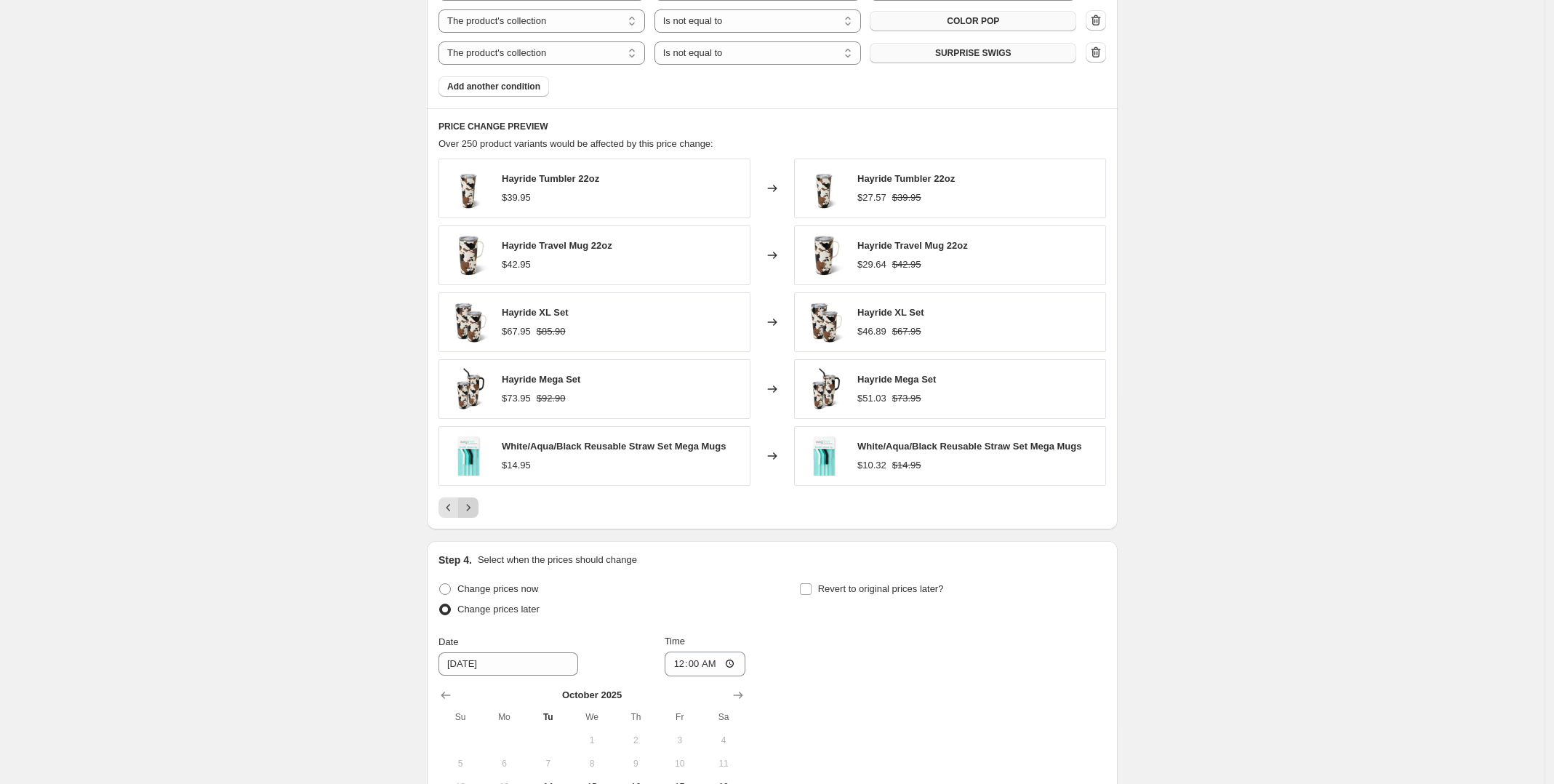
click at [476, 512] on icon "Next" at bounding box center [468, 508] width 14 height 14
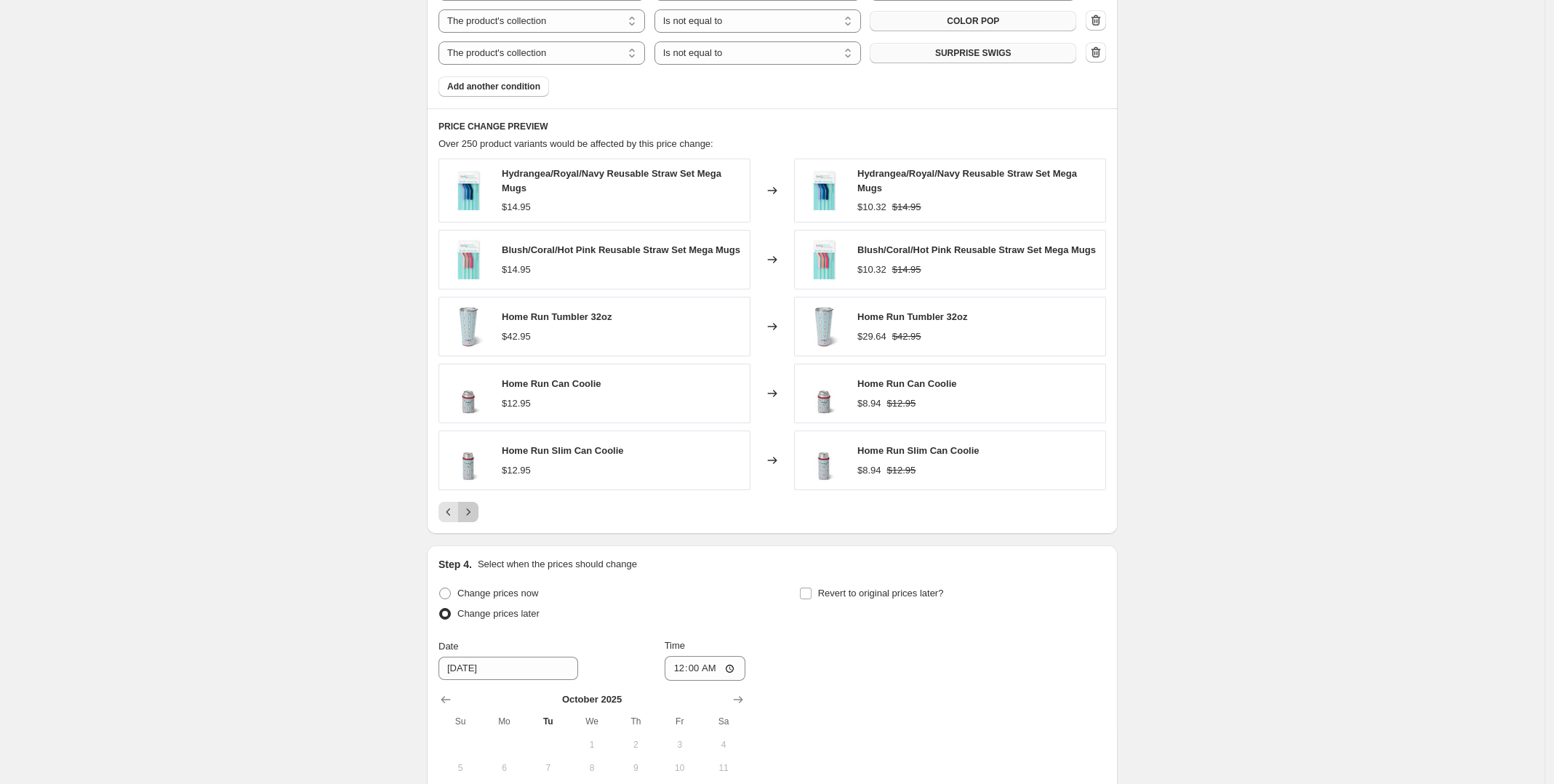
click at [476, 512] on icon "Next" at bounding box center [468, 512] width 14 height 14
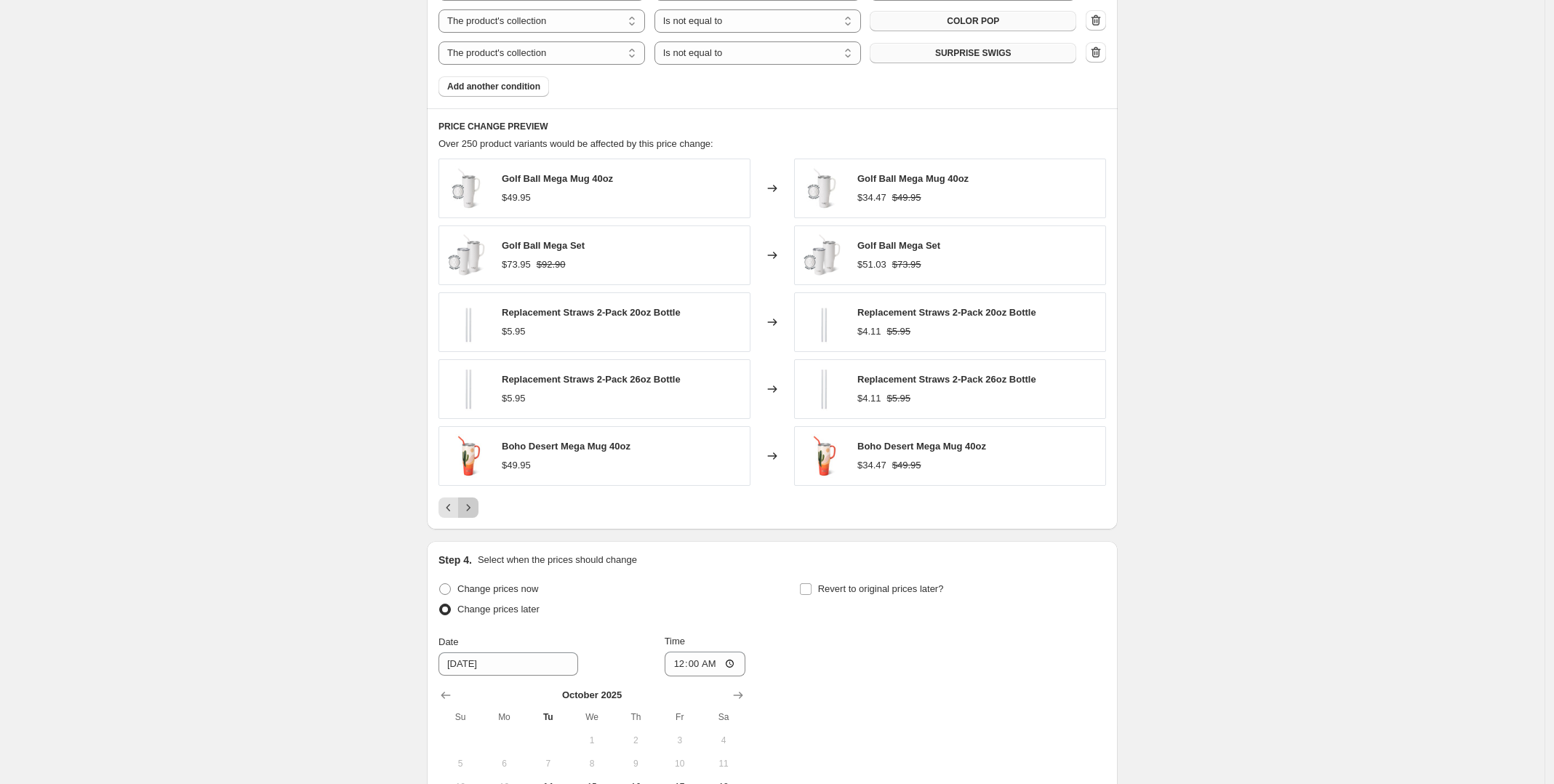
click at [476, 512] on icon "Next" at bounding box center [468, 508] width 14 height 14
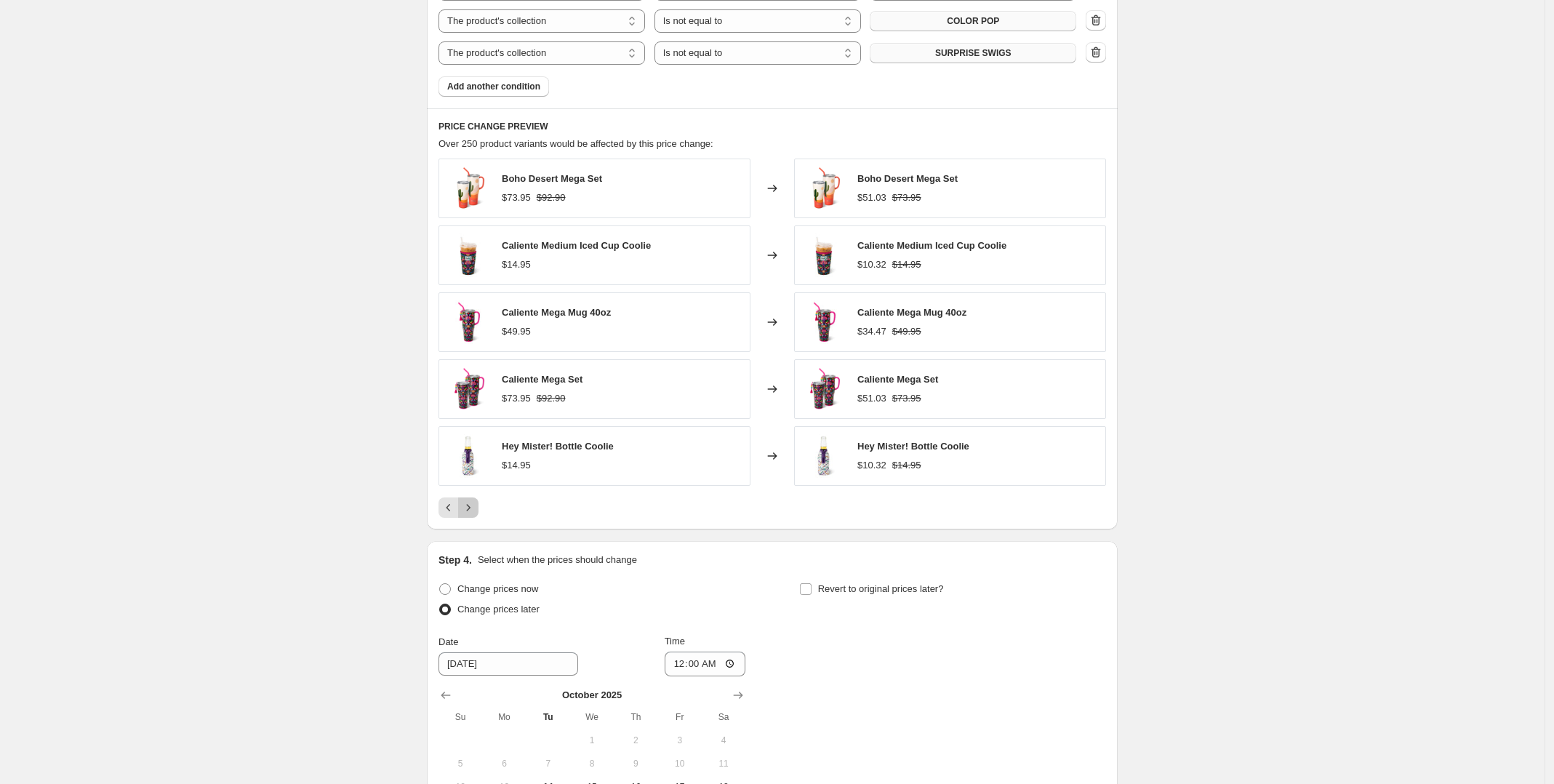
click at [476, 512] on icon "Next" at bounding box center [468, 508] width 14 height 14
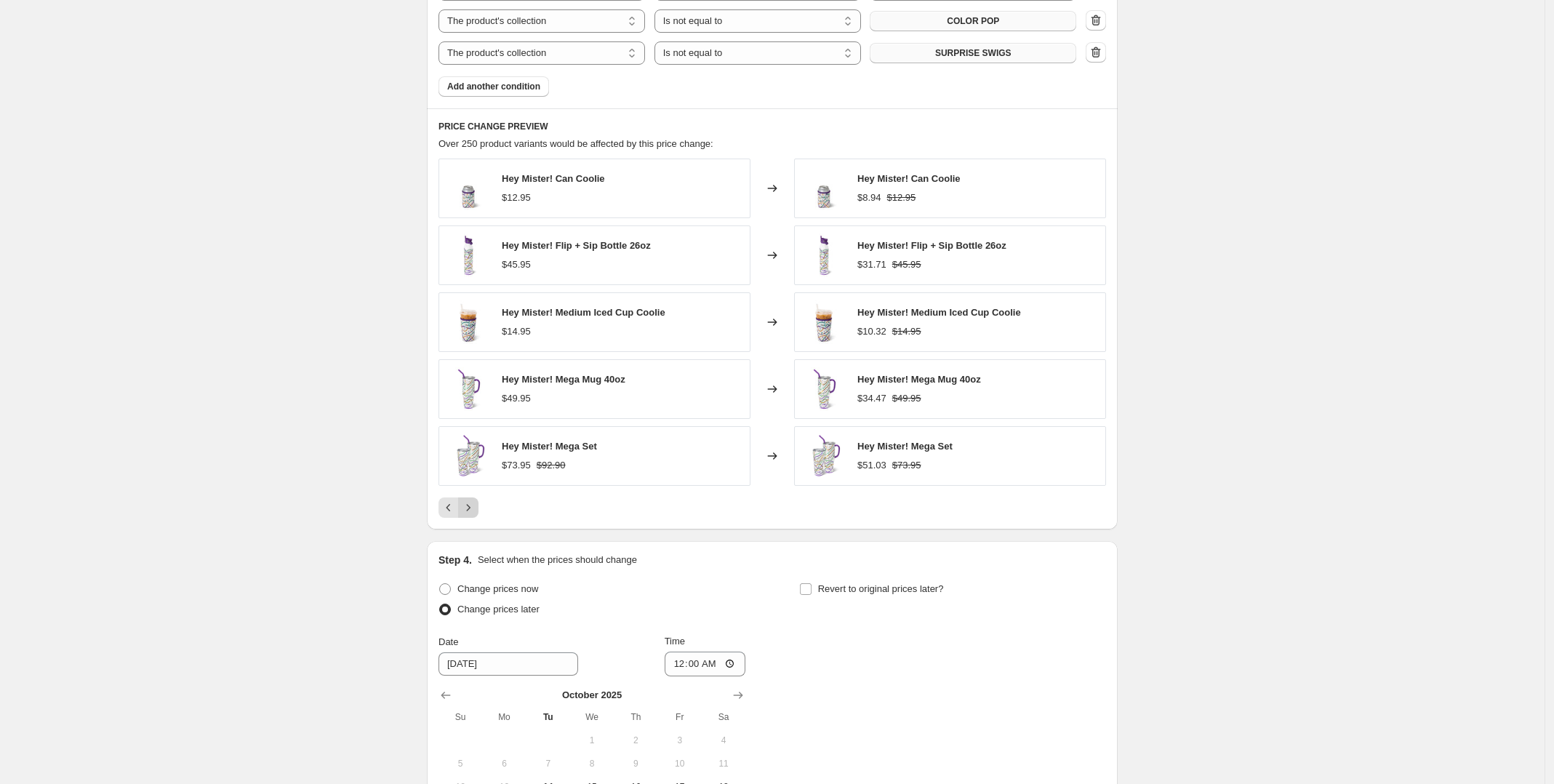
click at [476, 512] on icon "Next" at bounding box center [468, 508] width 14 height 14
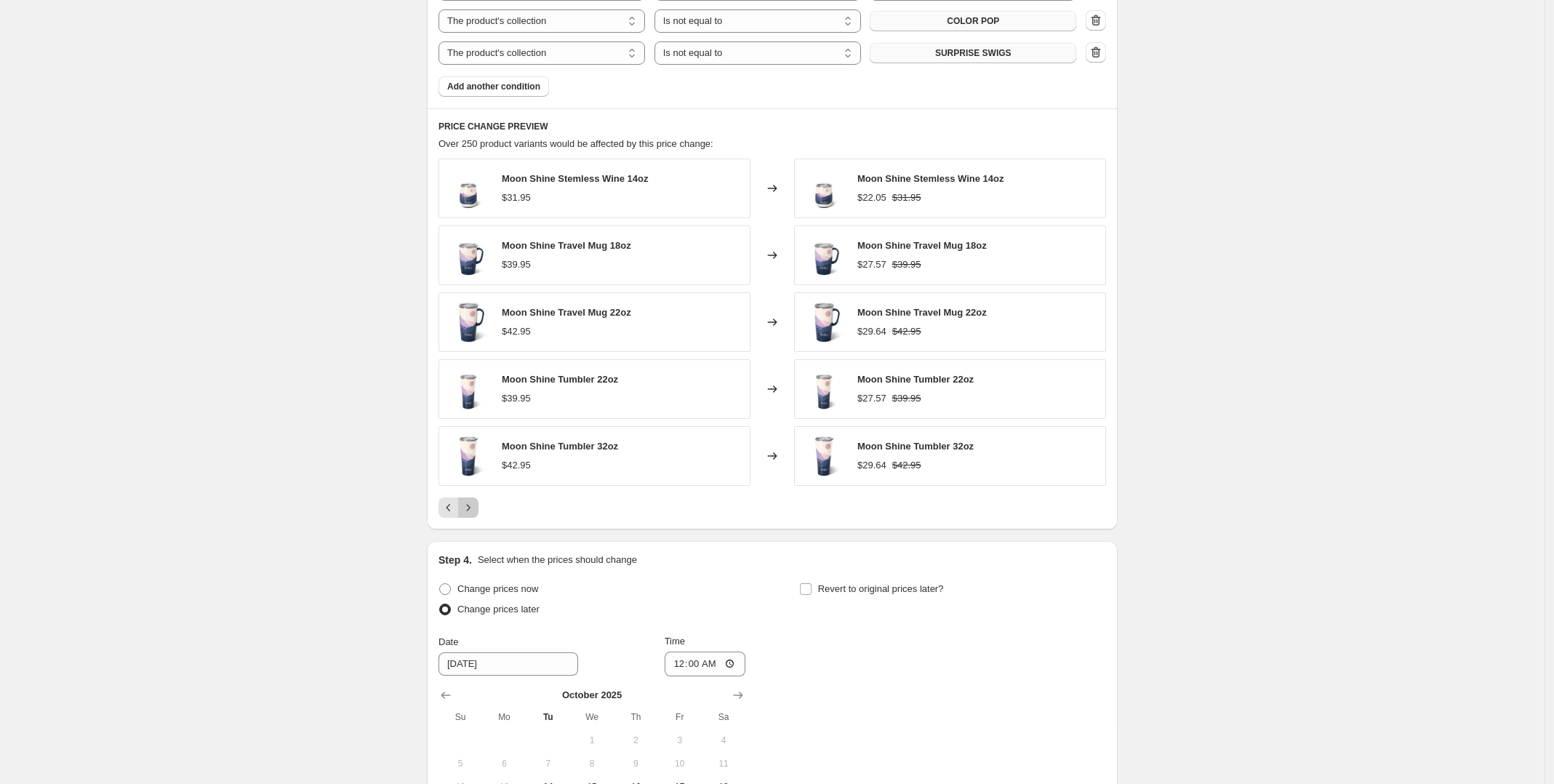
click at [476, 512] on icon "Next" at bounding box center [468, 508] width 14 height 14
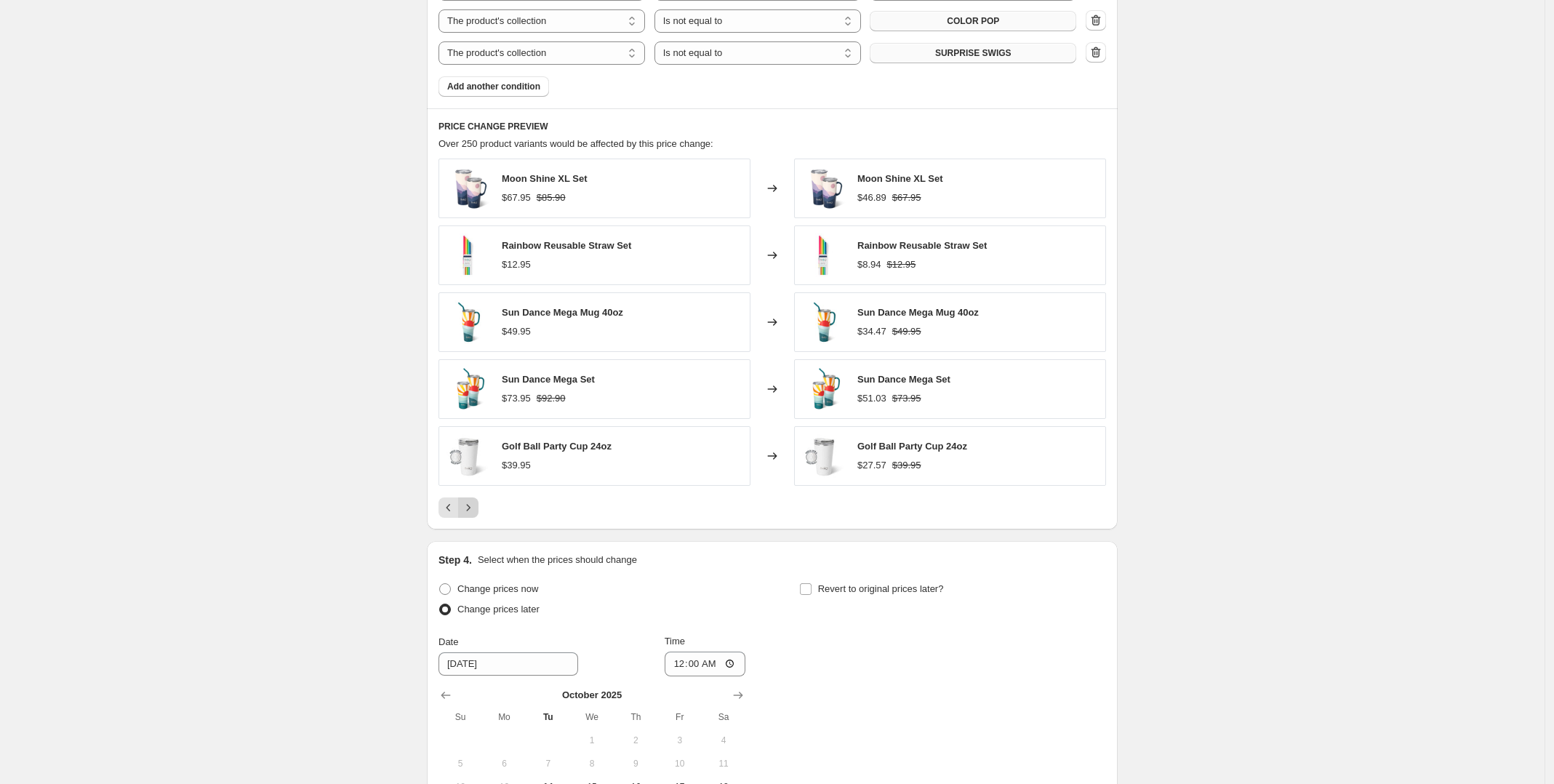
click at [476, 512] on icon "Next" at bounding box center [468, 508] width 14 height 14
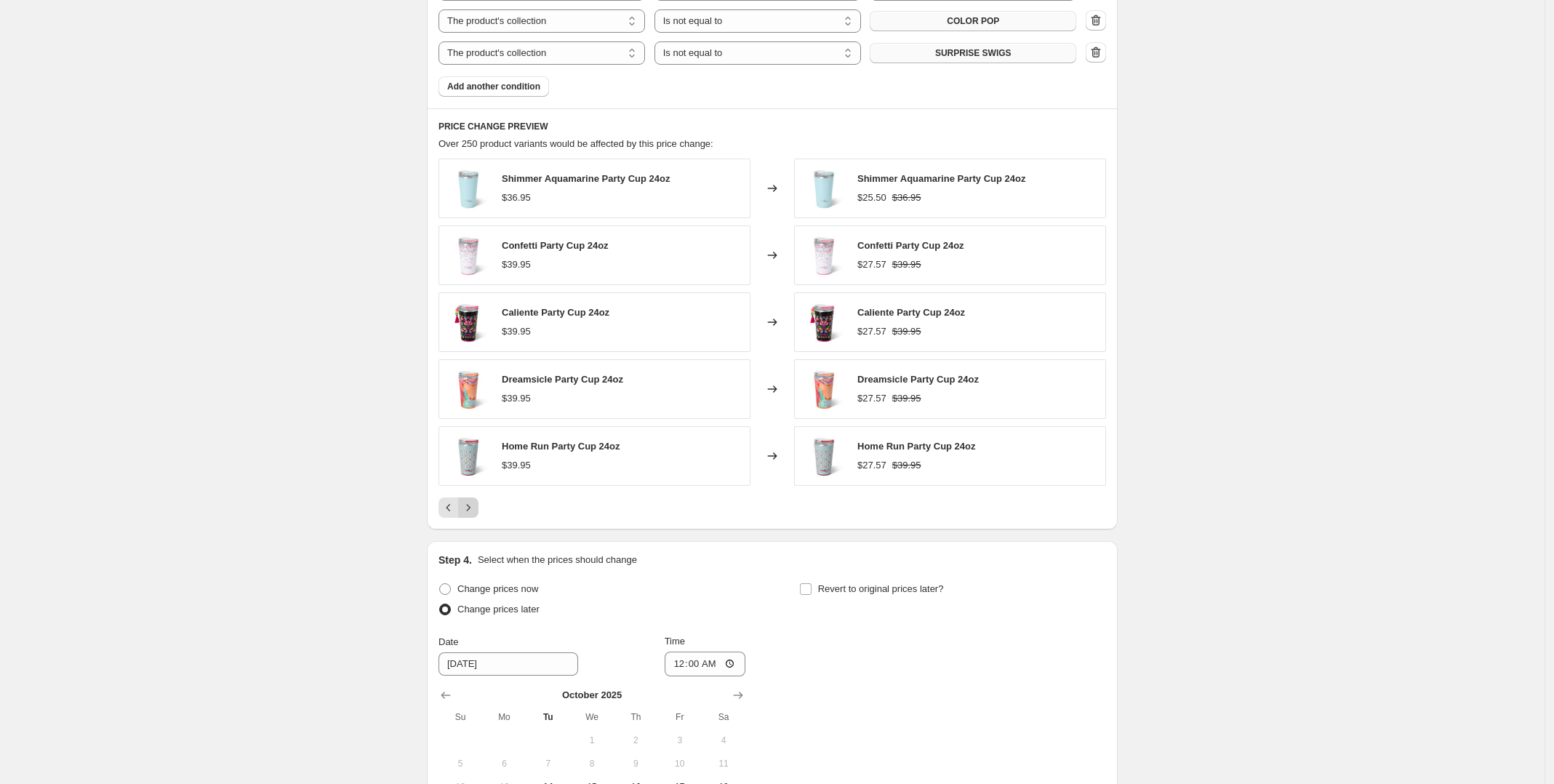
click at [476, 512] on icon "Next" at bounding box center [468, 508] width 14 height 14
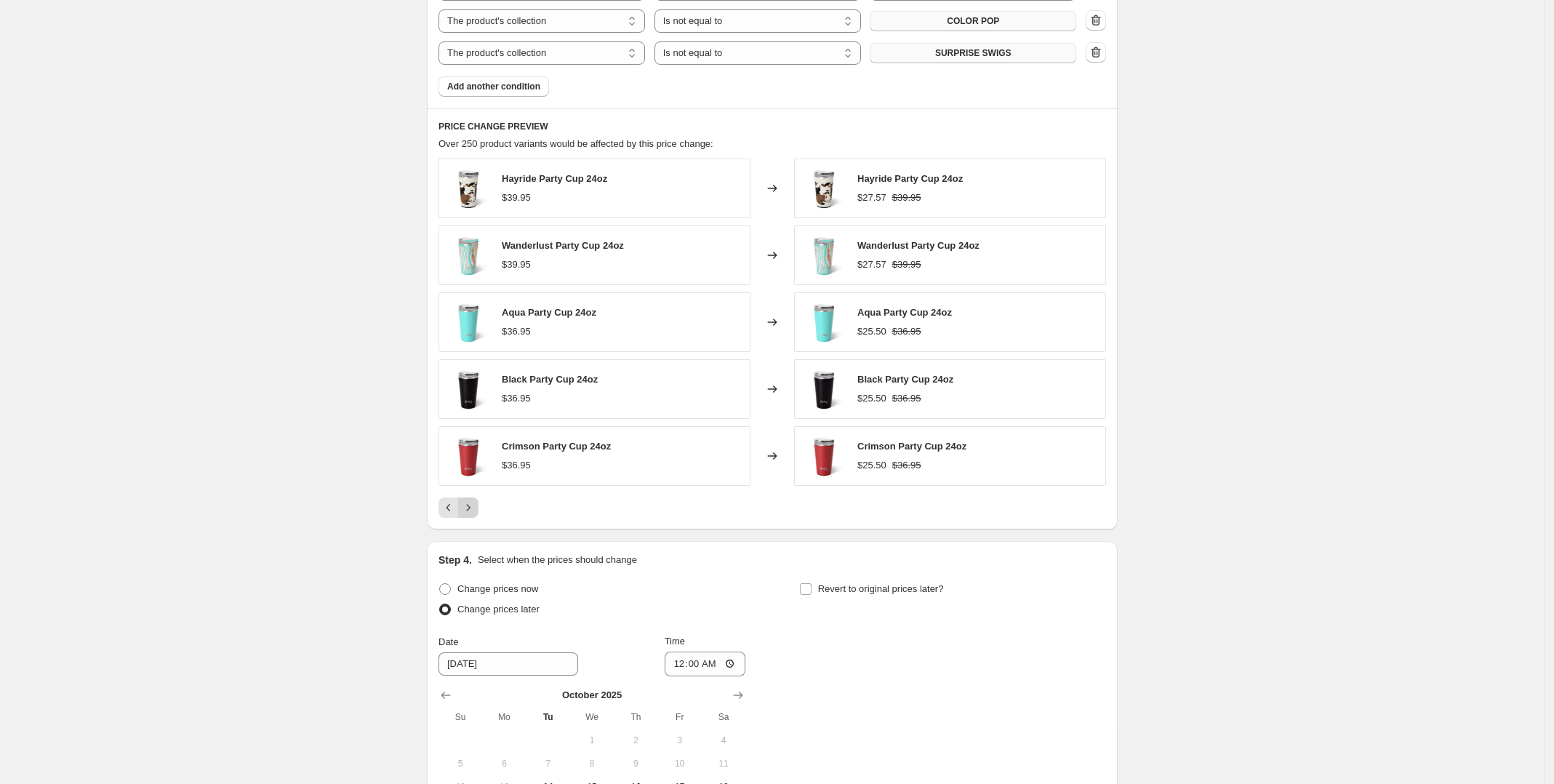
click at [476, 512] on icon "Next" at bounding box center [468, 508] width 14 height 14
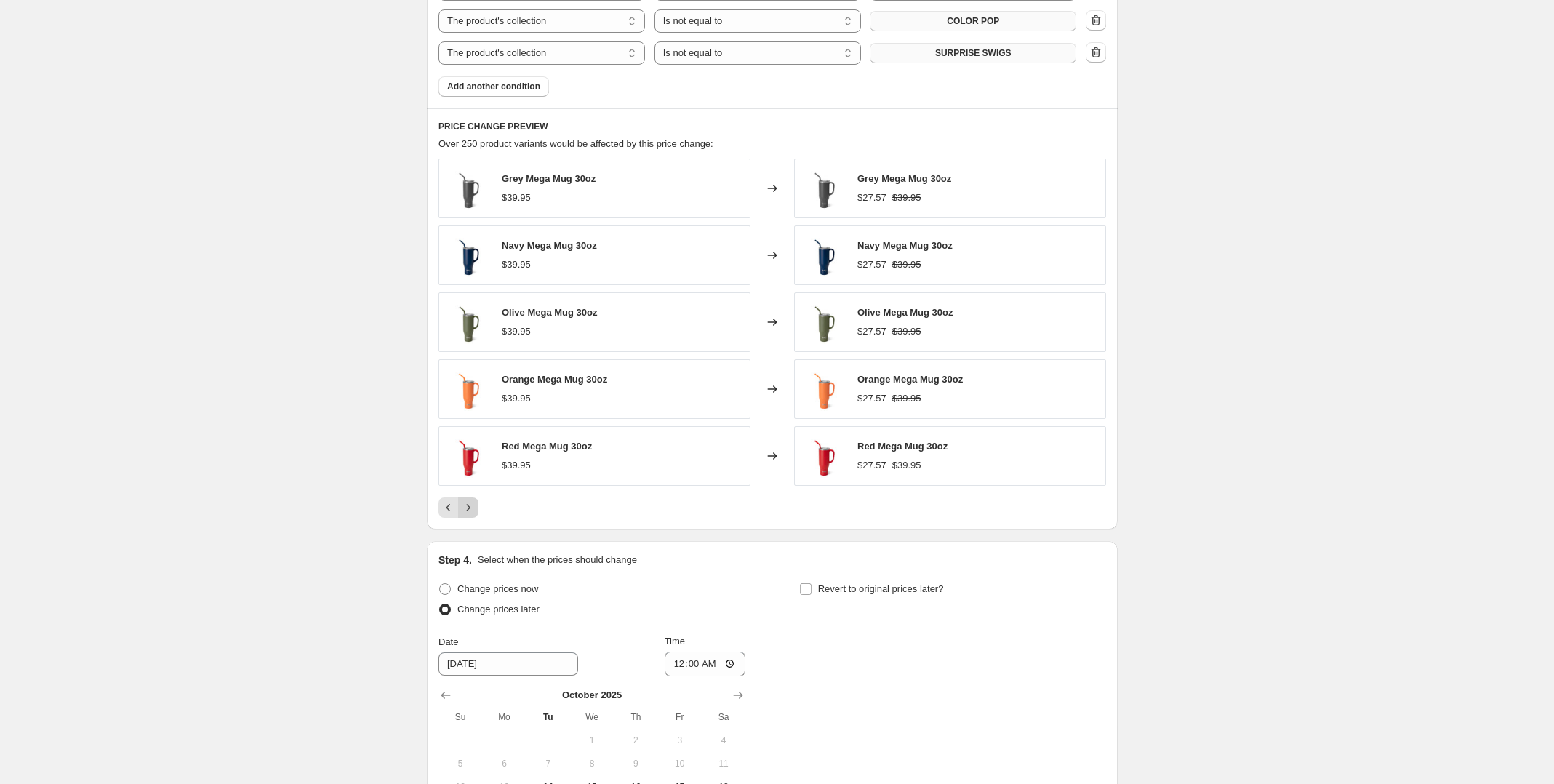
click at [476, 512] on icon "Next" at bounding box center [468, 508] width 14 height 14
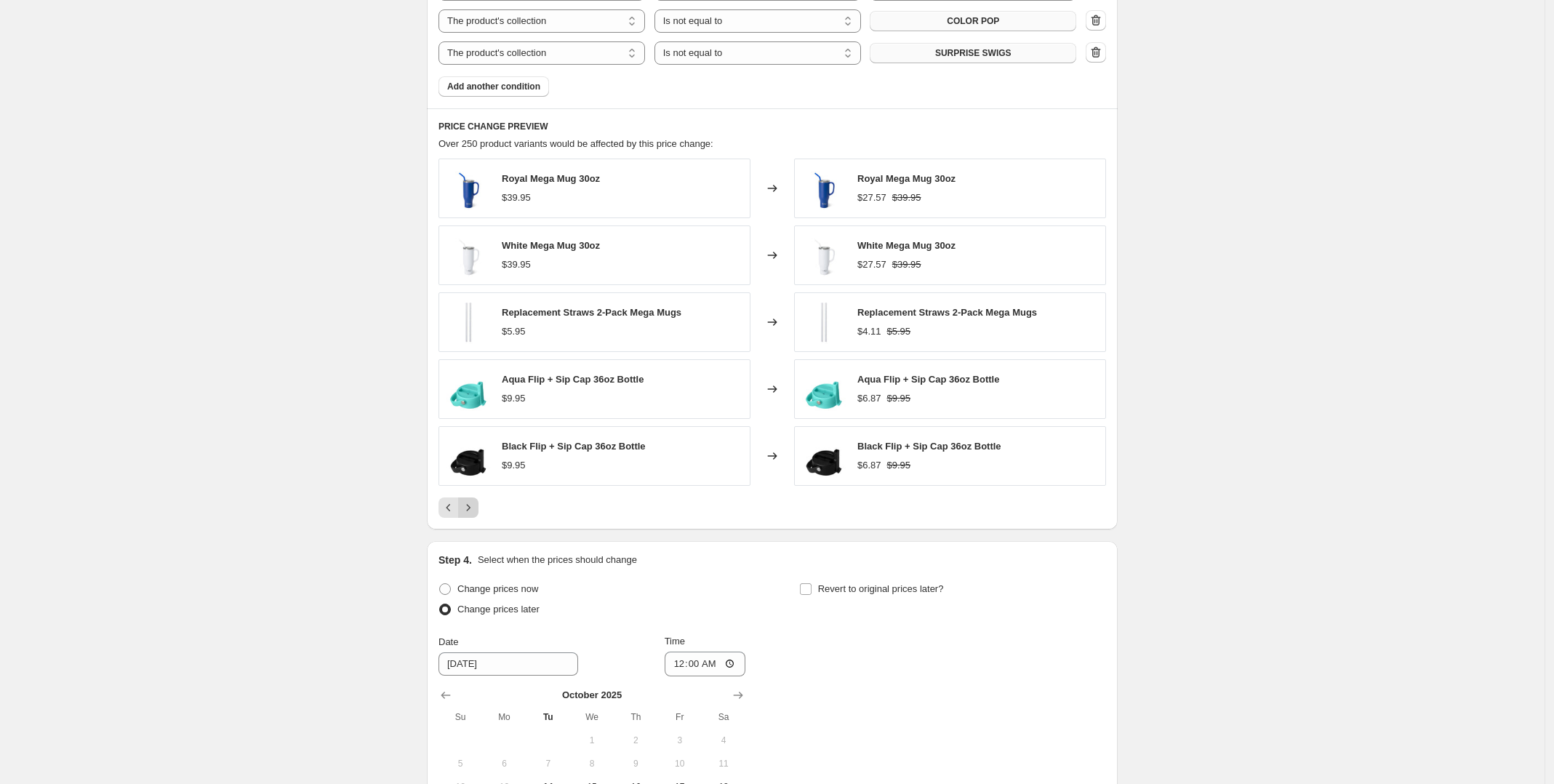
click at [476, 512] on icon "Next" at bounding box center [468, 508] width 14 height 14
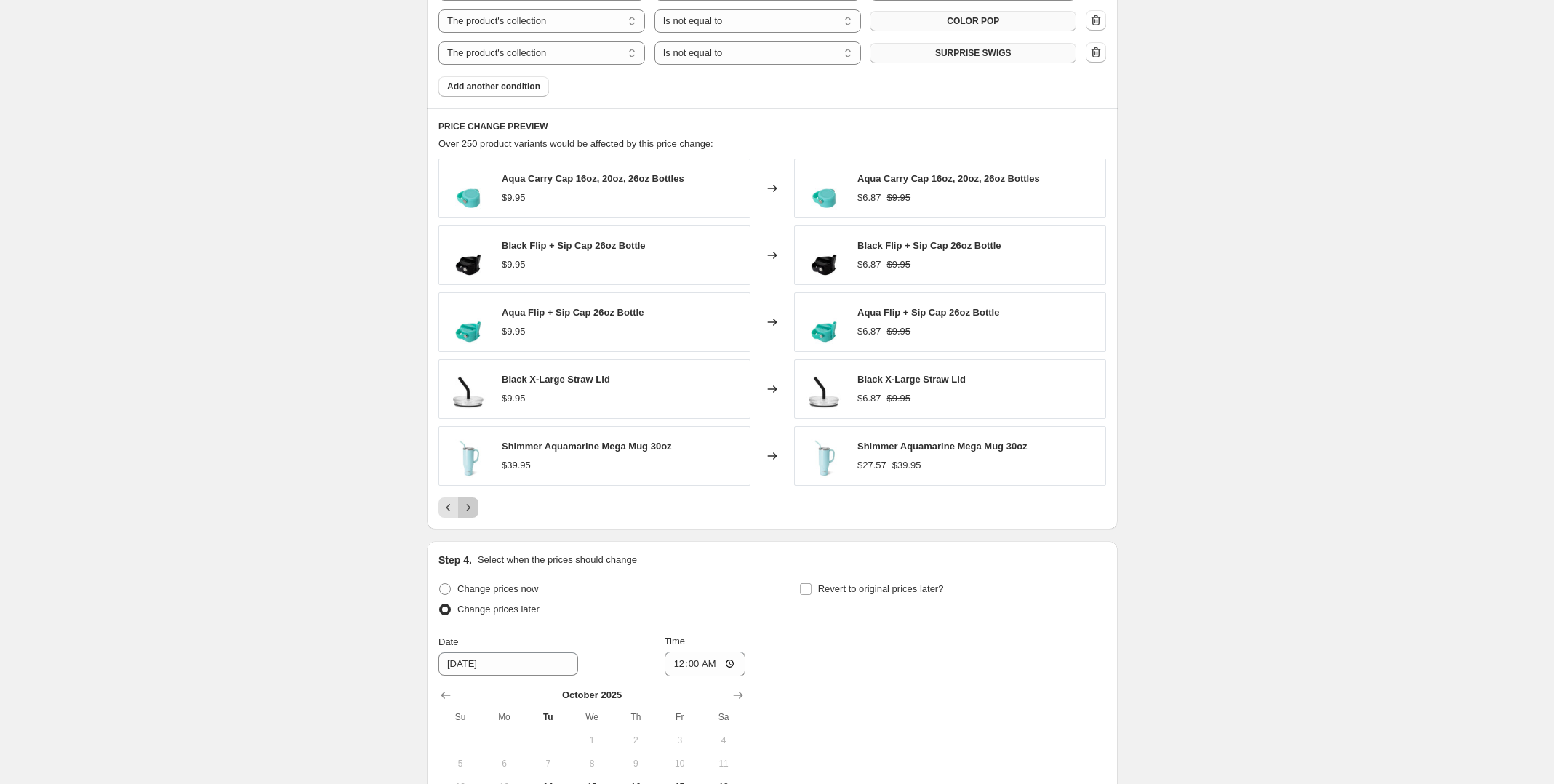
click at [476, 512] on icon "Next" at bounding box center [468, 508] width 14 height 14
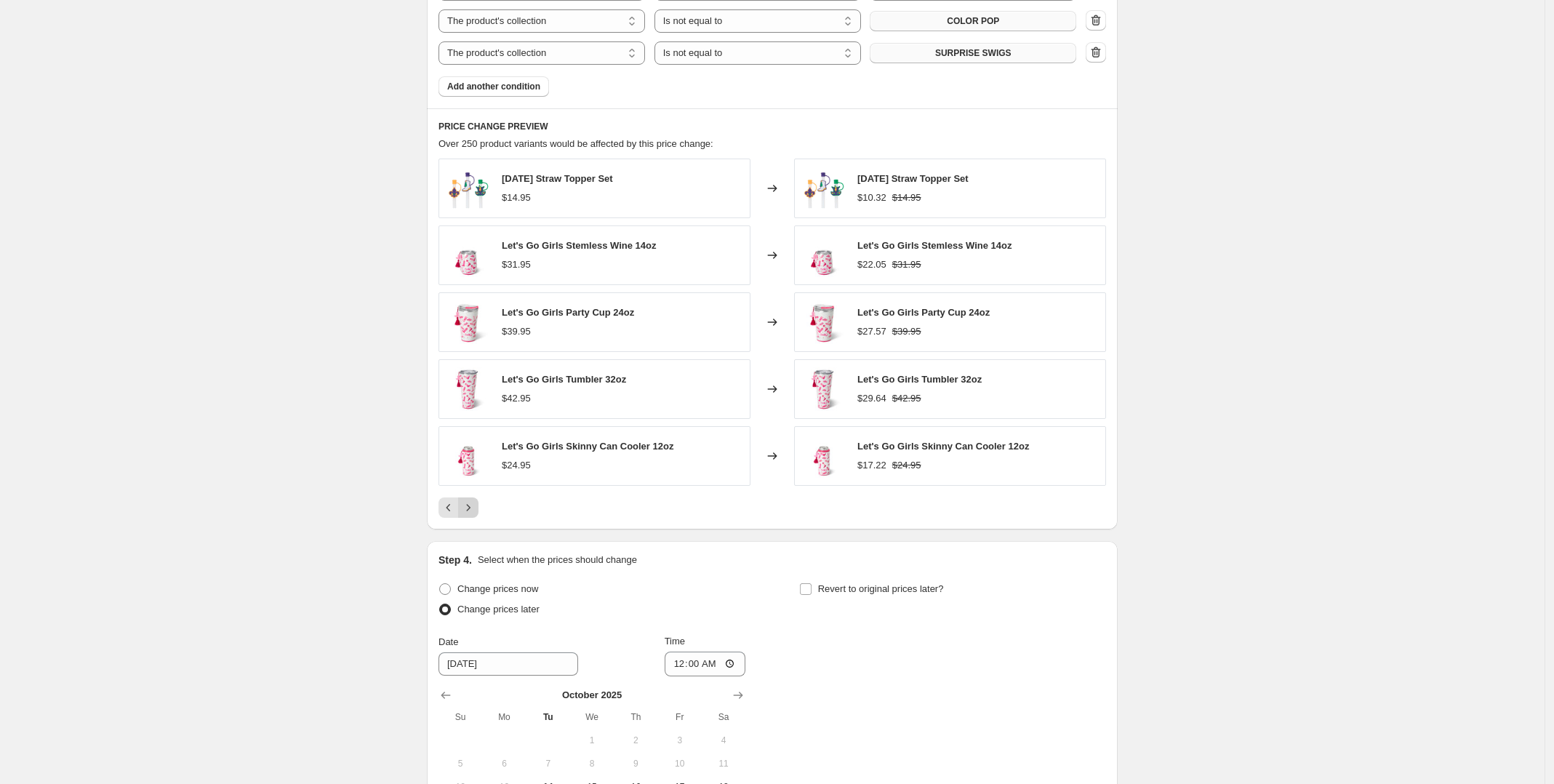
click at [476, 512] on icon "Next" at bounding box center [468, 508] width 14 height 14
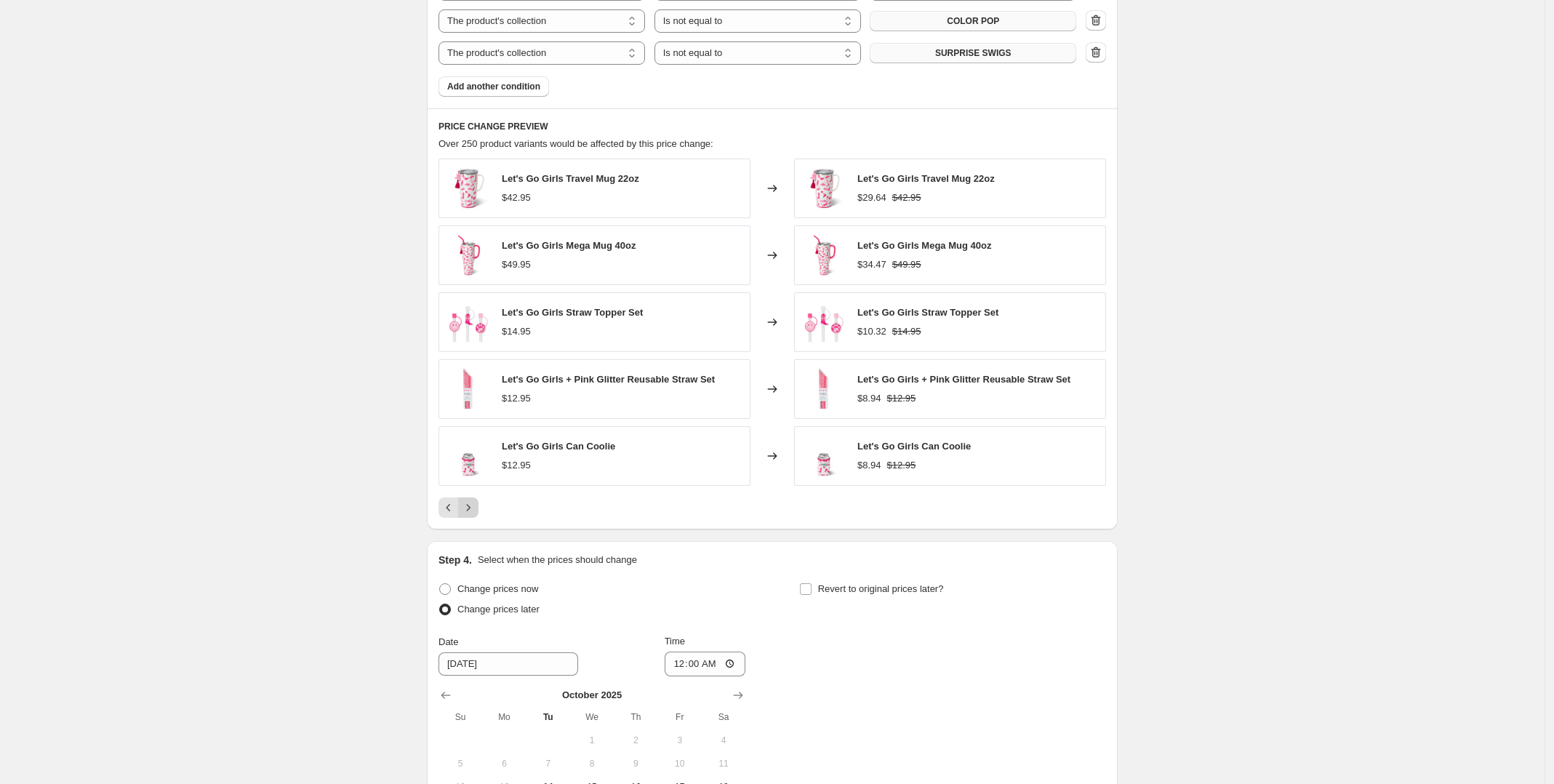
click at [476, 512] on icon "Next" at bounding box center [468, 508] width 14 height 14
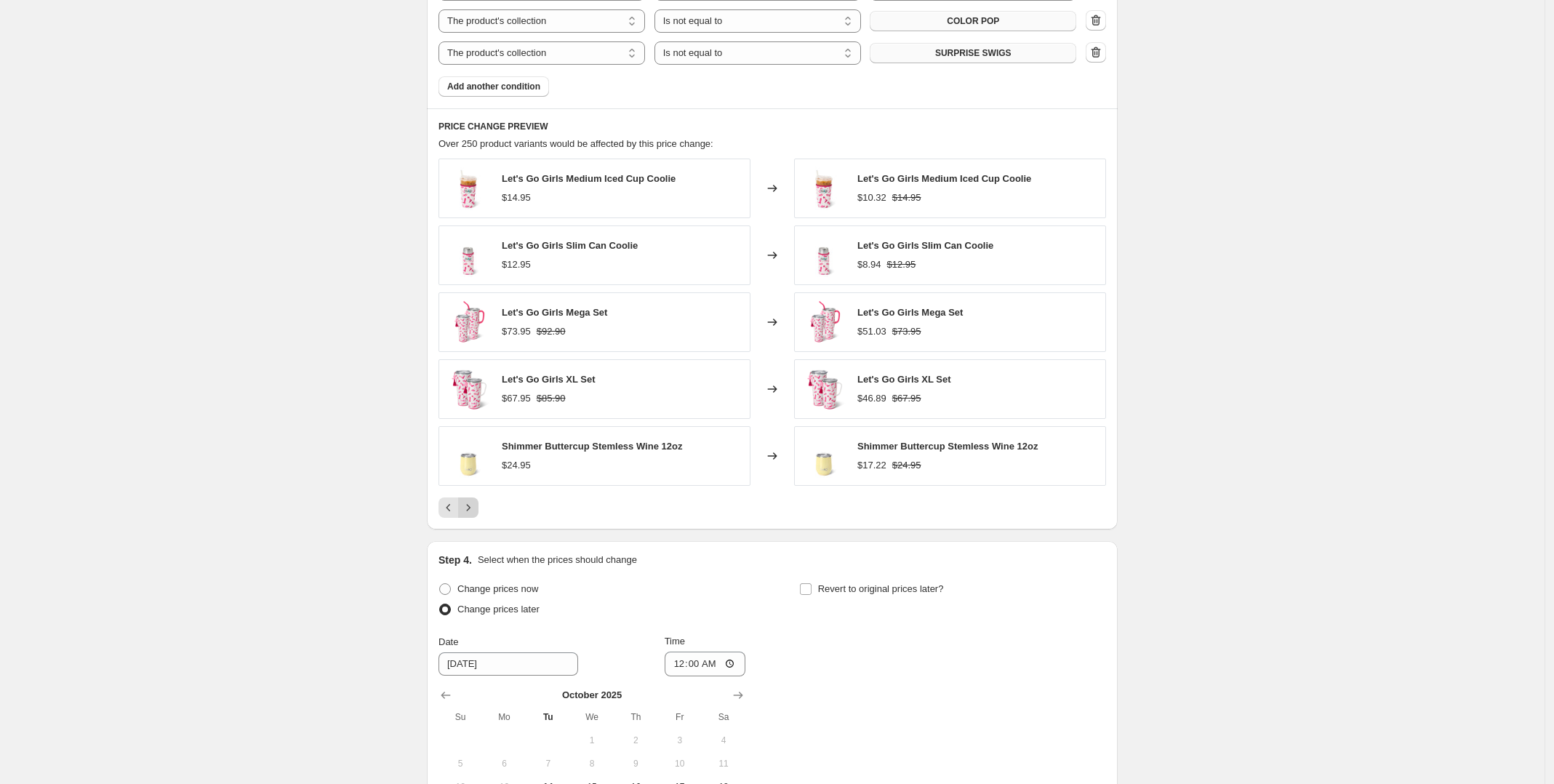
click at [476, 512] on icon "Next" at bounding box center [468, 508] width 14 height 14
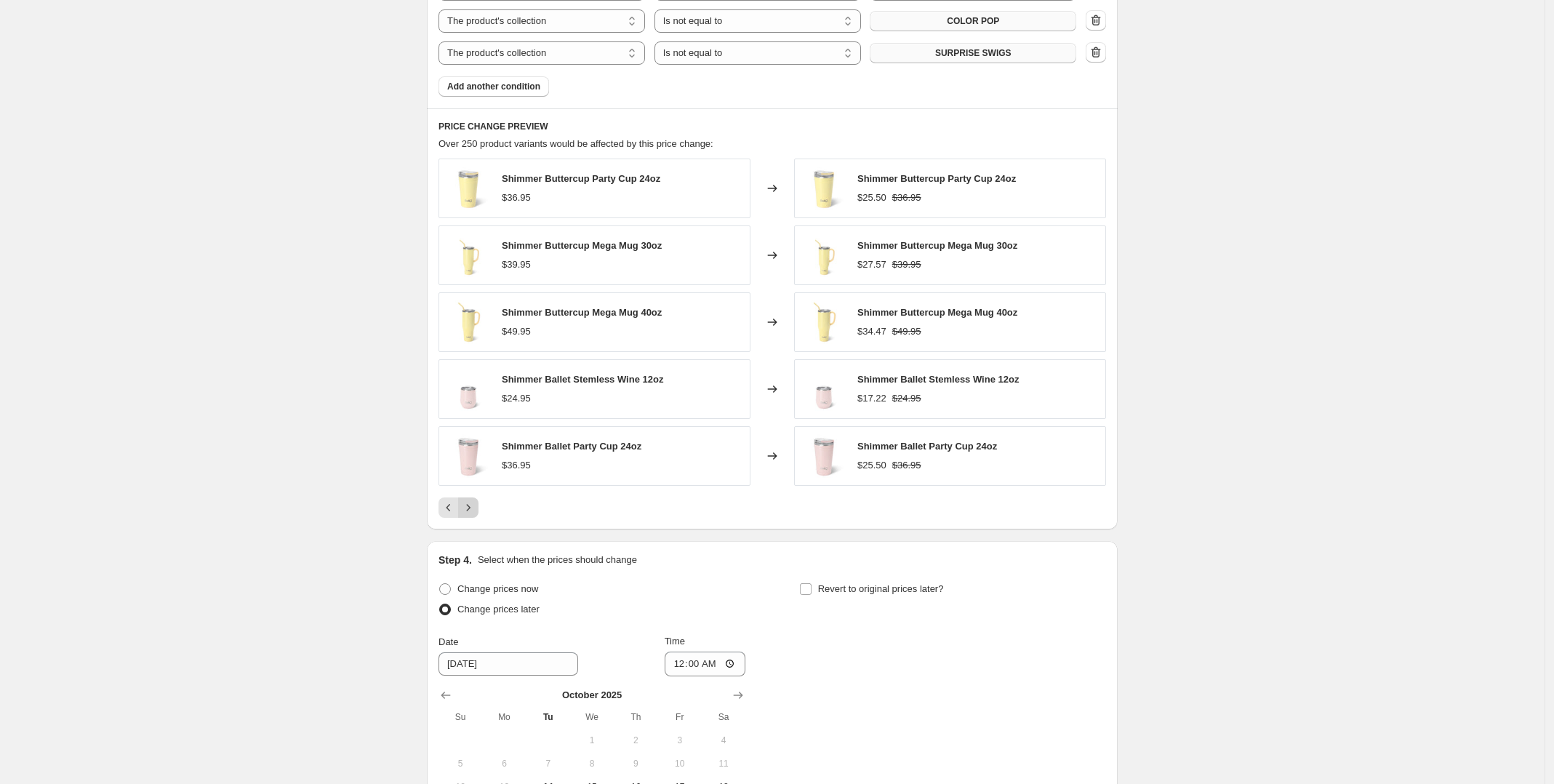
click at [476, 512] on icon "Next" at bounding box center [468, 508] width 14 height 14
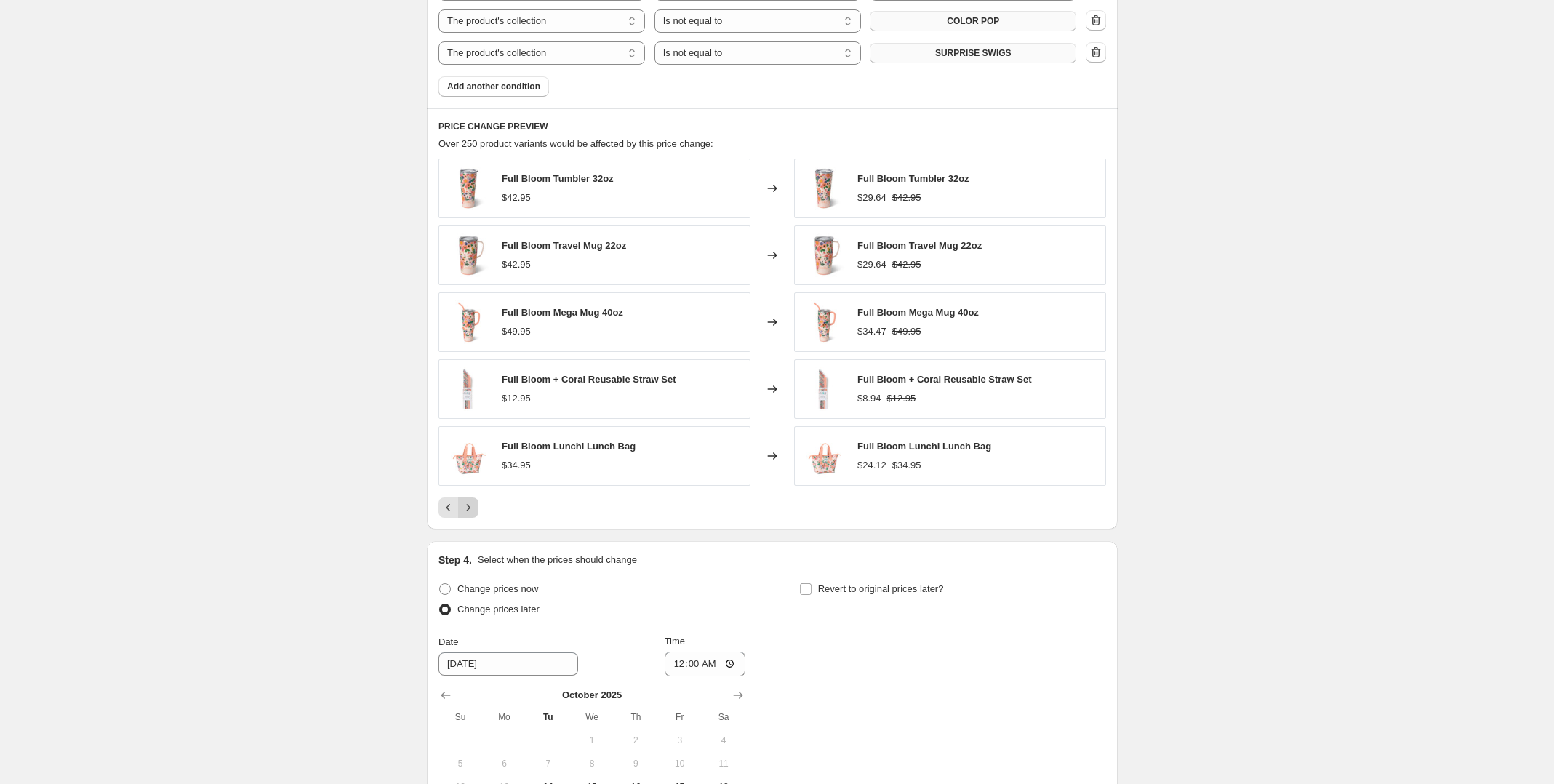
click at [476, 512] on icon "Next" at bounding box center [468, 508] width 14 height 14
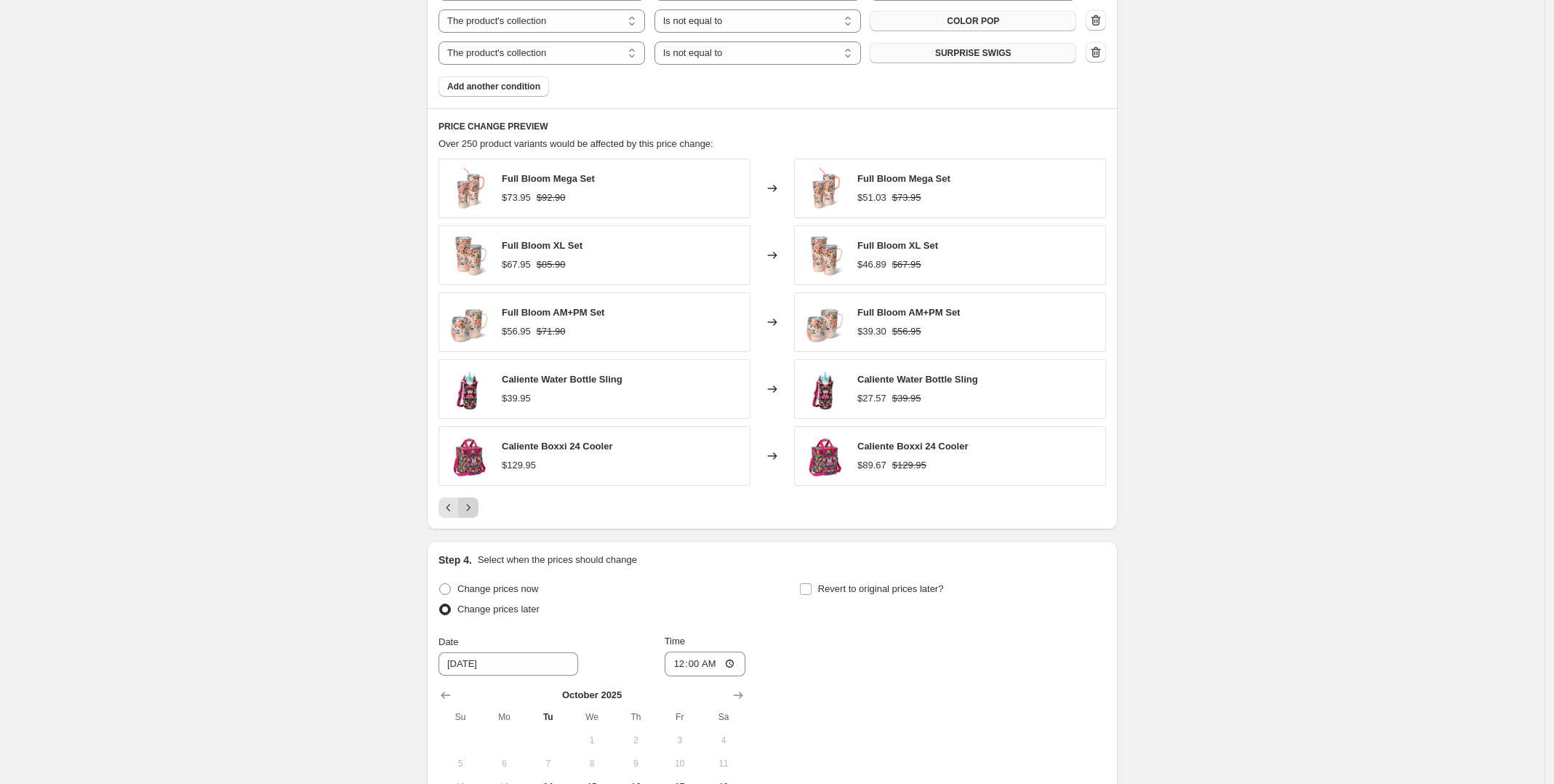
click at [476, 512] on icon "Next" at bounding box center [468, 508] width 14 height 14
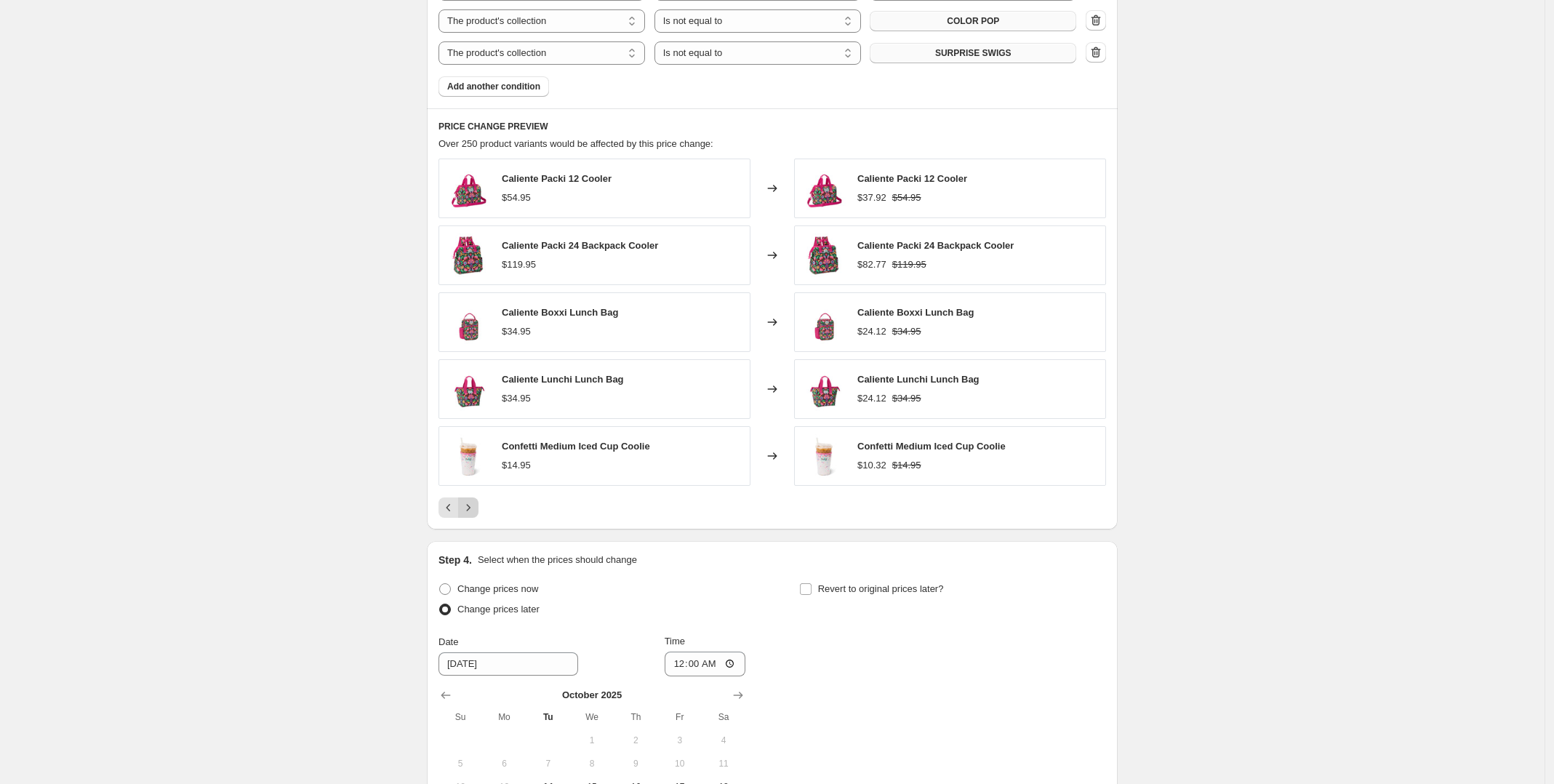
click at [476, 512] on icon "Next" at bounding box center [468, 508] width 14 height 14
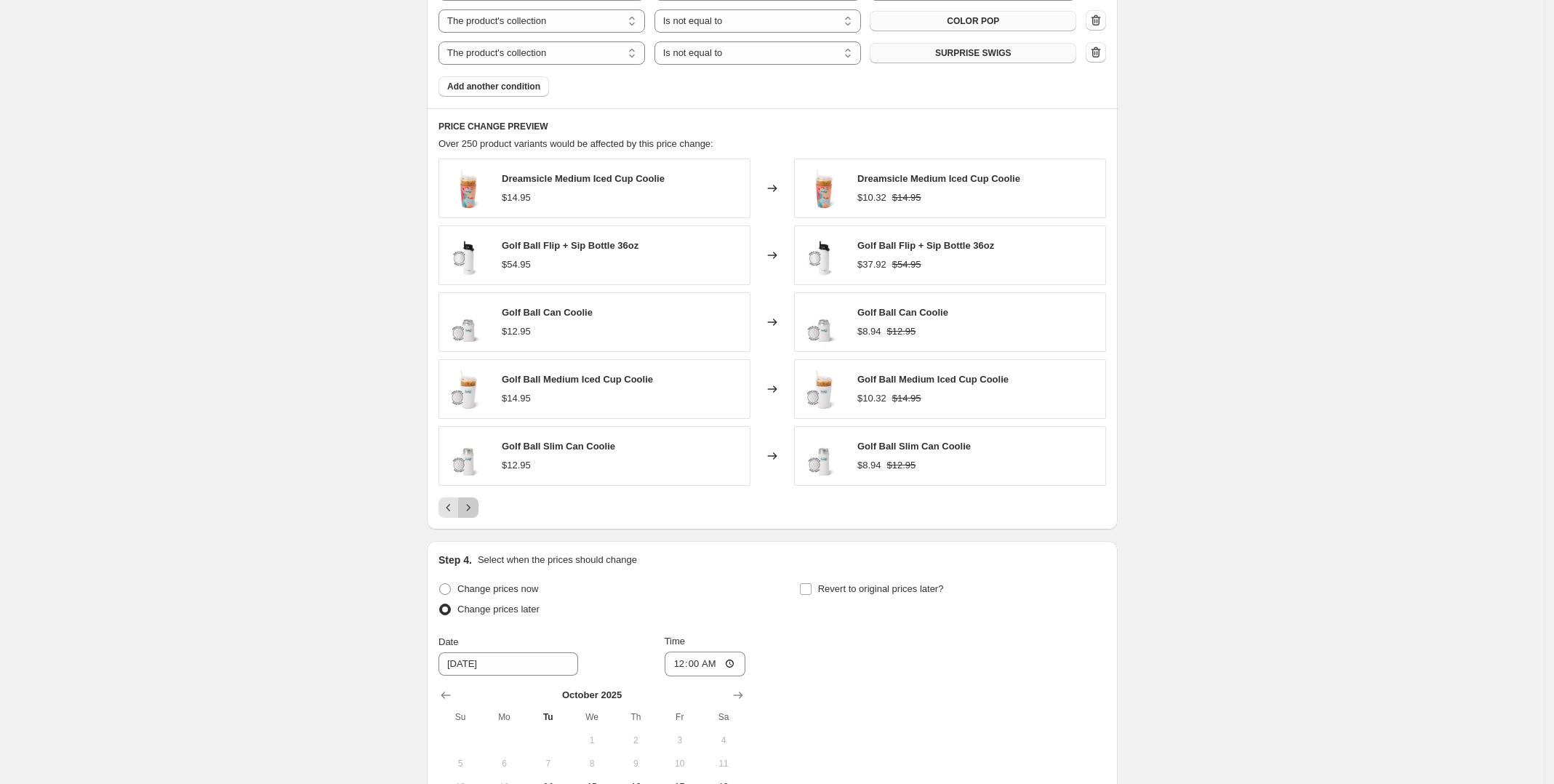
click at [476, 512] on icon "Next" at bounding box center [468, 508] width 14 height 14
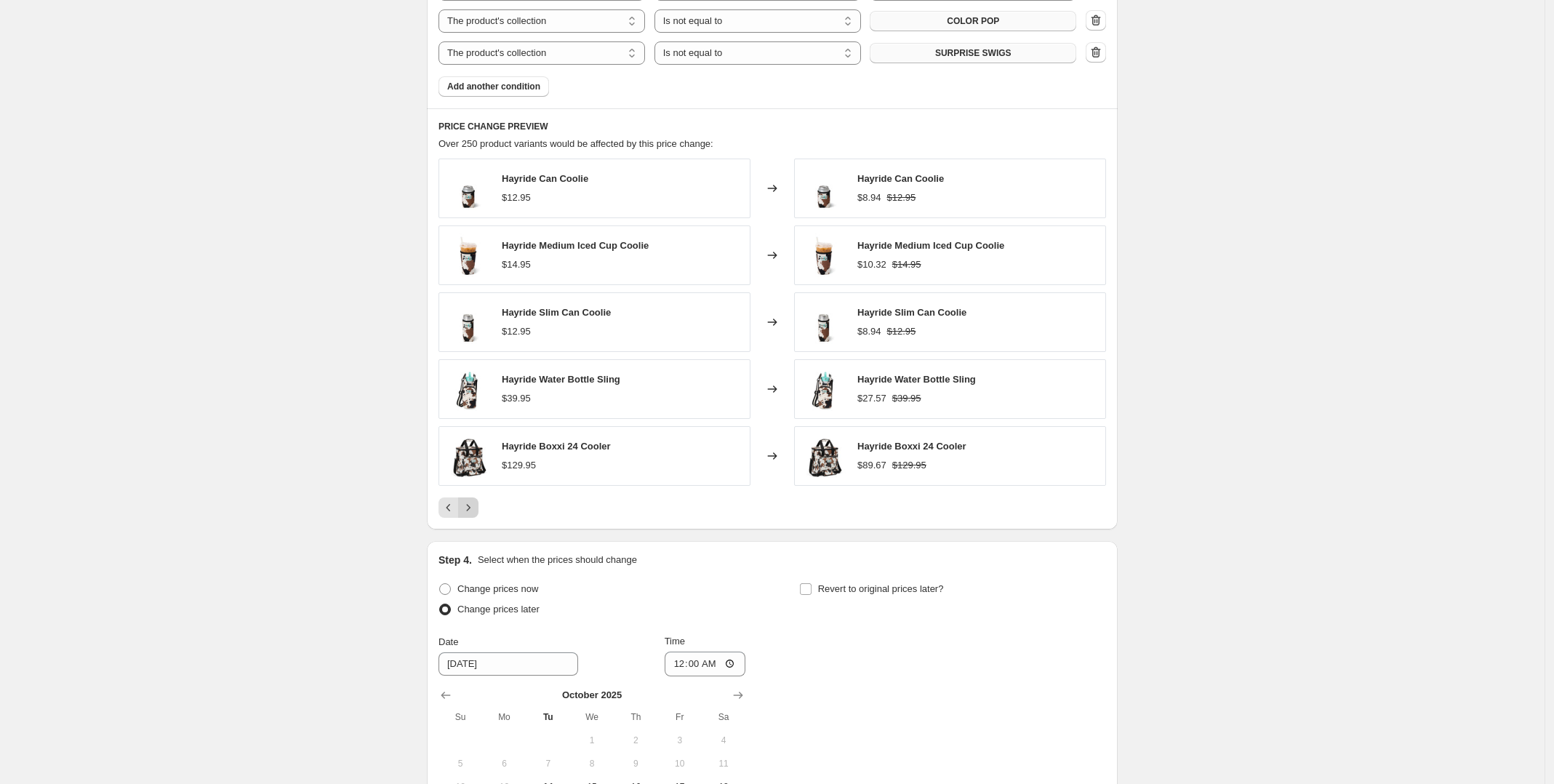
click at [476, 512] on icon "Next" at bounding box center [468, 508] width 14 height 14
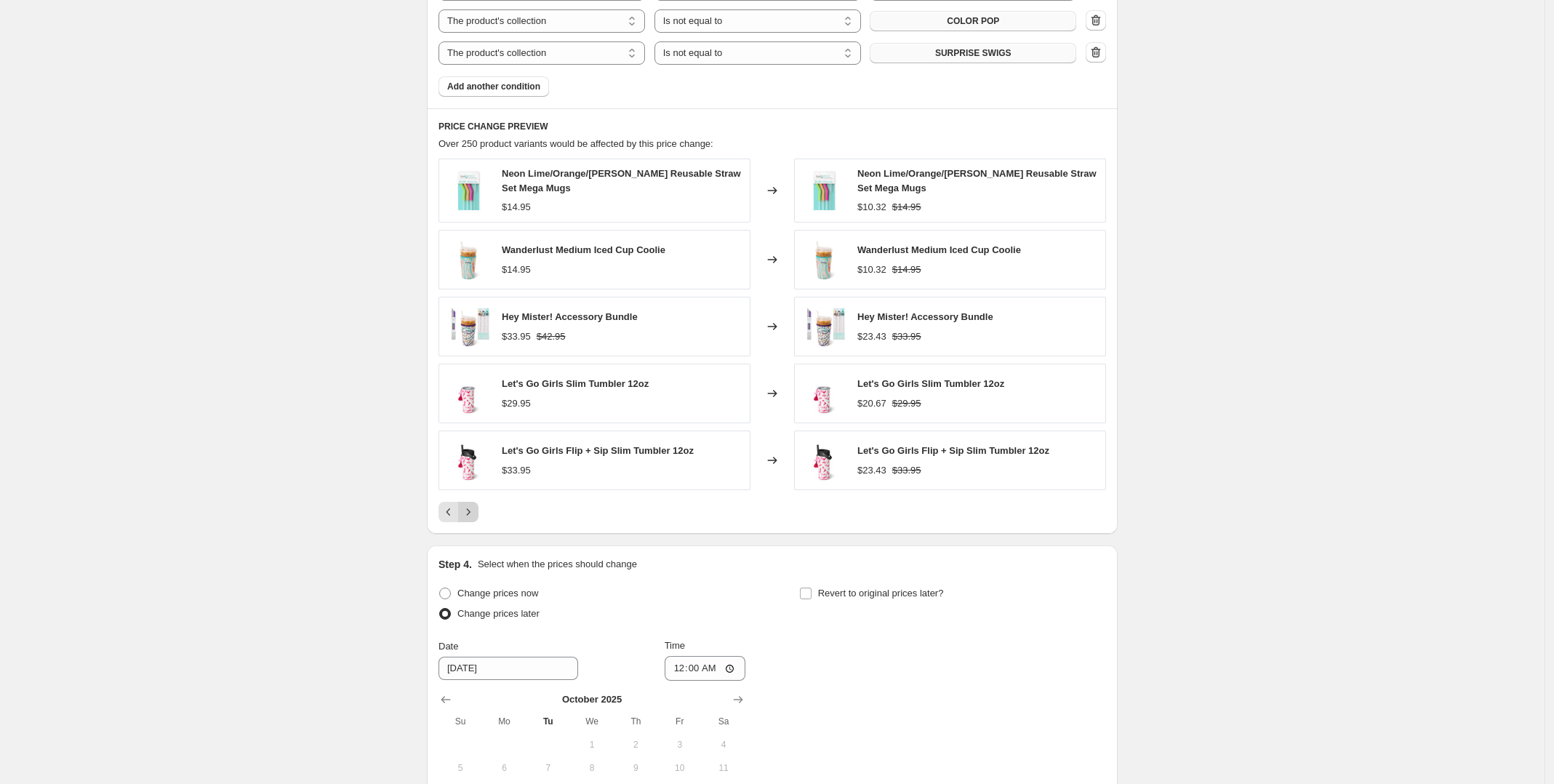
click at [476, 512] on icon "Next" at bounding box center [468, 512] width 14 height 14
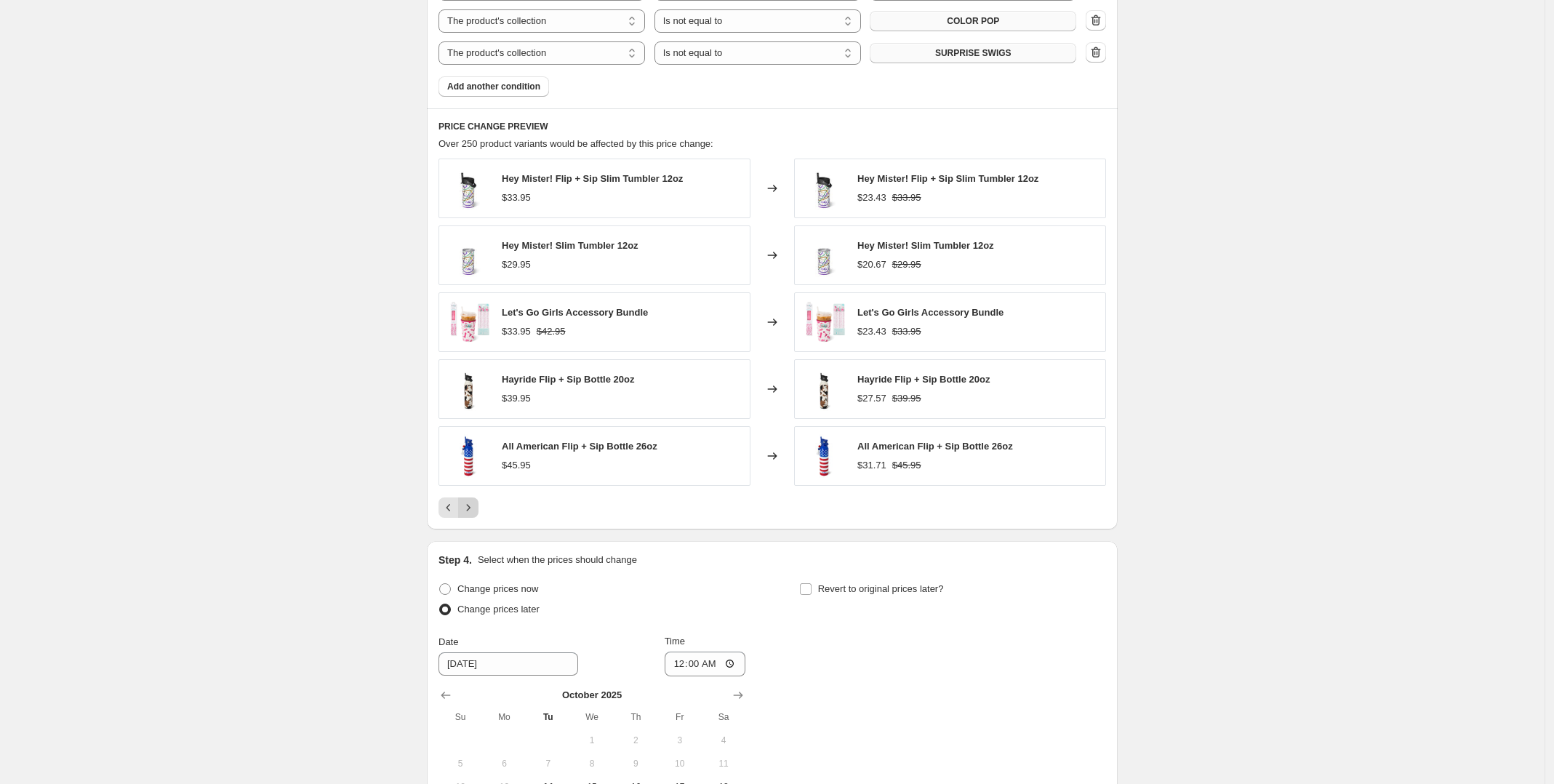
click at [476, 512] on icon "Next" at bounding box center [468, 508] width 14 height 14
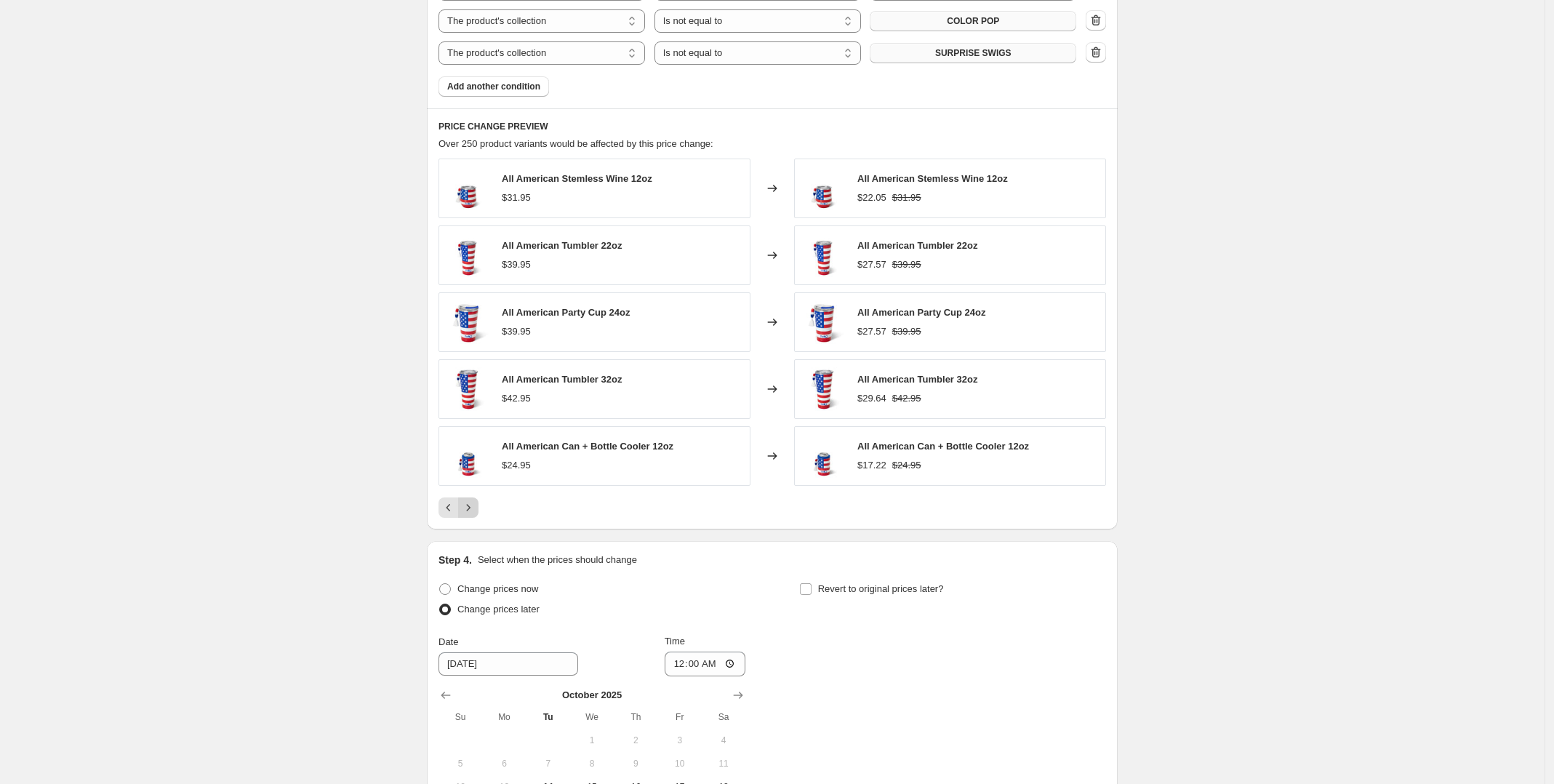
click at [476, 512] on icon "Next" at bounding box center [468, 508] width 14 height 14
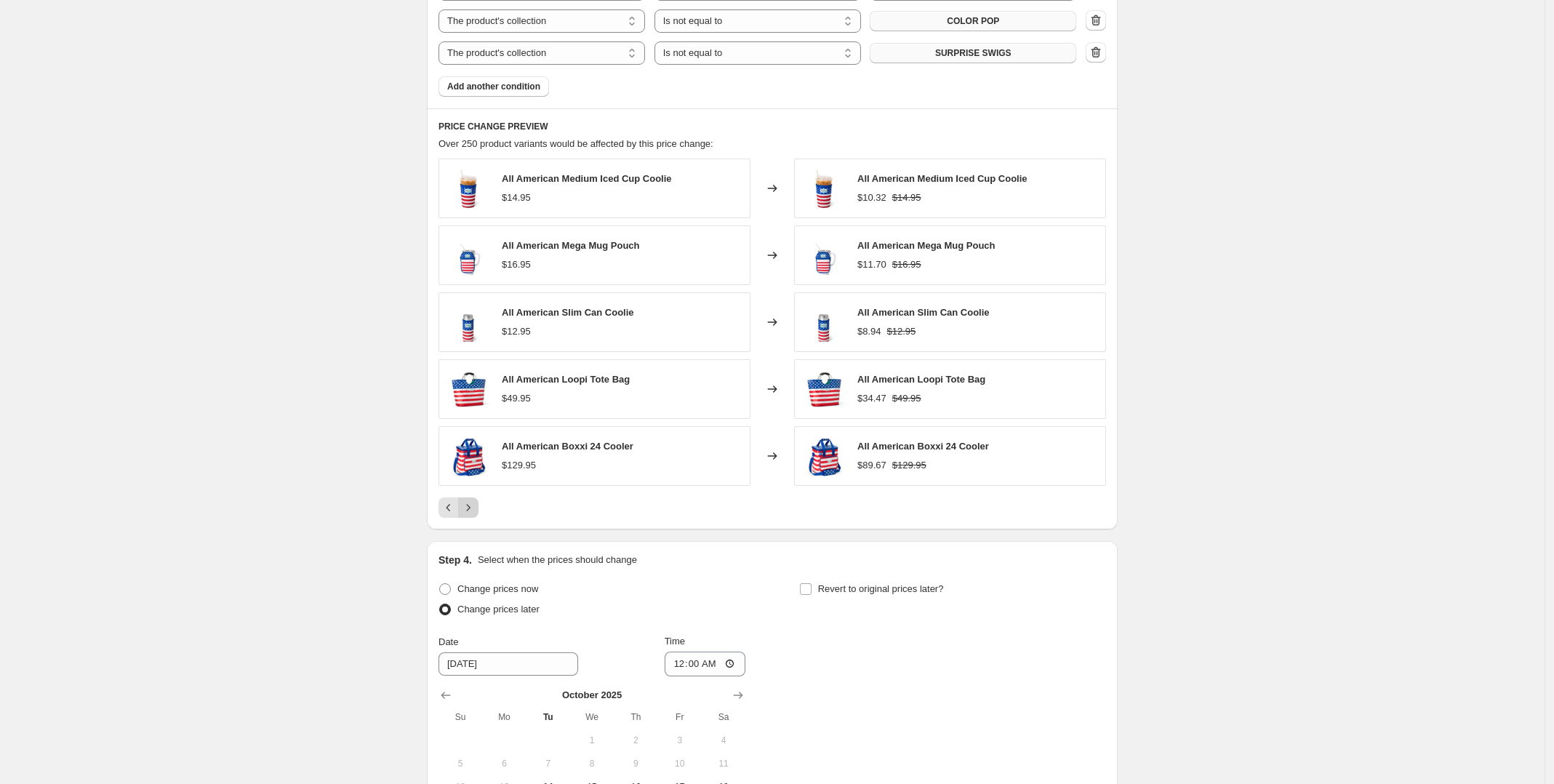
click at [476, 512] on icon "Next" at bounding box center [468, 508] width 14 height 14
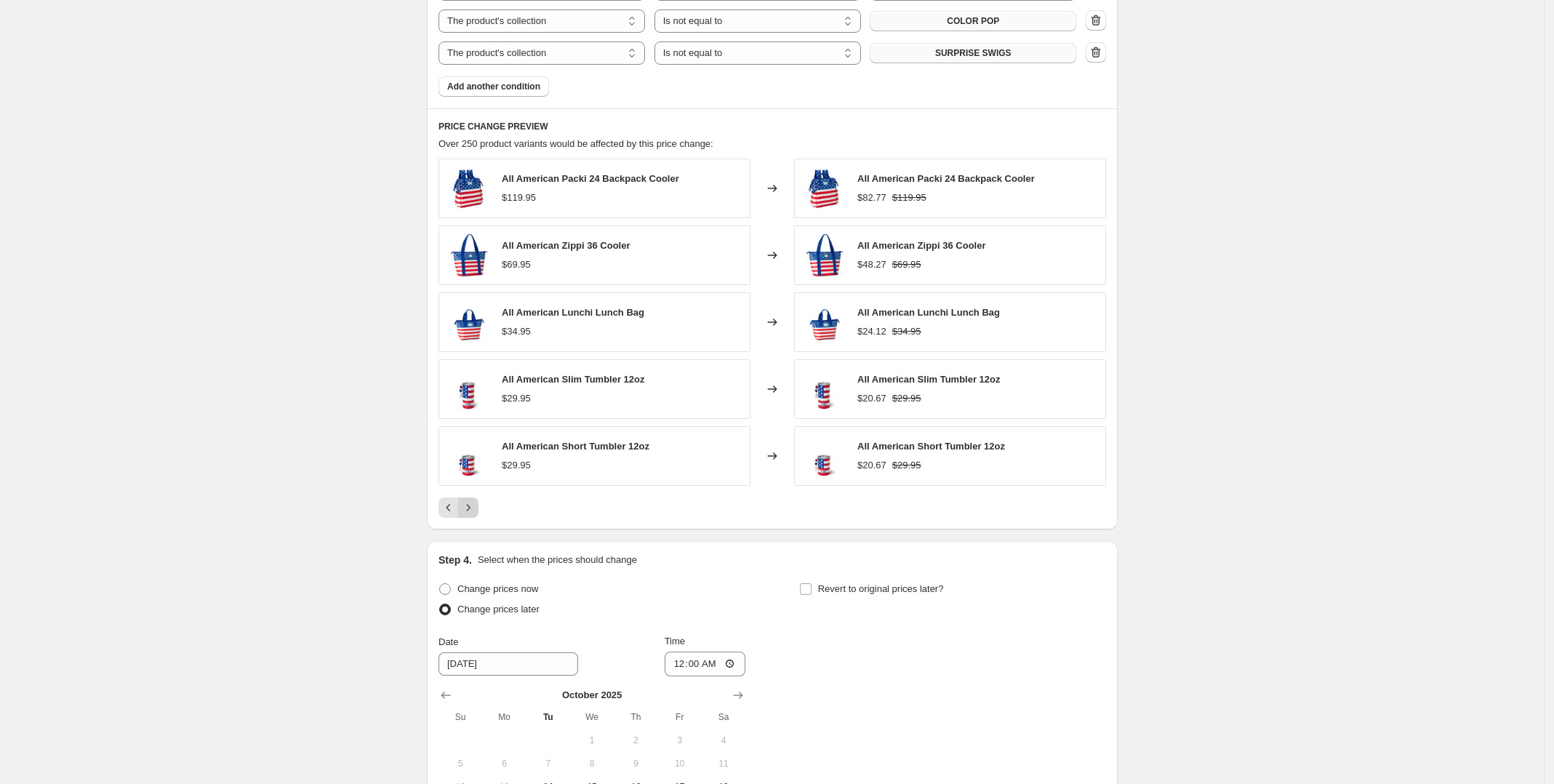
click at [476, 512] on icon "Next" at bounding box center [468, 508] width 14 height 14
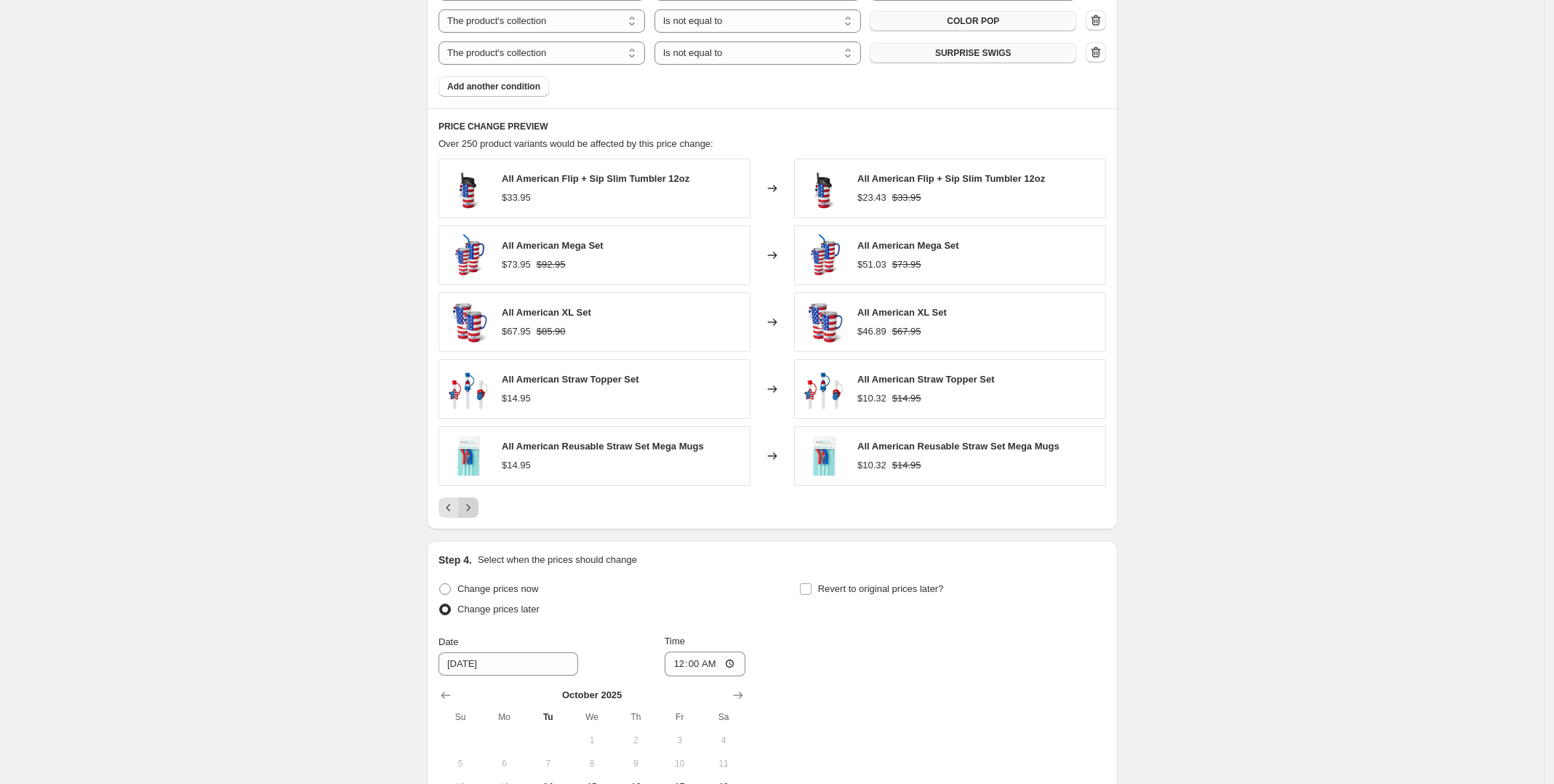
click at [476, 512] on icon "Next" at bounding box center [468, 508] width 14 height 14
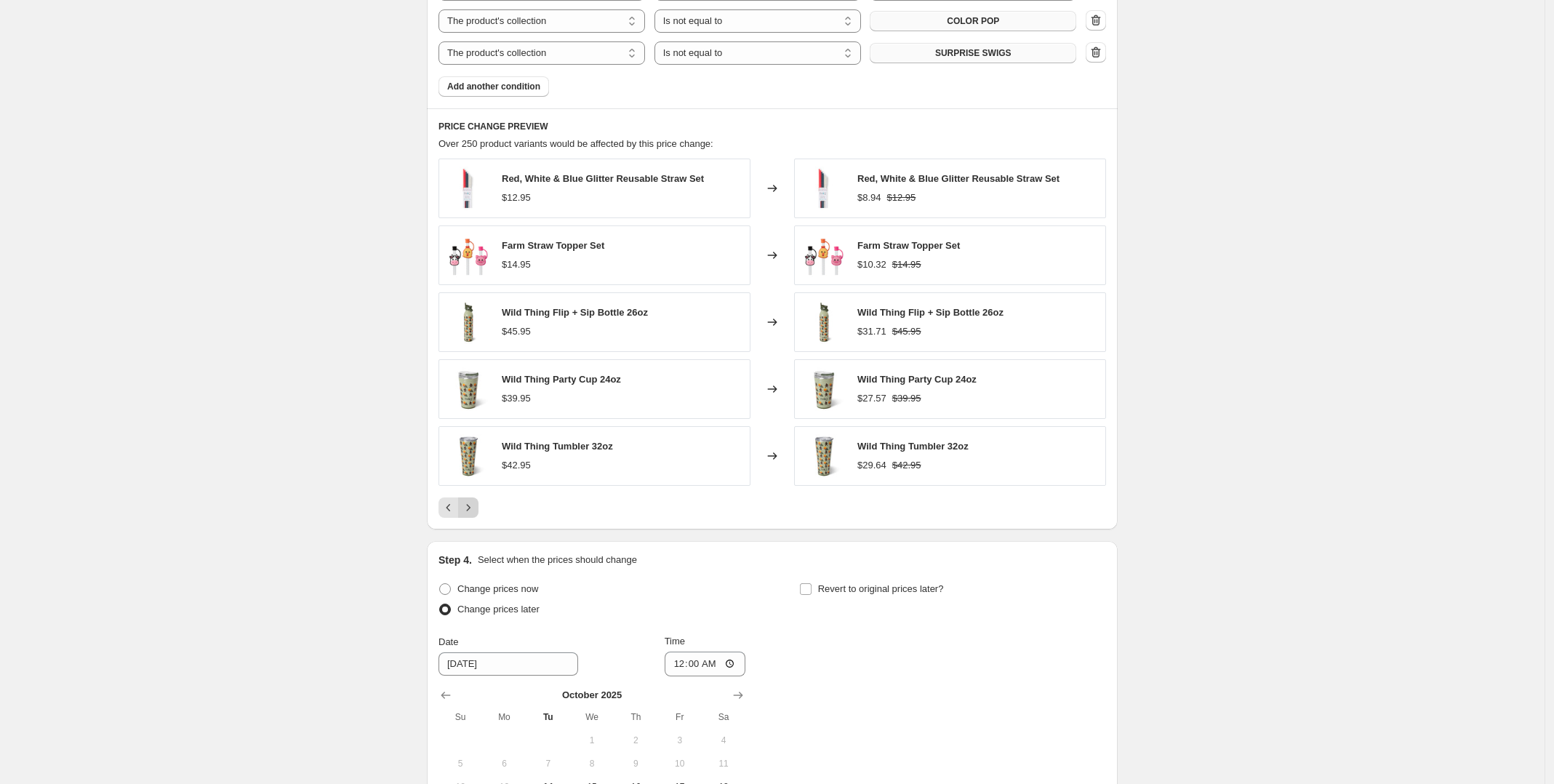
click at [476, 512] on icon "Next" at bounding box center [468, 508] width 14 height 14
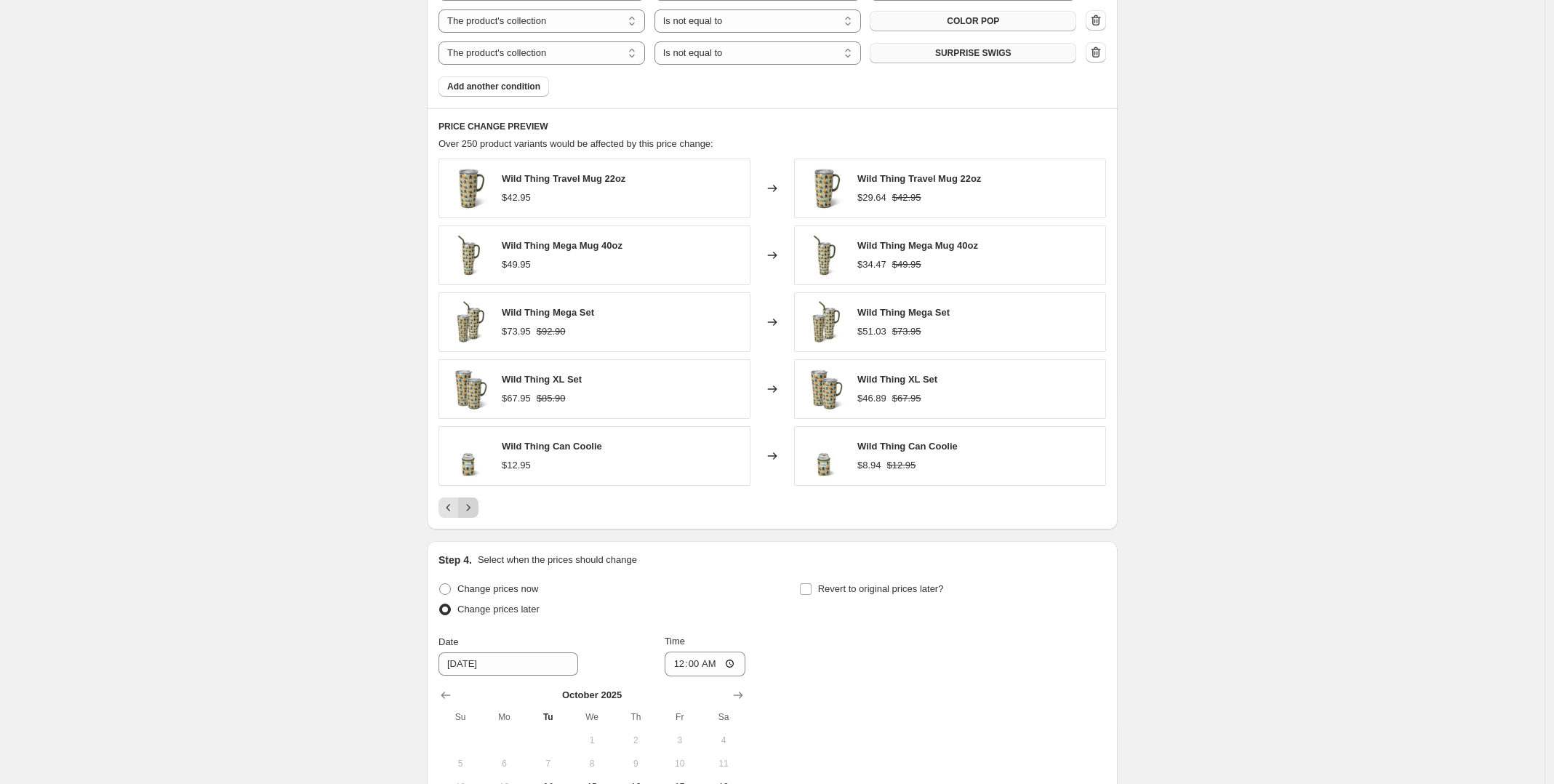
click at [476, 512] on icon "Next" at bounding box center [468, 508] width 14 height 14
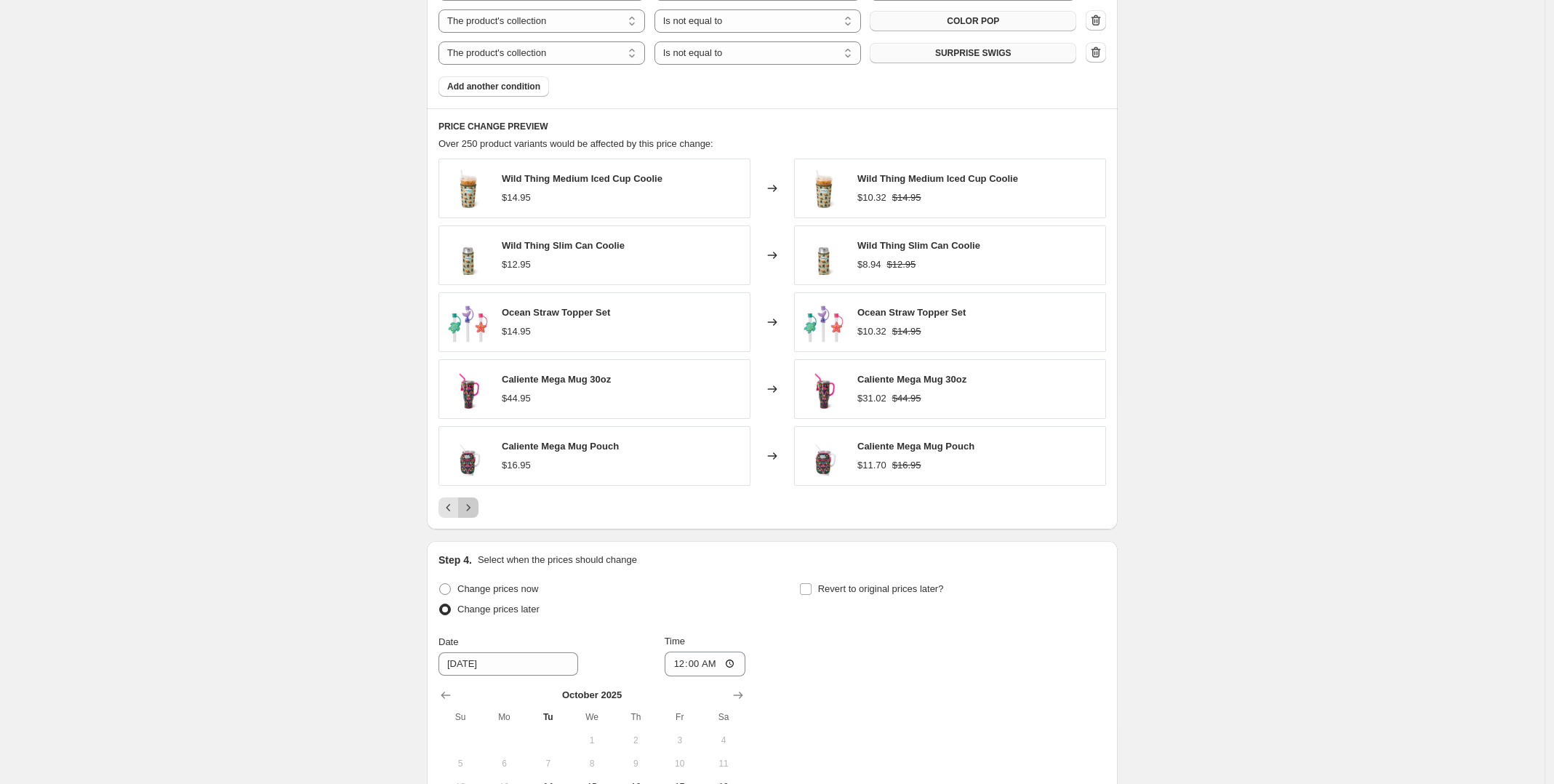
click at [476, 512] on icon "Next" at bounding box center [468, 508] width 14 height 14
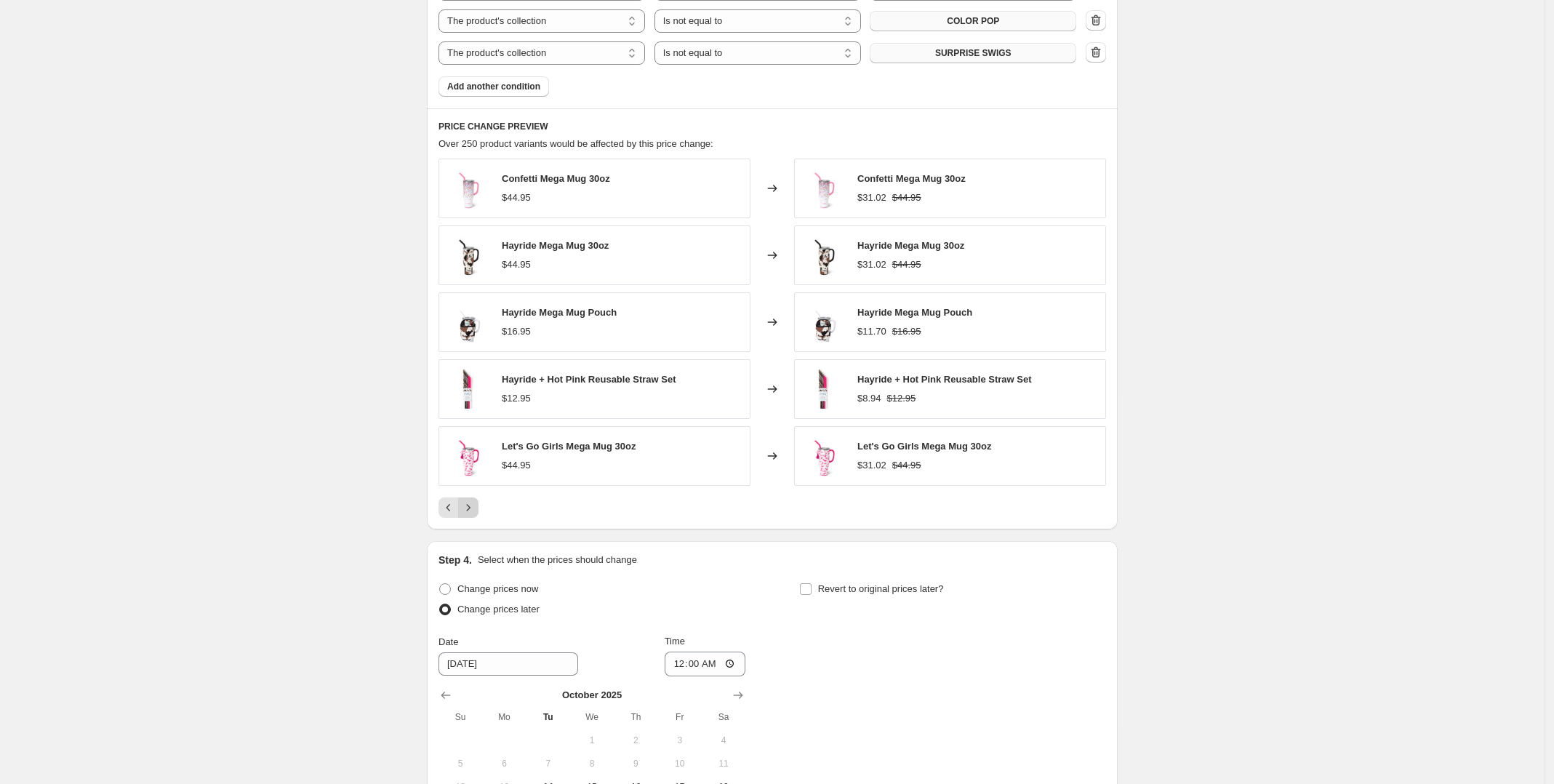
click at [476, 512] on icon "Next" at bounding box center [468, 508] width 14 height 14
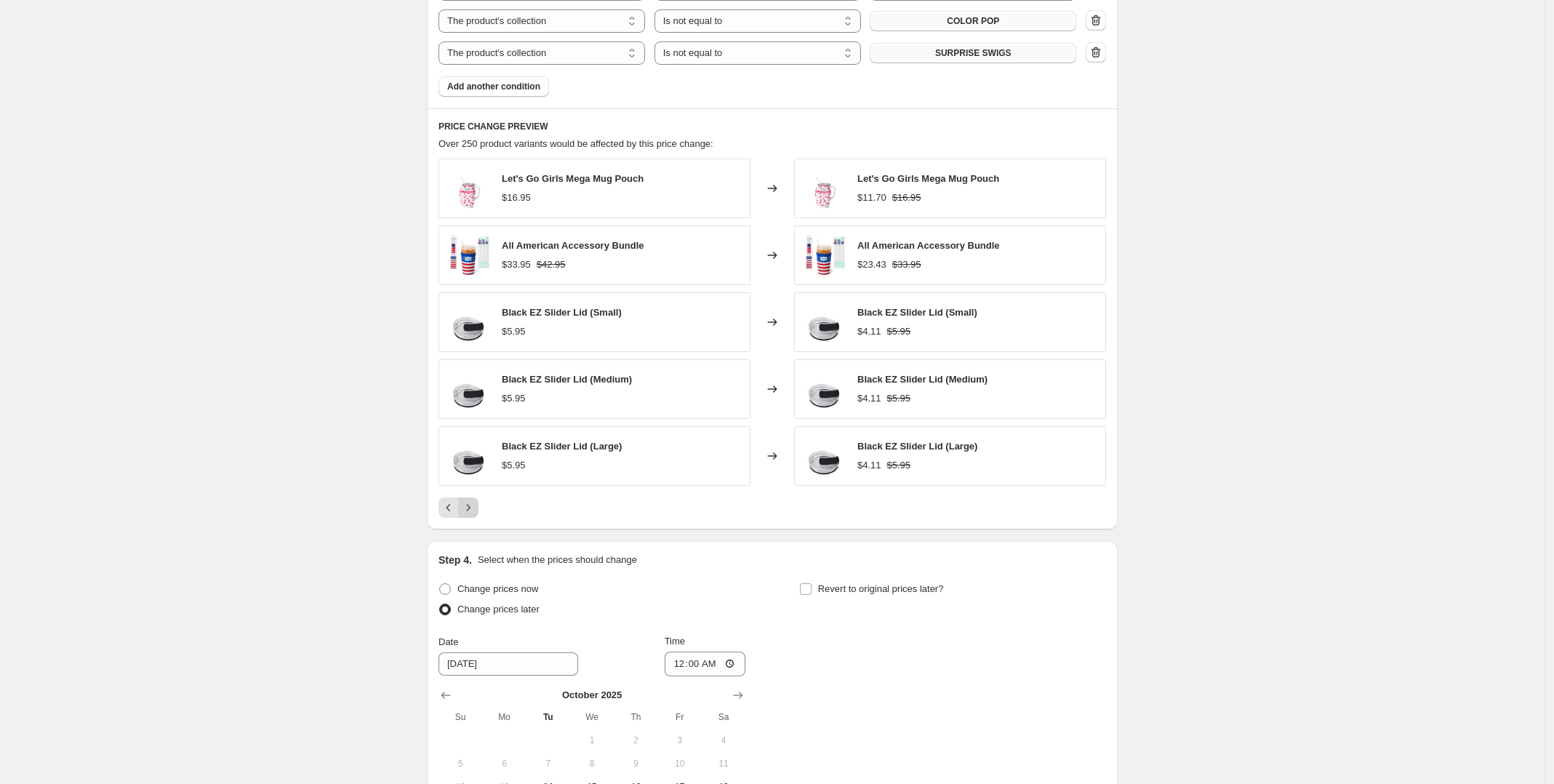
click at [476, 512] on icon "Next" at bounding box center [468, 508] width 14 height 14
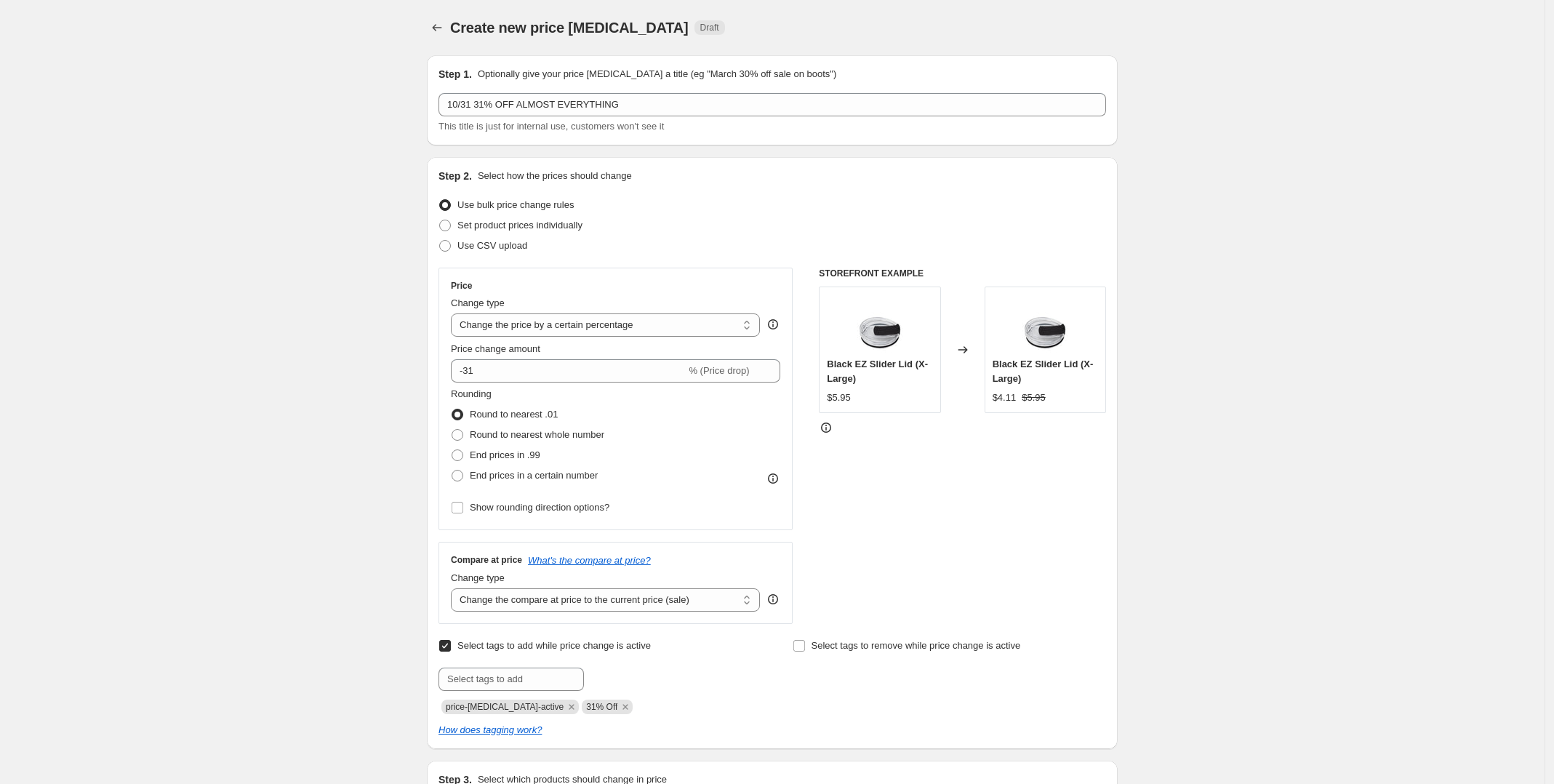
select select "percentage"
select select "collection"
select select "not_equal"
select select "collection"
select select "not_equal"
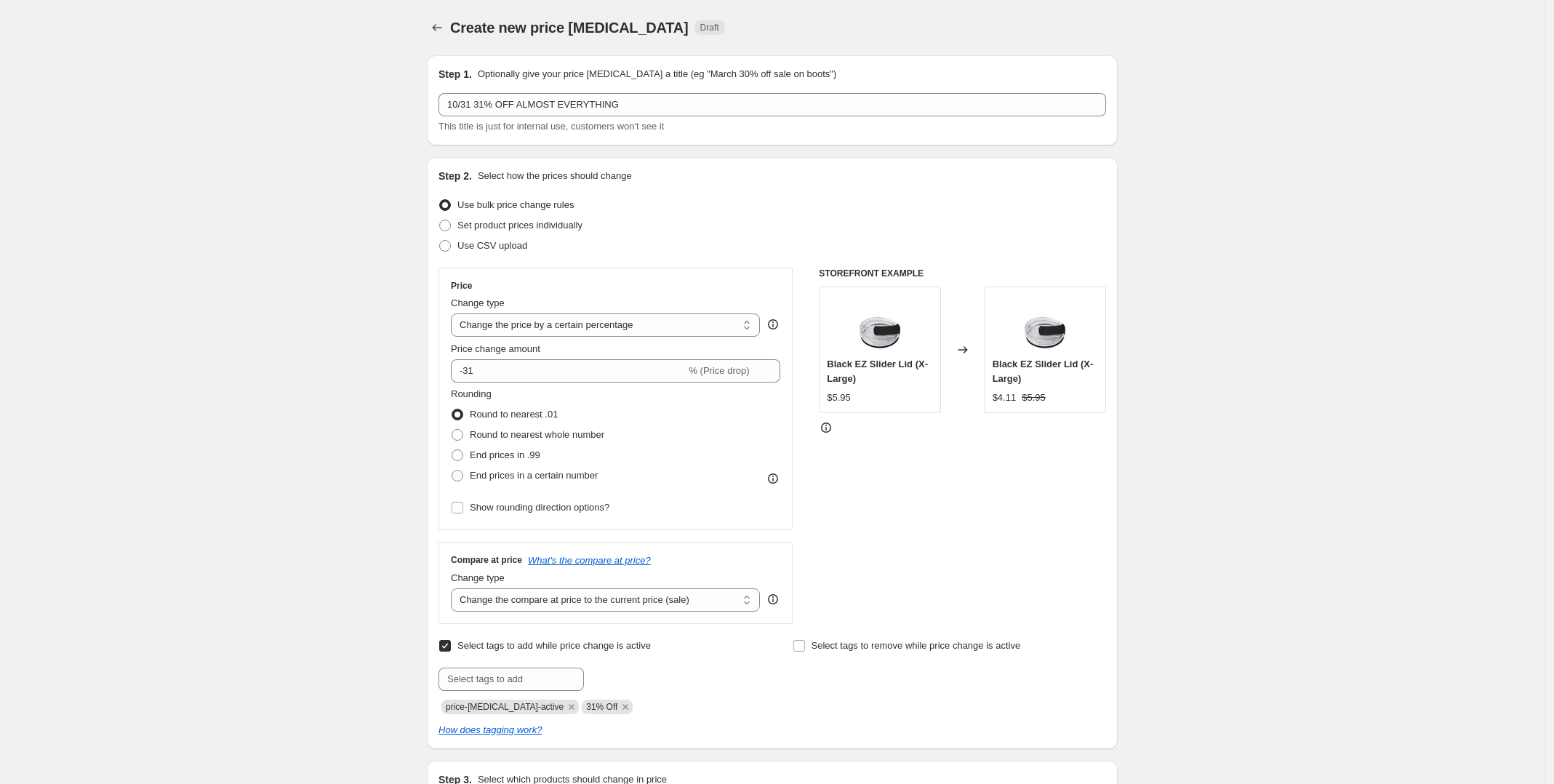
select select "collection"
select select "not_equal"
select select "product_status"
select select "collection"
select select "not_equal"
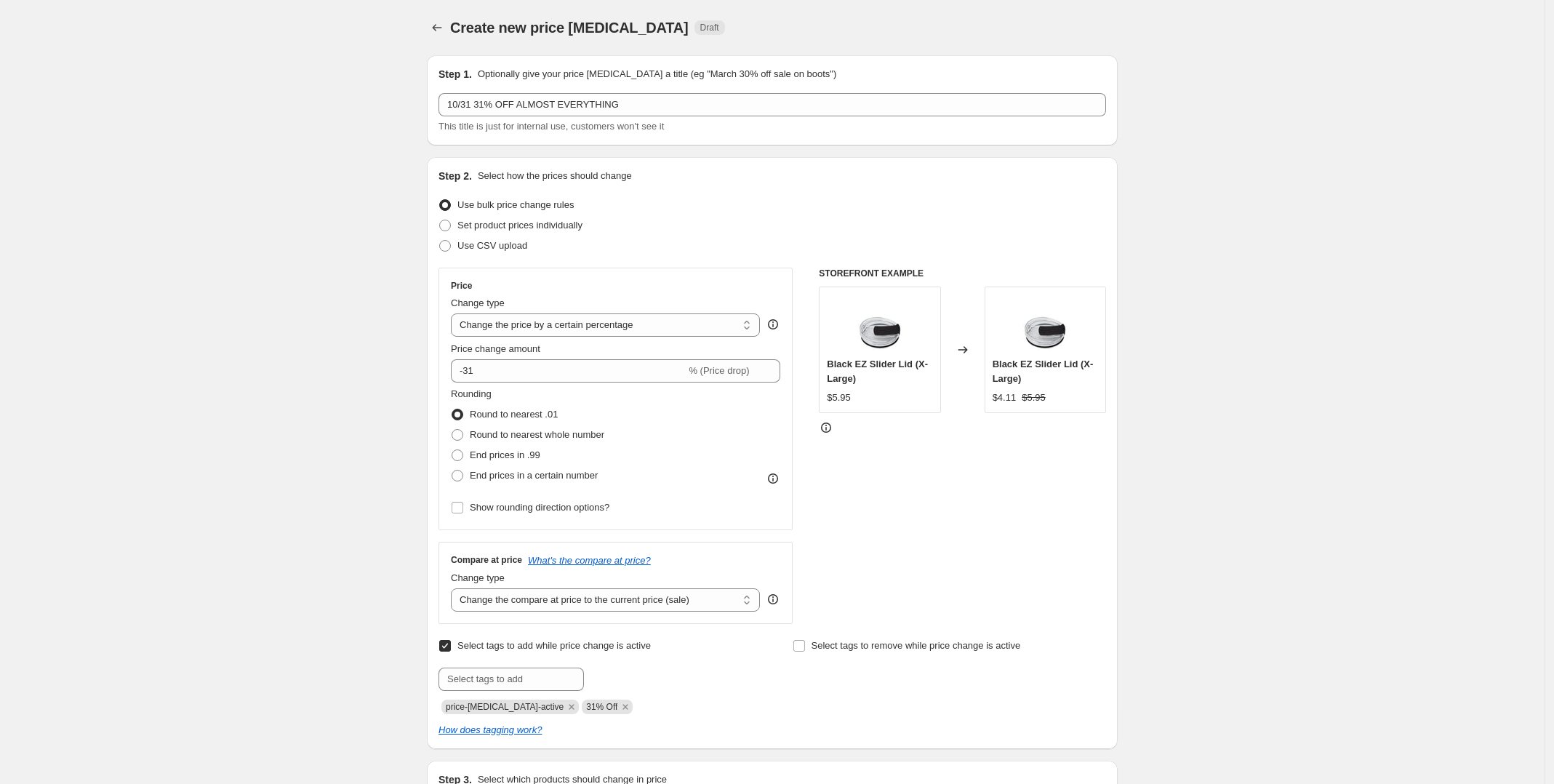
select select "collection"
select select "not_equal"
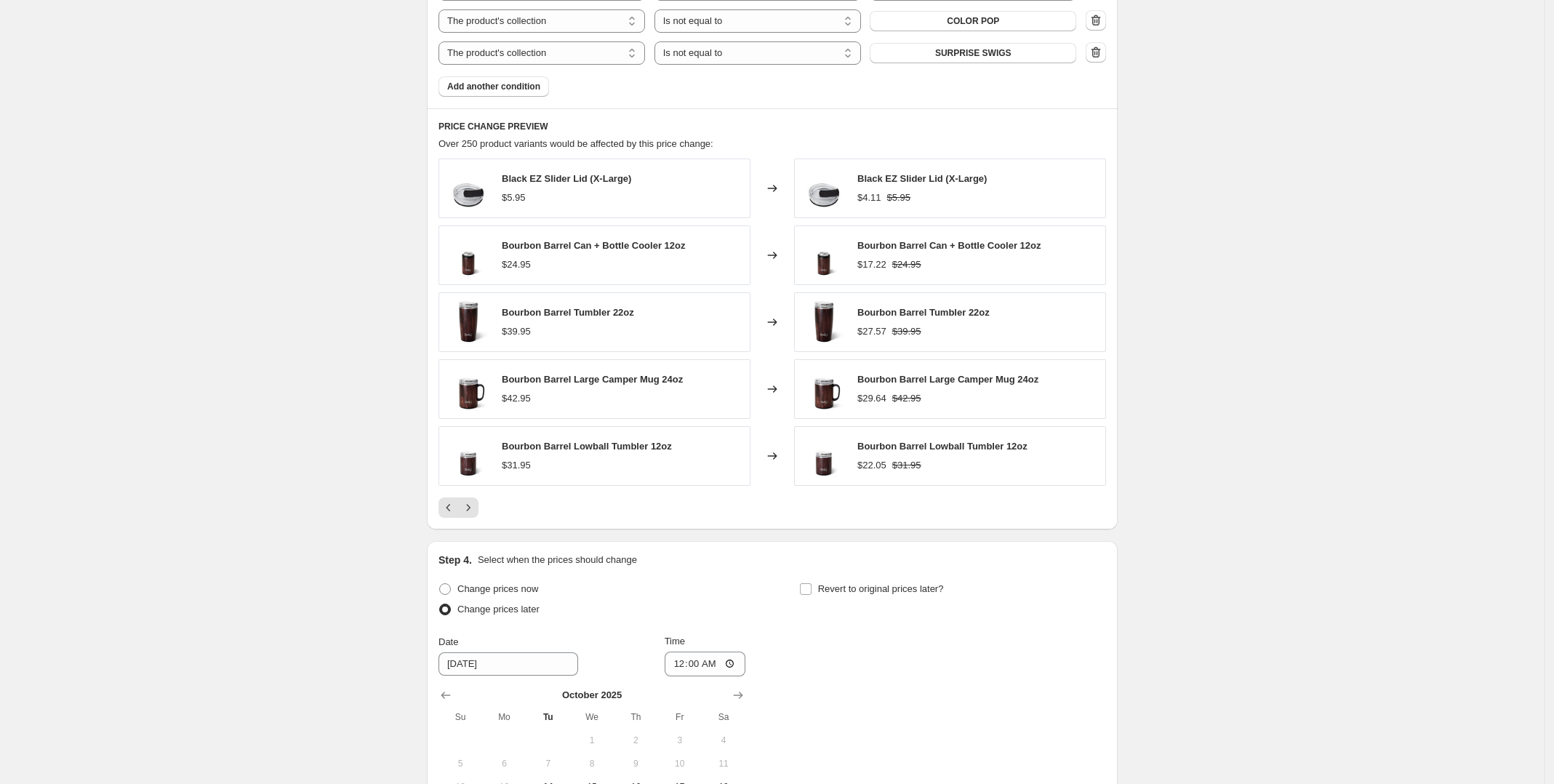
click at [476, 512] on icon "Next" at bounding box center [468, 508] width 14 height 14
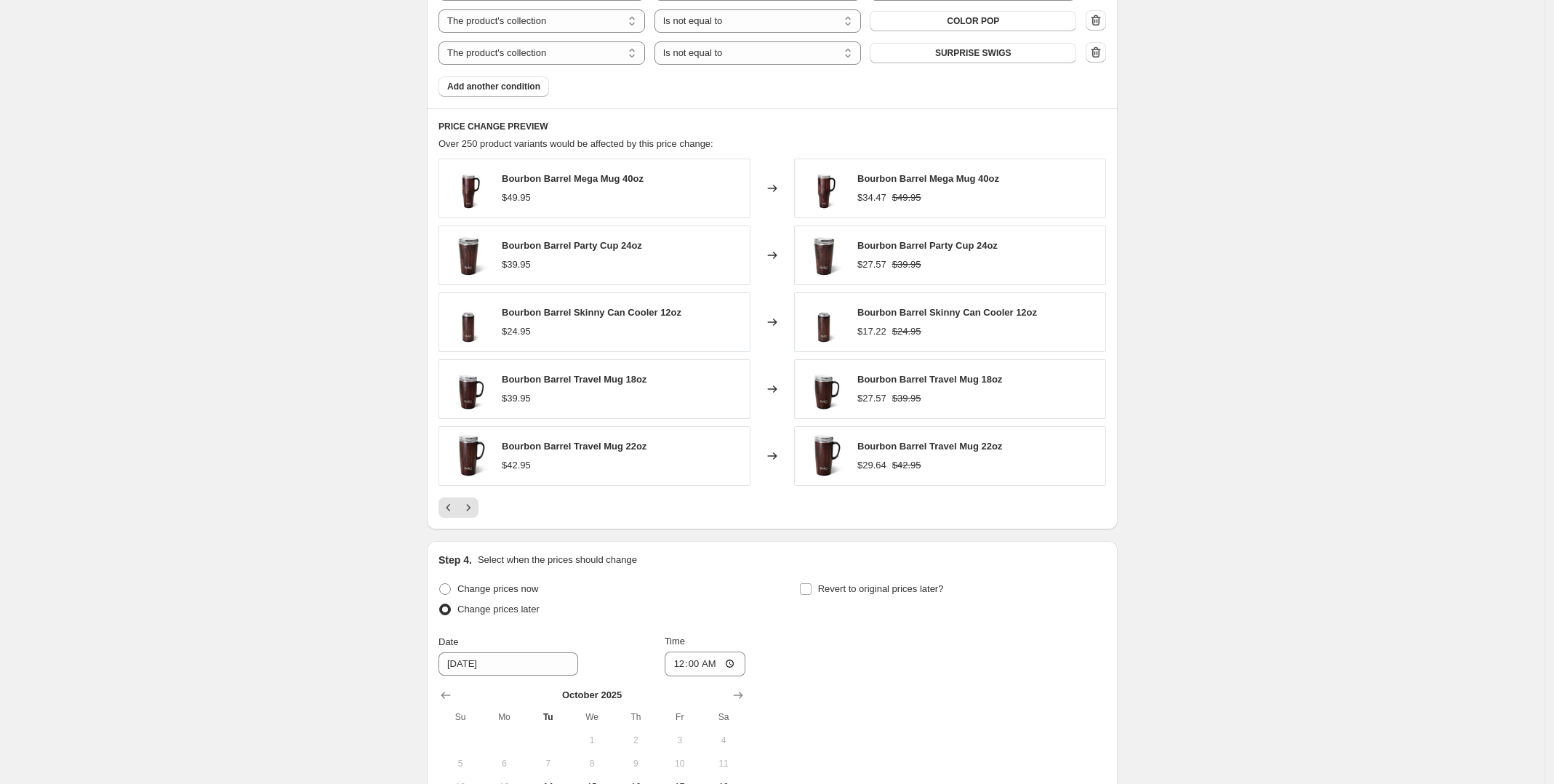
click at [476, 512] on icon "Next" at bounding box center [468, 508] width 14 height 14
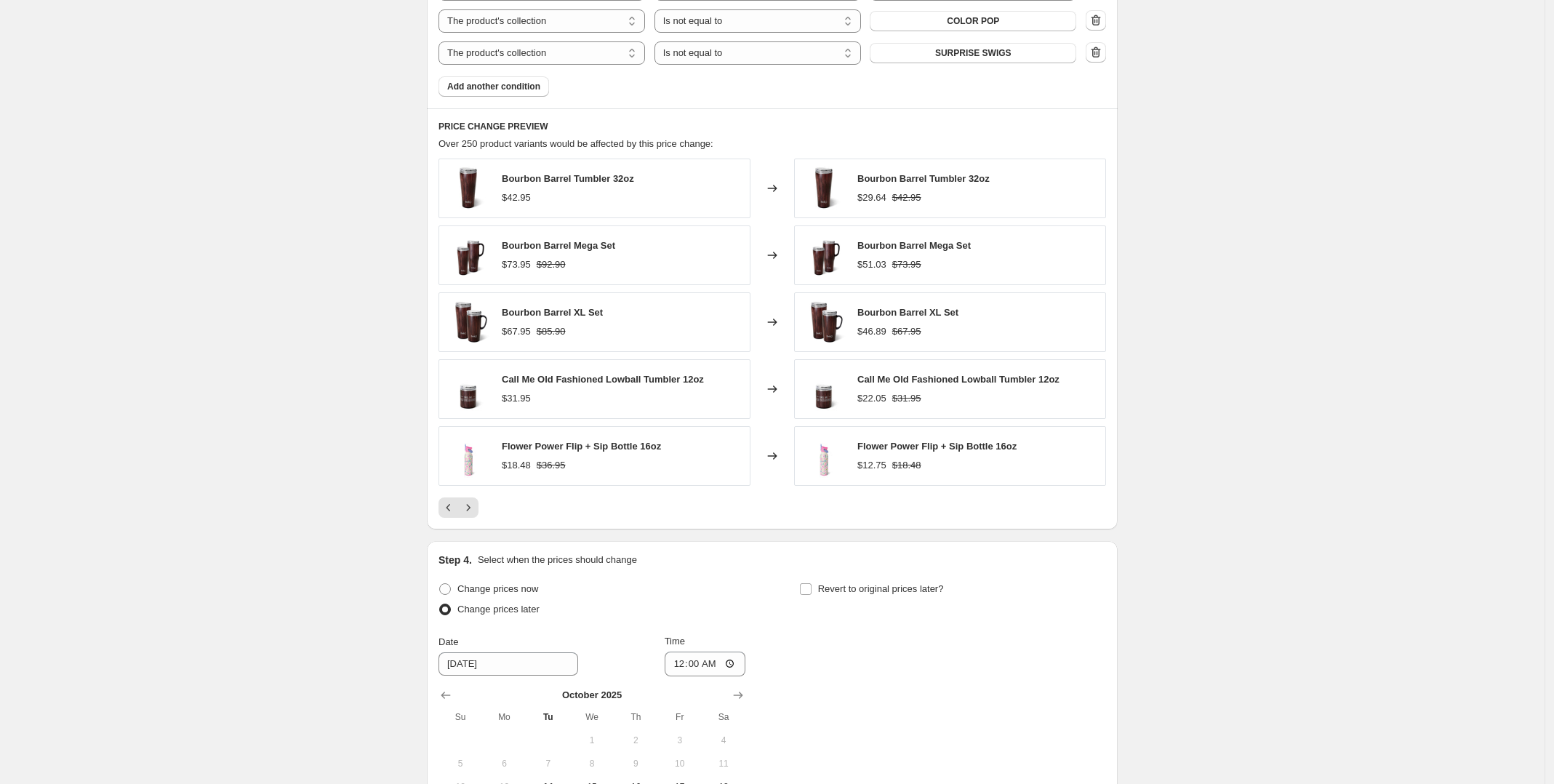
click at [476, 512] on icon "Next" at bounding box center [468, 508] width 14 height 14
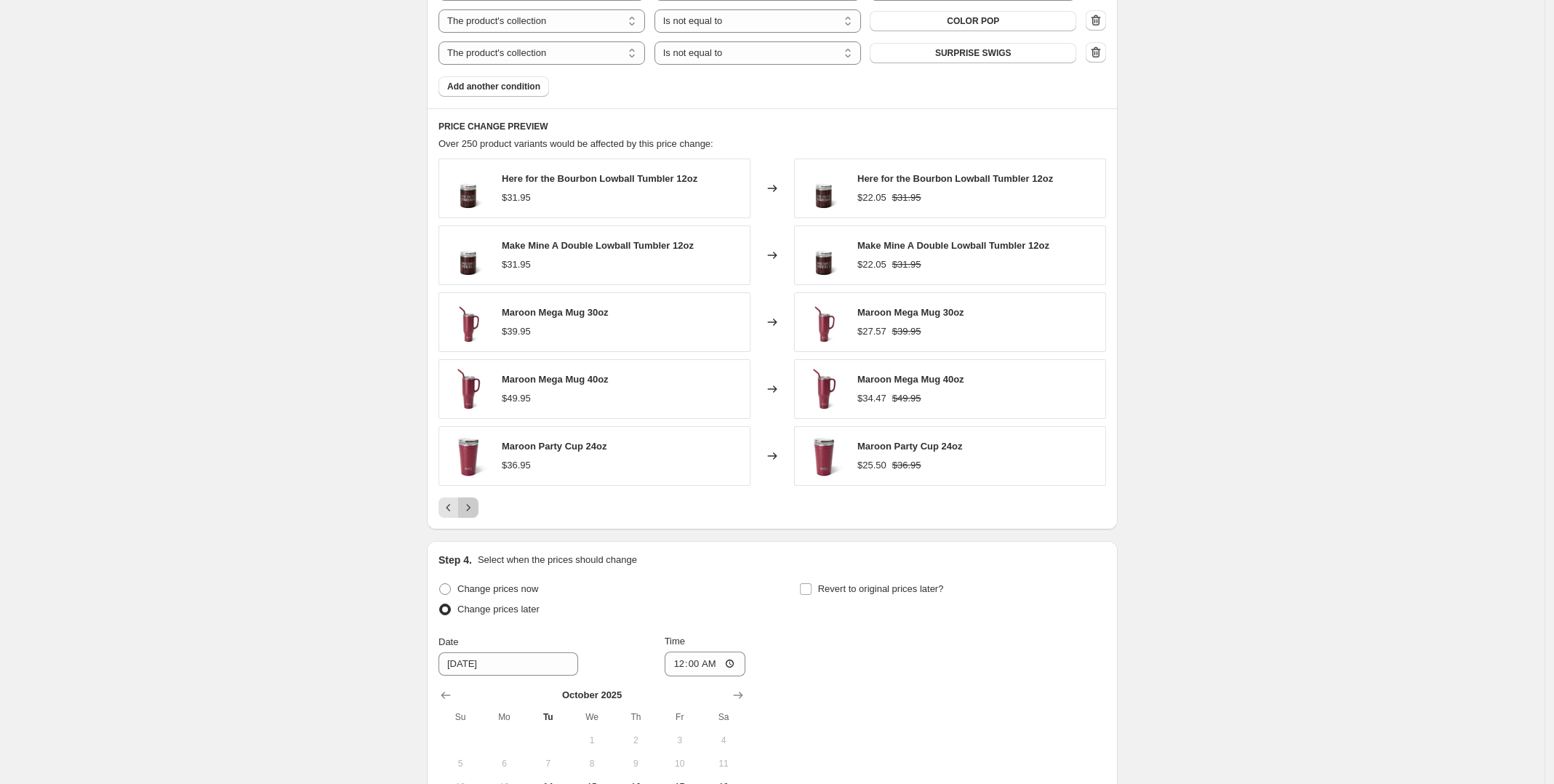
click at [476, 512] on icon "Next" at bounding box center [468, 508] width 14 height 14
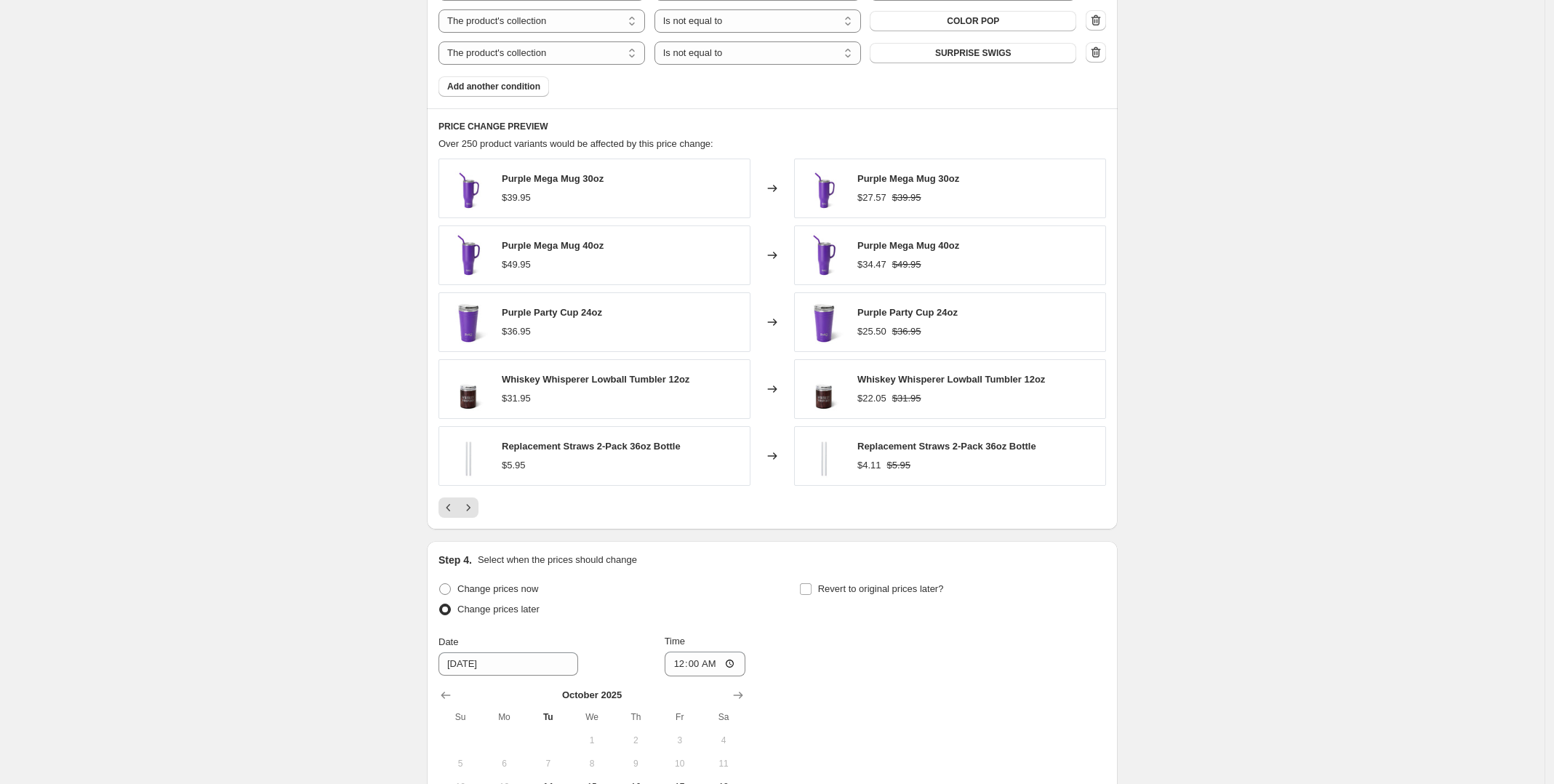
click at [476, 512] on icon "Next" at bounding box center [468, 508] width 14 height 14
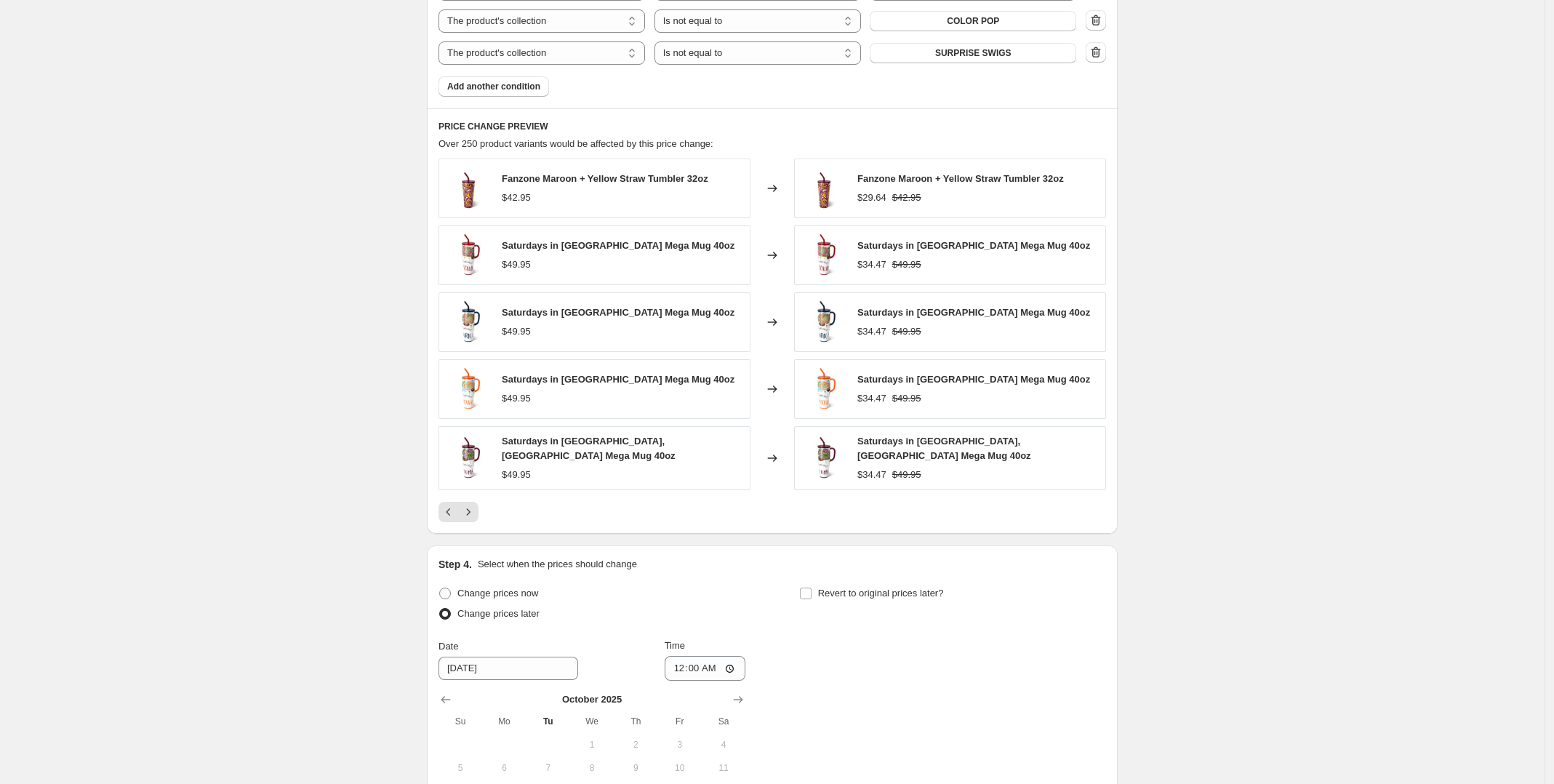
click at [476, 512] on icon "Next" at bounding box center [468, 512] width 14 height 14
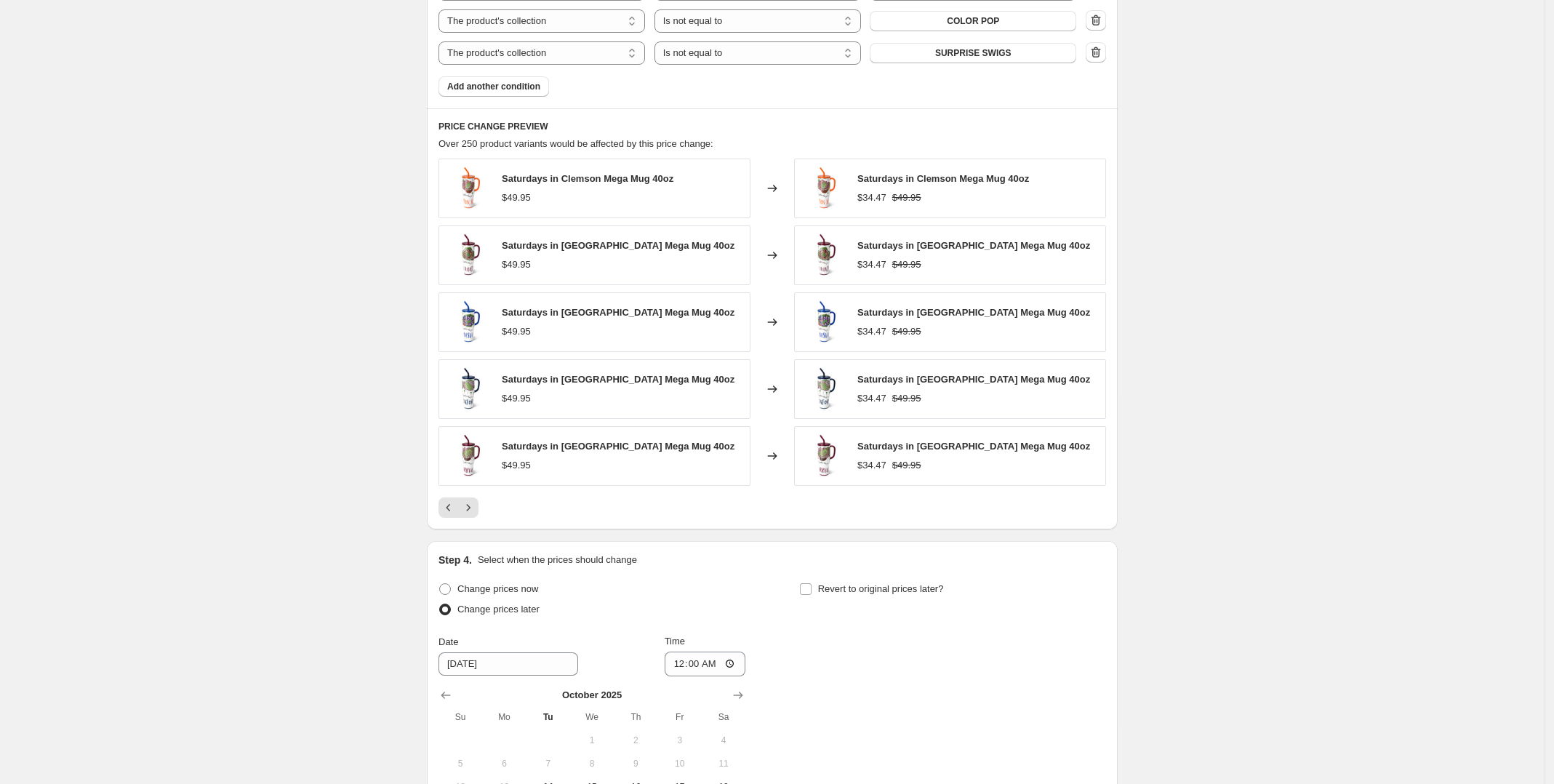
click at [476, 512] on icon "Next" at bounding box center [468, 508] width 14 height 14
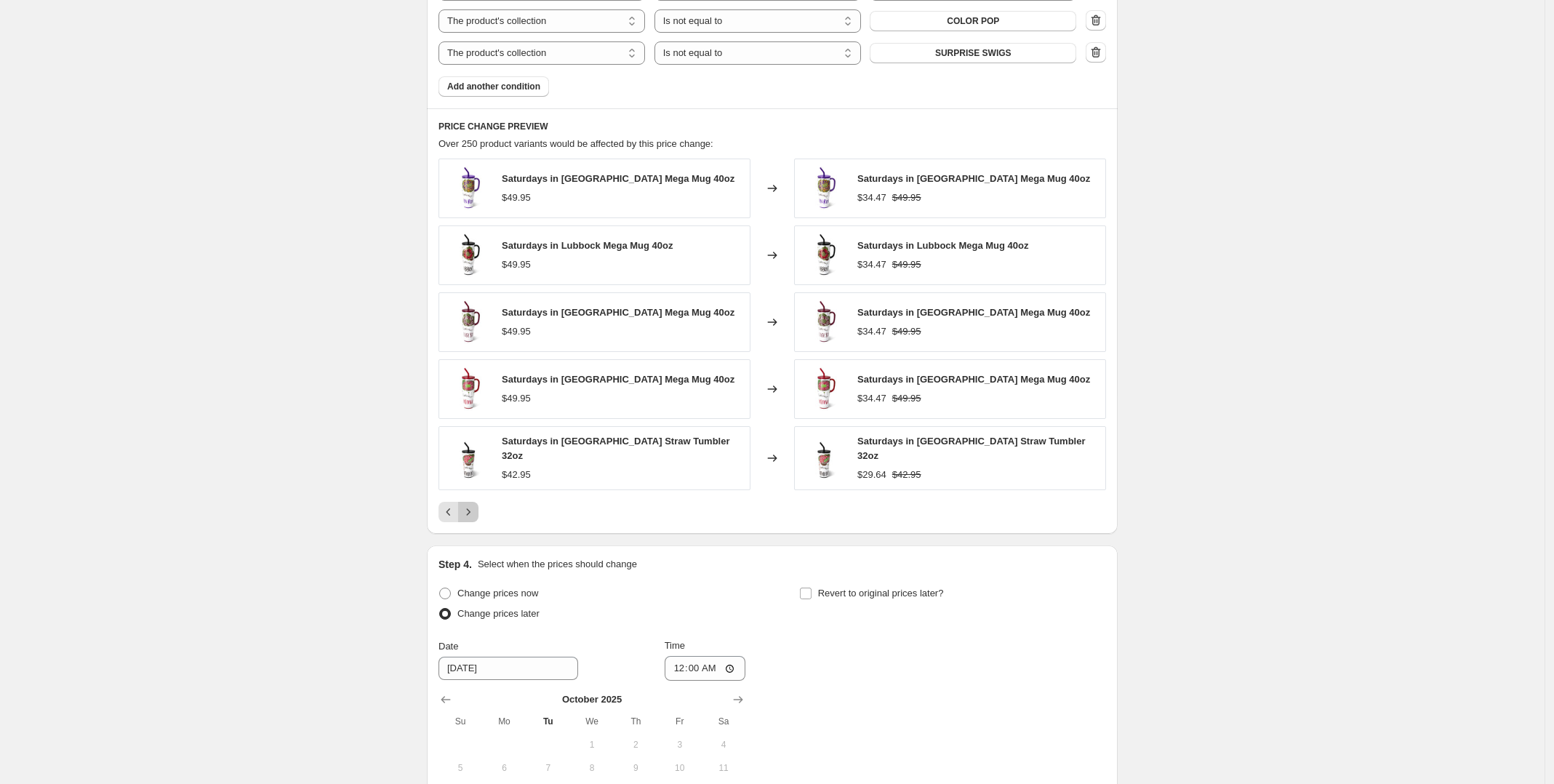
click at [476, 512] on icon "Next" at bounding box center [468, 512] width 14 height 14
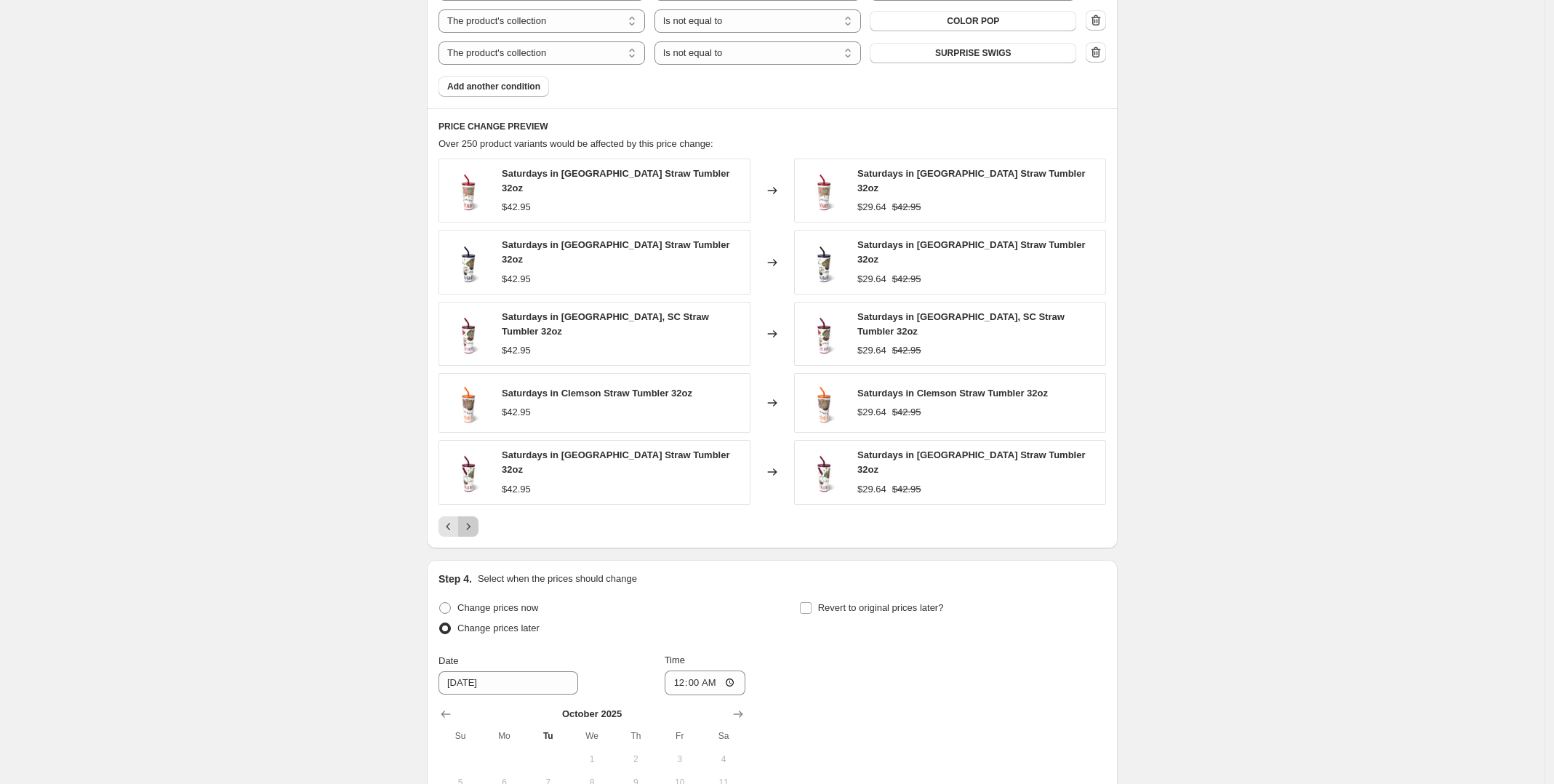
click at [476, 519] on icon "Next" at bounding box center [468, 527] width 14 height 14
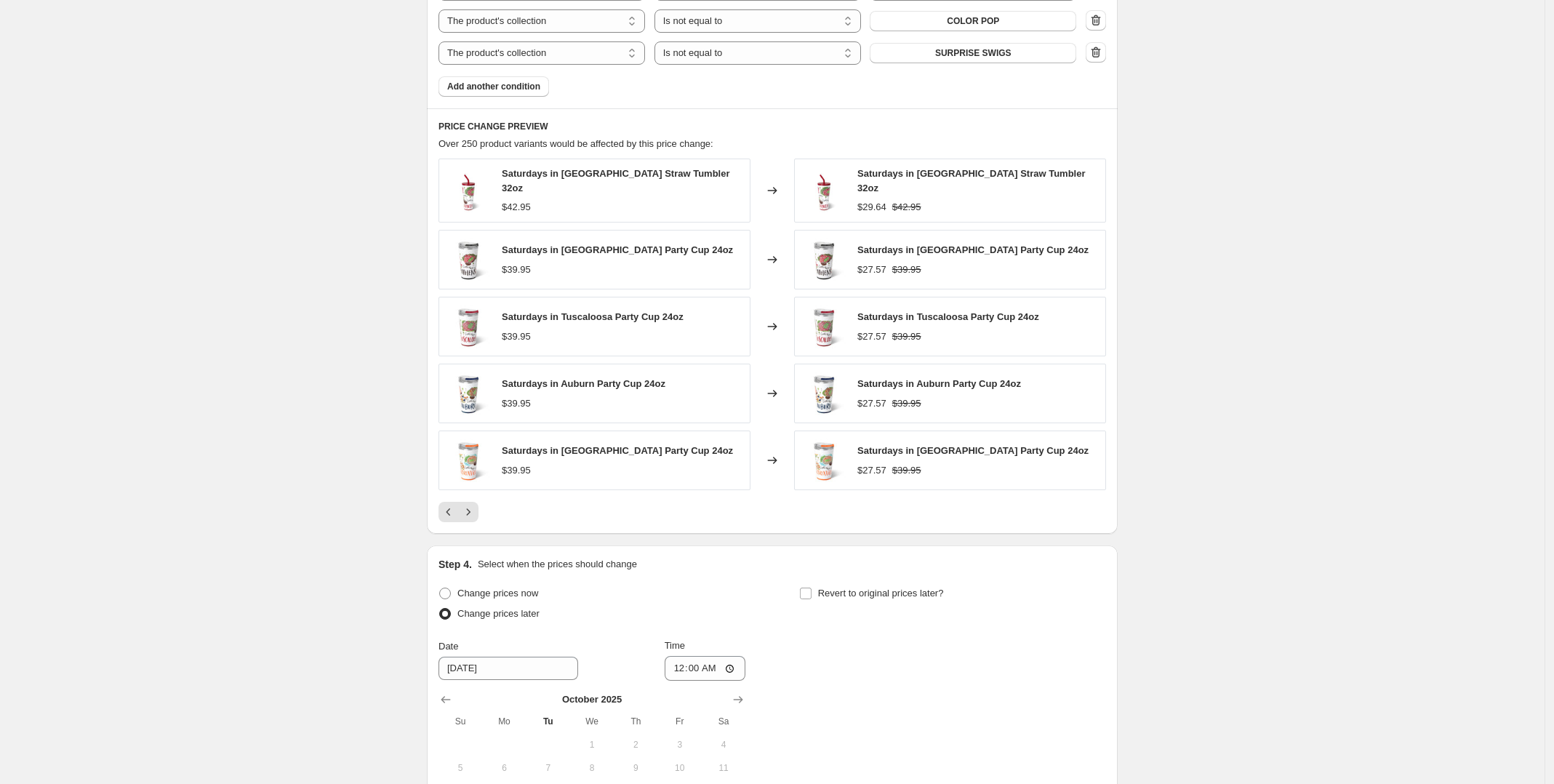
click at [476, 512] on icon "Next" at bounding box center [468, 512] width 14 height 14
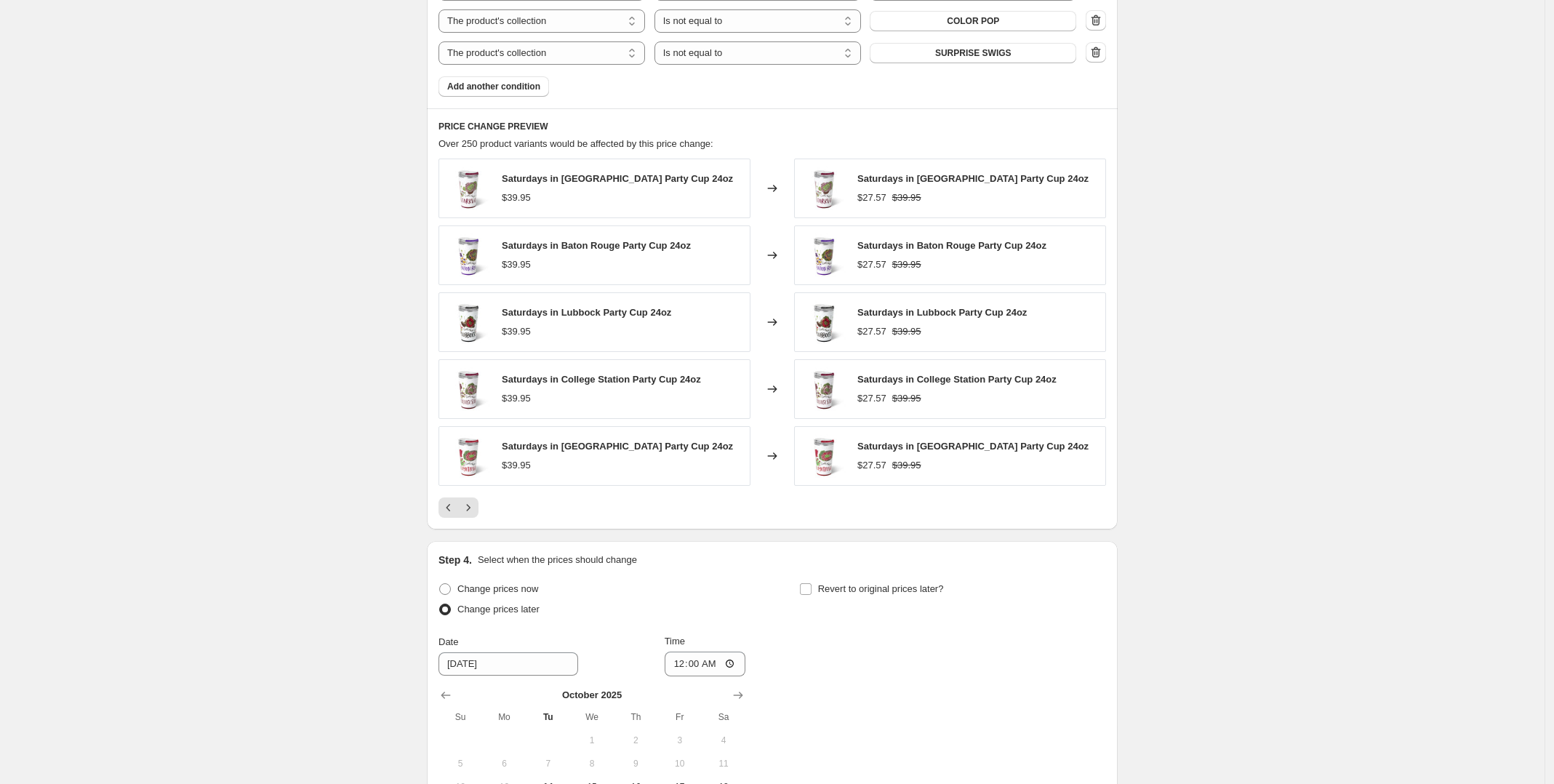
click at [476, 512] on icon "Next" at bounding box center [468, 508] width 14 height 14
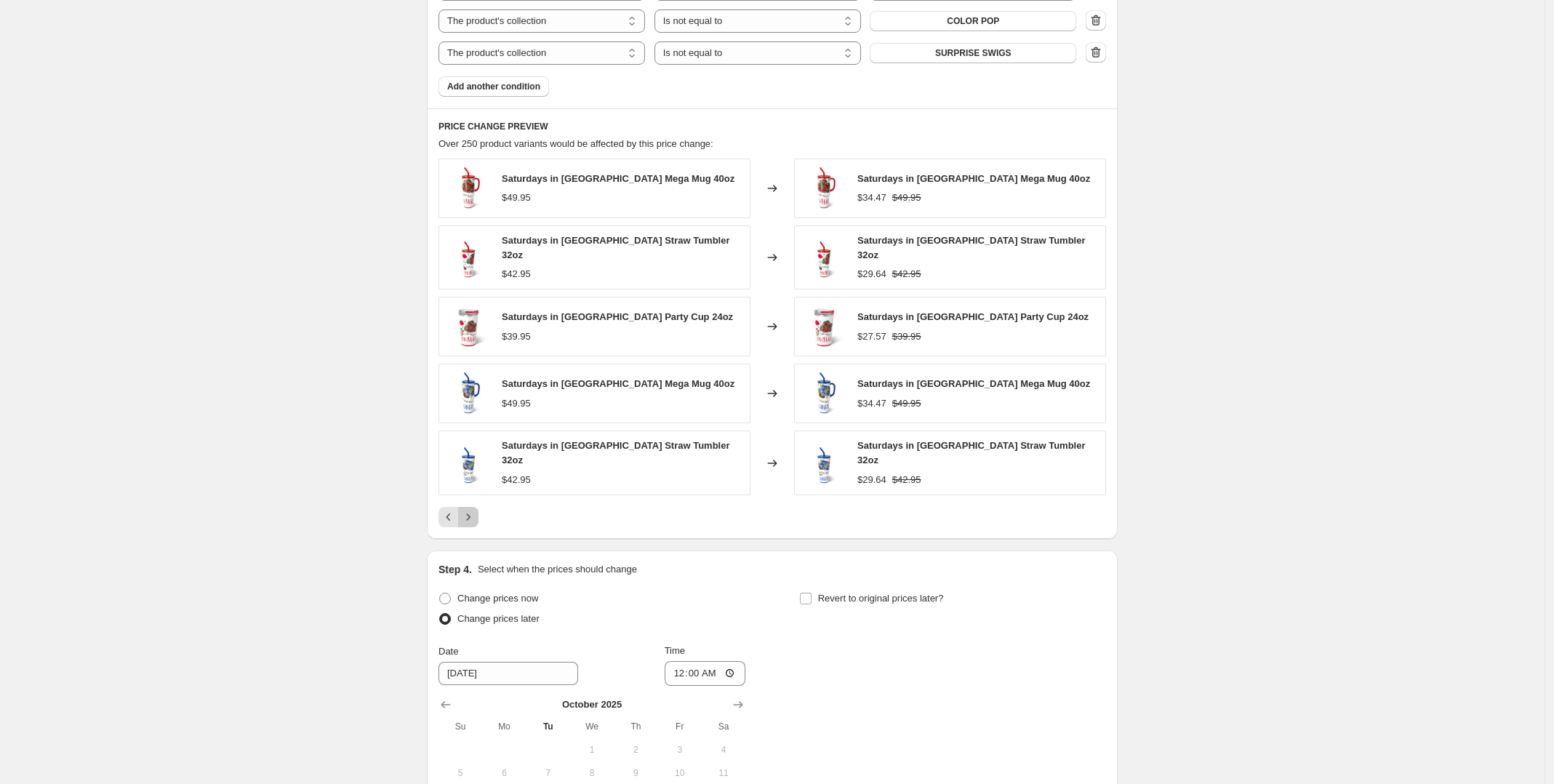
click at [476, 512] on icon "Next" at bounding box center [468, 517] width 14 height 14
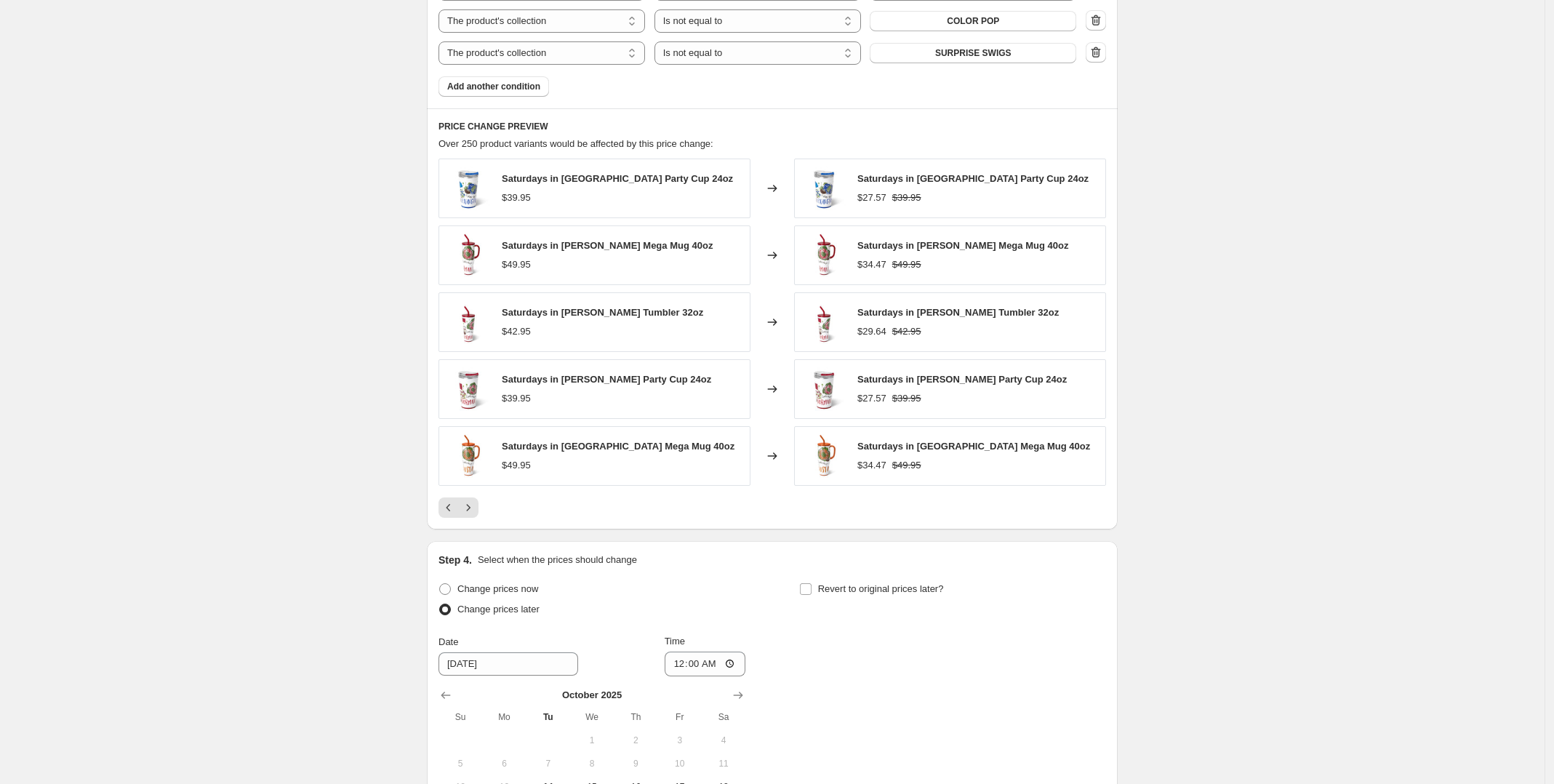
click at [476, 512] on icon "Next" at bounding box center [468, 508] width 14 height 14
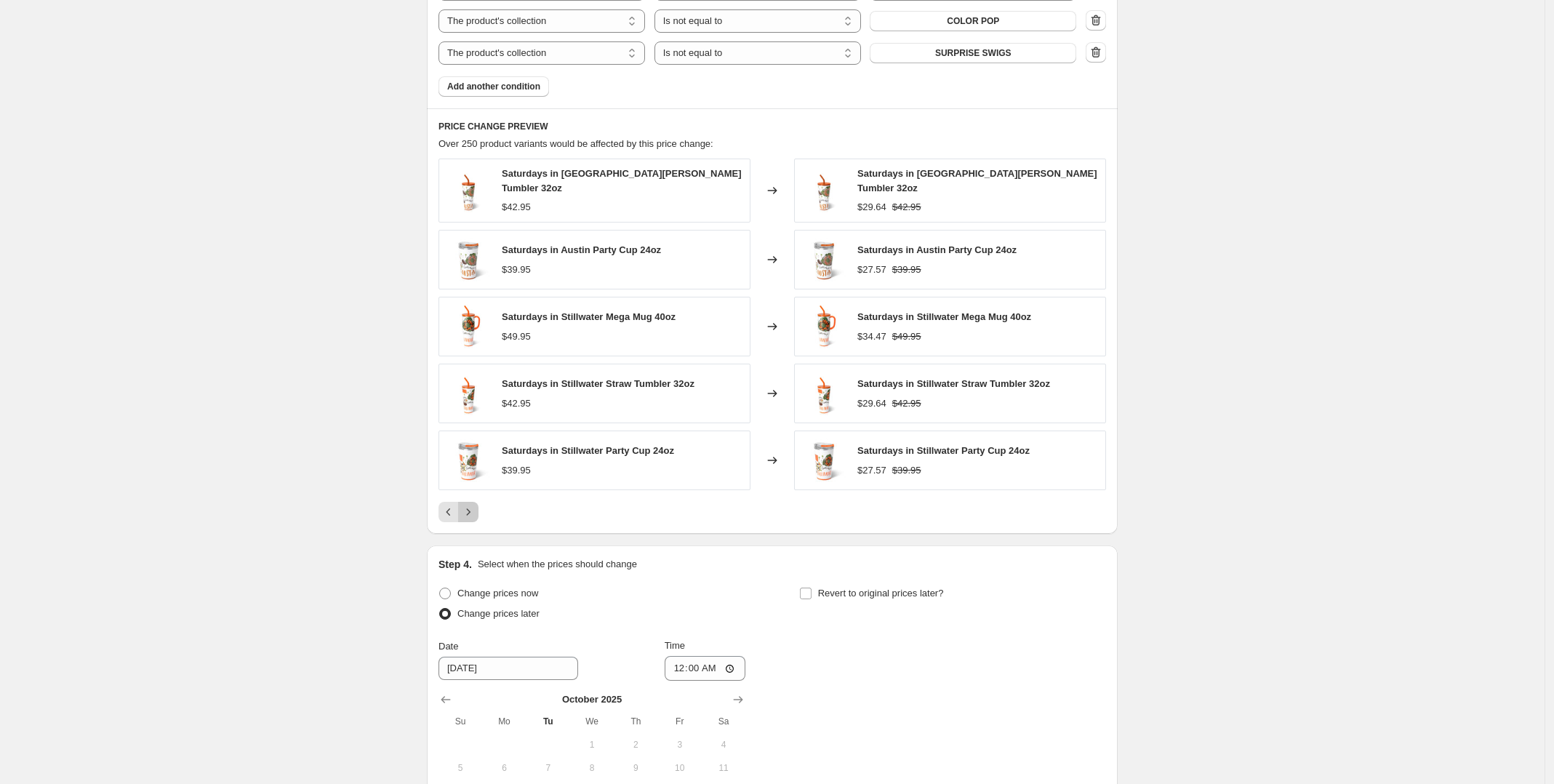
click at [476, 512] on icon "Next" at bounding box center [468, 512] width 14 height 14
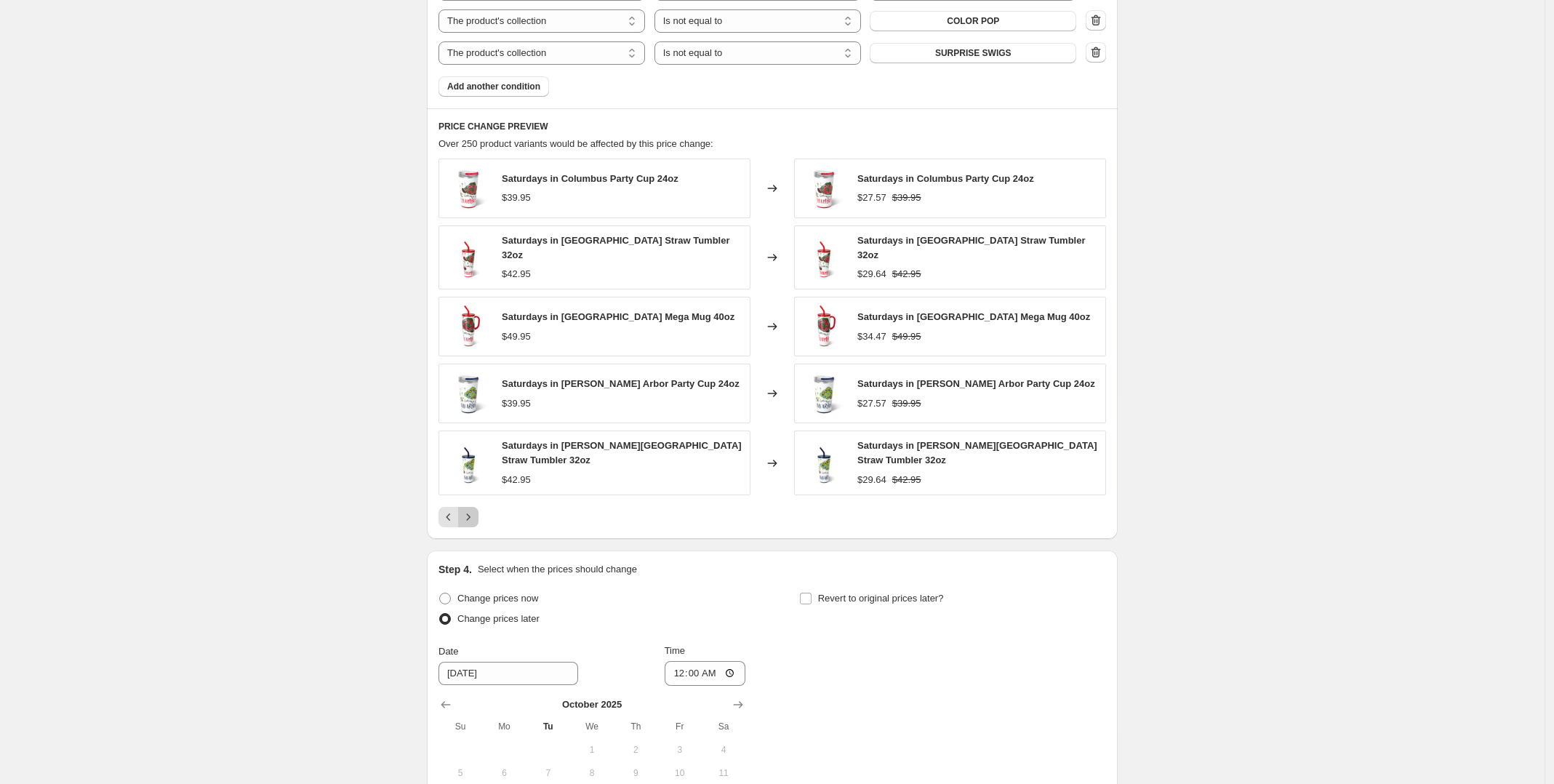
click at [476, 512] on icon "Next" at bounding box center [468, 517] width 14 height 14
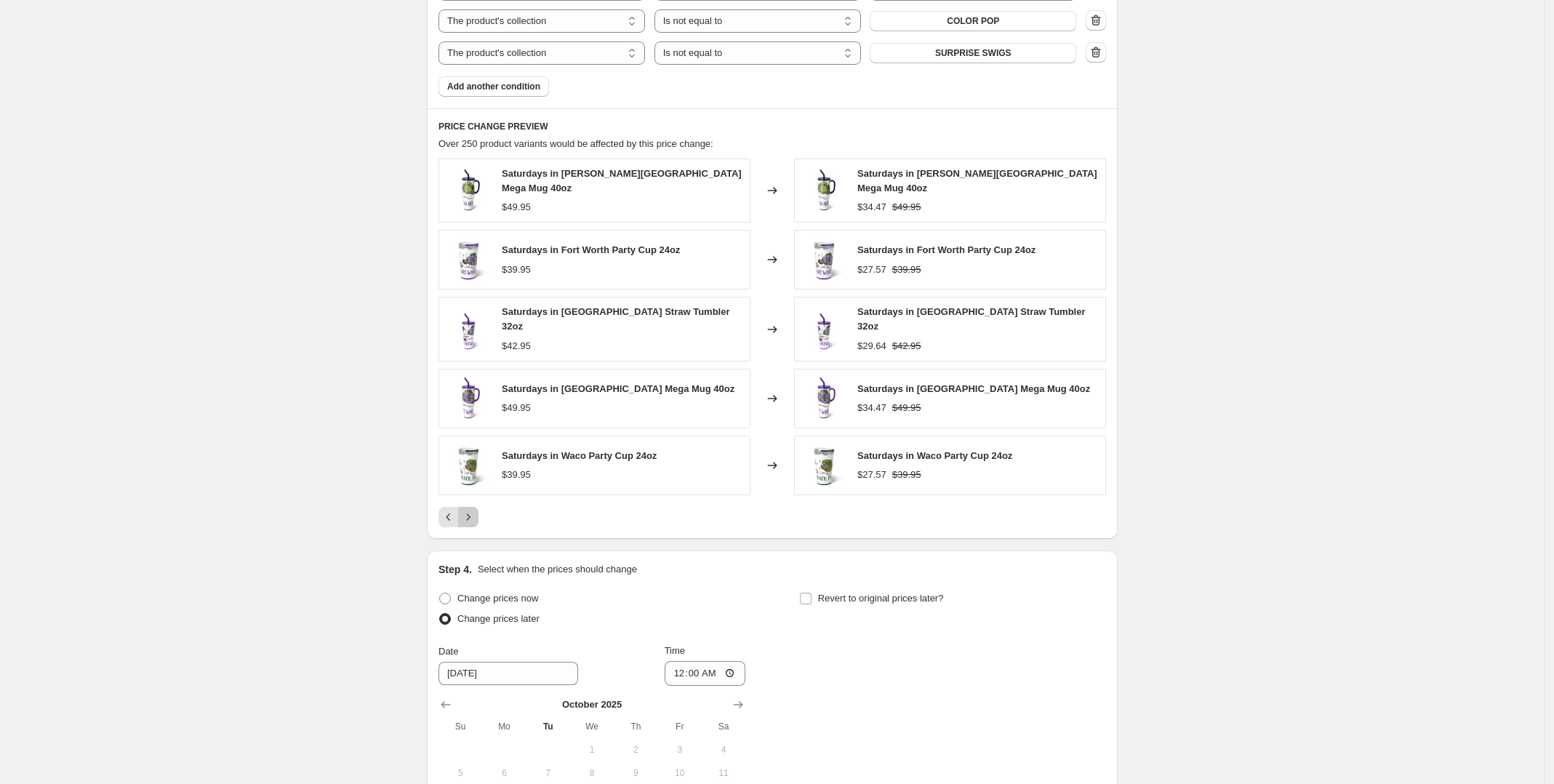
click at [476, 512] on icon "Next" at bounding box center [468, 517] width 14 height 14
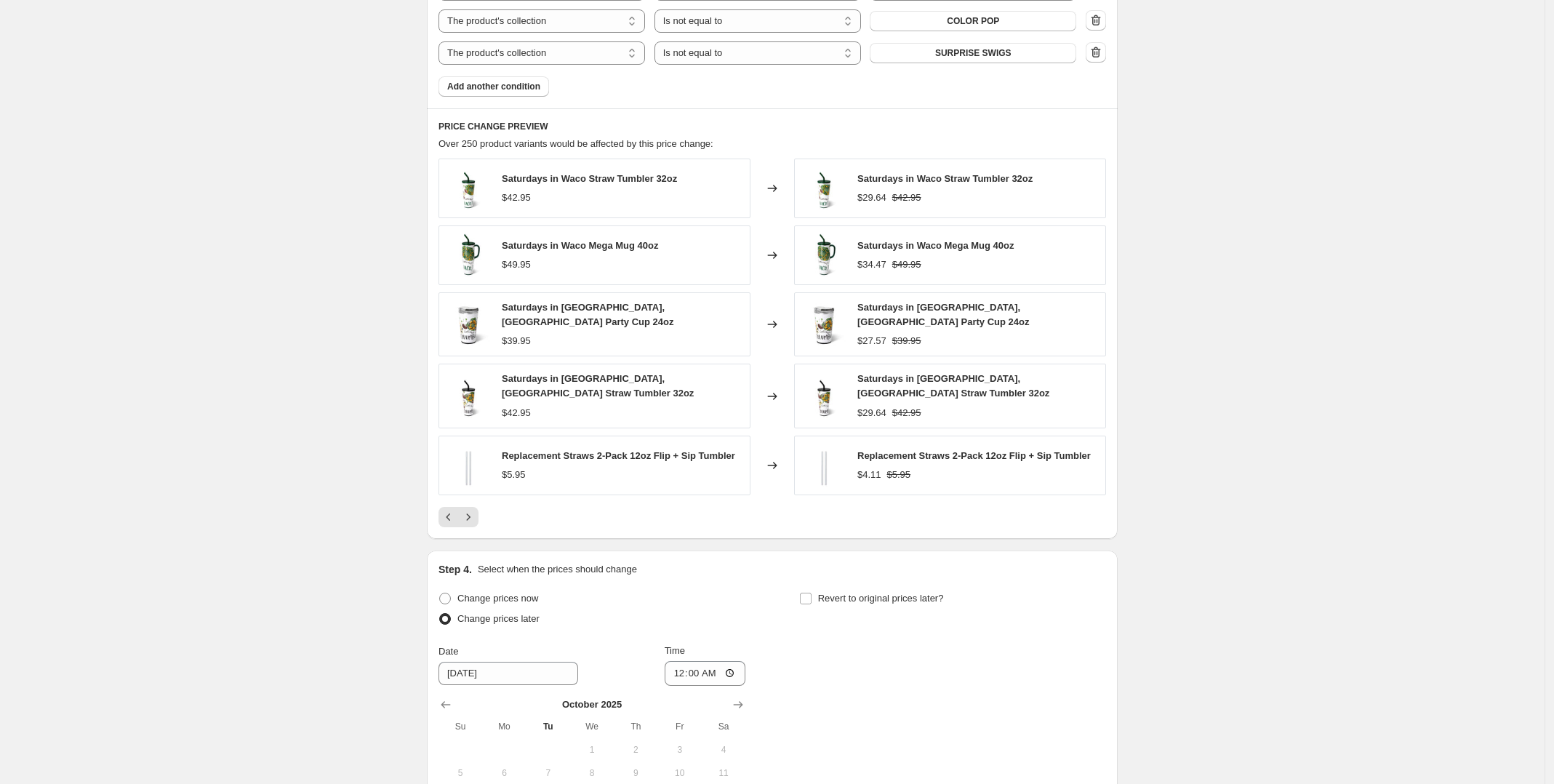
click at [476, 512] on icon "Next" at bounding box center [468, 517] width 14 height 14
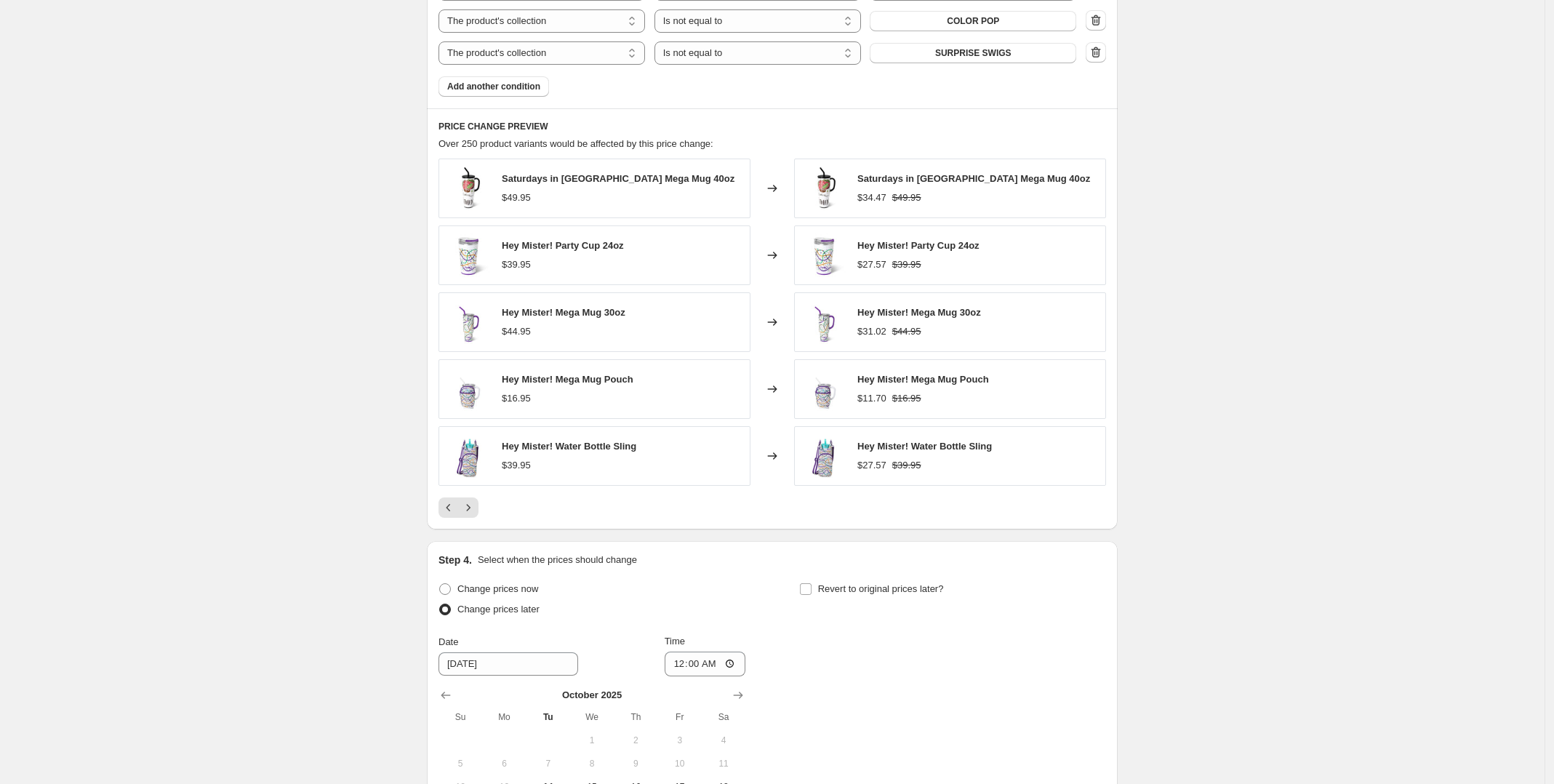
click at [476, 512] on icon "Next" at bounding box center [468, 508] width 14 height 14
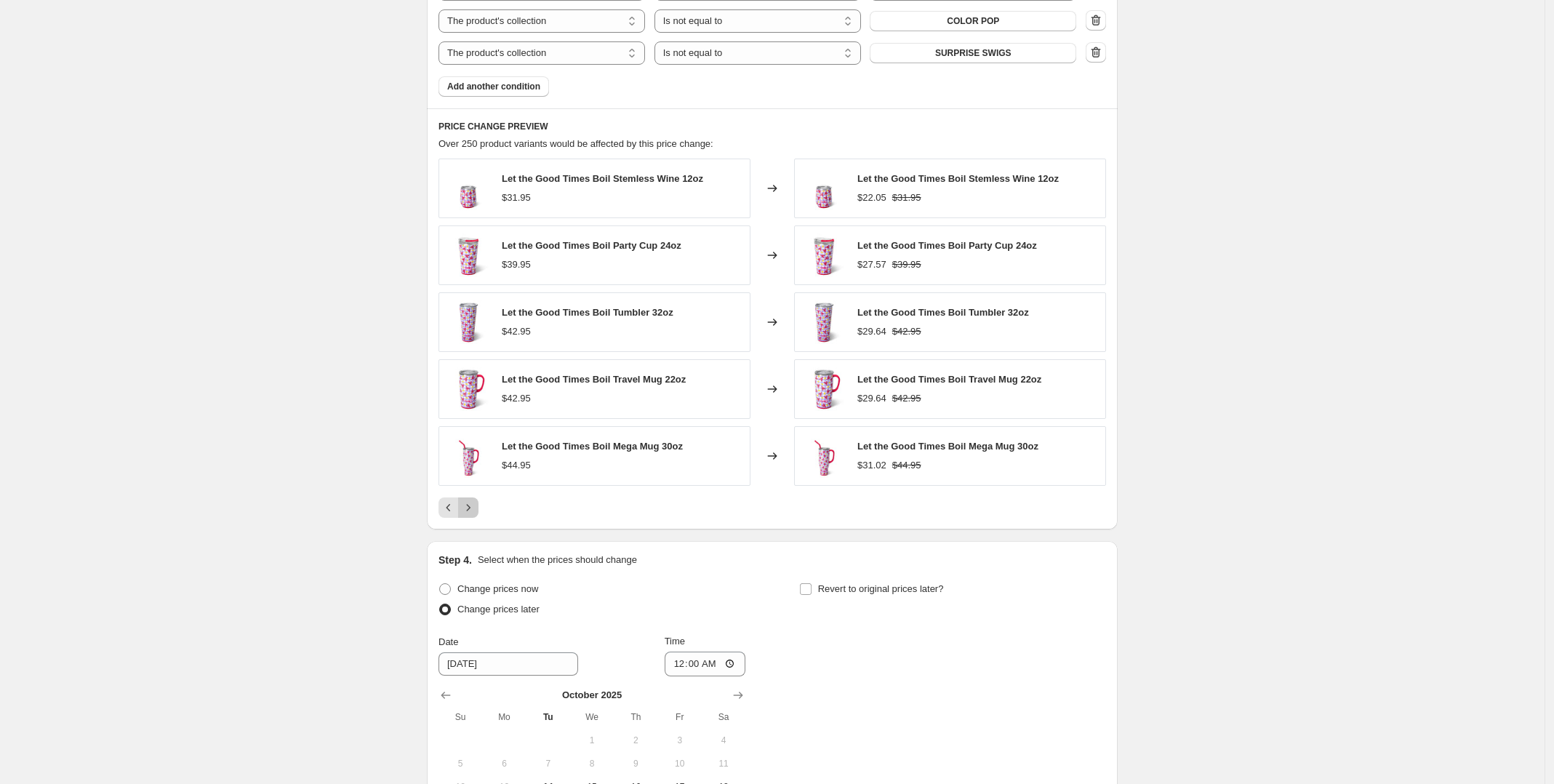
click at [476, 512] on icon "Next" at bounding box center [468, 508] width 14 height 14
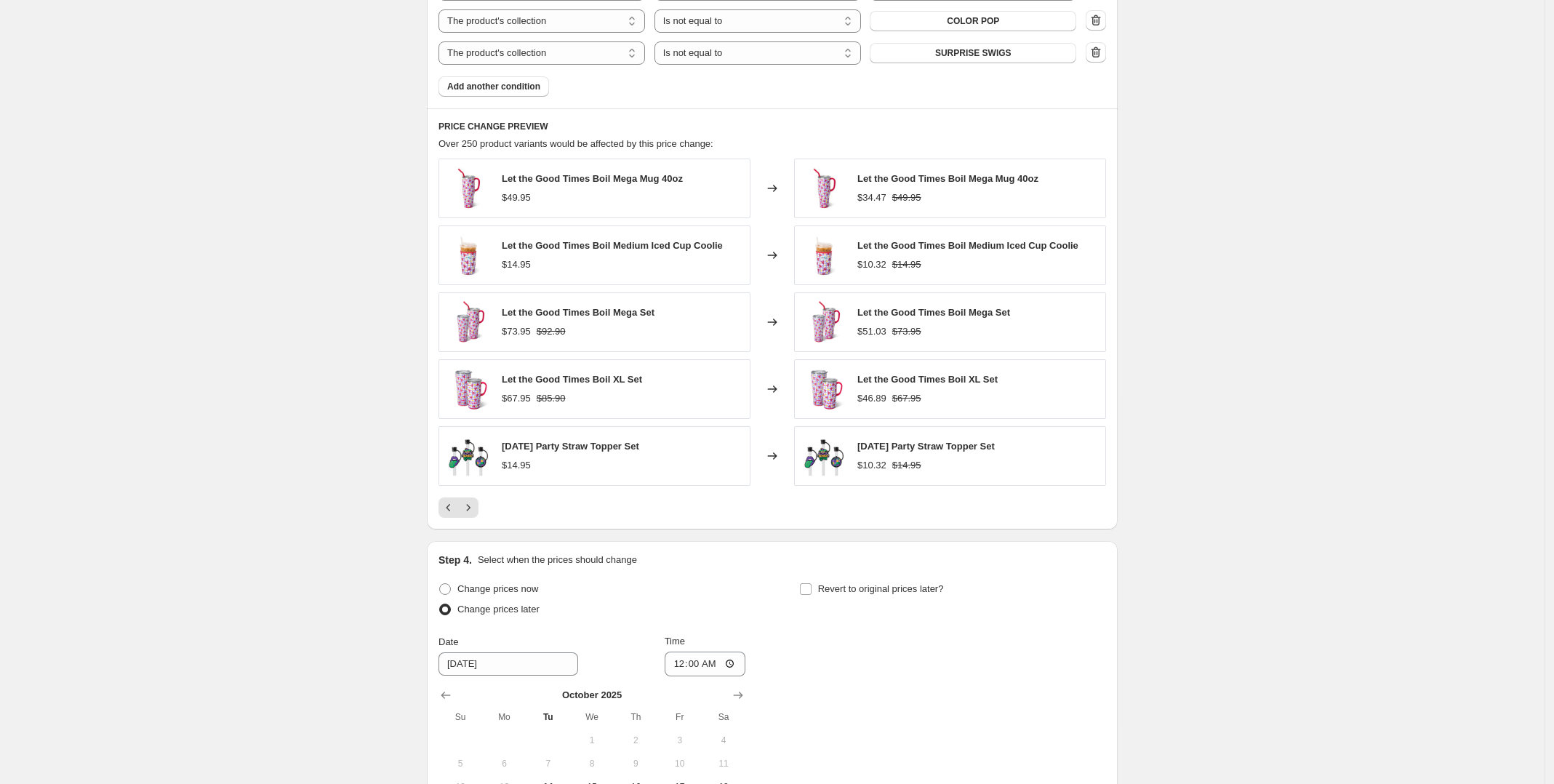
click at [476, 512] on icon "Next" at bounding box center [468, 508] width 14 height 14
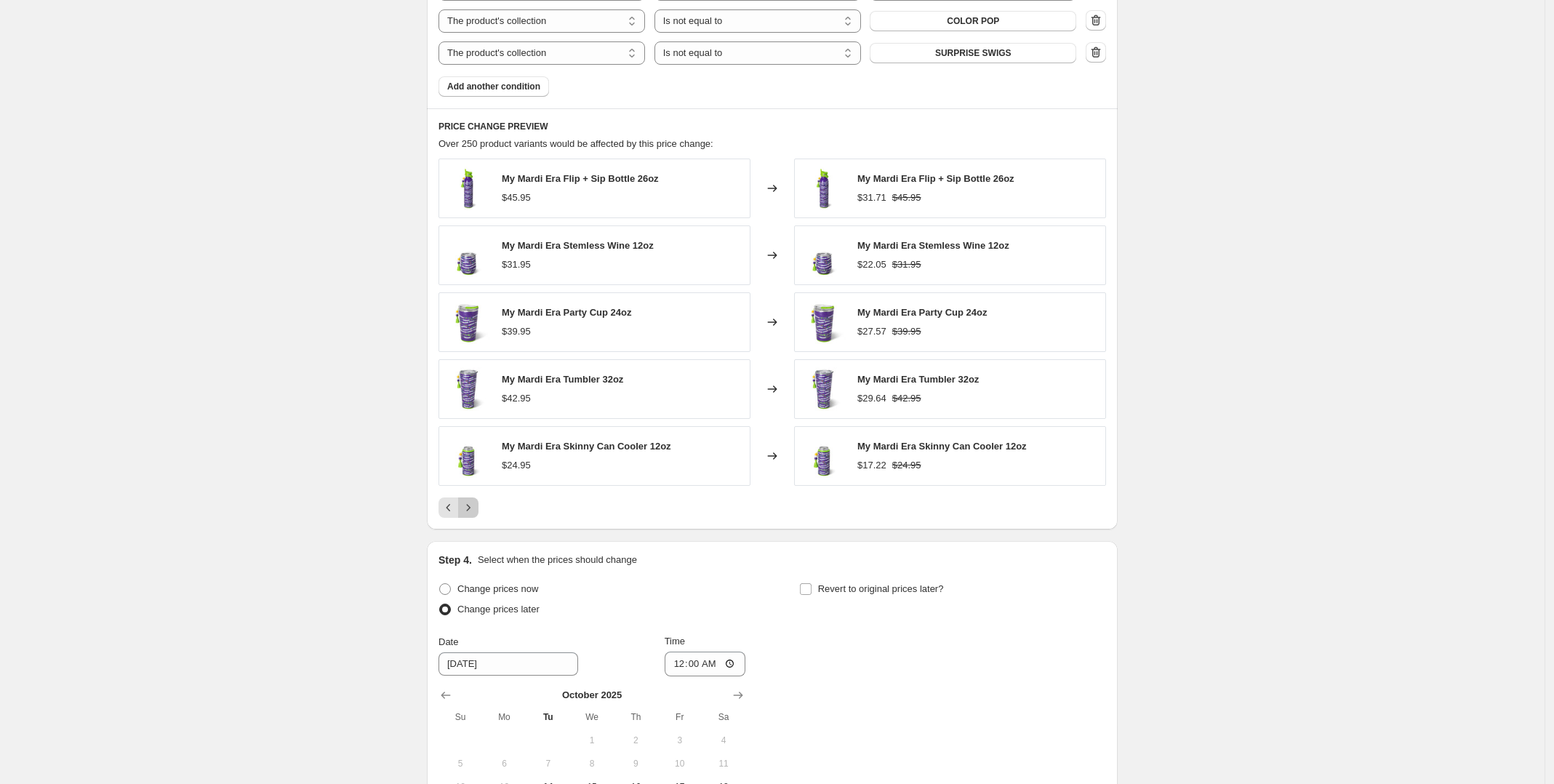
click at [476, 512] on icon "Next" at bounding box center [468, 508] width 14 height 14
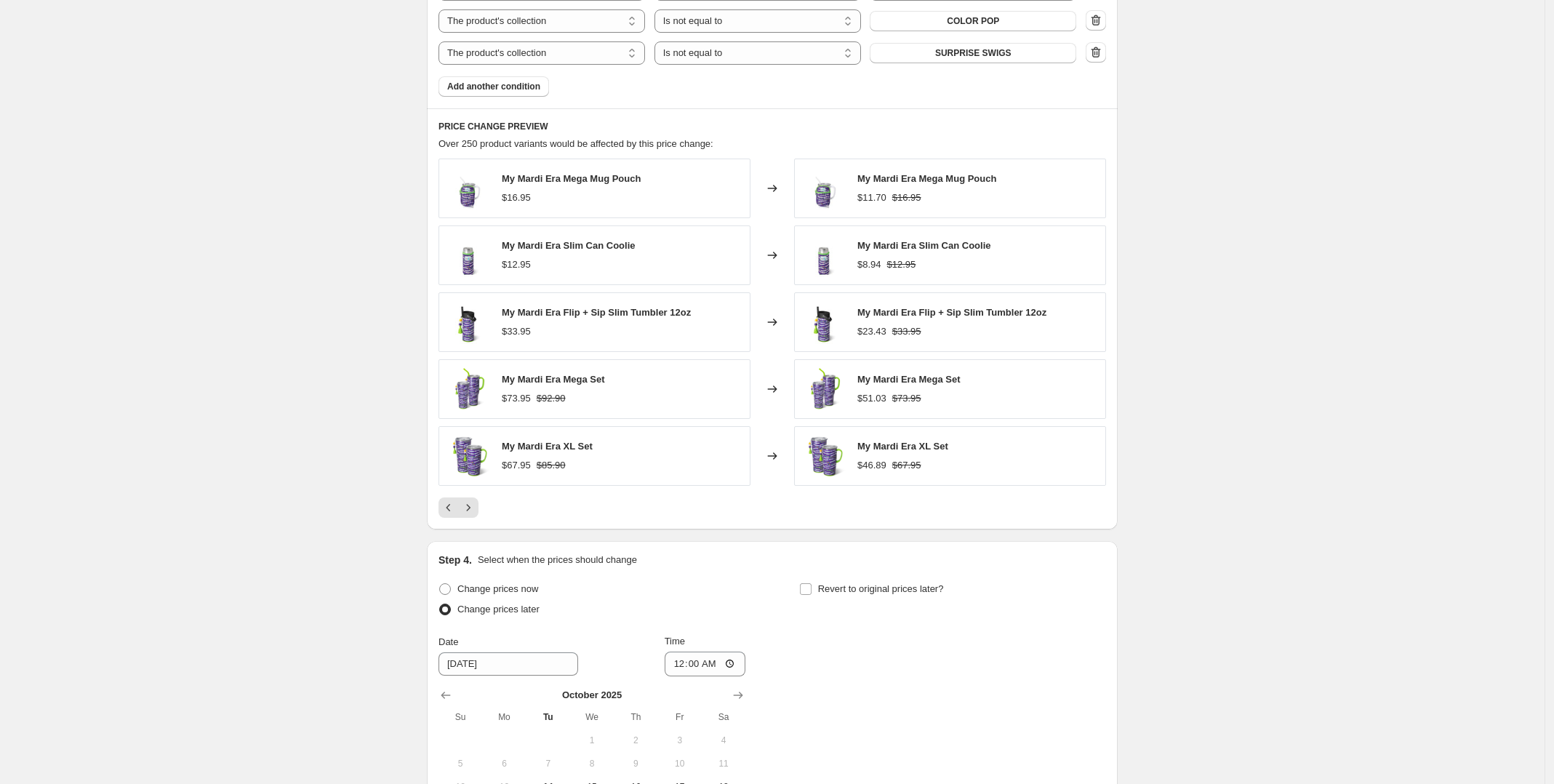
click at [476, 512] on icon "Next" at bounding box center [468, 508] width 14 height 14
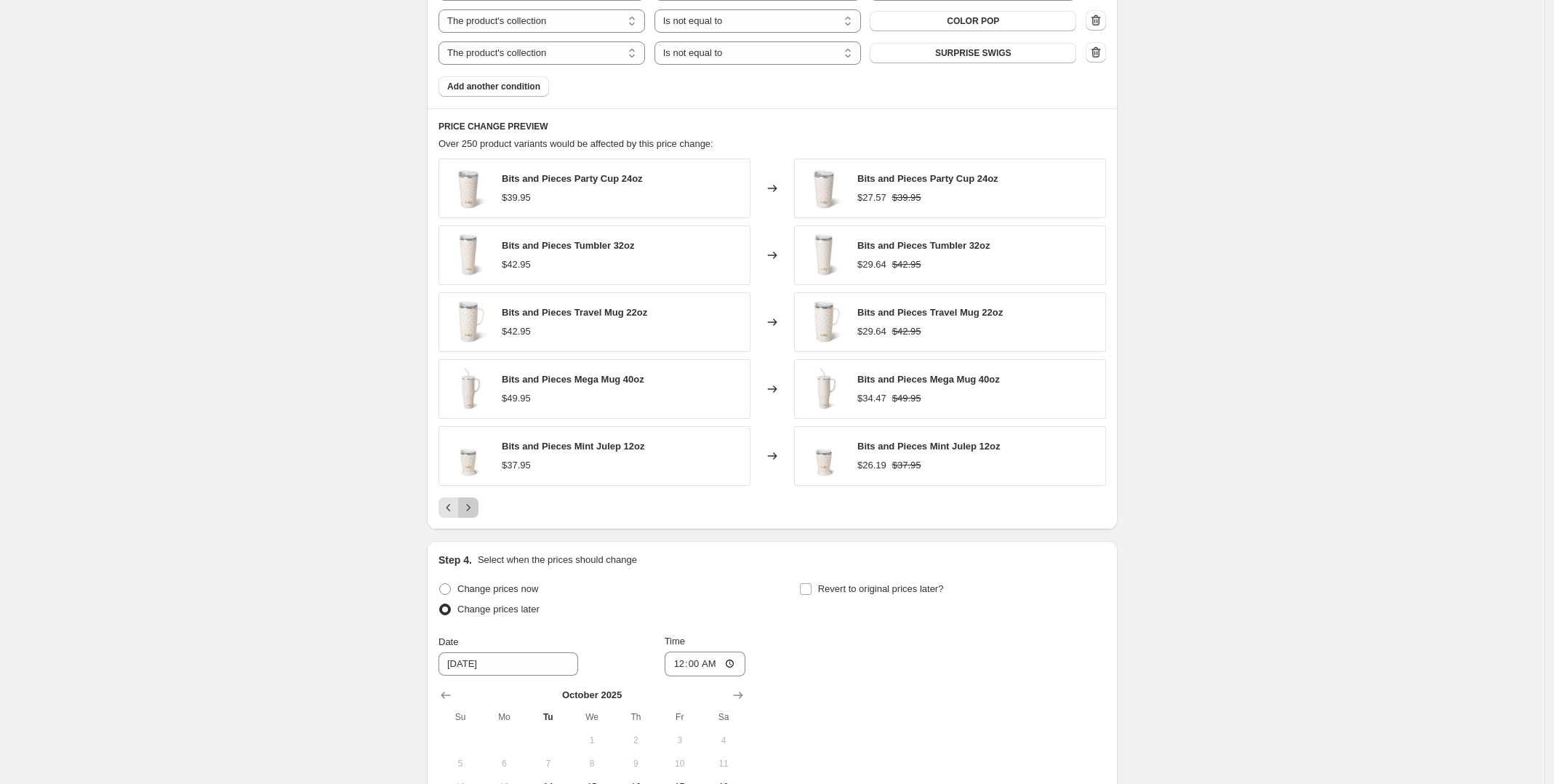
click at [476, 512] on icon "Next" at bounding box center [468, 508] width 14 height 14
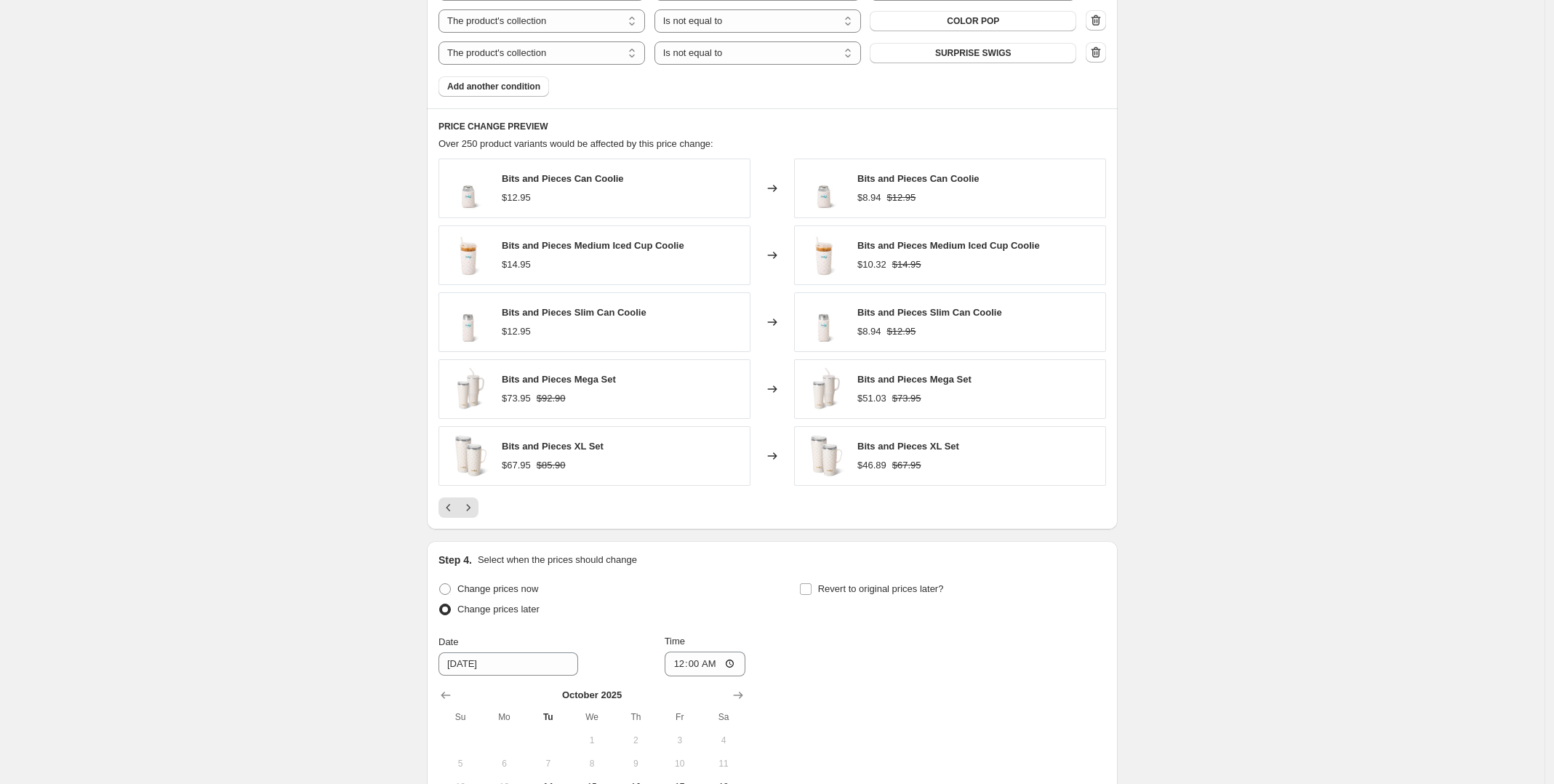
click at [476, 512] on icon "Next" at bounding box center [468, 508] width 14 height 14
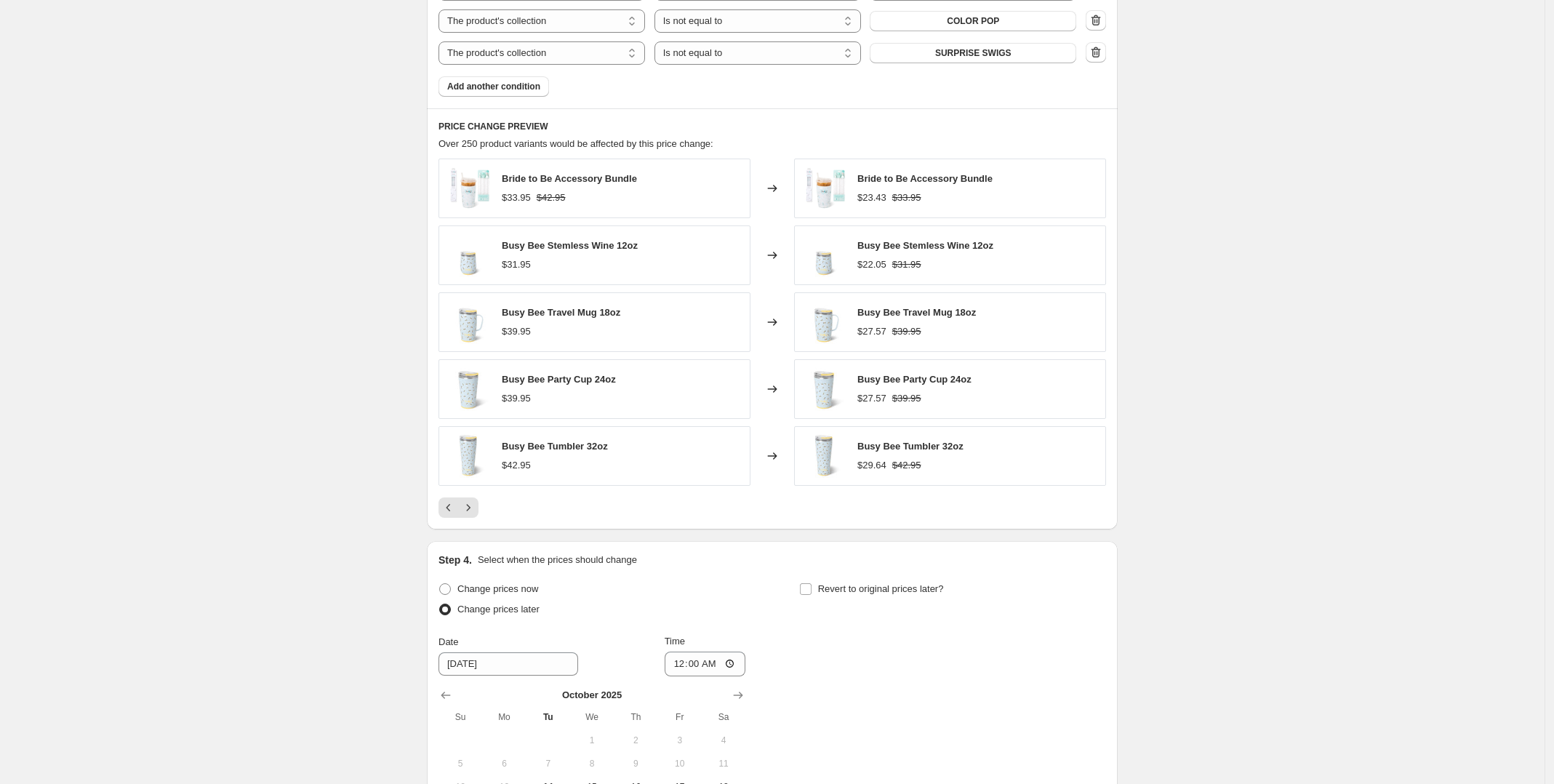
click at [476, 512] on icon "Next" at bounding box center [468, 508] width 14 height 14
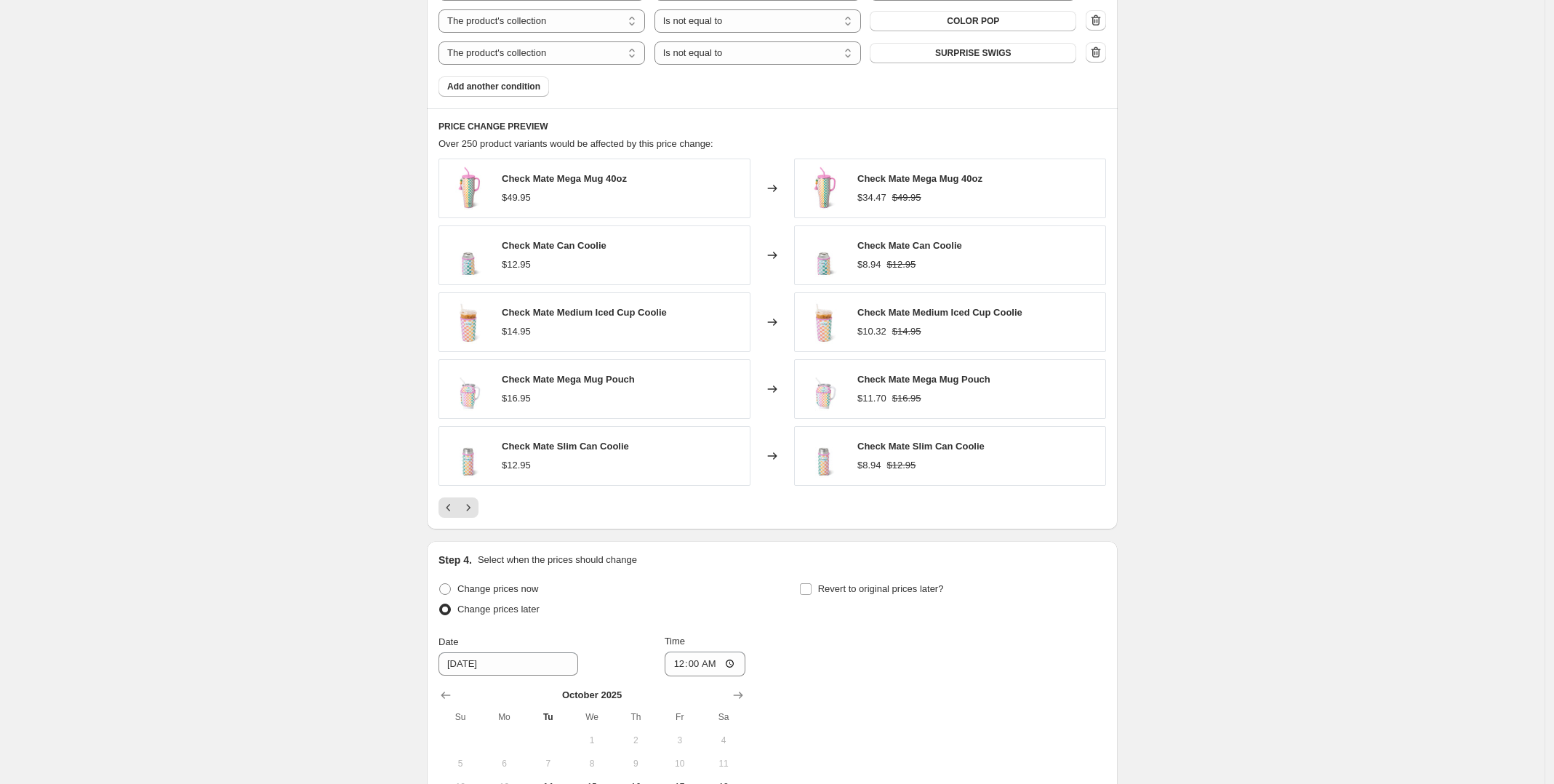
click at [476, 512] on icon "Next" at bounding box center [468, 508] width 14 height 14
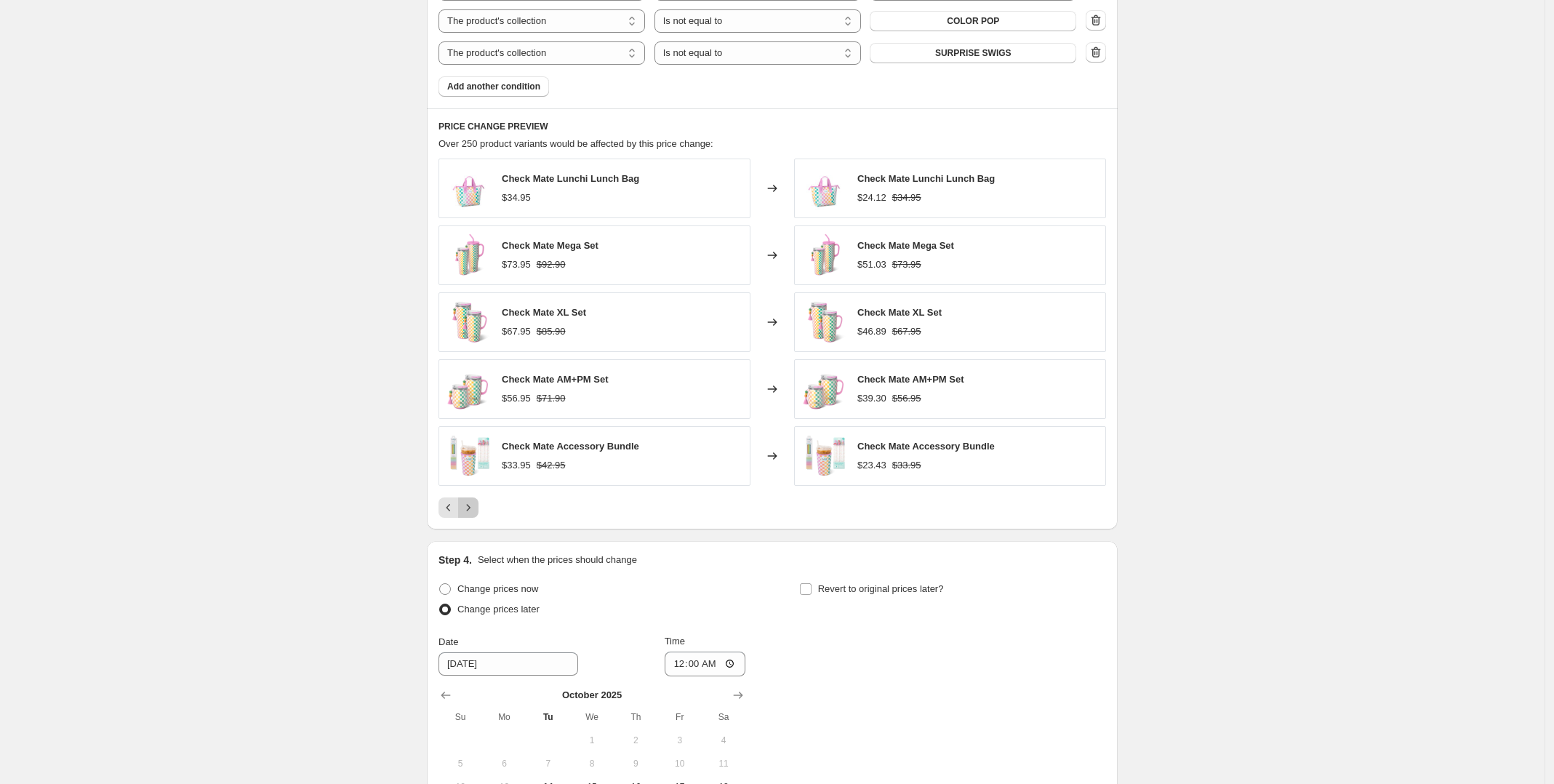
click at [476, 512] on icon "Next" at bounding box center [468, 508] width 14 height 14
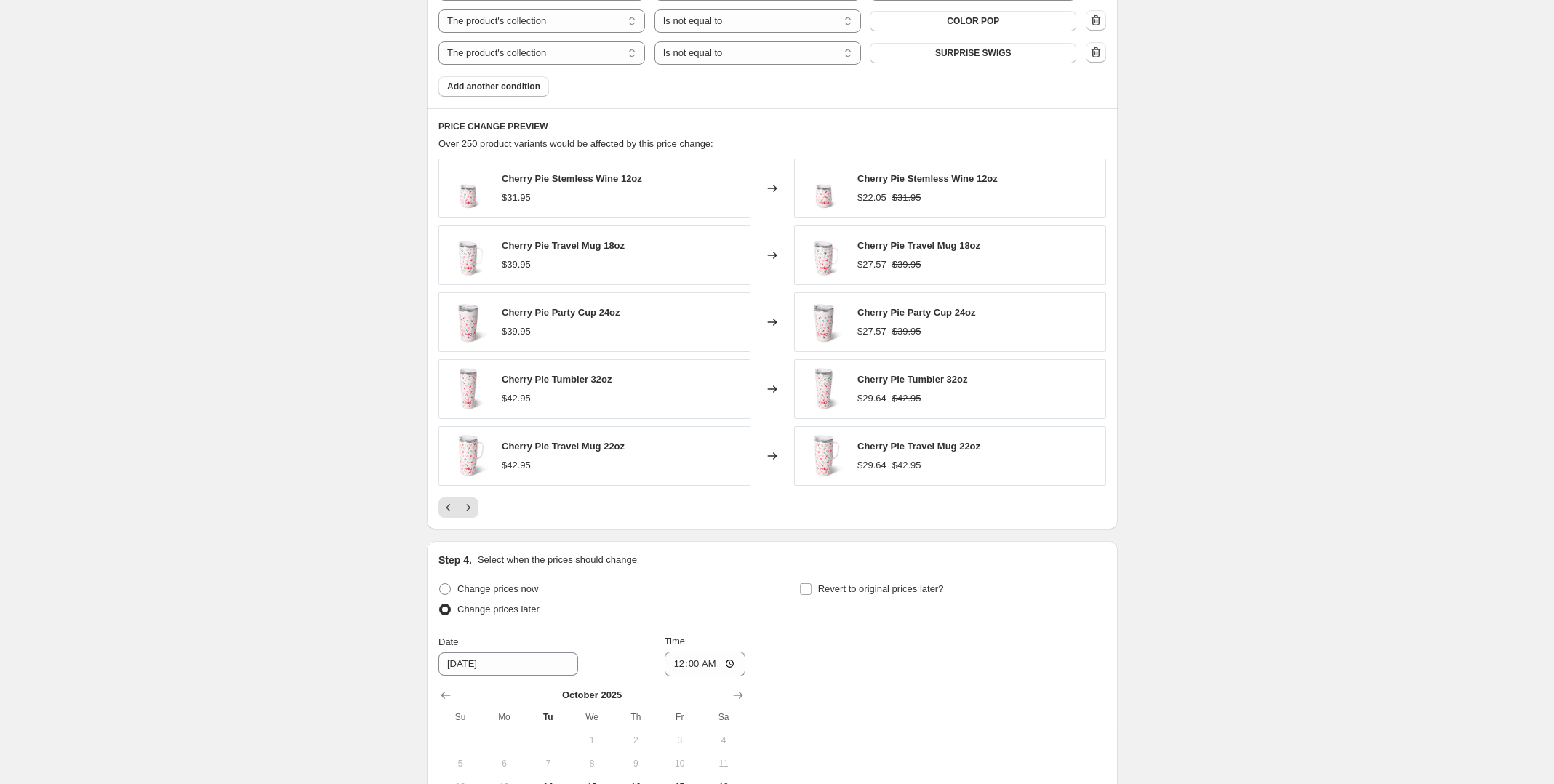
click at [476, 512] on icon "Next" at bounding box center [468, 508] width 14 height 14
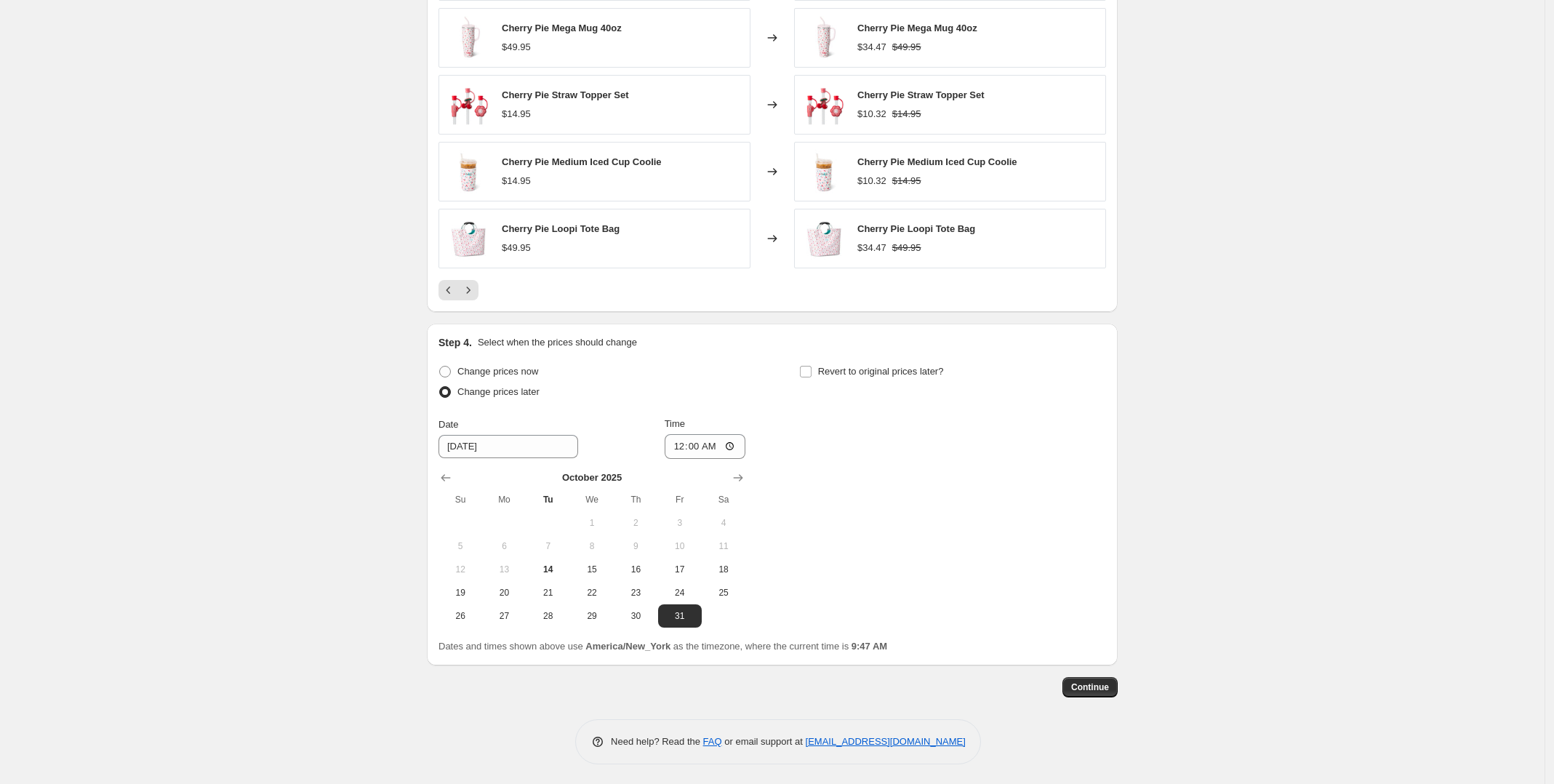
scroll to position [1326, 0]
click at [808, 373] on input "Revert to original prices later?" at bounding box center [806, 369] width 12 height 12
checkbox input "true"
click at [1109, 478] on button "Show next month, November 2025" at bounding box center [1098, 475] width 21 height 21
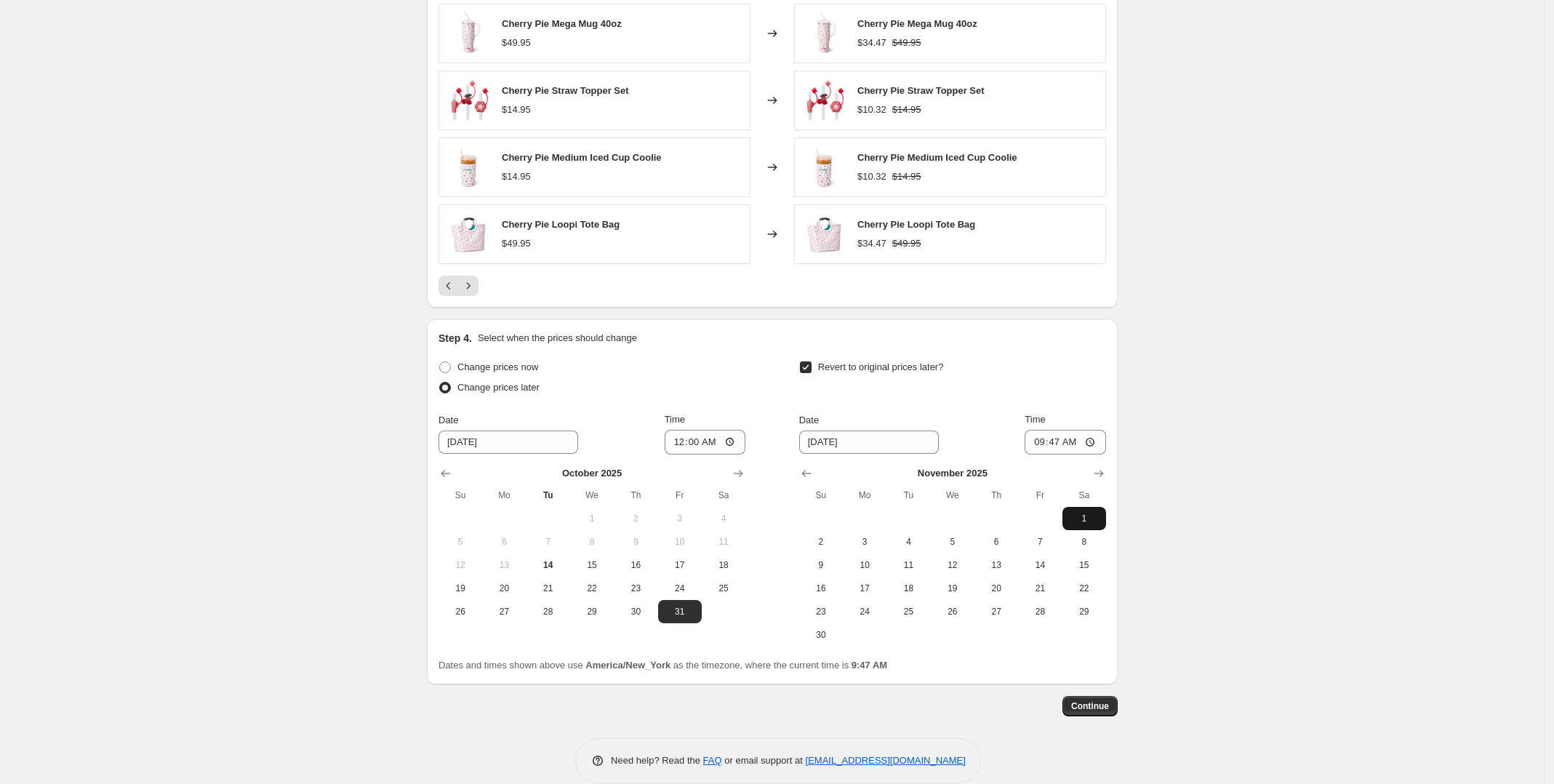
click at [1082, 515] on span "1" at bounding box center [1085, 518] width 32 height 12
type input "11/1/2025"
click at [1092, 440] on input "09:47" at bounding box center [1065, 442] width 82 height 25
click at [1098, 440] on input "00:47" at bounding box center [1065, 442] width 82 height 25
type input "03:00"
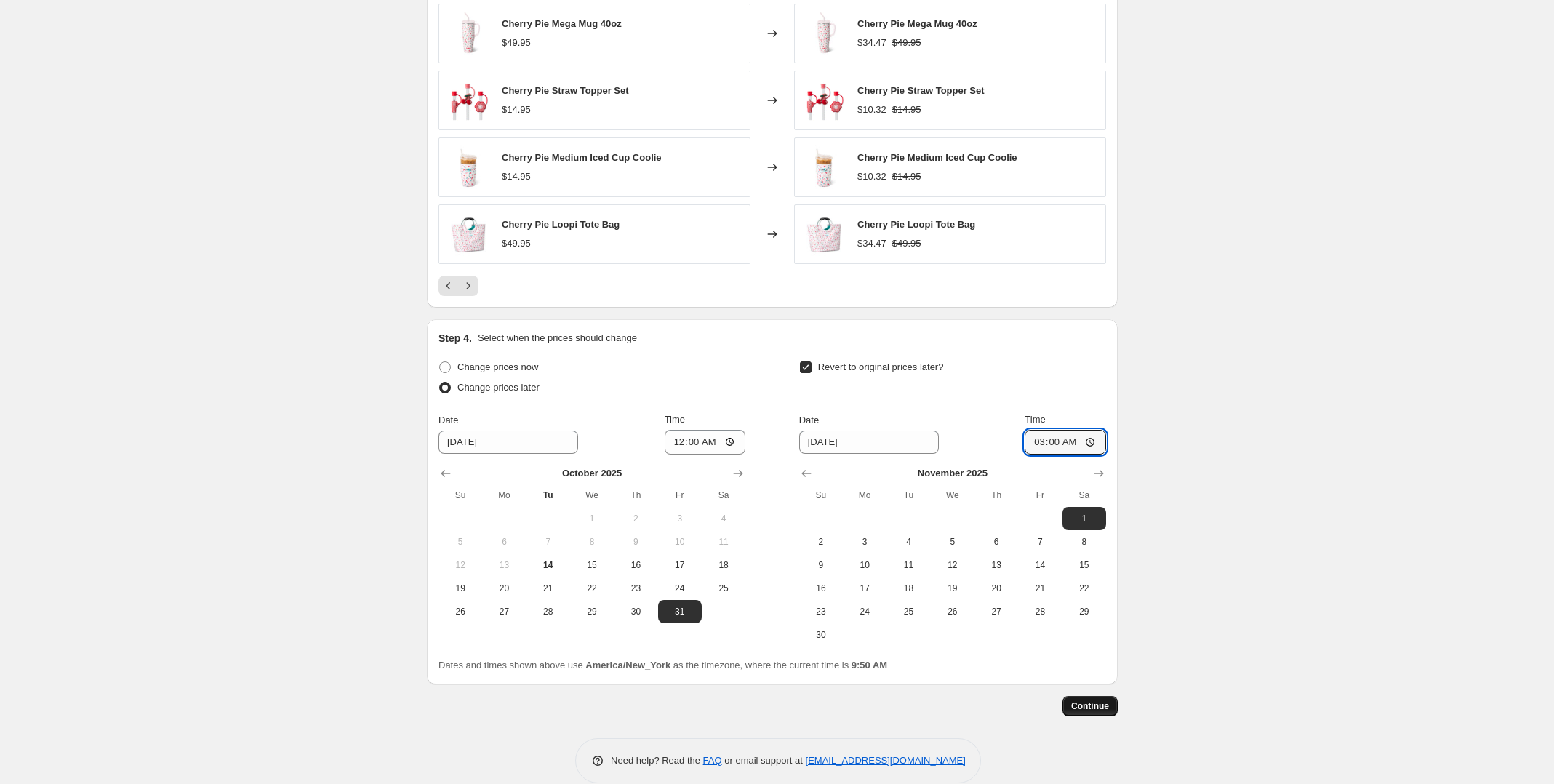
click at [1107, 711] on span "Continue" at bounding box center [1090, 706] width 38 height 12
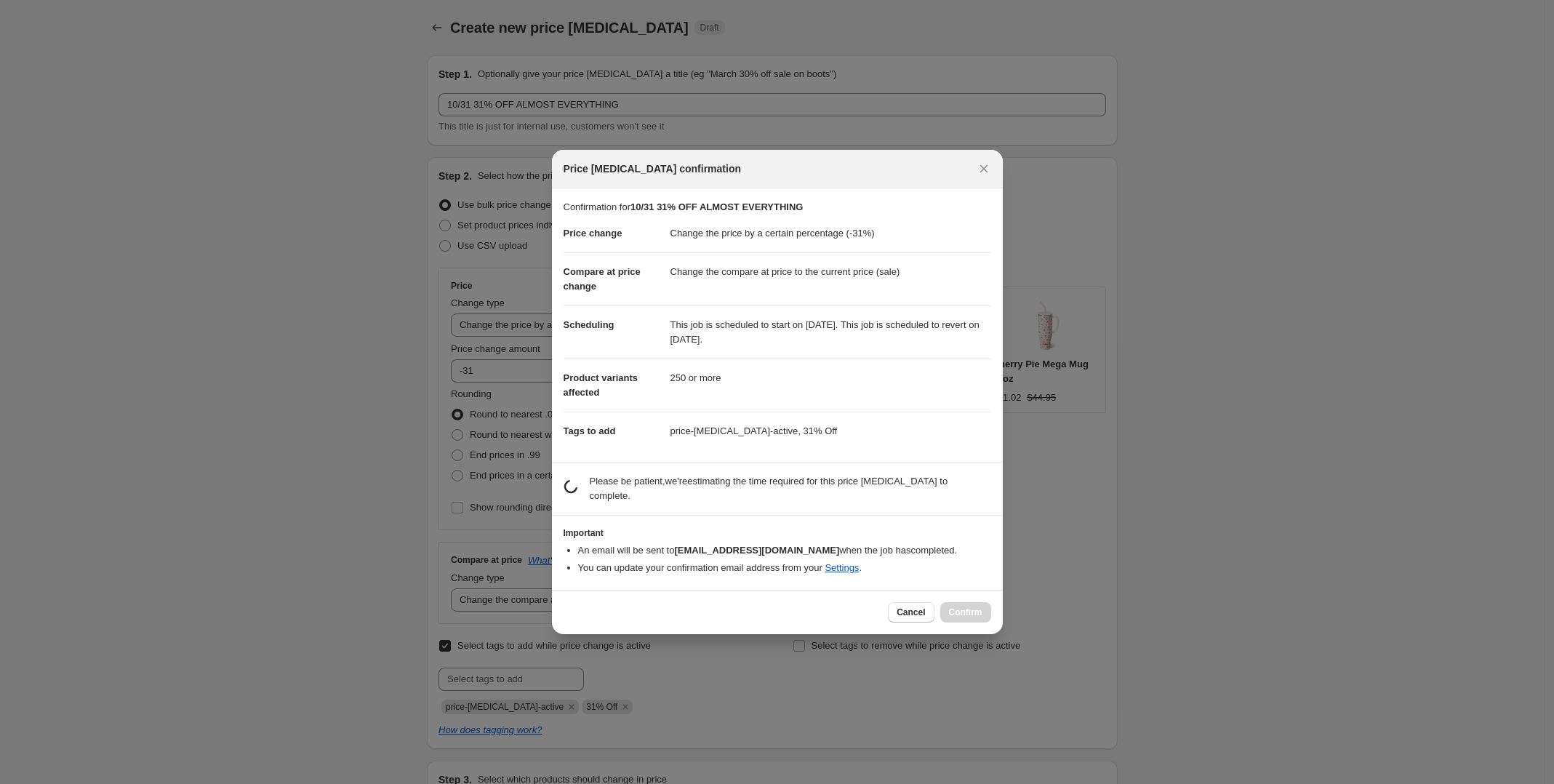
scroll to position [0, 0]
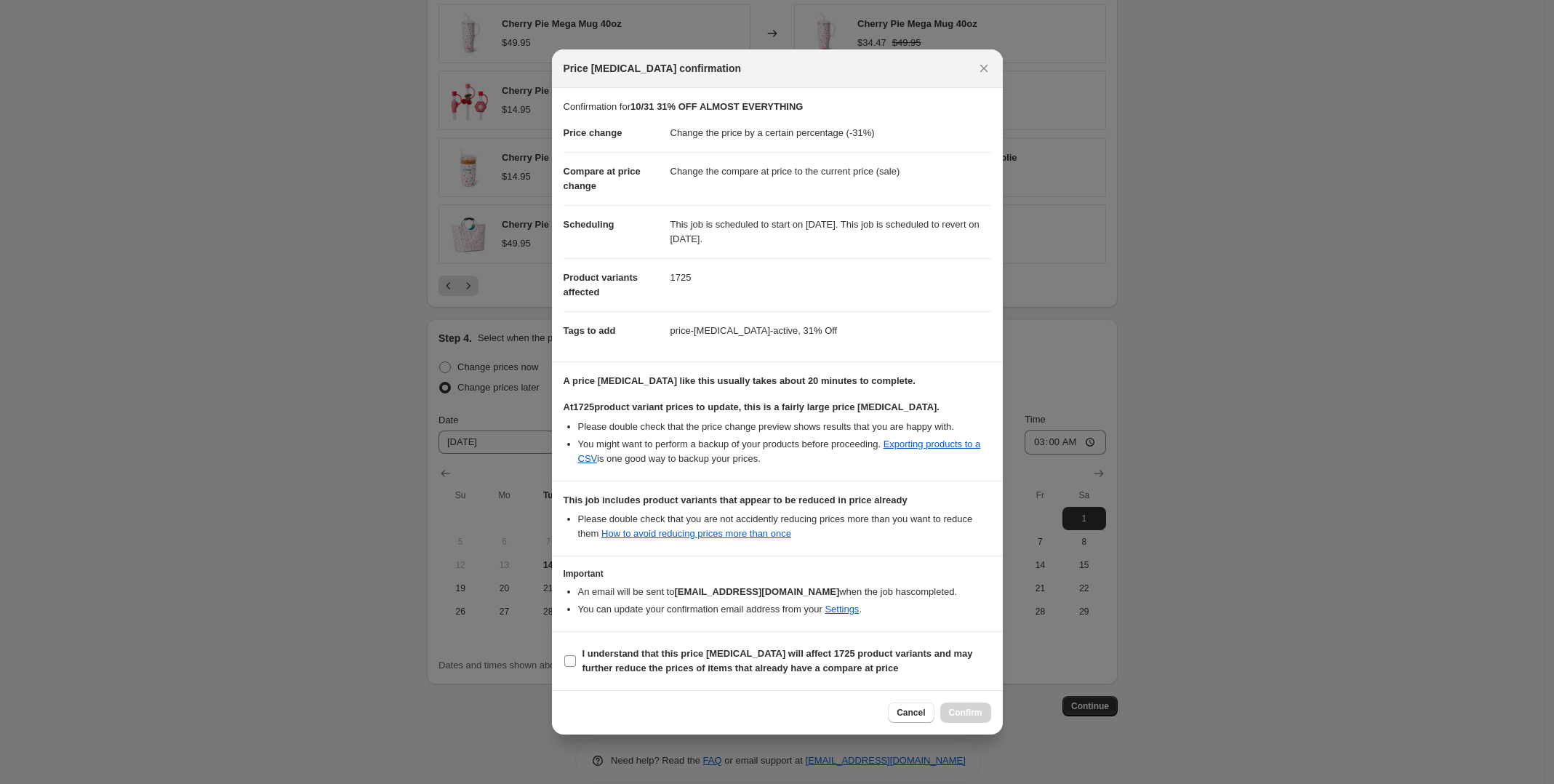
click at [569, 664] on input "I understand that this price change job will affect 1725 product variants and m…" at bounding box center [570, 660] width 12 height 12
checkbox input "true"
click at [965, 719] on span "Confirm" at bounding box center [965, 712] width 33 height 12
type input "10/31 31% OFF ALMOST EVERYTHING"
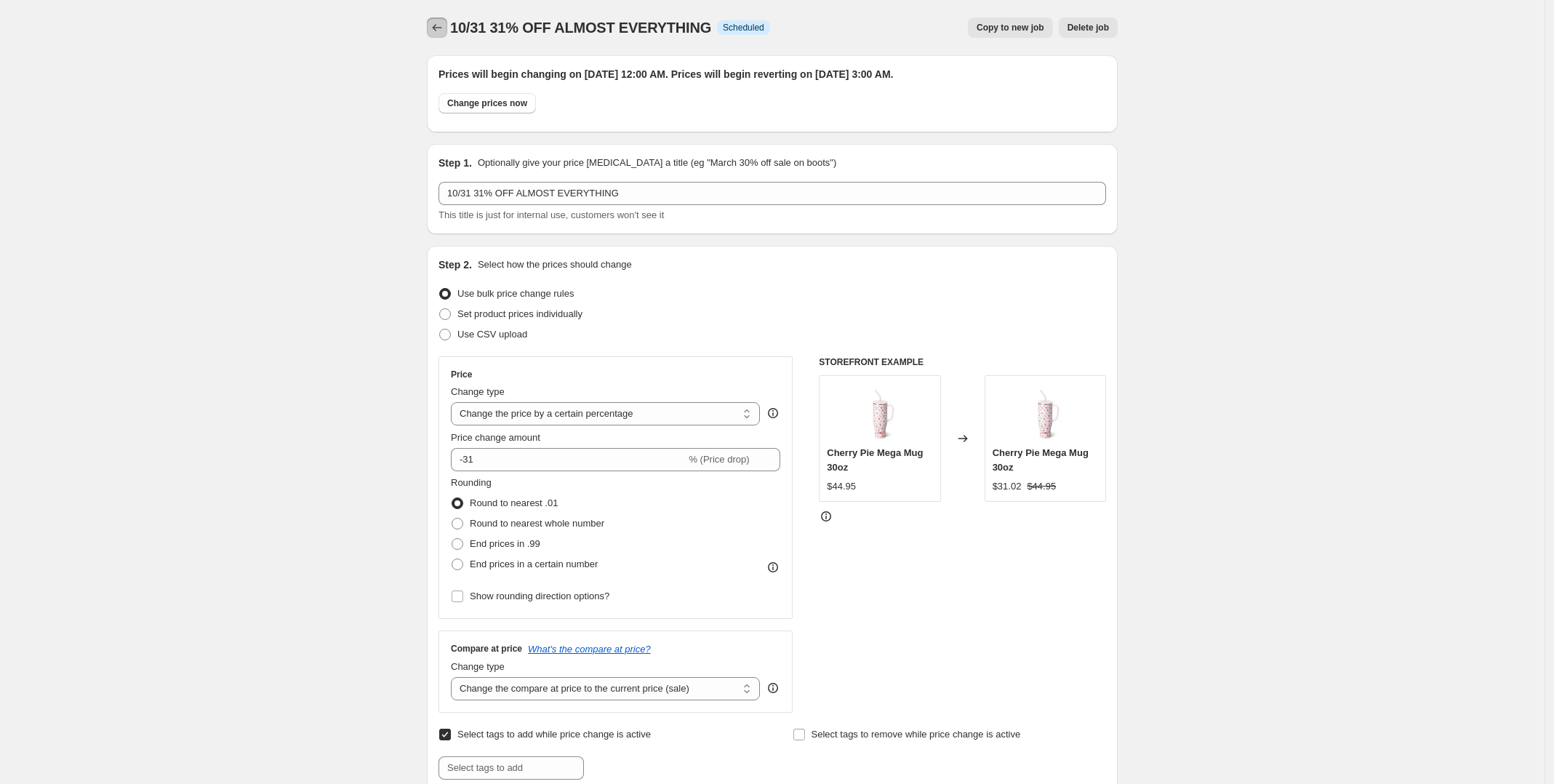
click at [443, 32] on icon "Price change jobs" at bounding box center [437, 28] width 14 height 14
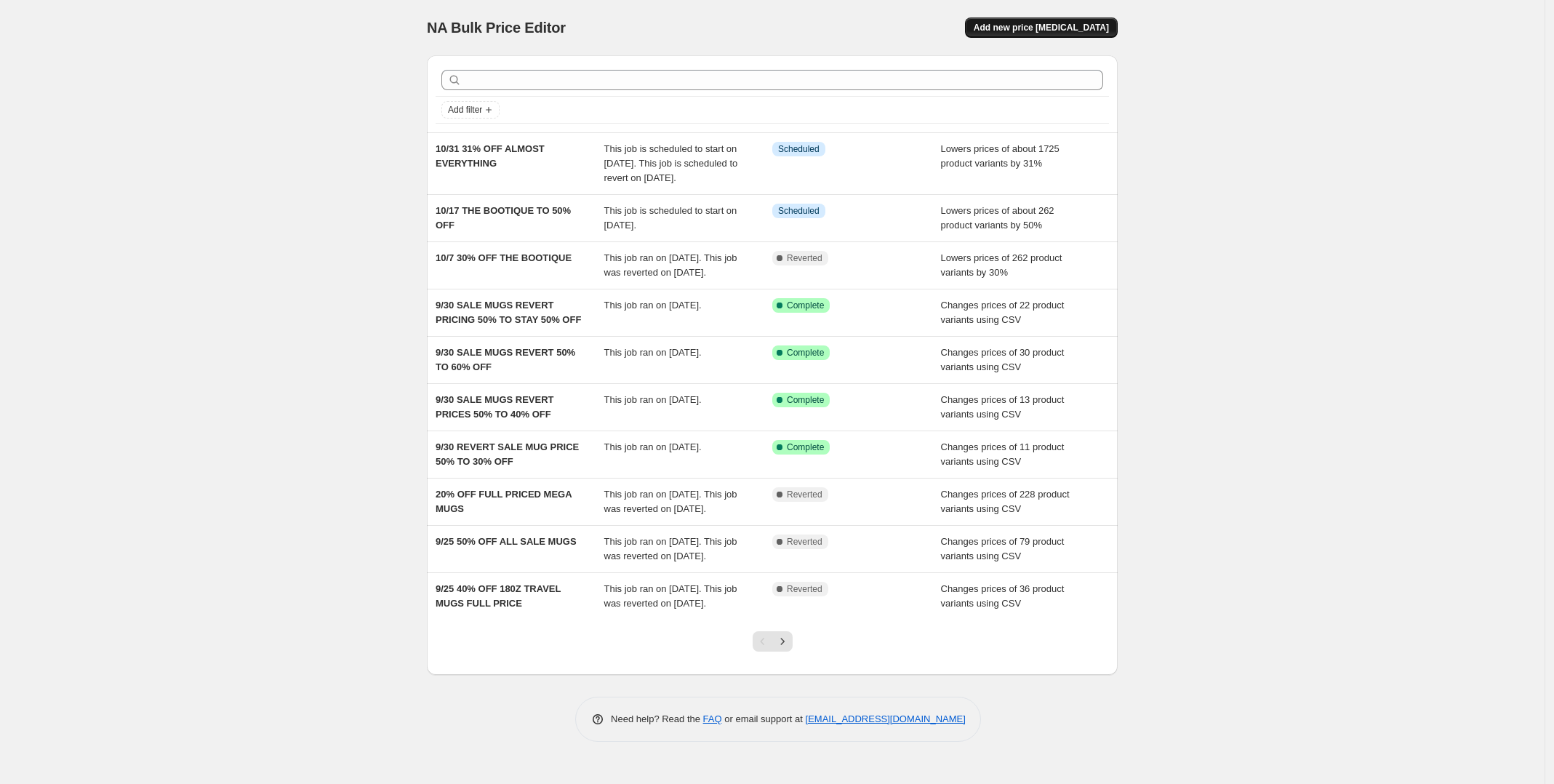
click at [1096, 28] on span "Add new price [MEDICAL_DATA]" at bounding box center [1041, 27] width 135 height 12
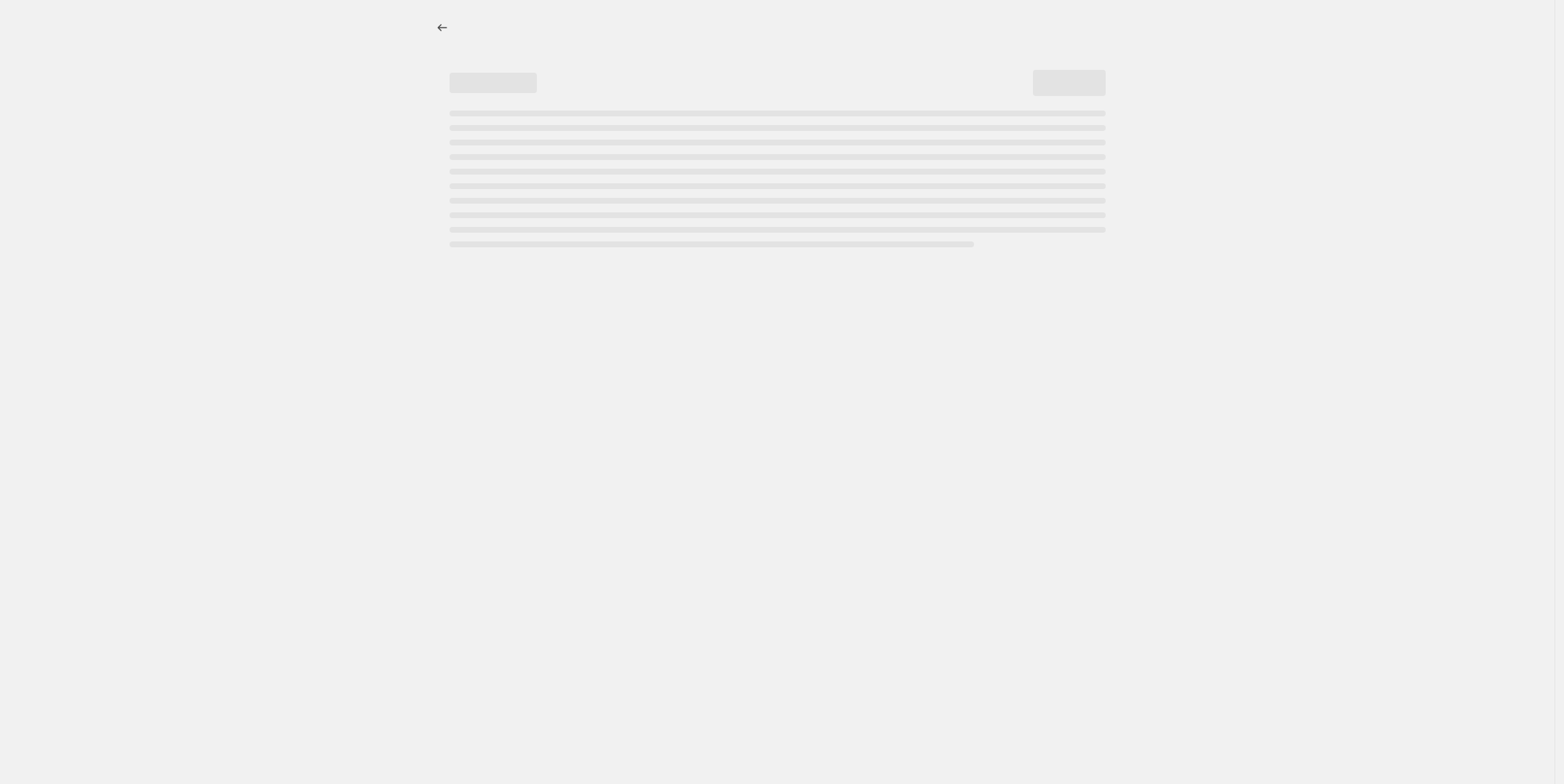
select select "percentage"
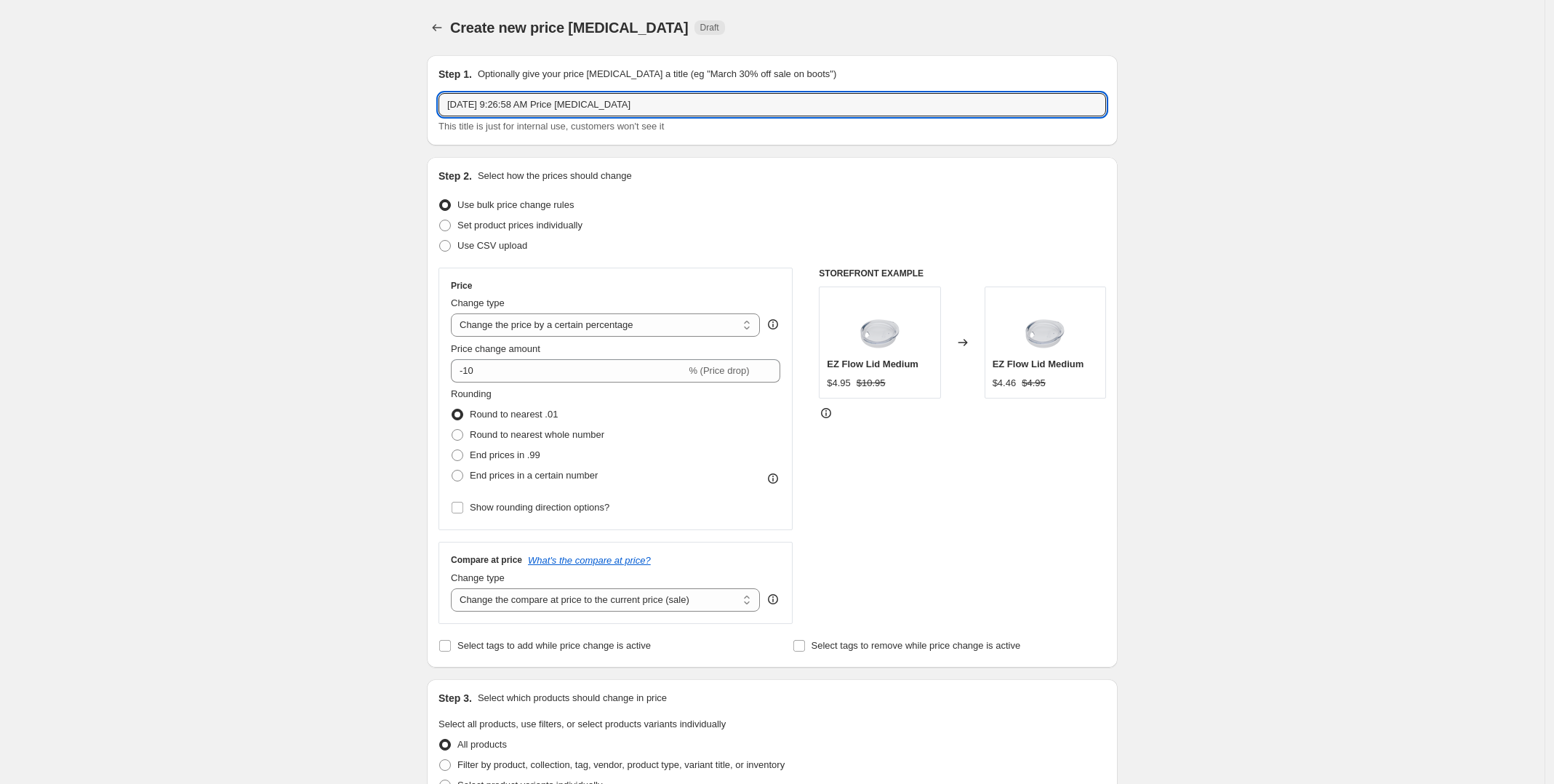
drag, startPoint x: 638, startPoint y: 101, endPoint x: 429, endPoint y: 90, distance: 209.3
click at [429, 90] on div "Step 1. Optionally give your price change job a title (eg "March 30% off sale o…" at bounding box center [766, 704] width 703 height 1321
click at [655, 106] on input "[DATE] 9:26:58 AM Price [MEDICAL_DATA]" at bounding box center [773, 105] width 668 height 23
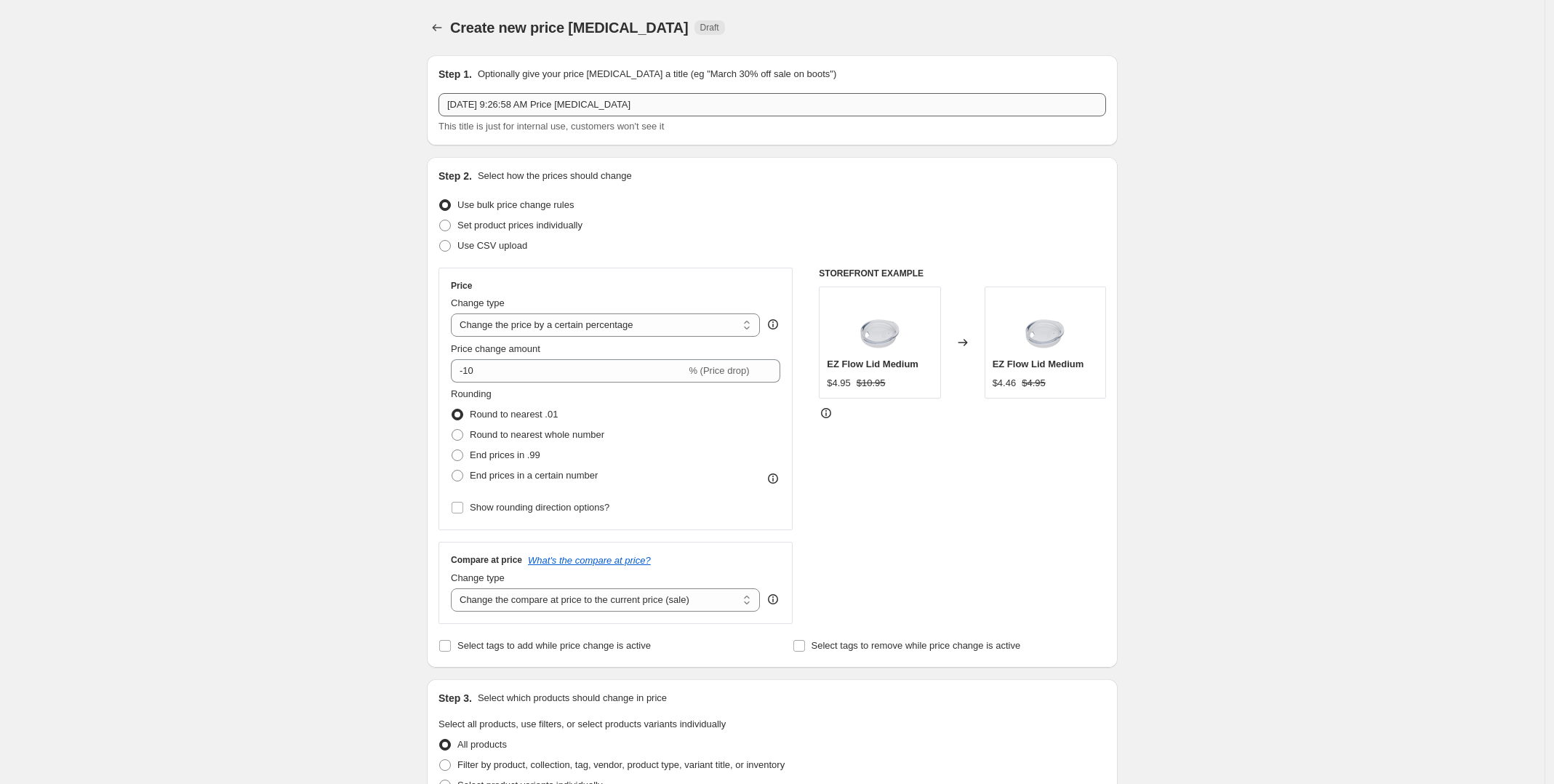
drag, startPoint x: 659, startPoint y: 117, endPoint x: 657, endPoint y: 109, distance: 8.2
click at [659, 117] on div "Oct 14, 2025, 9:26:58 AM Price change job This title is just for internal use, …" at bounding box center [773, 113] width 668 height 40
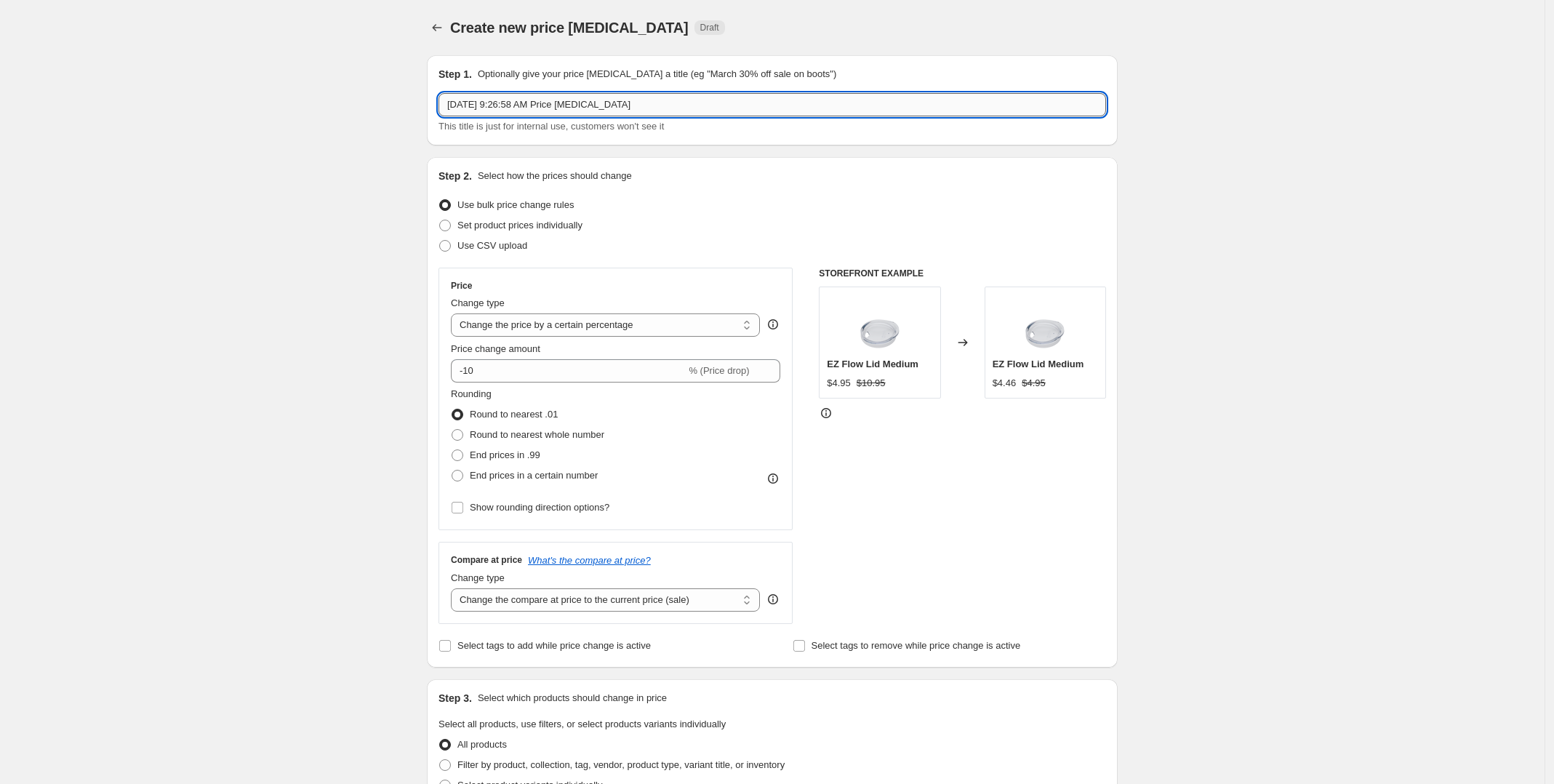
click at [657, 106] on input "[DATE] 9:26:58 AM Price [MEDICAL_DATA]" at bounding box center [773, 105] width 668 height 23
drag, startPoint x: 451, startPoint y: 99, endPoint x: 406, endPoint y: 99, distance: 45.0
click at [406, 99] on div "Create new price [MEDICAL_DATA]. This page is ready Create new price [MEDICAL_D…" at bounding box center [773, 727] width 1545 height 1453
type input "10/26 PUMPKINS AND BOWS 30% OFF FLASH SALE"
click at [473, 367] on input "-10" at bounding box center [569, 370] width 235 height 23
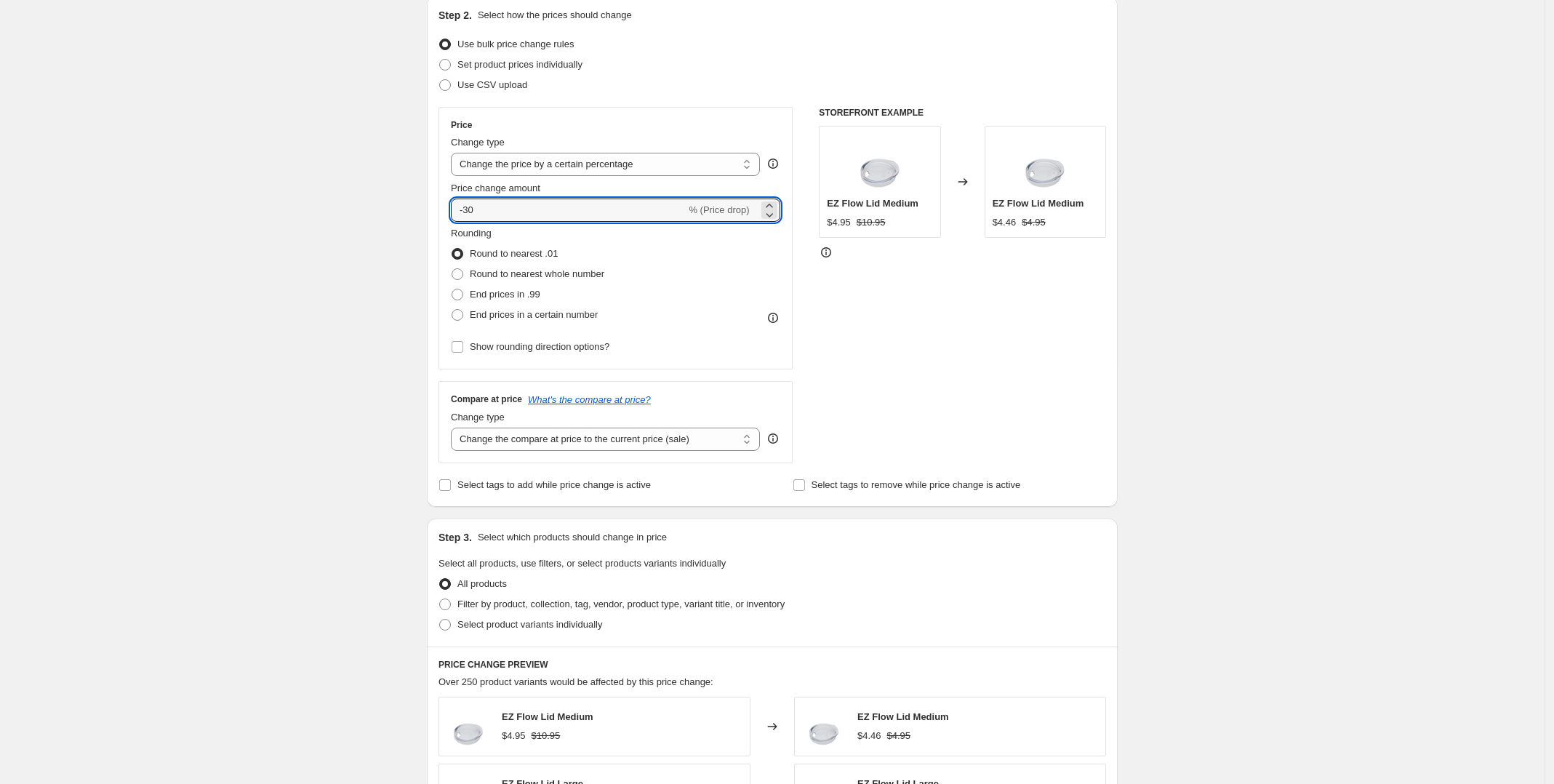
scroll to position [182, 0]
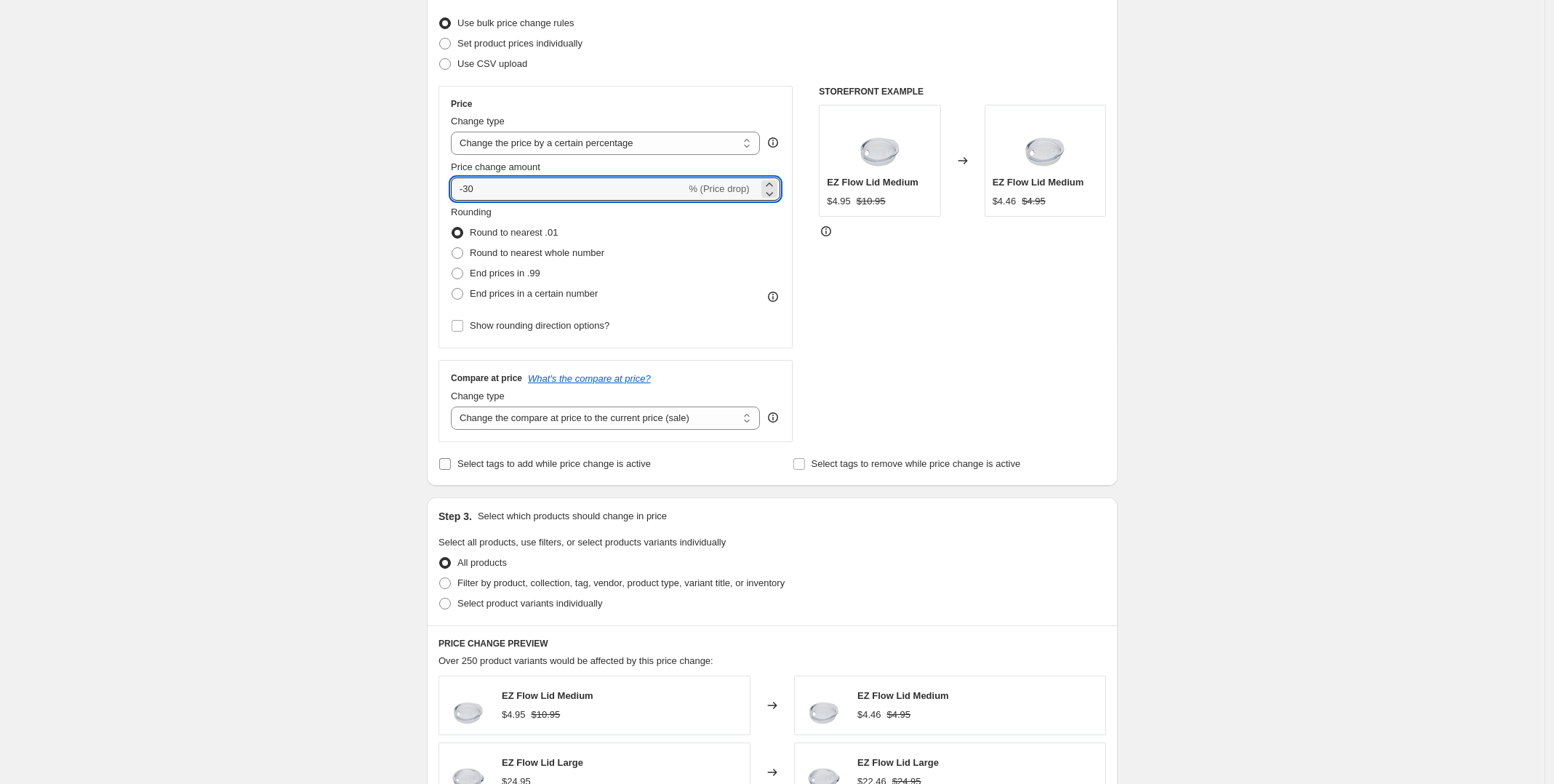
type input "-30"
click at [448, 470] on span at bounding box center [445, 464] width 13 height 13
click at [448, 470] on input "Select tags to add while price change is active" at bounding box center [445, 464] width 12 height 12
checkbox input "true"
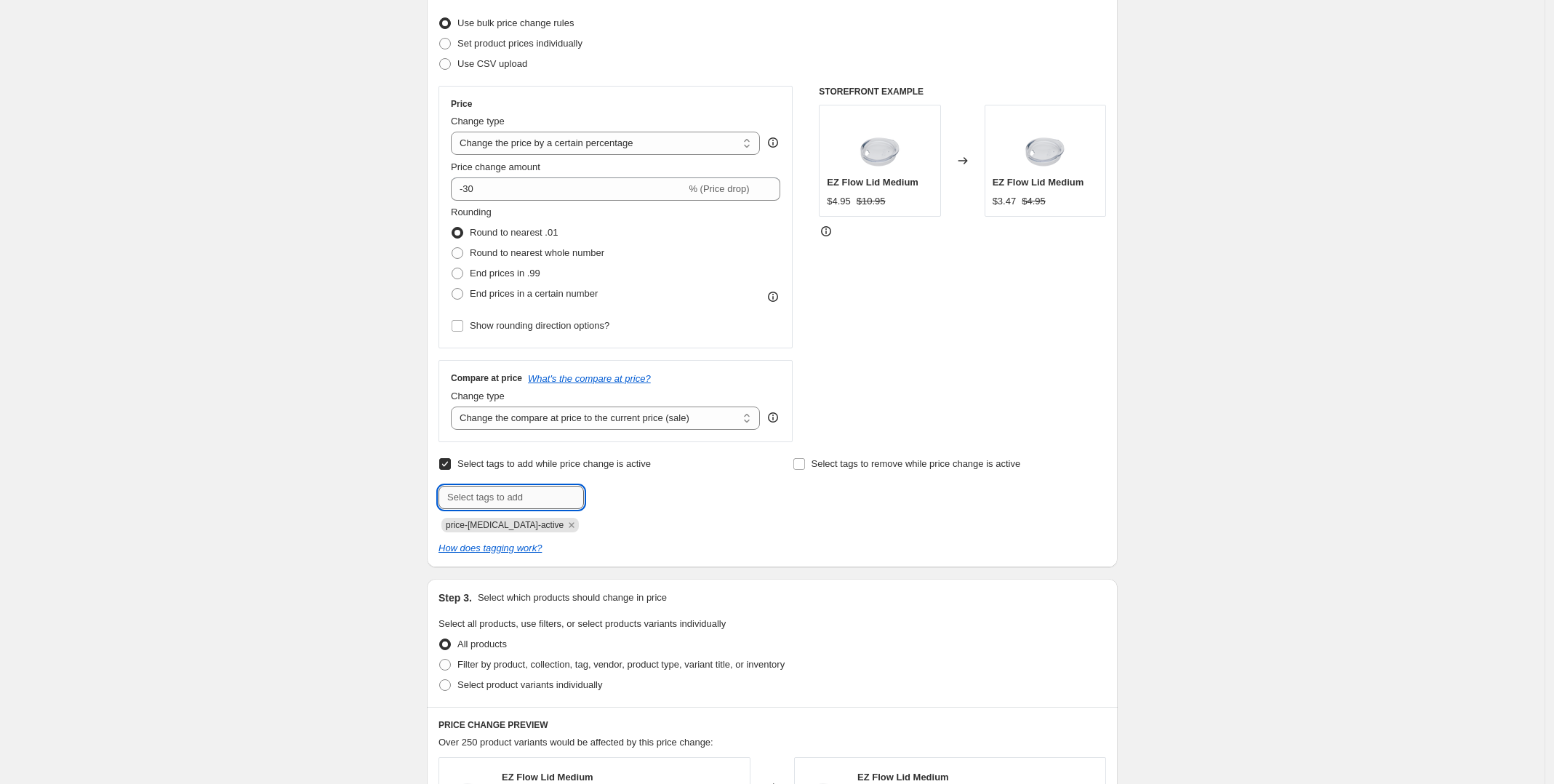
click at [516, 503] on input "text" at bounding box center [511, 497] width 145 height 23
type input "30% Off"
click at [642, 497] on span "30% Off" at bounding box center [633, 495] width 32 height 10
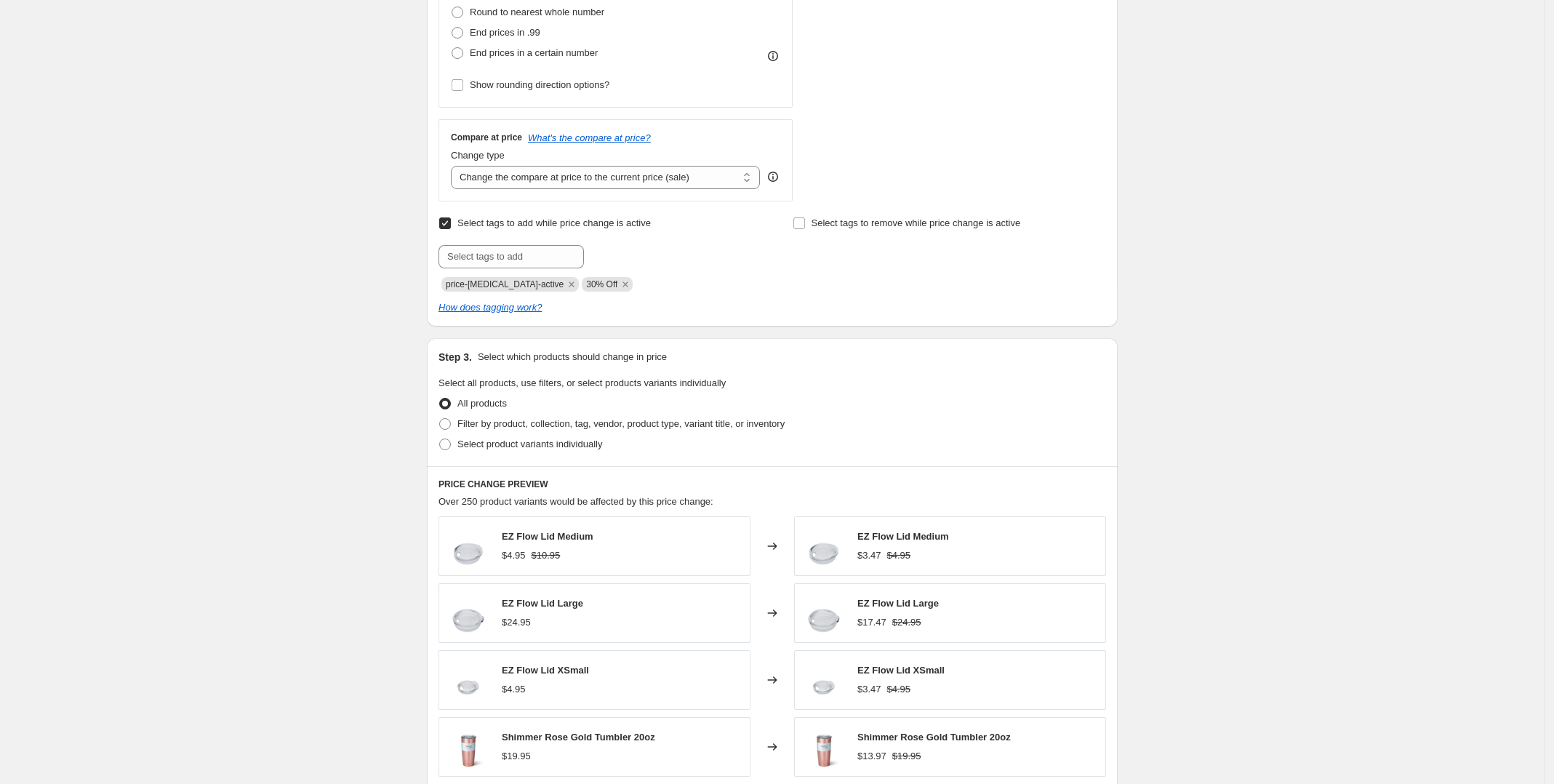
scroll to position [455, 0]
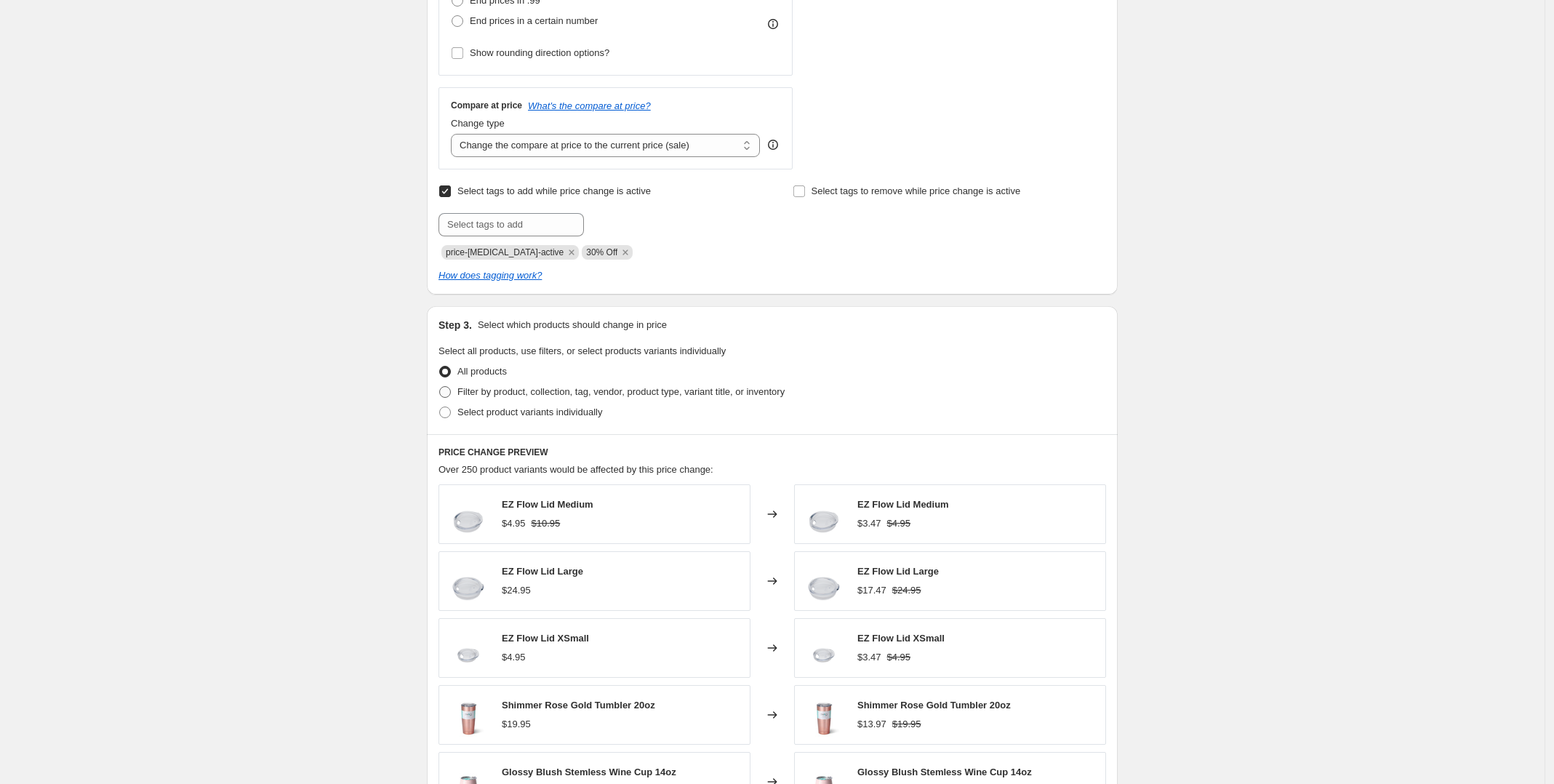
click at [448, 391] on span at bounding box center [445, 391] width 12 height 12
click at [440, 387] on input "Filter by product, collection, tag, vendor, product type, variant title, or inv…" at bounding box center [440, 386] width 1 height 1
radio input "true"
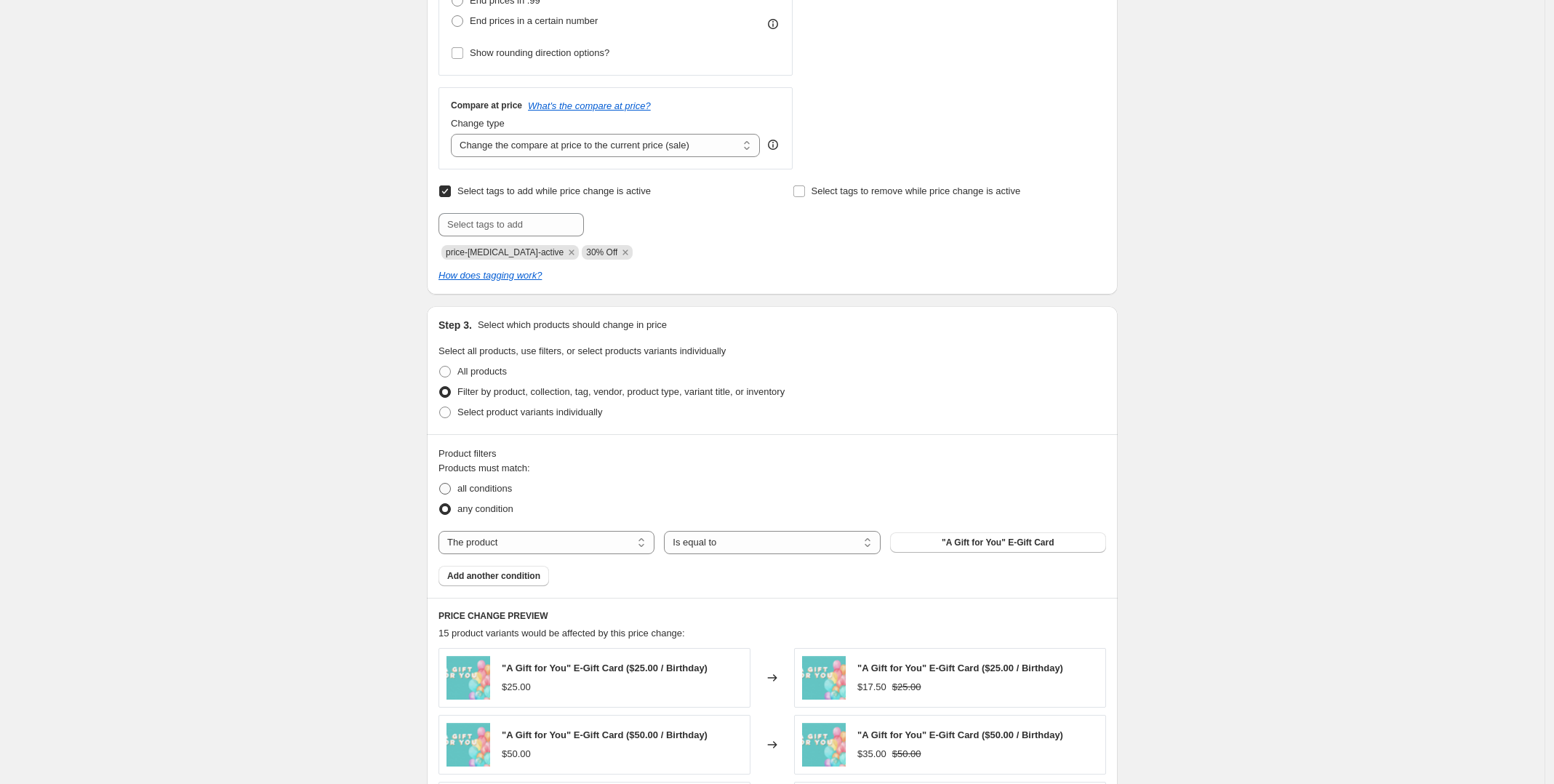
click at [449, 491] on span at bounding box center [445, 488] width 12 height 12
click at [440, 483] on input "all conditions" at bounding box center [440, 483] width 1 height 1
radio input "true"
click at [635, 545] on select "The product The product's collection The product's tag The product's vendor The…" at bounding box center [546, 543] width 216 height 23
select select "collection"
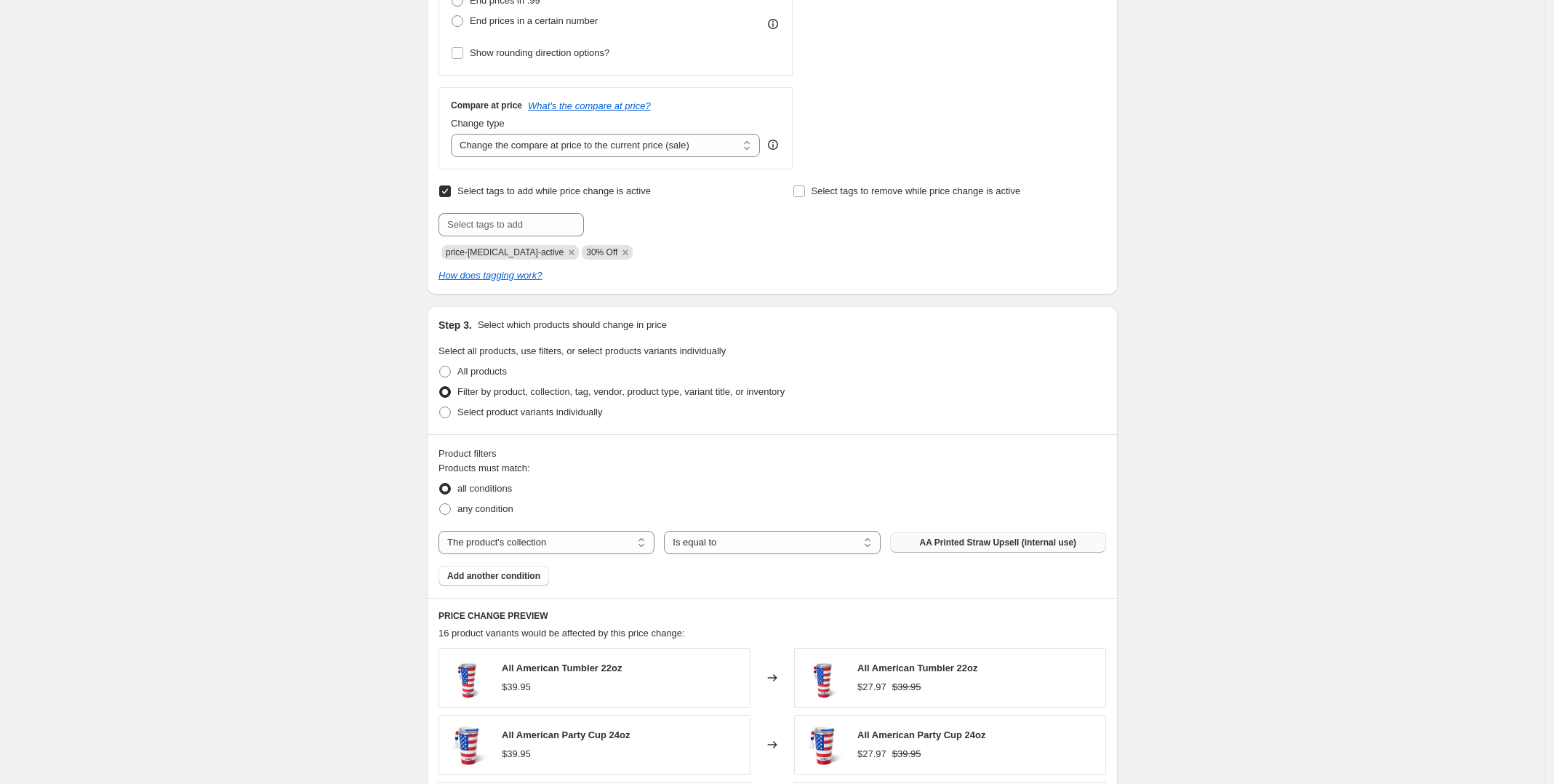
click at [998, 550] on button "AA Printed Straw Upsell (internal use)" at bounding box center [998, 542] width 216 height 21
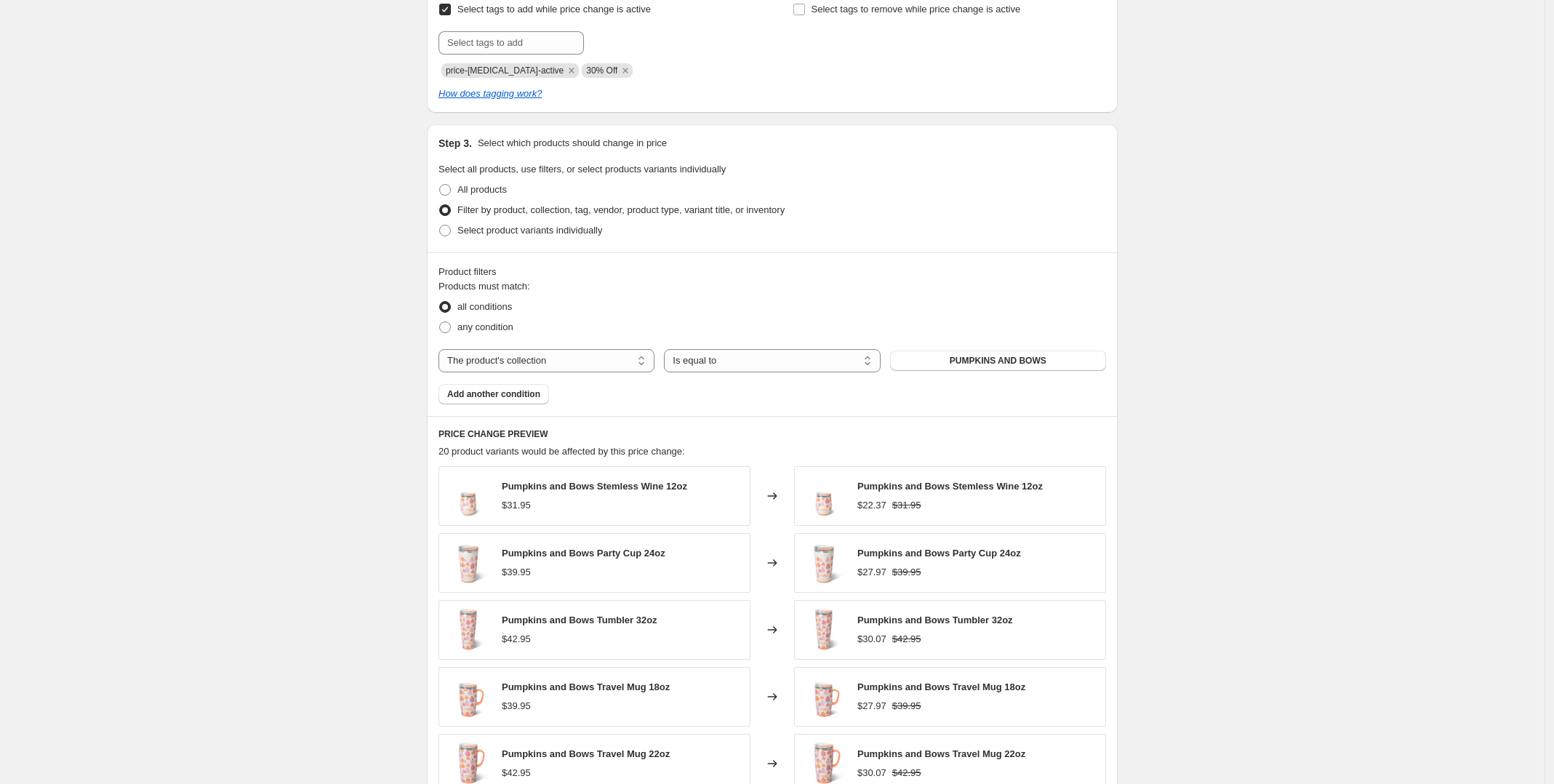
scroll to position [909, 0]
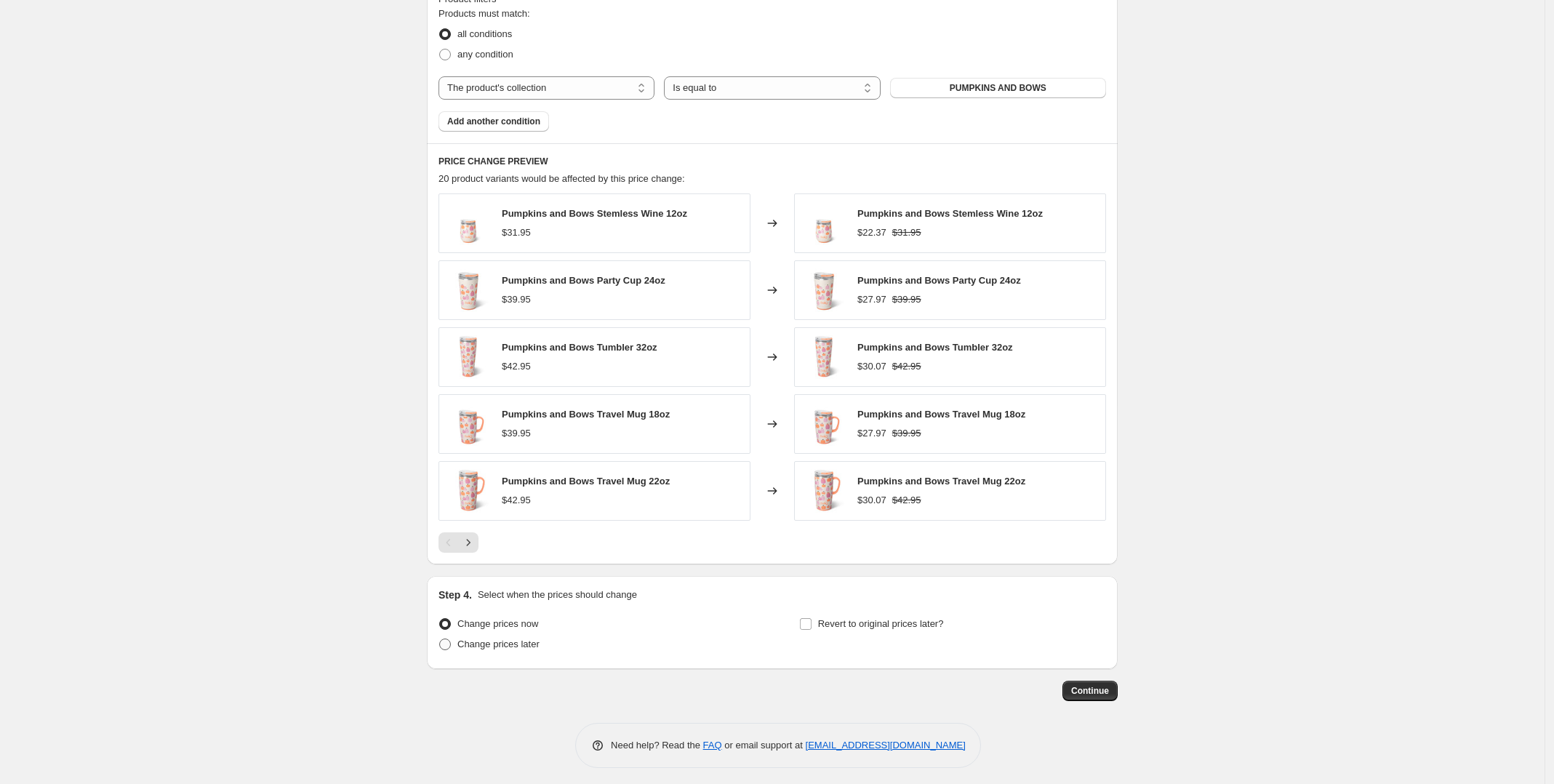
click at [450, 650] on span at bounding box center [445, 644] width 12 height 12
click at [440, 639] on input "Change prices later" at bounding box center [440, 639] width 1 height 1
radio input "true"
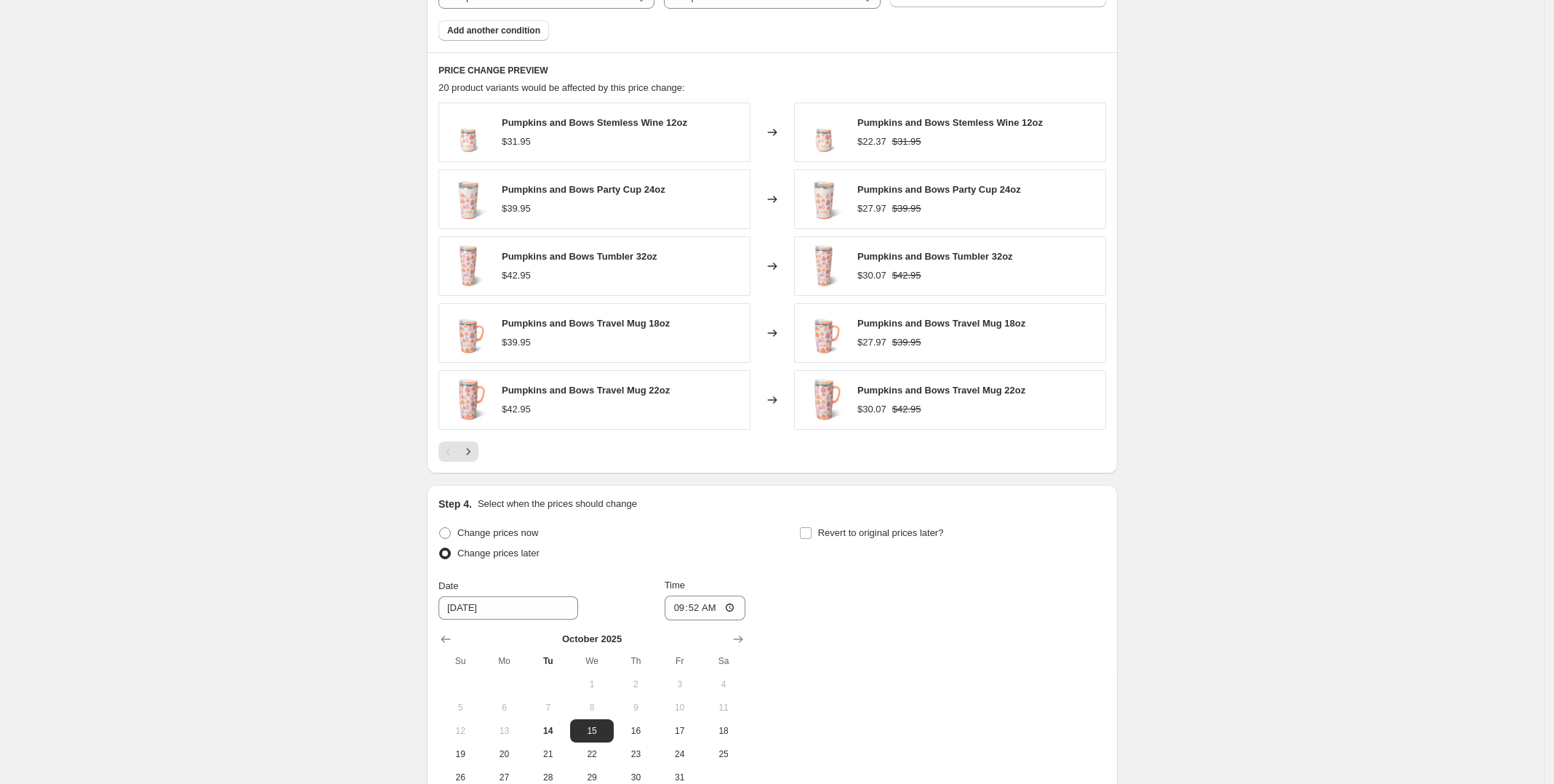
scroll to position [1091, 0]
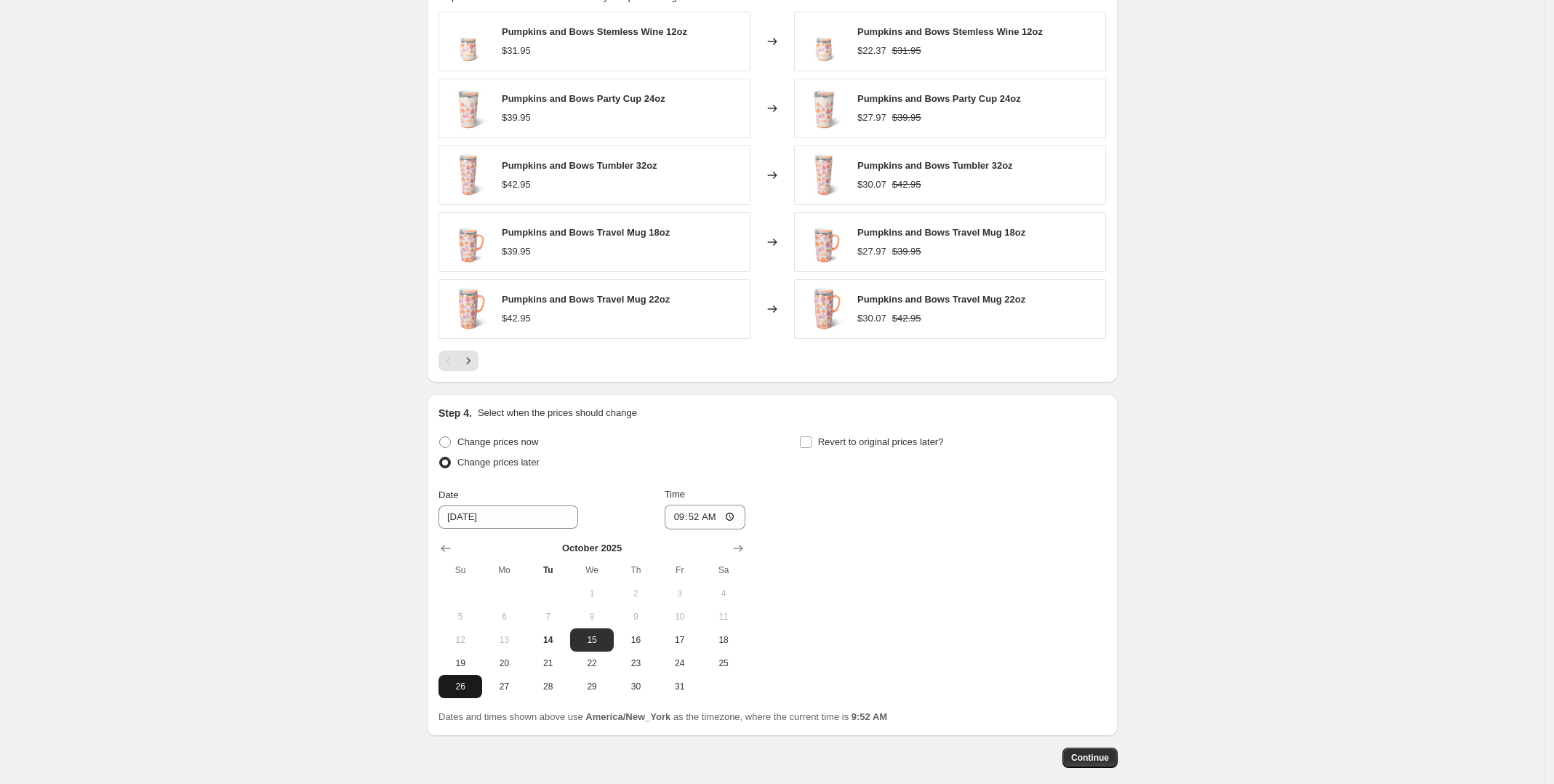
click at [467, 689] on span "26" at bounding box center [460, 686] width 32 height 12
type input "10/26/2025"
click at [731, 516] on input "09:52" at bounding box center [705, 518] width 82 height 25
type input "00:00"
click at [808, 443] on input "Revert to original prices later?" at bounding box center [806, 441] width 12 height 12
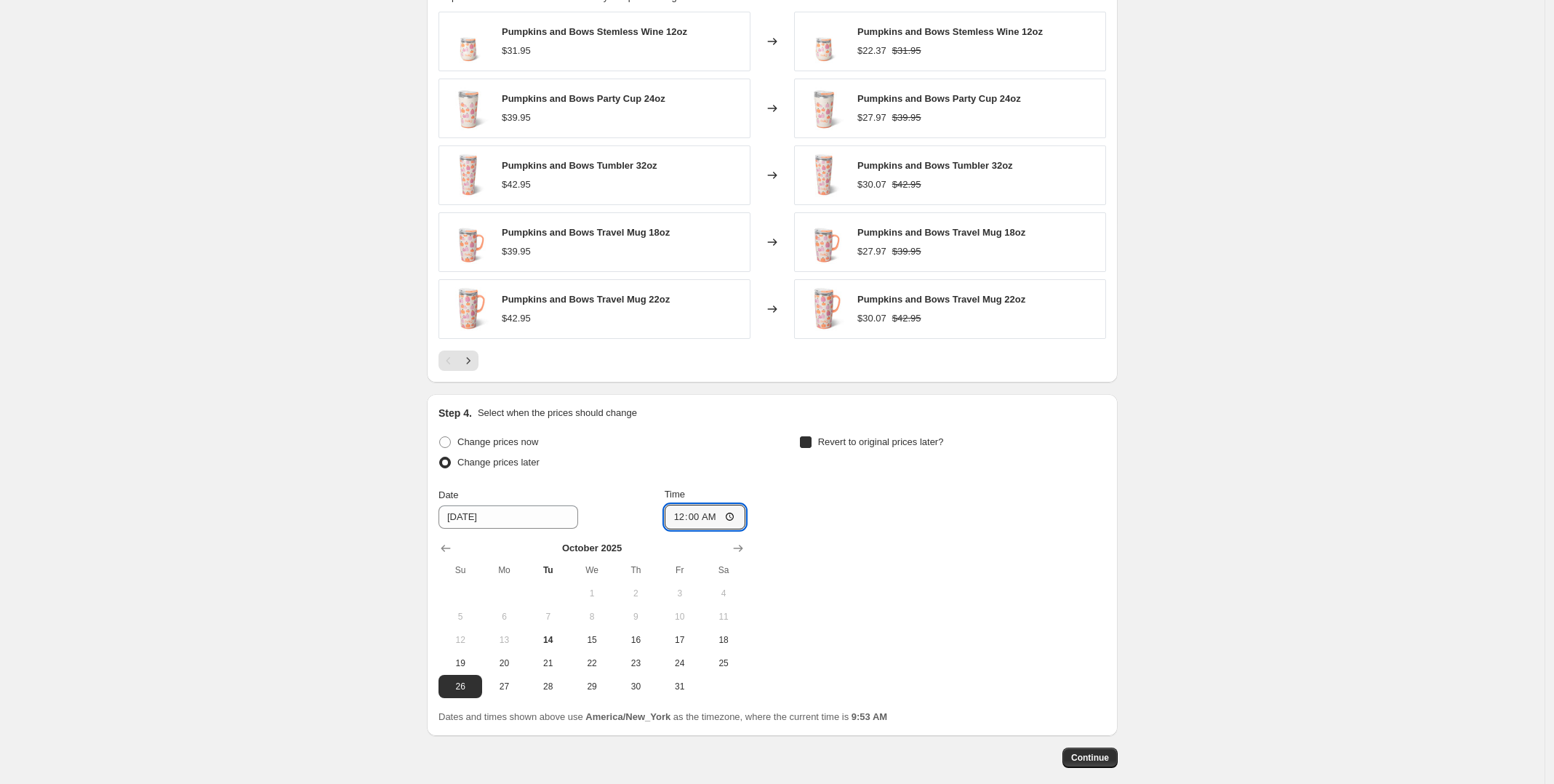
checkbox input "true"
click at [868, 689] on span "27" at bounding box center [865, 686] width 32 height 12
type input "10/27/2025"
click at [1095, 522] on input "09:53" at bounding box center [1065, 518] width 82 height 25
type input "03:00"
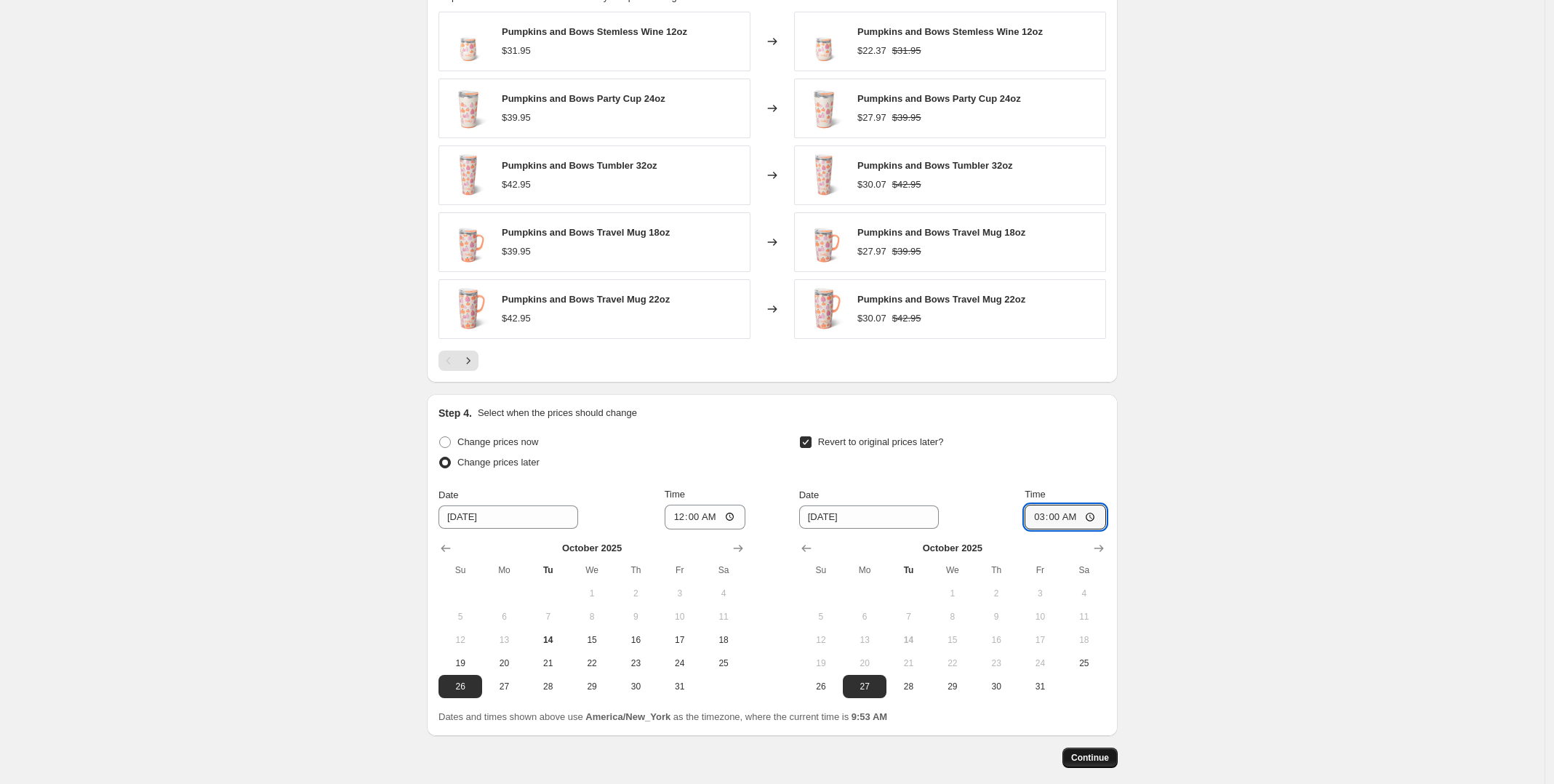
click at [1109, 757] on span "Continue" at bounding box center [1090, 757] width 38 height 12
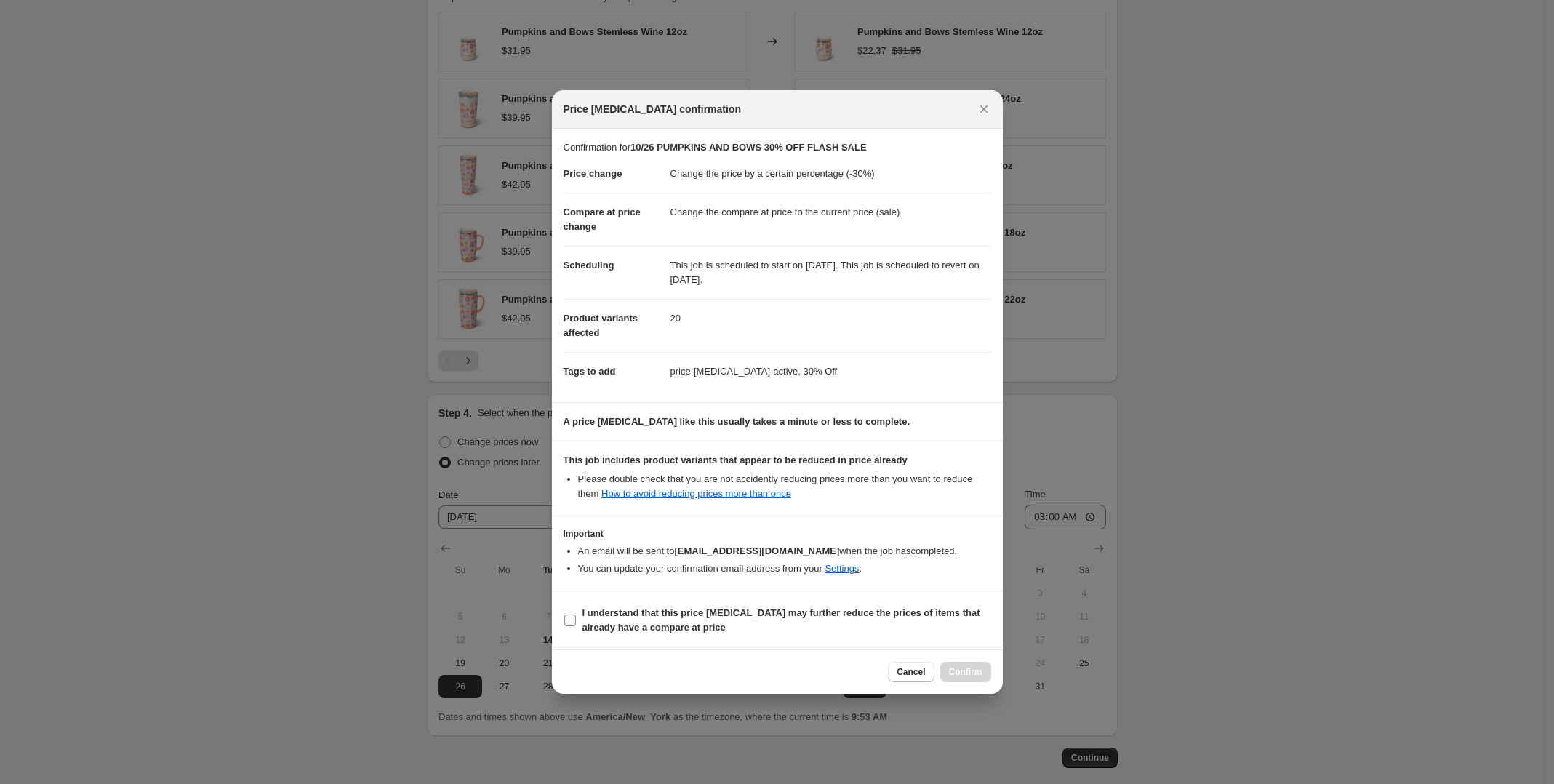
click at [573, 622] on input "I understand that this price change job may further reduce the prices of items …" at bounding box center [570, 620] width 12 height 12
checkbox input "true"
click at [967, 671] on span "Confirm" at bounding box center [965, 671] width 33 height 12
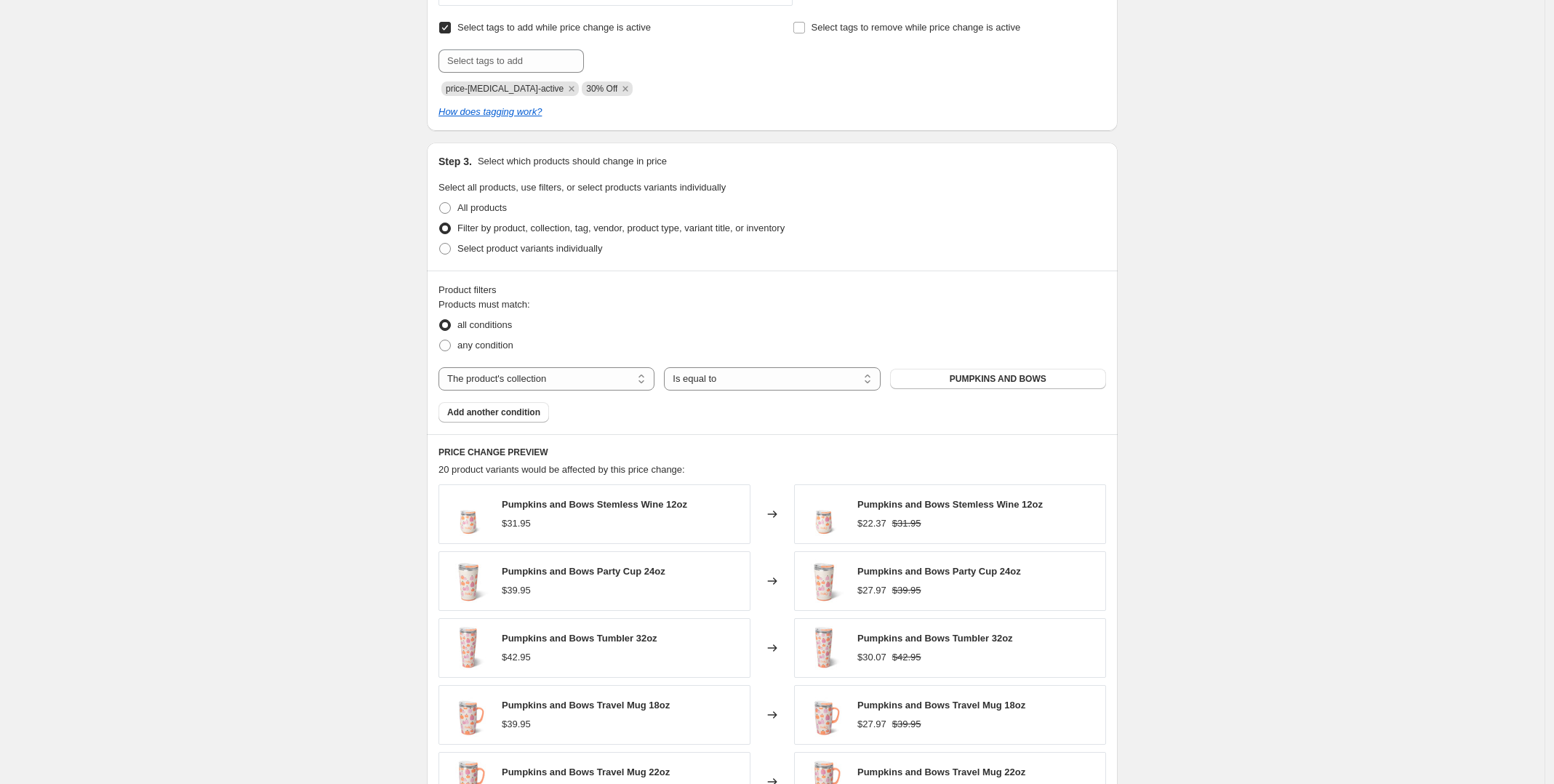
scroll to position [909, 0]
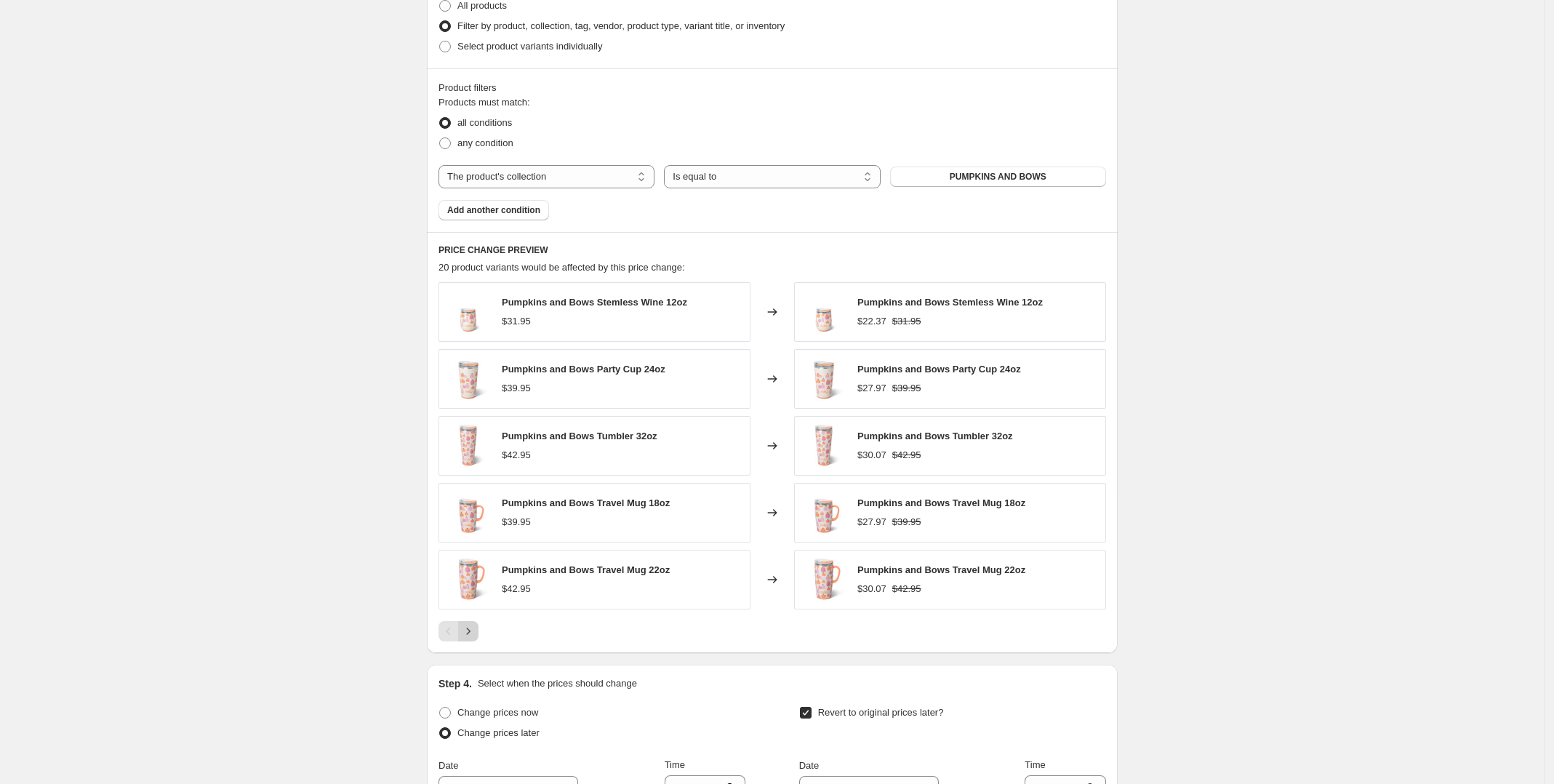
click at [467, 635] on icon "Next" at bounding box center [468, 631] width 14 height 14
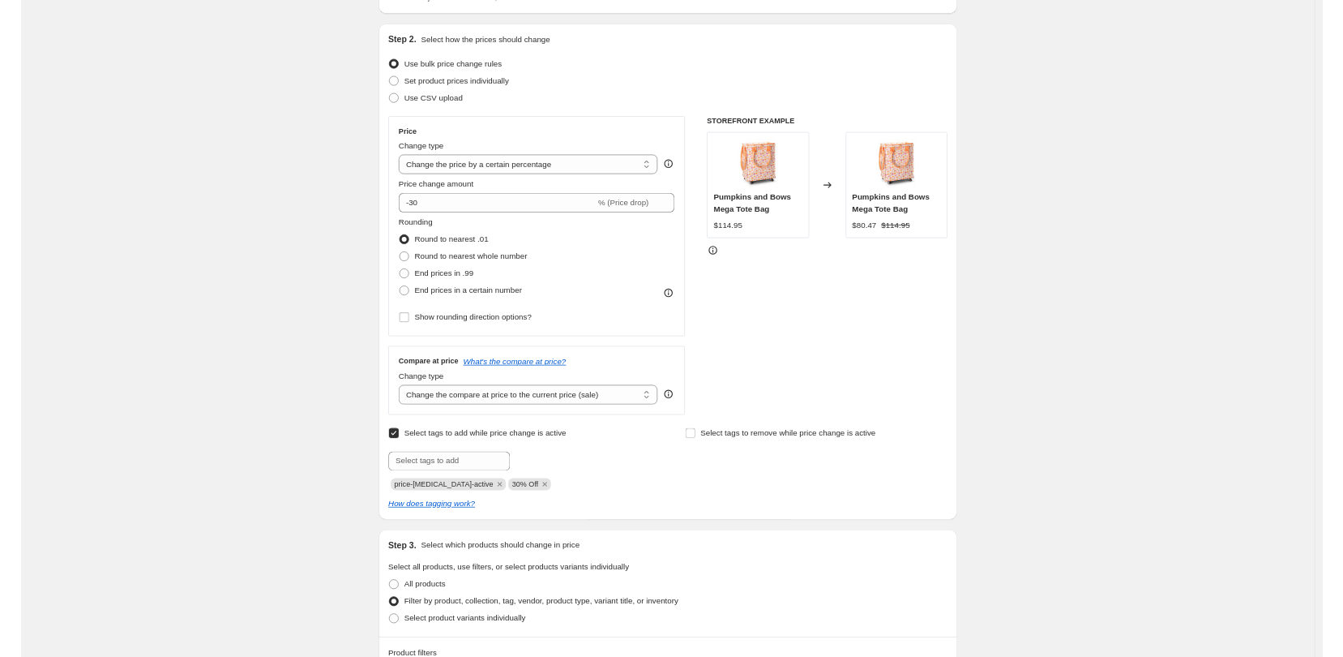
scroll to position [0, 0]
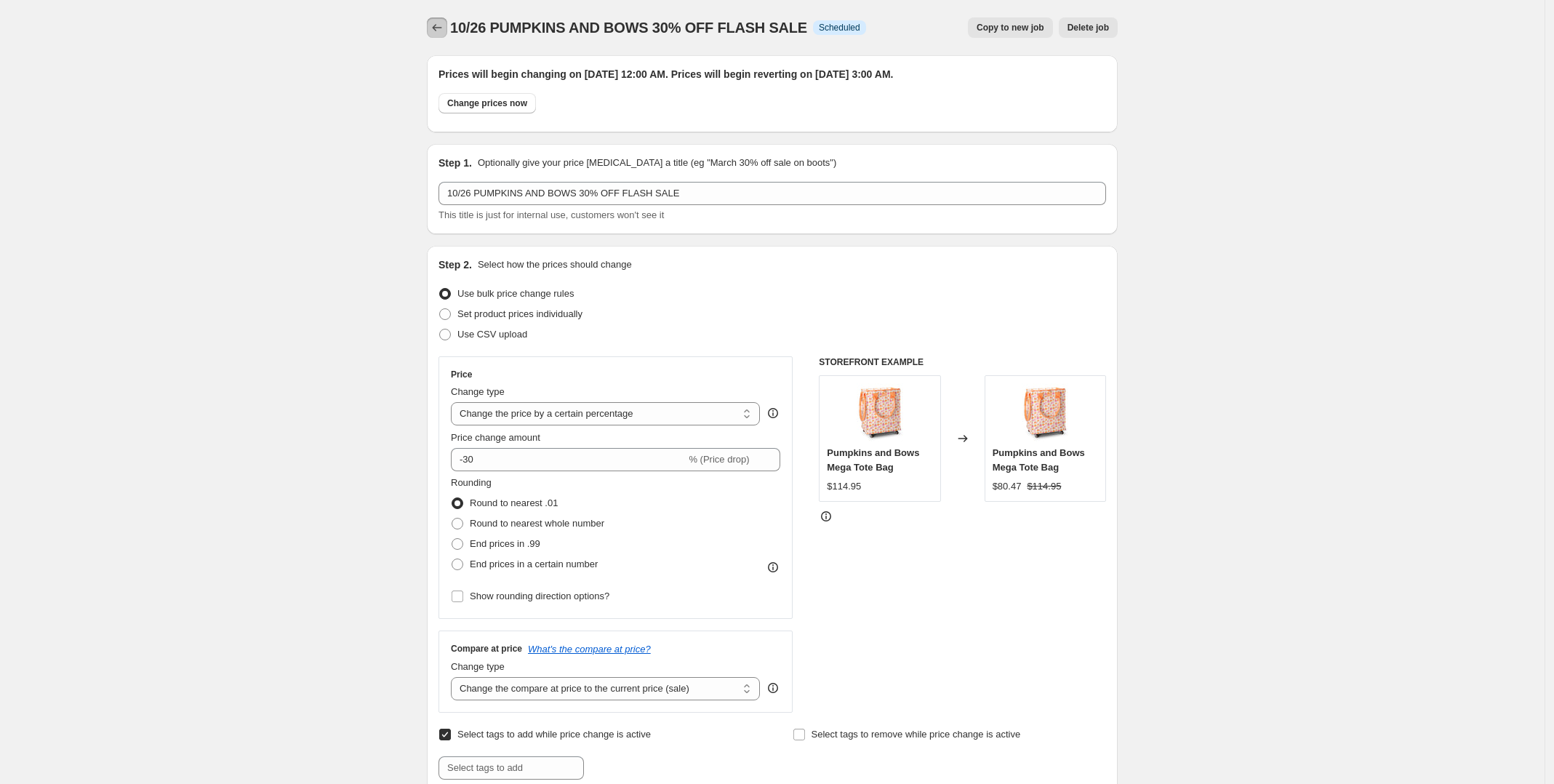
click at [444, 25] on icon "Price change jobs" at bounding box center [437, 28] width 14 height 14
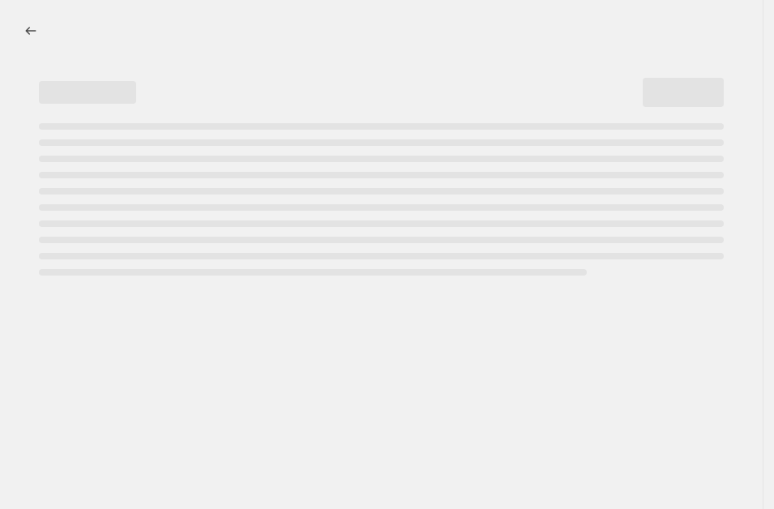
select select "percentage"
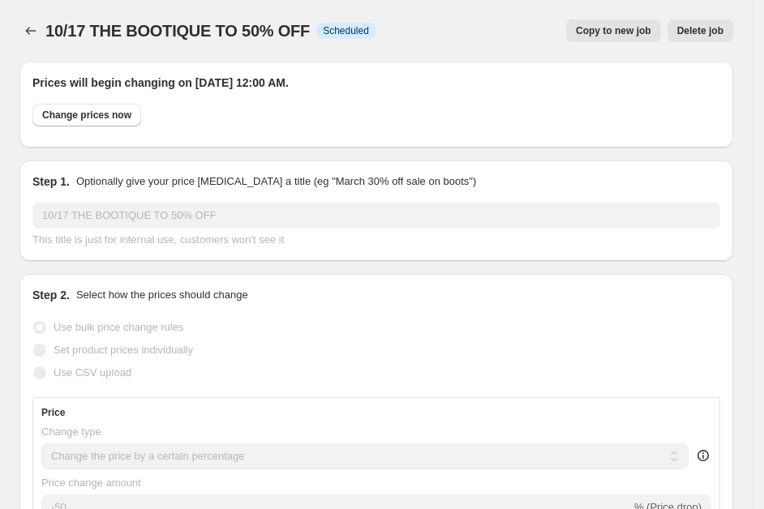
select select "collection"
